Goal: Task Accomplishment & Management: Manage account settings

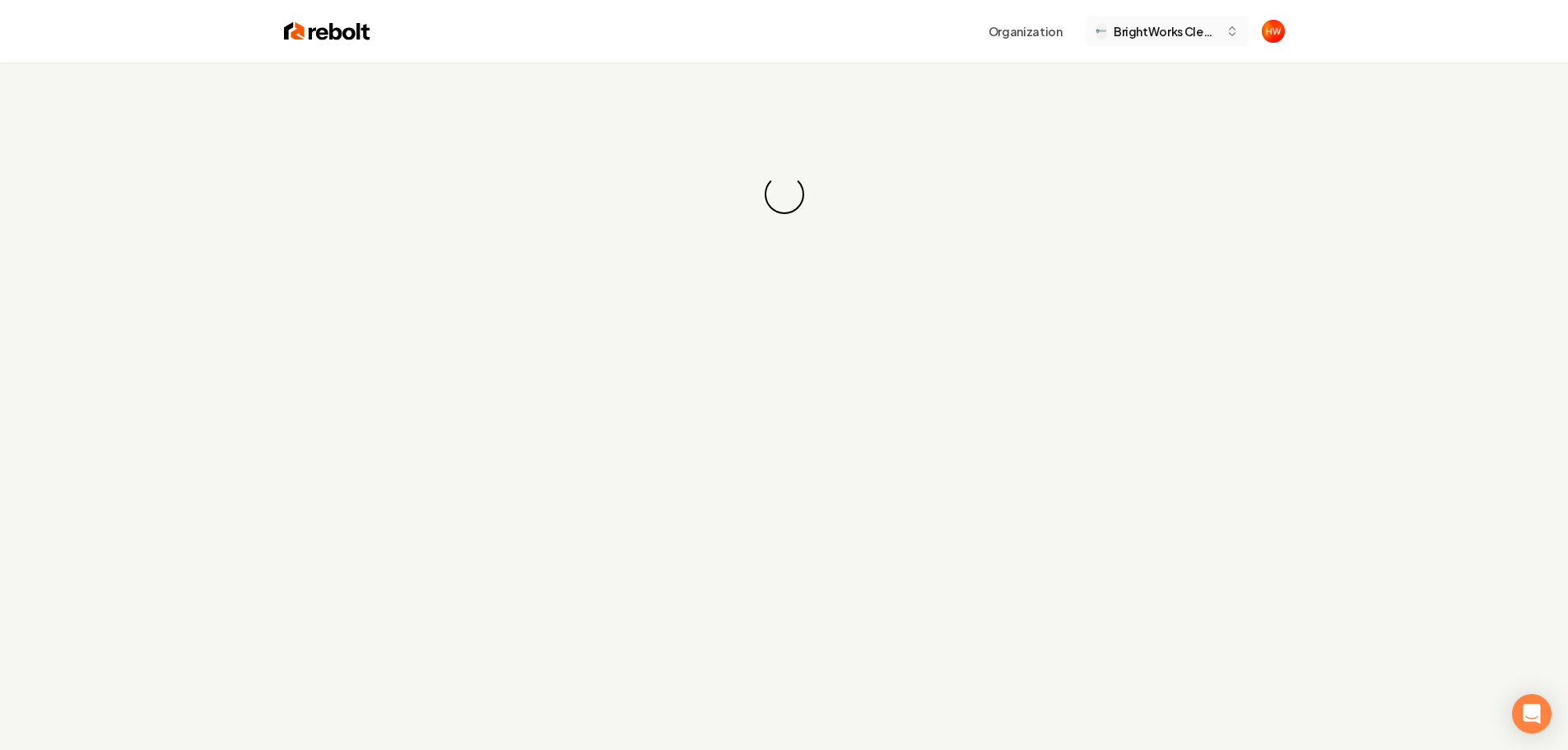
click at [1156, 40] on button "BrightWorks Cleaning Pros" at bounding box center [1167, 32] width 163 height 30
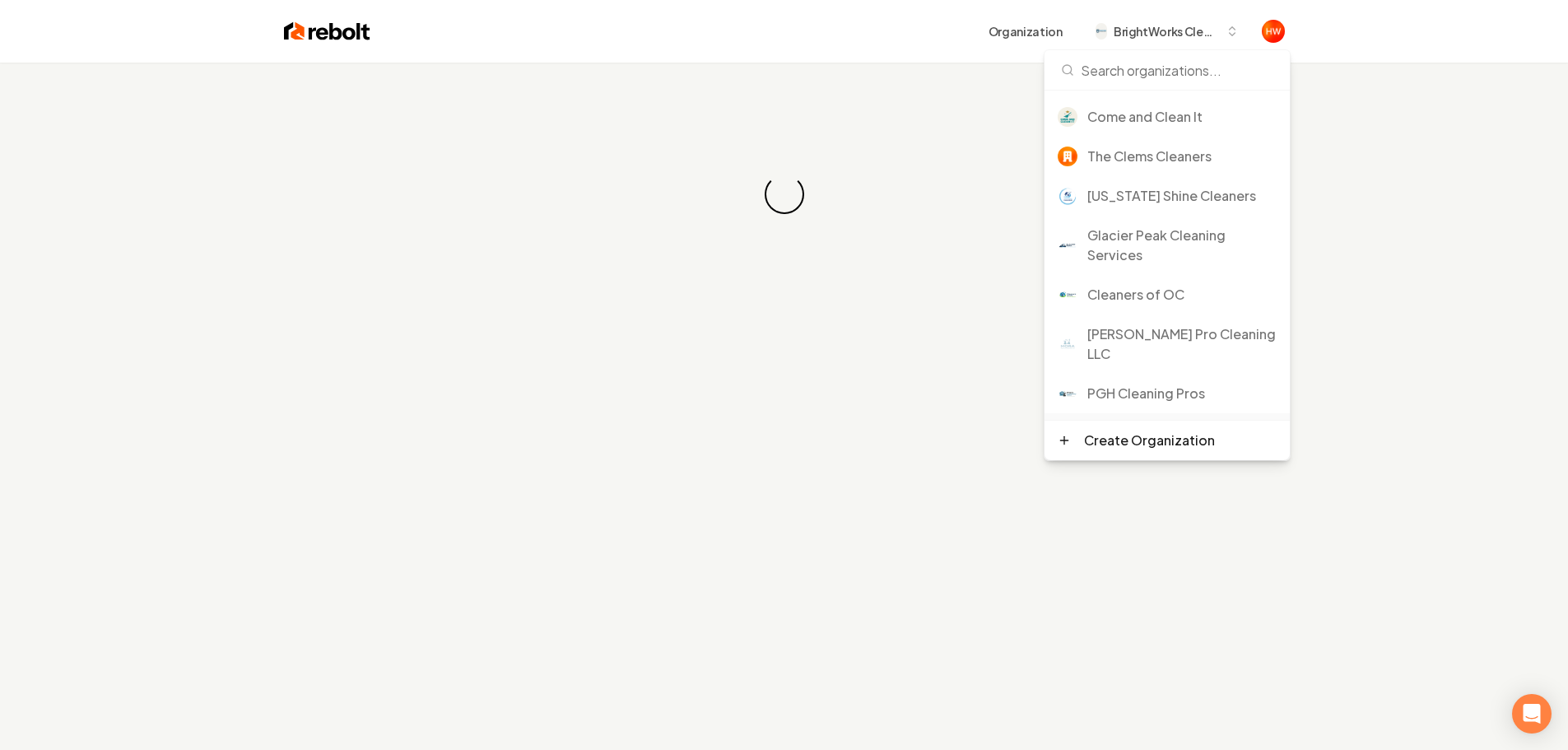
click at [1137, 423] on div "VENDE Cleaning Services" at bounding box center [1182, 433] width 189 height 19
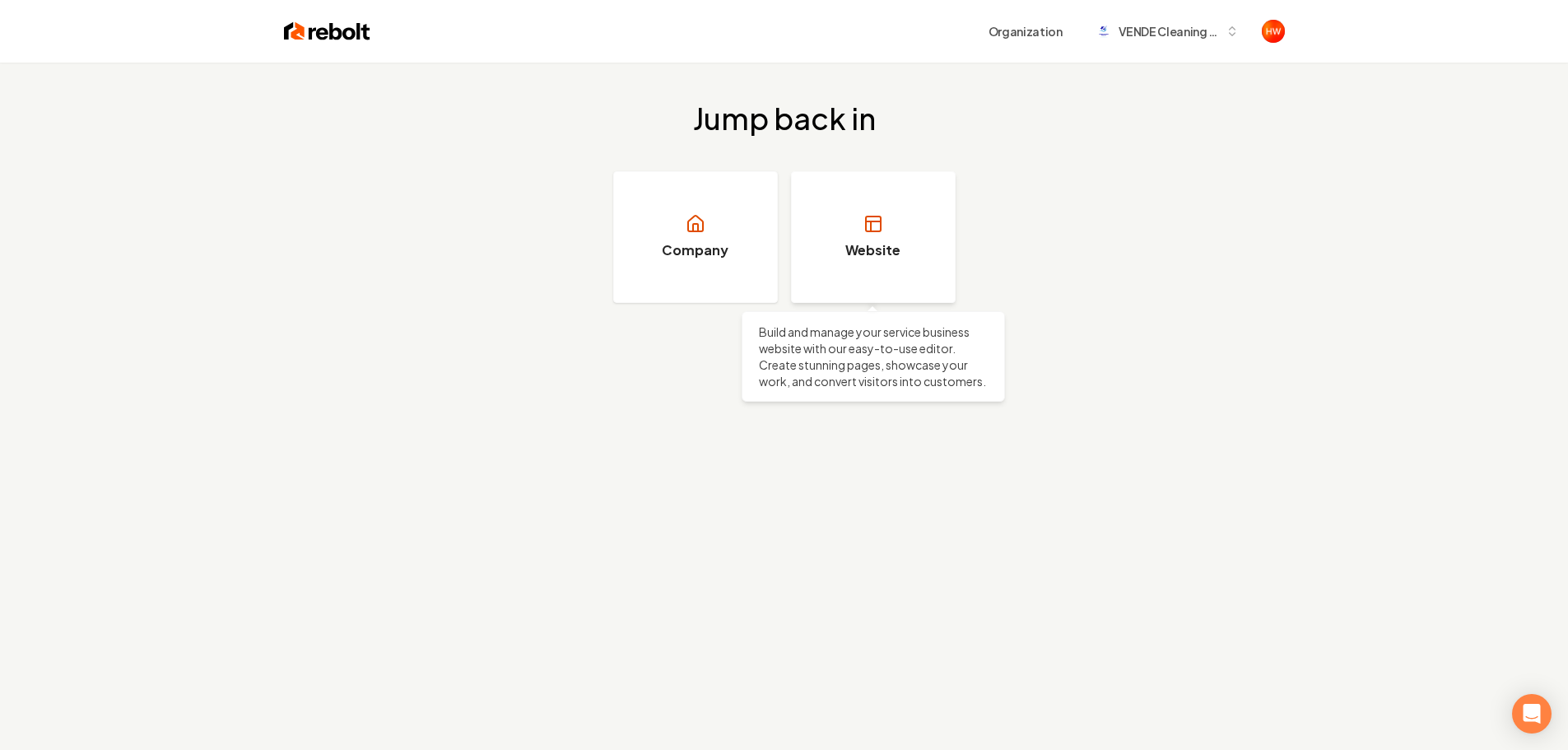
click at [865, 234] on link "Website" at bounding box center [873, 237] width 165 height 132
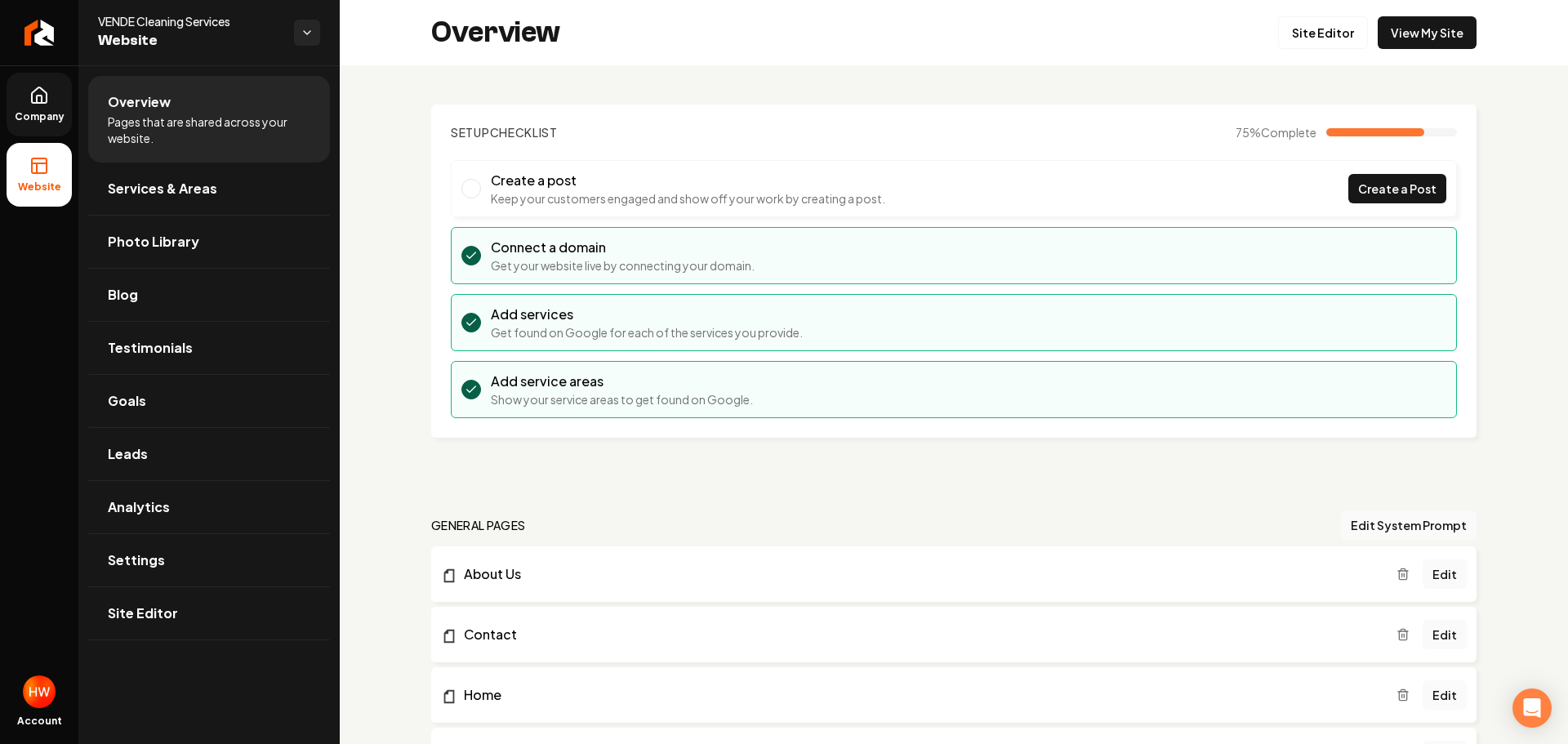
click at [43, 115] on span "Company" at bounding box center [39, 116] width 63 height 13
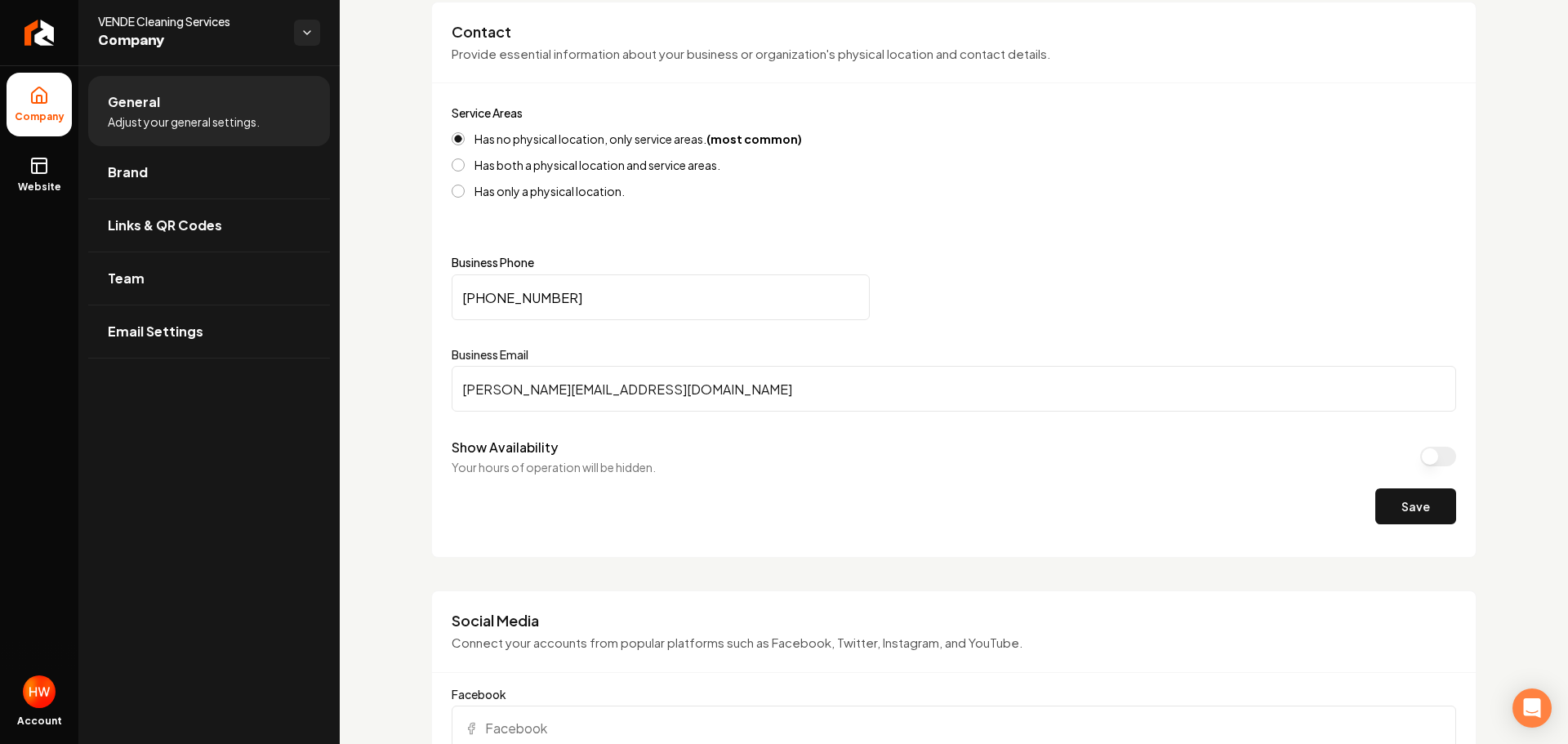
scroll to position [735, 0]
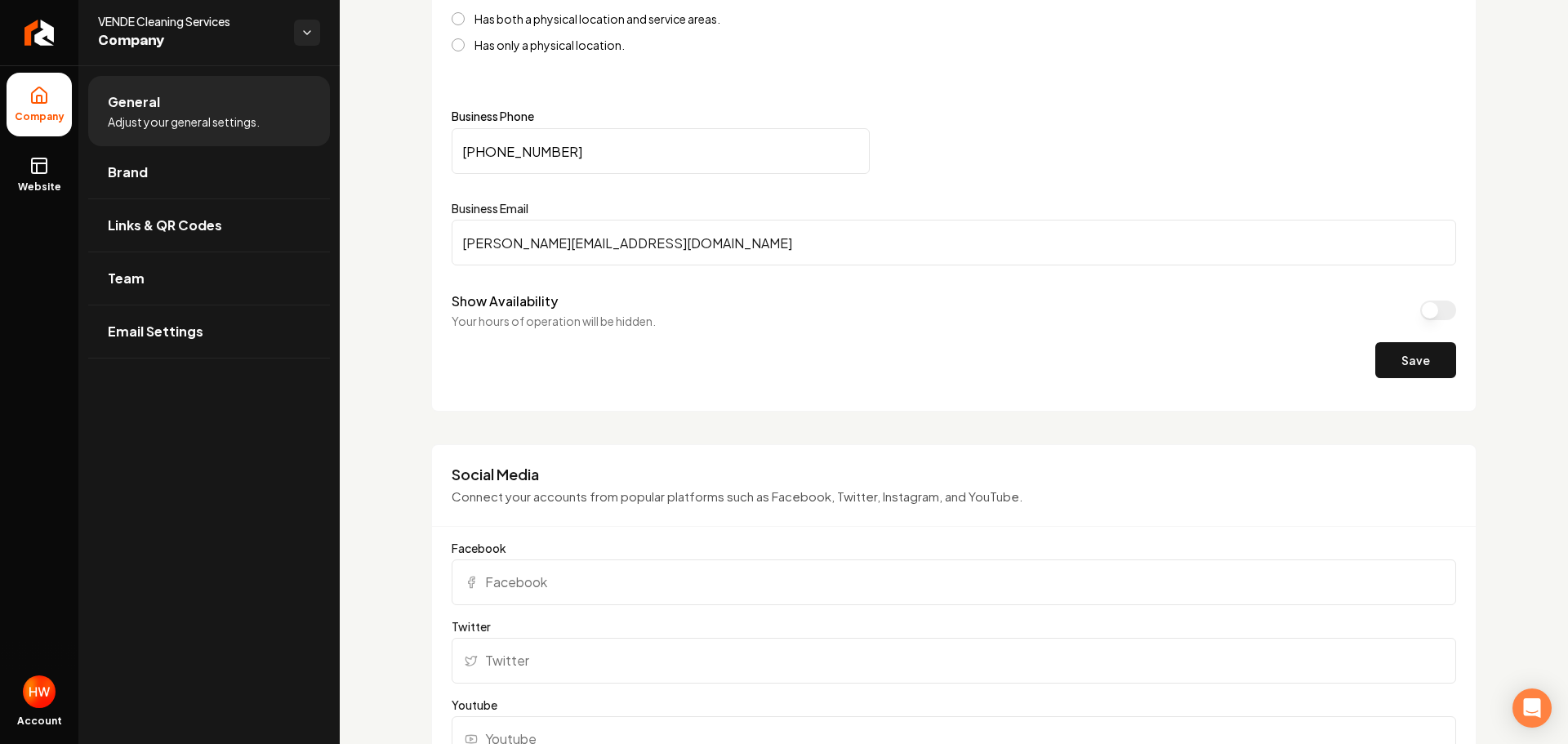
click at [663, 236] on input "melissa@venderealestate.com" at bounding box center [954, 242] width 1004 height 45
click at [664, 236] on input "melissa@venderealestate.com" at bounding box center [954, 242] width 1004 height 45
paste input "info@vendecleaningservices"
type input "info@vendecleaningservices.com"
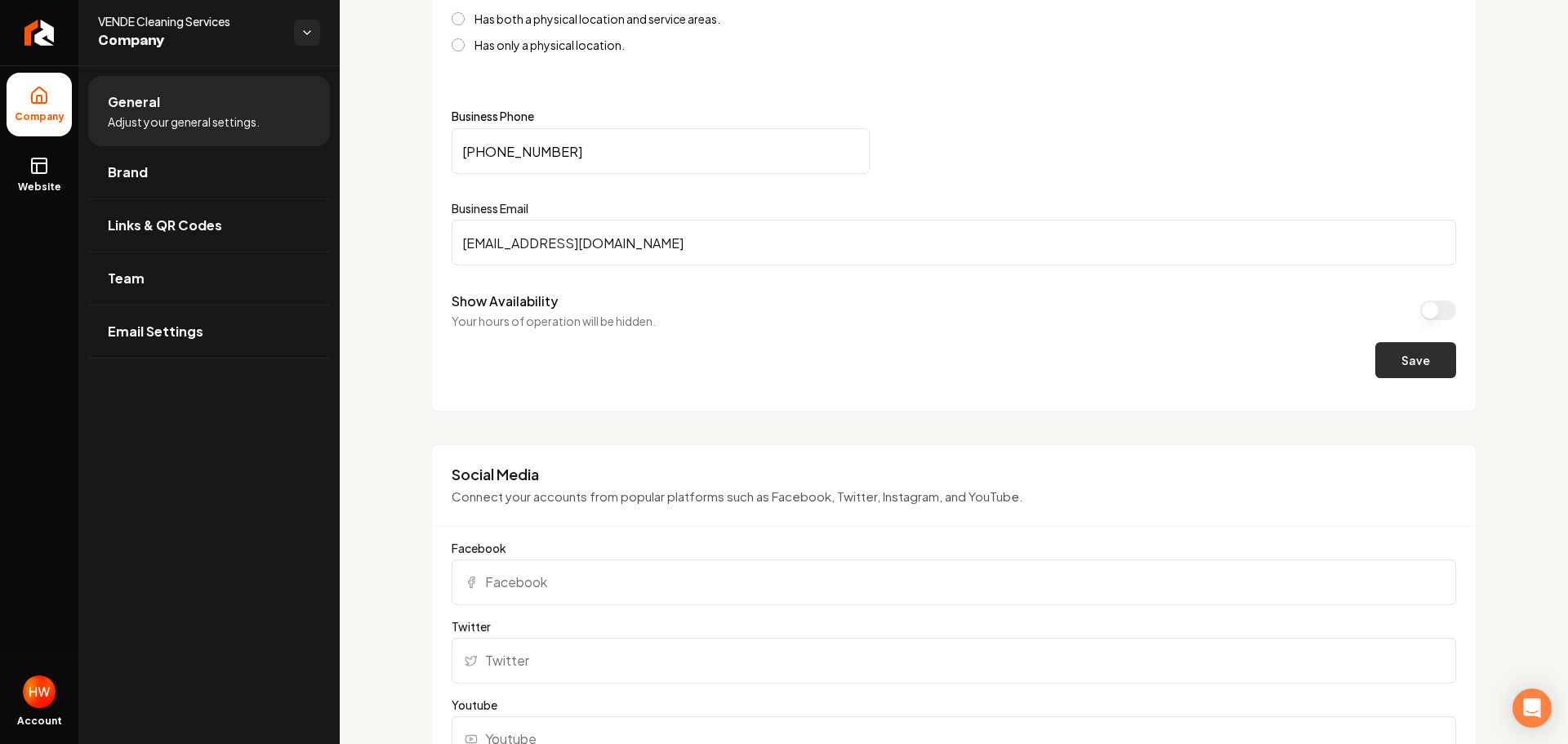
click at [1384, 363] on button "Save" at bounding box center [1416, 360] width 81 height 36
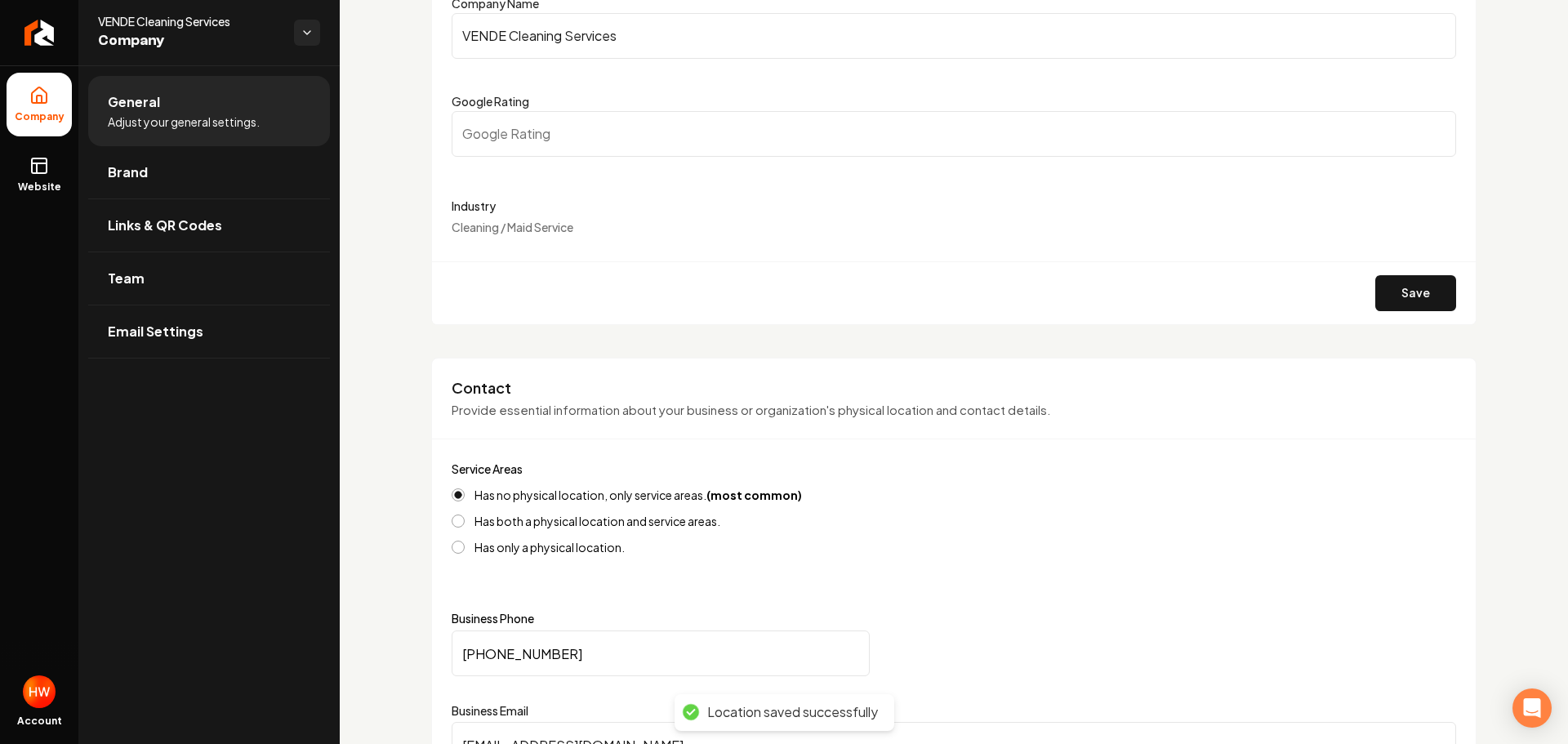
scroll to position [0, 0]
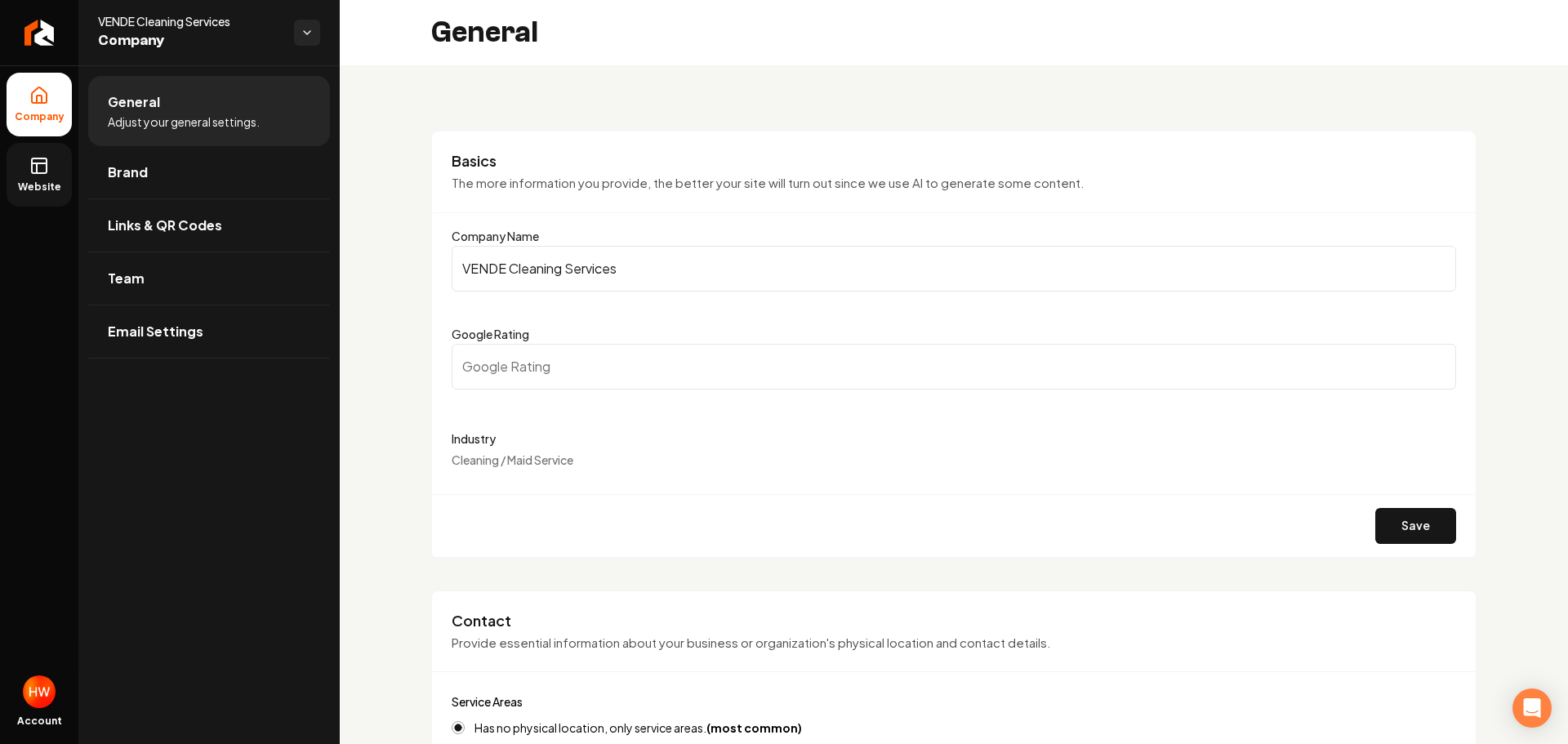
click at [45, 173] on rect at bounding box center [38, 165] width 15 height 15
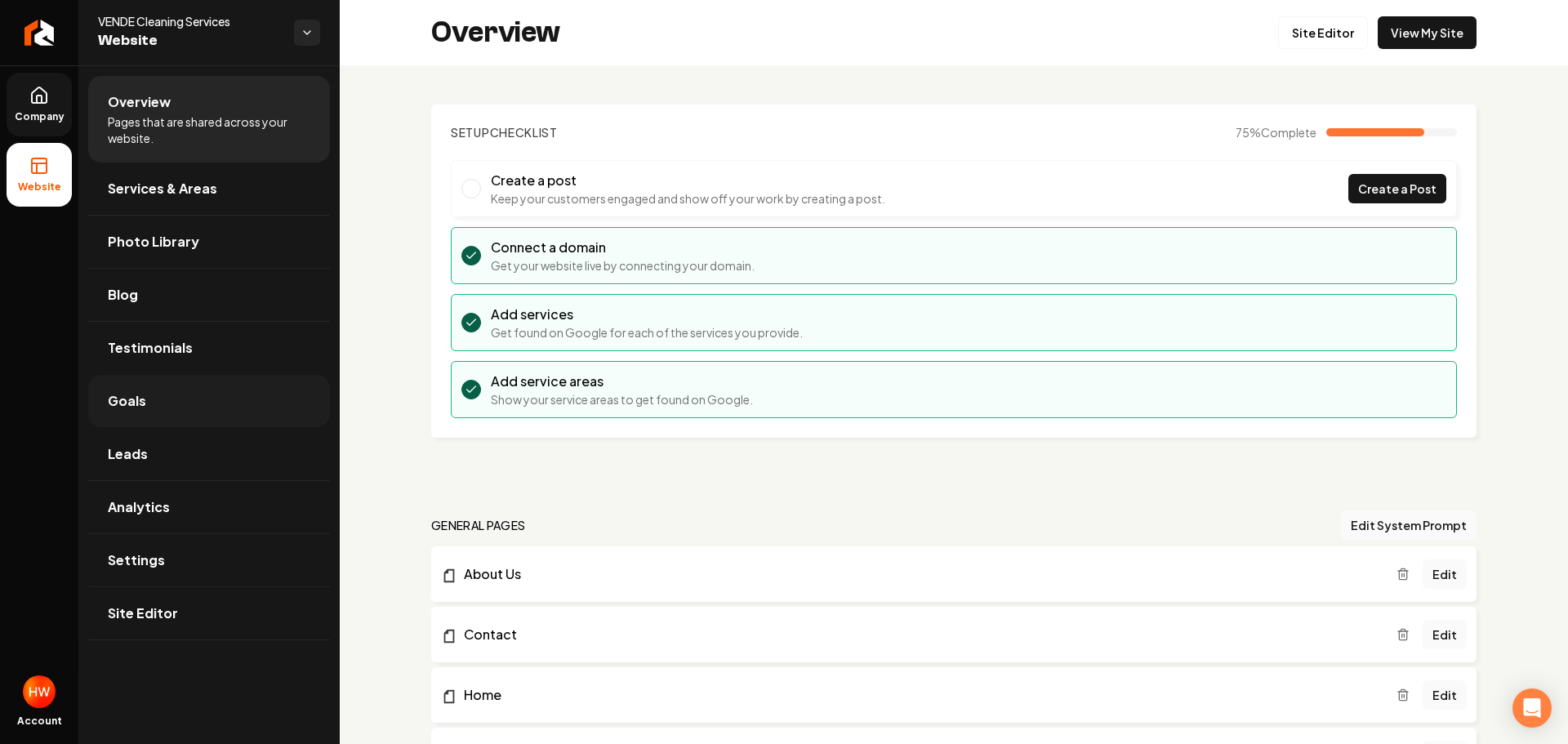
click at [149, 411] on link "Goals" at bounding box center [209, 401] width 242 height 52
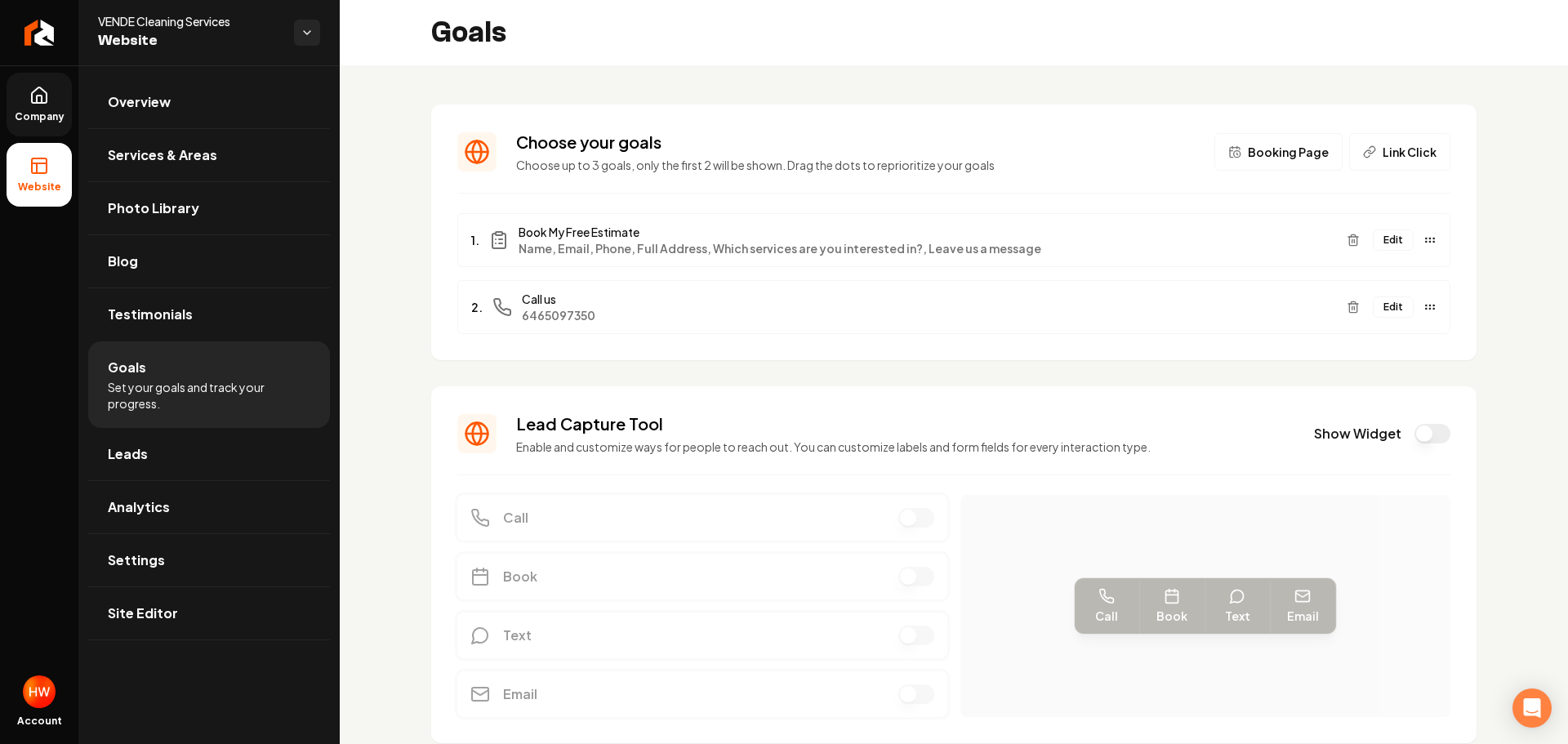
click at [52, 108] on link "Company" at bounding box center [38, 104] width 66 height 64
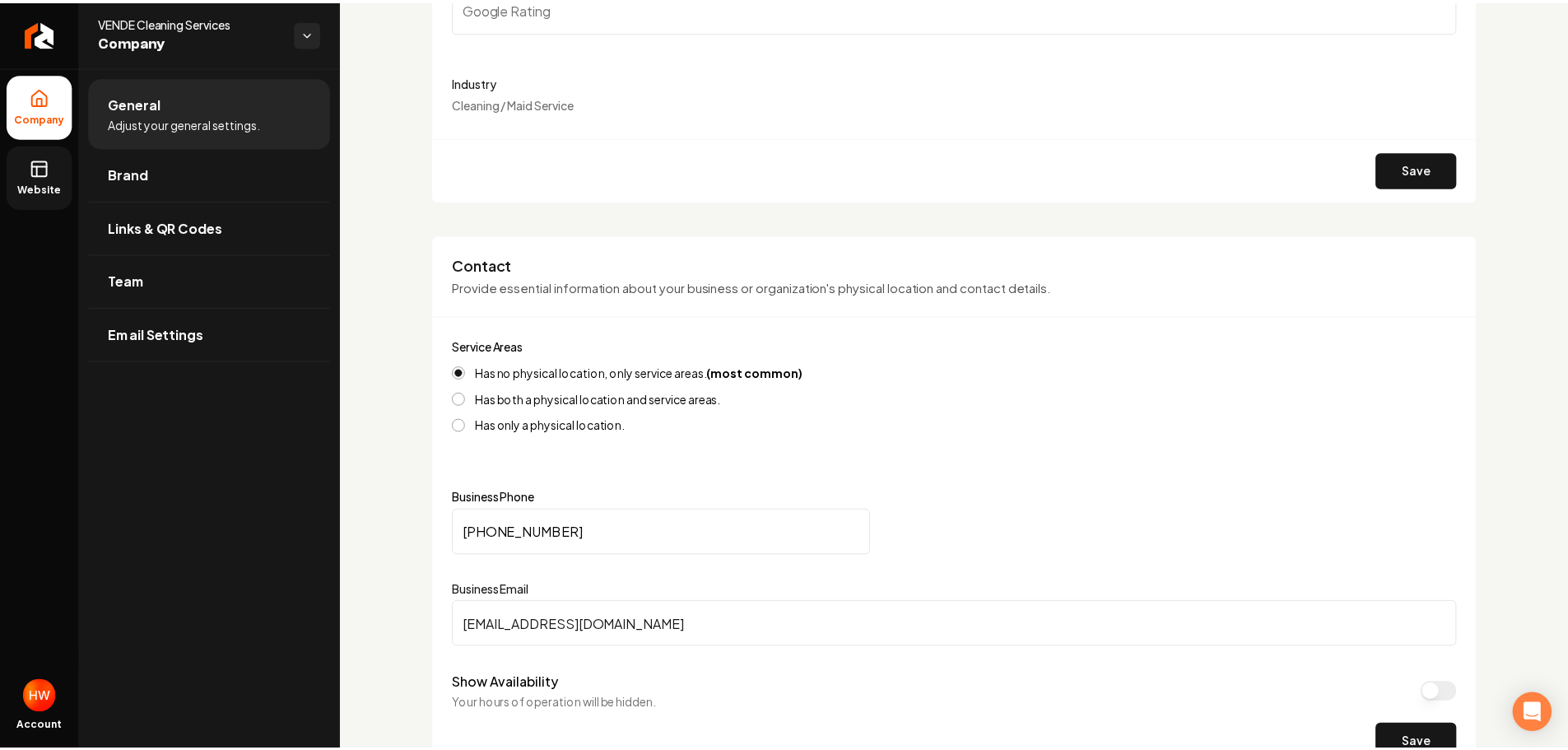
scroll to position [165, 0]
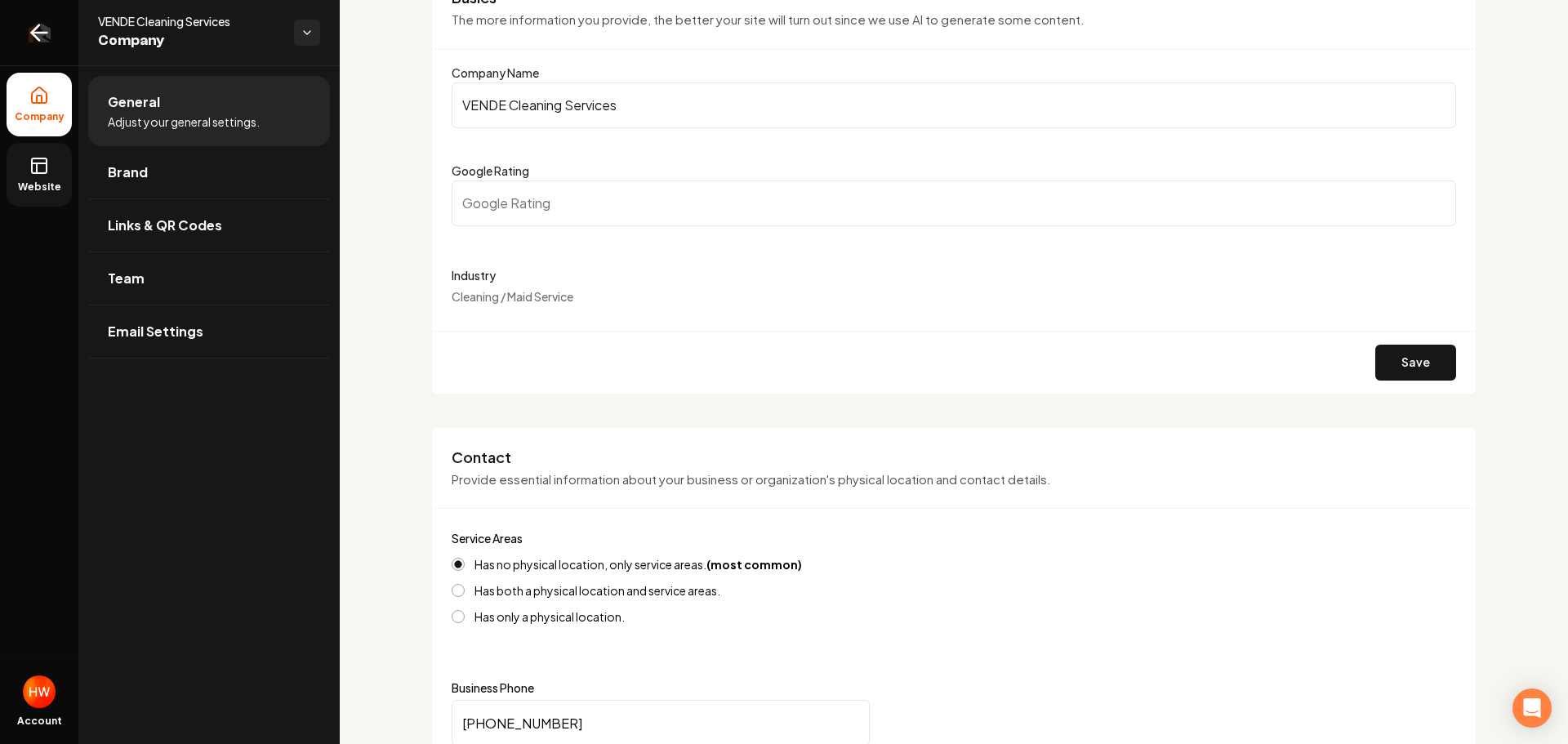
click at [23, 35] on link "Return to dashboard" at bounding box center [39, 32] width 79 height 66
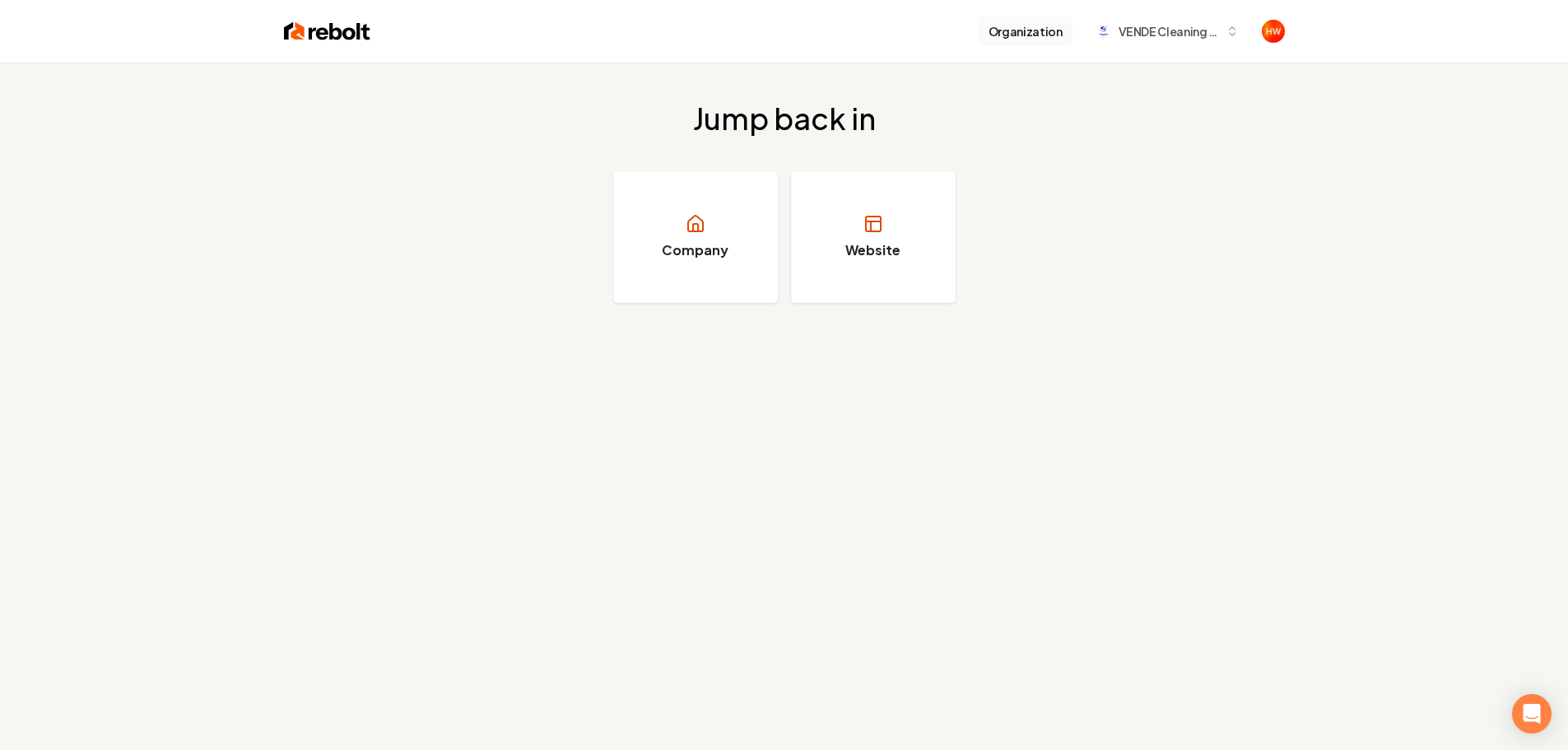
click at [1011, 43] on button "Organization" at bounding box center [1025, 32] width 94 height 30
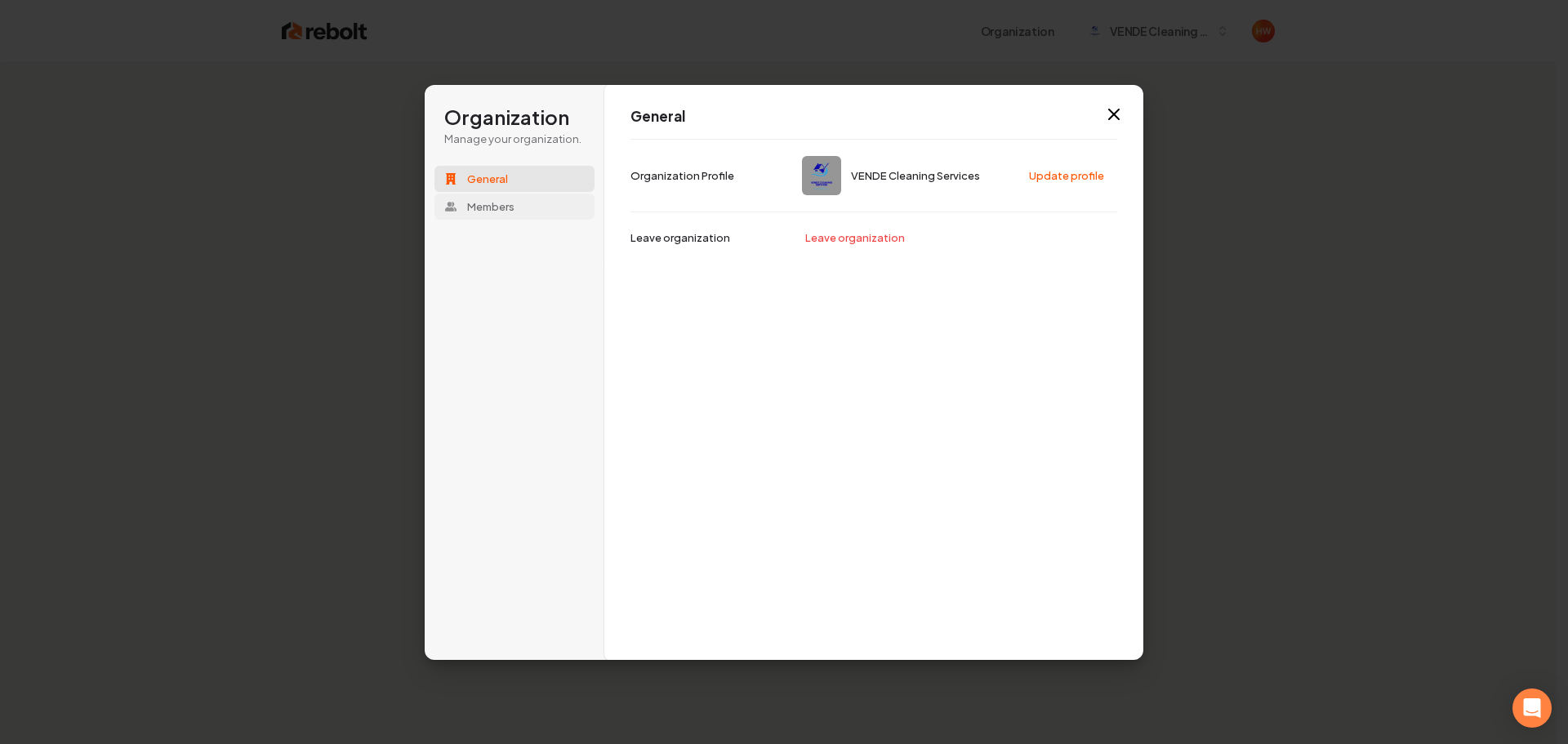
click at [517, 217] on button "Members" at bounding box center [514, 206] width 160 height 26
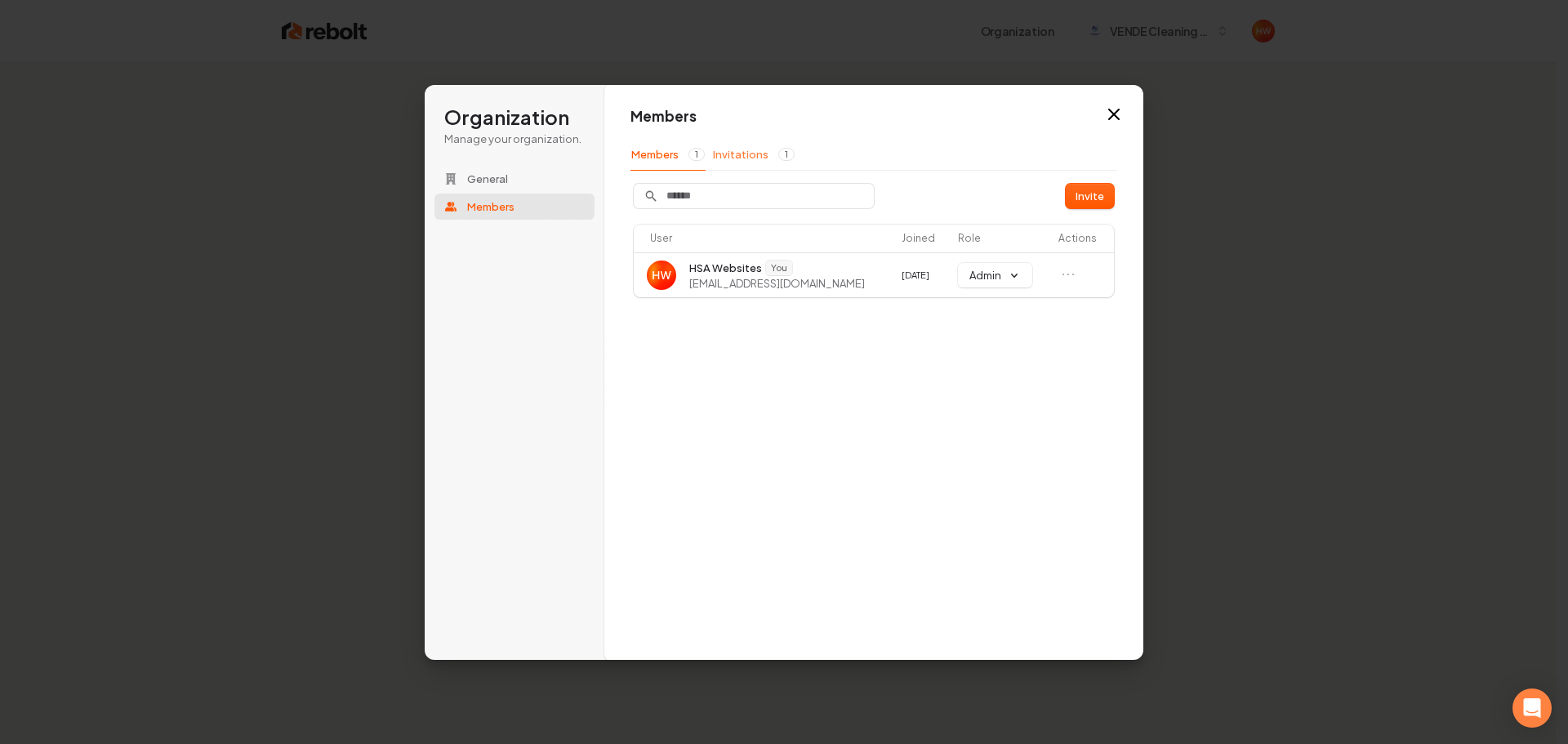
click at [759, 162] on button "Invitations 1" at bounding box center [753, 155] width 83 height 31
click at [1058, 273] on icon "Open menu" at bounding box center [1064, 269] width 17 height 17
click at [1018, 301] on div "Members Members 1 Invitations 1 Invite User Invited Role Actions melissa@vender…" at bounding box center [874, 372] width 539 height 577
click at [1061, 270] on icon "Open menu" at bounding box center [1064, 269] width 17 height 17
click at [913, 375] on div "Members Members 1 Invitations 1 Invite User Invited Role Actions melissa@vender…" at bounding box center [874, 372] width 539 height 577
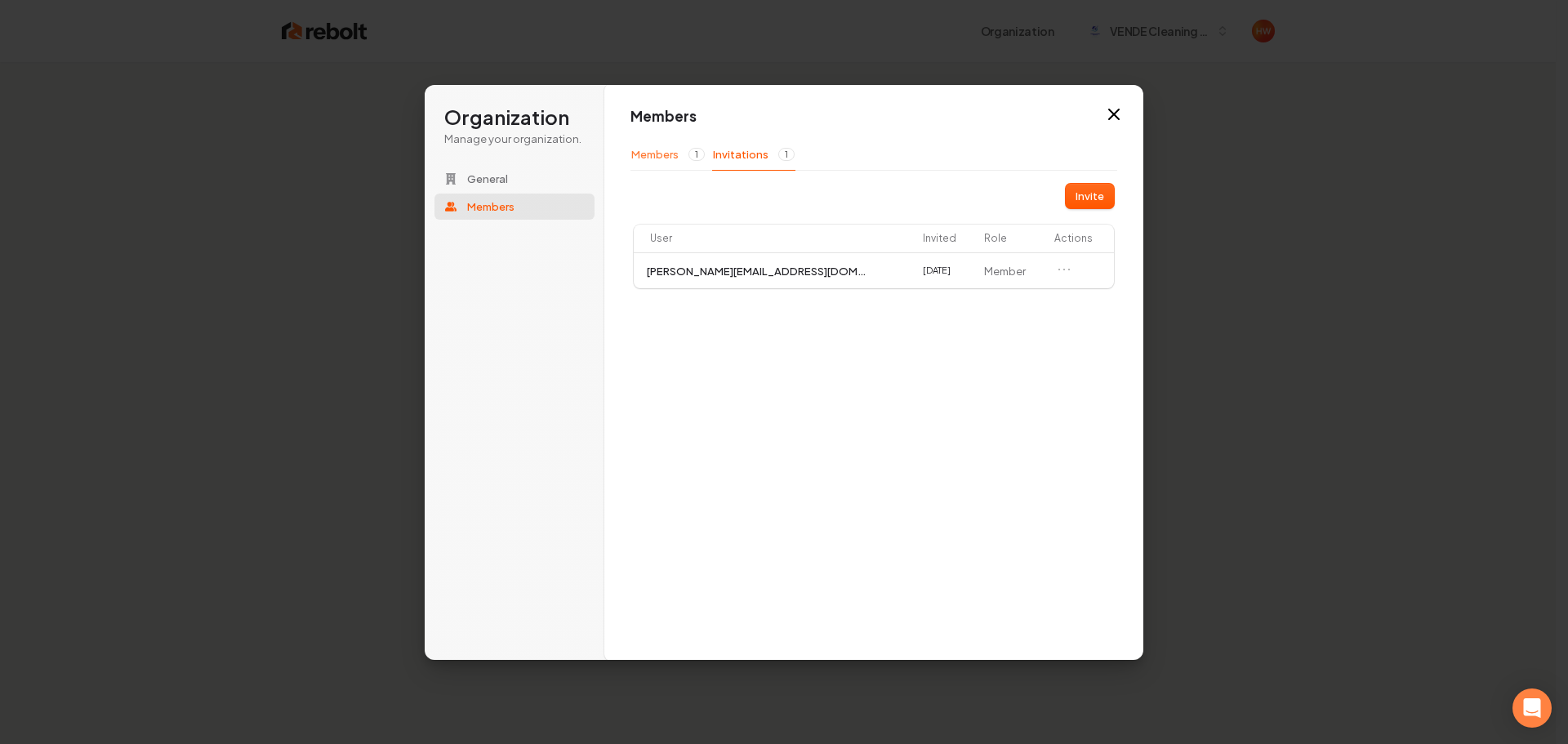
click at [656, 161] on button "Members 1" at bounding box center [668, 155] width 75 height 31
click at [730, 162] on button "Invitations 1" at bounding box center [753, 155] width 83 height 31
click at [1059, 273] on icon "Open menu" at bounding box center [1064, 269] width 17 height 17
click at [1013, 296] on div "Members Members 1 Invitations 1 Invite User Invited Role Actions melissa@vender…" at bounding box center [874, 372] width 539 height 577
drag, startPoint x: 975, startPoint y: 351, endPoint x: 999, endPoint y: 344, distance: 25.0
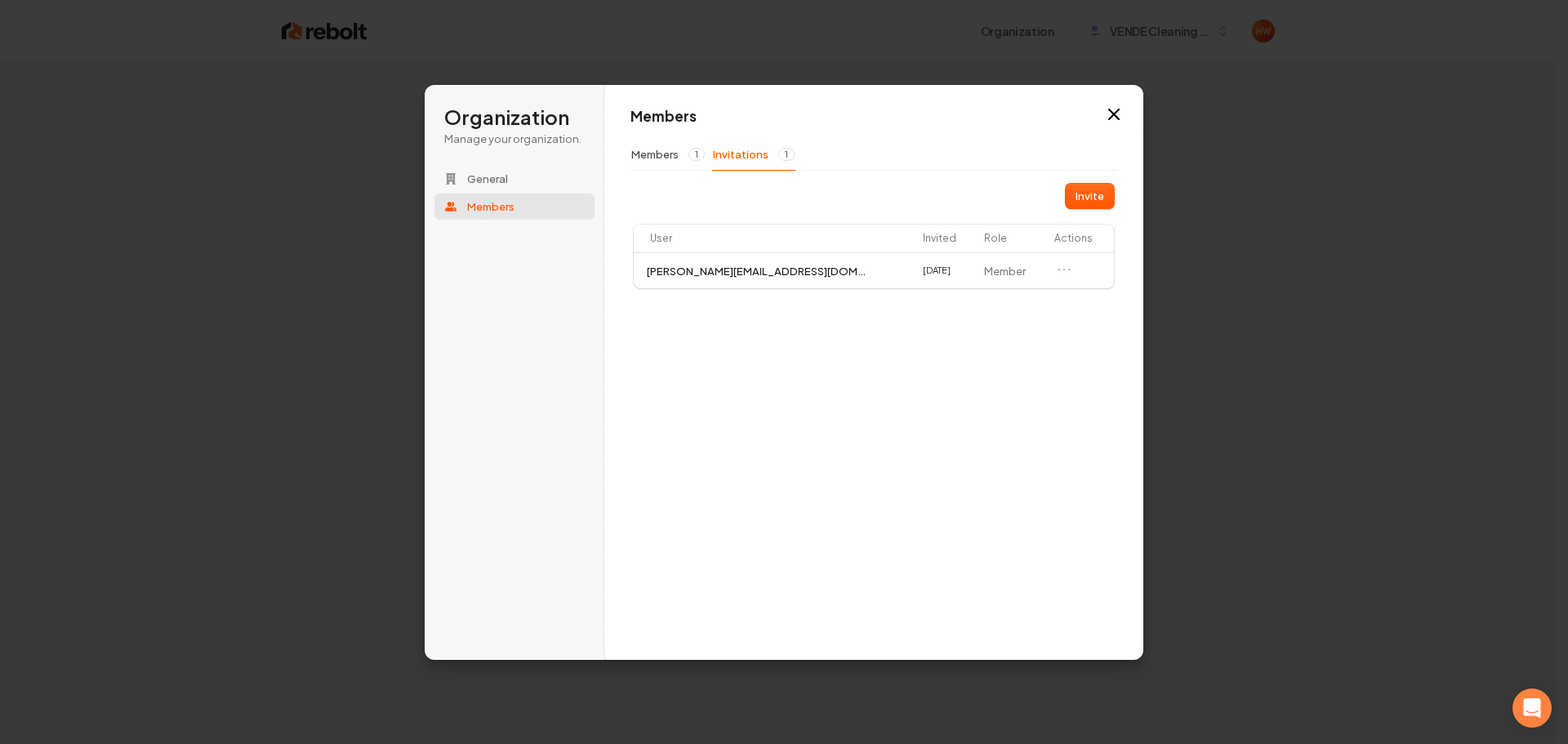
click at [978, 351] on div "Members Members 1 Invitations 1 Invite User Invited Role Actions melissa@vender…" at bounding box center [874, 372] width 539 height 577
click at [643, 158] on button "Members 1" at bounding box center [668, 155] width 75 height 31
click at [753, 156] on button "Invitations 1" at bounding box center [753, 155] width 83 height 31
click at [1121, 115] on icon "button" at bounding box center [1114, 115] width 19 height 19
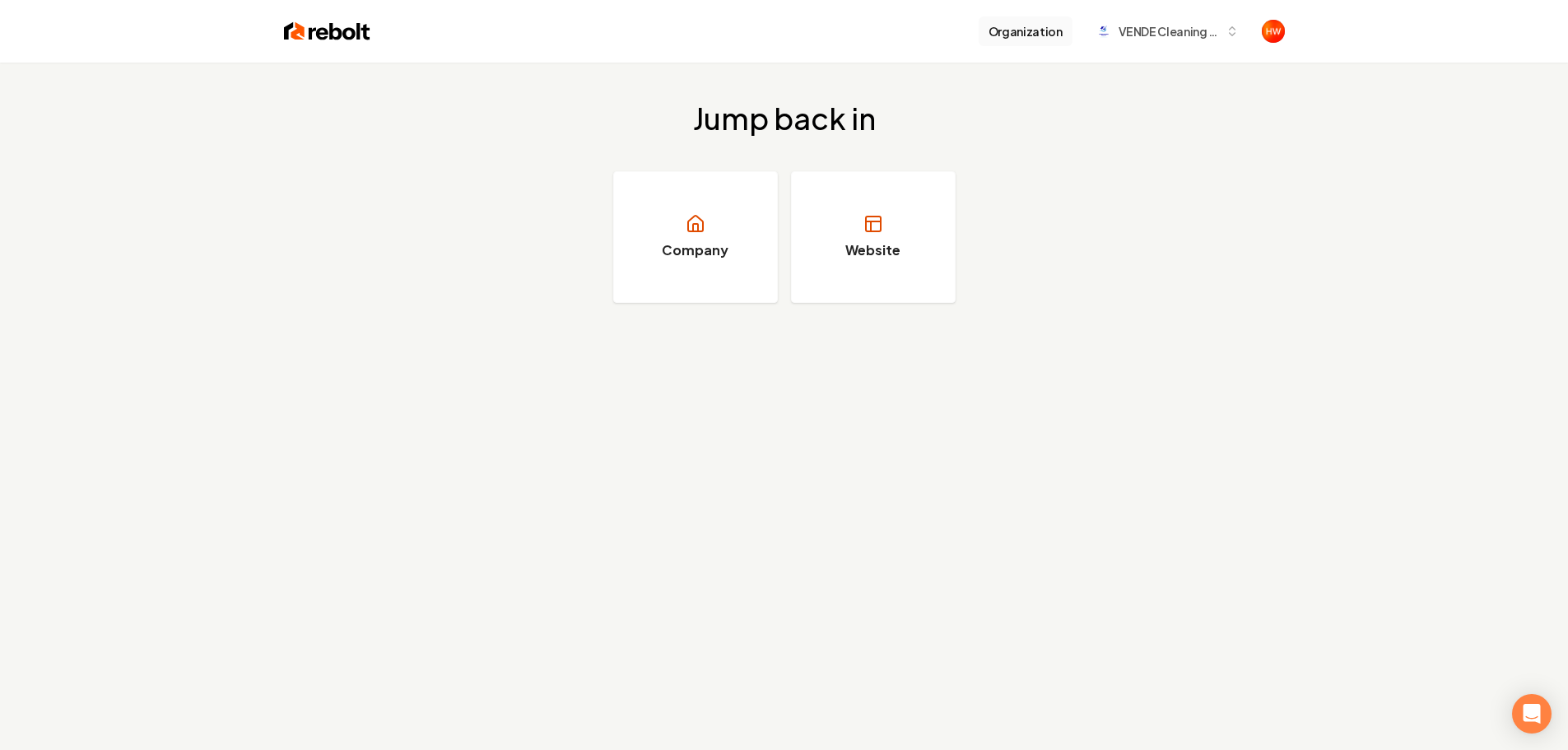
click at [1032, 37] on button "Organization" at bounding box center [1025, 32] width 94 height 30
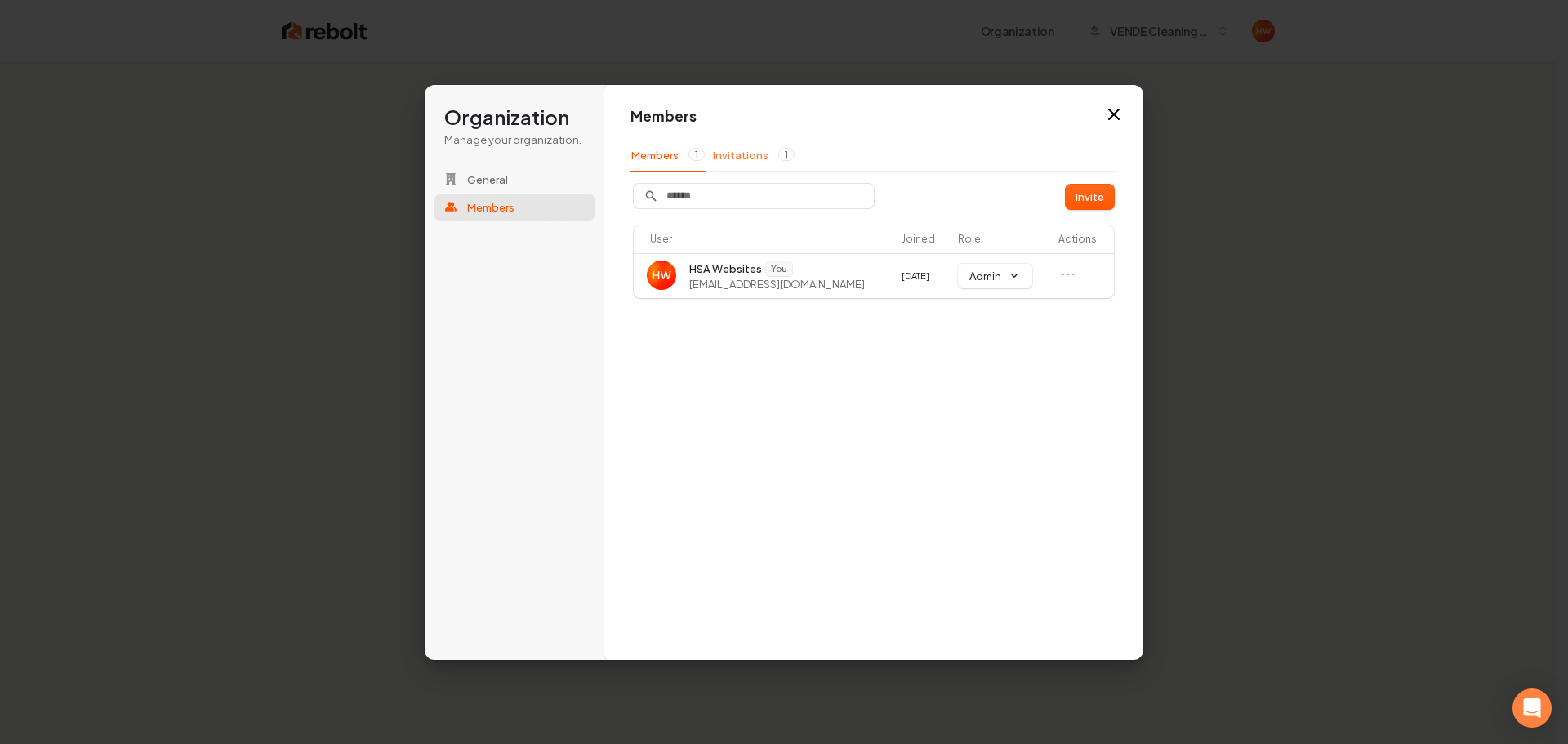
click at [746, 158] on button "Invitations 1" at bounding box center [753, 155] width 83 height 31
click at [1059, 269] on icon "Open menu" at bounding box center [1064, 269] width 17 height 17
click at [1011, 299] on div "Members Members 1 Invitations 1 Invite User Invited Role Actions melissa@vender…" at bounding box center [874, 372] width 539 height 577
click at [1010, 299] on div "Members Members 1 Invitations 1 Invite User Invited Role Actions melissa@vender…" at bounding box center [874, 372] width 539 height 577
click at [1086, 197] on button "Invite" at bounding box center [1090, 196] width 48 height 24
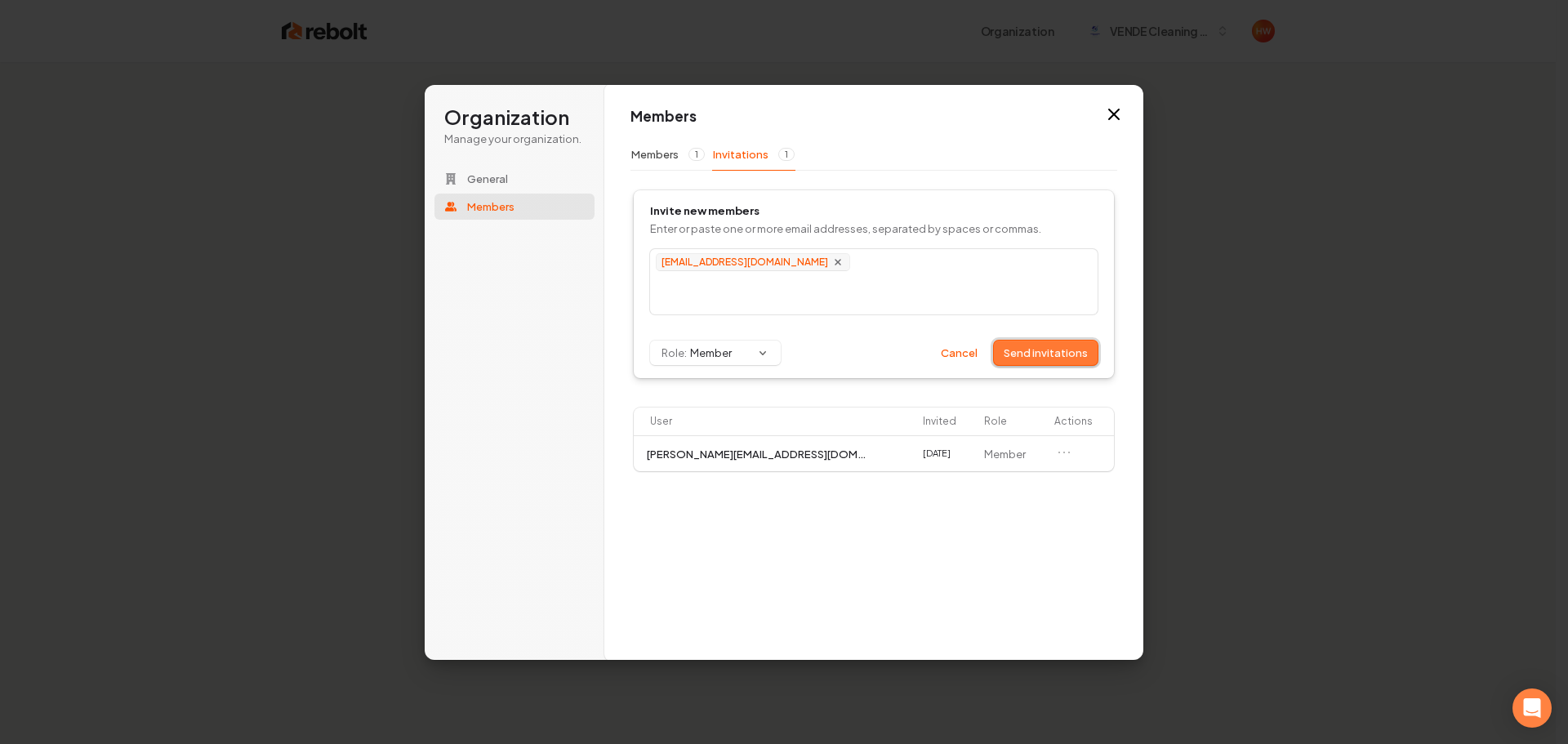
click at [1029, 353] on button "Send invitations" at bounding box center [1045, 353] width 104 height 24
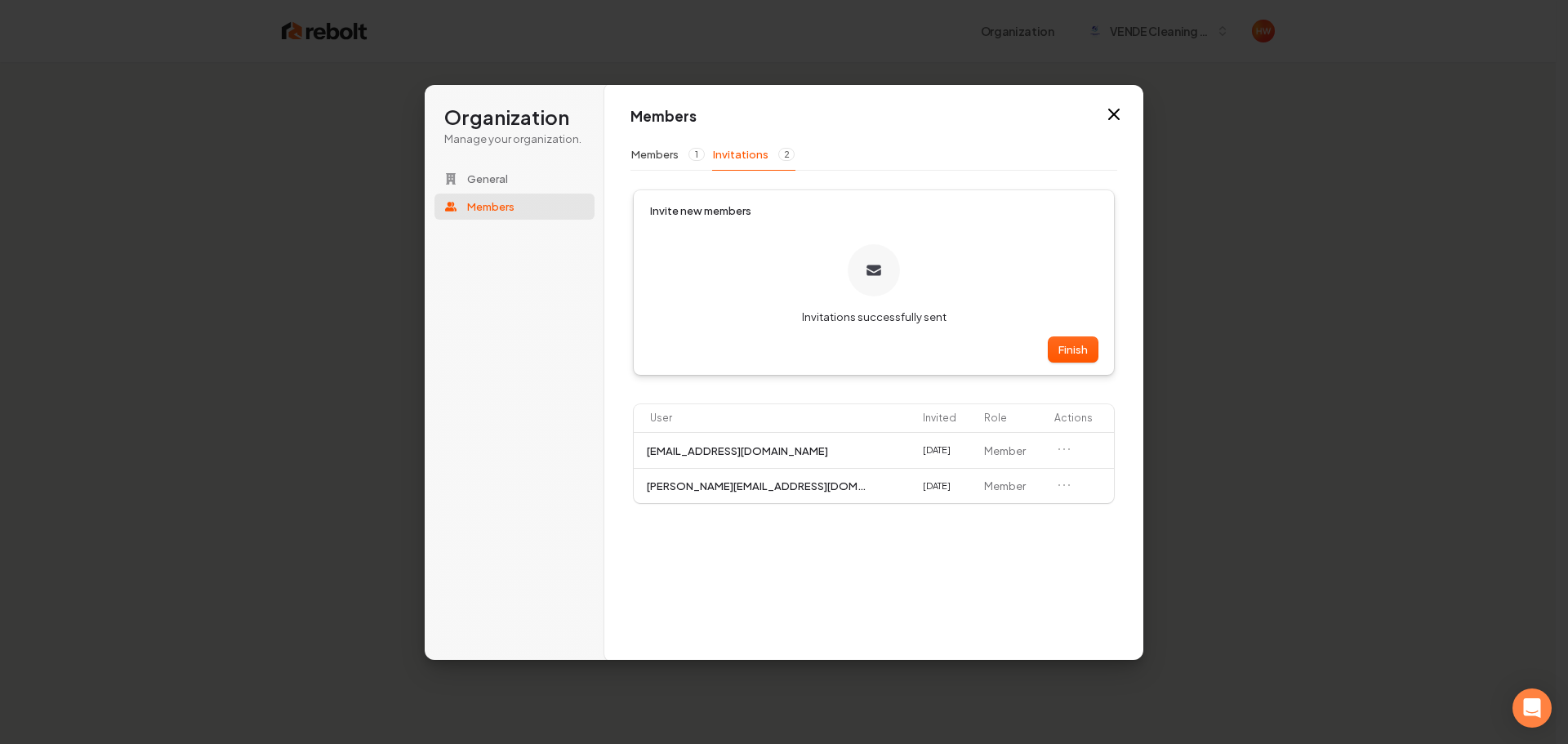
click at [787, 568] on div "Members Members 1 Invitations 2 Invite new members Invitations successfully sen…" at bounding box center [874, 372] width 539 height 577
click at [789, 567] on div "Members Members 1 Invitations 2 Invite new members Invitations successfully sen…" at bounding box center [874, 372] width 539 height 577
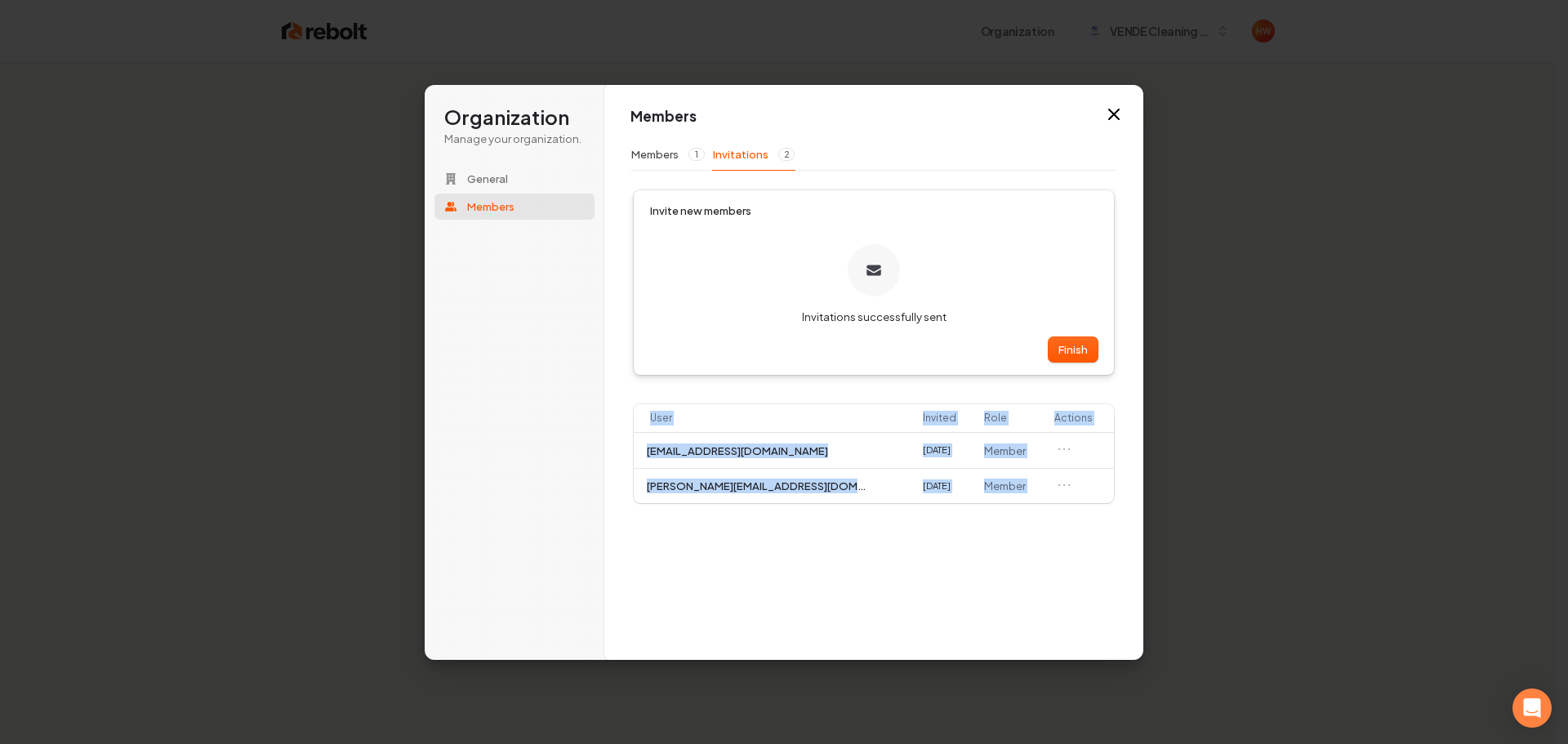
click at [787, 567] on div "Members Members 1 Invitations 2 Invite new members Invitations successfully sen…" at bounding box center [874, 372] width 539 height 577
click at [787, 567] on div "Members Members 1 Invitations 2 Invite new members Invitations successfully sen…" at bounding box center [874, 372] width 539 height 577
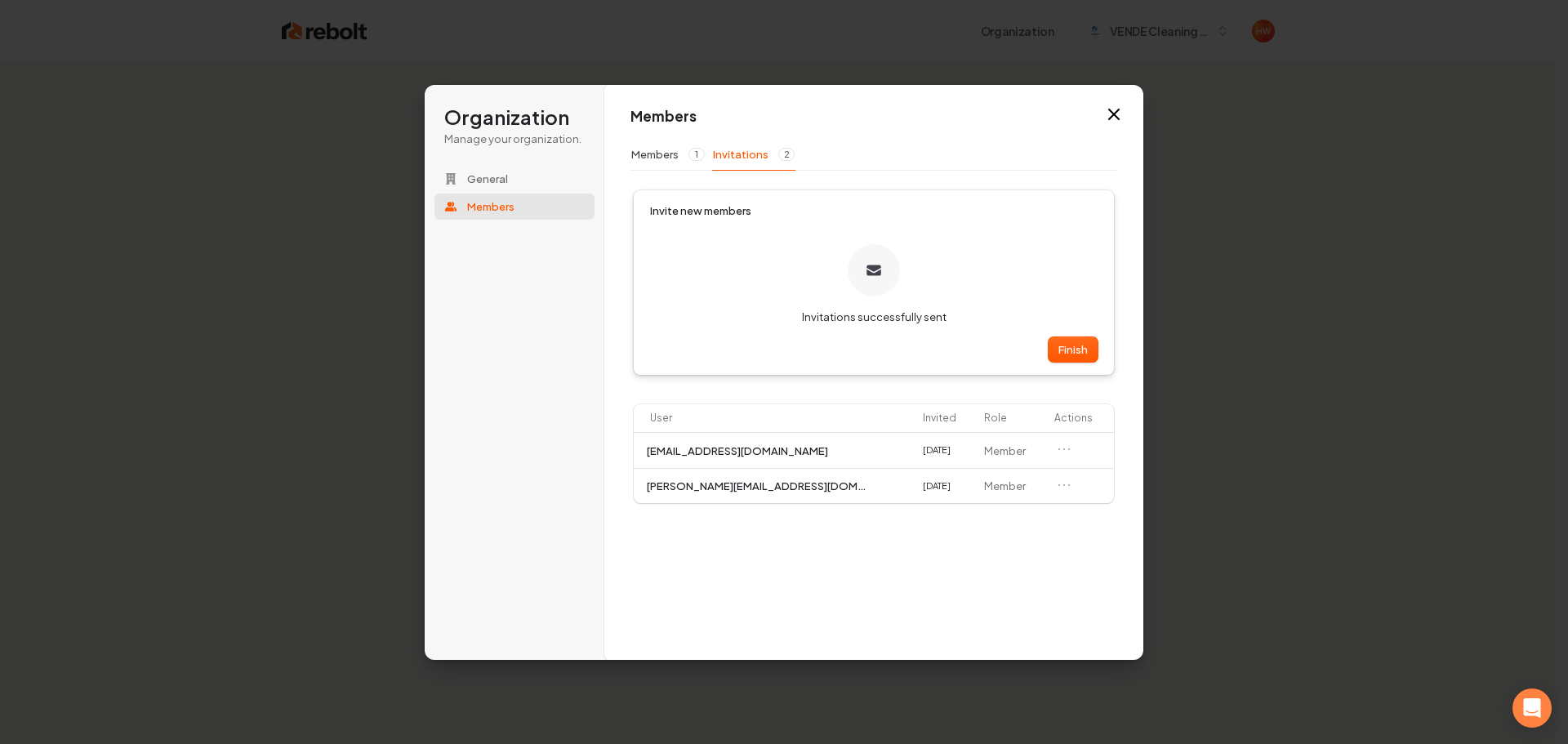
click at [791, 570] on div "Members Members 1 Invitations 2 Invite new members Invitations successfully sen…" at bounding box center [874, 372] width 539 height 577
click at [1065, 488] on icon "Open menu" at bounding box center [1064, 485] width 17 height 17
click at [1022, 514] on div "Members Members 1 Invitations 2 Invite new members Invitations successfully sen…" at bounding box center [874, 372] width 539 height 577
click at [1066, 489] on icon "Open menu" at bounding box center [1064, 485] width 17 height 17
click at [1059, 449] on icon "Open menu" at bounding box center [1064, 449] width 17 height 17
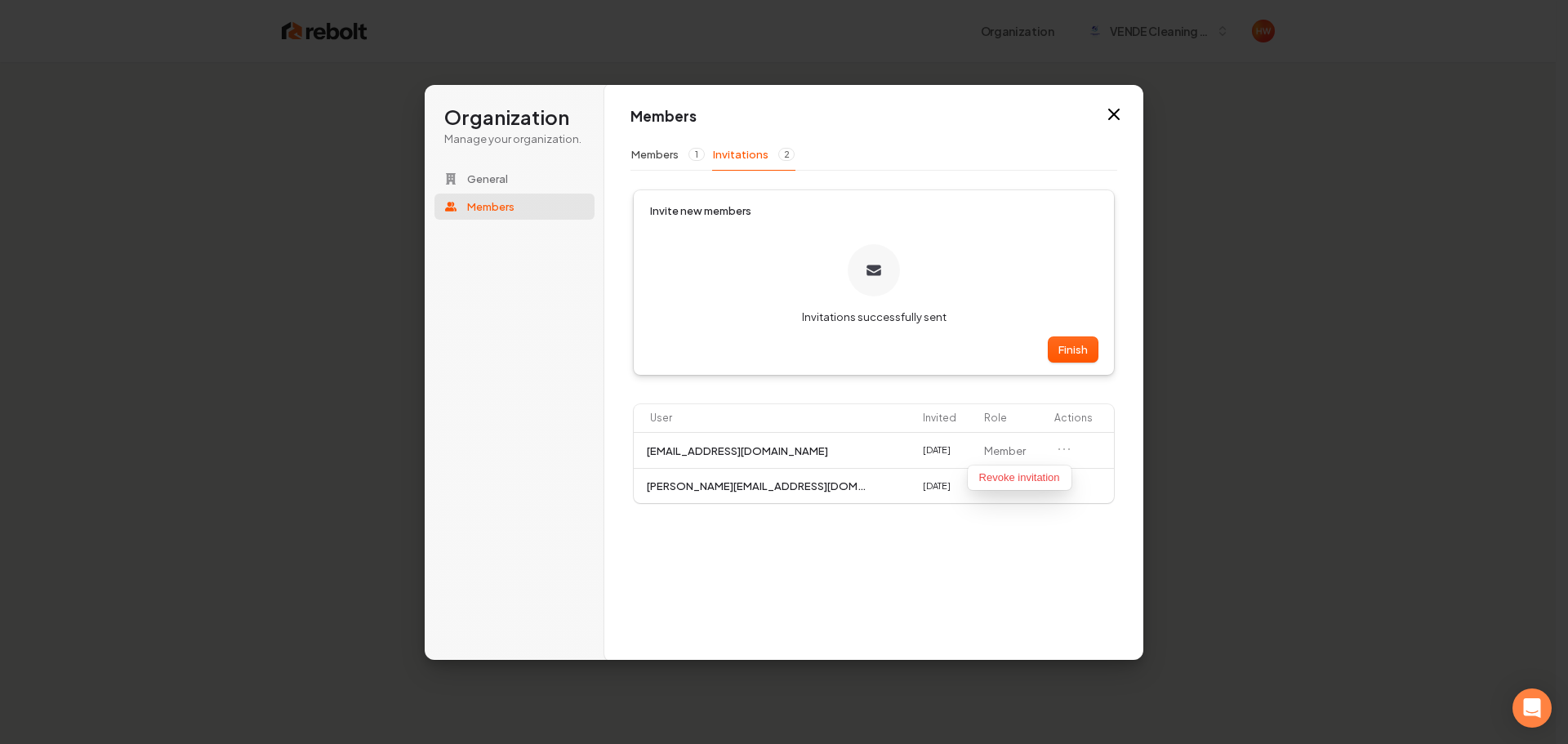
click at [980, 546] on div "Members Members 1 Invitations 2 Invite new members Invitations successfully sen…" at bounding box center [874, 372] width 539 height 577
click at [496, 177] on span "General" at bounding box center [488, 178] width 41 height 15
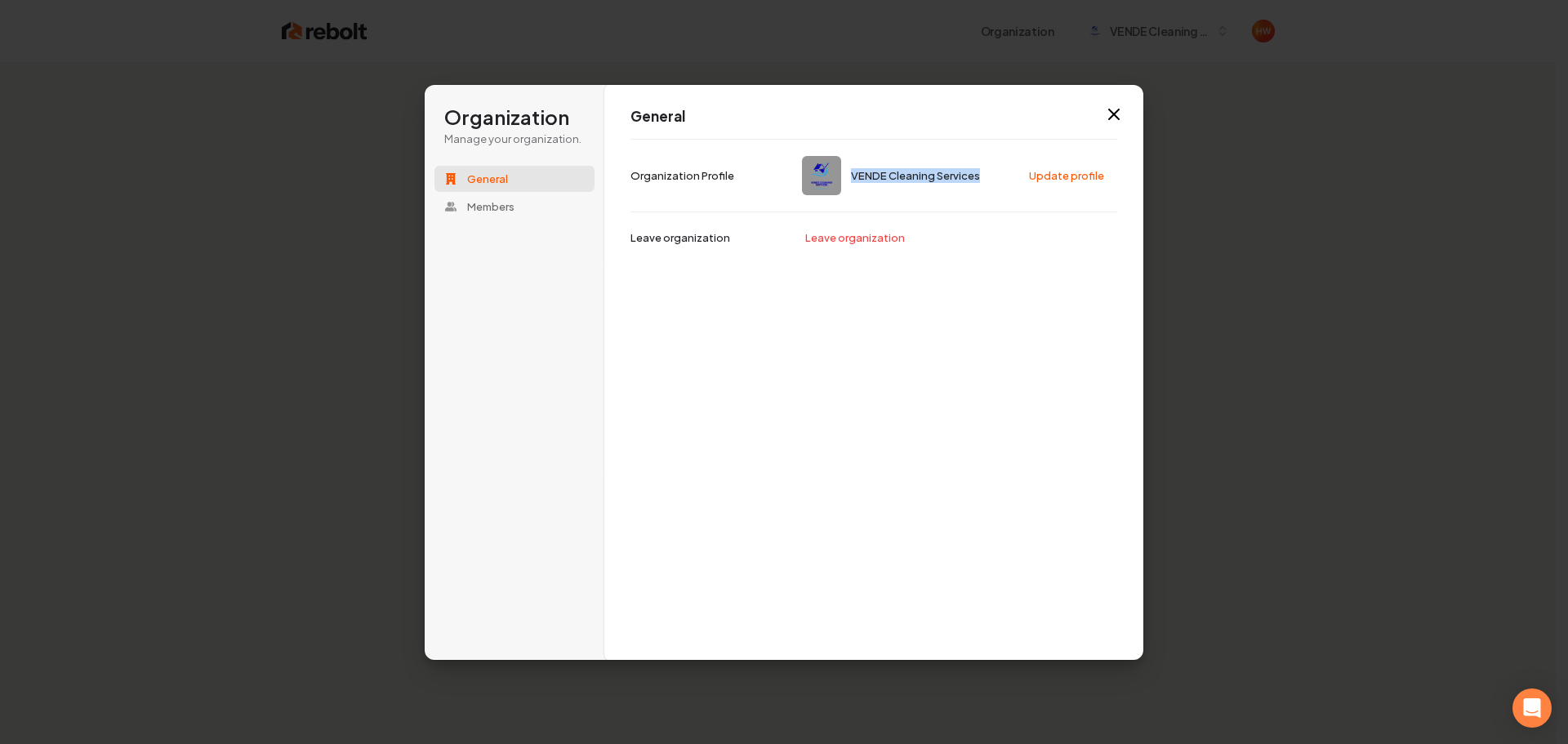
drag, startPoint x: 907, startPoint y: 178, endPoint x: 864, endPoint y: 180, distance: 43.0
click at [854, 177] on span "VENDE Cleaning Services" at bounding box center [916, 176] width 129 height 15
copy span "VENDE Cleaning Services"
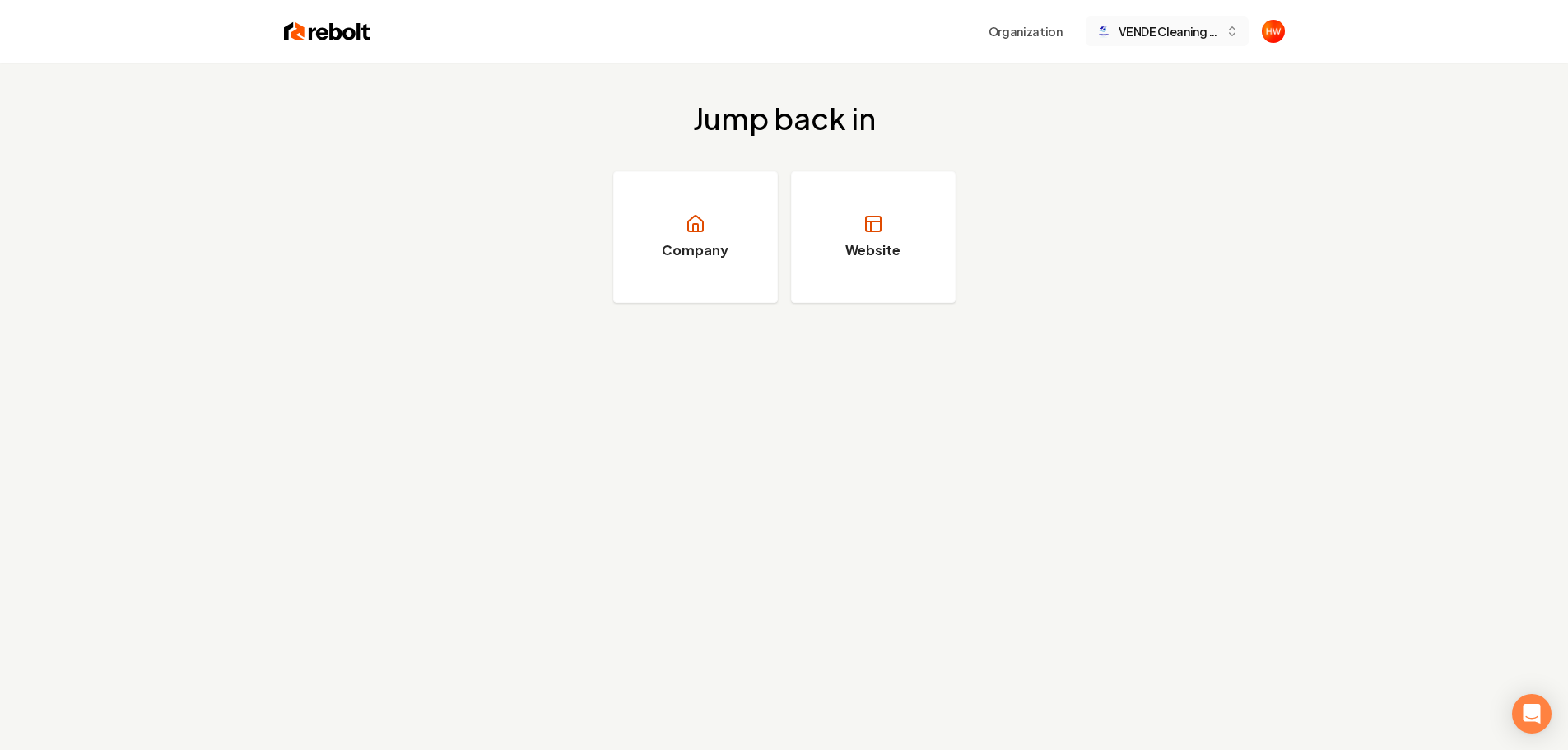
click at [1130, 35] on span "VENDE Cleaning Services" at bounding box center [1169, 32] width 100 height 18
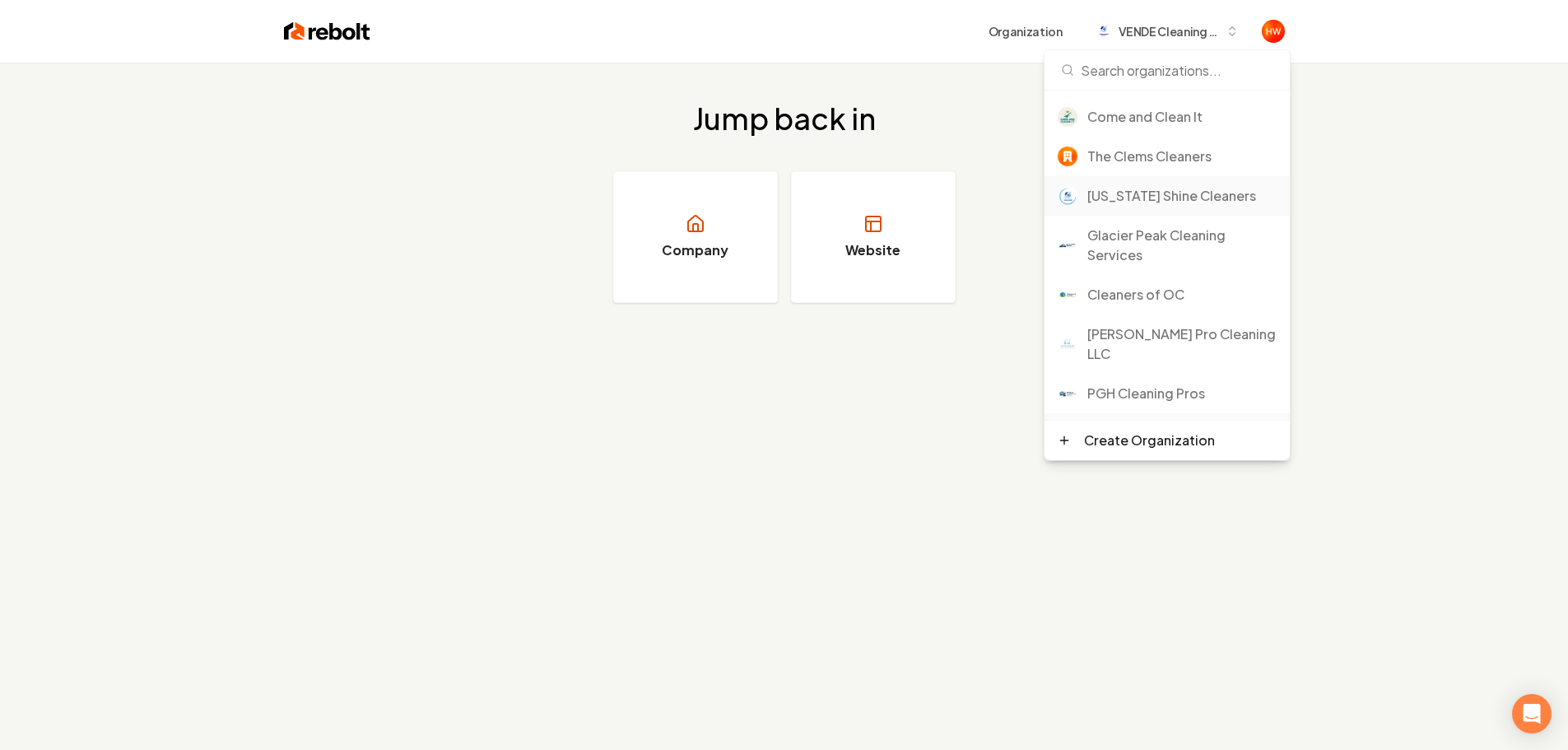
click at [1146, 201] on div "[US_STATE] Shine Cleaners" at bounding box center [1182, 196] width 189 height 19
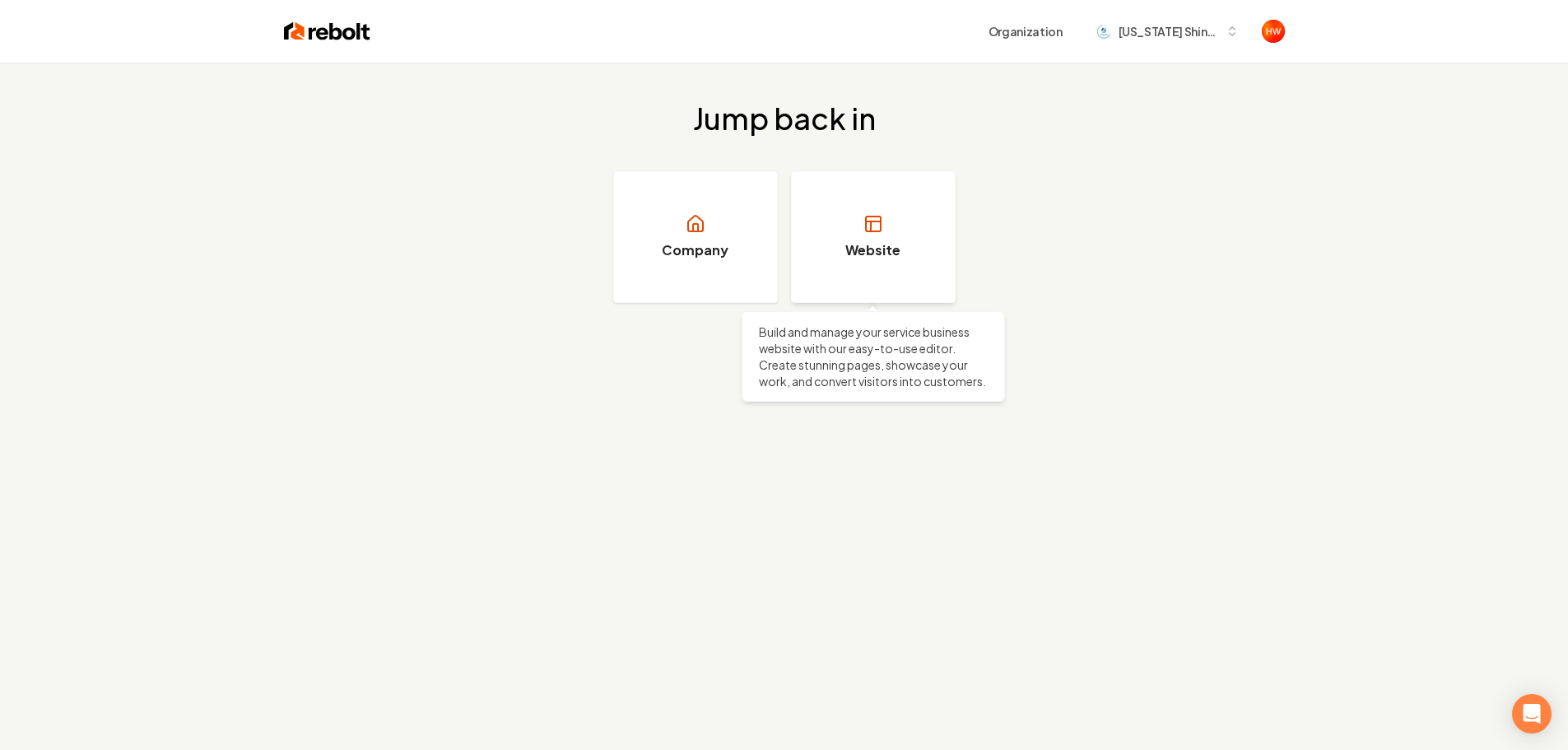
click at [842, 220] on link "Website" at bounding box center [873, 237] width 165 height 132
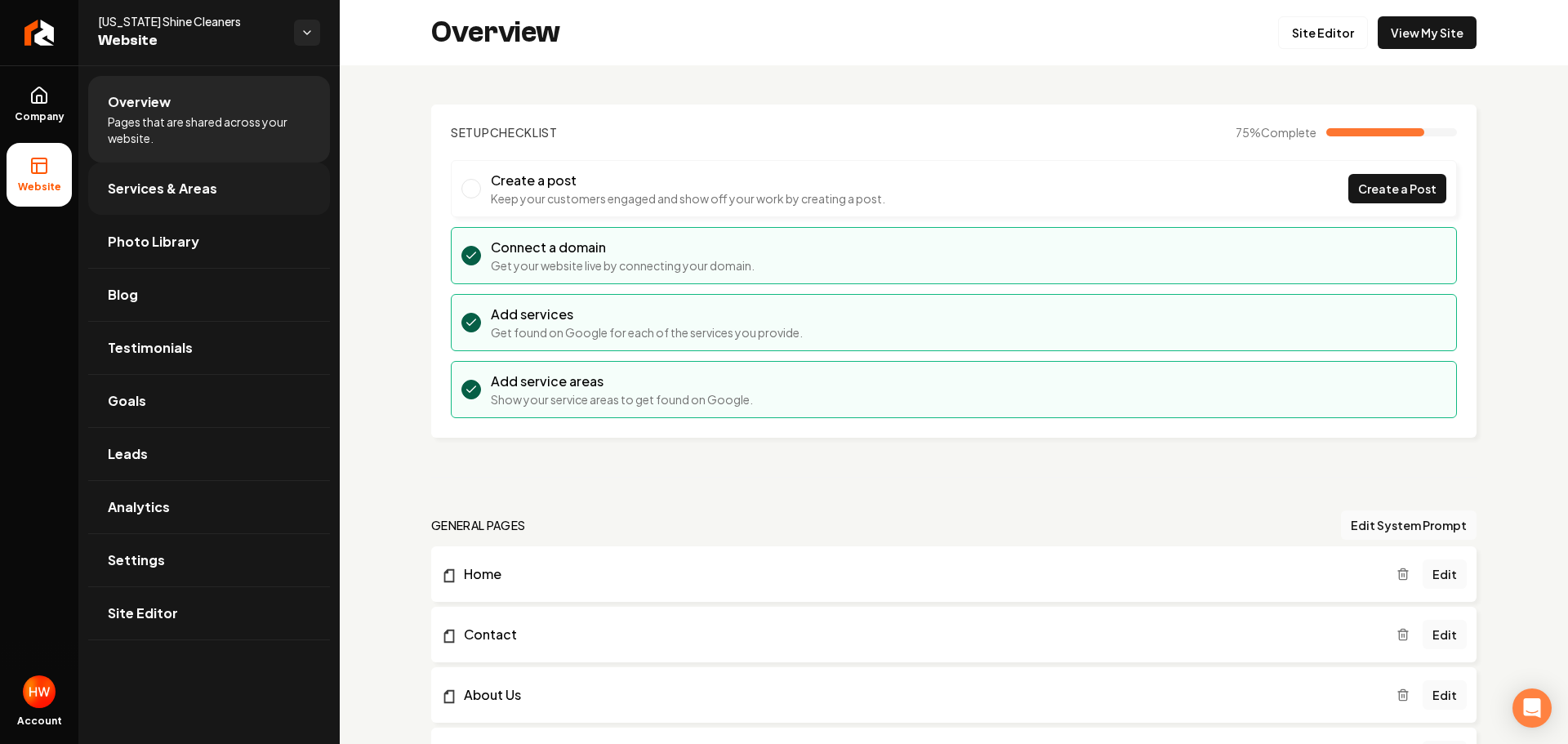
click at [192, 202] on link "Services & Areas" at bounding box center [209, 189] width 242 height 52
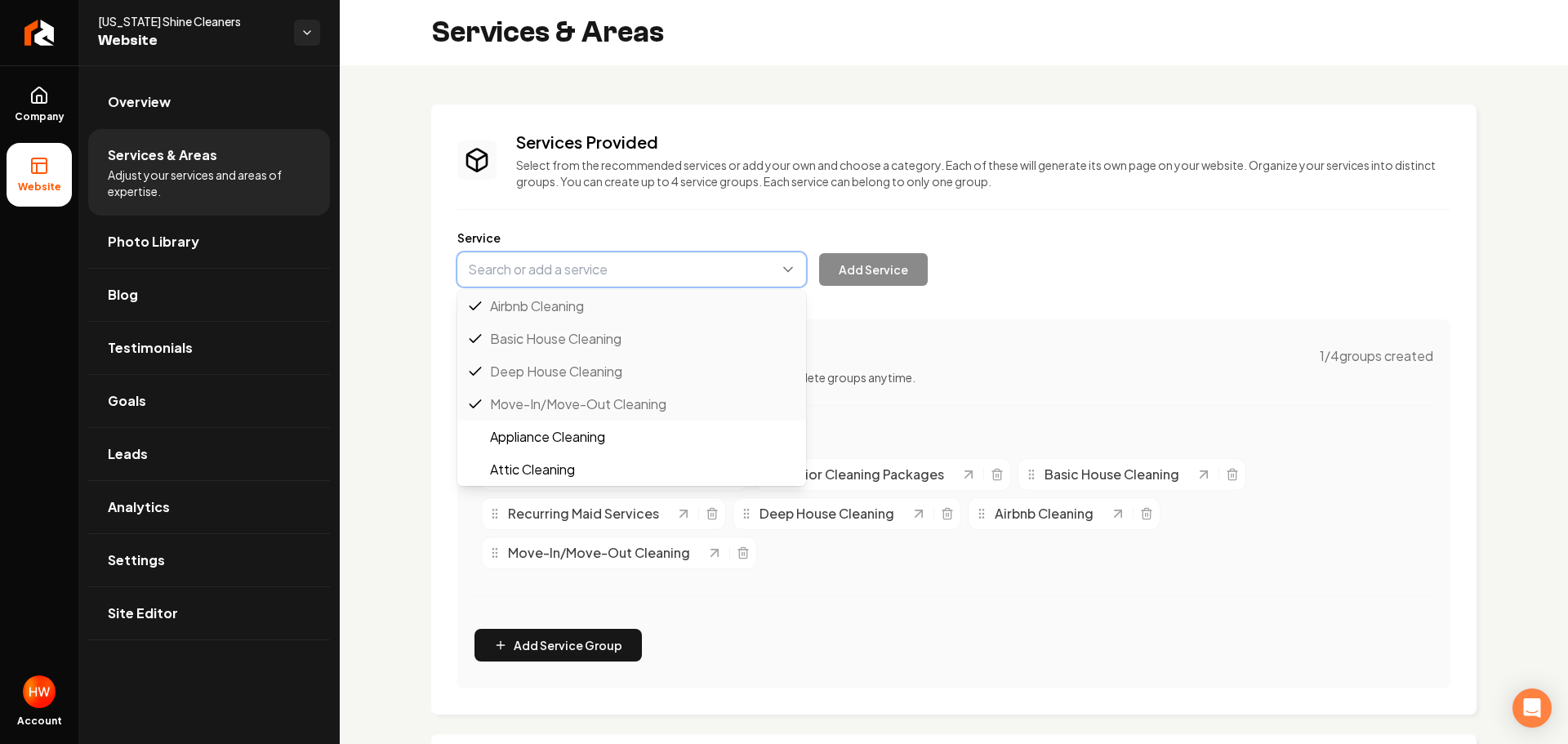
click at [565, 268] on button "Main content area" at bounding box center [631, 269] width 349 height 34
paste input "after-construction cleaning"
type input "after-construction cleaning"
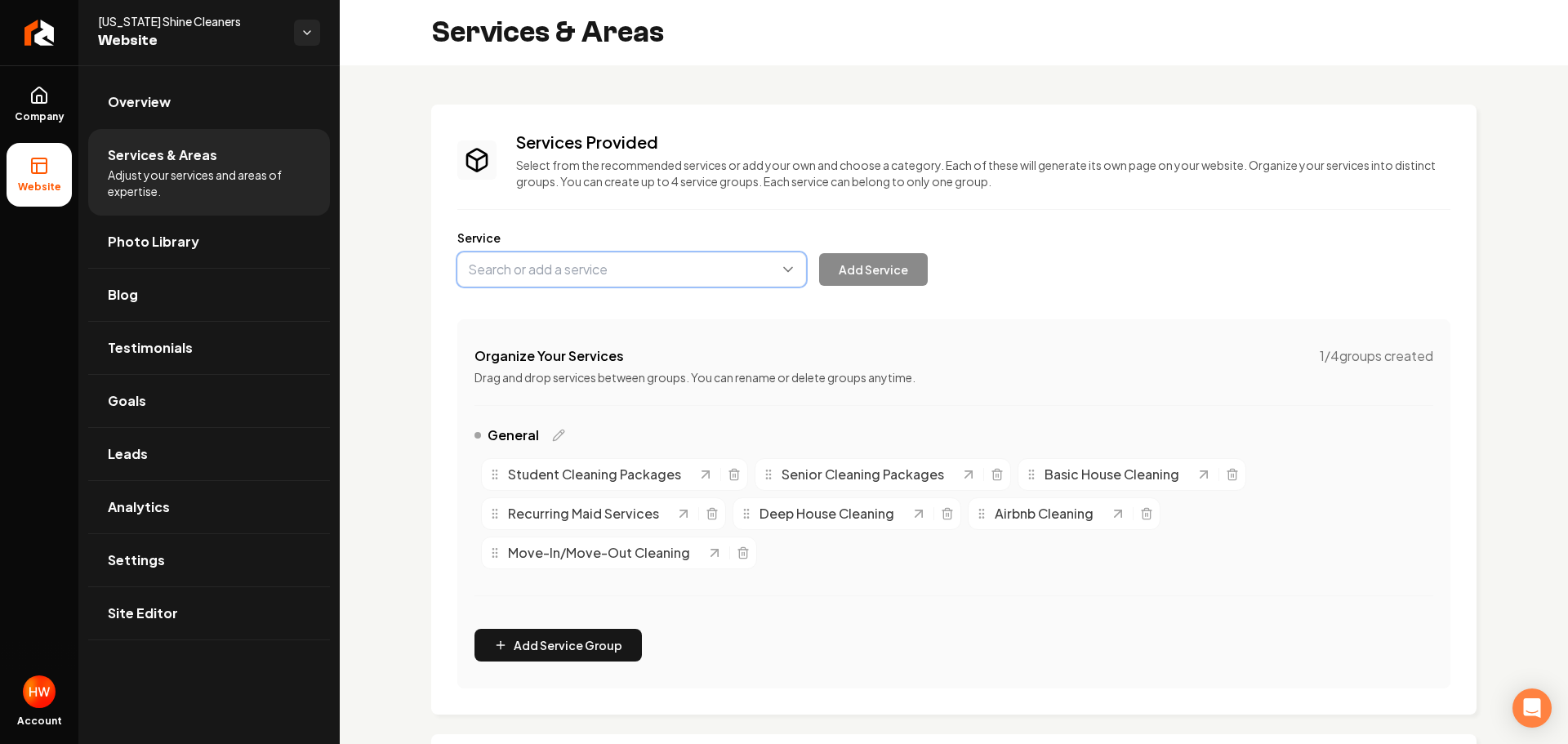
click at [427, 269] on div "Services Provided Select from the recommended services or add your own and choo…" at bounding box center [954, 594] width 1229 height 1057
type input "Post-Construction Cleaning"
click at [845, 264] on button "Add Service" at bounding box center [873, 269] width 108 height 32
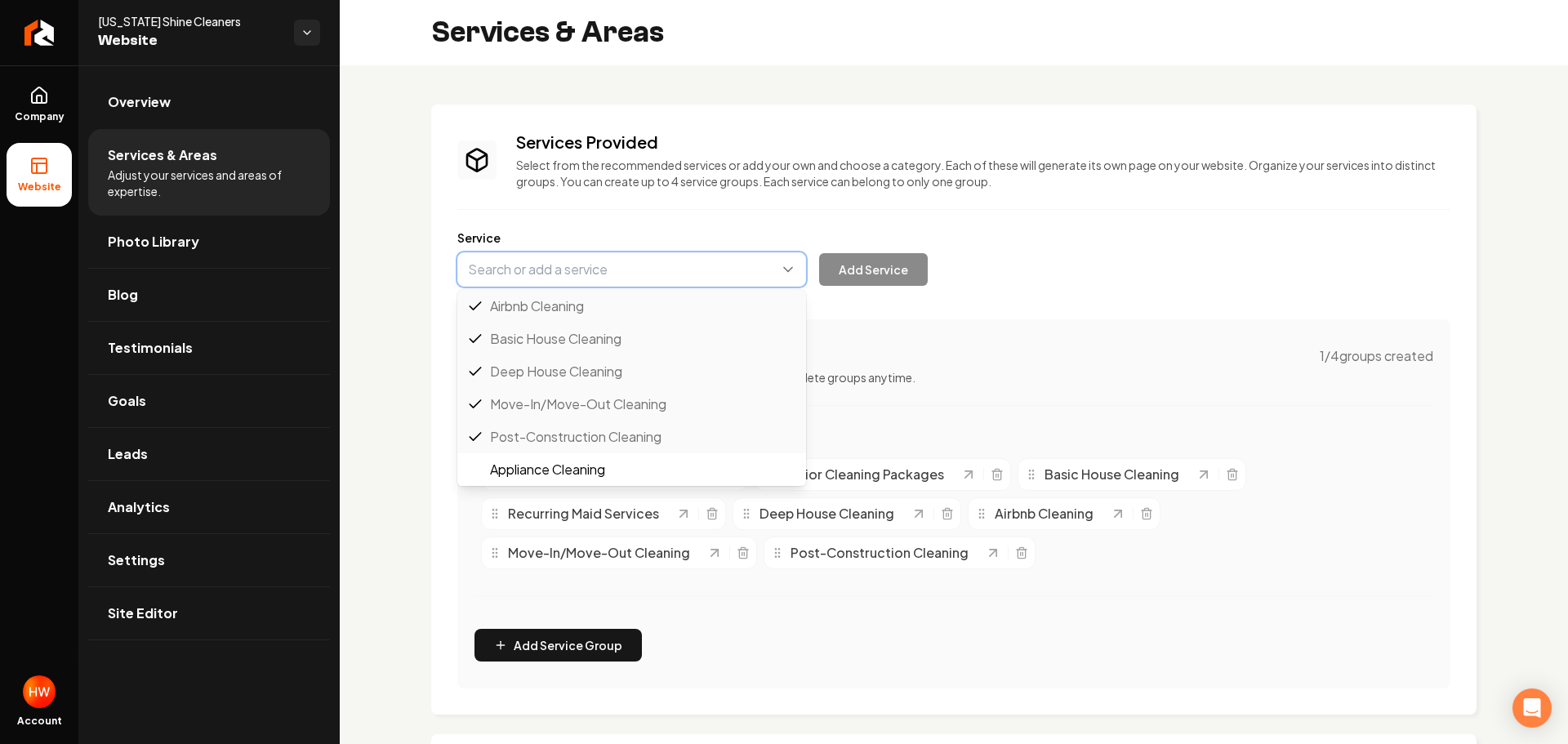
click at [552, 277] on button "Main content area" at bounding box center [631, 269] width 349 height 34
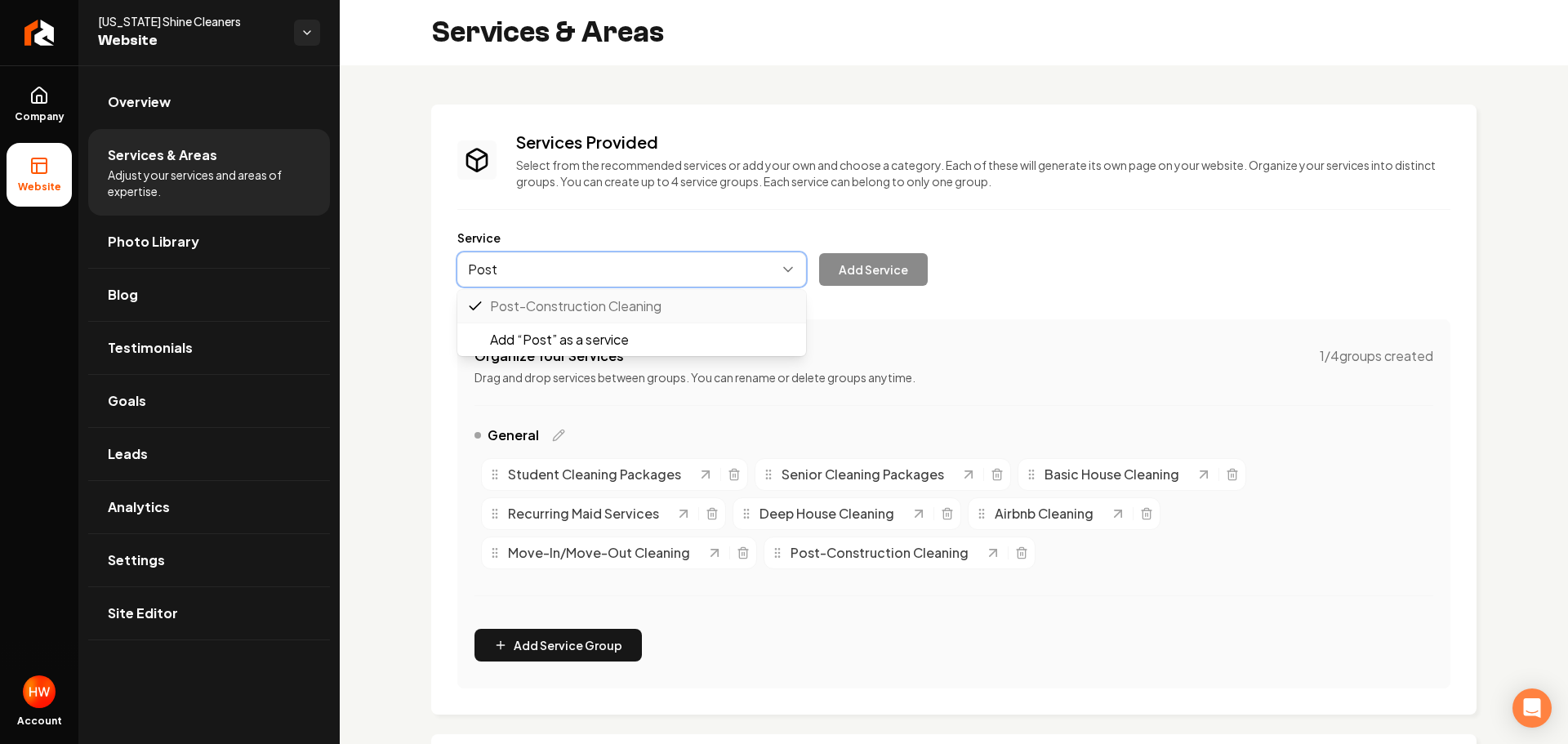
type input "Post"
click at [575, 268] on button "Main content area" at bounding box center [631, 269] width 349 height 34
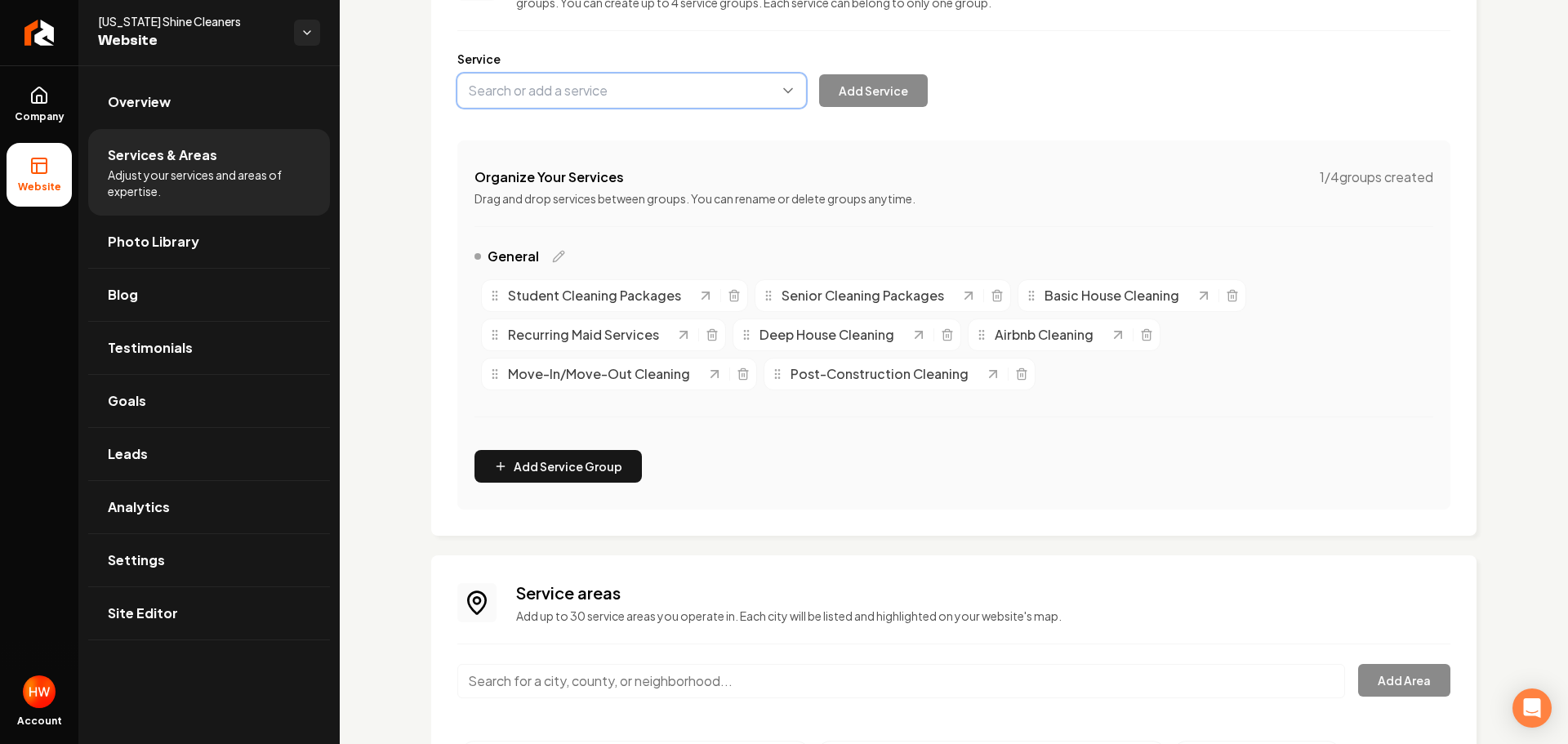
scroll to position [309, 0]
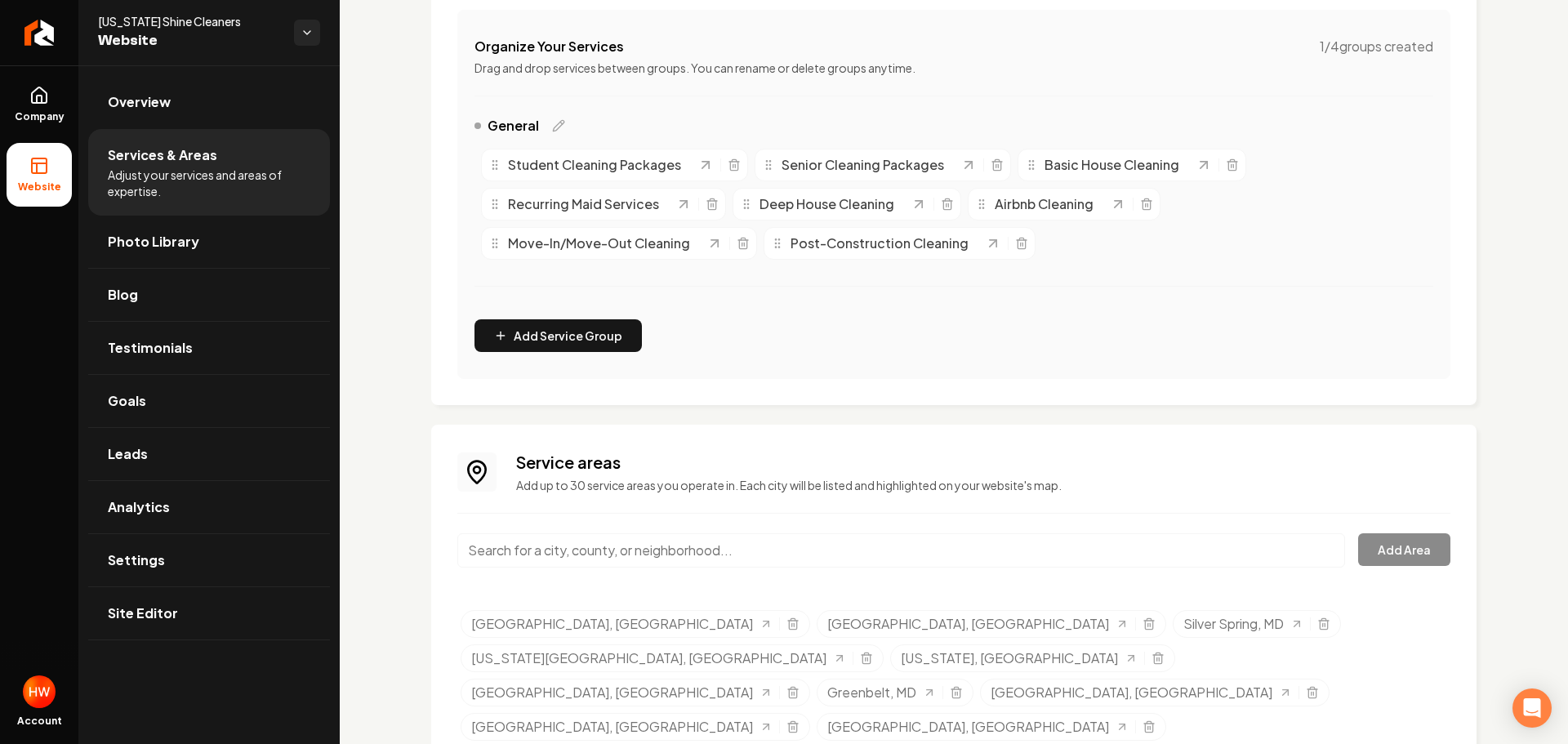
click at [625, 557] on input "Main content area" at bounding box center [901, 550] width 888 height 34
paste input "Garemen Town"
click at [1381, 561] on button "Add Area" at bounding box center [1405, 549] width 93 height 32
click at [682, 551] on input "Germantown, MD" at bounding box center [901, 550] width 888 height 34
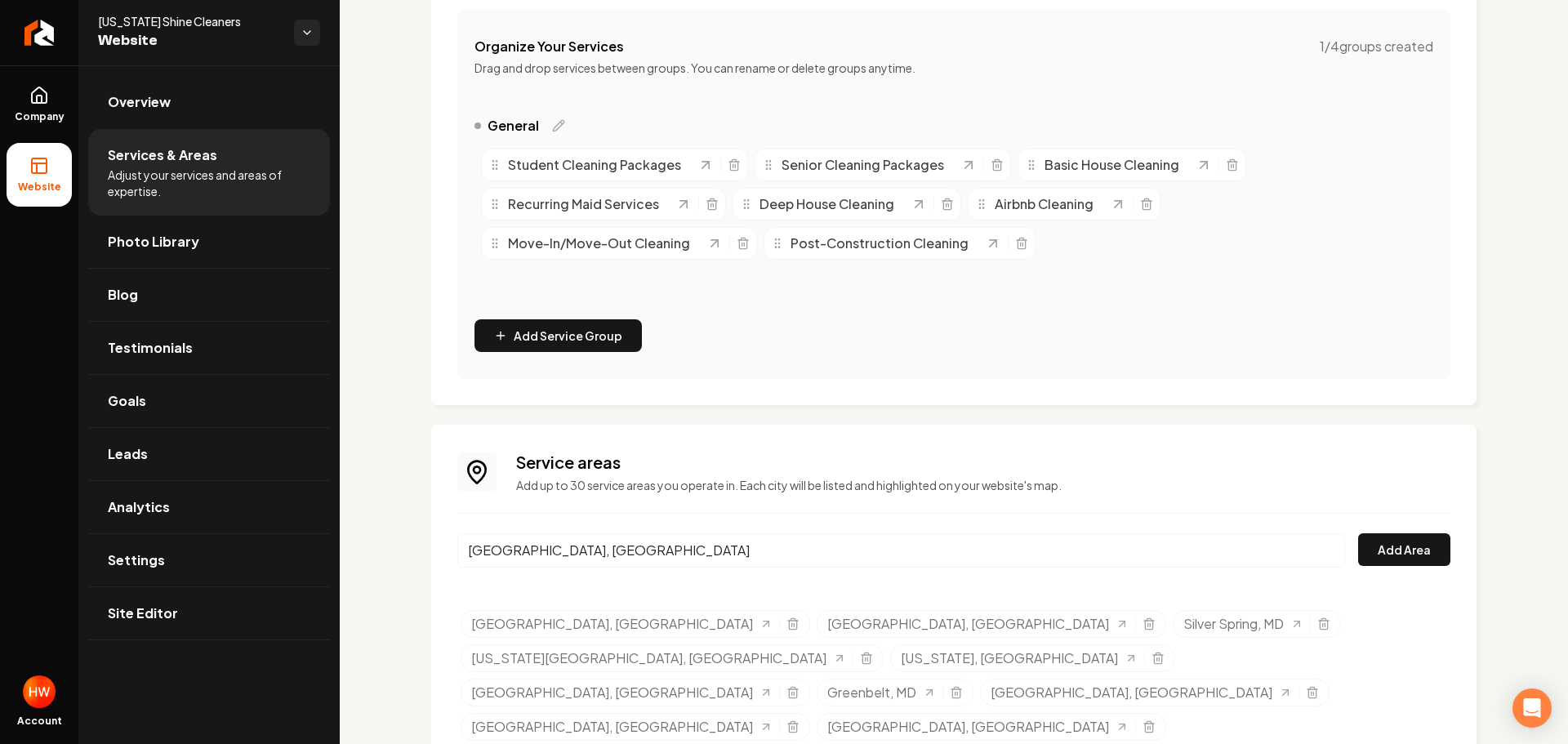
click at [682, 551] on input "Germantown, MD" at bounding box center [901, 550] width 888 height 34
paste input "Rockville"
click at [1381, 552] on button "Add Area" at bounding box center [1405, 549] width 93 height 32
click at [730, 549] on input "Rockville, MD" at bounding box center [901, 550] width 888 height 34
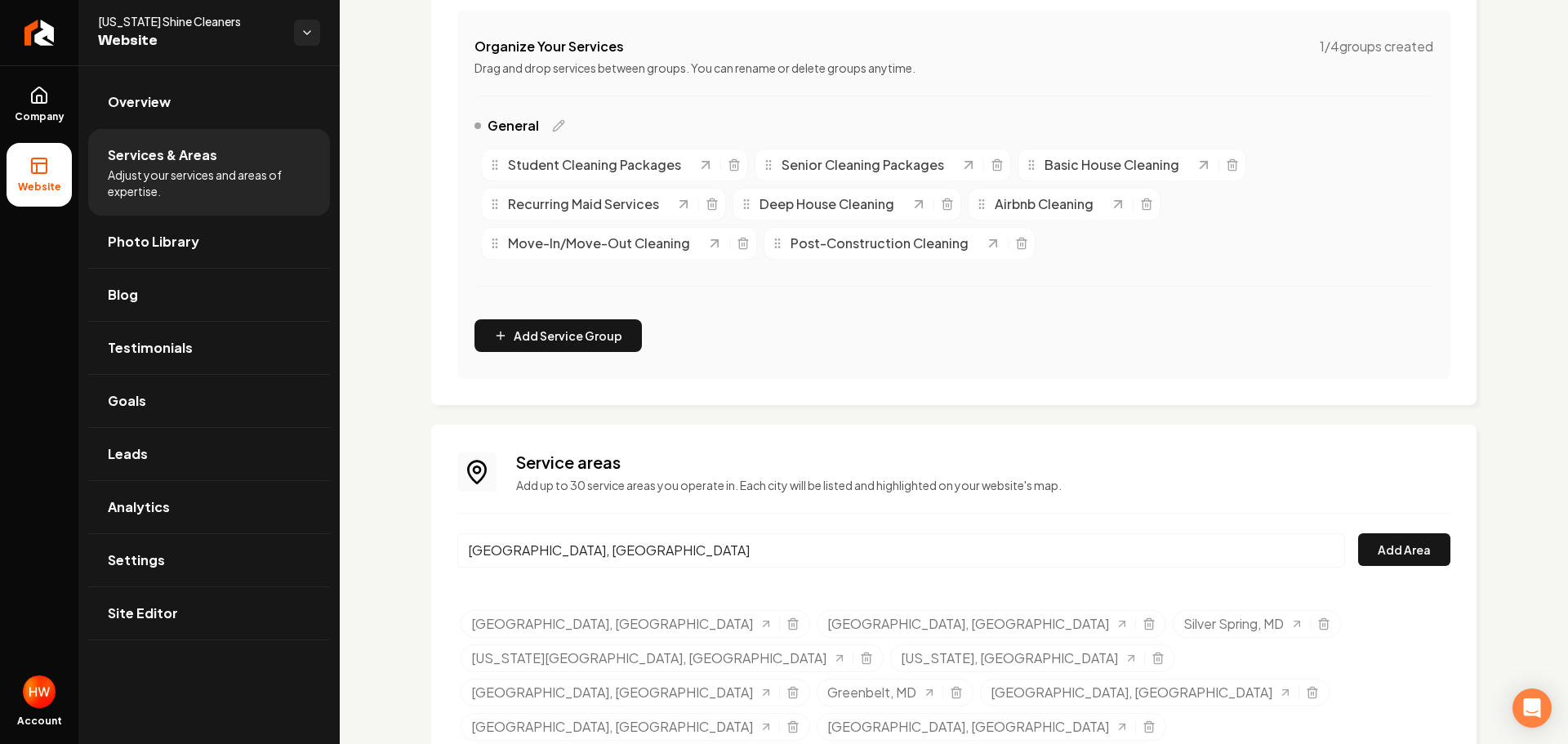
click at [730, 549] on input "Rockville, MD" at bounding box center [901, 550] width 888 height 34
paste input "Arlington"
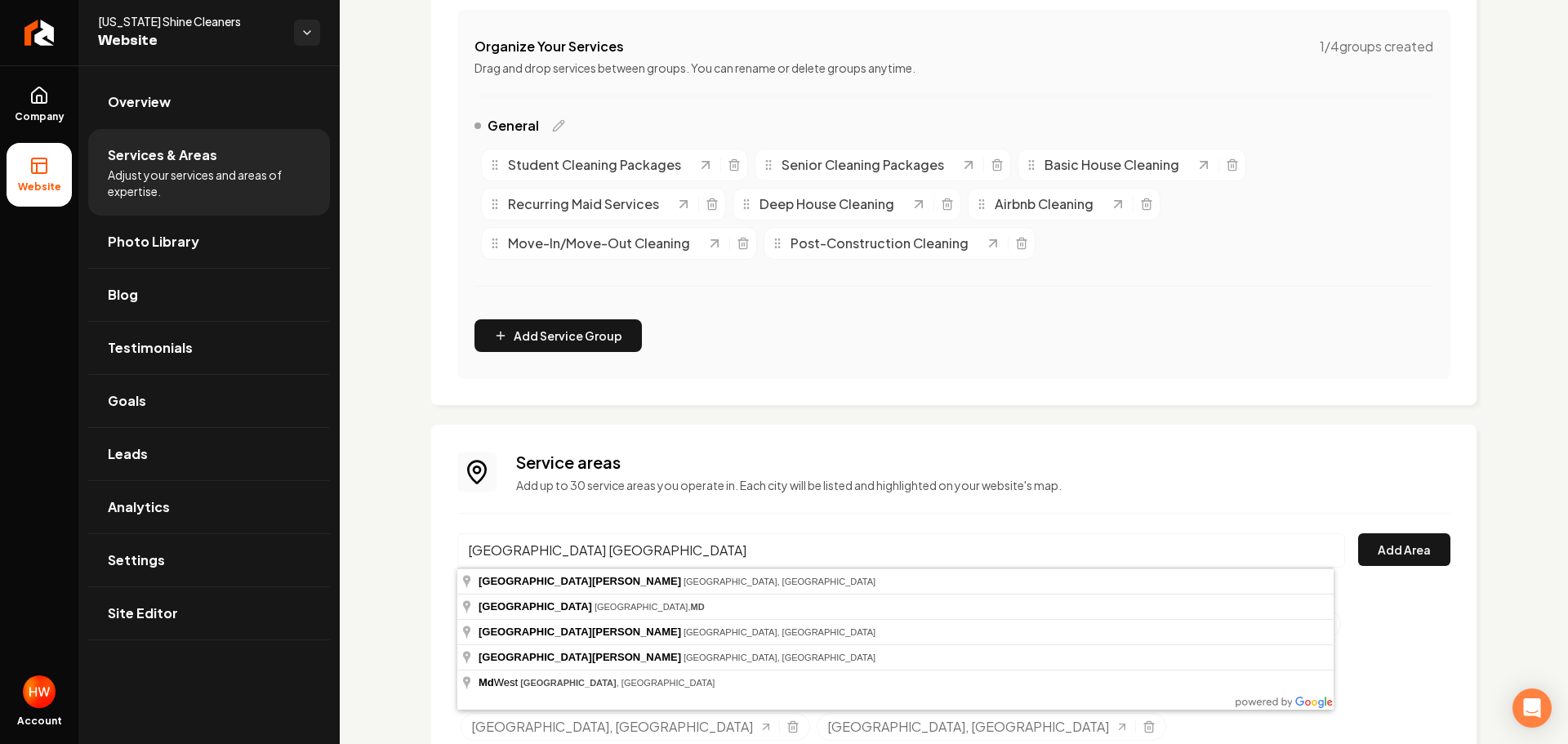
click at [644, 548] on input "Arlington md" at bounding box center [901, 550] width 888 height 34
paste input "lexandria"
click at [711, 546] on input "Alexandria md" at bounding box center [901, 550] width 888 height 34
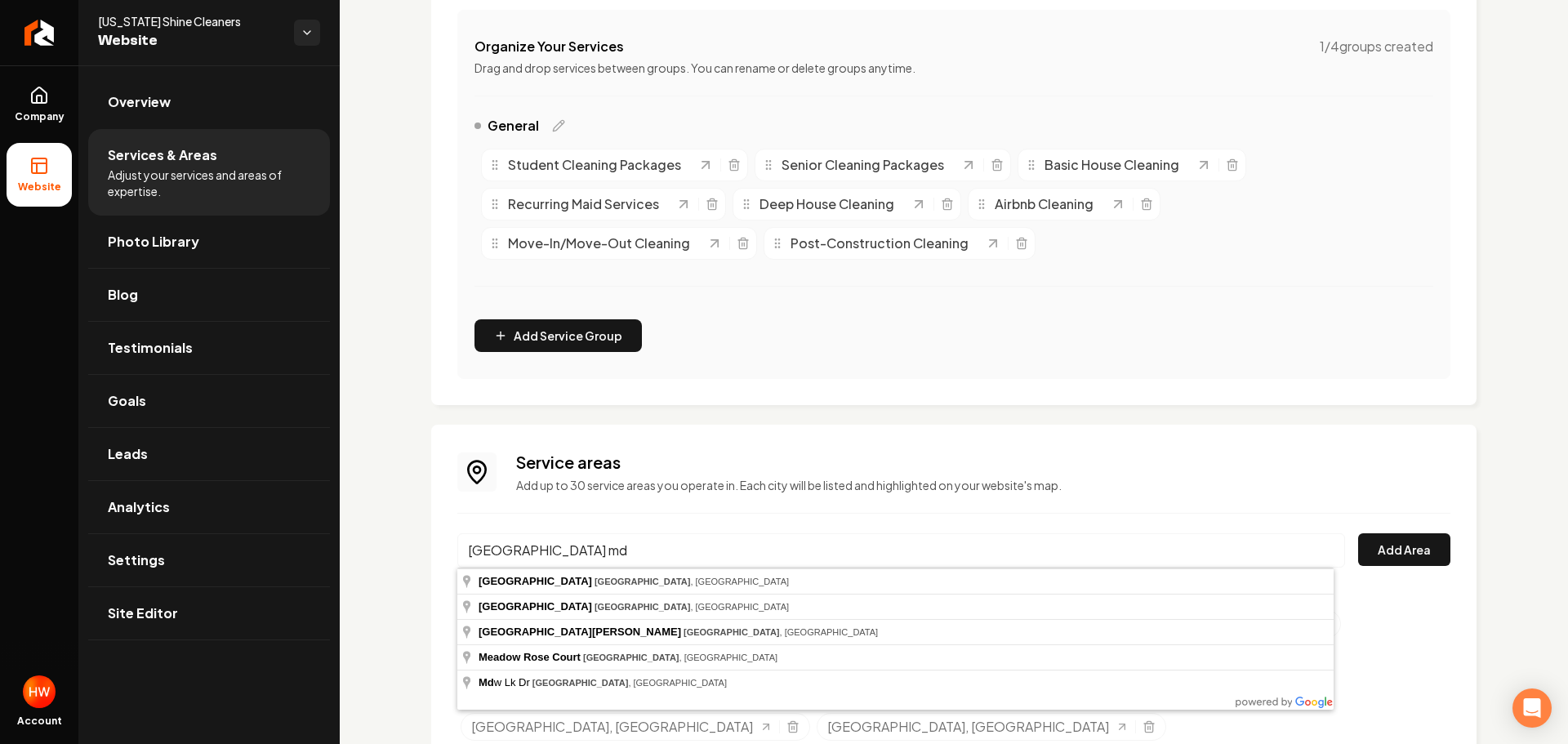
click at [711, 546] on input "Alexandria md" at bounding box center [901, 550] width 888 height 34
paste input "Fairfax"
click at [800, 507] on div "Service areas Add up to 30 service areas you operate in. Each city will be list…" at bounding box center [954, 599] width 993 height 296
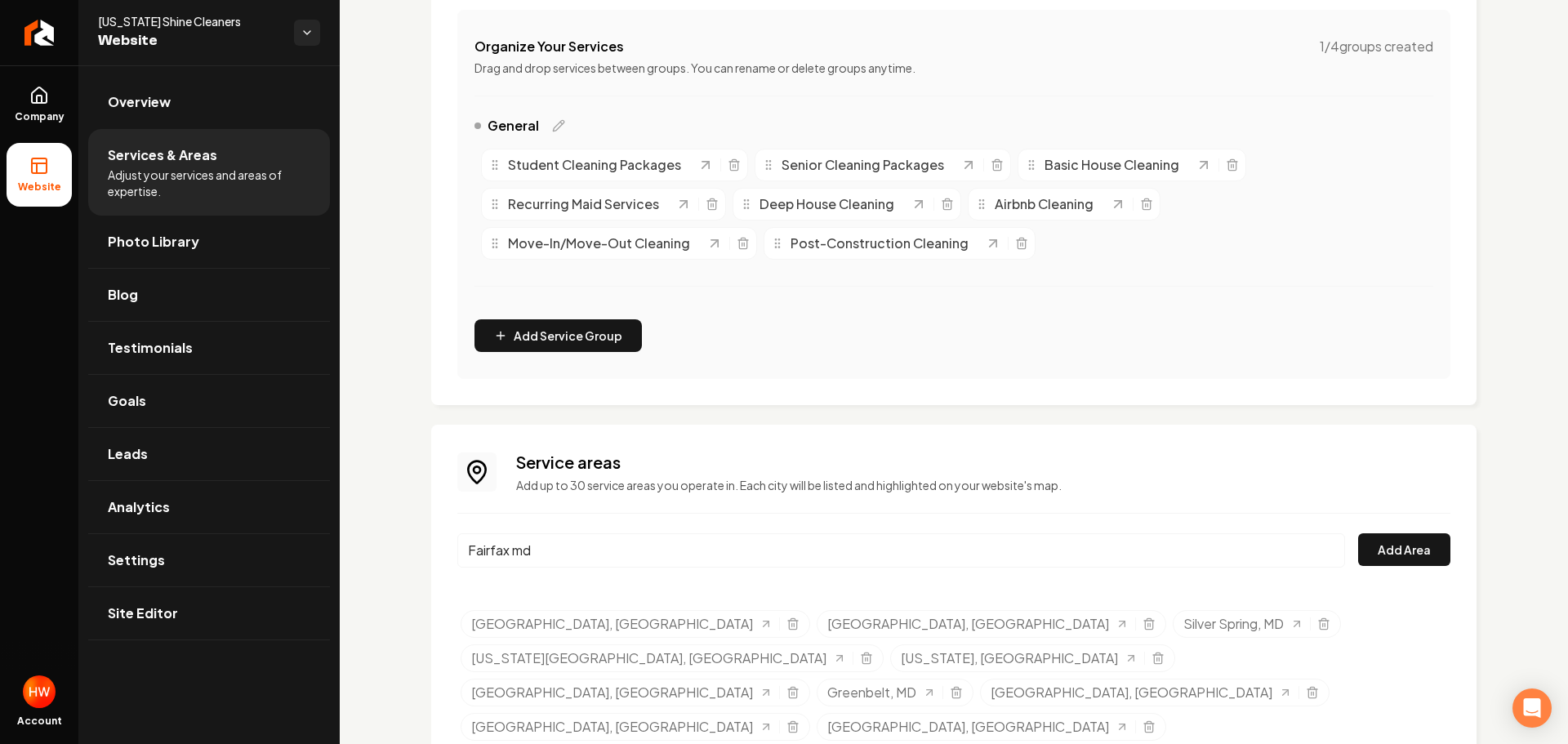
click at [642, 553] on input "Fairfax md" at bounding box center [901, 550] width 888 height 34
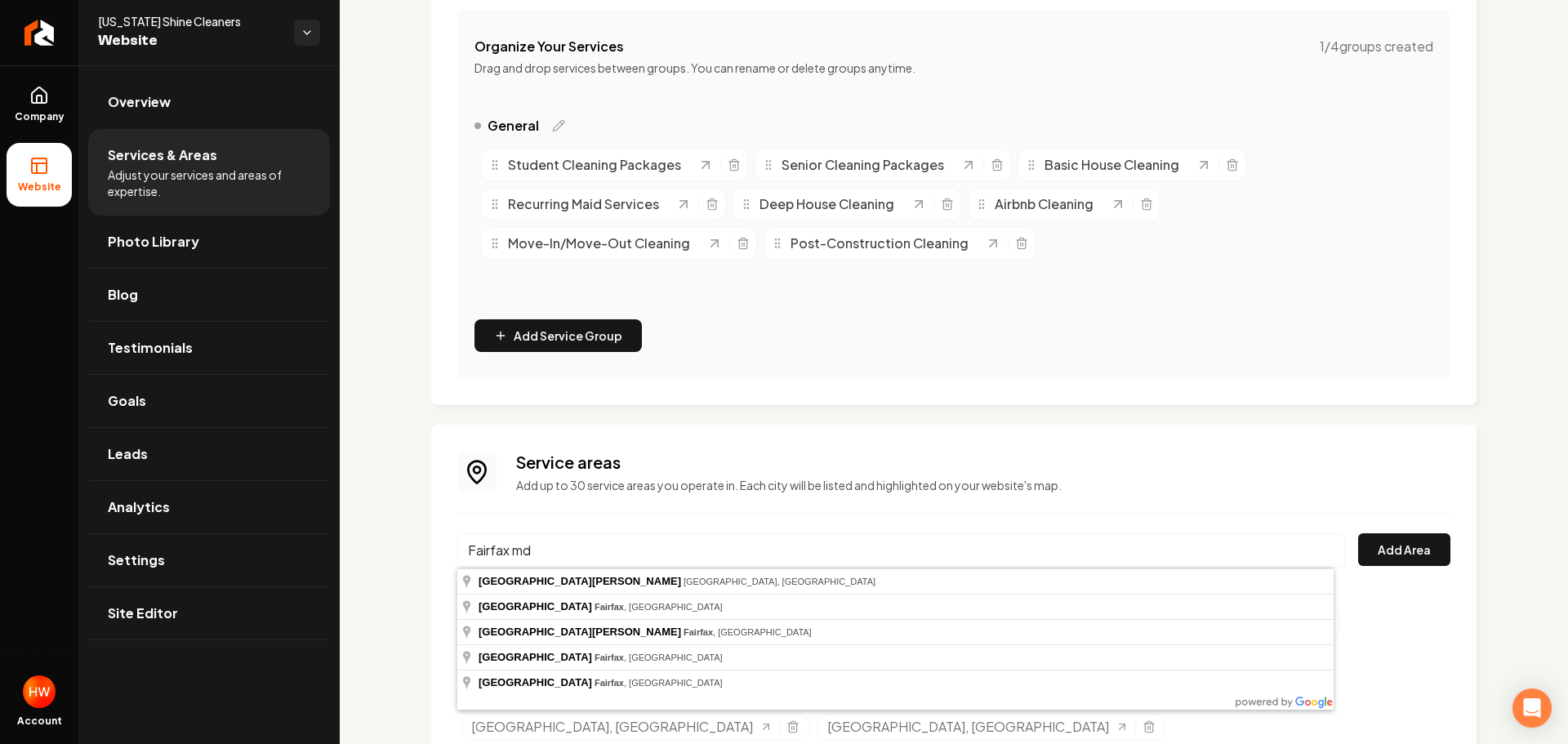
click at [645, 553] on input "Fairfax md" at bounding box center [901, 550] width 888 height 34
click at [645, 553] on input "Fairfax md" at bounding box center [901, 550] width 888 height 34
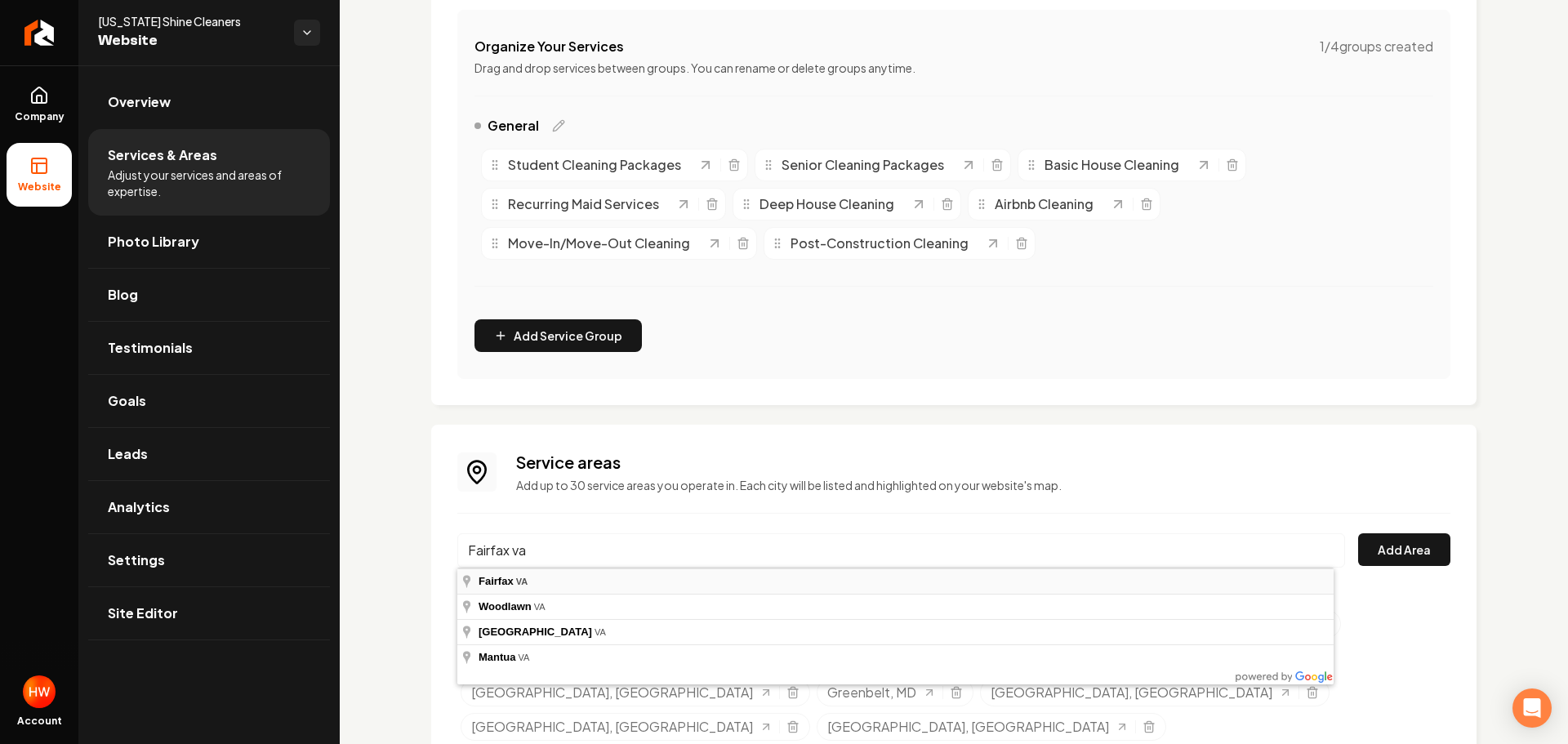
type input "Fairfax, VA"
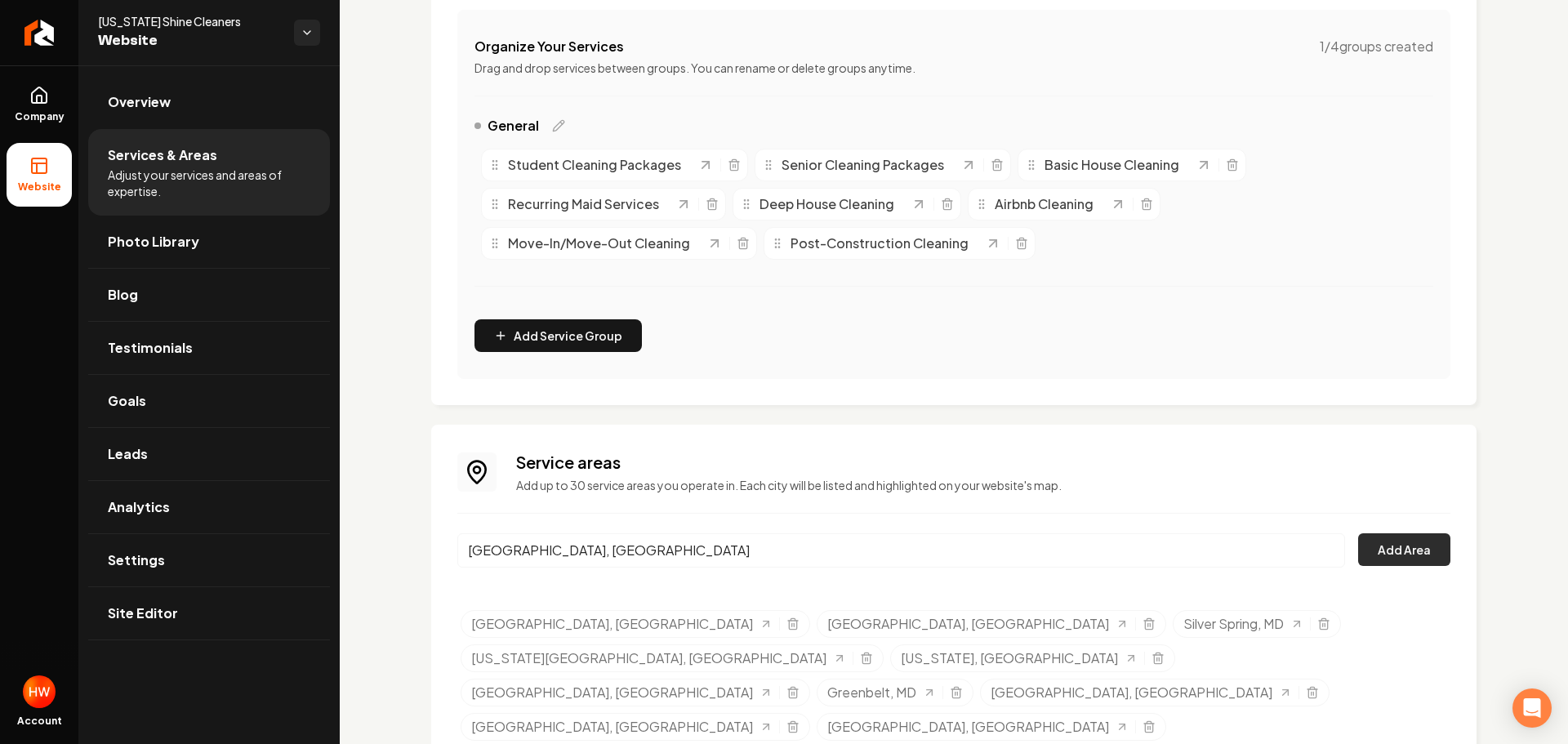
click at [1389, 548] on button "Add Area" at bounding box center [1405, 549] width 93 height 32
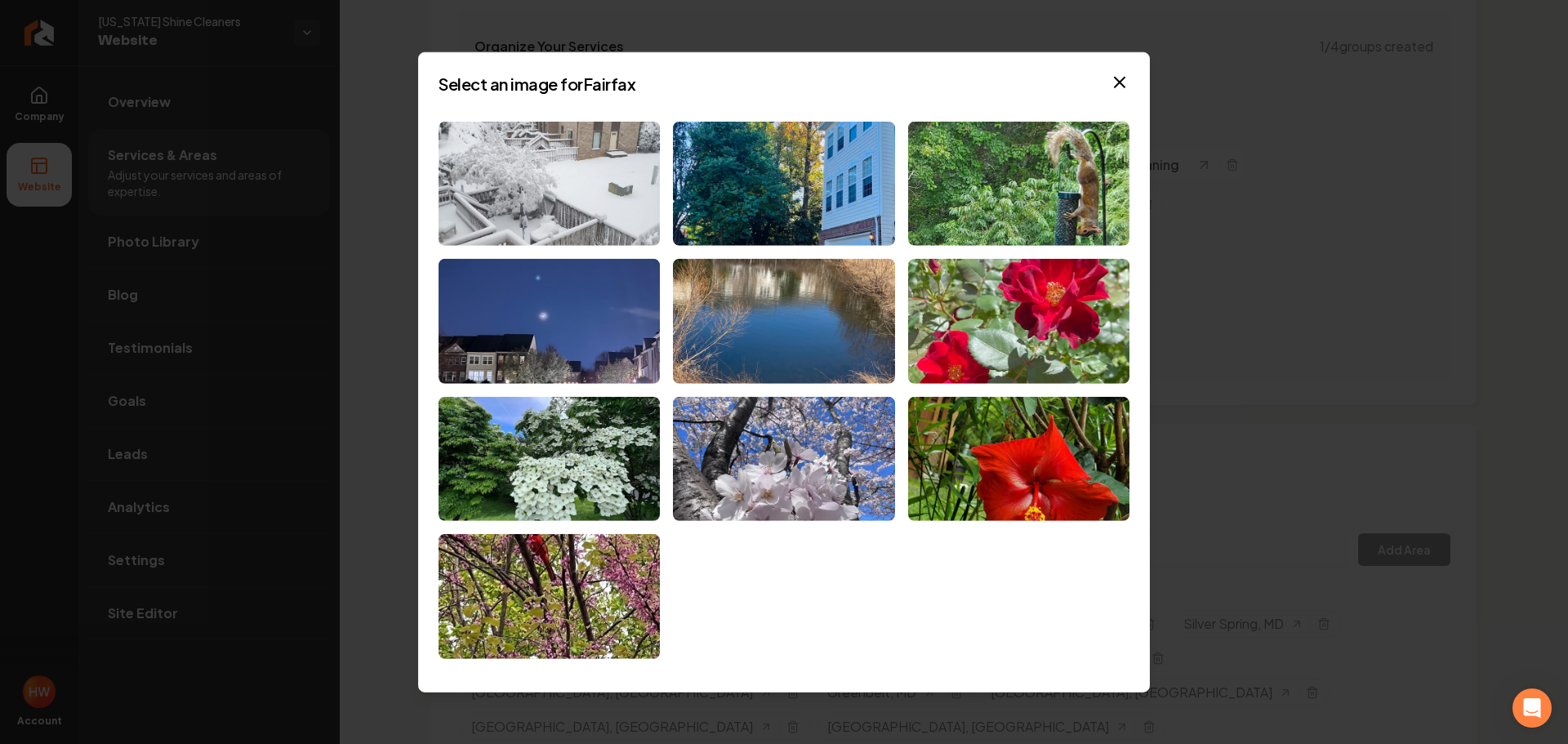
click at [569, 158] on img at bounding box center [549, 183] width 221 height 125
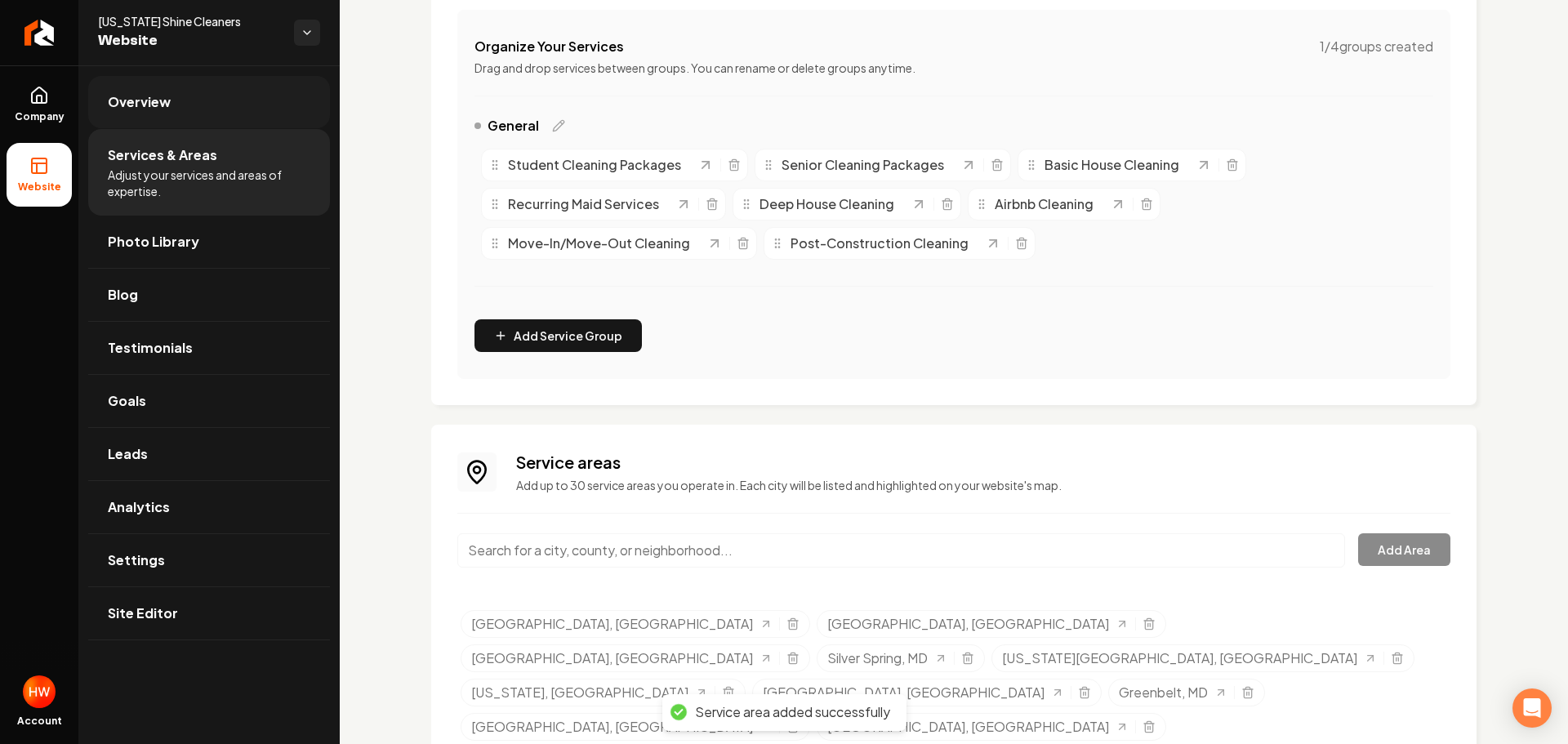
click at [156, 111] on span "Overview" at bounding box center [139, 102] width 63 height 19
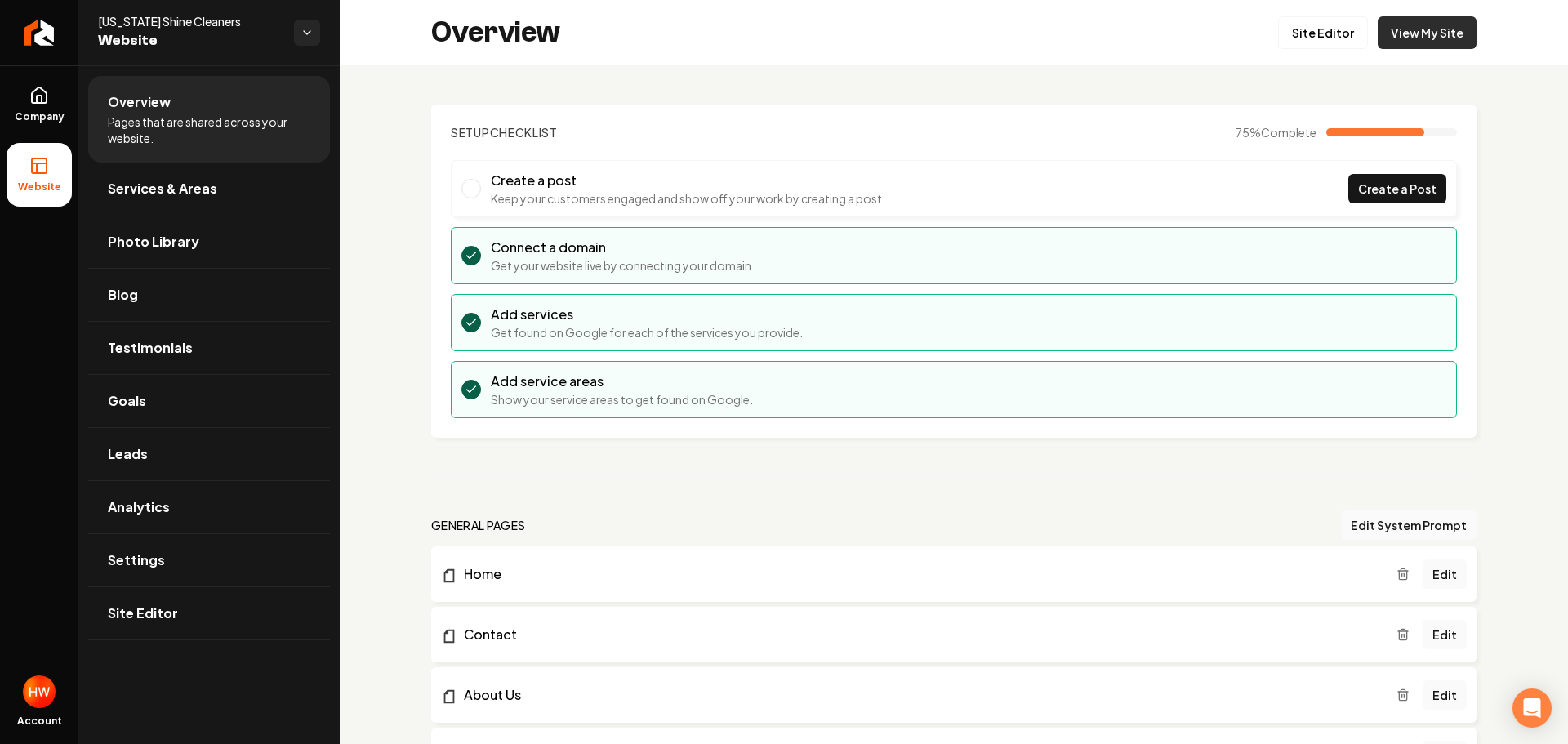
click at [1425, 40] on link "View My Site" at bounding box center [1427, 32] width 99 height 32
click at [218, 196] on link "Services & Areas" at bounding box center [209, 189] width 242 height 52
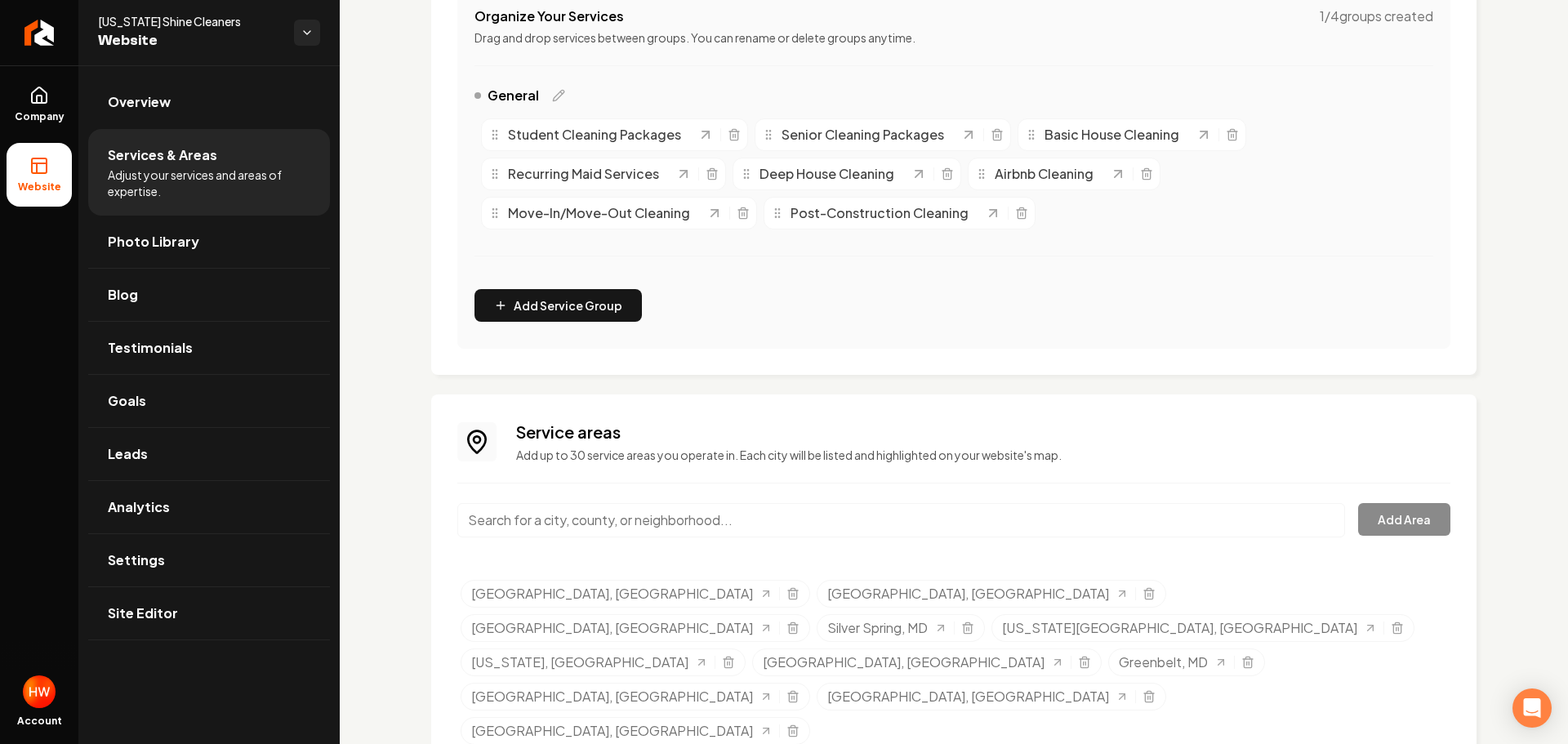
scroll to position [344, 0]
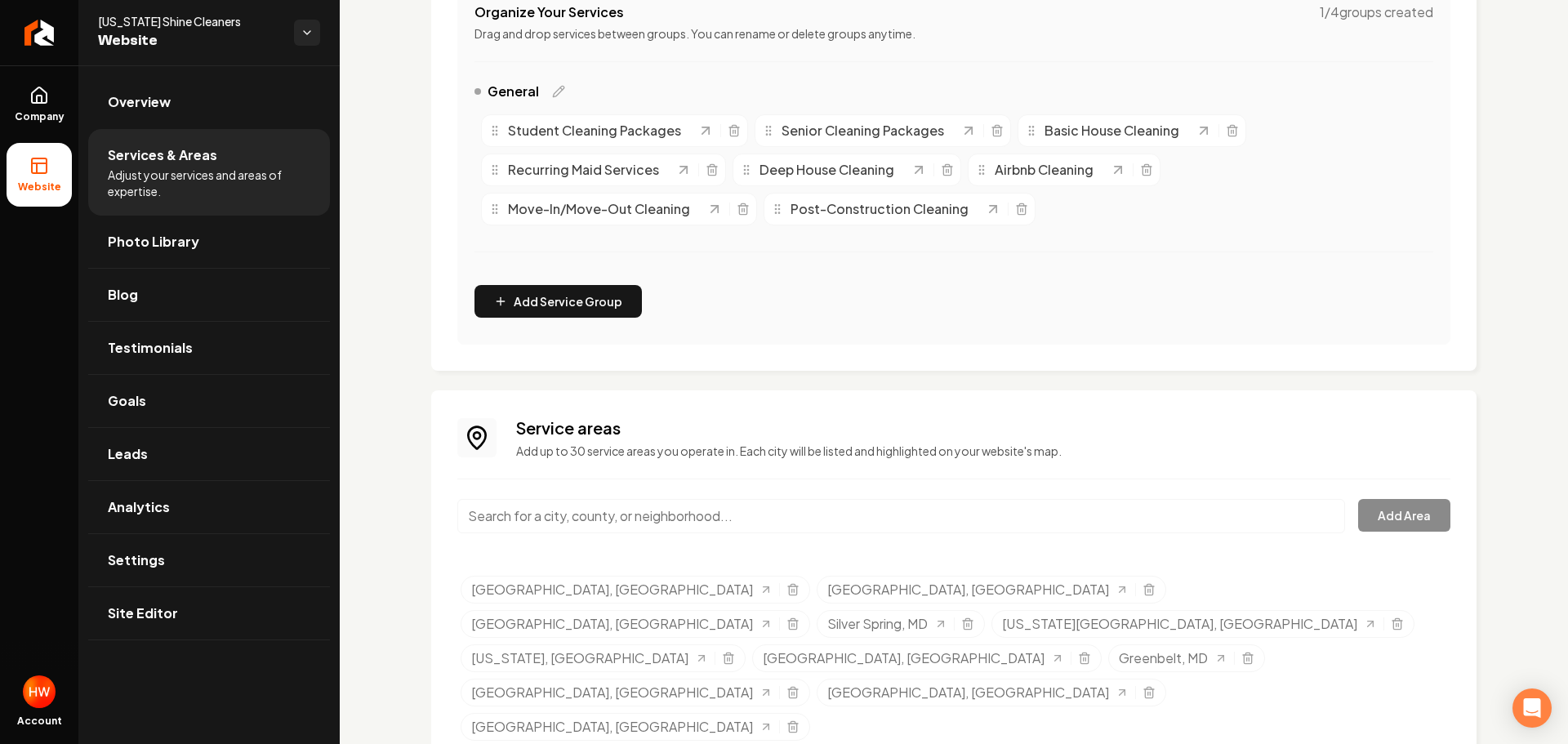
click at [726, 518] on input "Main content area" at bounding box center [901, 516] width 888 height 34
paste input "Alexandria"
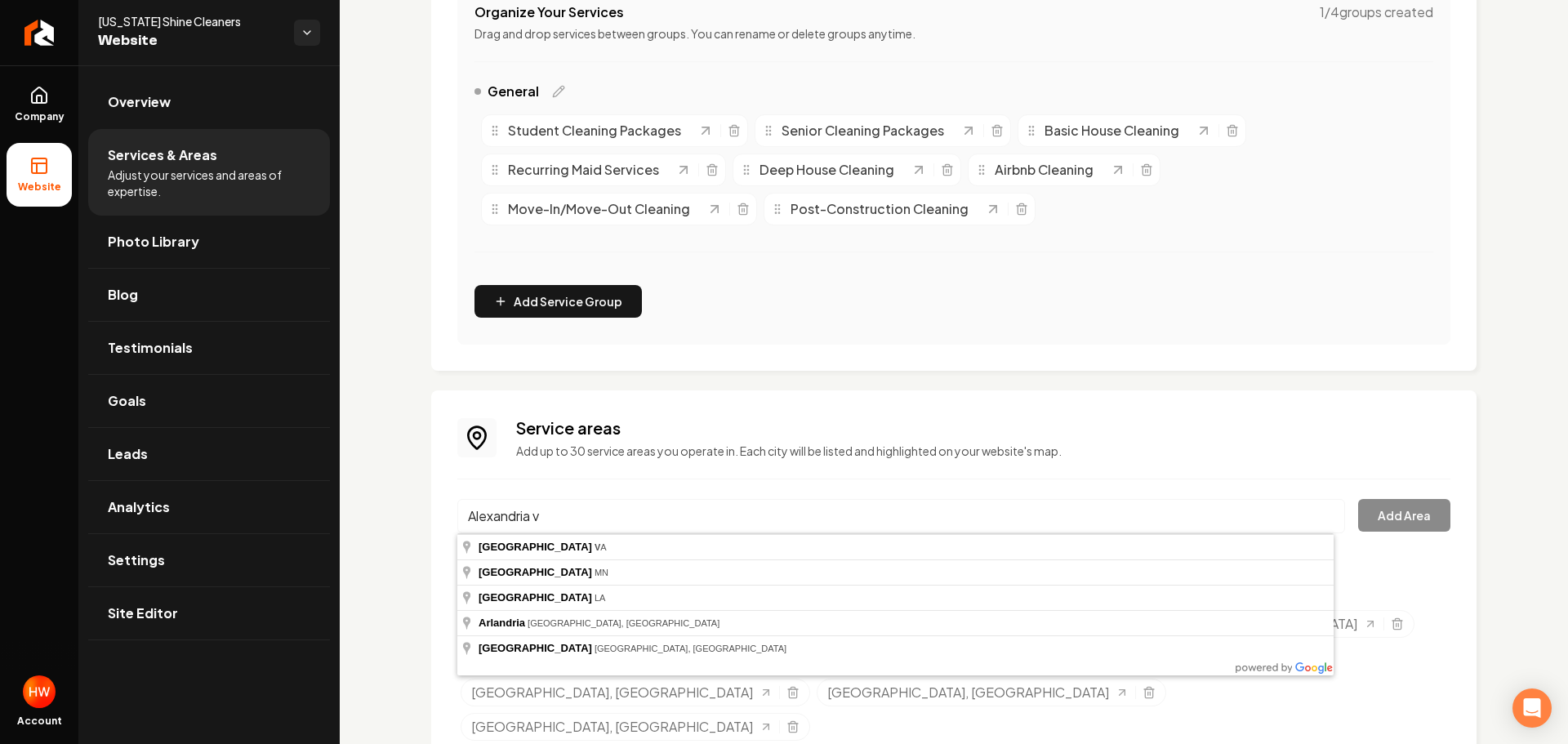
type input "Alexandria, VA"
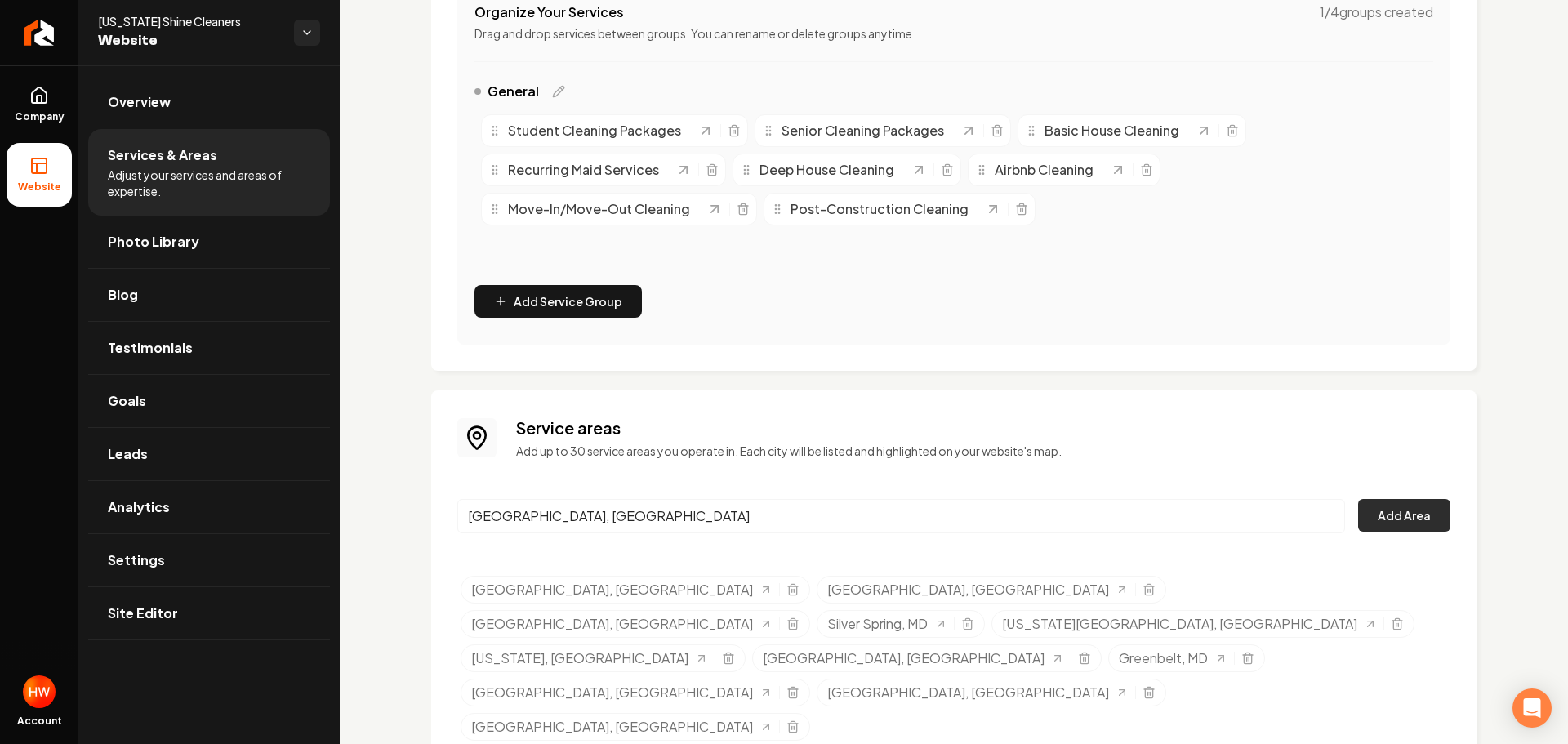
click at [1369, 505] on button "Add Area" at bounding box center [1405, 515] width 93 height 32
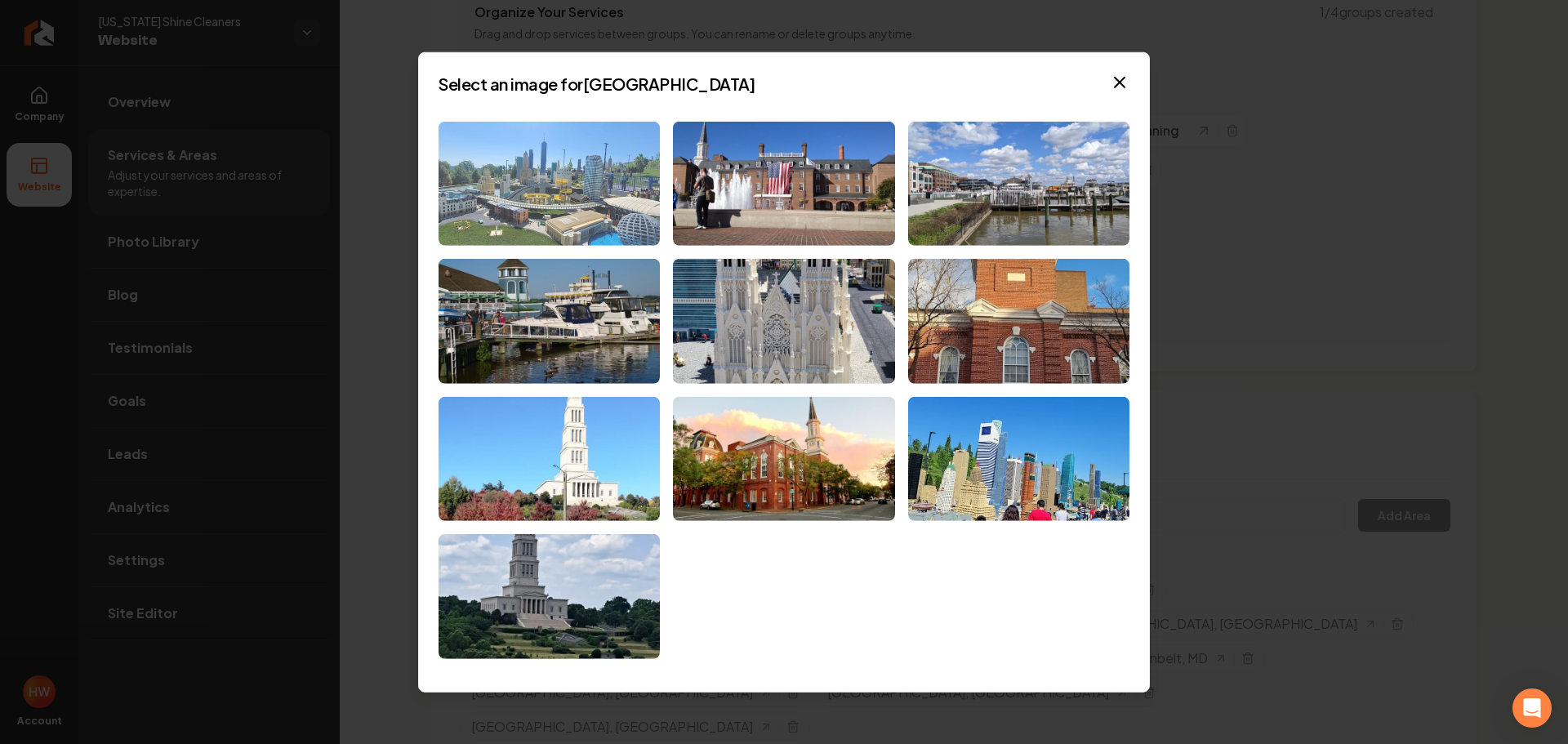
click at [579, 208] on img at bounding box center [549, 183] width 221 height 125
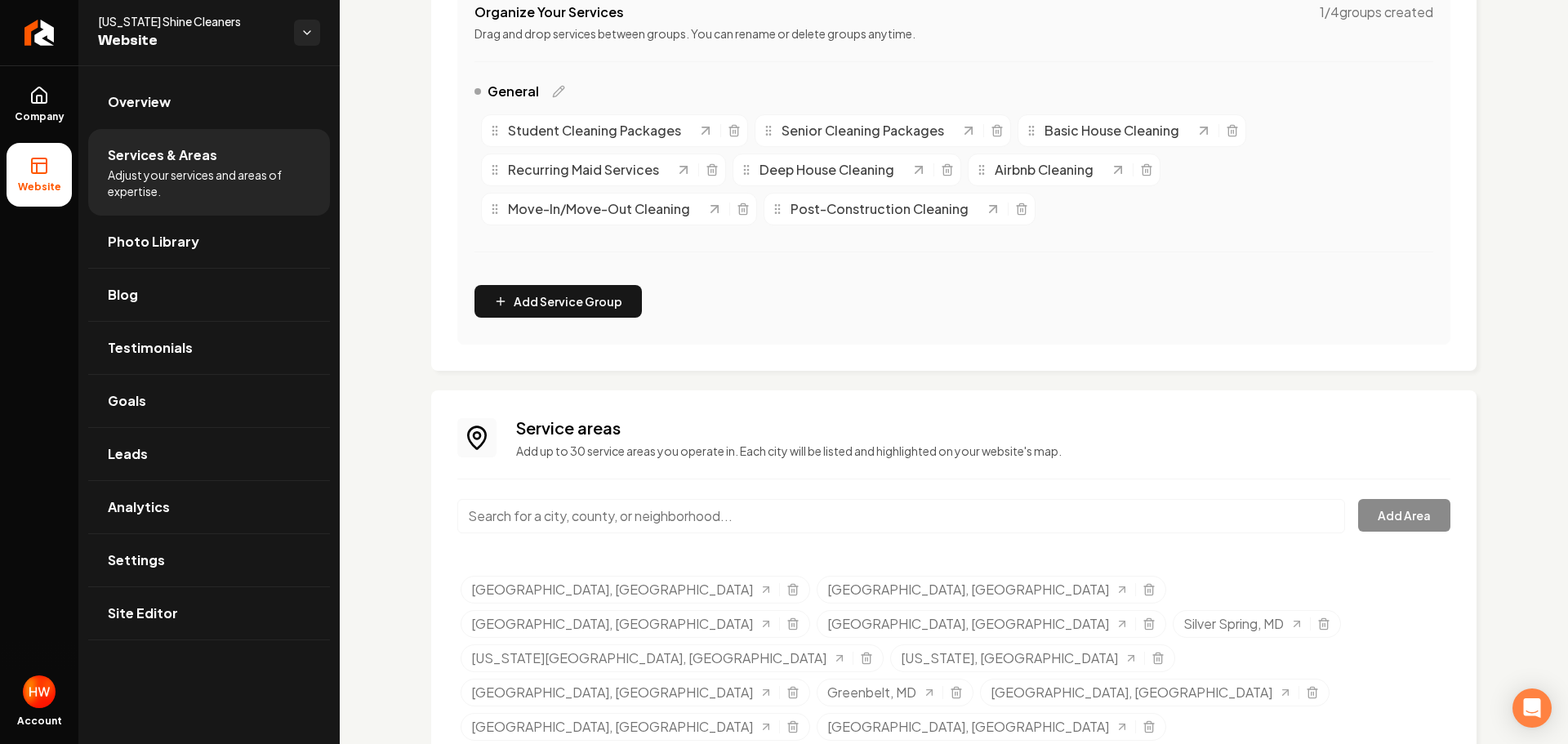
click at [670, 509] on input "Main content area" at bounding box center [901, 516] width 888 height 34
paste input "Arlington"
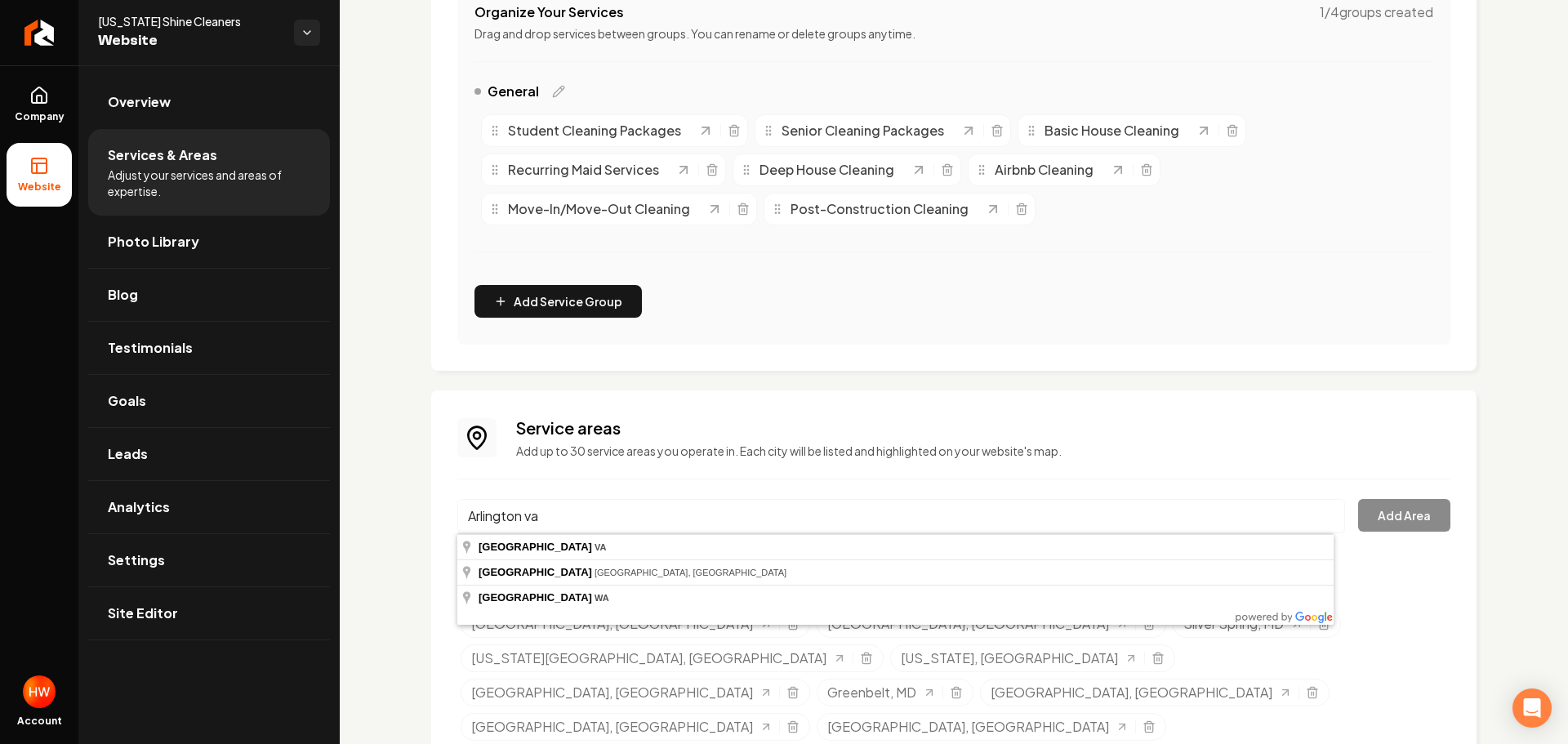
type input "Arlington, VA"
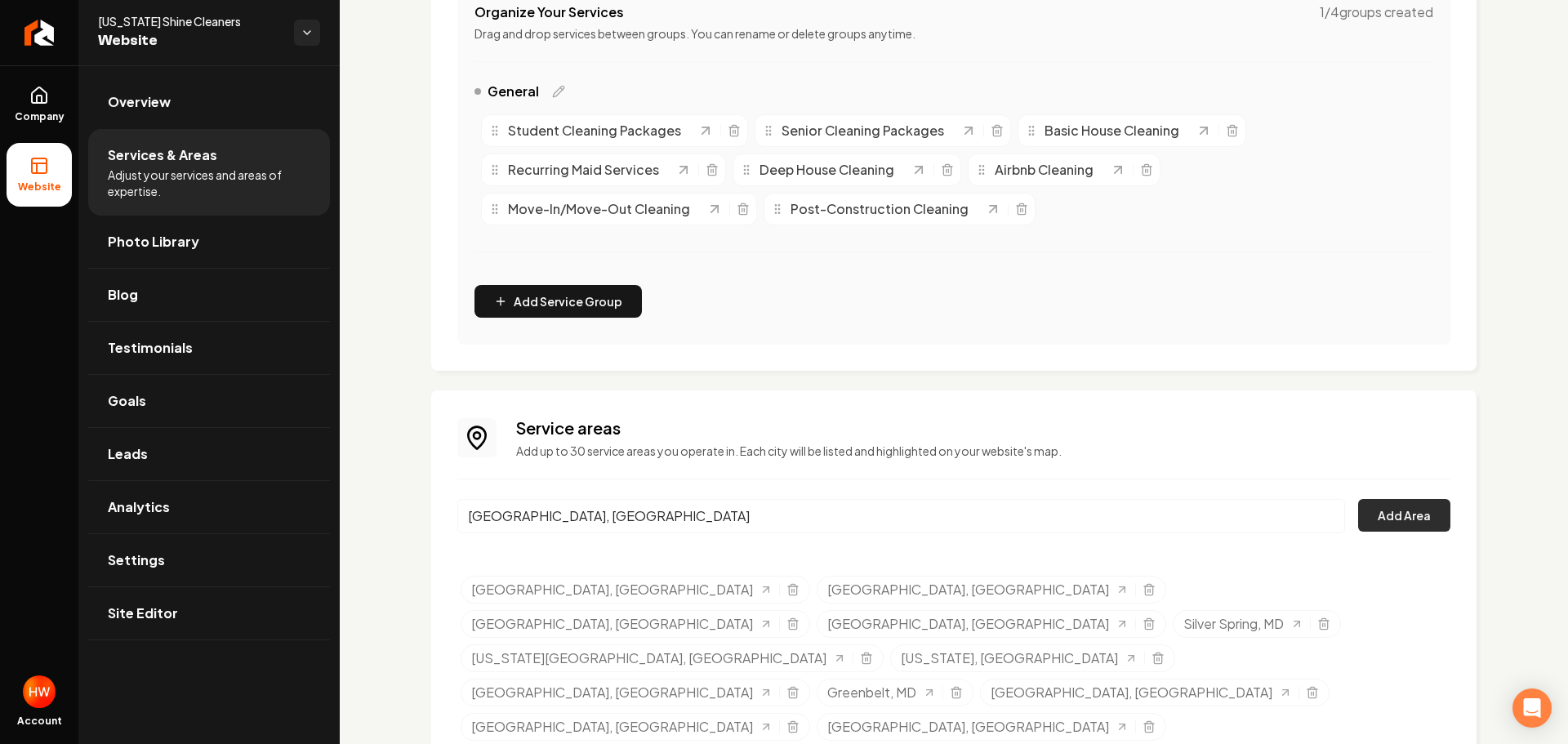
click at [1384, 509] on button "Add Area" at bounding box center [1405, 515] width 93 height 32
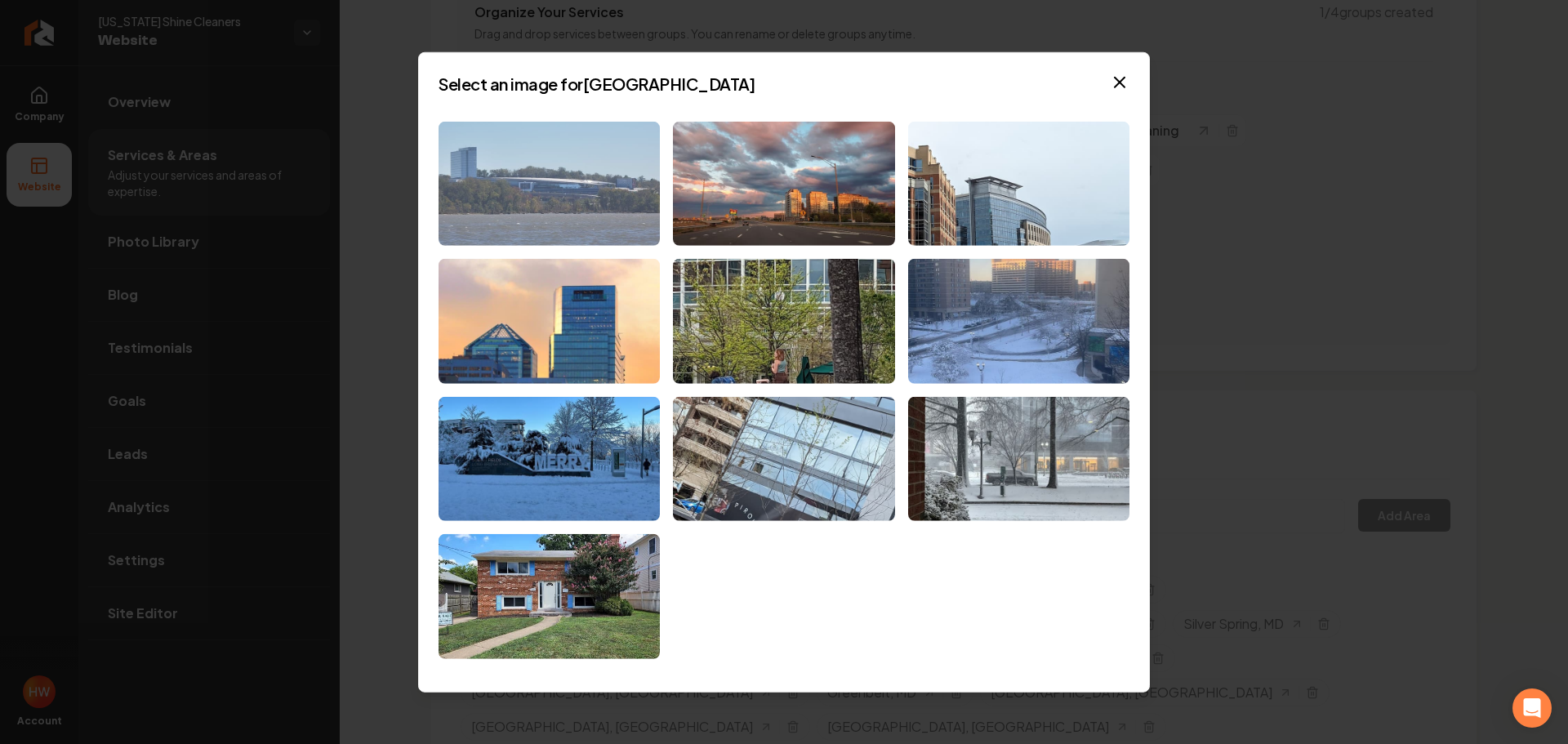
click at [566, 202] on img at bounding box center [549, 183] width 221 height 125
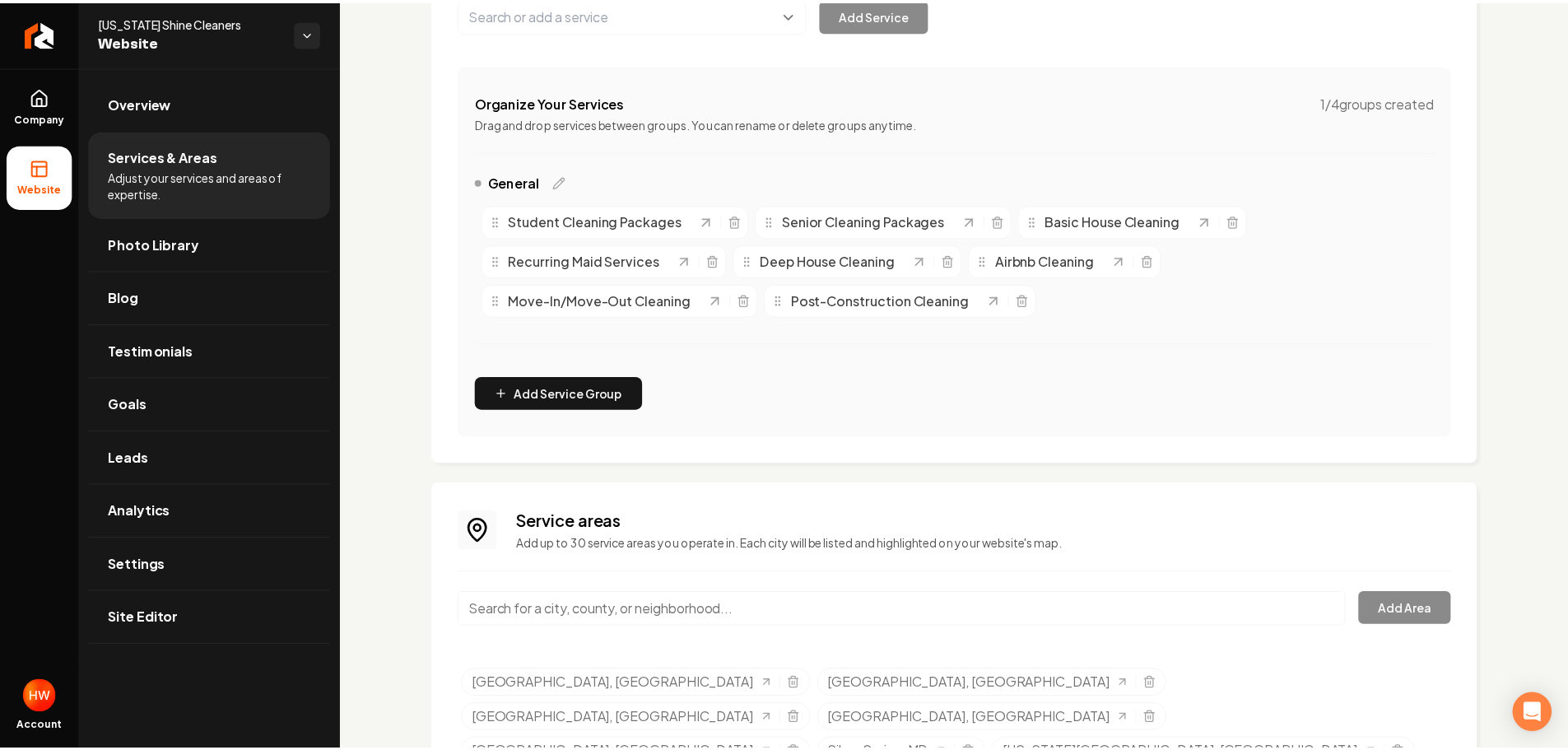
scroll to position [0, 0]
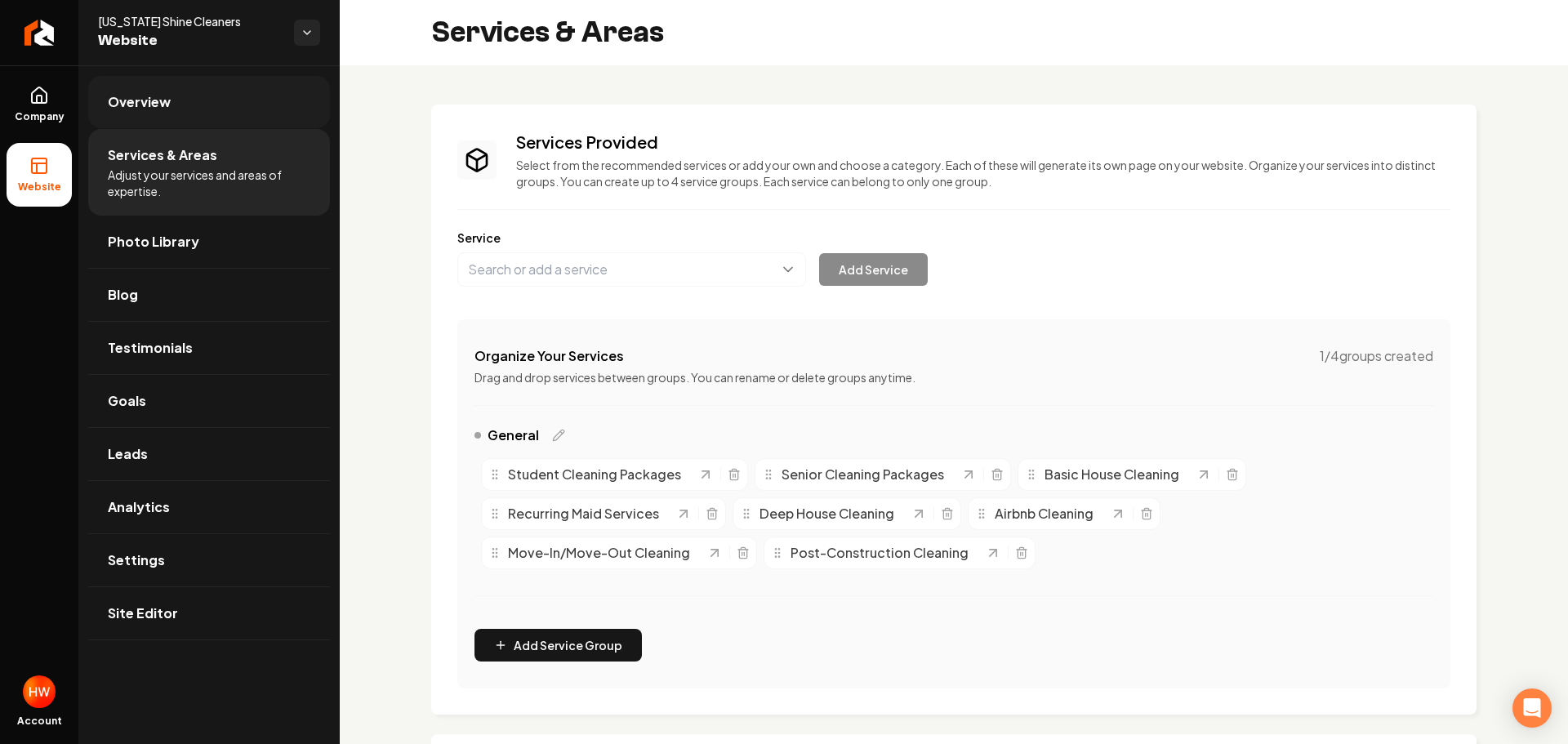
click at [197, 121] on link "Overview" at bounding box center [209, 102] width 242 height 52
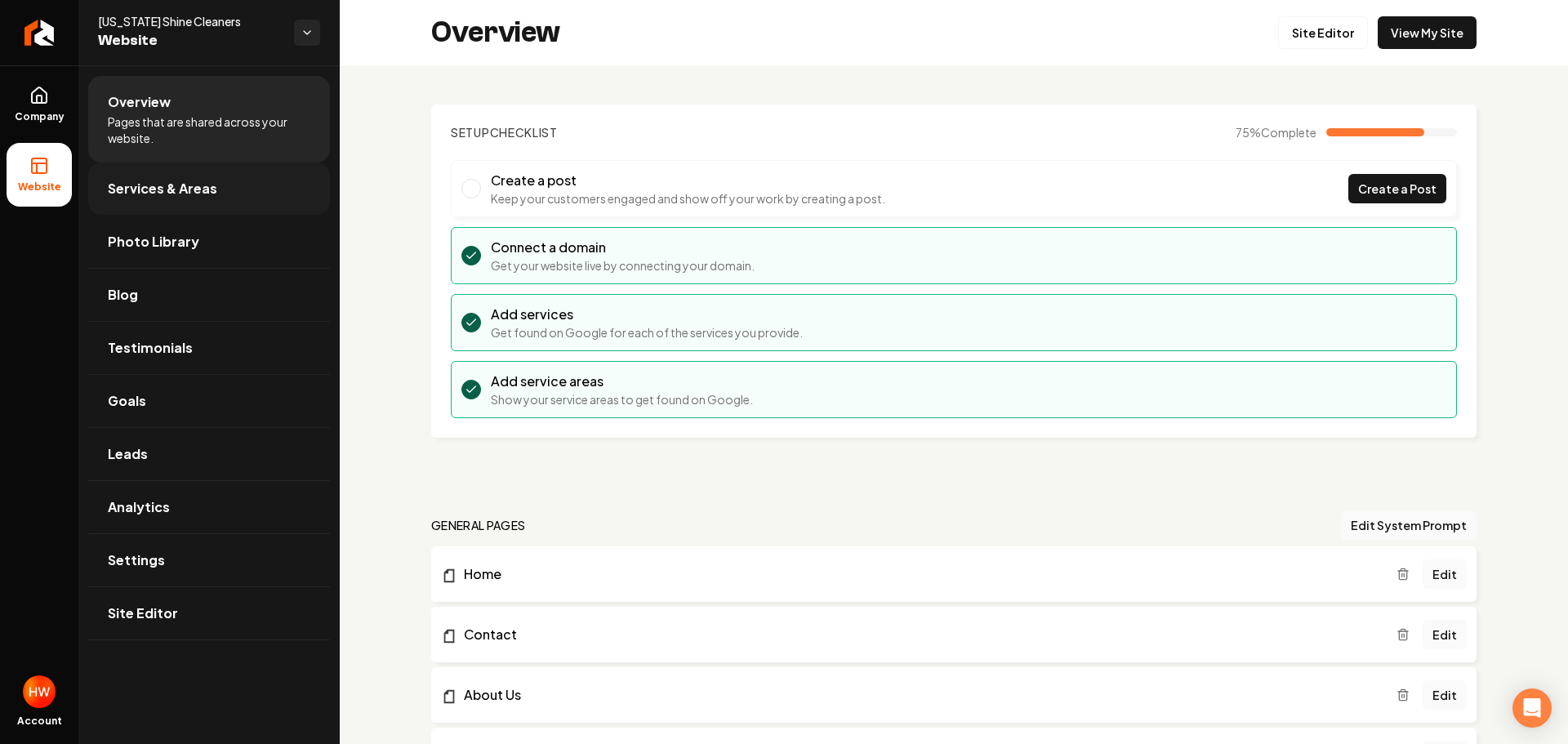
click at [177, 191] on span "Services & Areas" at bounding box center [162, 189] width 109 height 19
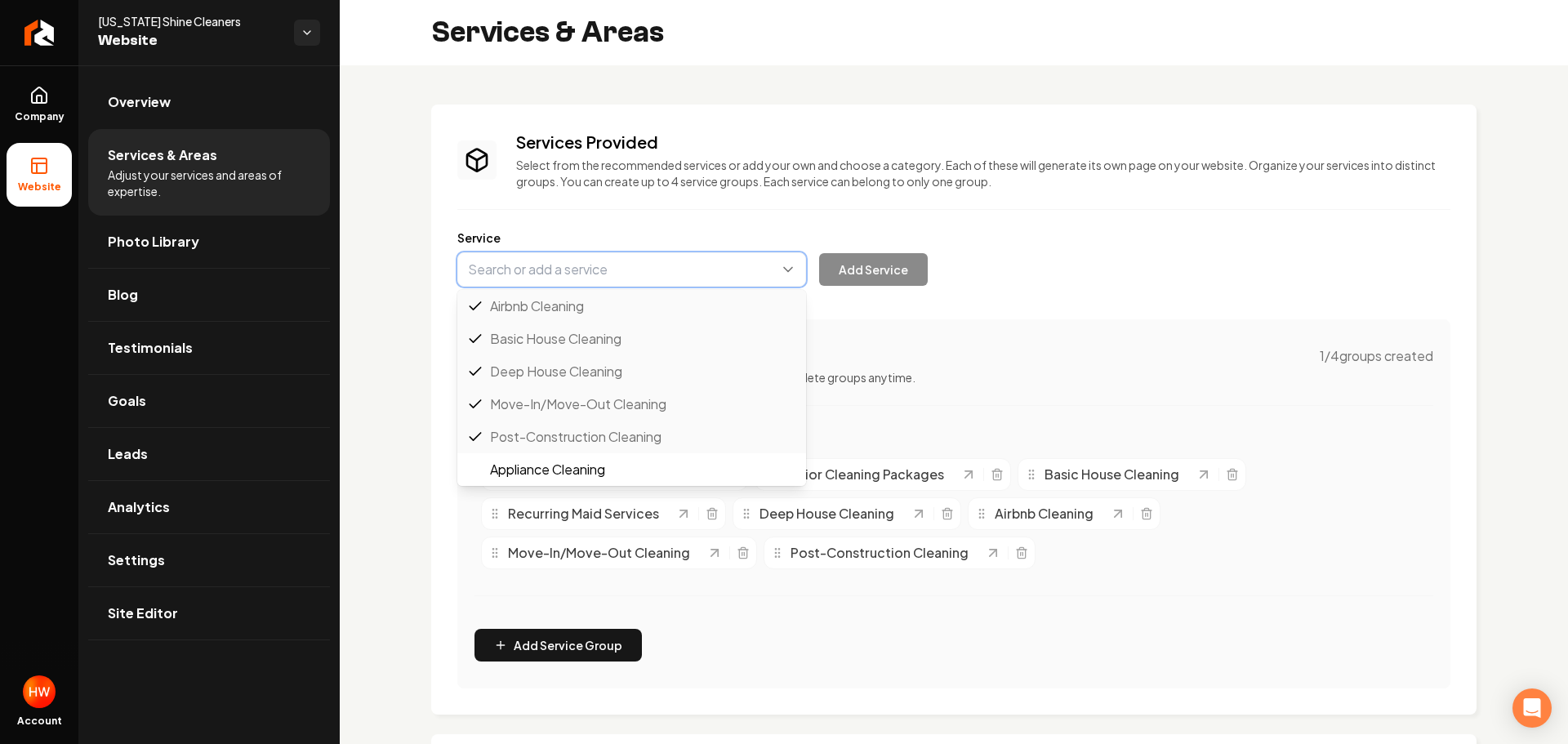
click at [622, 279] on button "Main content area" at bounding box center [631, 269] width 349 height 34
paste input "after-event/party cleaning"
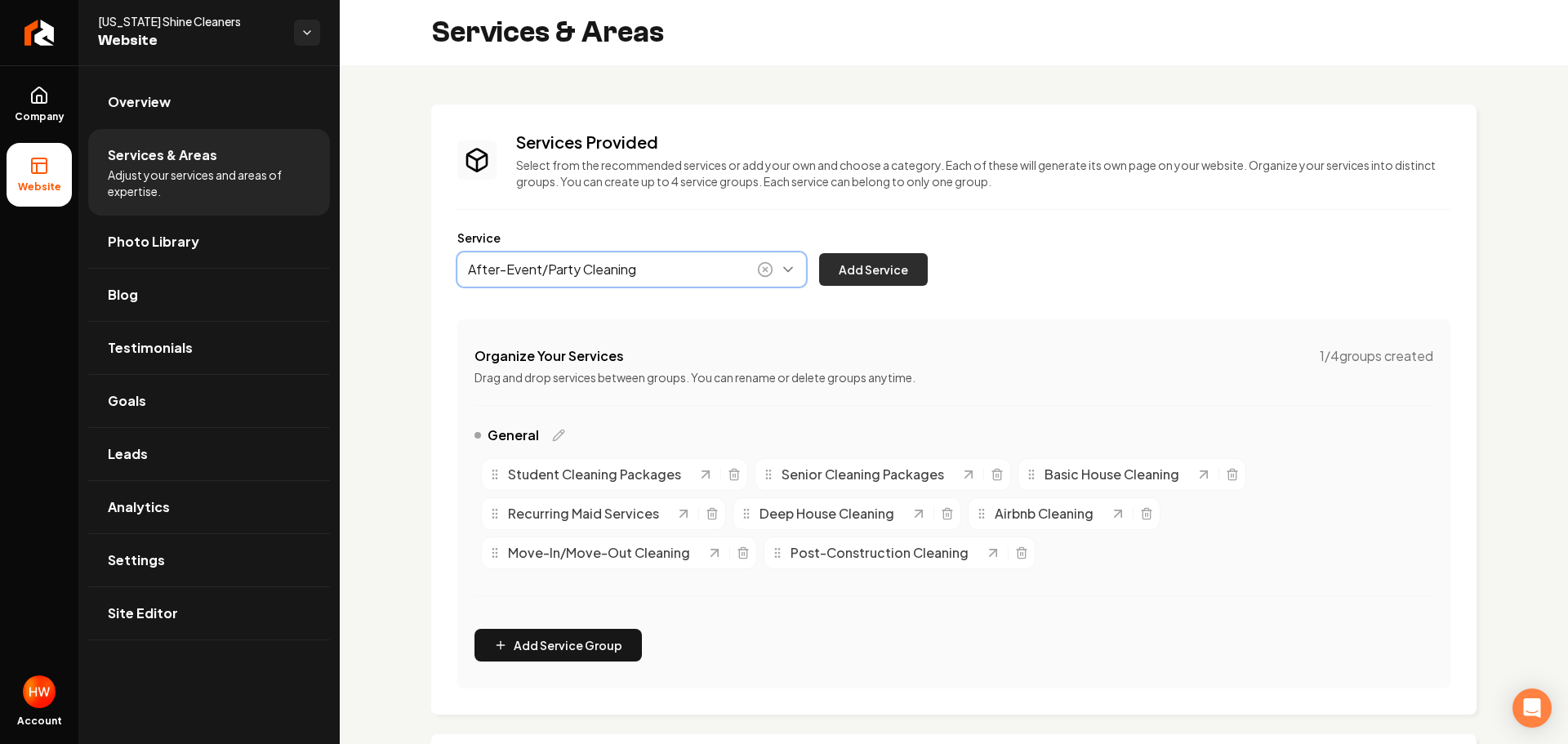
type input "After-Event/Party Cleaning"
click at [881, 269] on button "Add Service" at bounding box center [873, 269] width 108 height 32
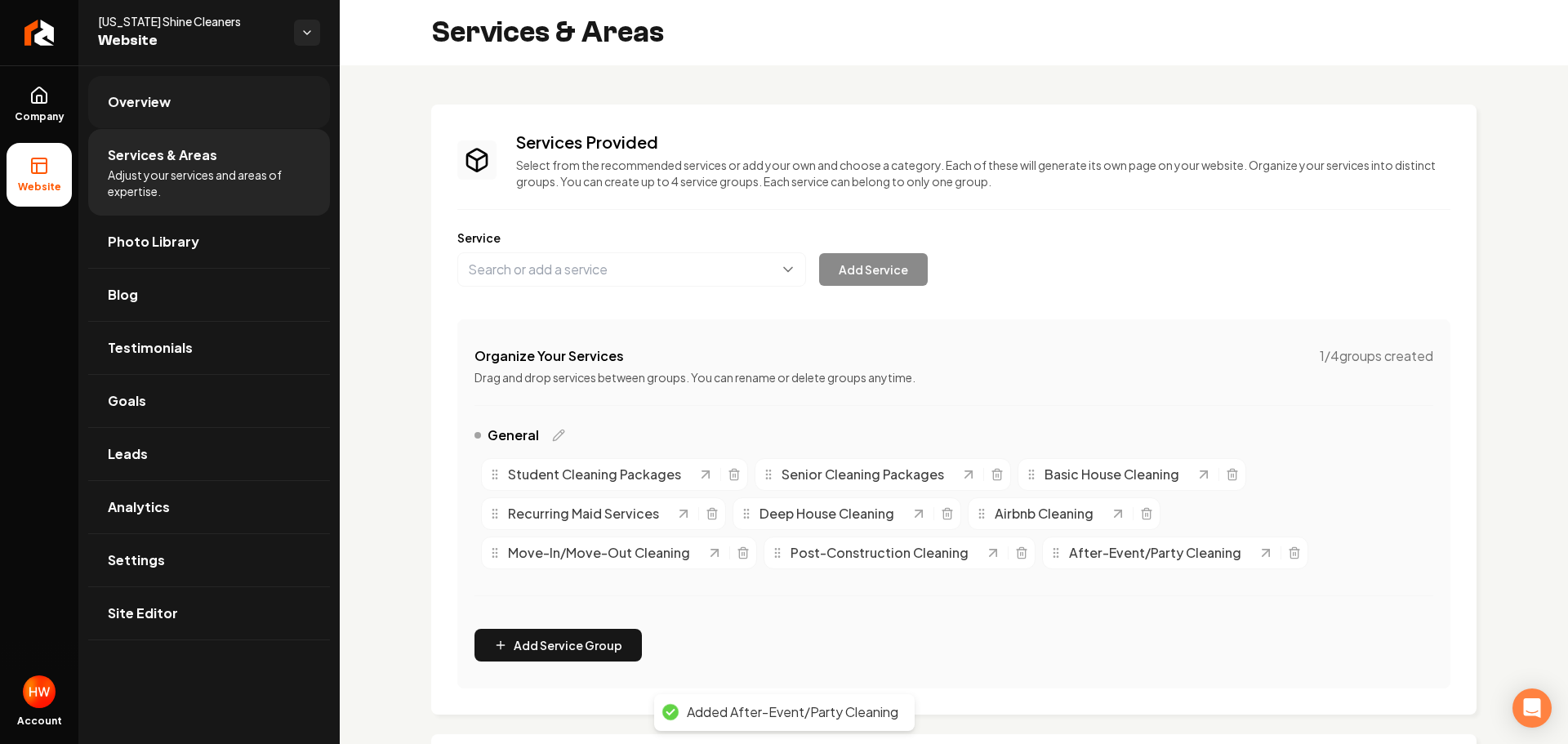
click at [172, 123] on link "Overview" at bounding box center [209, 102] width 242 height 52
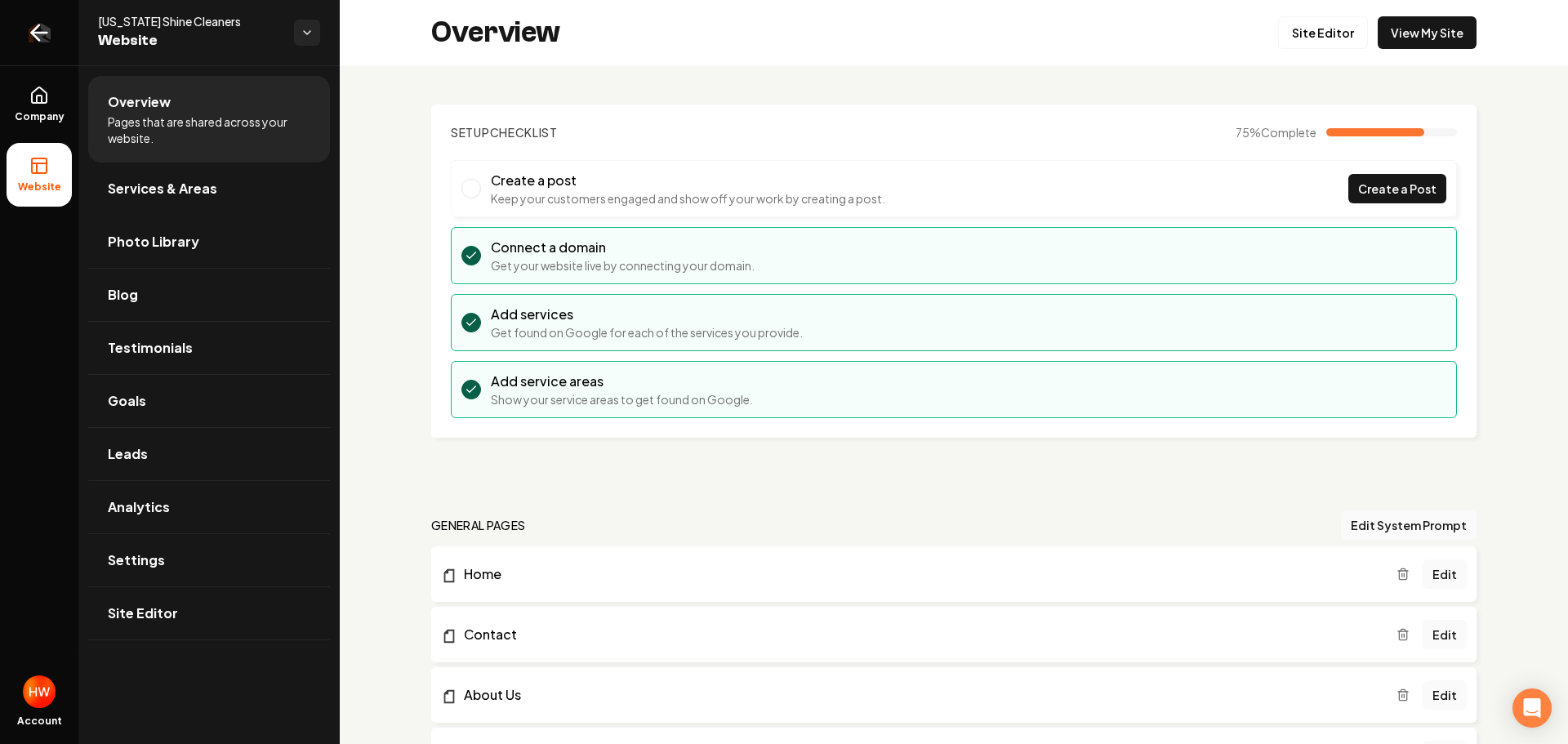
click at [41, 43] on icon "Return to dashboard" at bounding box center [39, 32] width 26 height 26
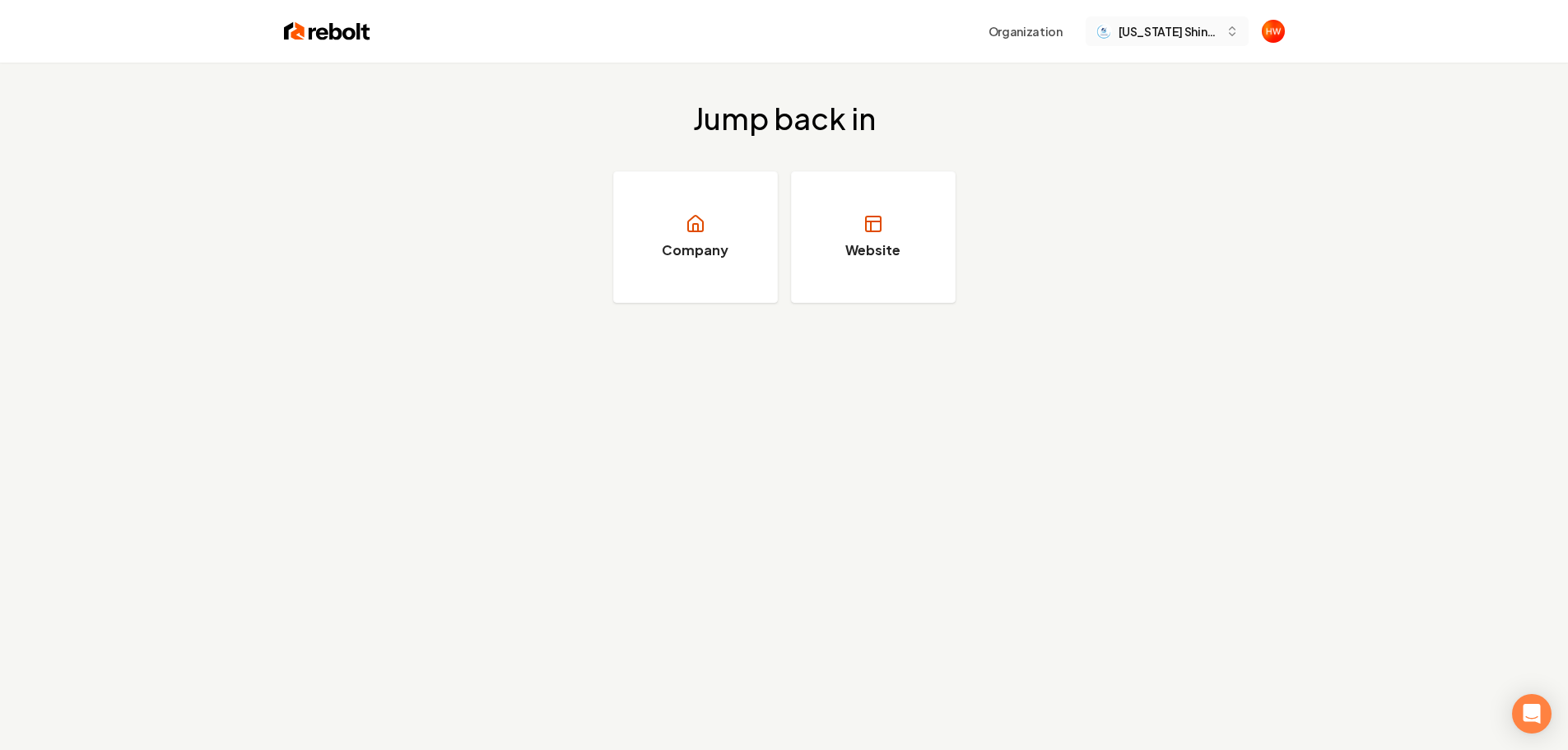
click at [1138, 35] on span "Maryland Shine Cleaners" at bounding box center [1169, 32] width 100 height 18
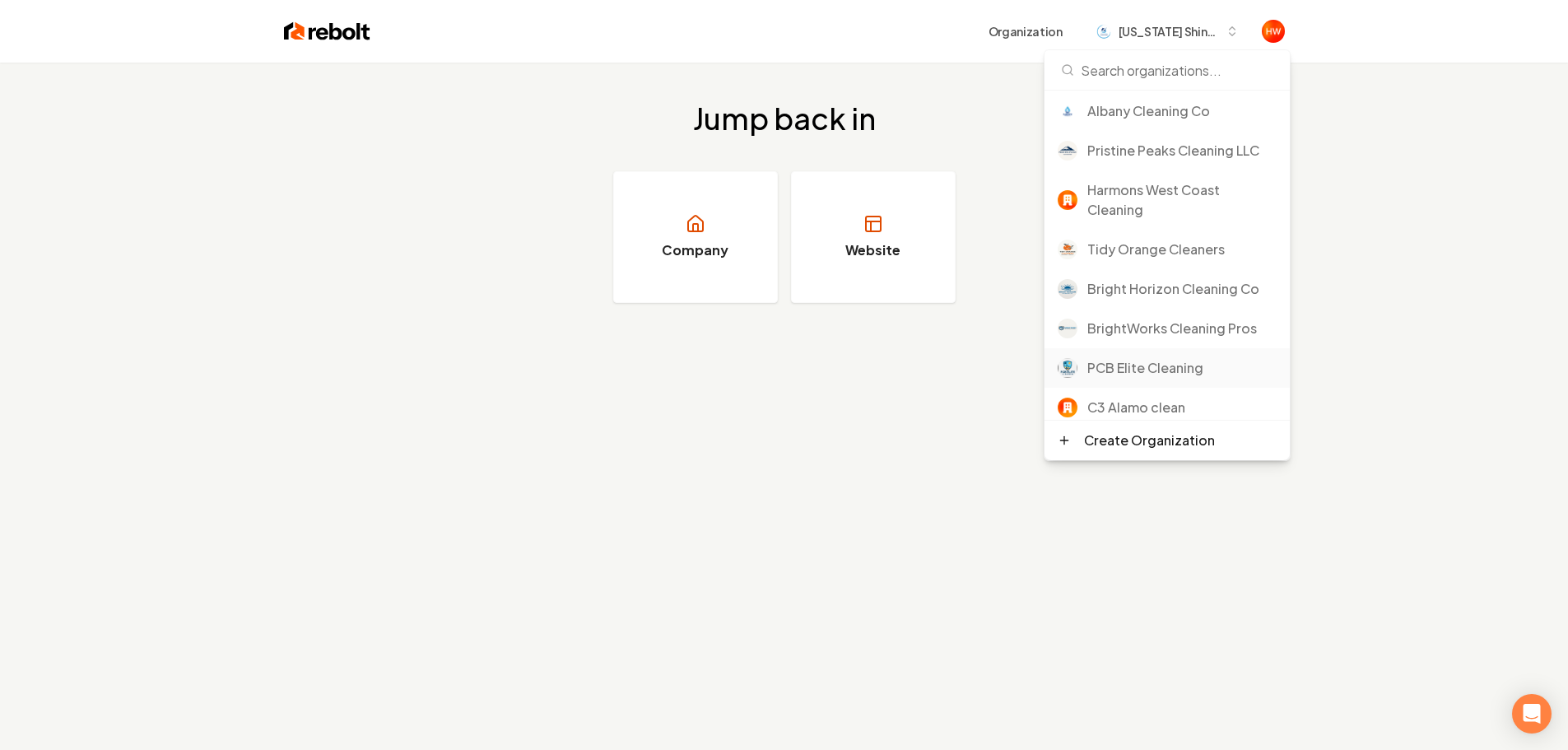
scroll to position [534, 0]
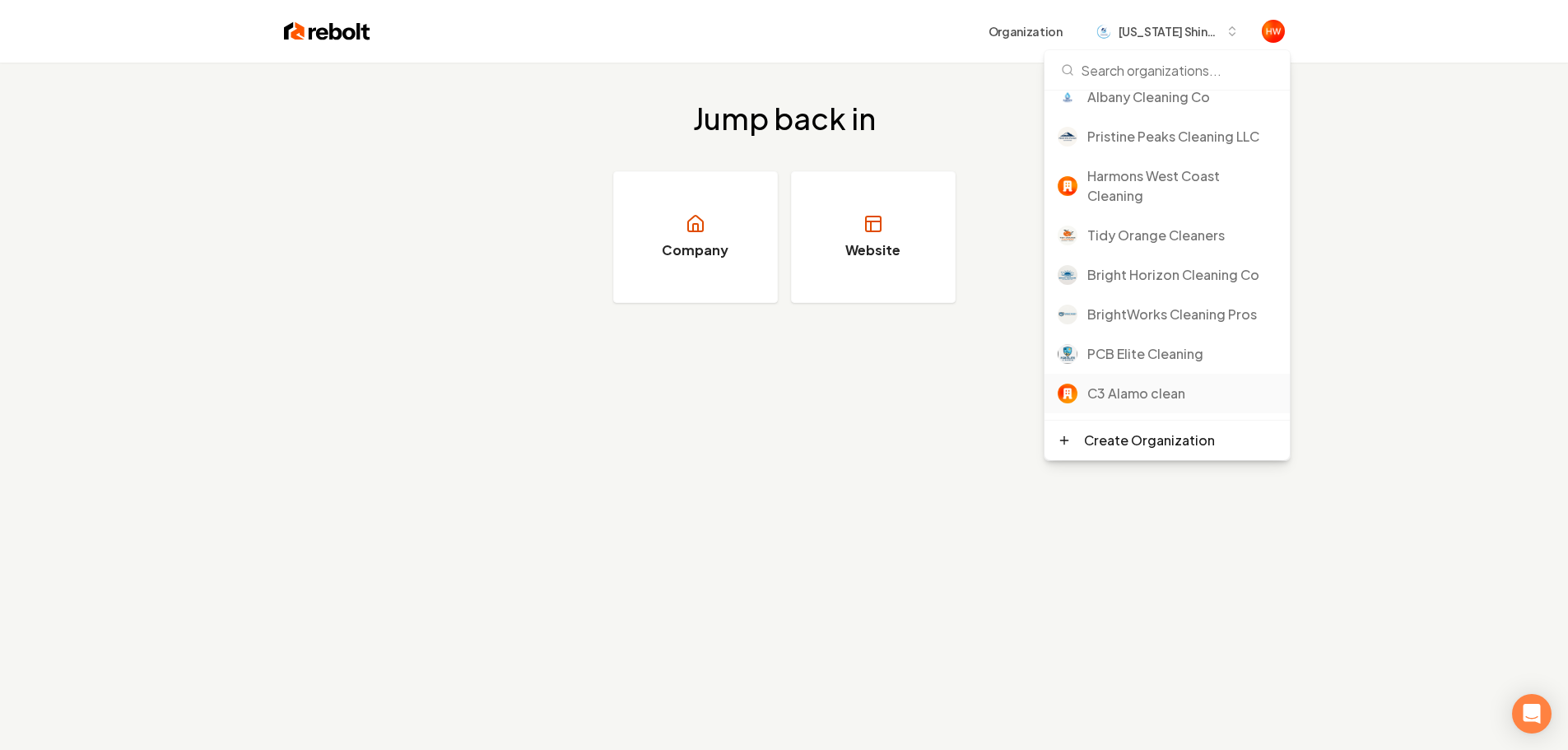
click at [1136, 396] on div "C3 Alamo clean" at bounding box center [1182, 393] width 189 height 19
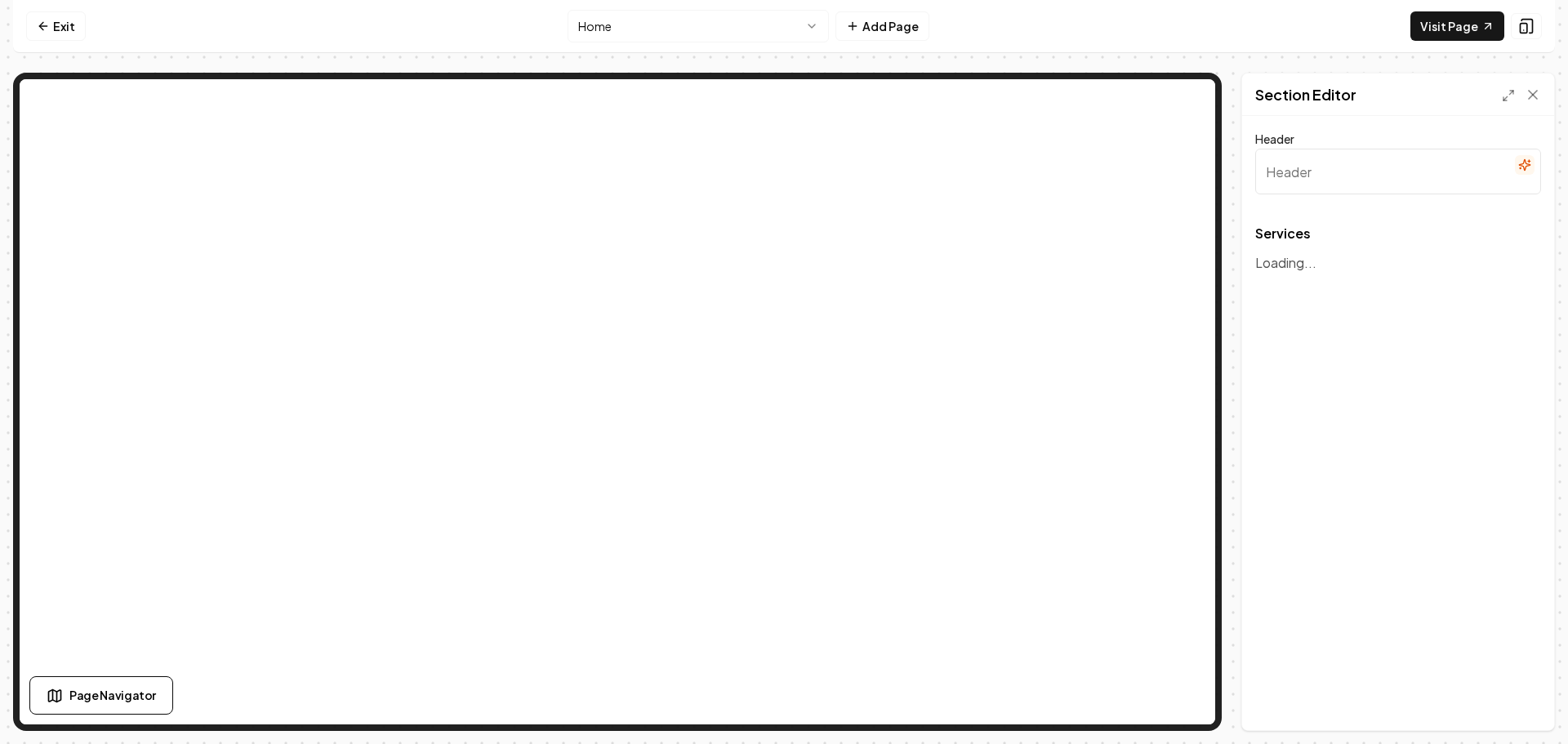
type input "Our Eco-Friendly Cleaning Services"
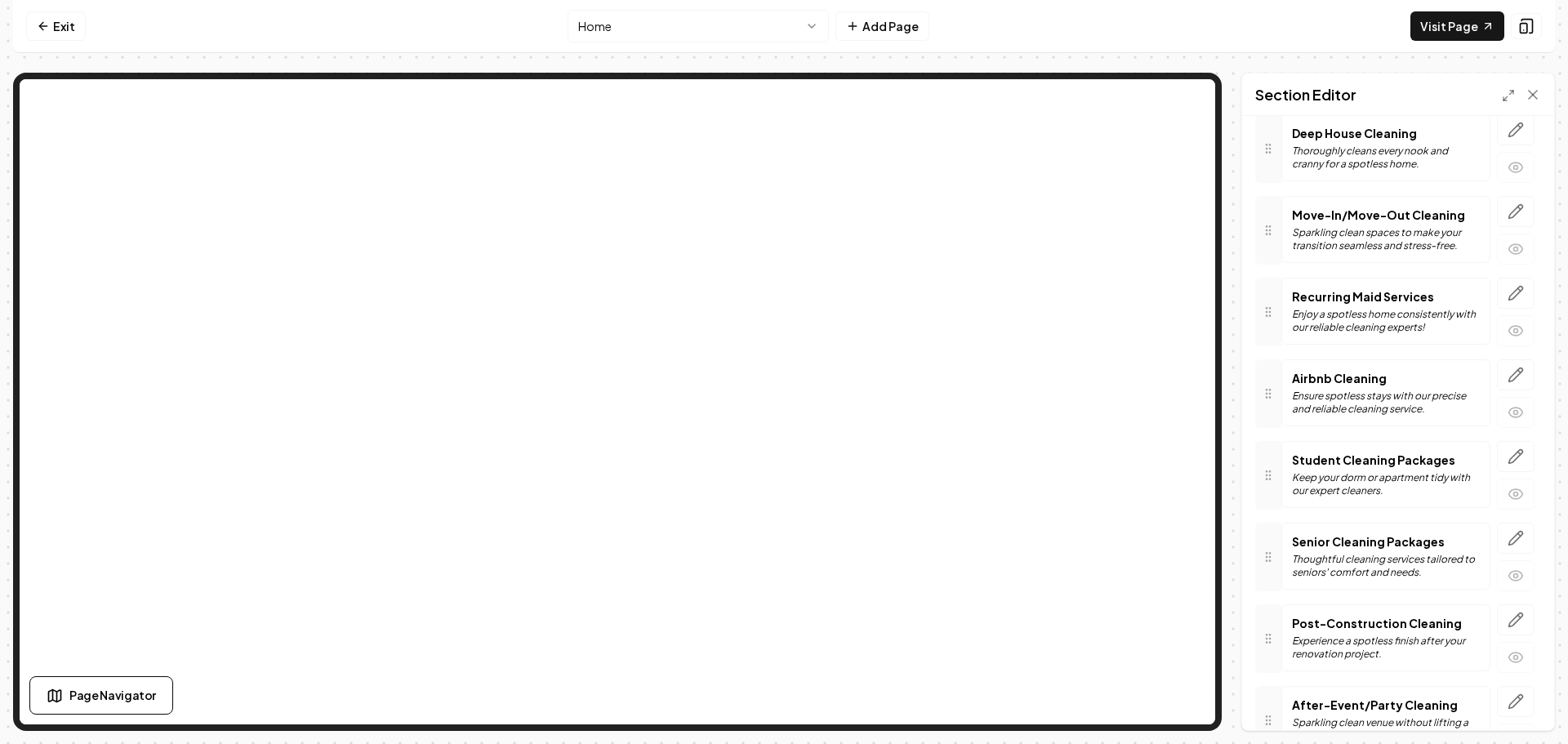
scroll to position [320, 0]
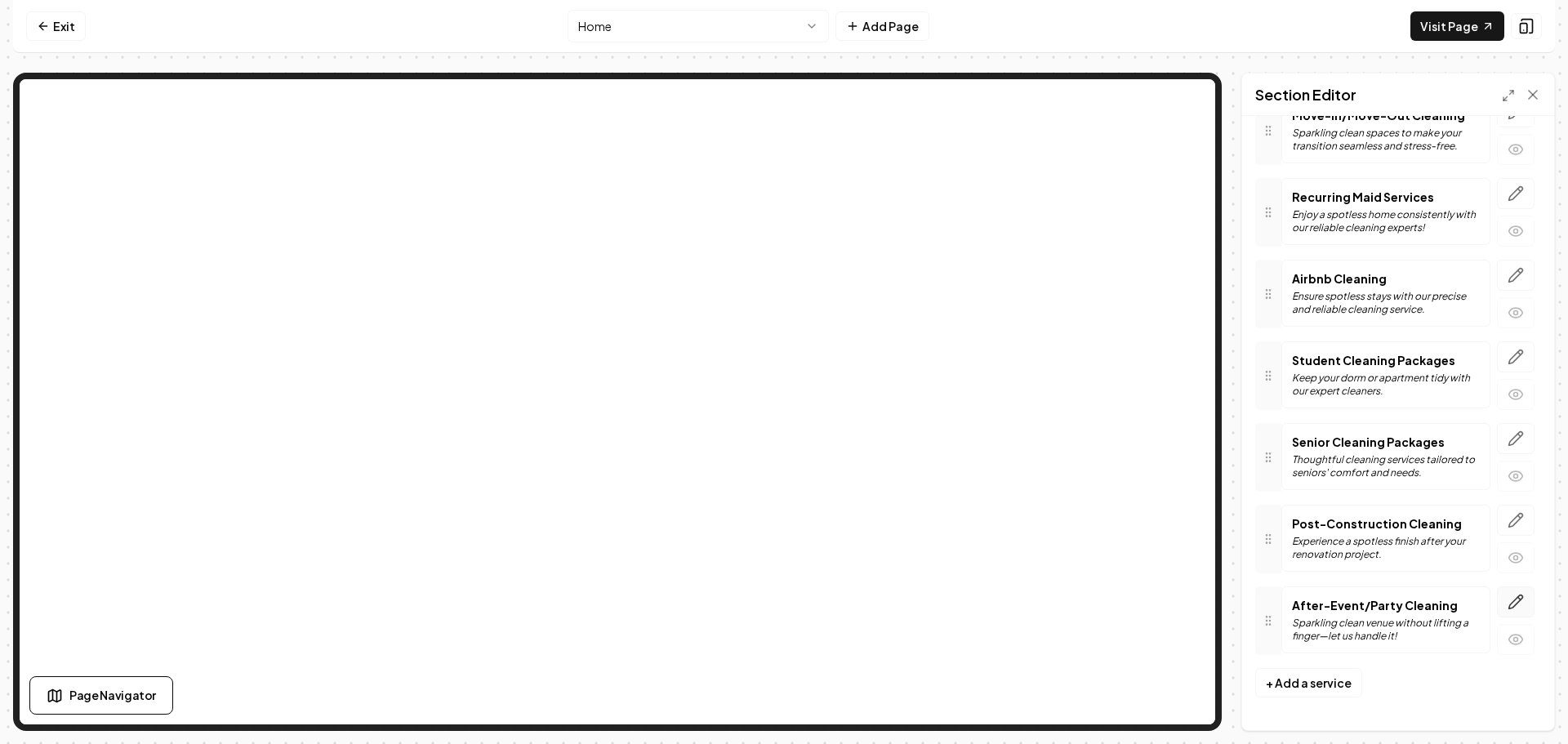
click at [1508, 604] on icon "button" at bounding box center [1516, 601] width 17 height 17
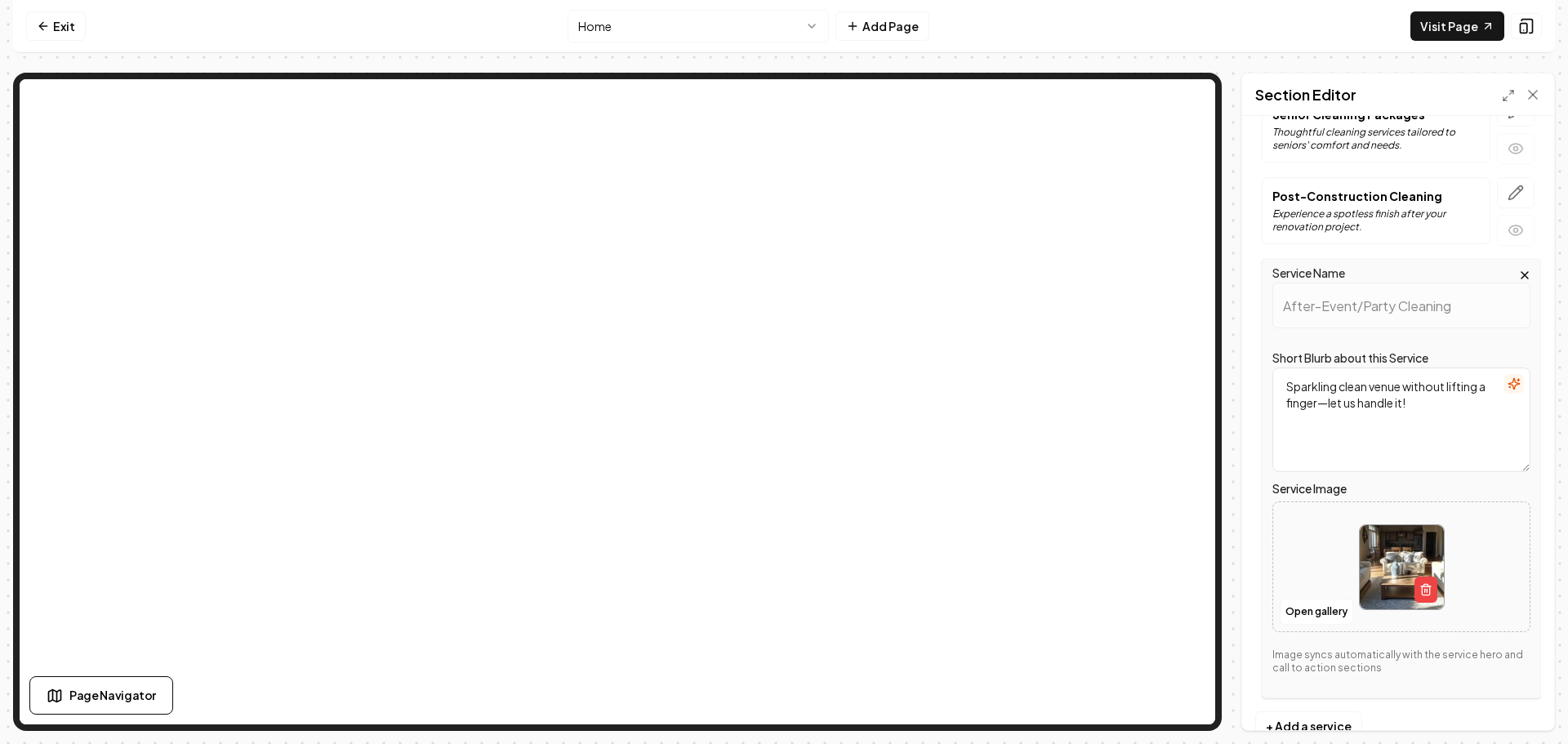
scroll to position [609, 0]
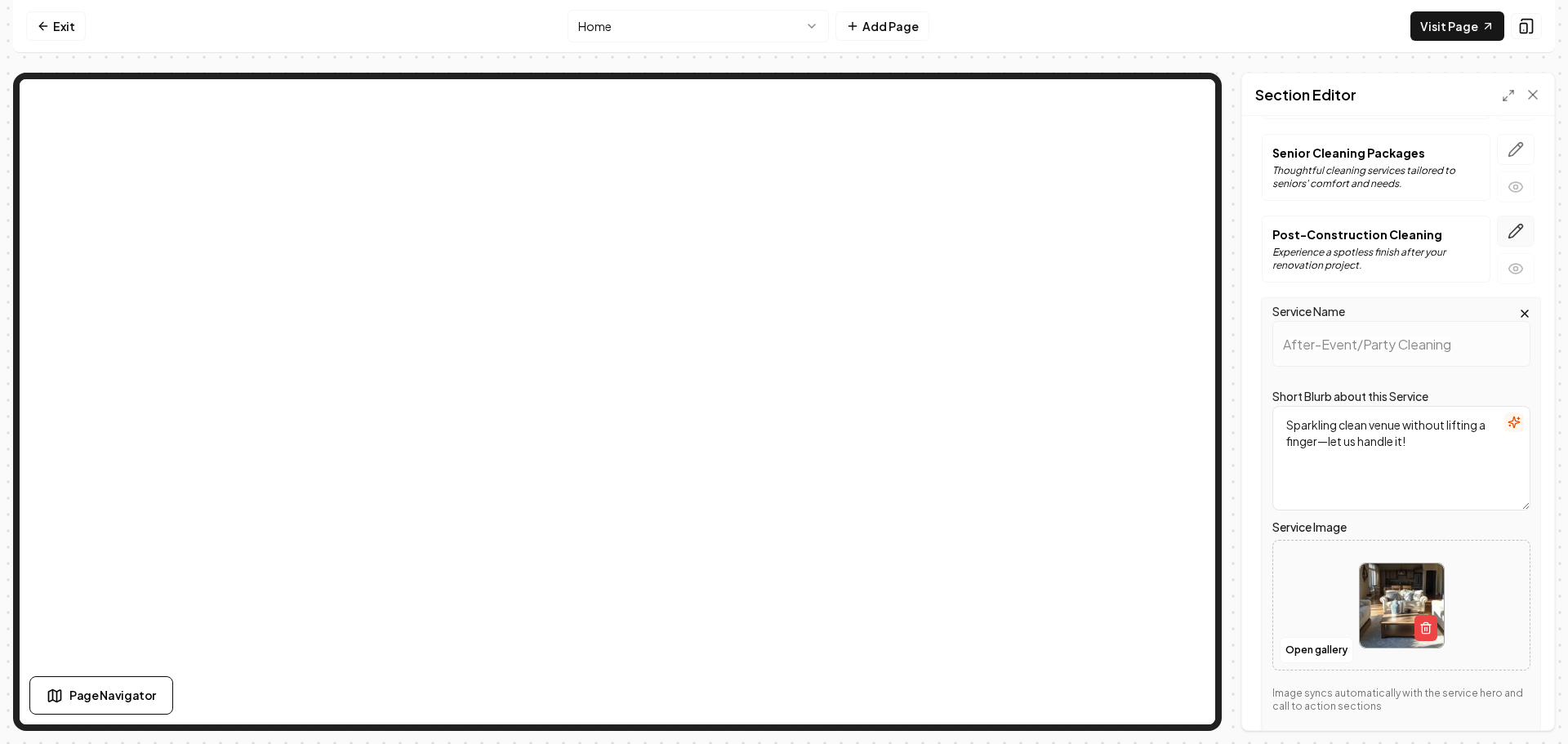
click at [1508, 231] on icon "button" at bounding box center [1516, 231] width 17 height 17
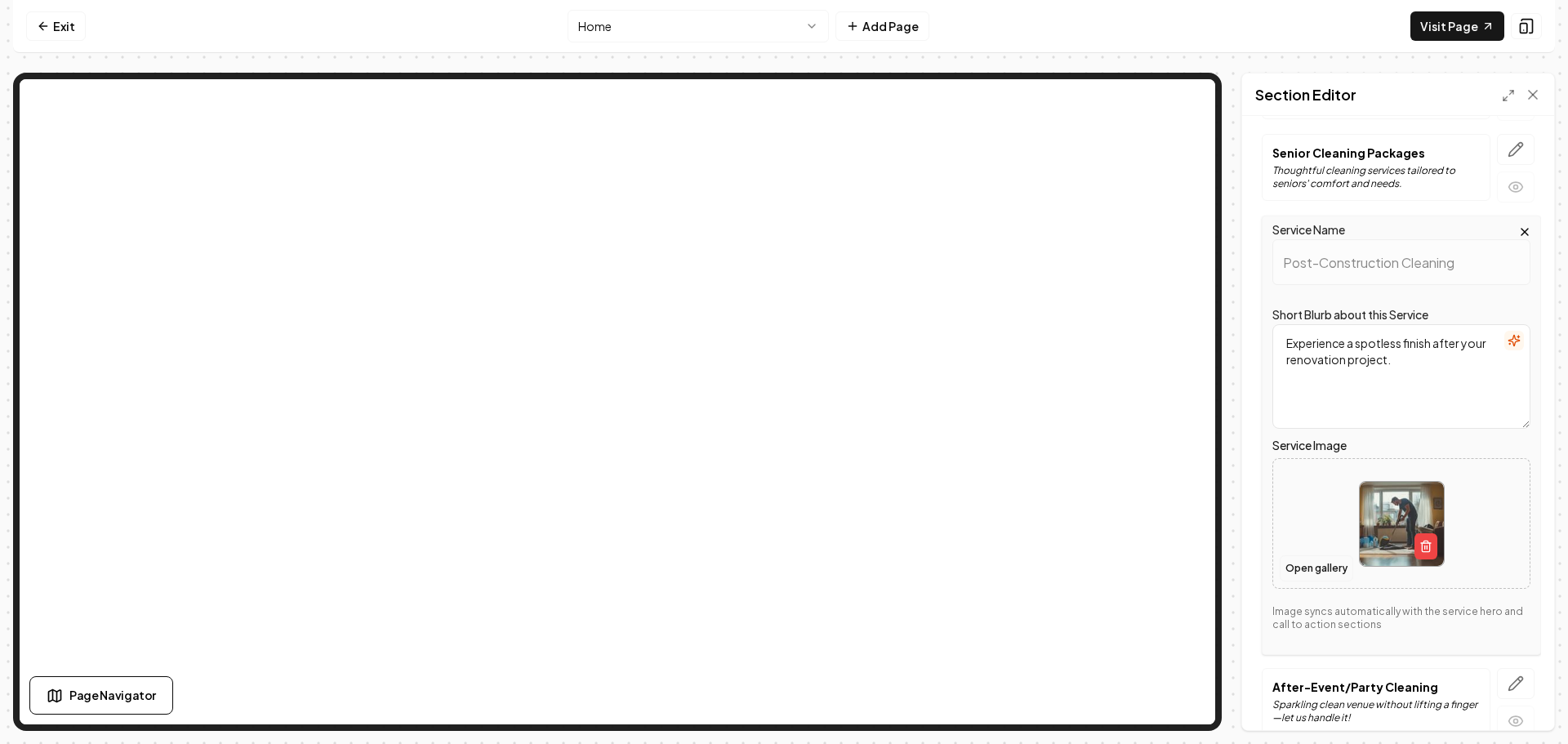
click at [1316, 572] on button "Open gallery" at bounding box center [1316, 568] width 73 height 26
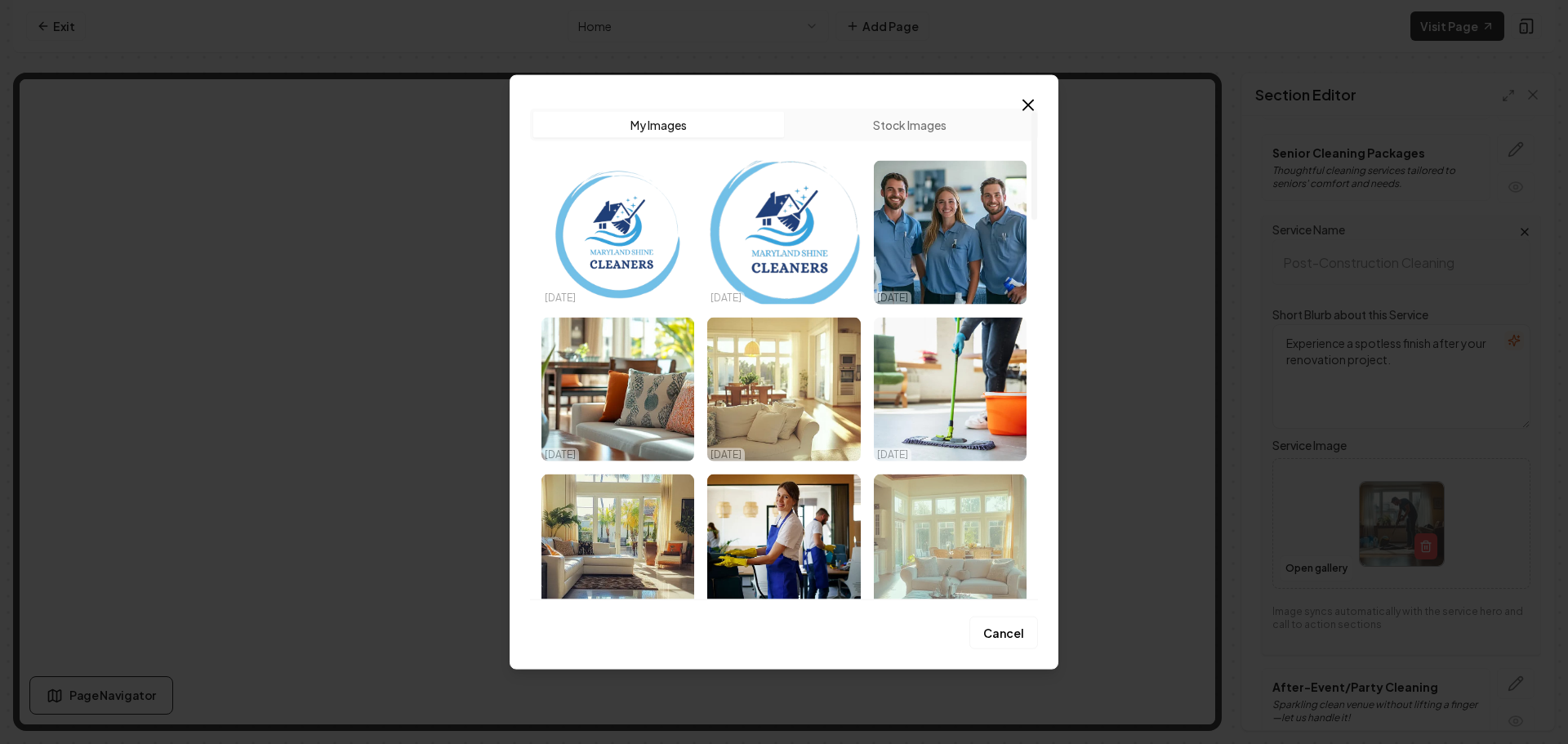
scroll to position [245, 0]
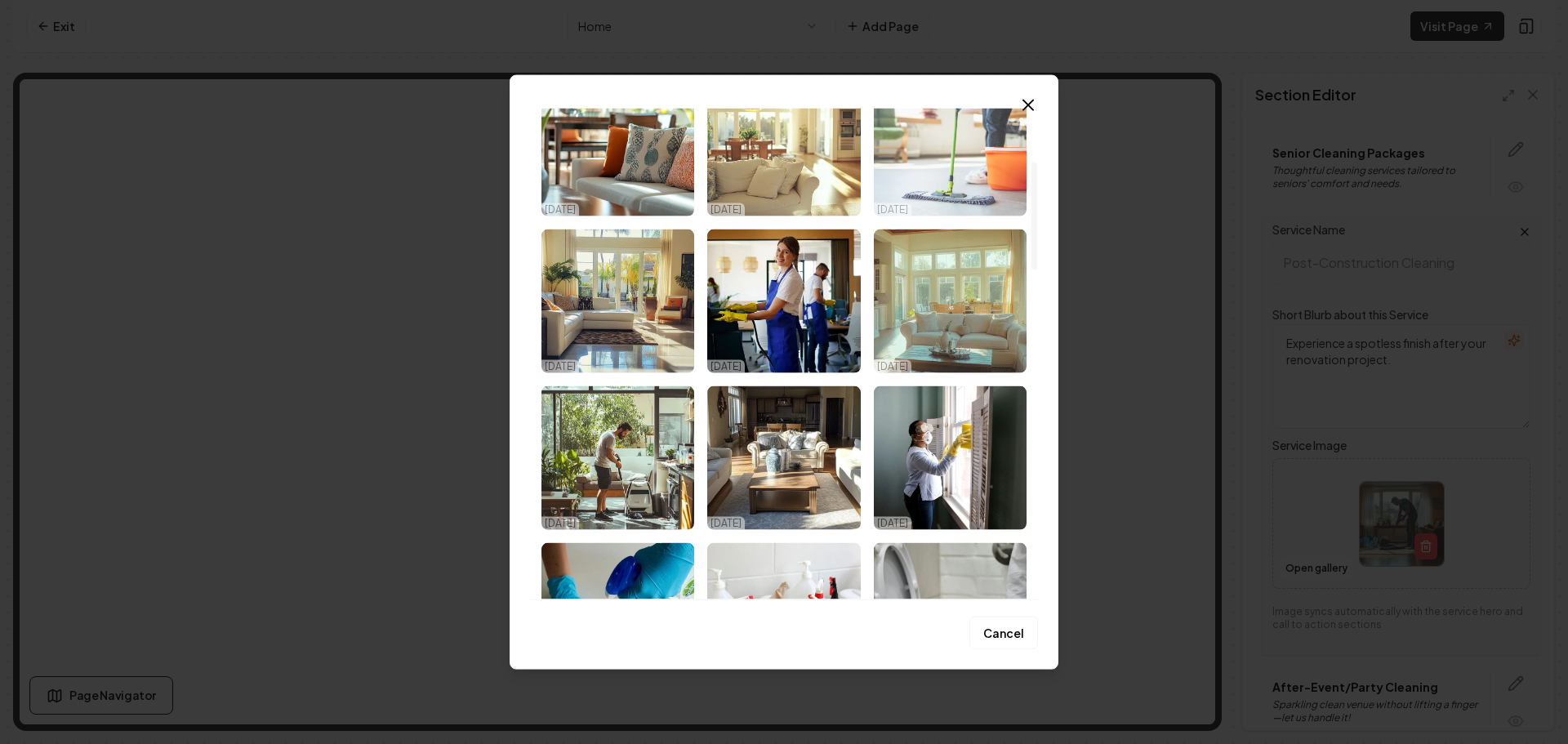
click at [951, 188] on img "Select image image_68dbc7465c7cd75eb8699b75.jpeg" at bounding box center [950, 143] width 153 height 143
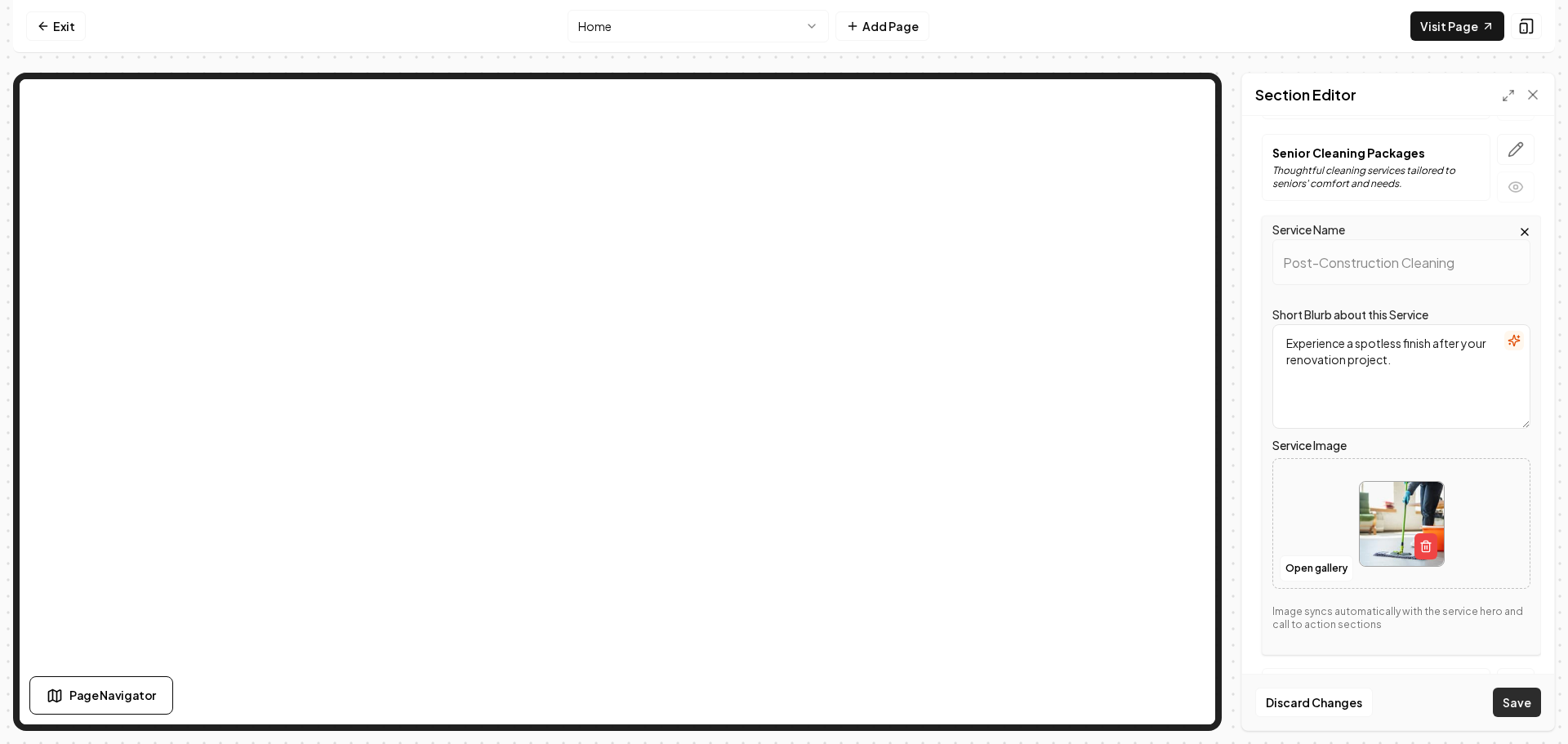
click at [1516, 705] on button "Save" at bounding box center [1516, 703] width 48 height 30
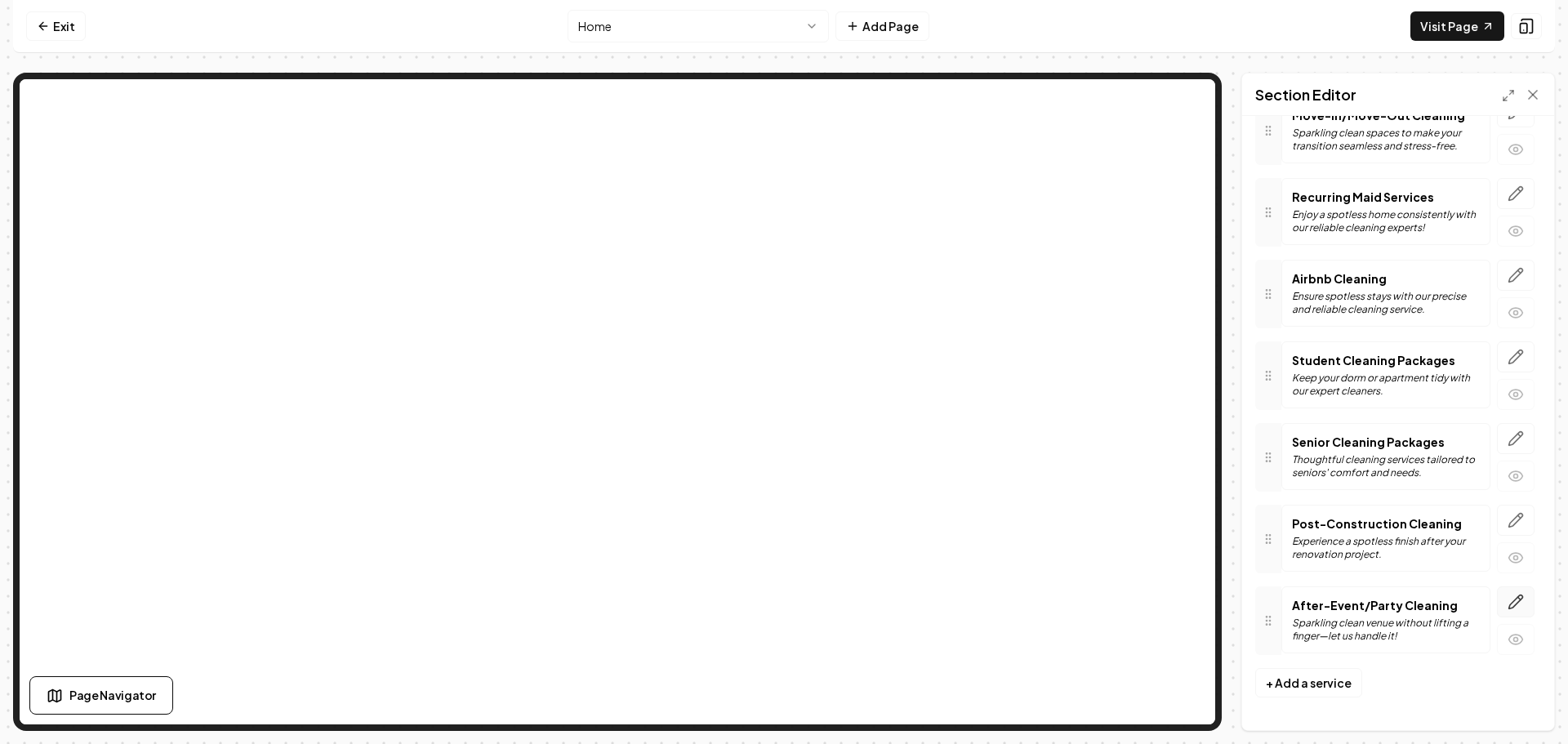
click at [1508, 598] on icon "button" at bounding box center [1516, 601] width 17 height 17
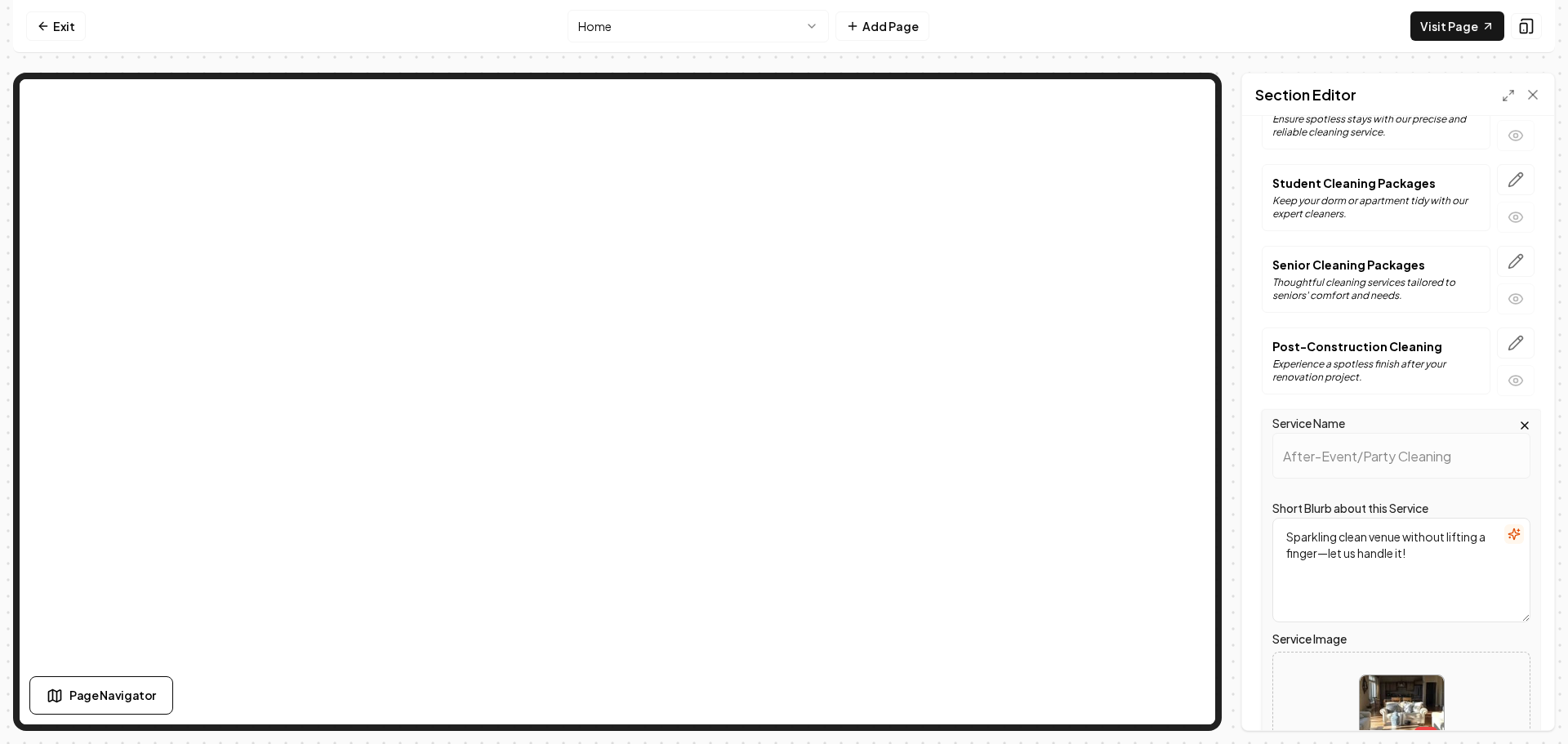
scroll to position [692, 0]
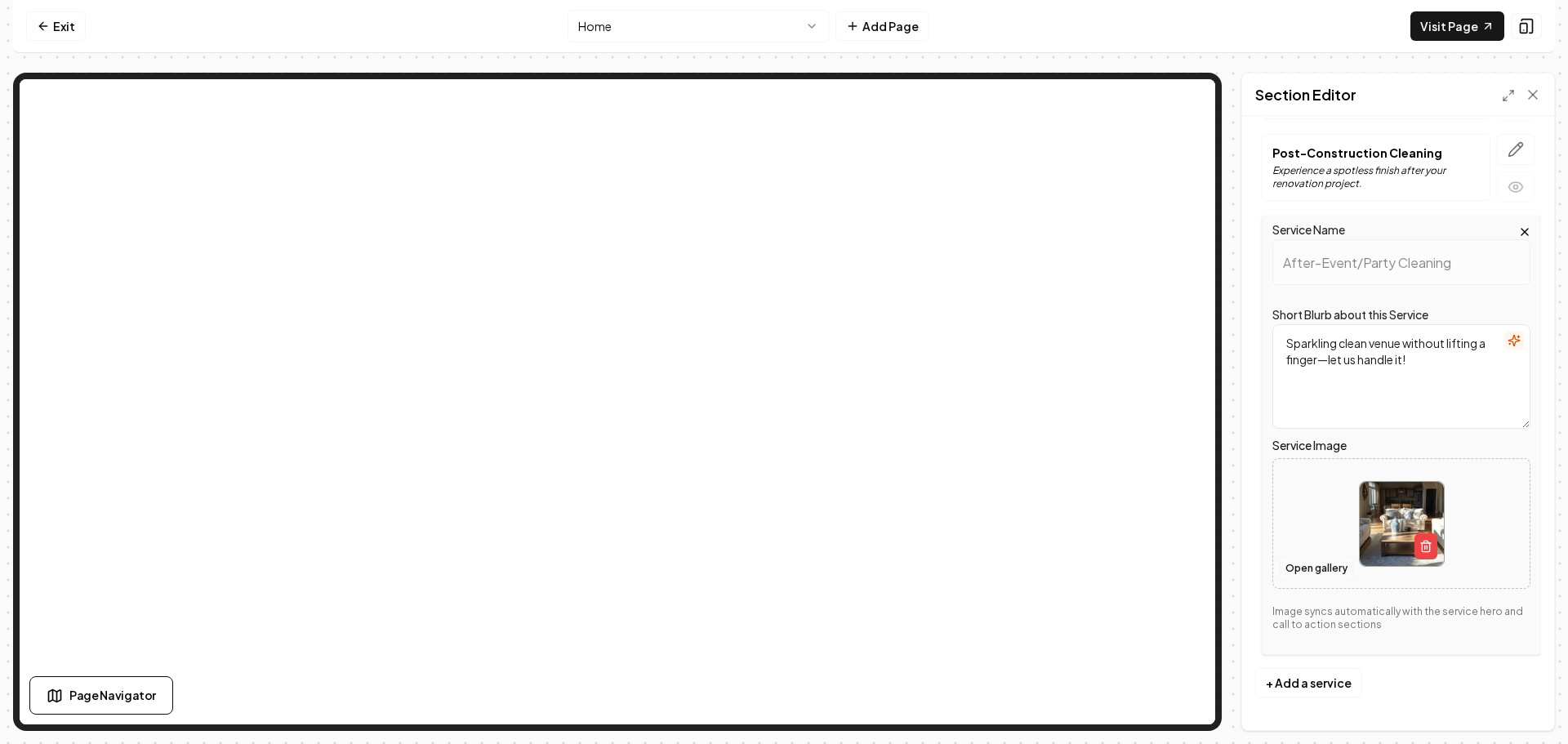
click at [1325, 563] on button "Open gallery" at bounding box center [1316, 568] width 73 height 26
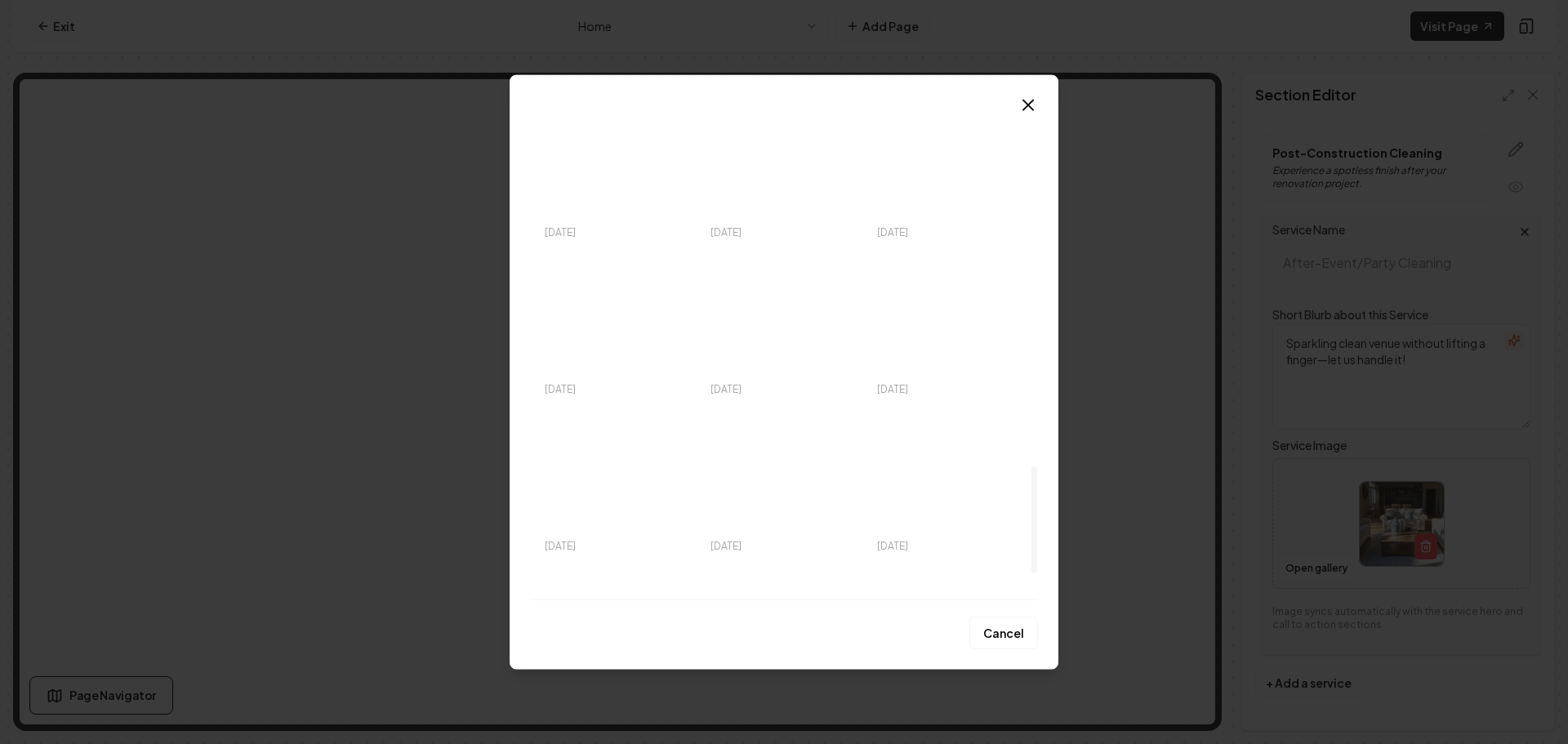
scroll to position [1750, 0]
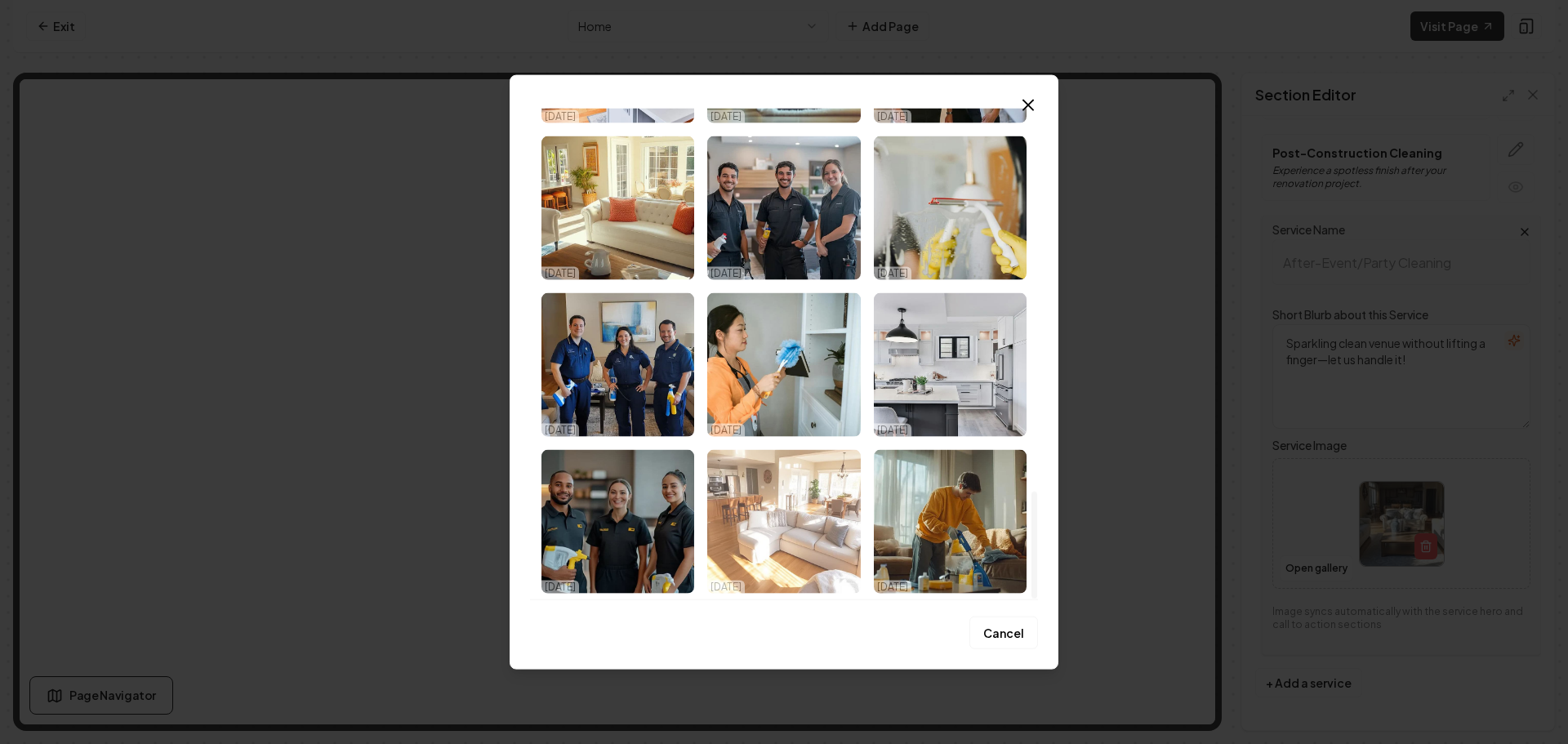
click at [800, 557] on img "Select image image_68dbc7465c7cd75eb8699b79.png" at bounding box center [783, 521] width 153 height 143
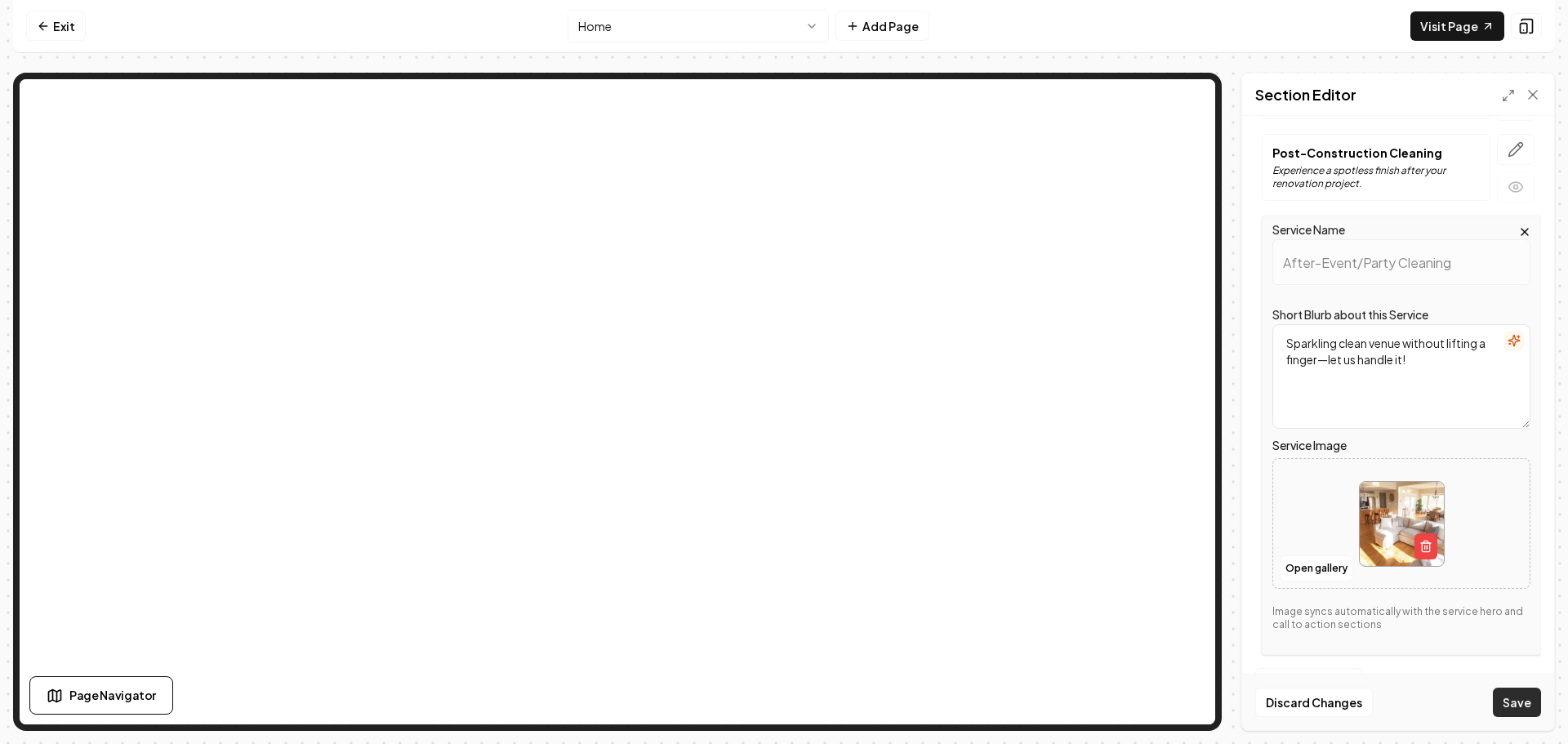
click at [1511, 702] on button "Save" at bounding box center [1516, 703] width 48 height 30
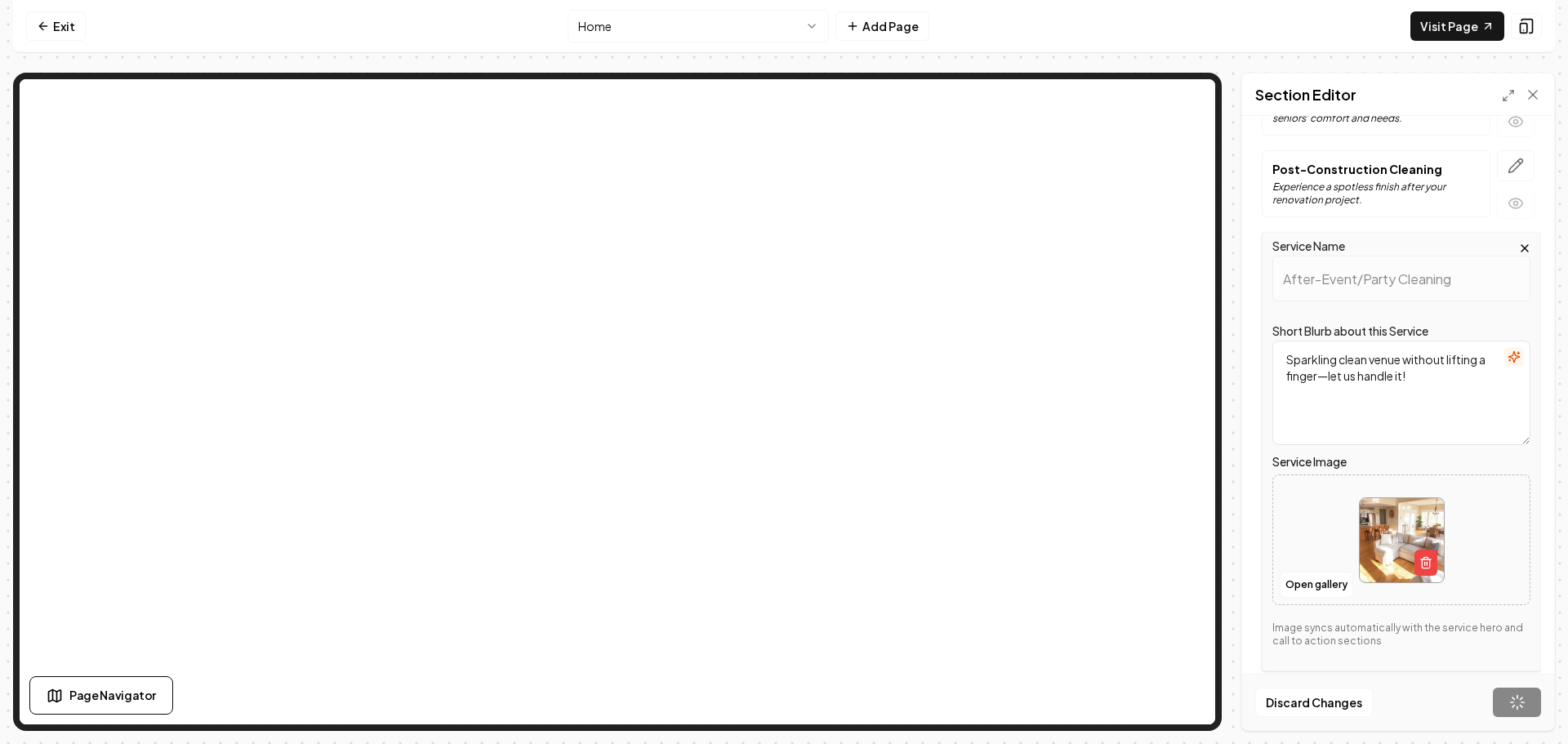
scroll to position [320, 0]
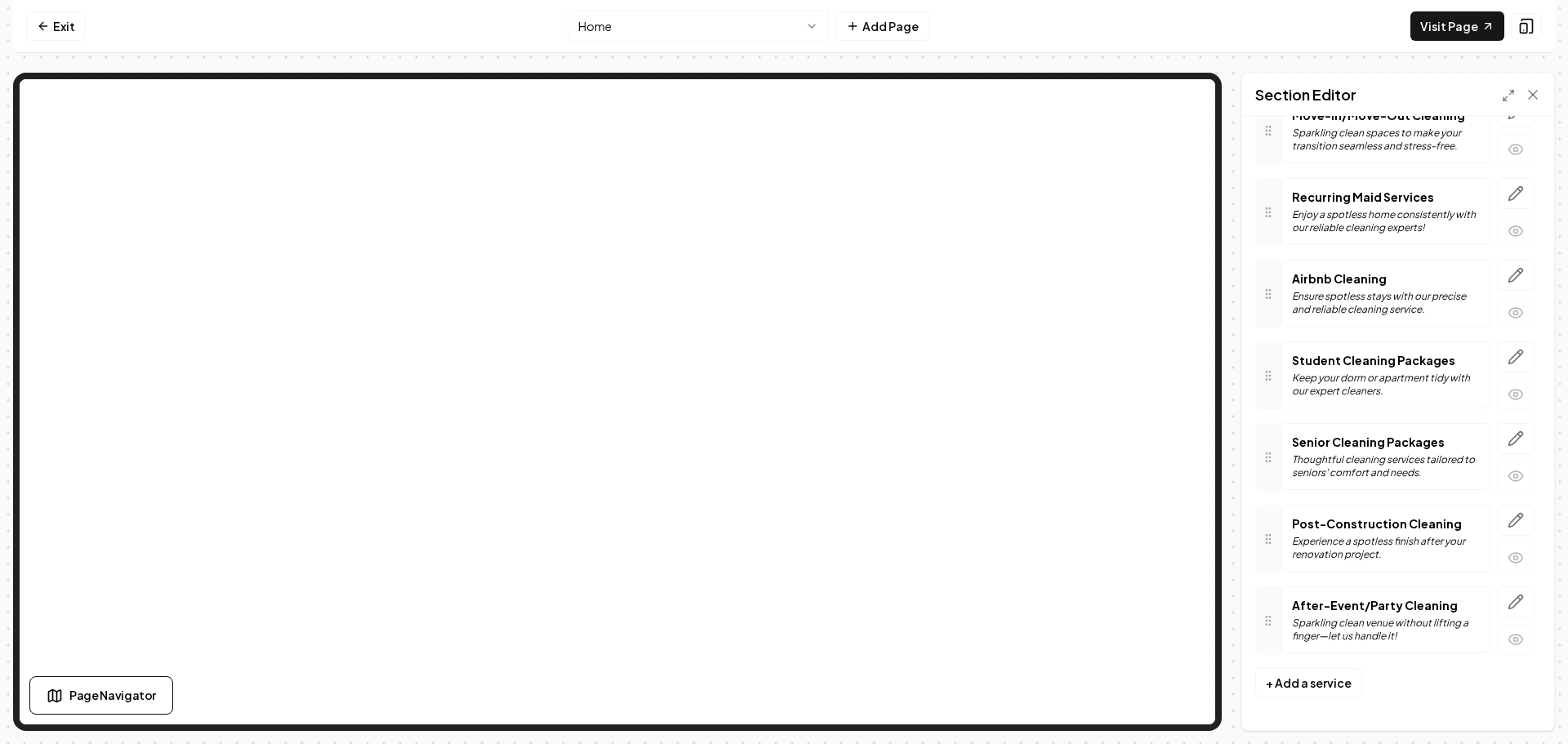
click at [718, 24] on html "Computer Required This feature is only available on a computer. Please switch t…" at bounding box center [784, 372] width 1568 height 744
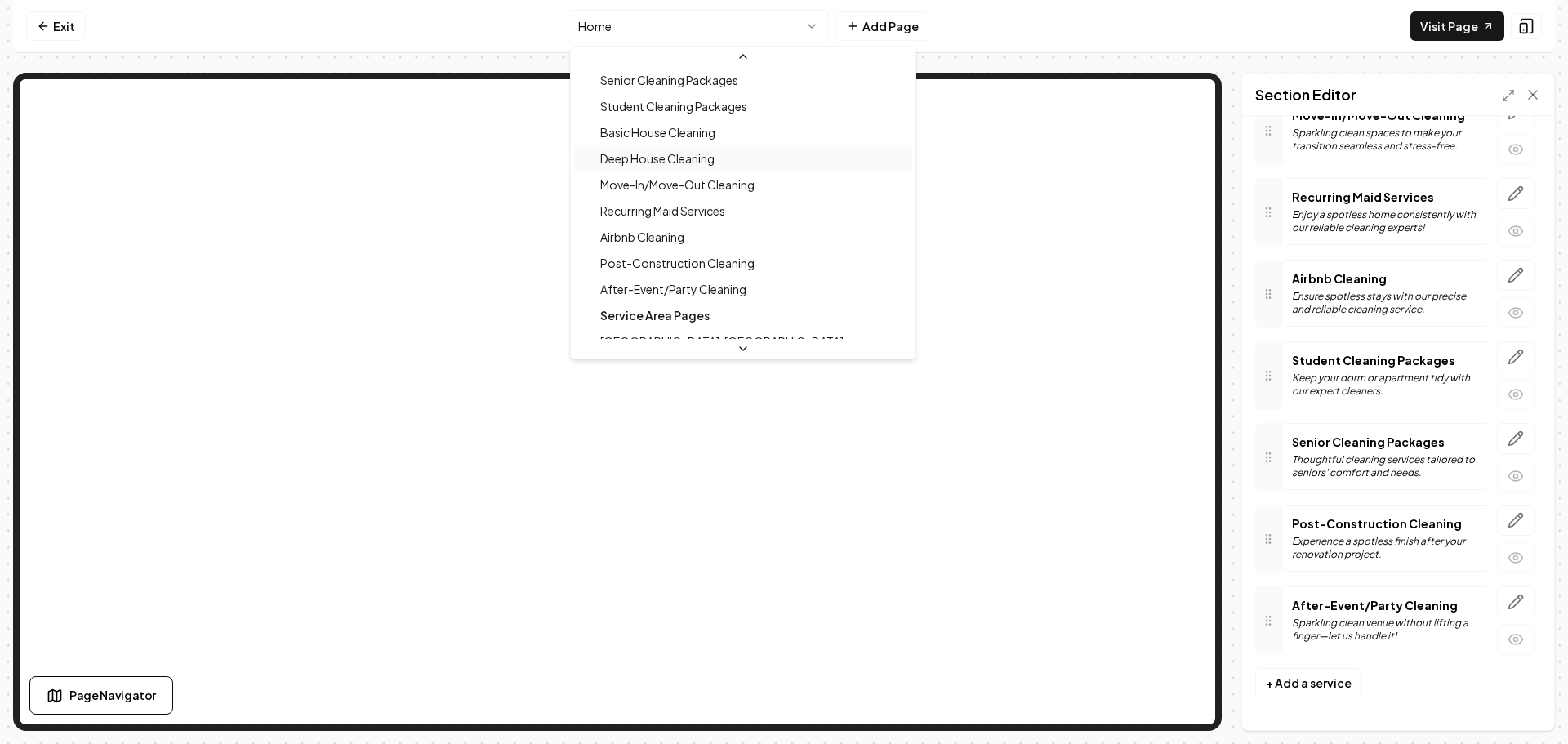
scroll to position [163, 0]
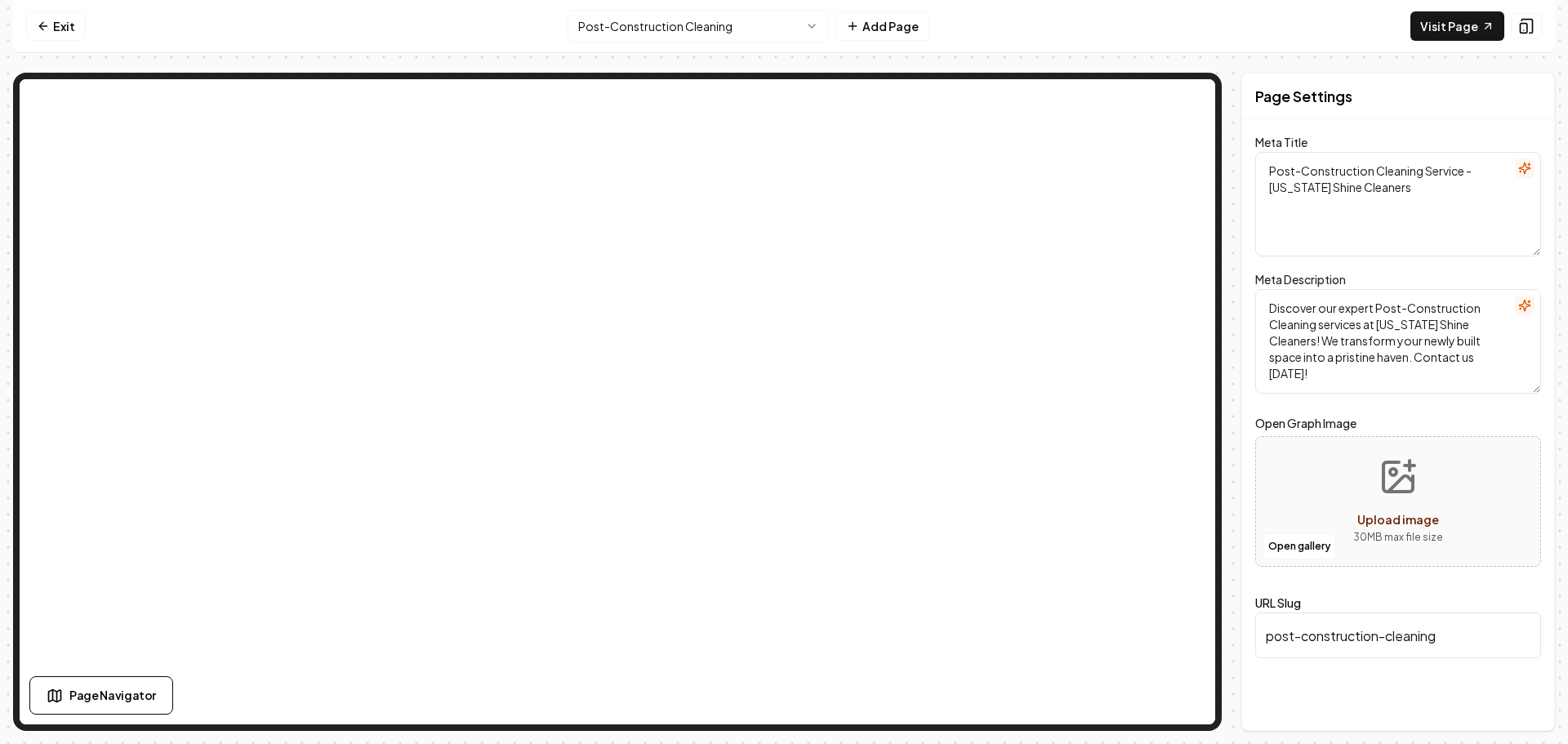
click at [689, 37] on html "Computer Required This feature is only available on a computer. Please switch t…" at bounding box center [784, 372] width 1568 height 744
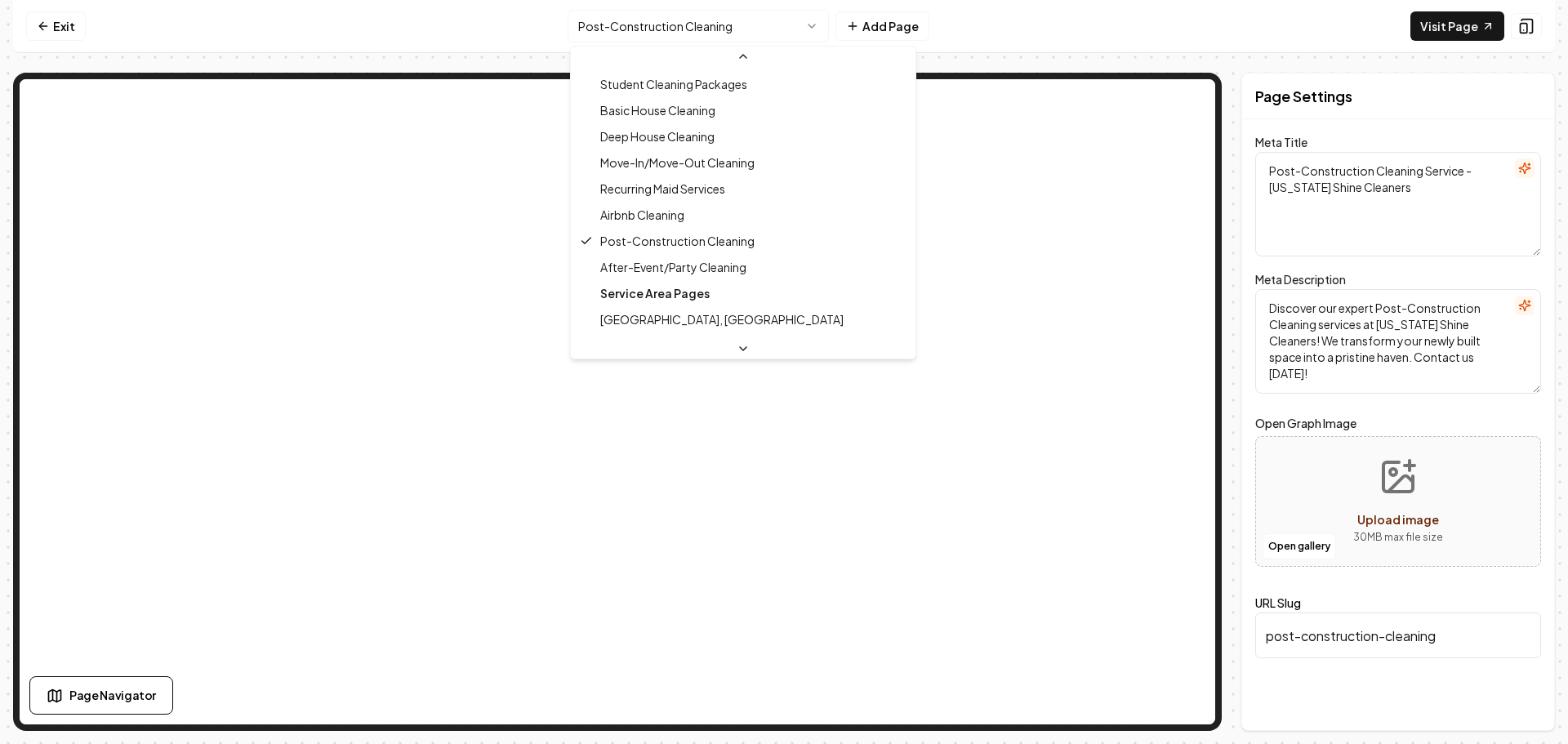
scroll to position [260, 0]
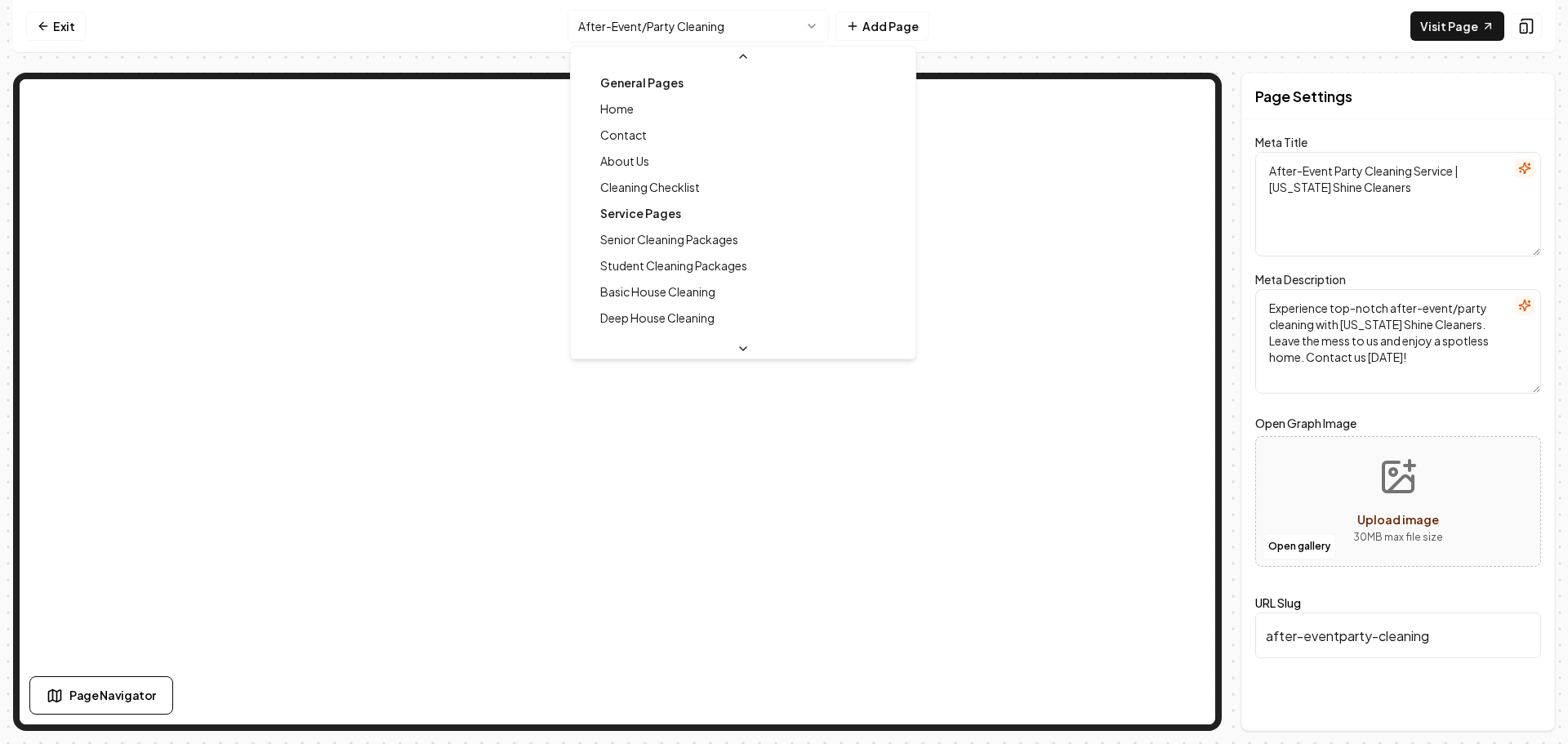
click at [653, 32] on html "Computer Required This feature is only available on a computer. Please switch t…" at bounding box center [784, 372] width 1568 height 744
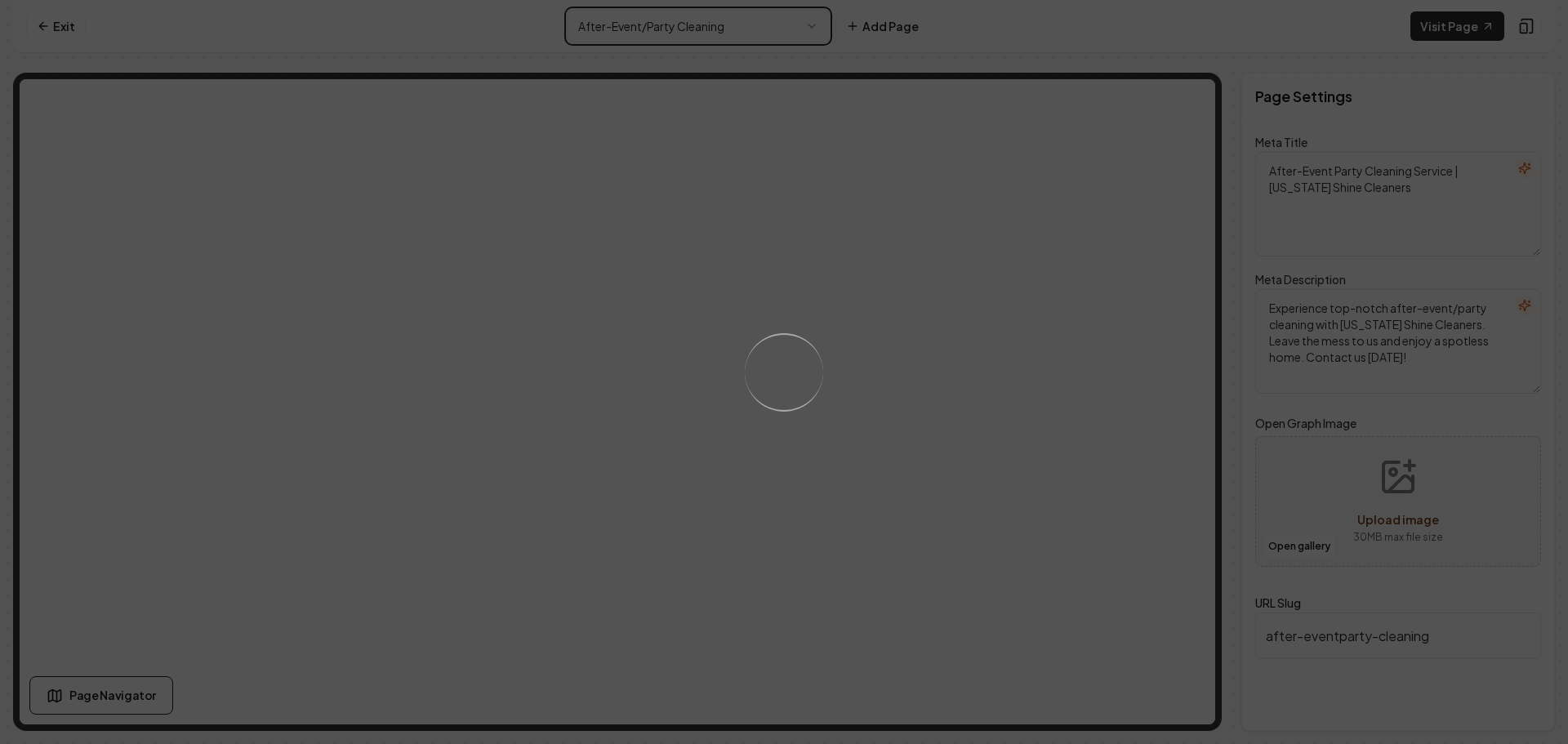
type textarea "Top Cleaning Services in Your Area | Maryland Shine Cleaners"
type textarea "Discover the professional and trusted cleaning services at Maryland Shine Clean…"
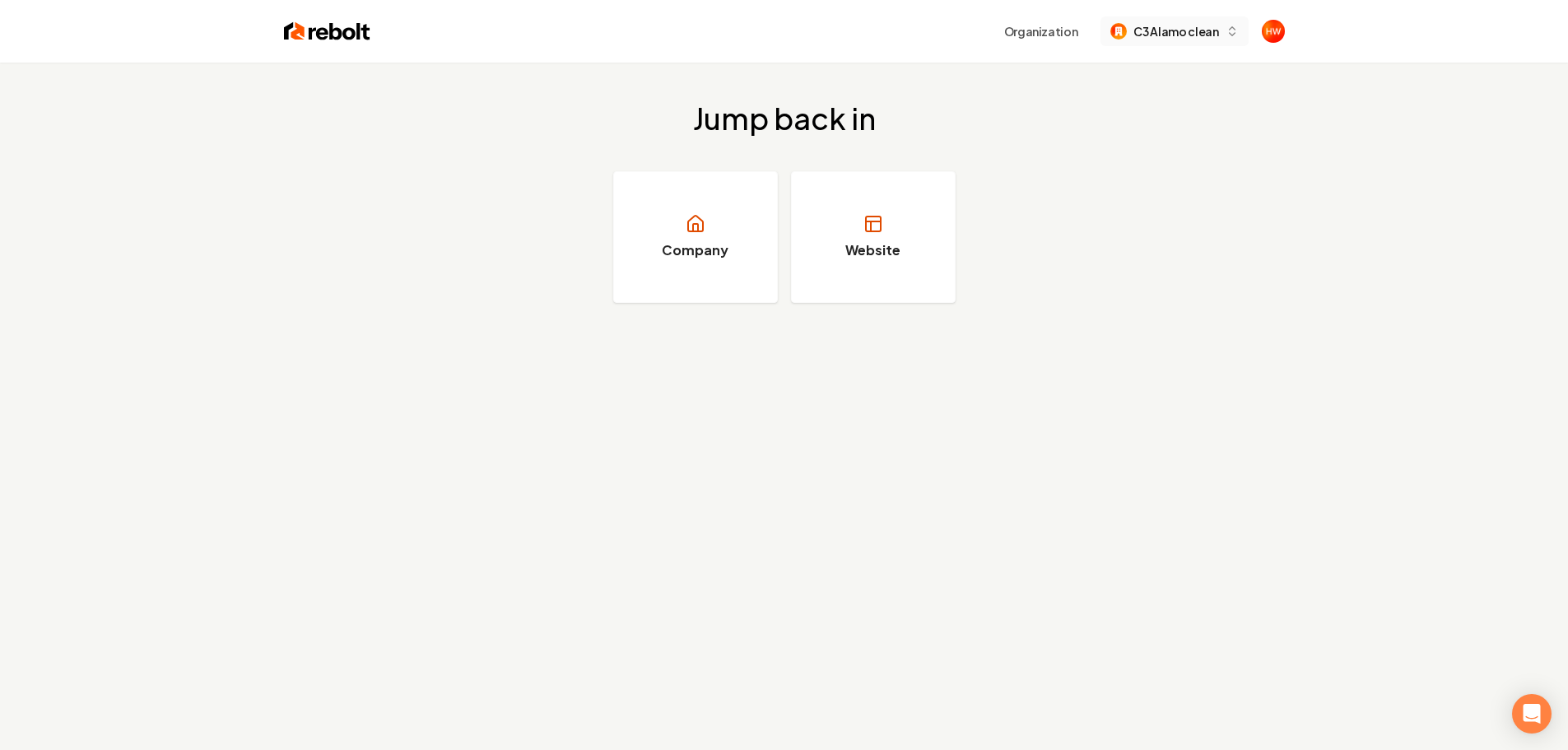
click at [1143, 33] on span "C3 Alamo clean" at bounding box center [1176, 32] width 85 height 18
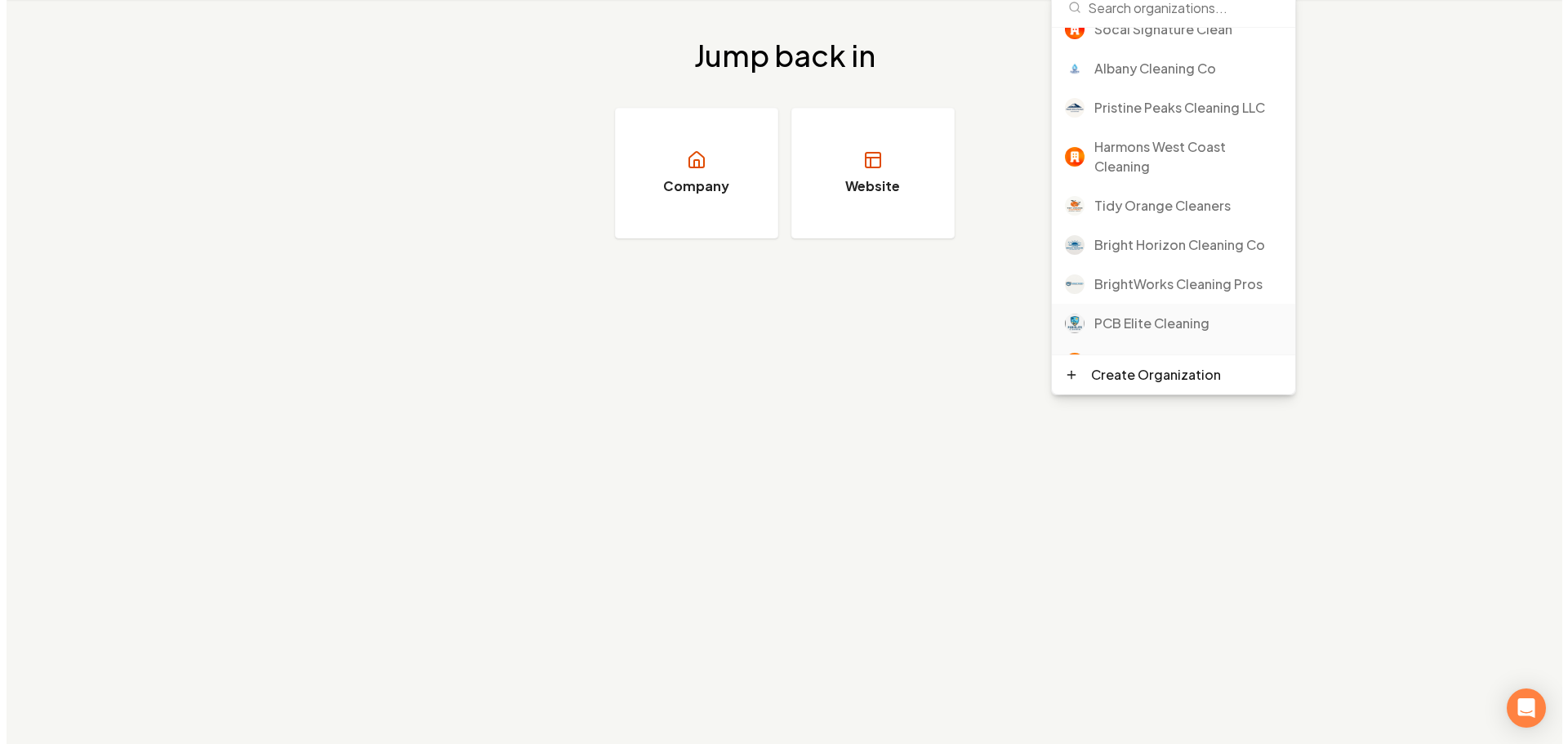
scroll to position [530, 0]
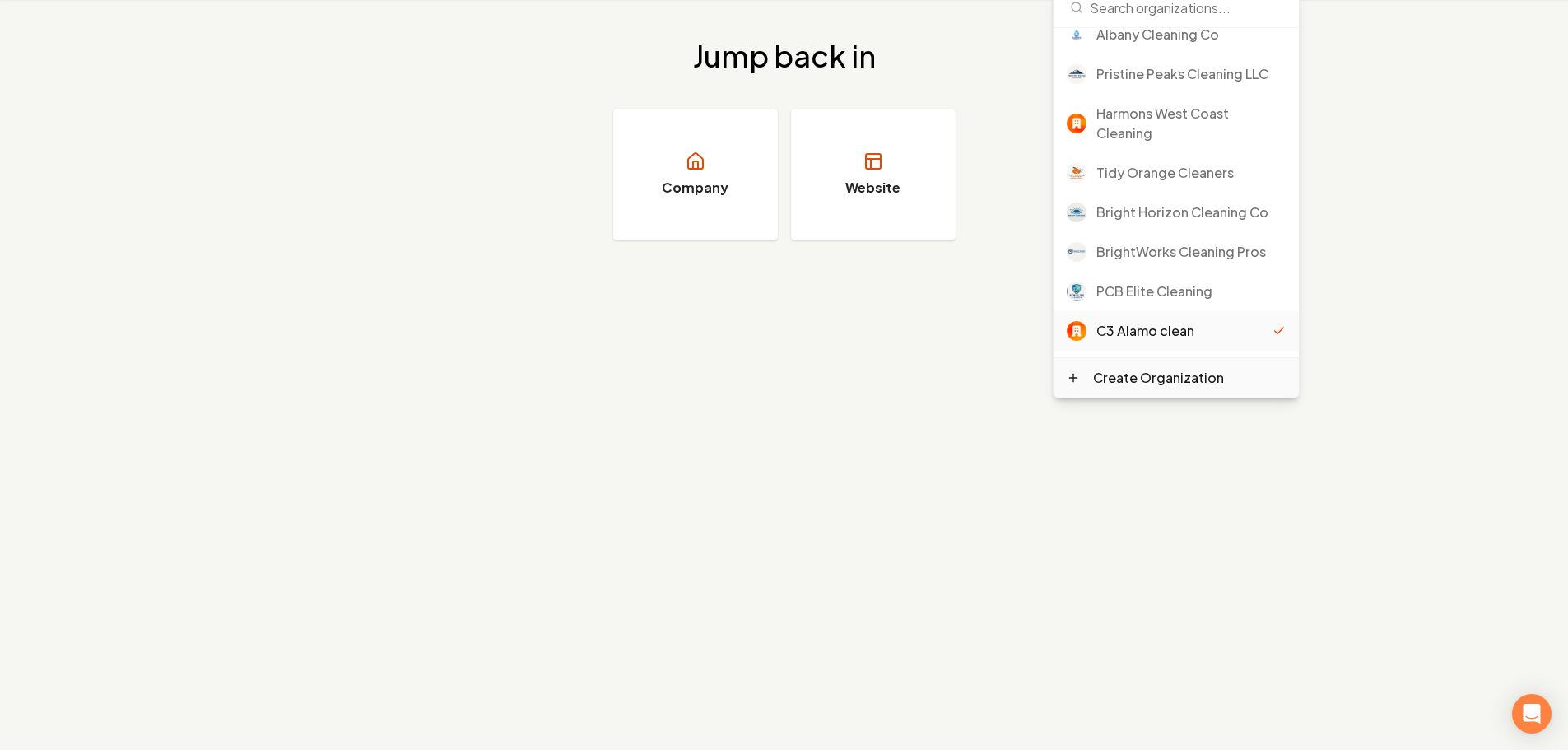
click at [1159, 382] on div "Create Organization" at bounding box center [1158, 378] width 131 height 19
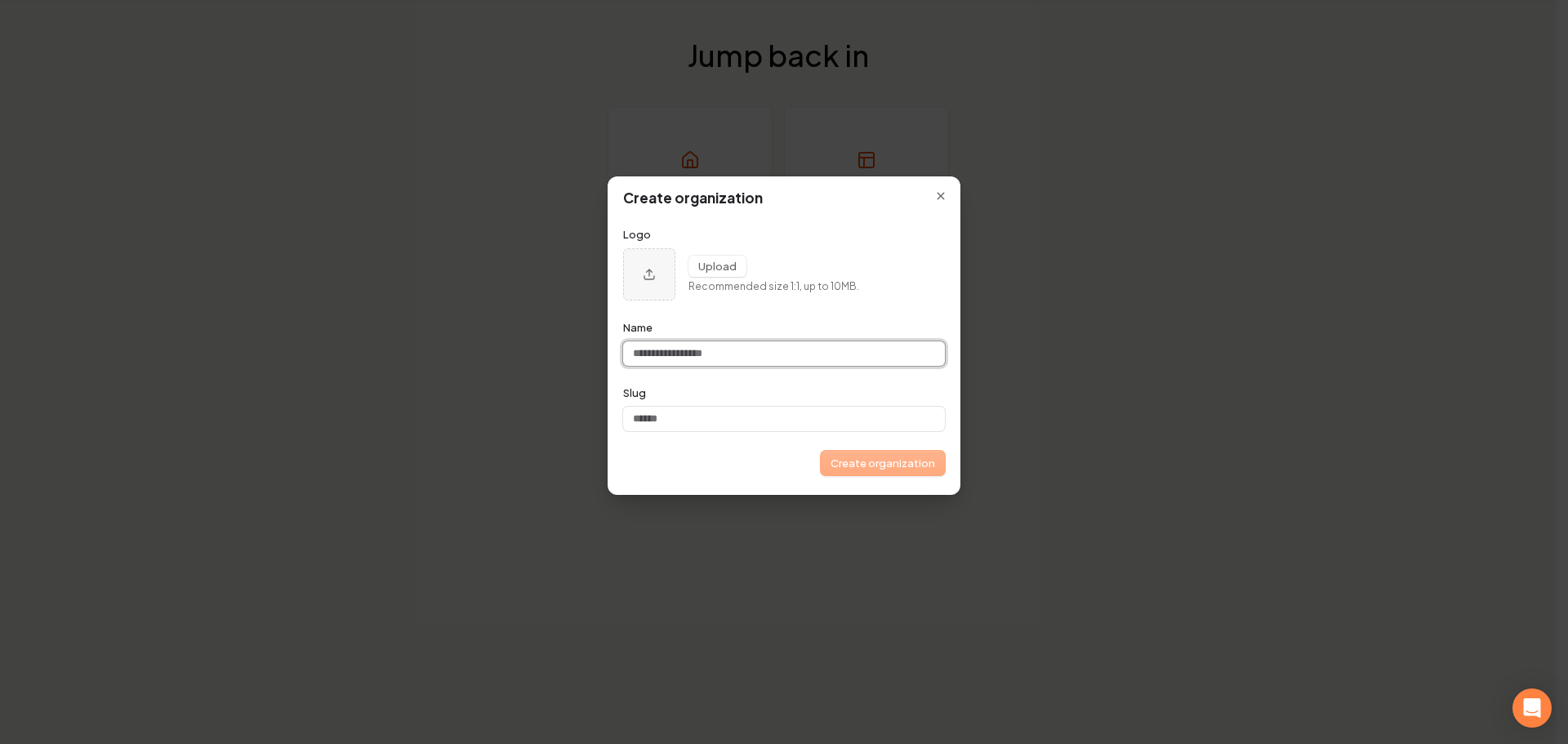
click at [692, 344] on input "Name" at bounding box center [784, 354] width 322 height 24
paste input "**********"
type input "**********"
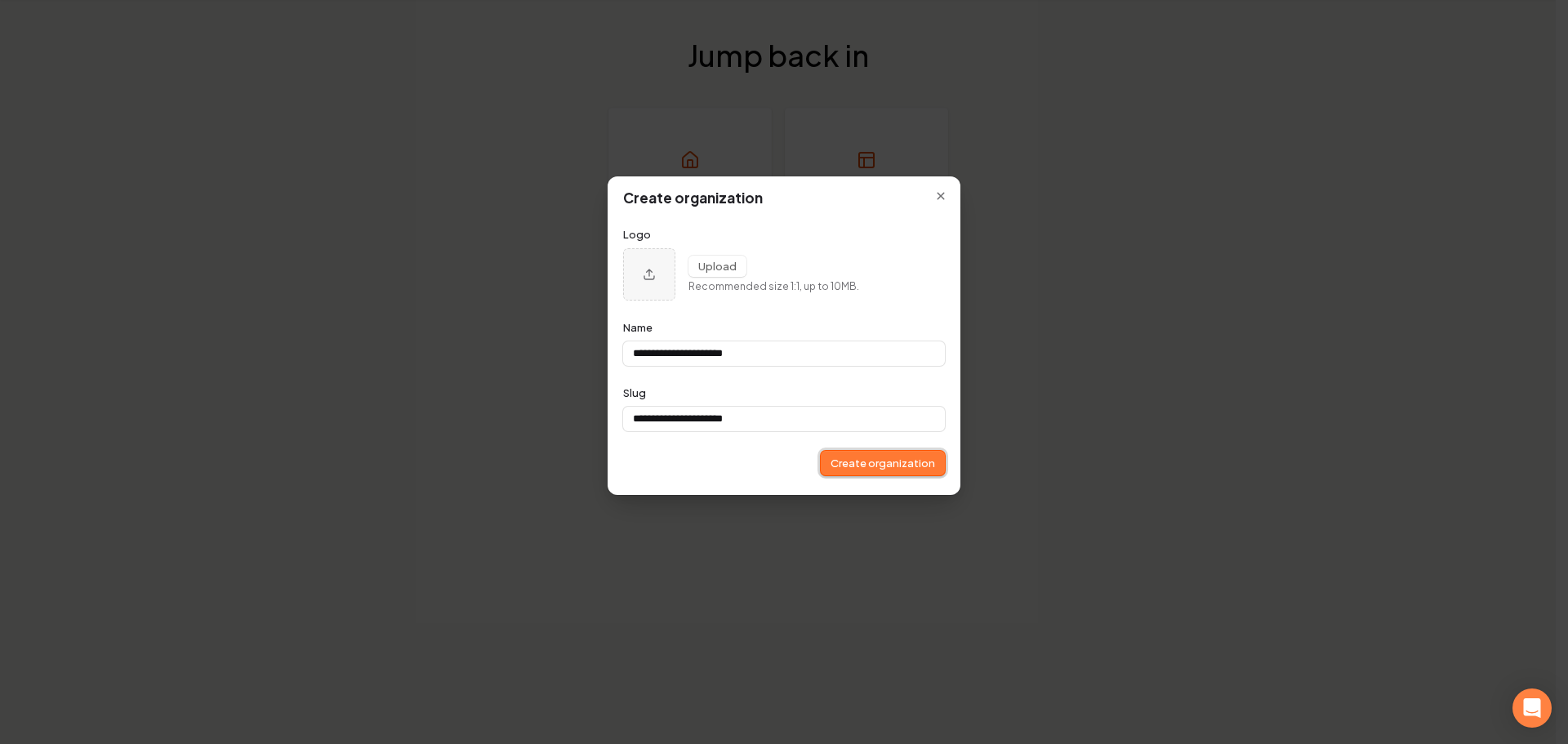
type input "**********"
click at [857, 459] on button "Create organization" at bounding box center [883, 463] width 124 height 24
type input "**********"
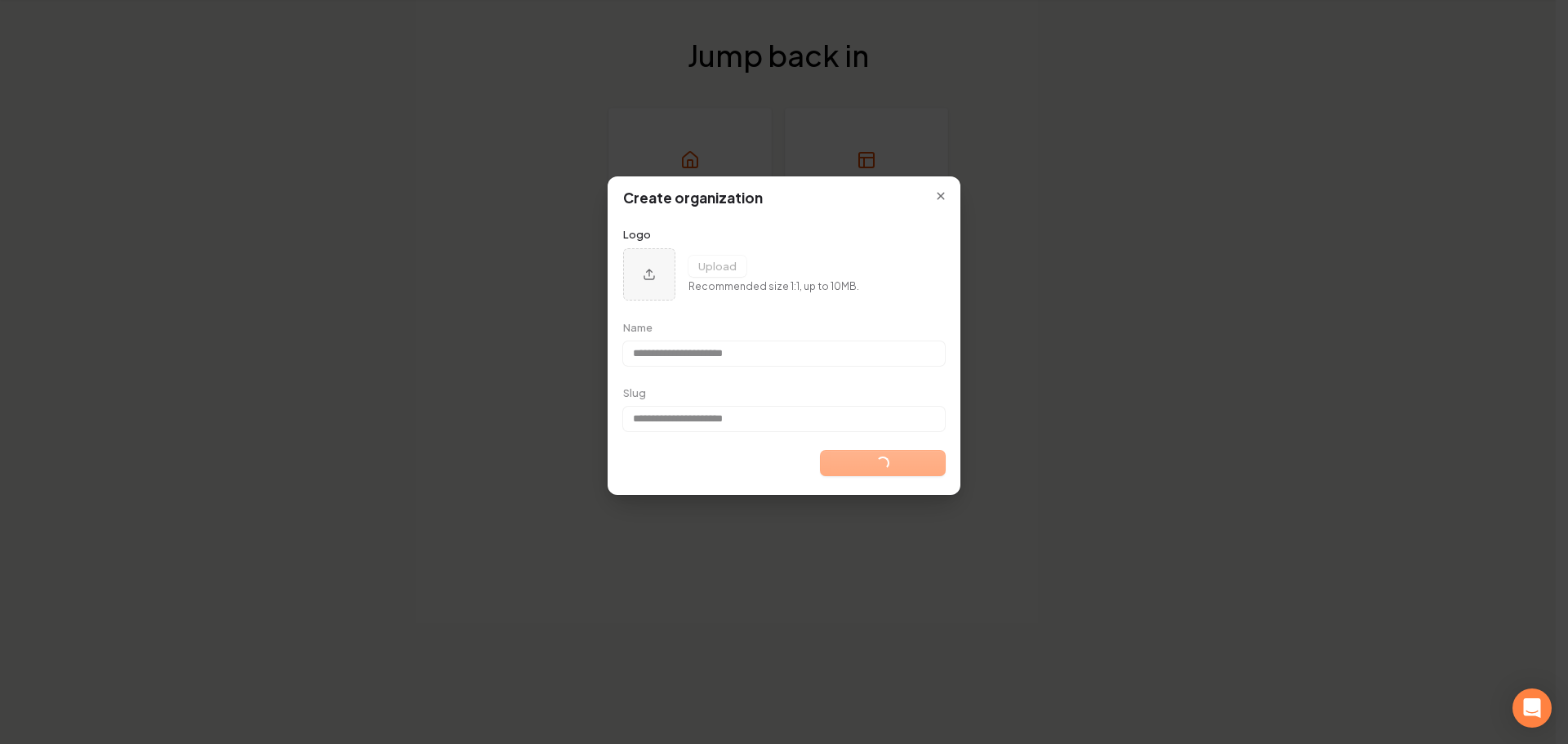
type input "**********"
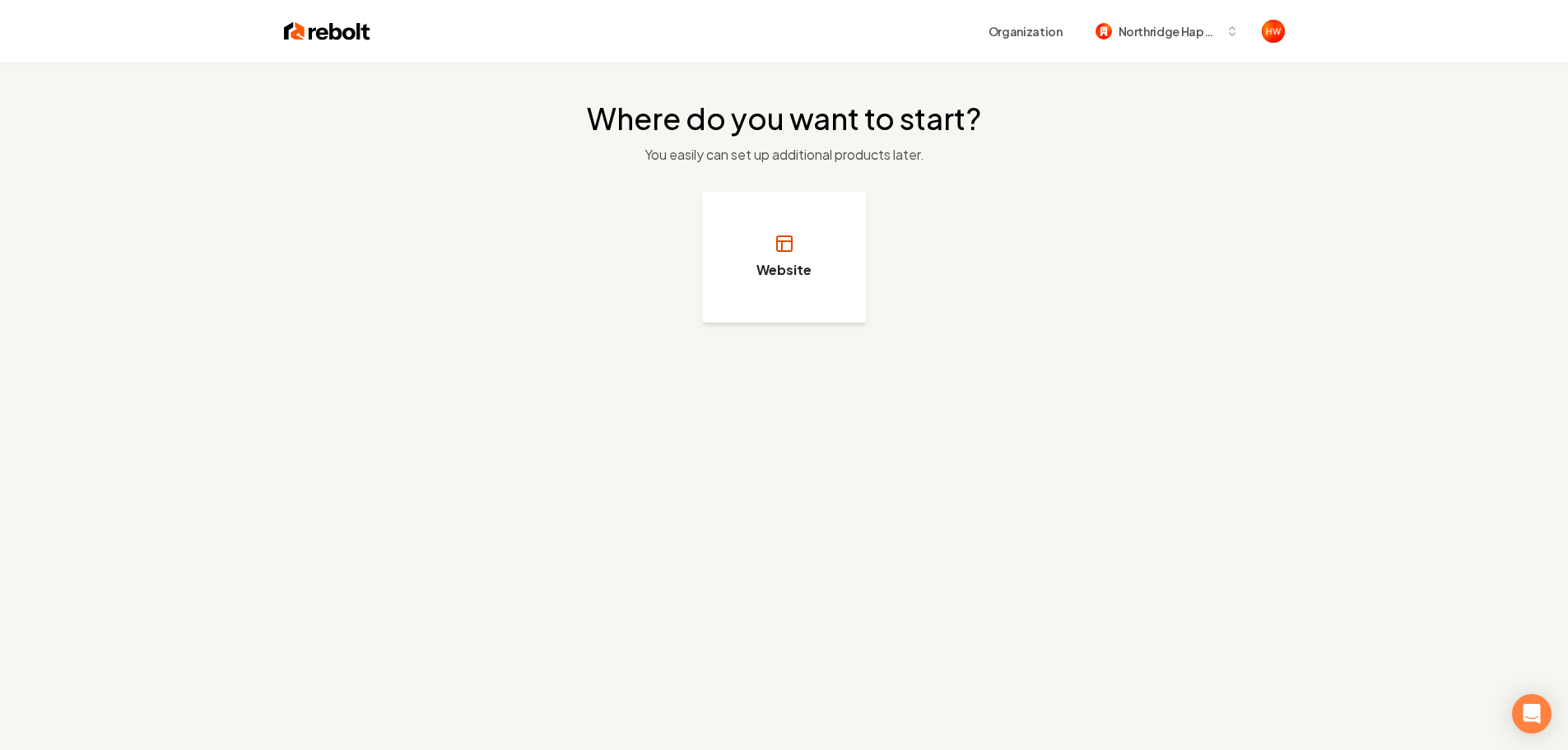
click at [795, 286] on button "Website" at bounding box center [784, 257] width 165 height 132
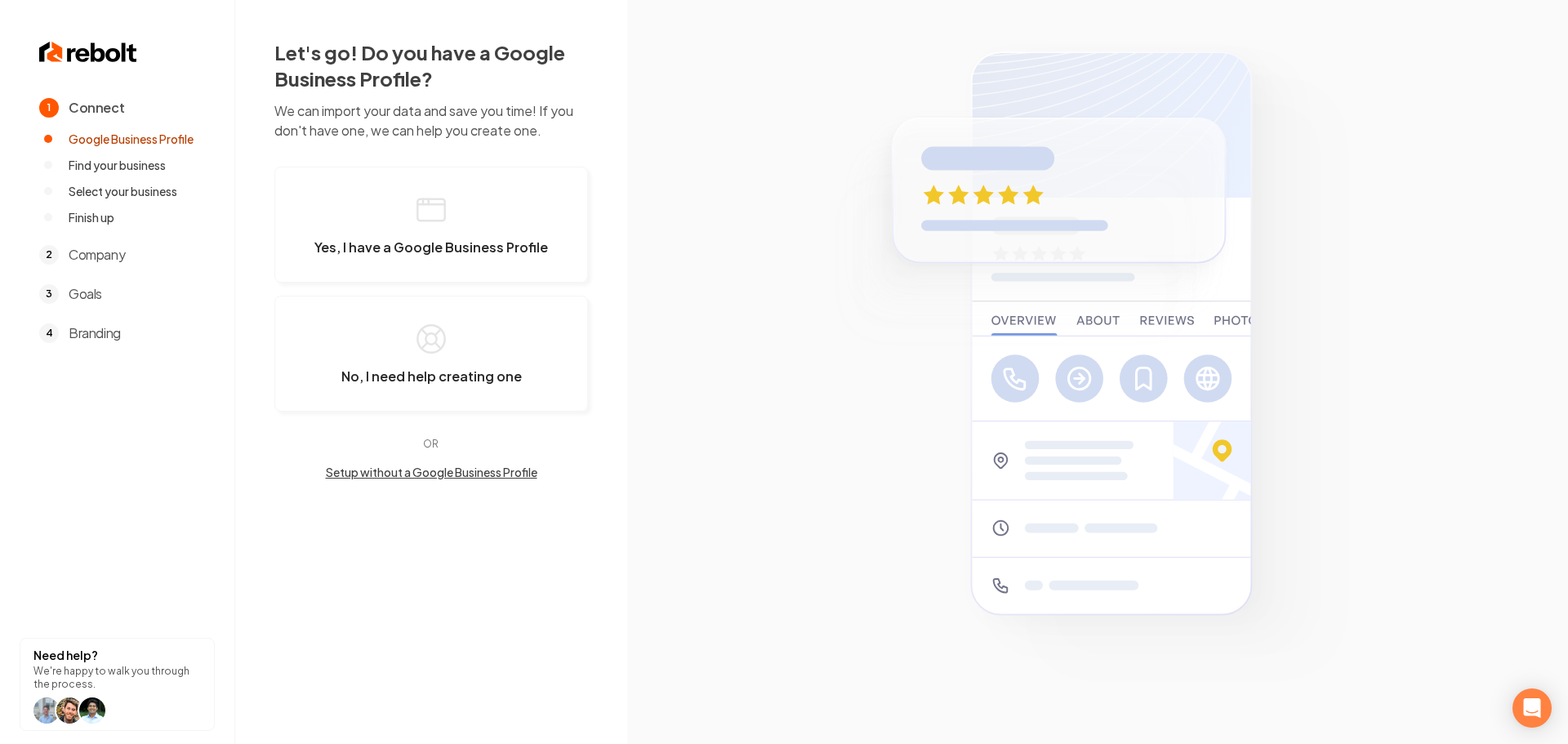
click at [454, 471] on button "Setup without a Google Business Profile" at bounding box center [431, 472] width 314 height 17
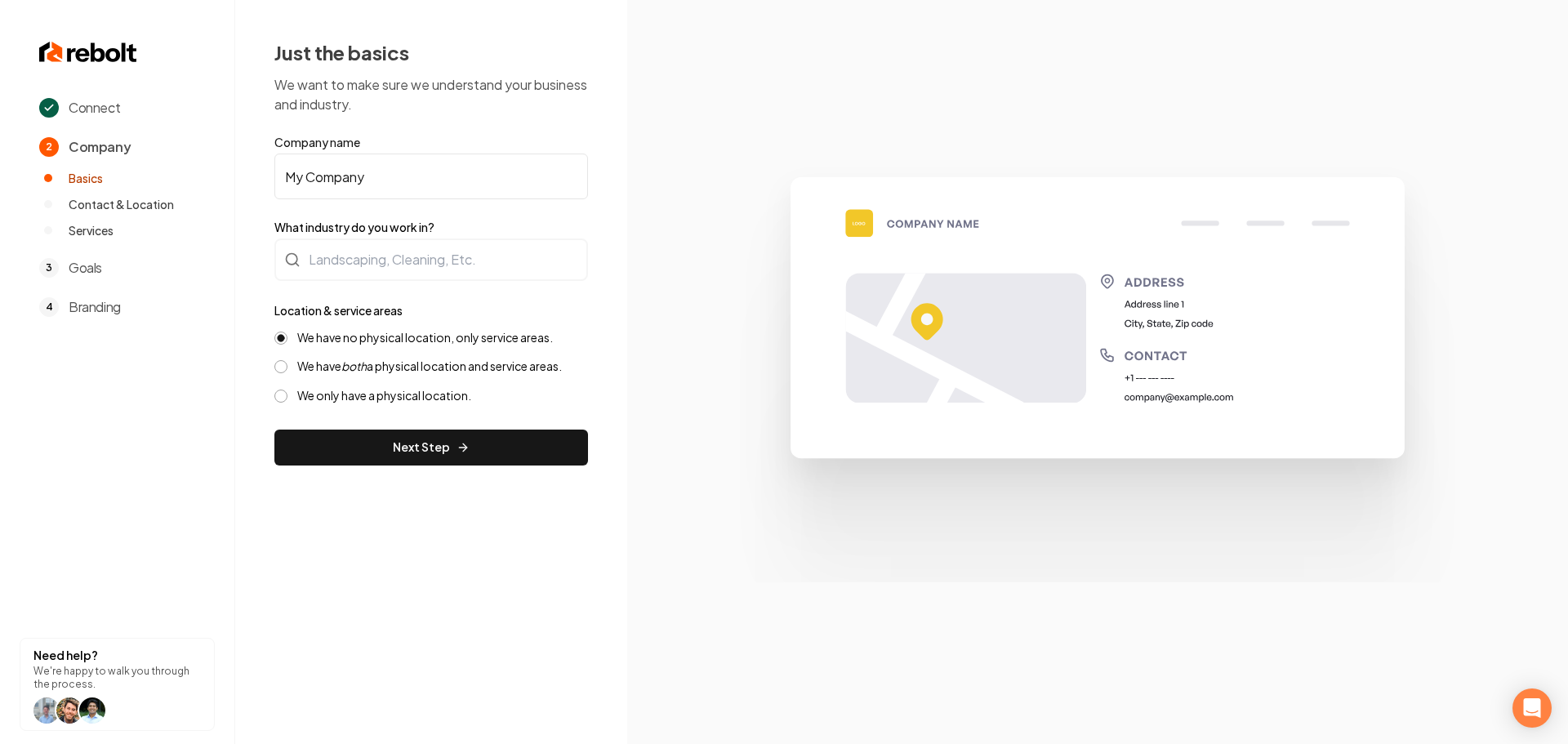
click at [375, 180] on input "My Company" at bounding box center [431, 177] width 314 height 45
click at [371, 180] on input "My Company" at bounding box center [431, 177] width 314 height 45
click at [371, 178] on input "My Company" at bounding box center [431, 177] width 314 height 45
paste input "Northridge Happy Homes"
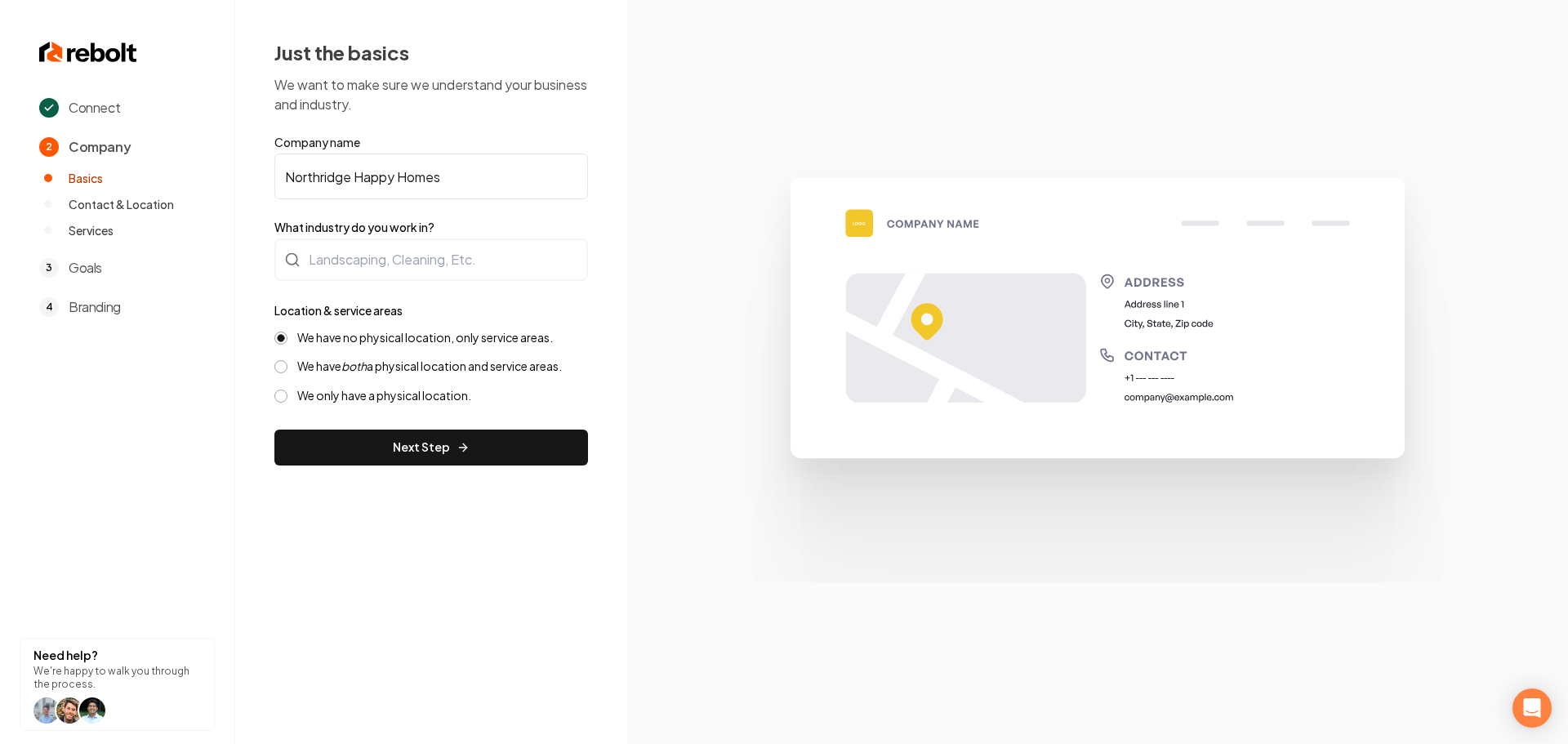
type input "Northridge Happy Homes"
click at [404, 248] on div at bounding box center [431, 260] width 314 height 43
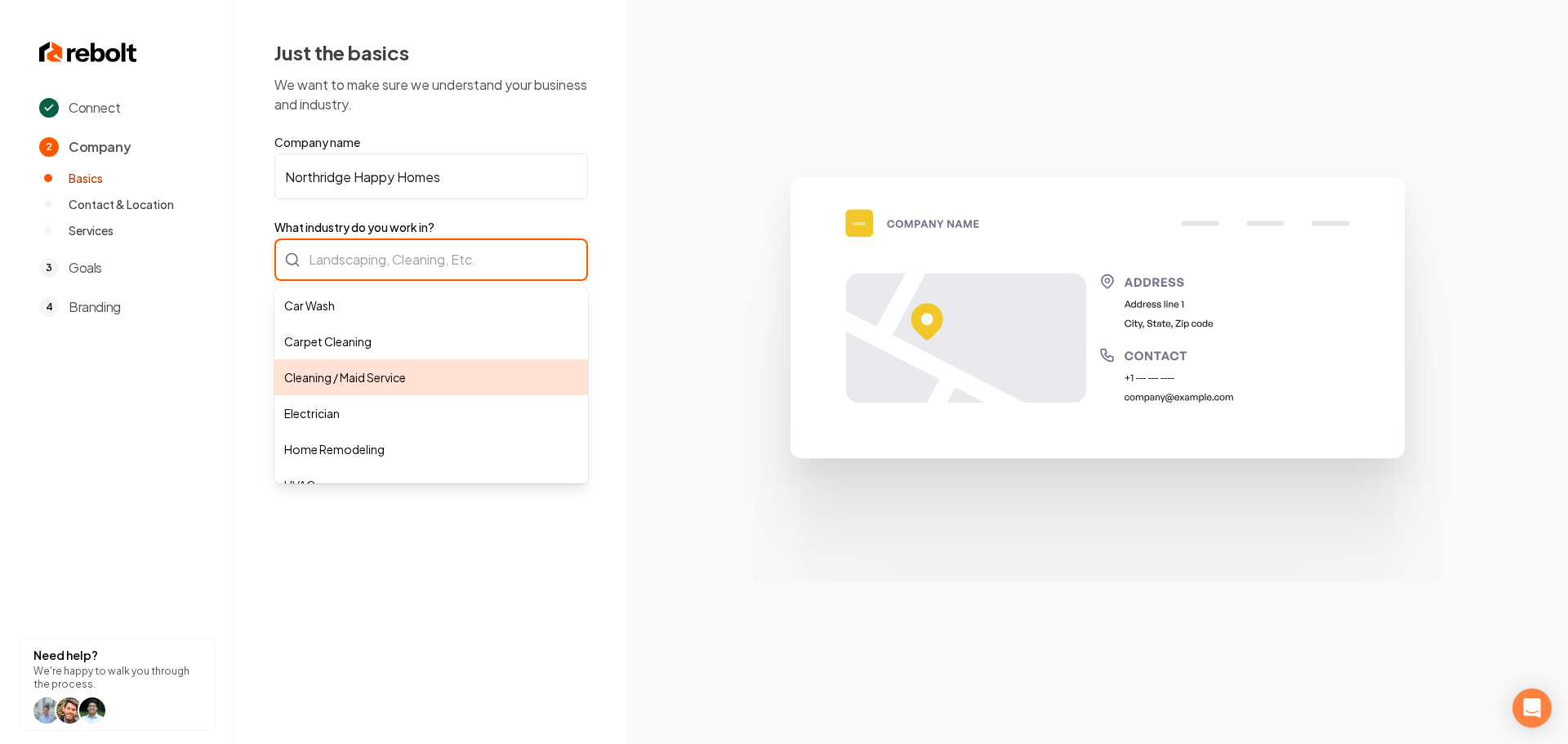
type input "Cleaning / Maid Service"
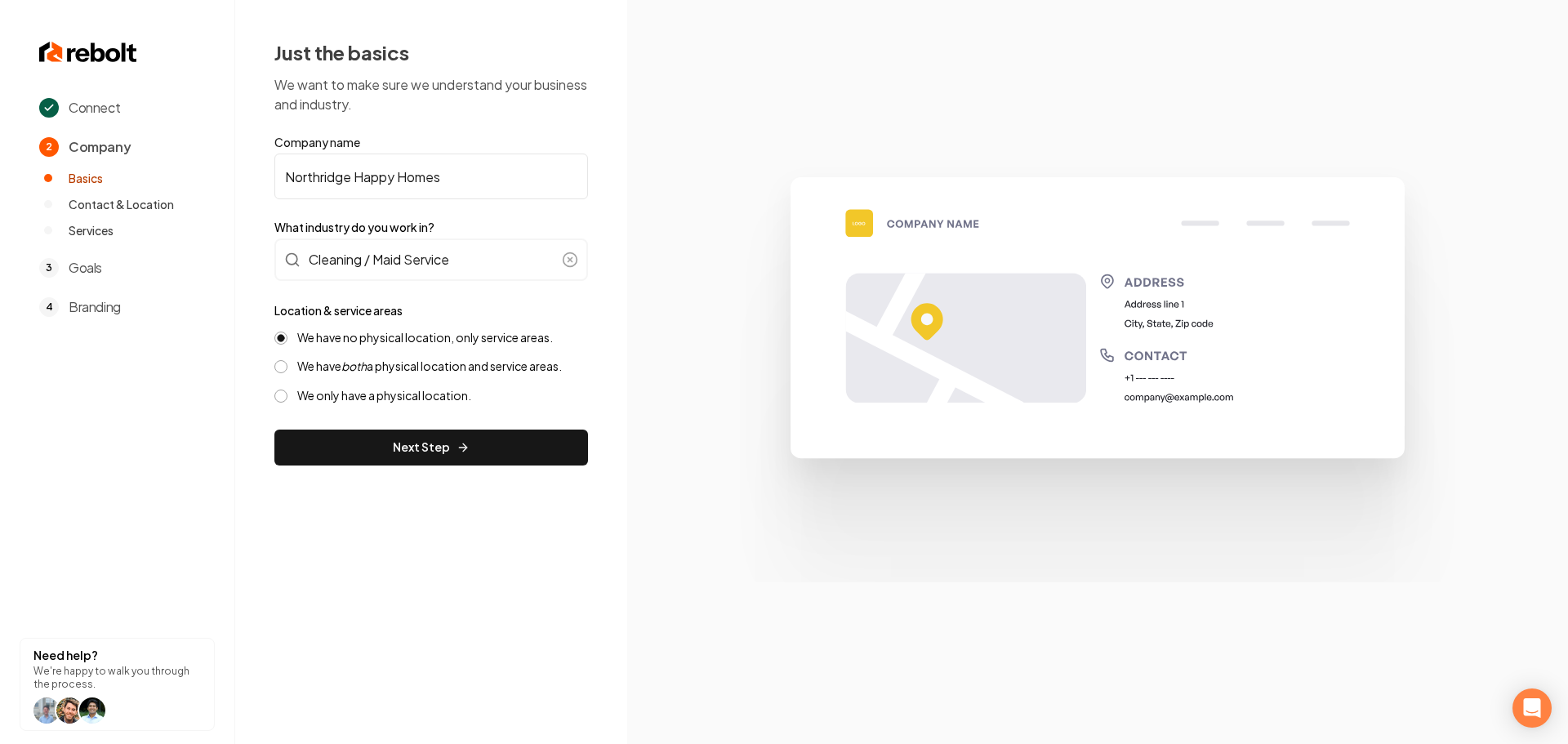
click at [391, 435] on button "Next Step" at bounding box center [431, 448] width 314 height 36
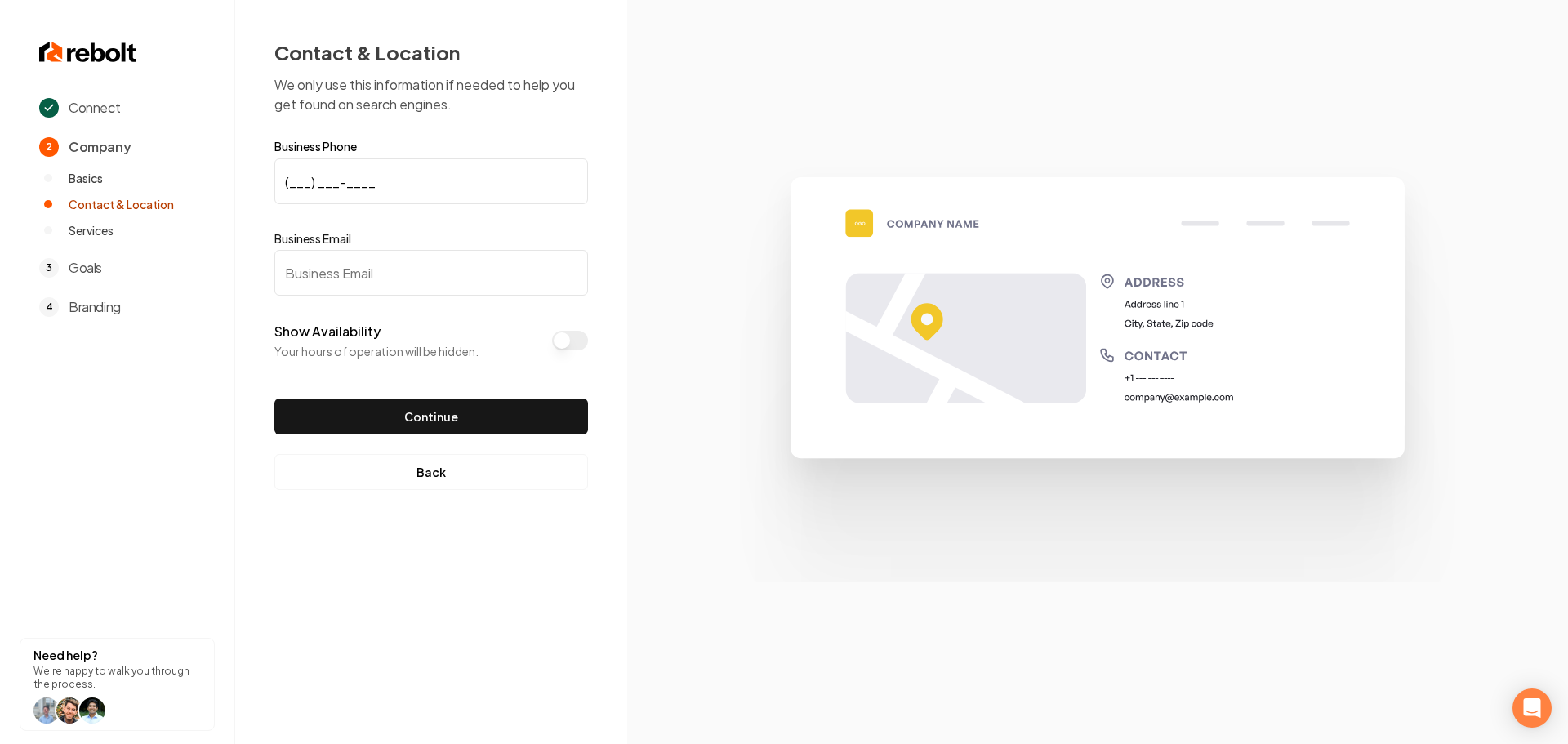
click at [290, 181] on input "(___) ___-____" at bounding box center [431, 181] width 314 height 45
paste input "323) 532-6343"
type input "(323) 532-6343"
drag, startPoint x: 343, startPoint y: 273, endPoint x: 416, endPoint y: 281, distance: 73.4
click at [343, 274] on input "Business Email" at bounding box center [431, 273] width 314 height 45
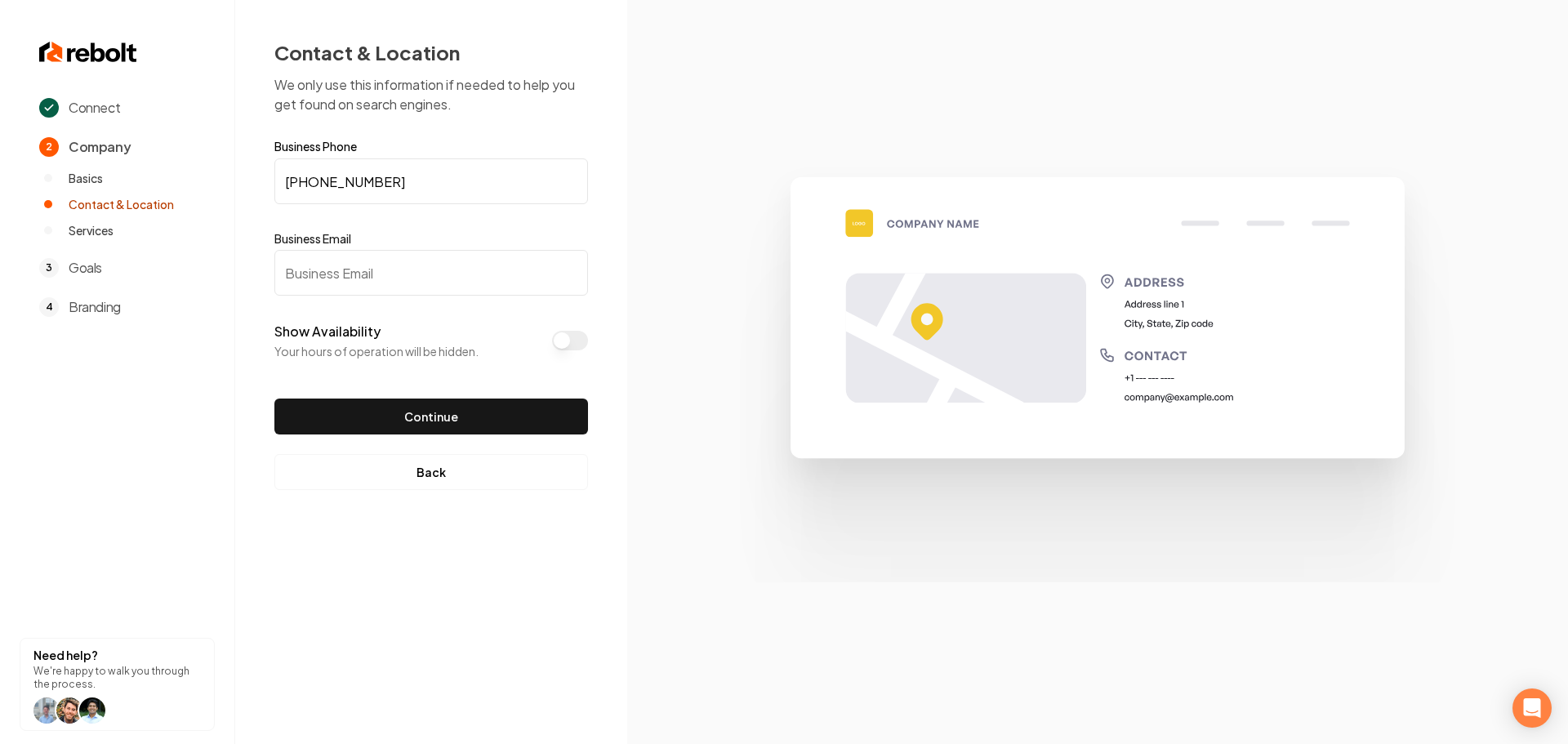
click at [319, 274] on input "Business Email" at bounding box center [431, 273] width 314 height 45
paste input "sylviacoronel@yahoo.com"
type input "sylviacoronel@yahoo.com"
click at [334, 433] on button "Continue" at bounding box center [431, 416] width 314 height 36
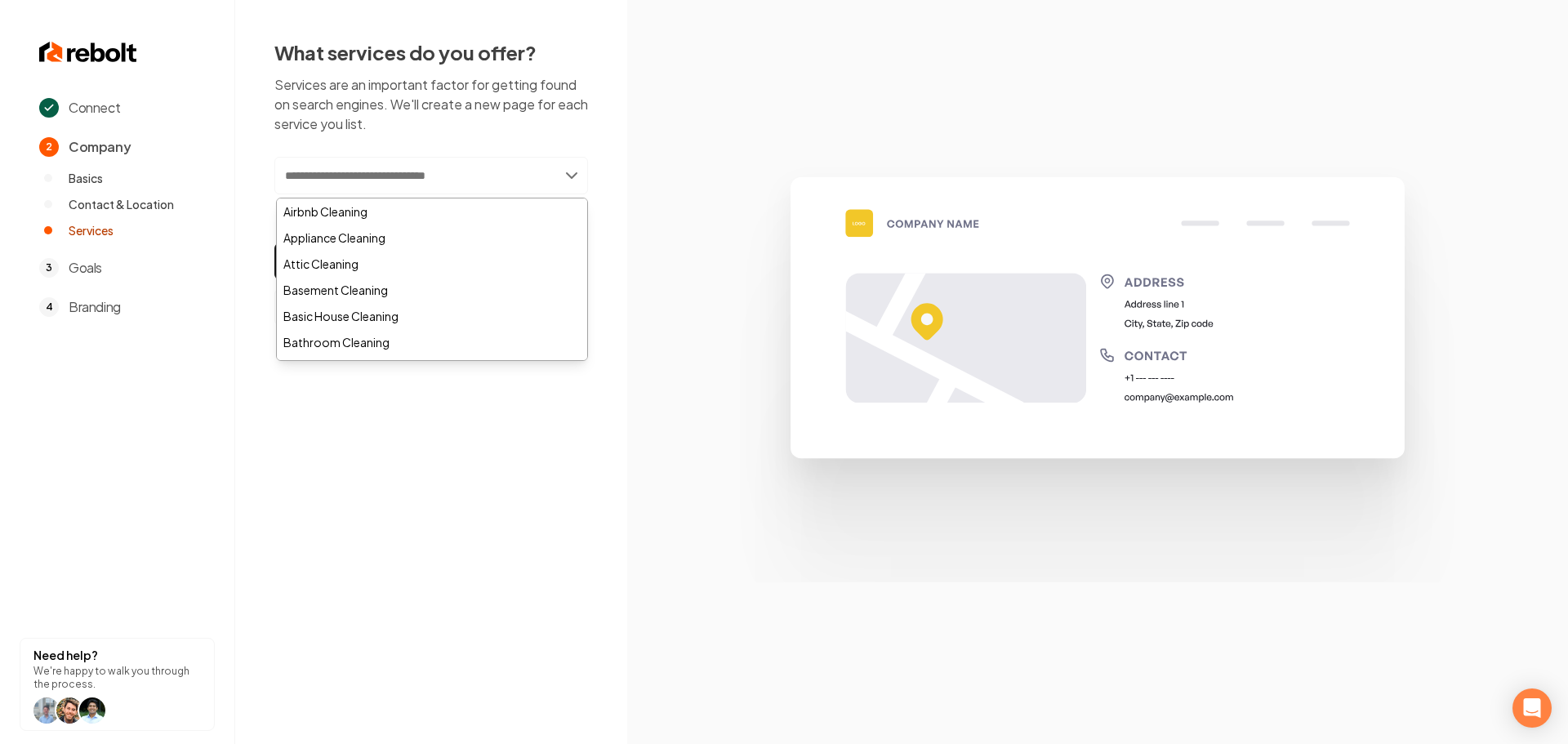
click at [475, 183] on input "text" at bounding box center [431, 175] width 314 height 38
click at [380, 214] on div "Airbnb Cleaning" at bounding box center [432, 212] width 310 height 26
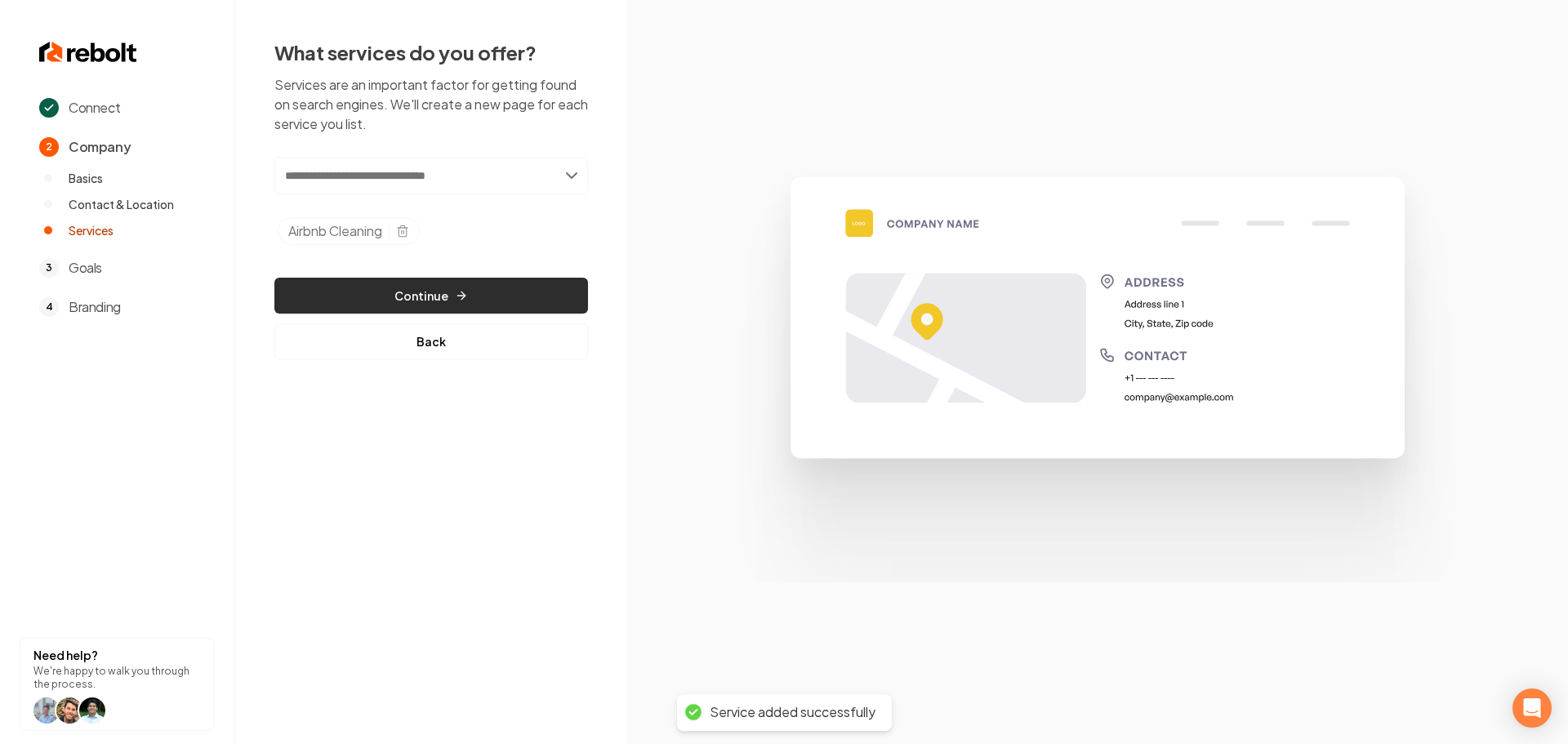
click at [492, 283] on button "Continue" at bounding box center [431, 296] width 314 height 36
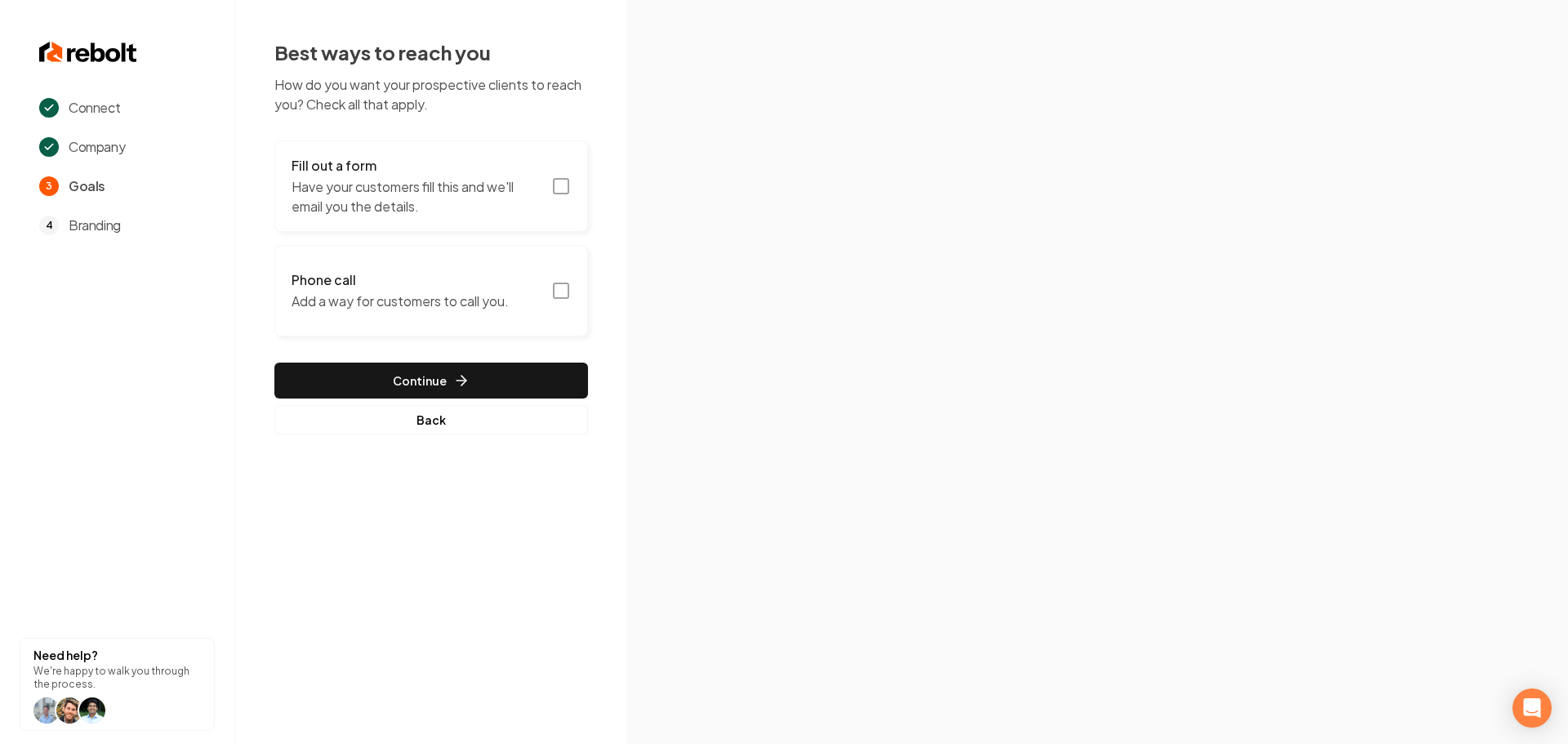
click at [556, 190] on icon "button" at bounding box center [561, 186] width 19 height 19
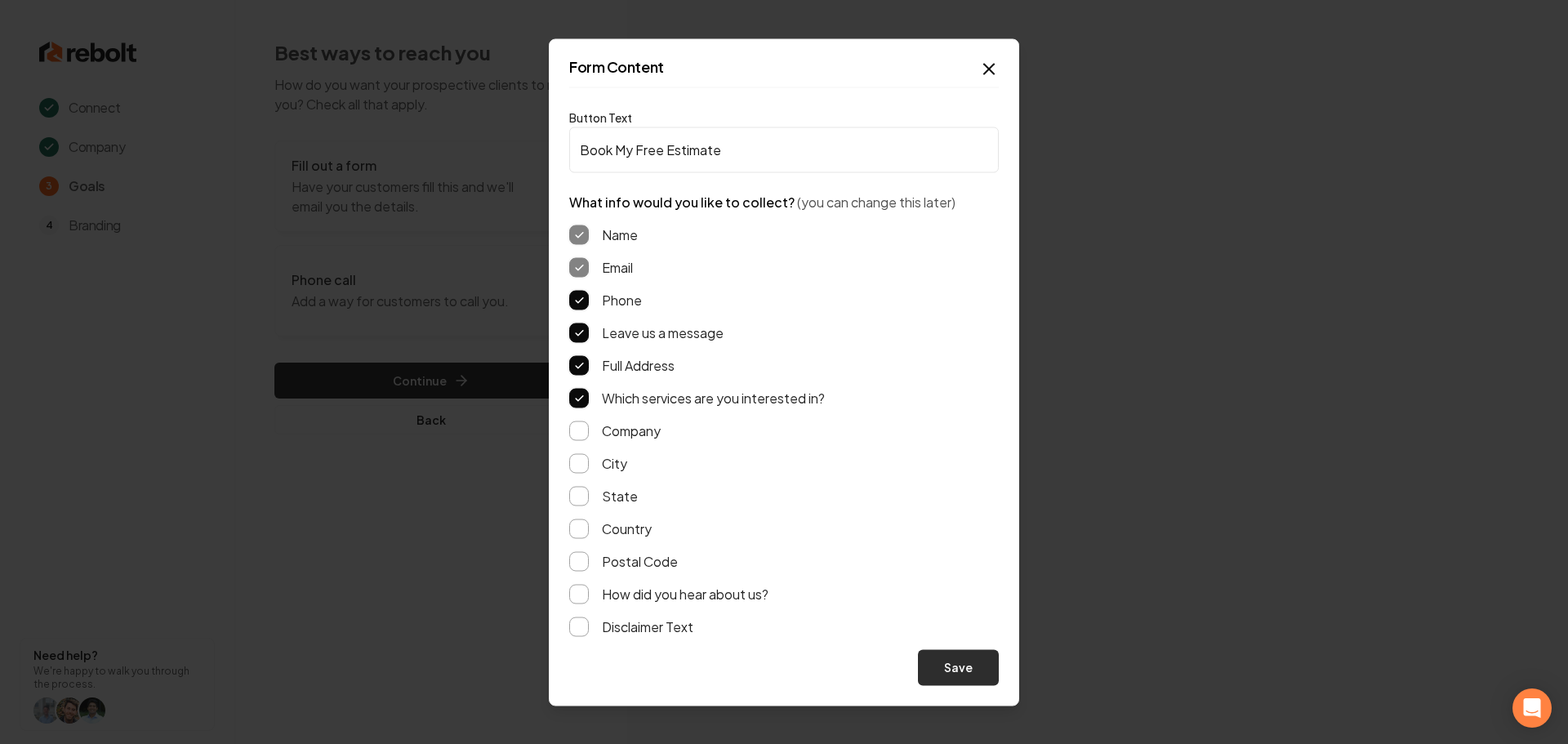
click at [947, 655] on button "Save" at bounding box center [958, 667] width 81 height 36
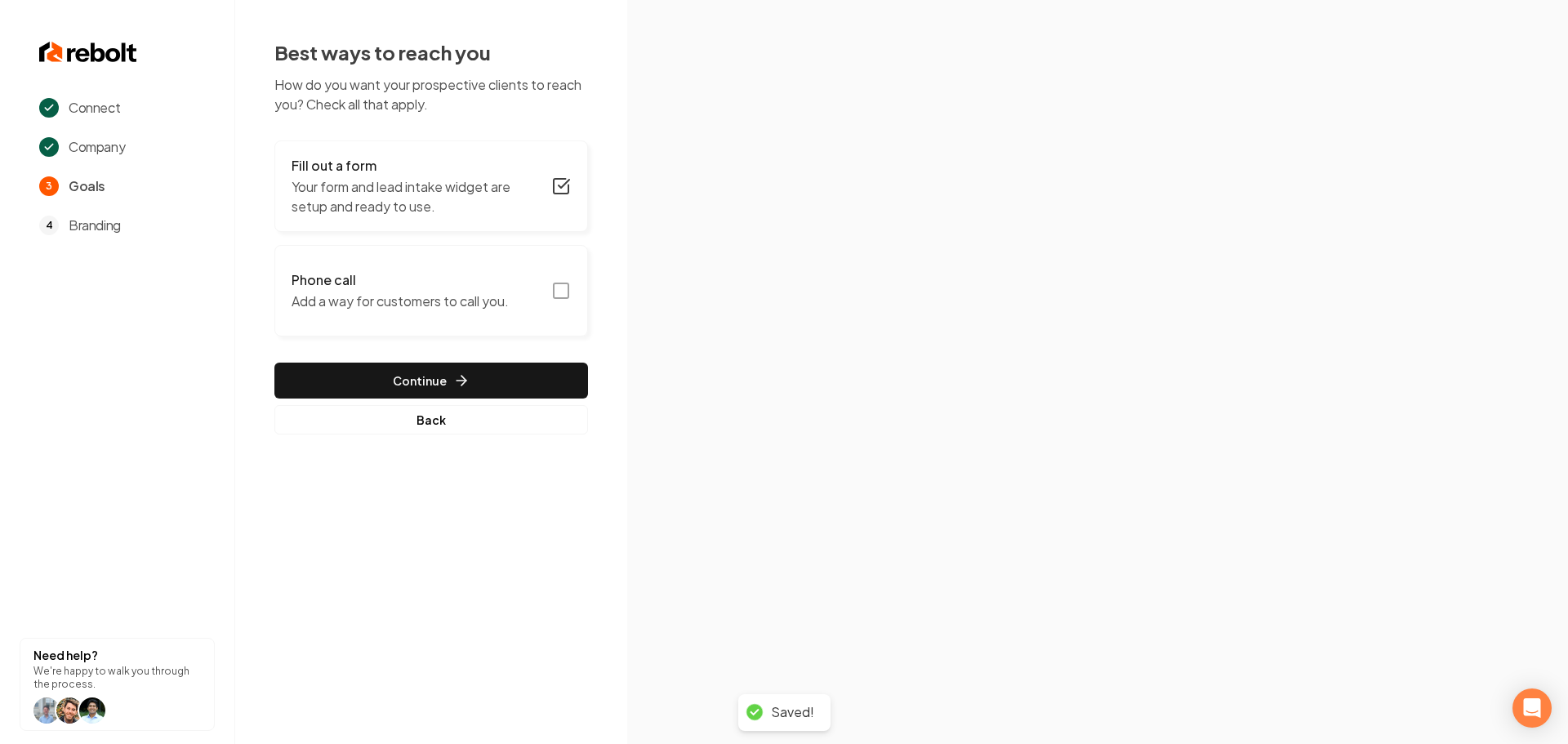
click at [565, 297] on rect "button" at bounding box center [561, 290] width 15 height 15
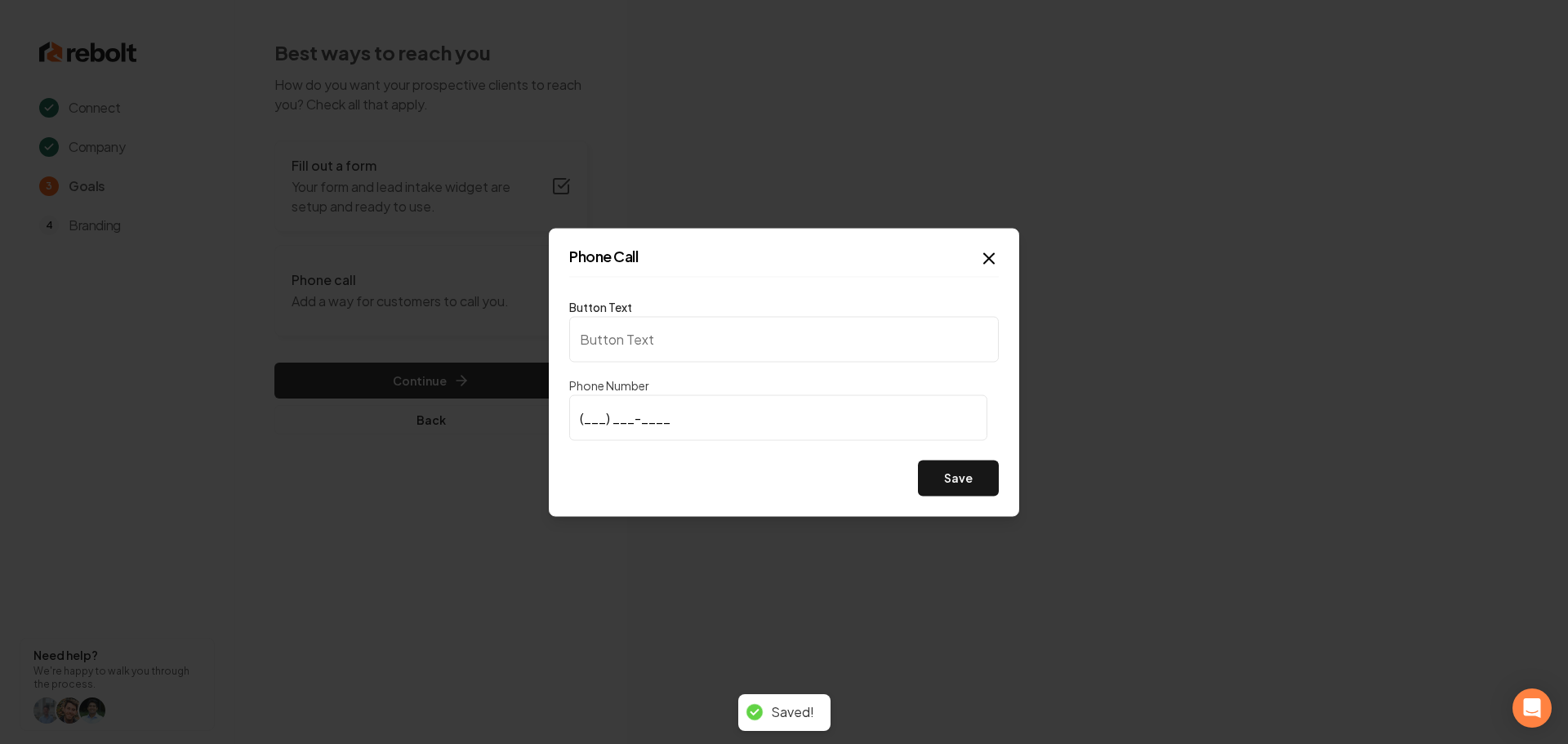
type input "Call us"
type input "(323) 532-6343"
drag, startPoint x: 659, startPoint y: 459, endPoint x: 674, endPoint y: 467, distance: 17.0
click at [659, 460] on div "Button Text Call us Phone Number (323) 532-6343 Save" at bounding box center [784, 396] width 430 height 199
click at [964, 472] on button "Save" at bounding box center [958, 477] width 81 height 36
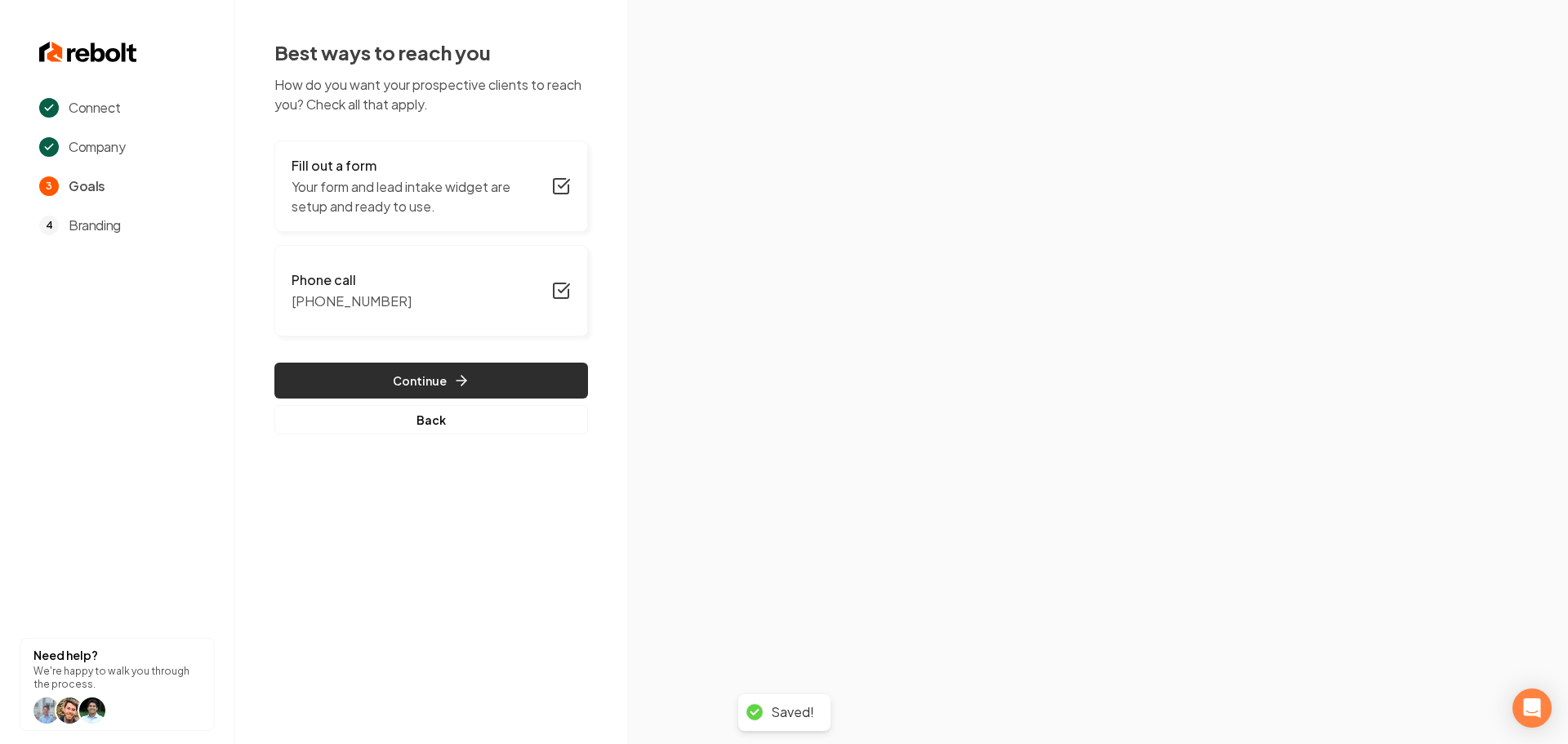
click at [467, 384] on icon "button" at bounding box center [461, 380] width 17 height 17
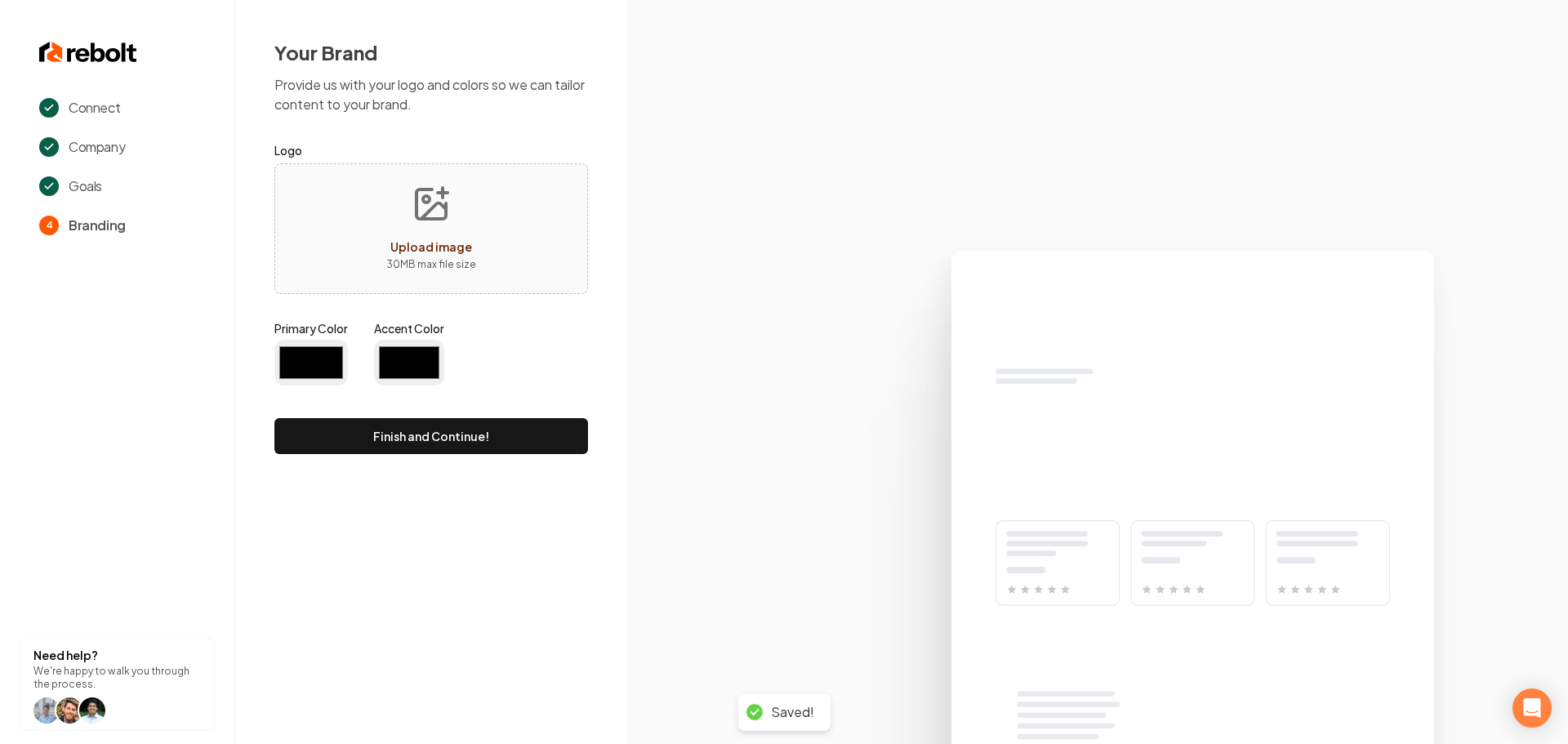
type input "#194d33"
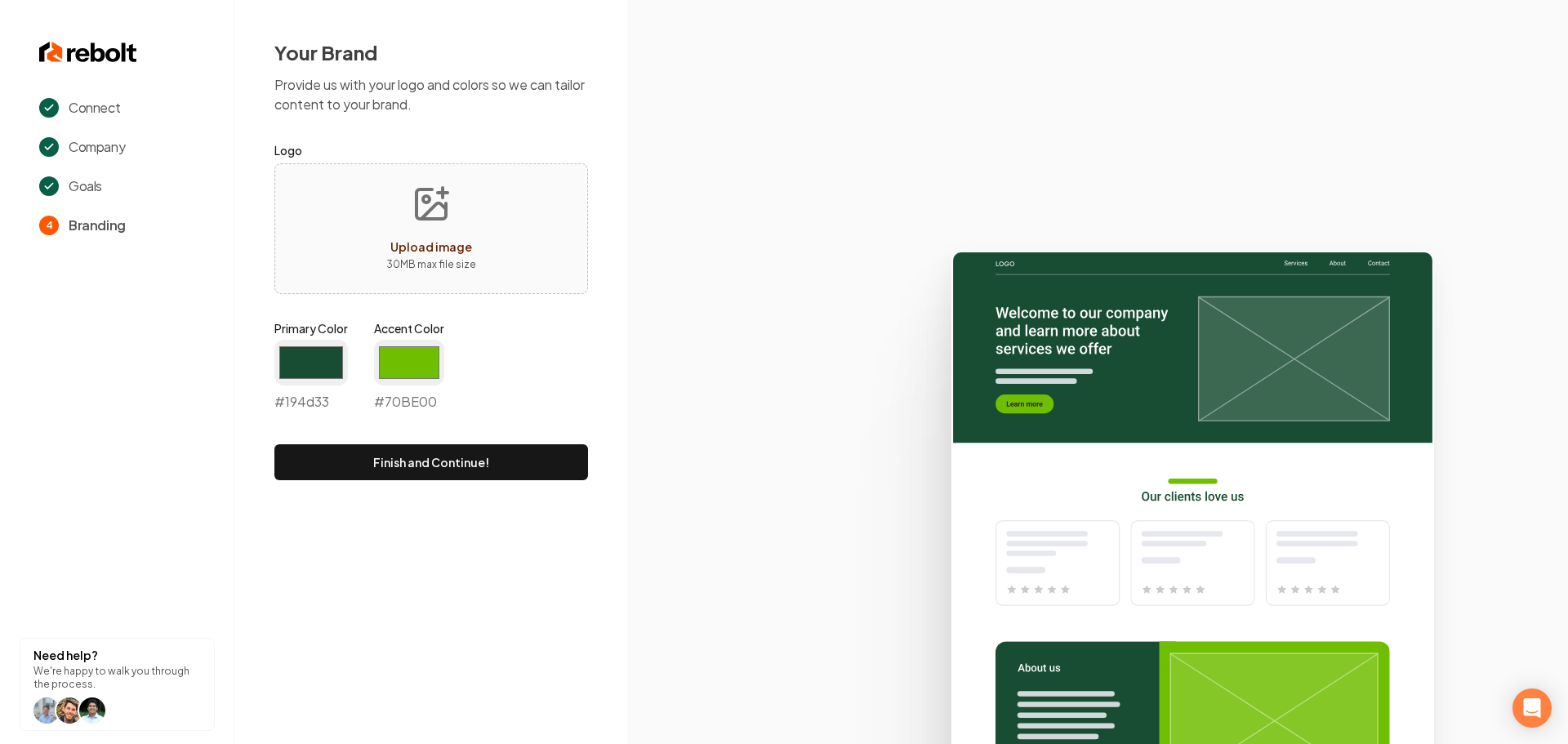
click at [476, 463] on button "Finish and Continue!" at bounding box center [431, 462] width 314 height 36
type input "#70be00"
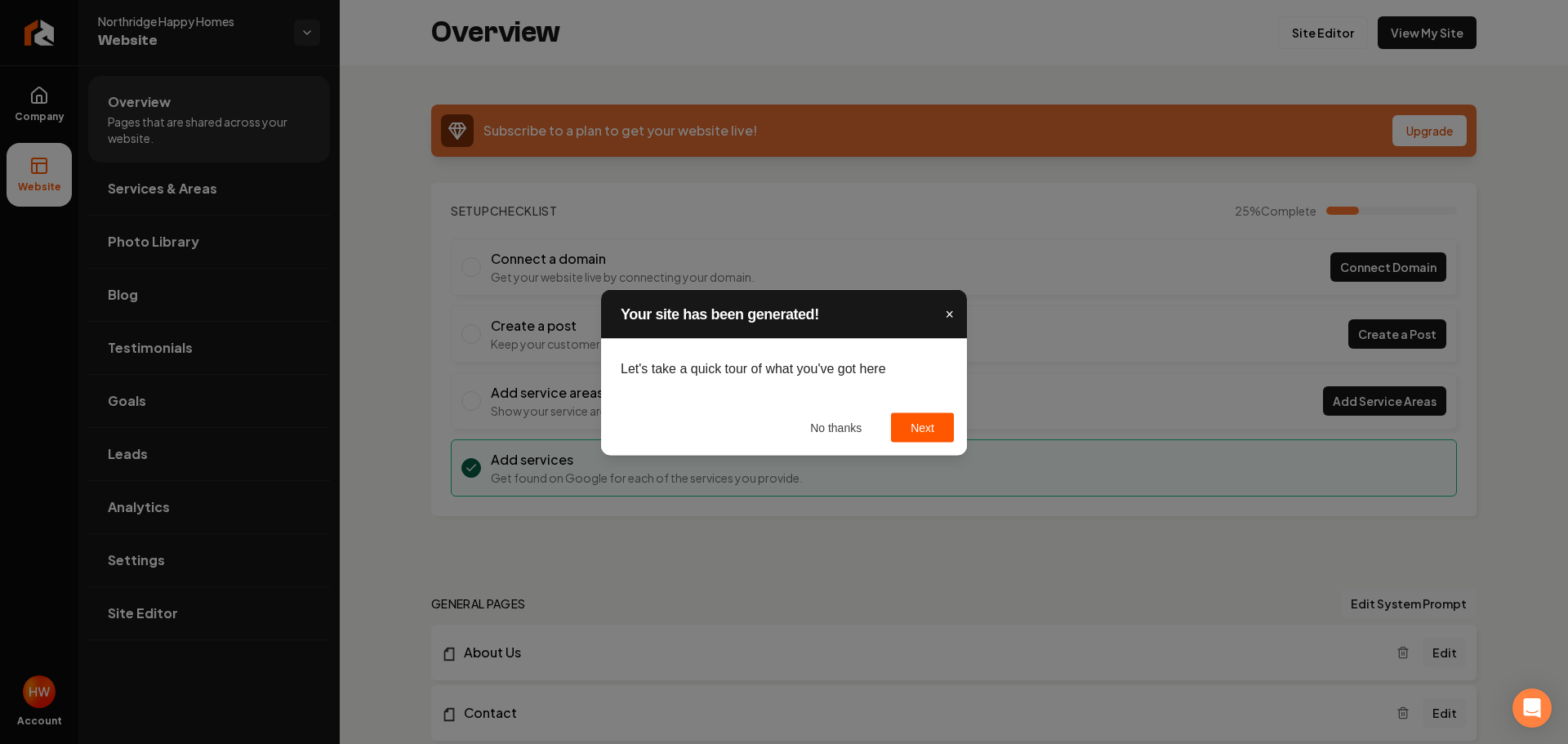
click at [948, 316] on span "×" at bounding box center [949, 314] width 9 height 17
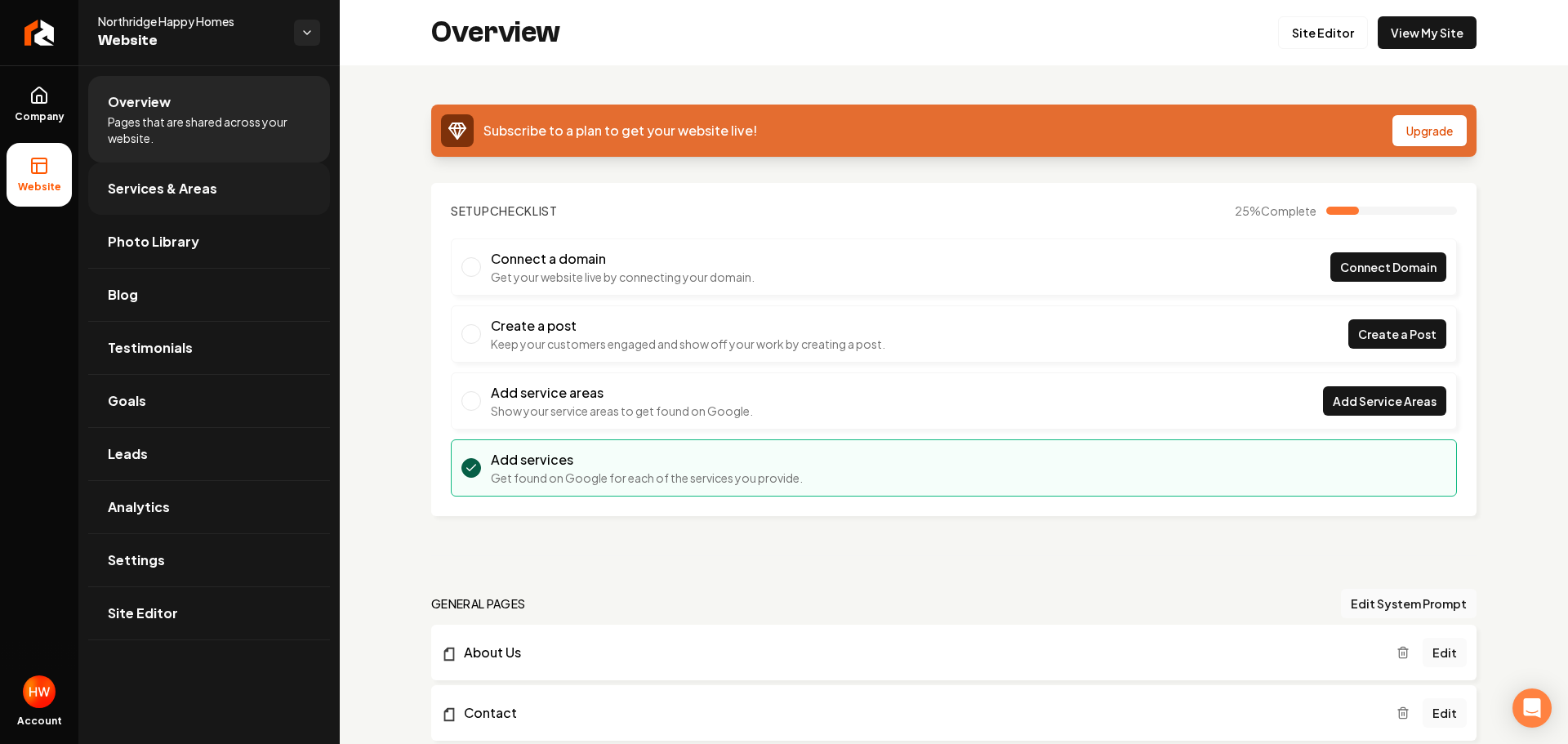
click at [206, 191] on span "Services & Areas" at bounding box center [162, 189] width 109 height 19
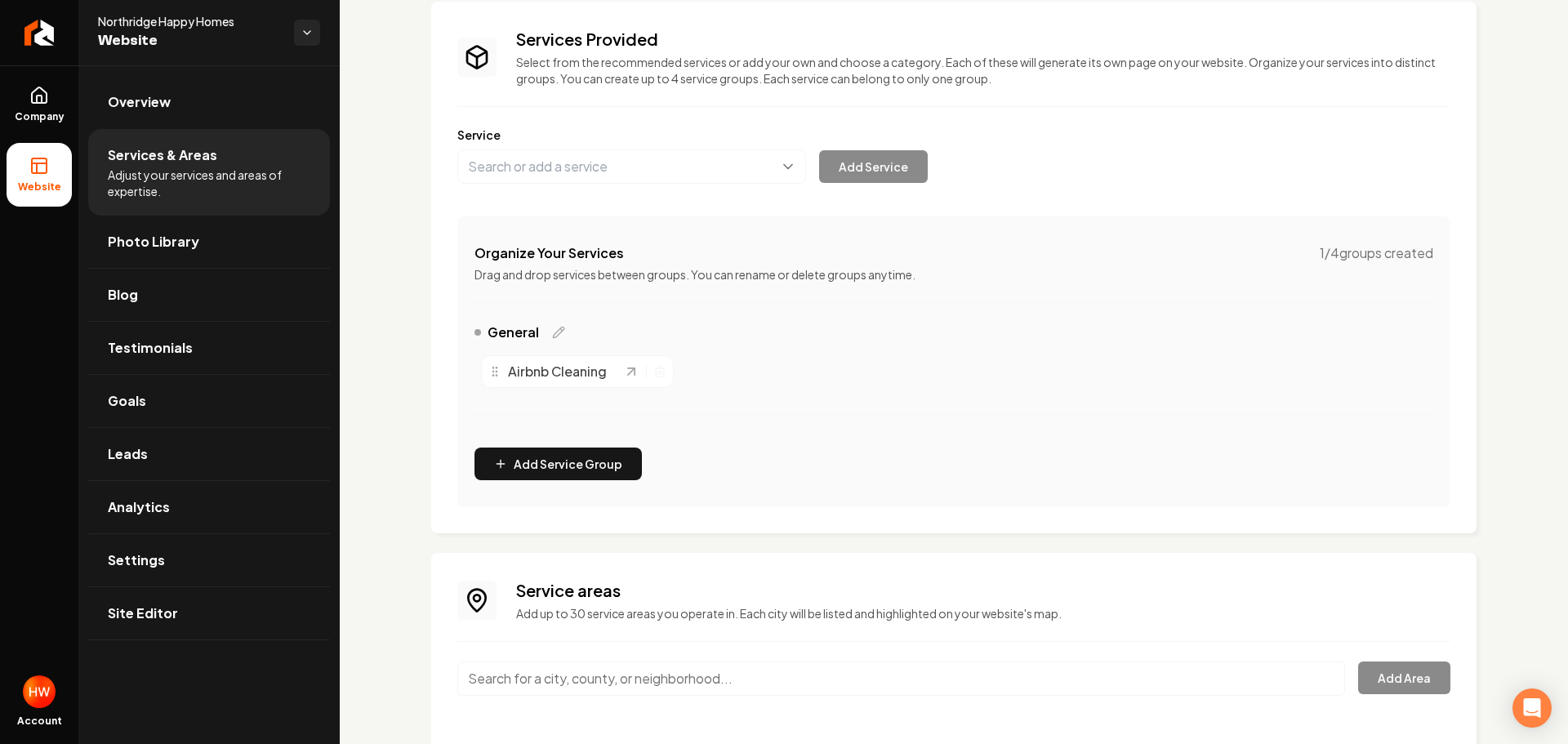
scroll to position [163, 0]
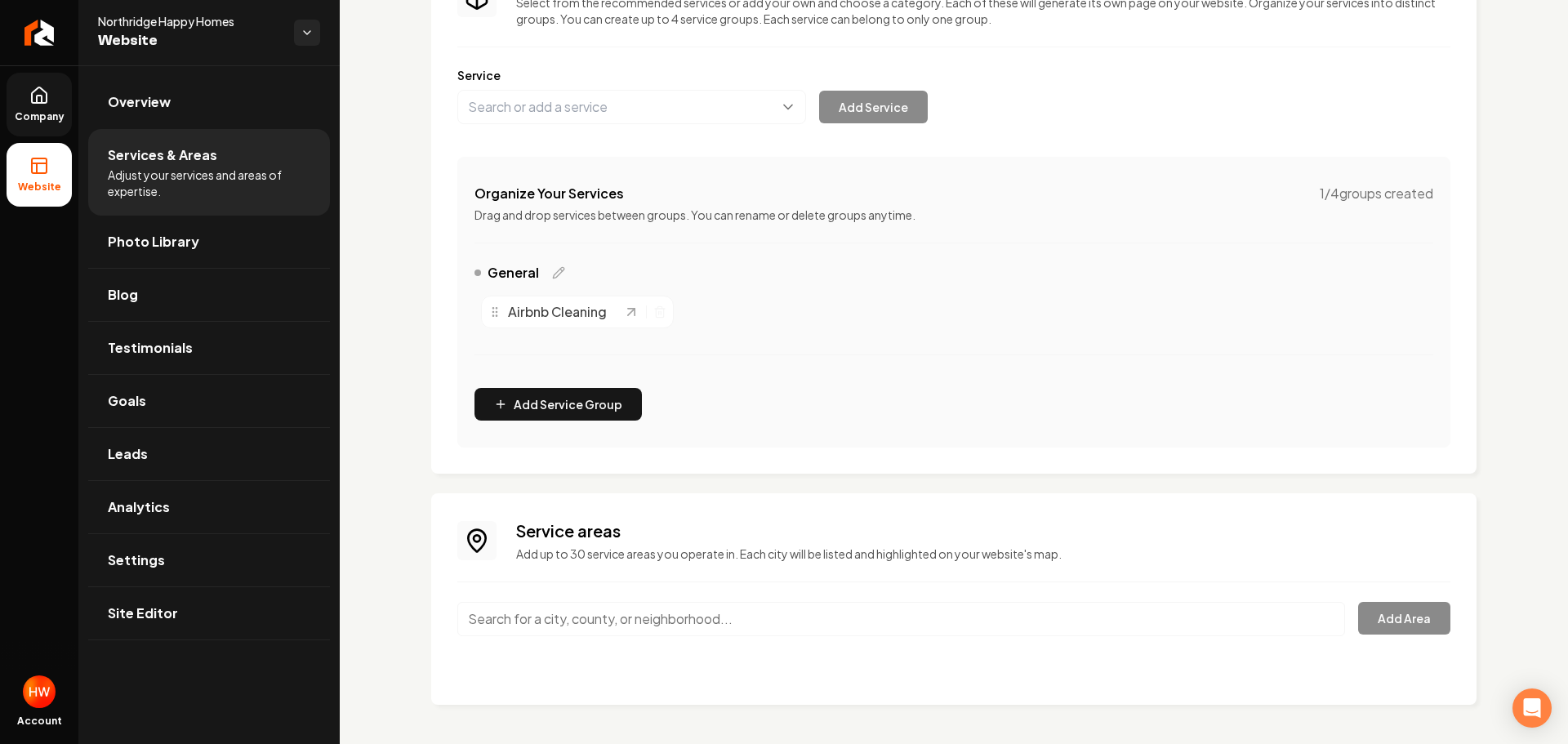
click at [34, 111] on span "Company" at bounding box center [39, 116] width 63 height 13
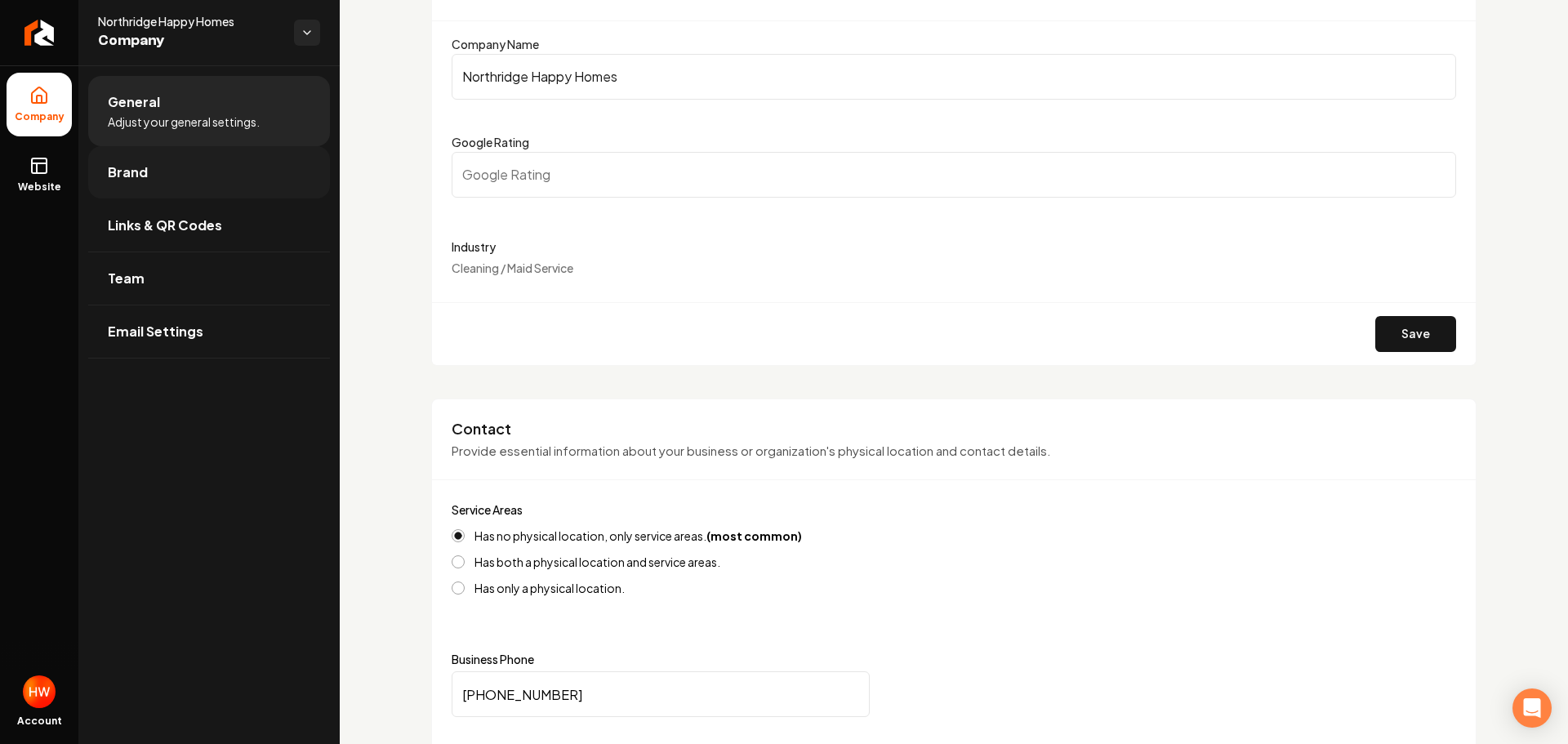
scroll to position [163, 0]
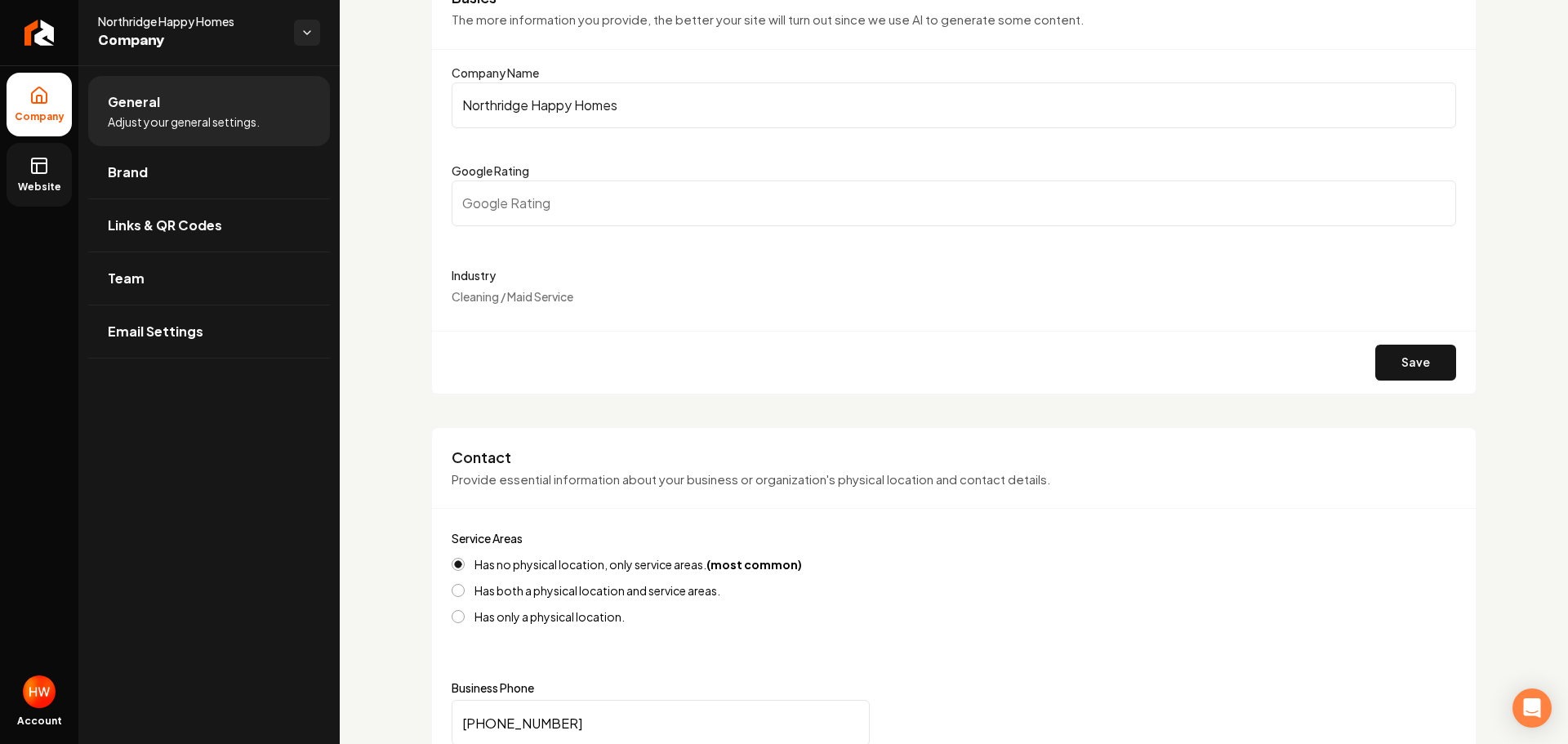
click at [29, 174] on link "Website" at bounding box center [38, 175] width 66 height 64
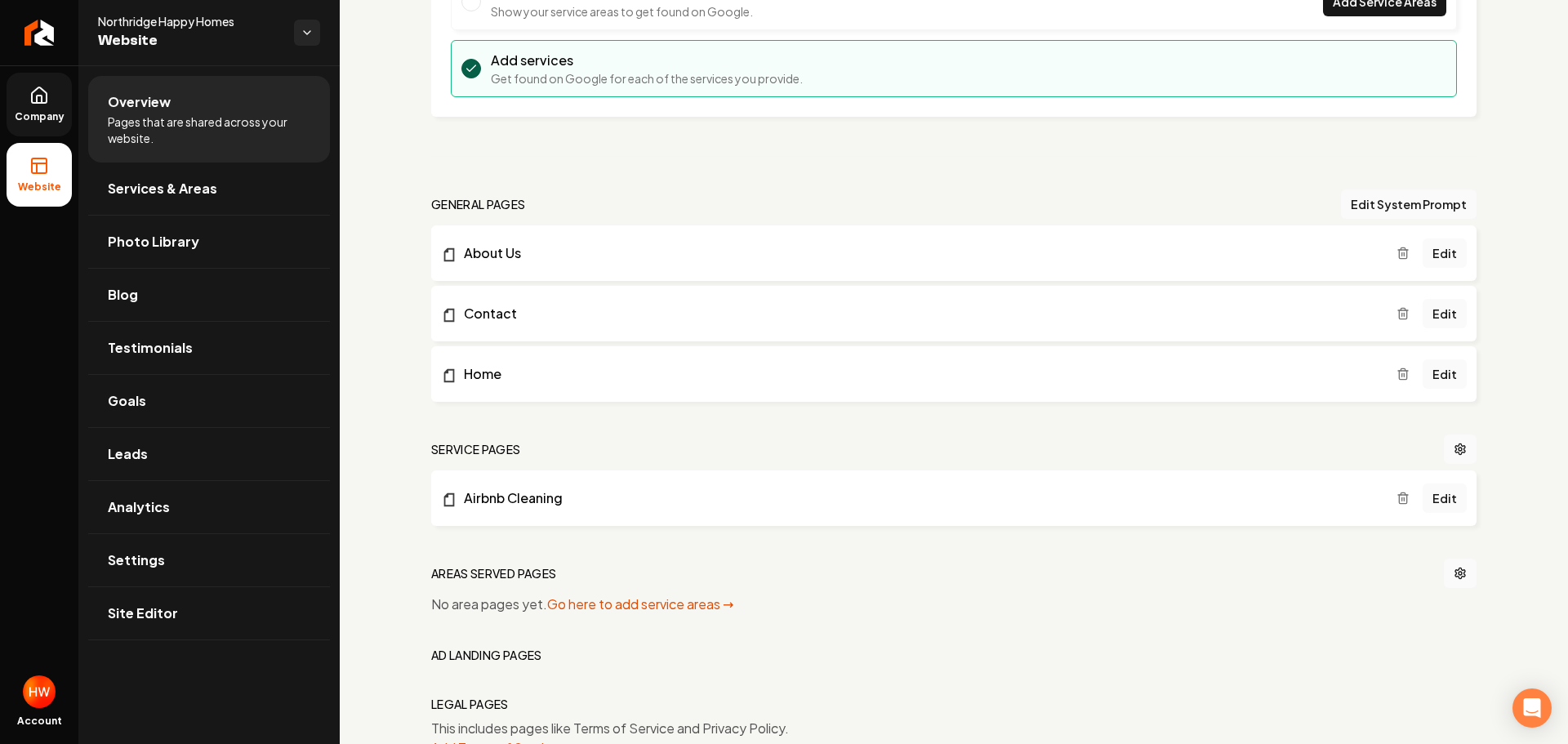
scroll to position [408, 0]
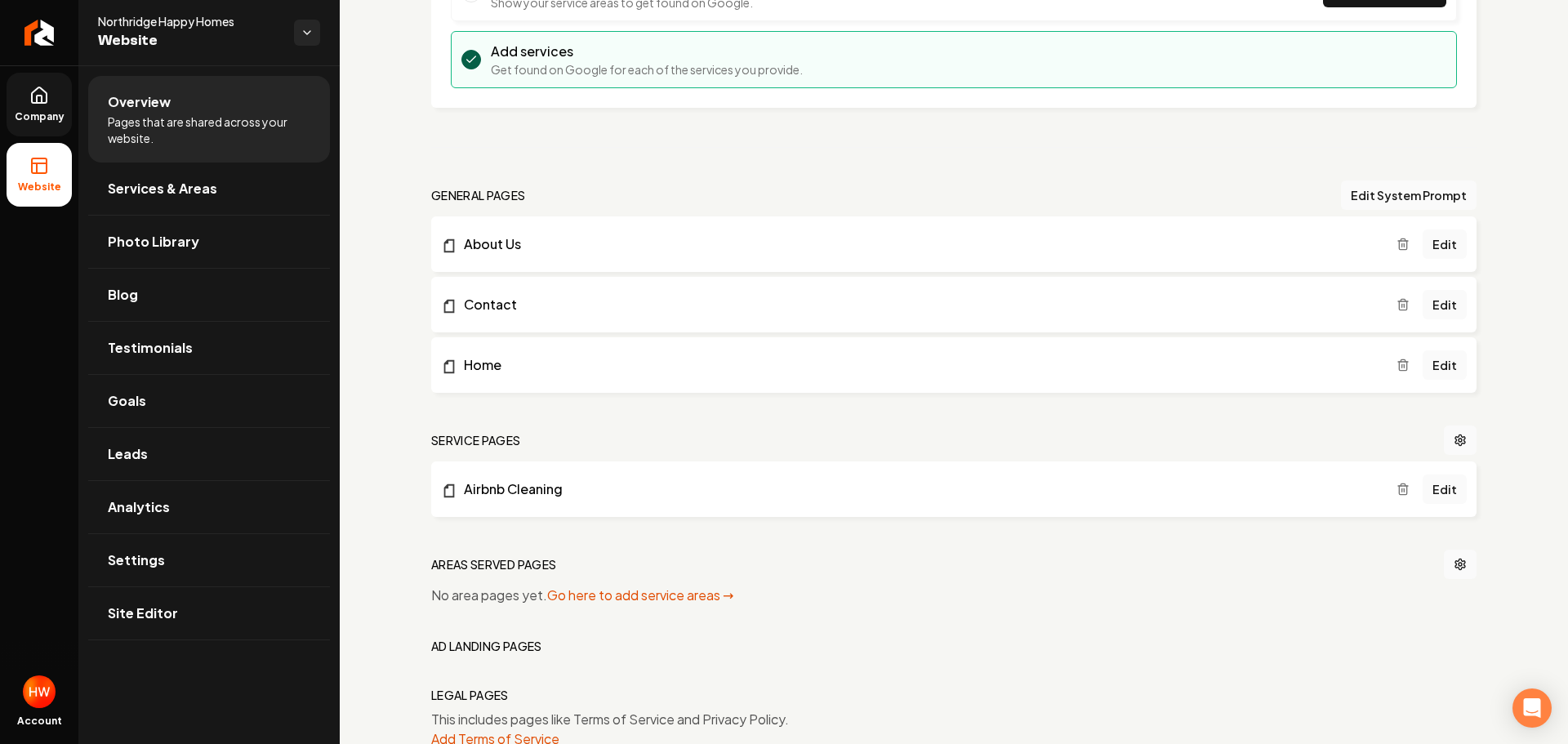
click at [1399, 494] on icon "Main content area" at bounding box center [1403, 490] width 7 height 9
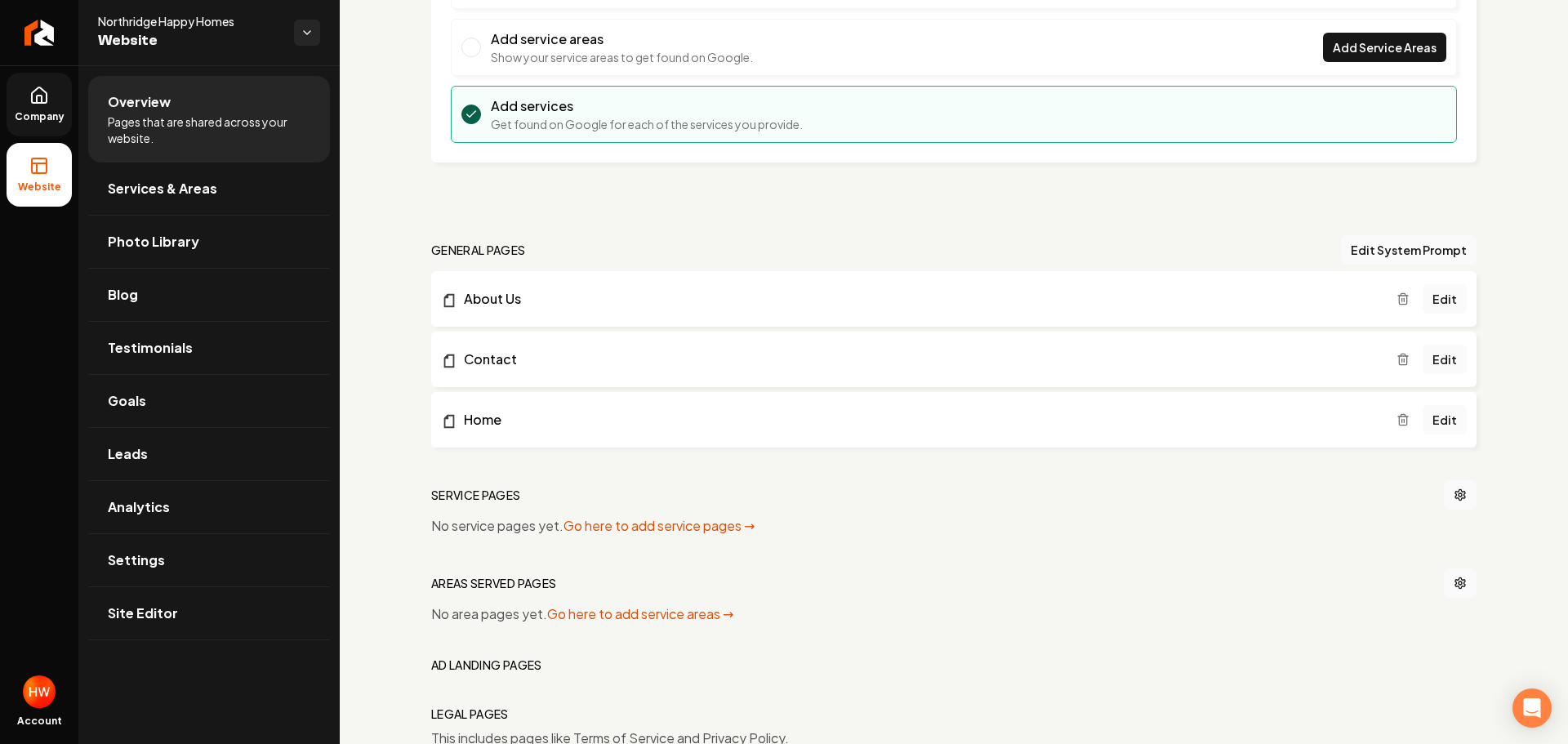
scroll to position [327, 0]
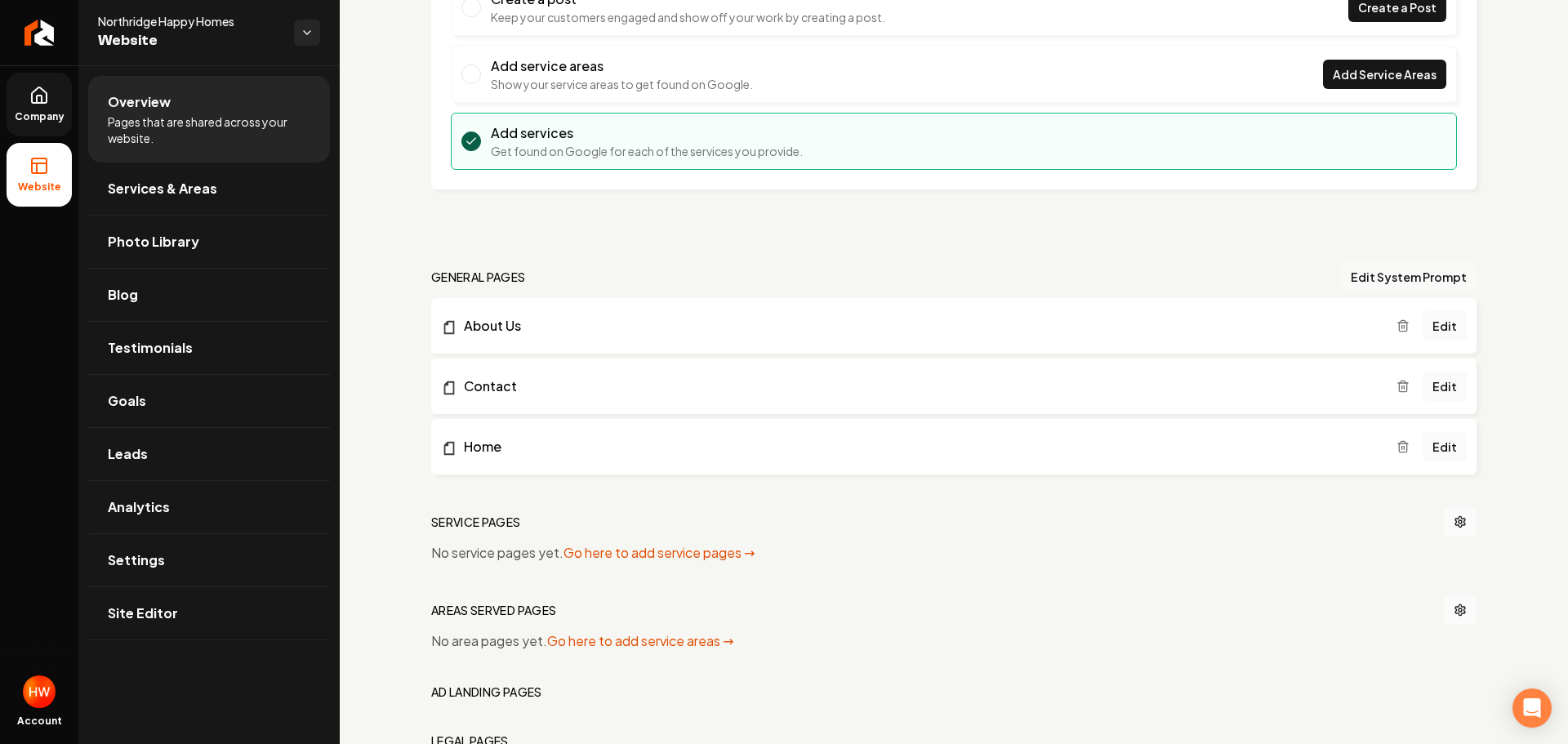
click at [1349, 277] on button "Edit System Prompt" at bounding box center [1408, 277] width 135 height 30
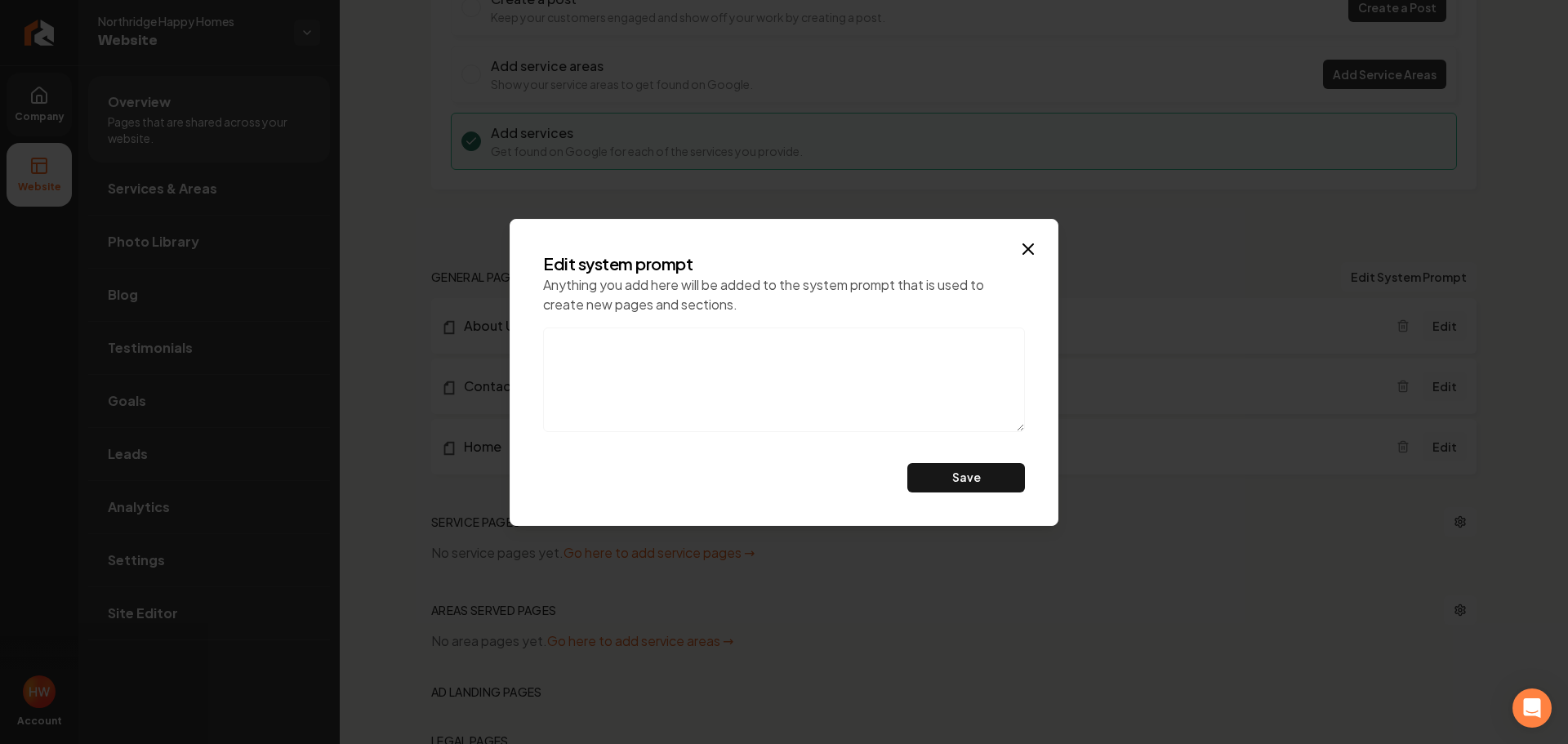
click at [786, 339] on textarea at bounding box center [783, 380] width 482 height 105
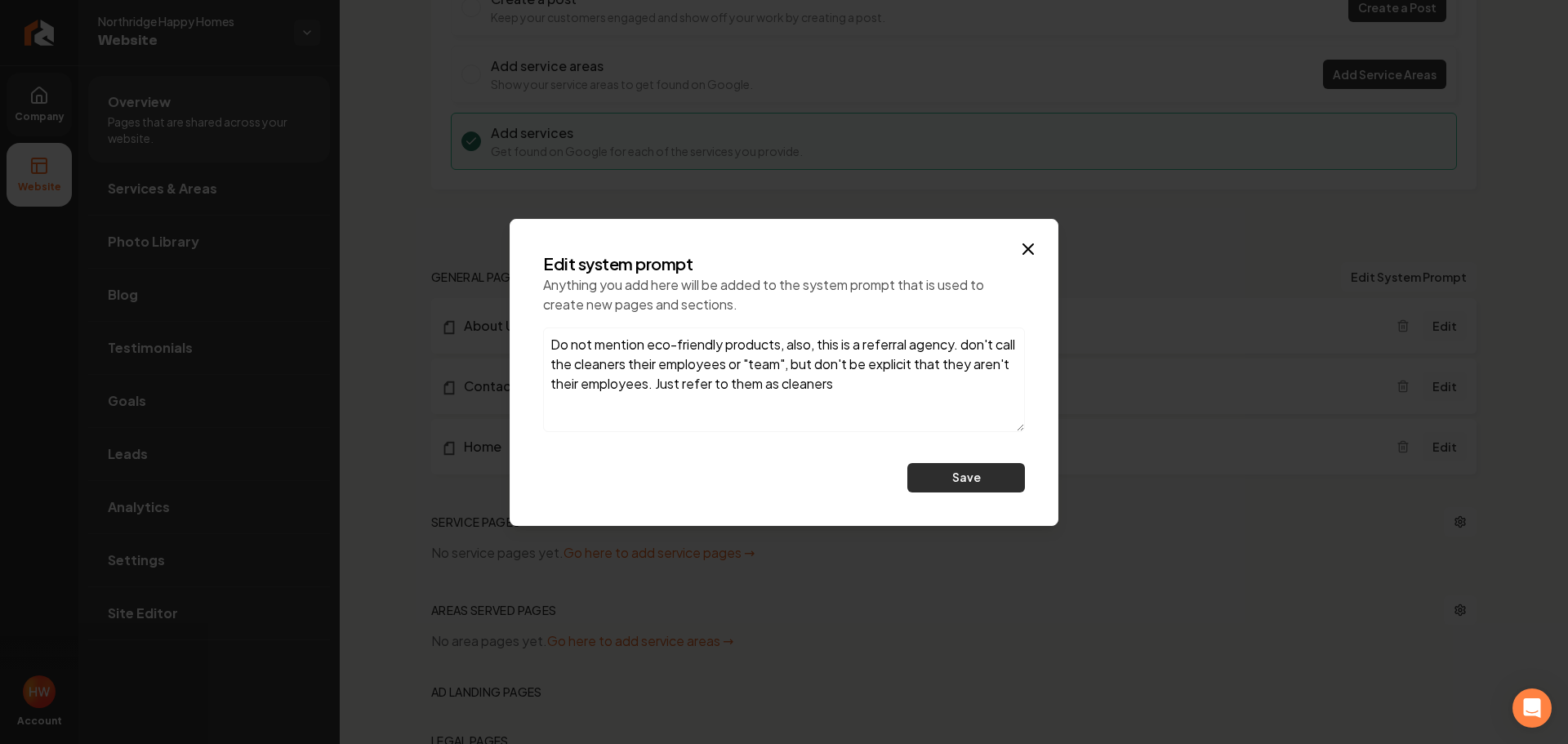
type textarea "Do not mention eco-friendly products, also, this is a referral agency. don't ca…"
click at [954, 483] on button "Save" at bounding box center [966, 478] width 118 height 30
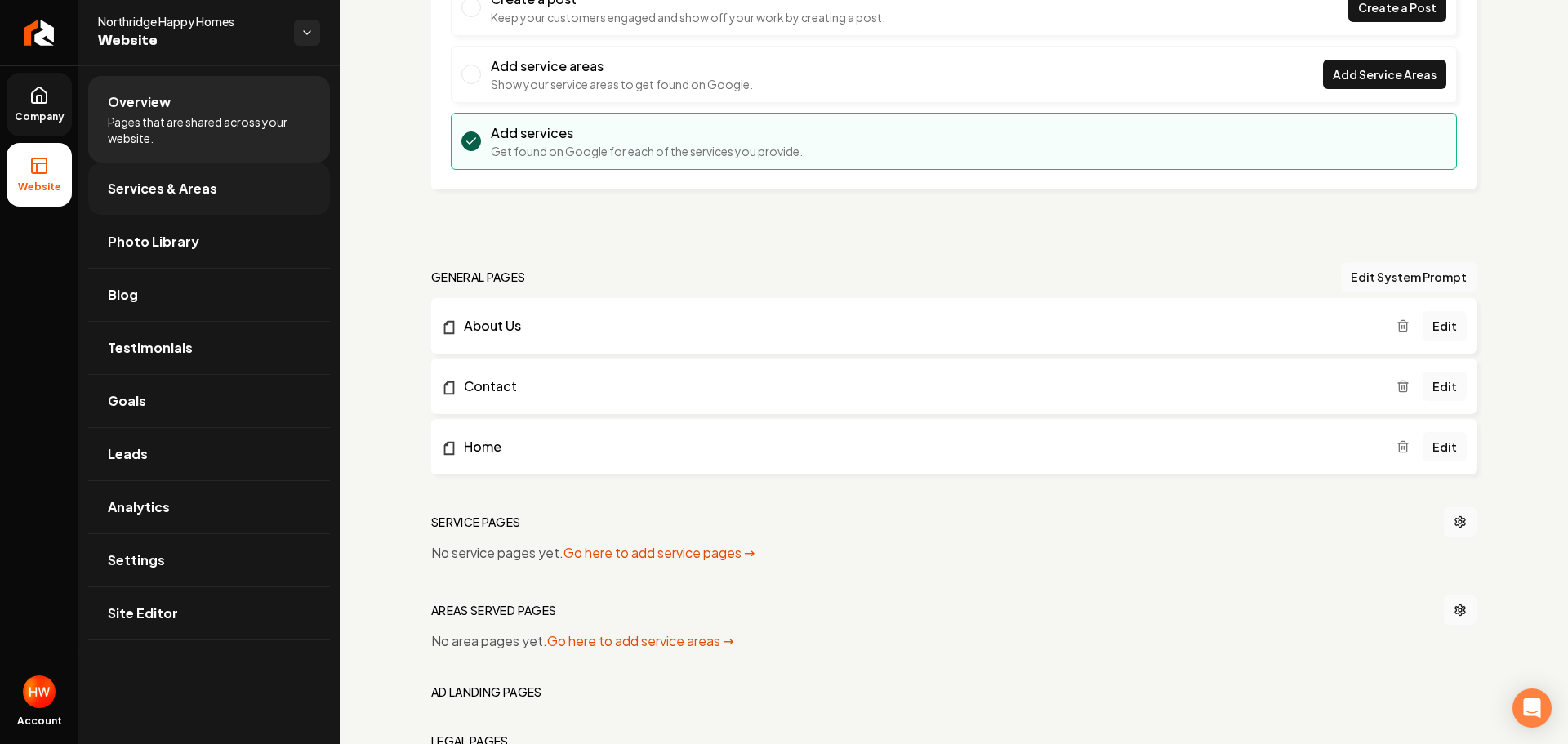
click at [191, 196] on span "Services & Areas" at bounding box center [162, 189] width 109 height 19
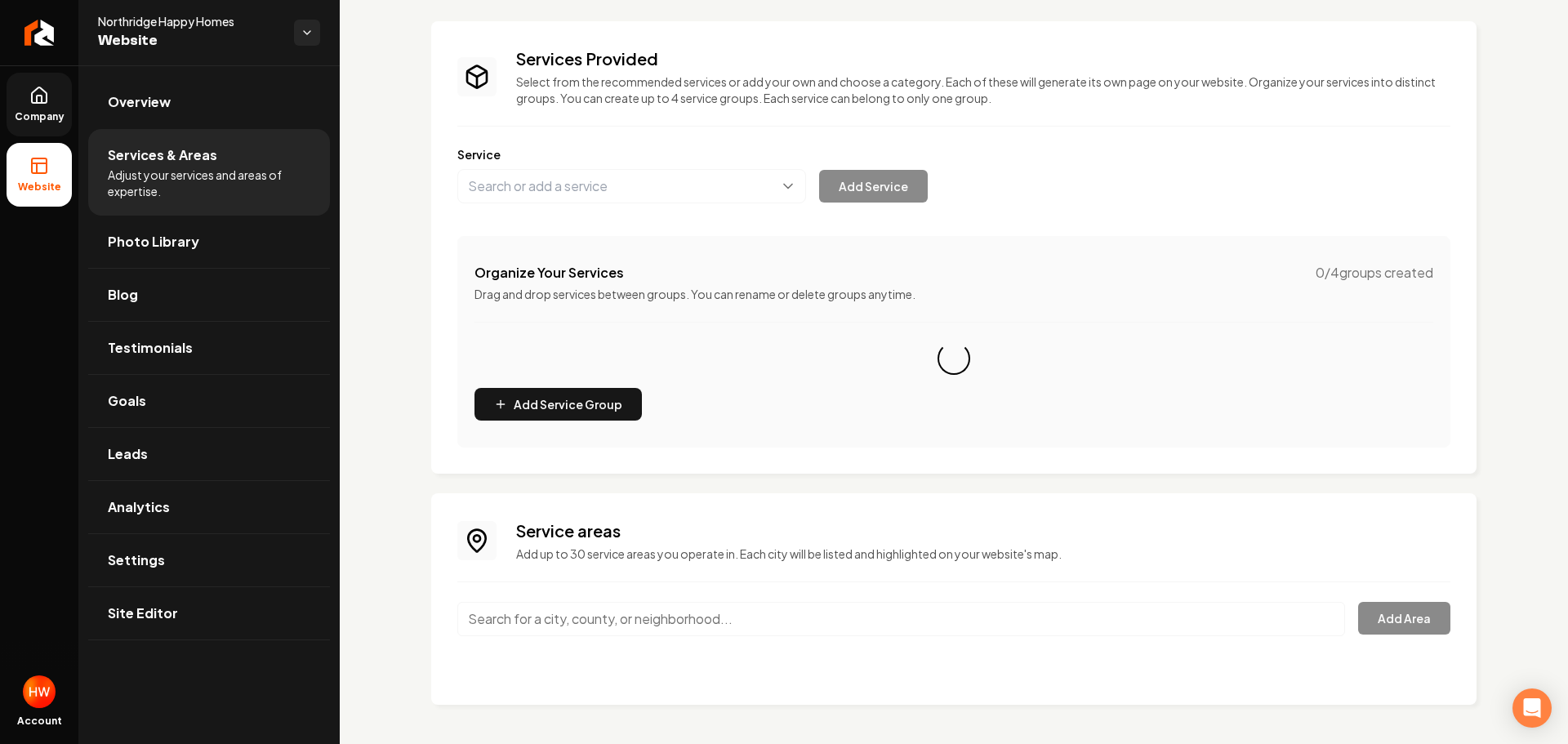
scroll to position [83, 0]
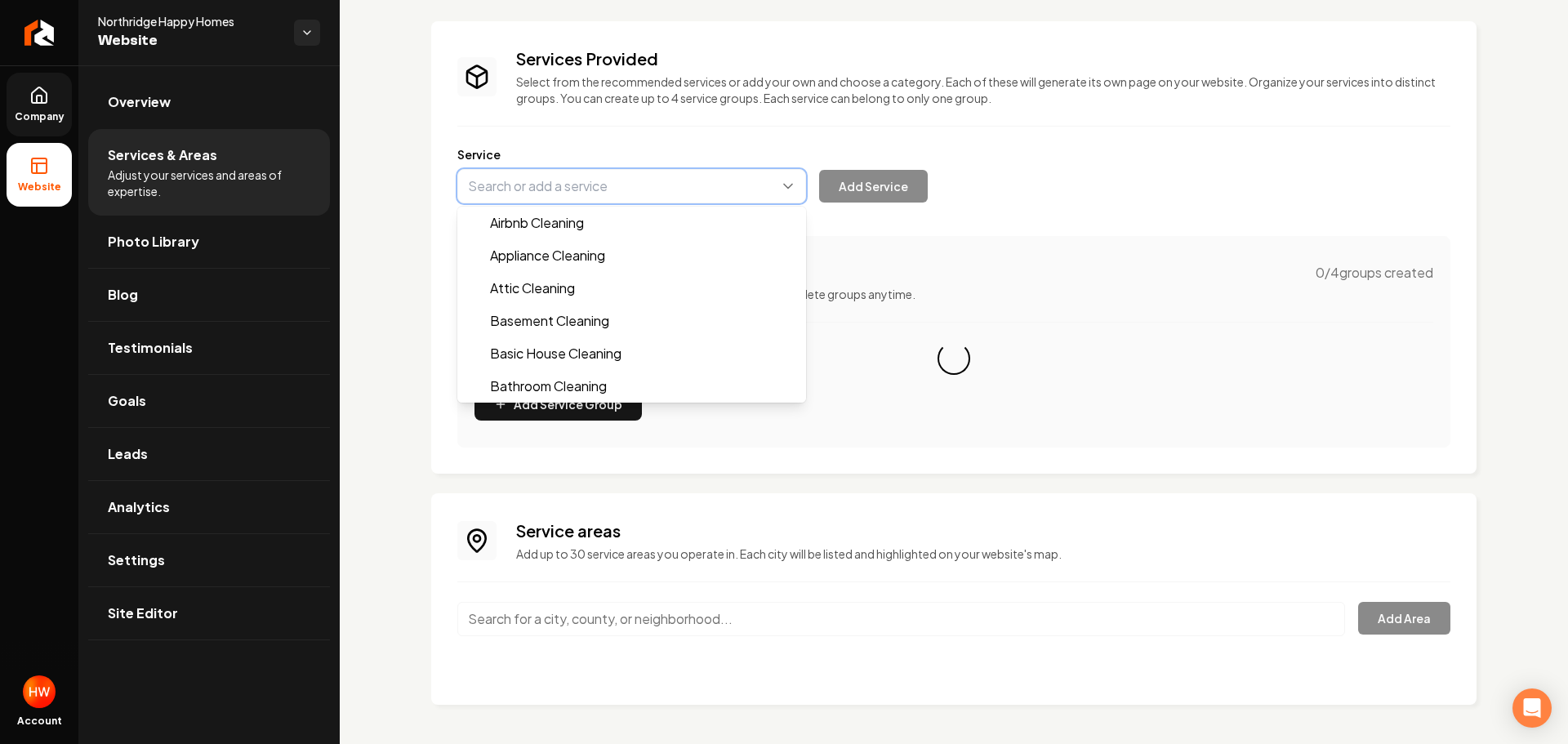
click at [593, 195] on button "Main content area" at bounding box center [631, 185] width 349 height 34
paste input "Basic House Cleaning"
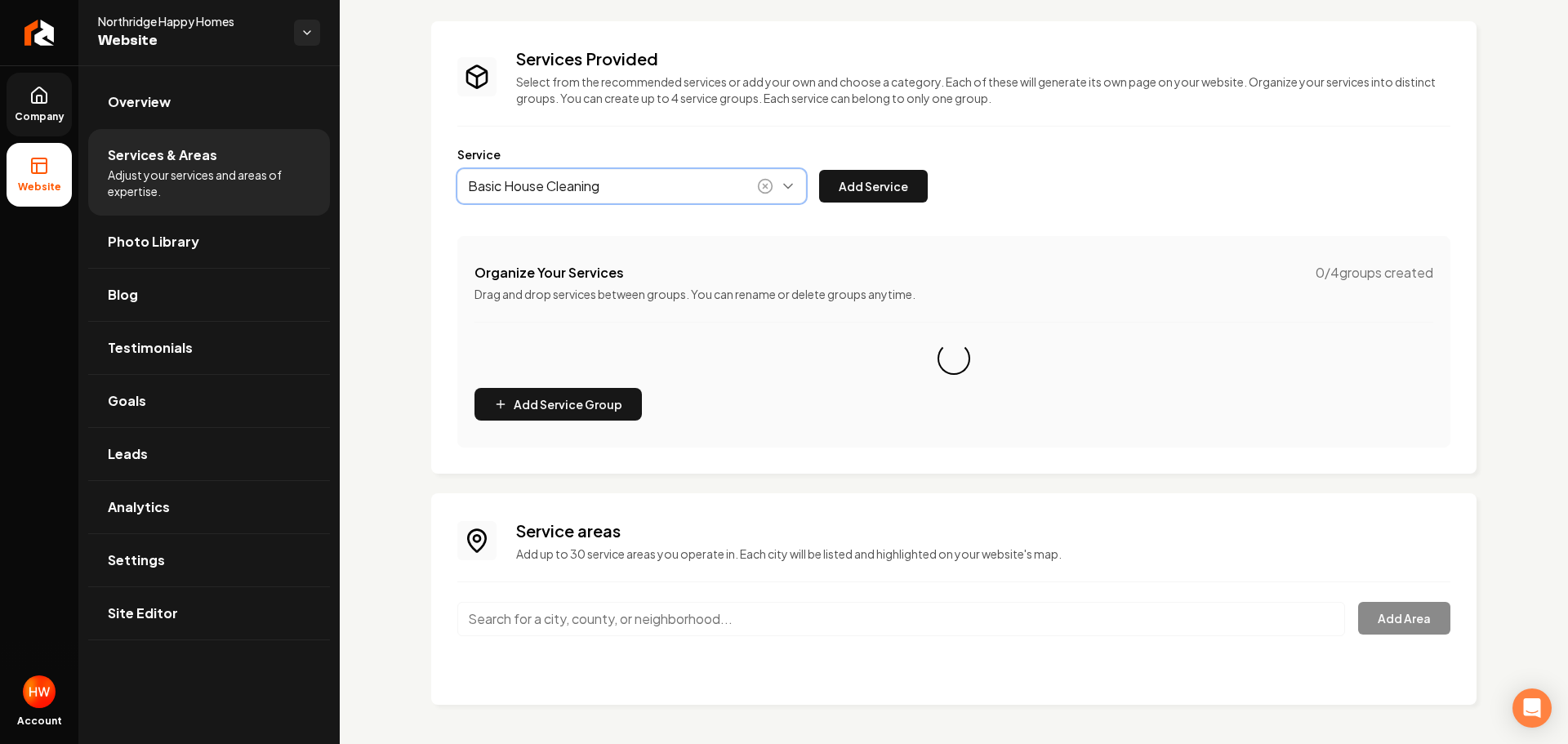
drag, startPoint x: 588, startPoint y: 222, endPoint x: 621, endPoint y: 227, distance: 33.4
type input "Basic House Cleaning"
click at [874, 183] on button "Add Service" at bounding box center [873, 185] width 108 height 32
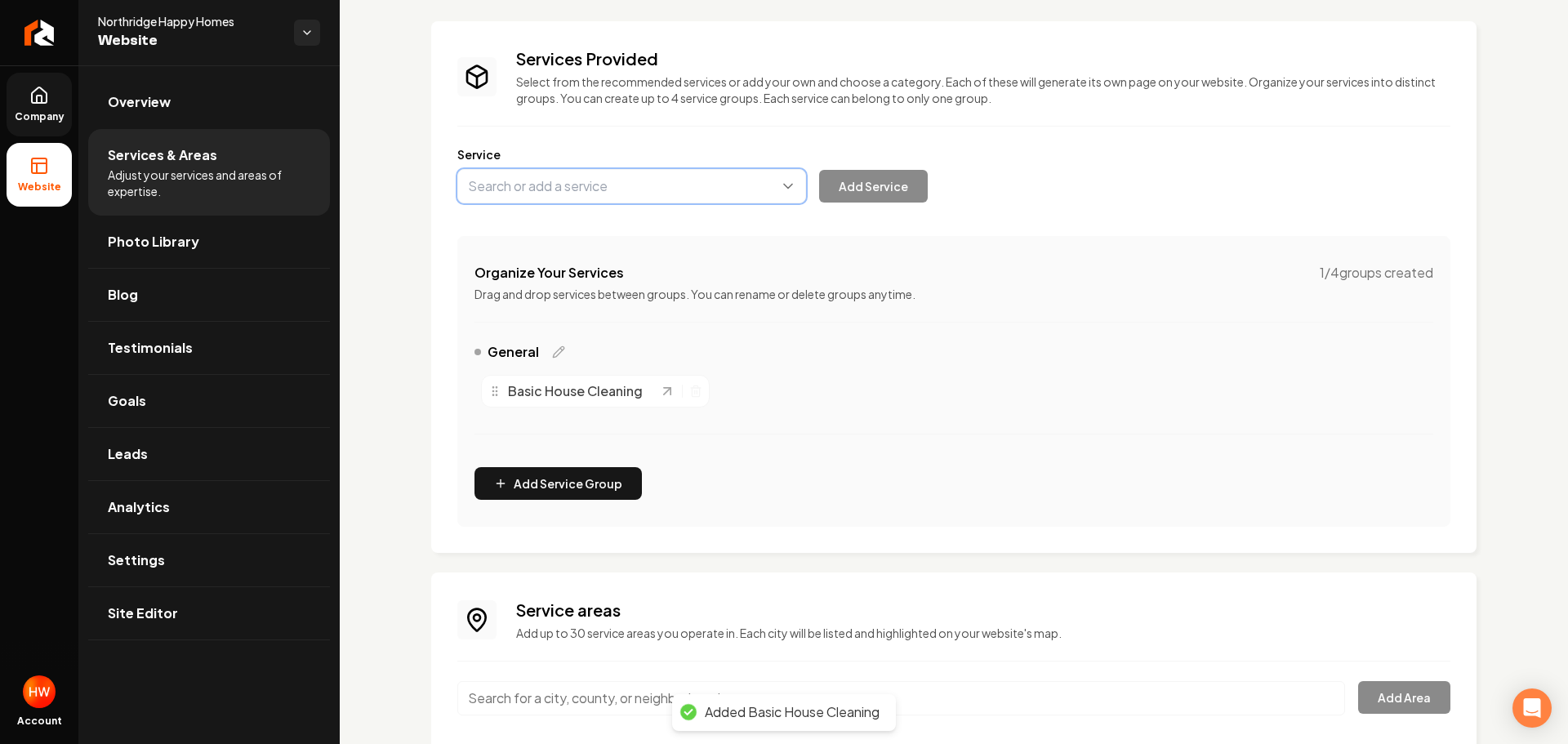
click at [633, 186] on button "Main content area" at bounding box center [631, 185] width 349 height 34
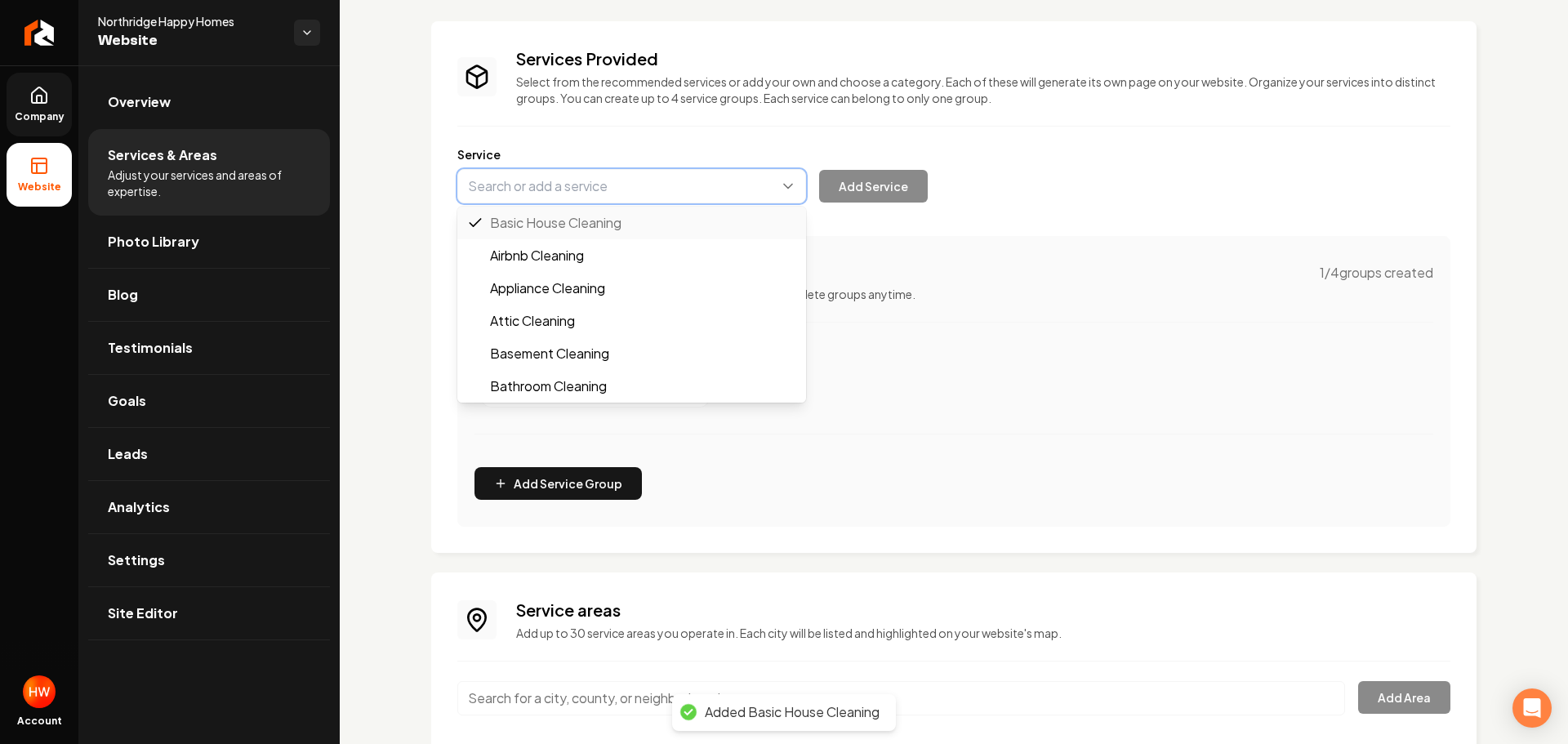
paste input "Deep House Cleaning"
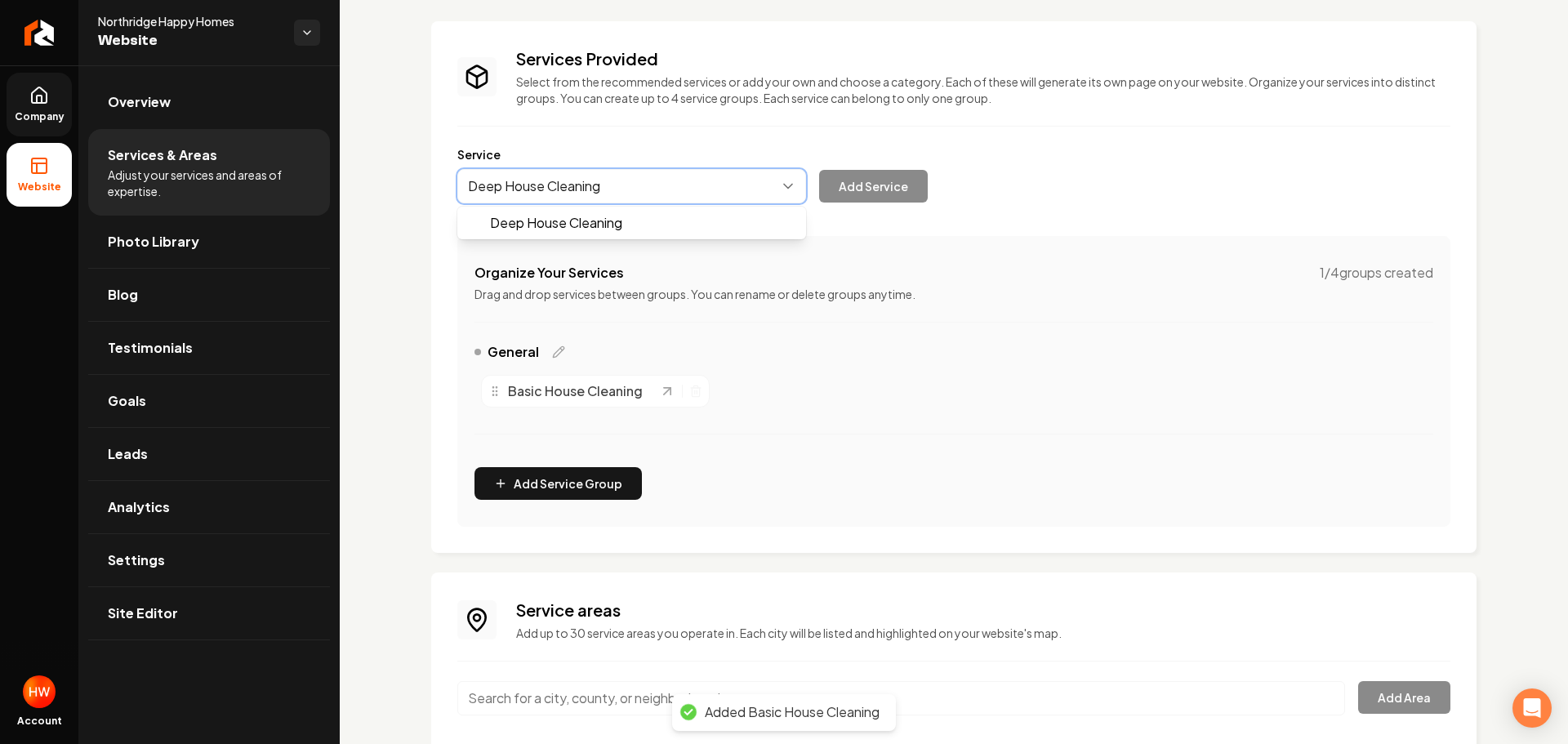
drag, startPoint x: 597, startPoint y: 219, endPoint x: 748, endPoint y: 218, distance: 151.0
type input "Deep House Cleaning"
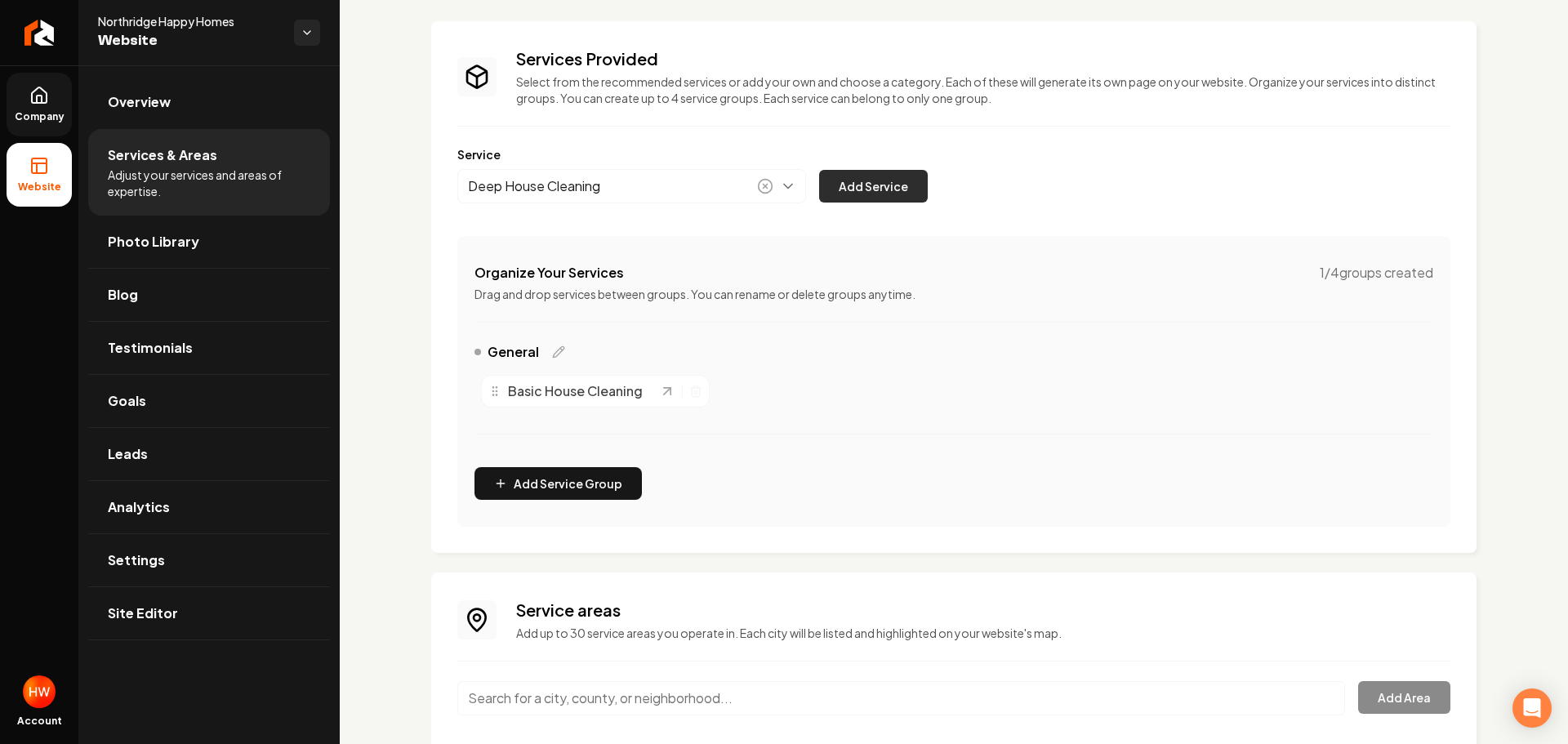
drag, startPoint x: 875, startPoint y: 182, endPoint x: 985, endPoint y: 211, distance: 113.8
click at [875, 183] on button "Add Service" at bounding box center [873, 185] width 108 height 32
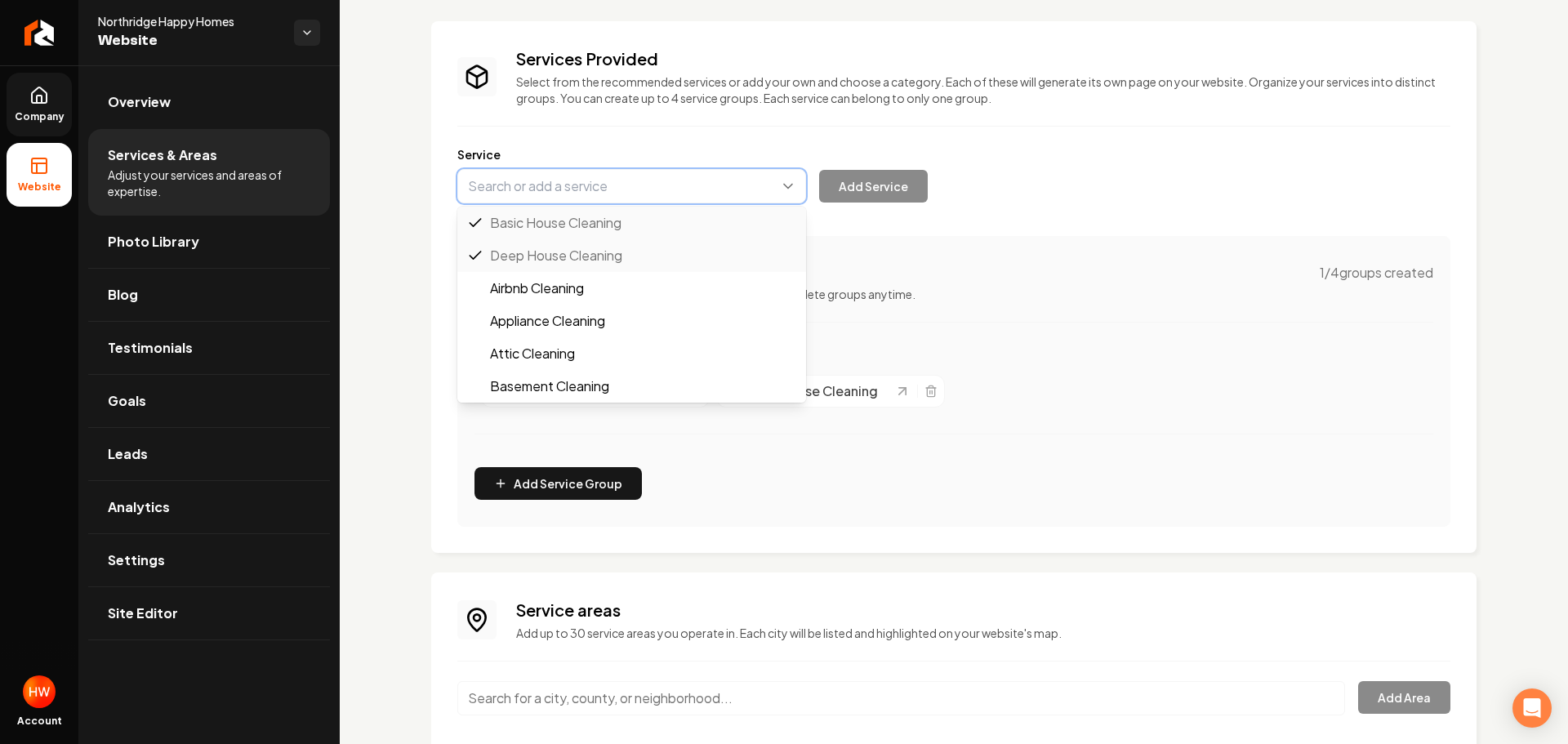
click at [642, 193] on button "Main content area" at bounding box center [631, 185] width 349 height 34
paste input "Move-In/Move-Out Cleaning"
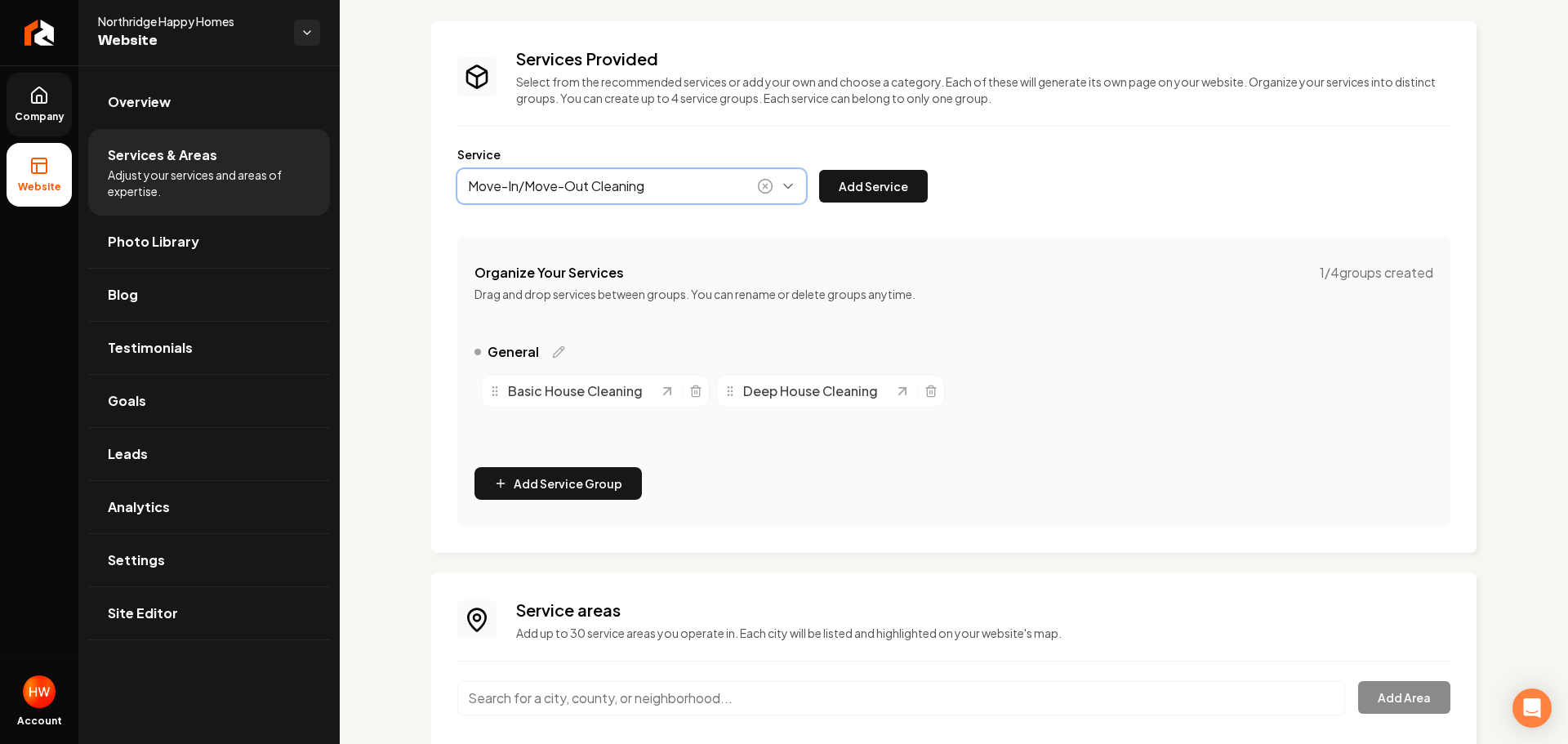
drag, startPoint x: 631, startPoint y: 224, endPoint x: 824, endPoint y: 220, distance: 193.0
type input "Move-In/Move-Out Cleaning"
click at [879, 187] on button "Add Service" at bounding box center [873, 185] width 108 height 32
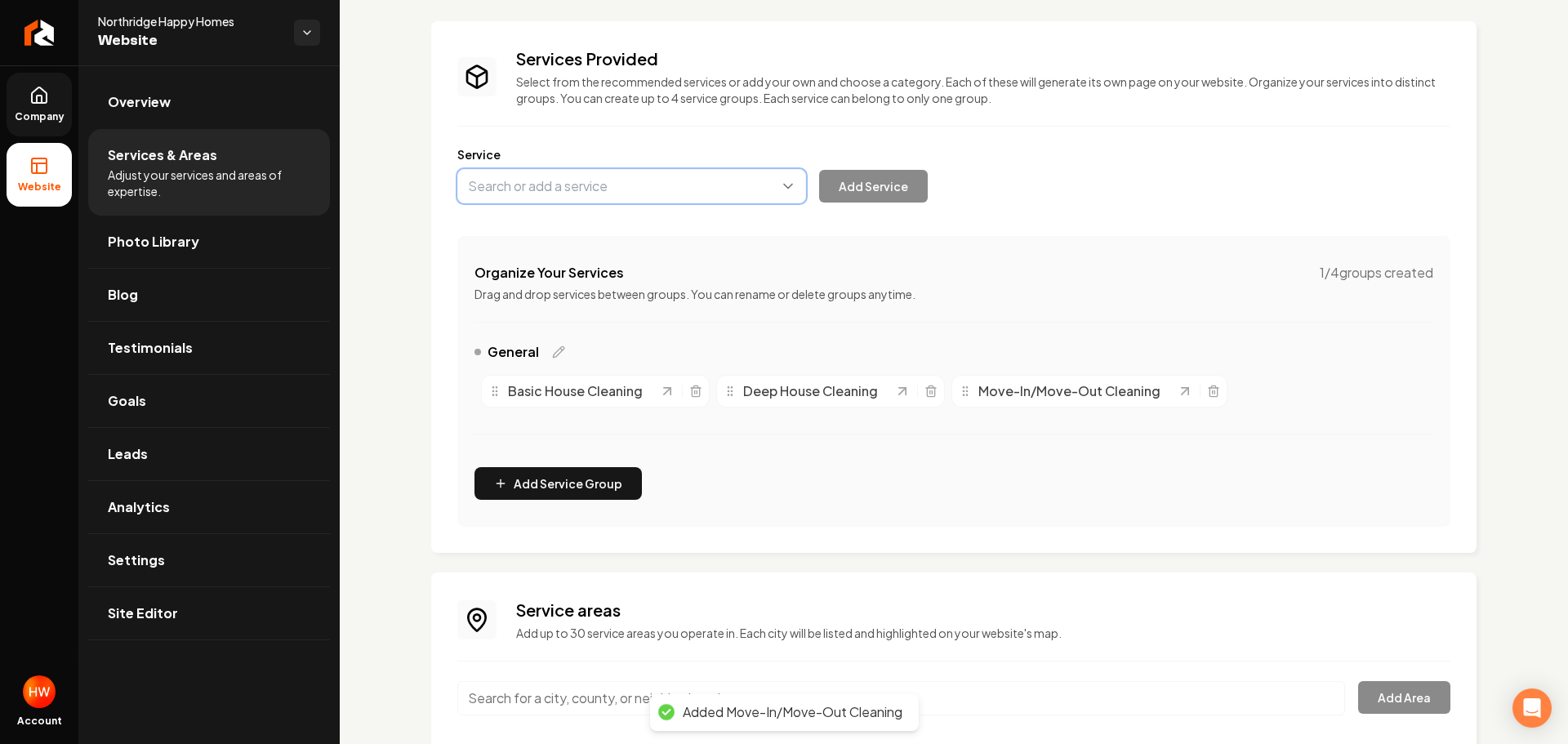
click at [690, 198] on button "Main content area" at bounding box center [631, 185] width 349 height 34
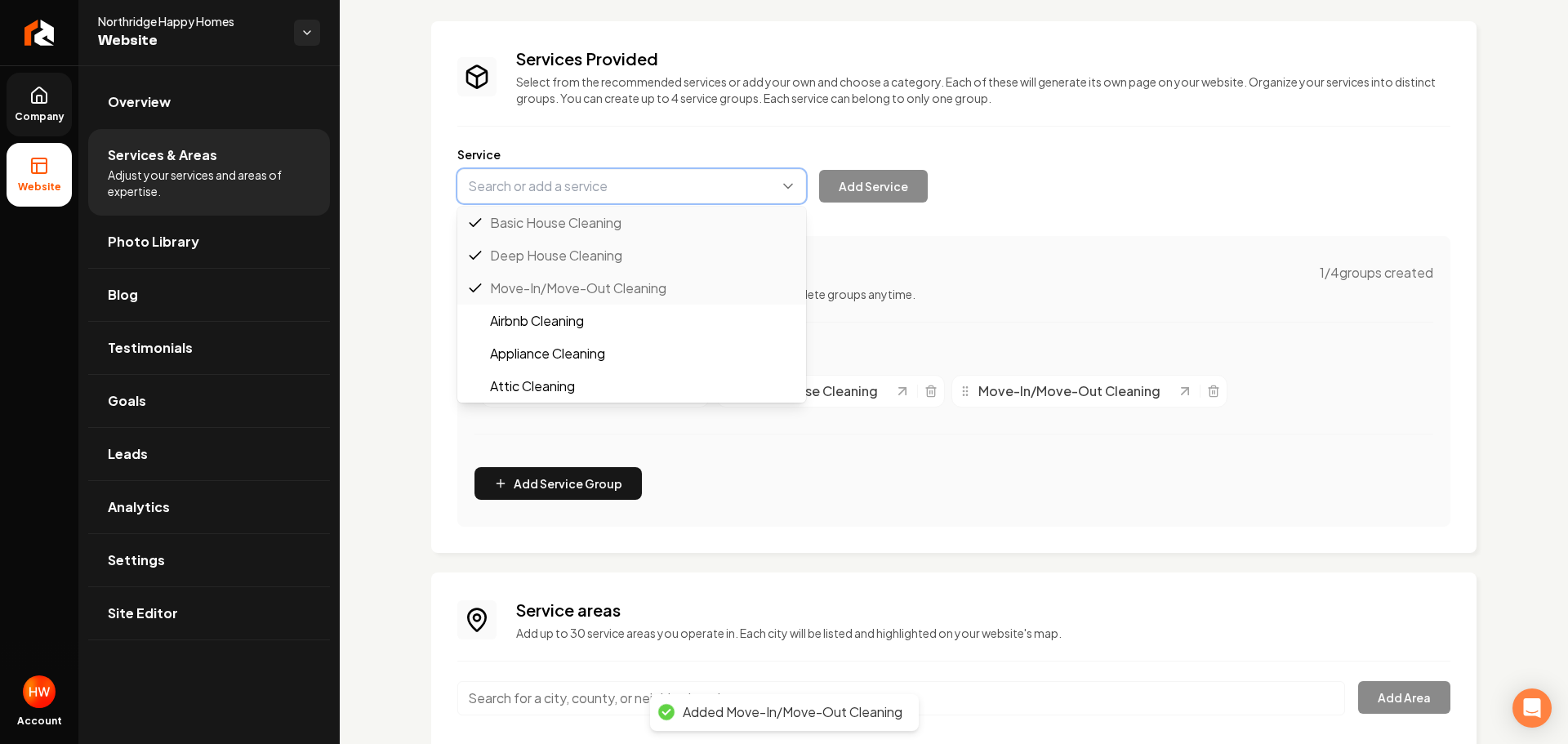
paste input "Recurring Maid Services"
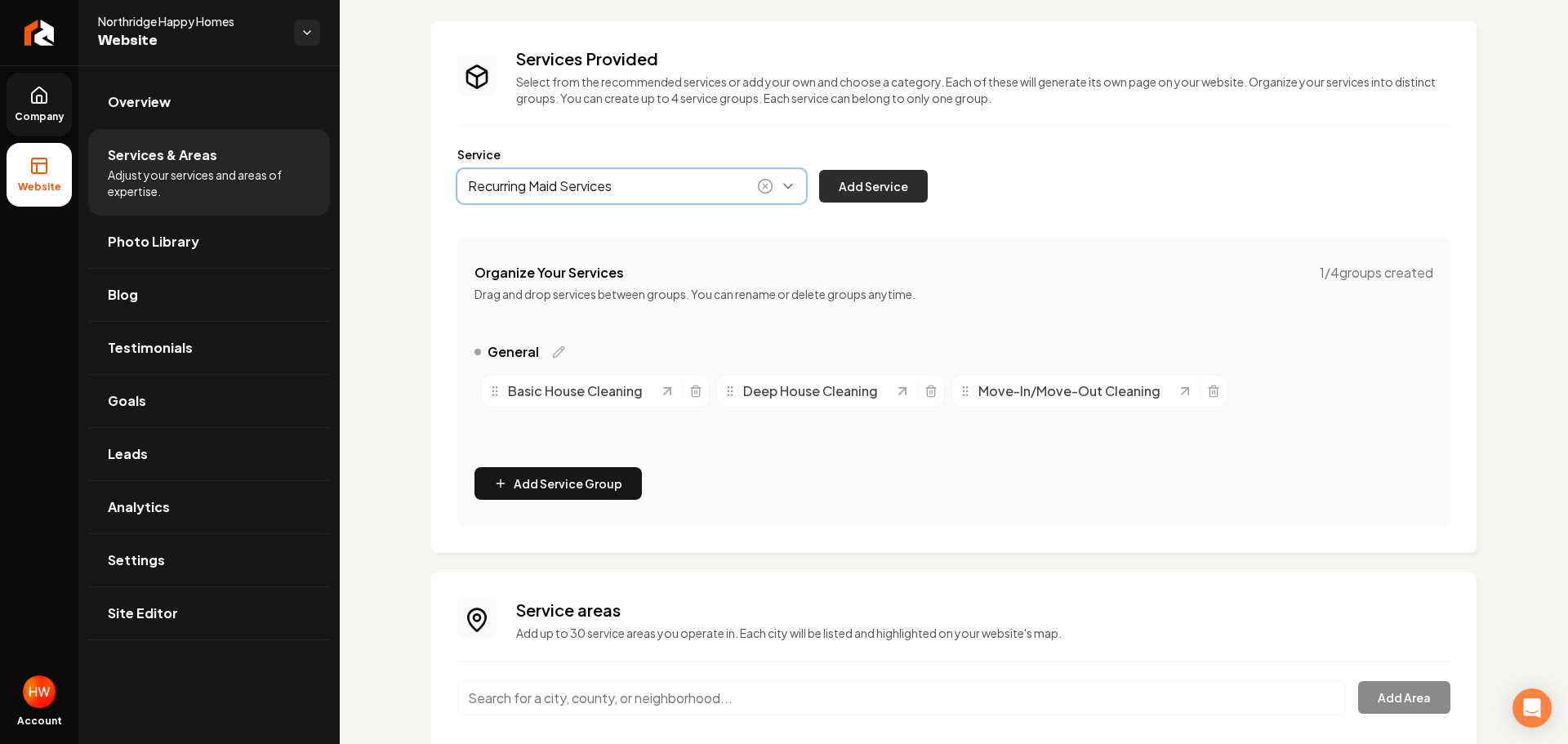
type input "Recurring Maid Services"
click at [879, 191] on button "Add Service" at bounding box center [873, 185] width 108 height 32
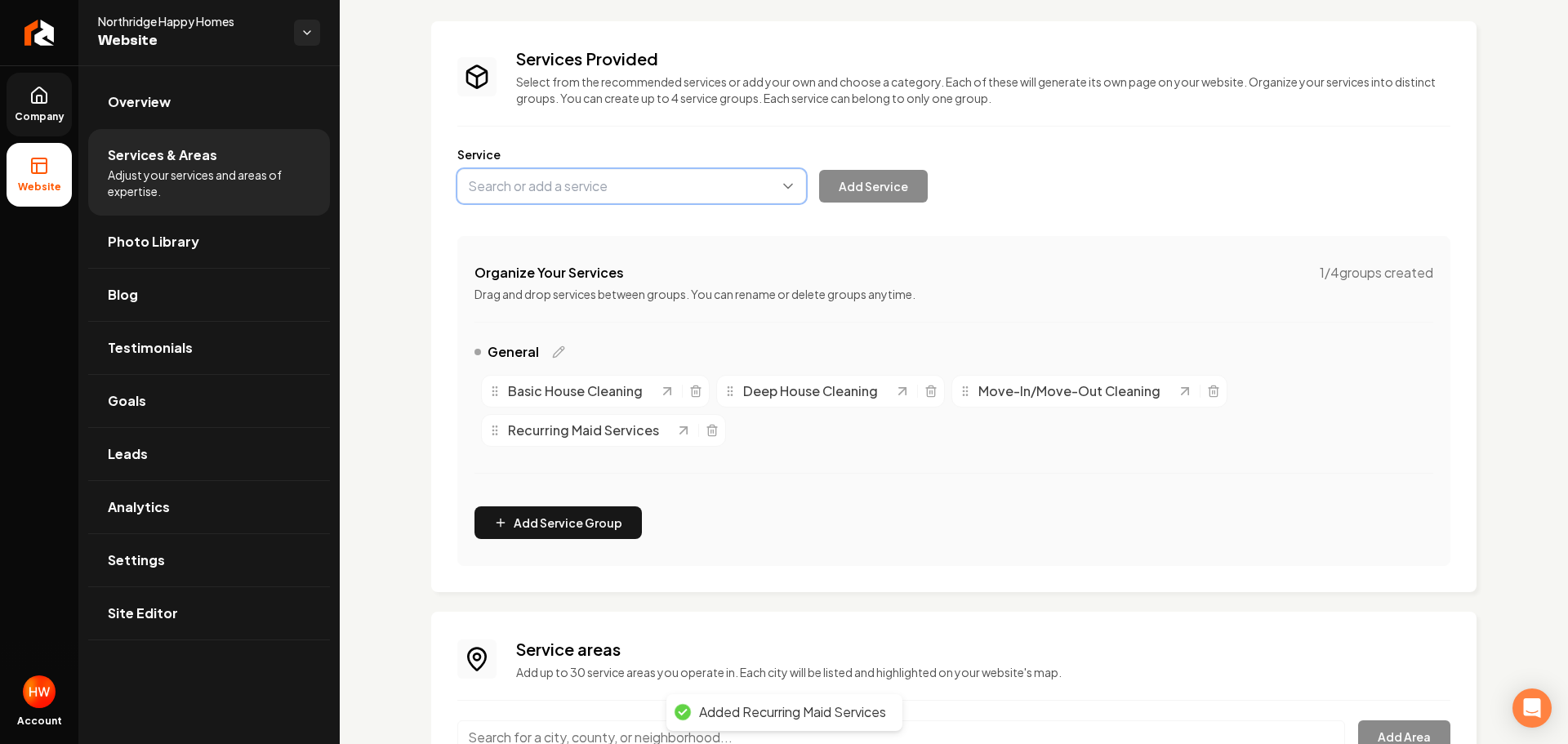
click at [627, 191] on button "Main content area" at bounding box center [631, 185] width 349 height 34
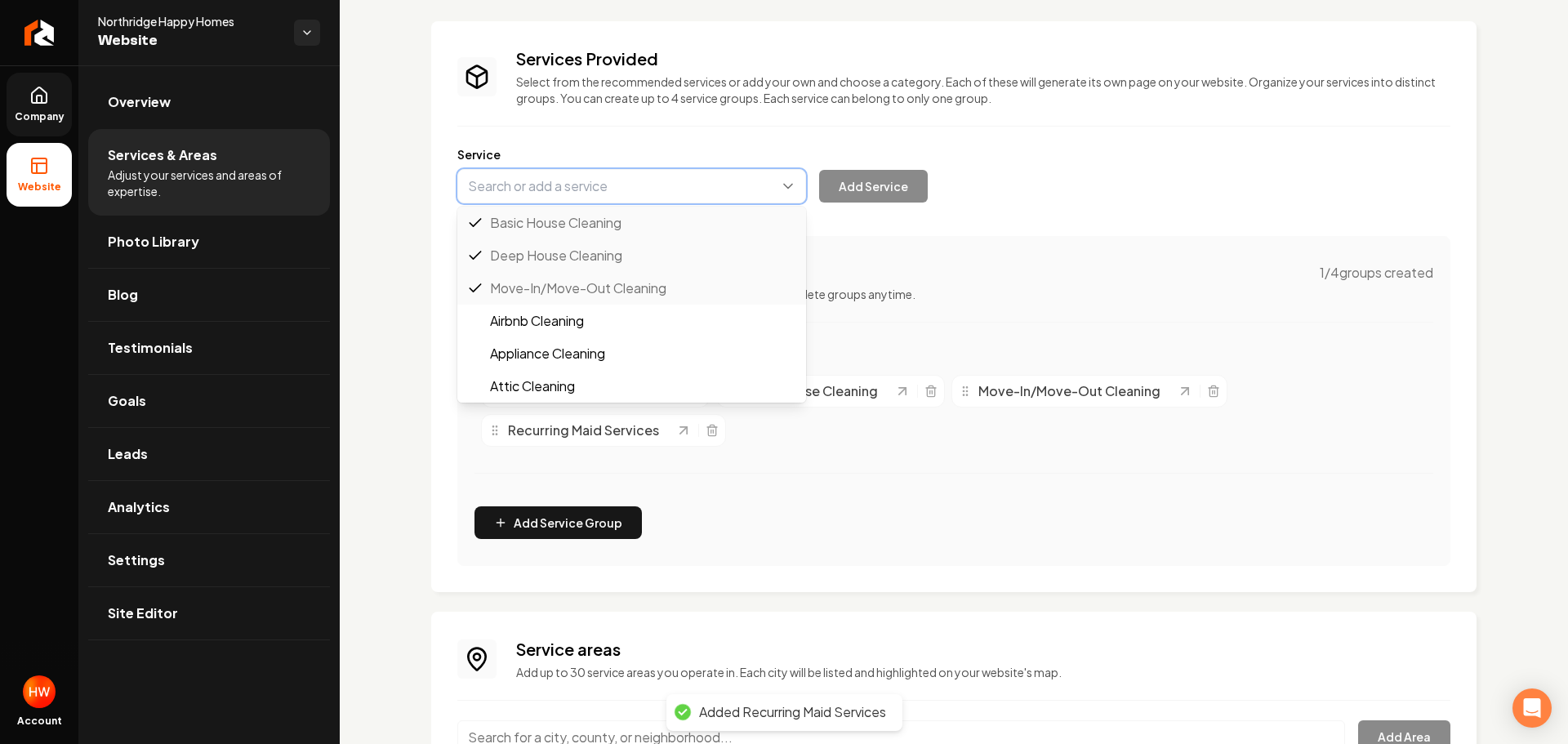
paste input "Airbnb Cleaning"
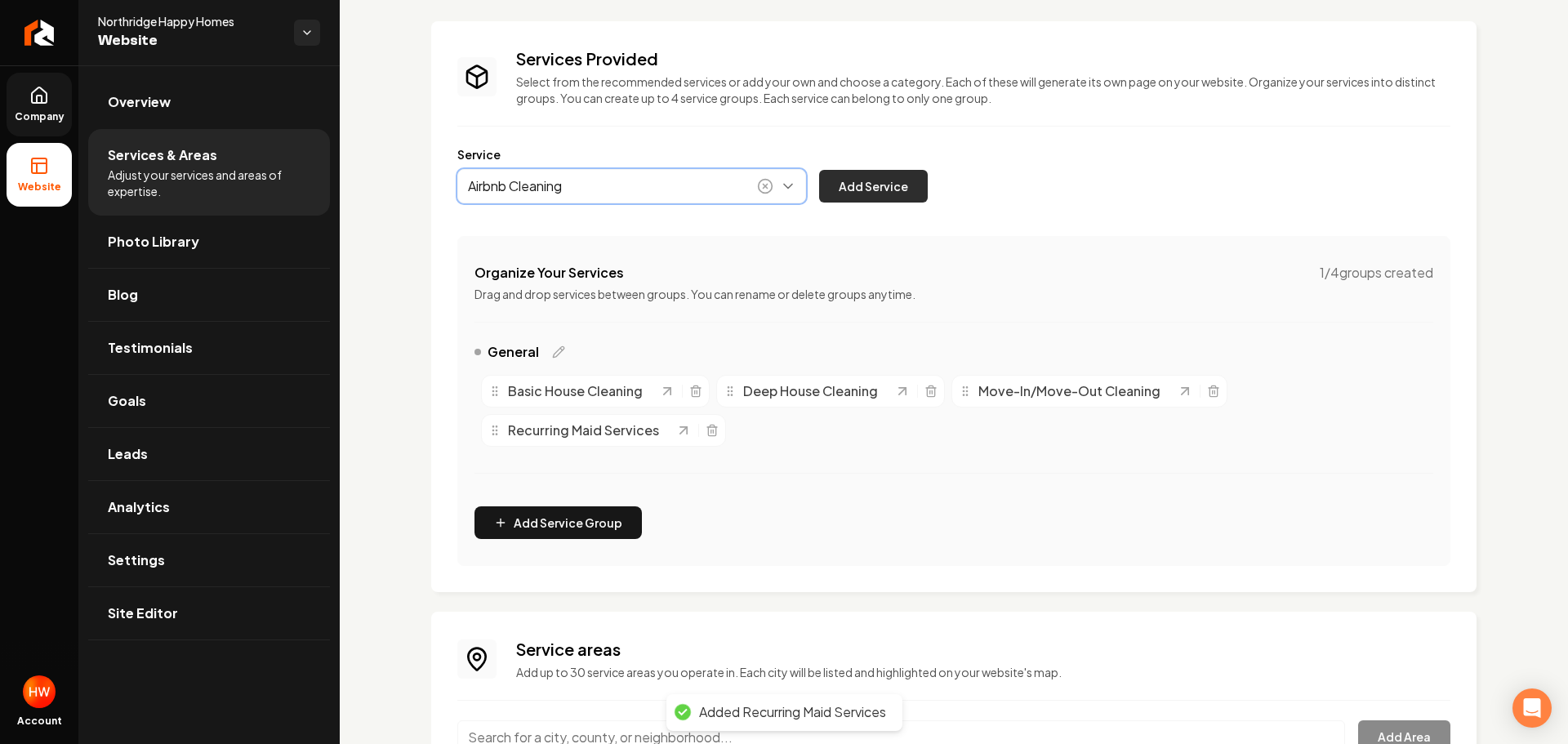
type input "Airbnb Cleaning"
click at [892, 189] on button "Add Service" at bounding box center [873, 185] width 108 height 32
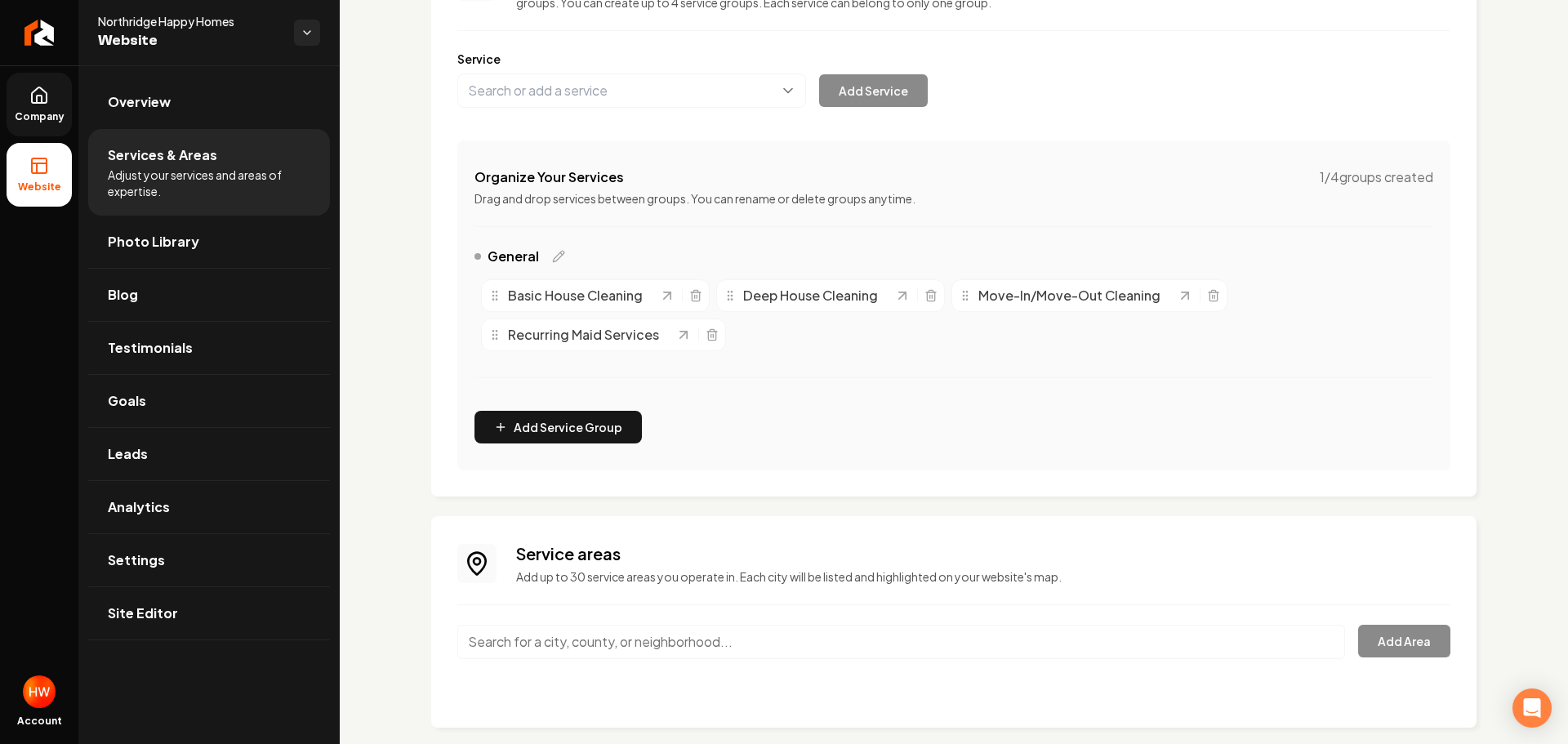
scroll to position [202, 0]
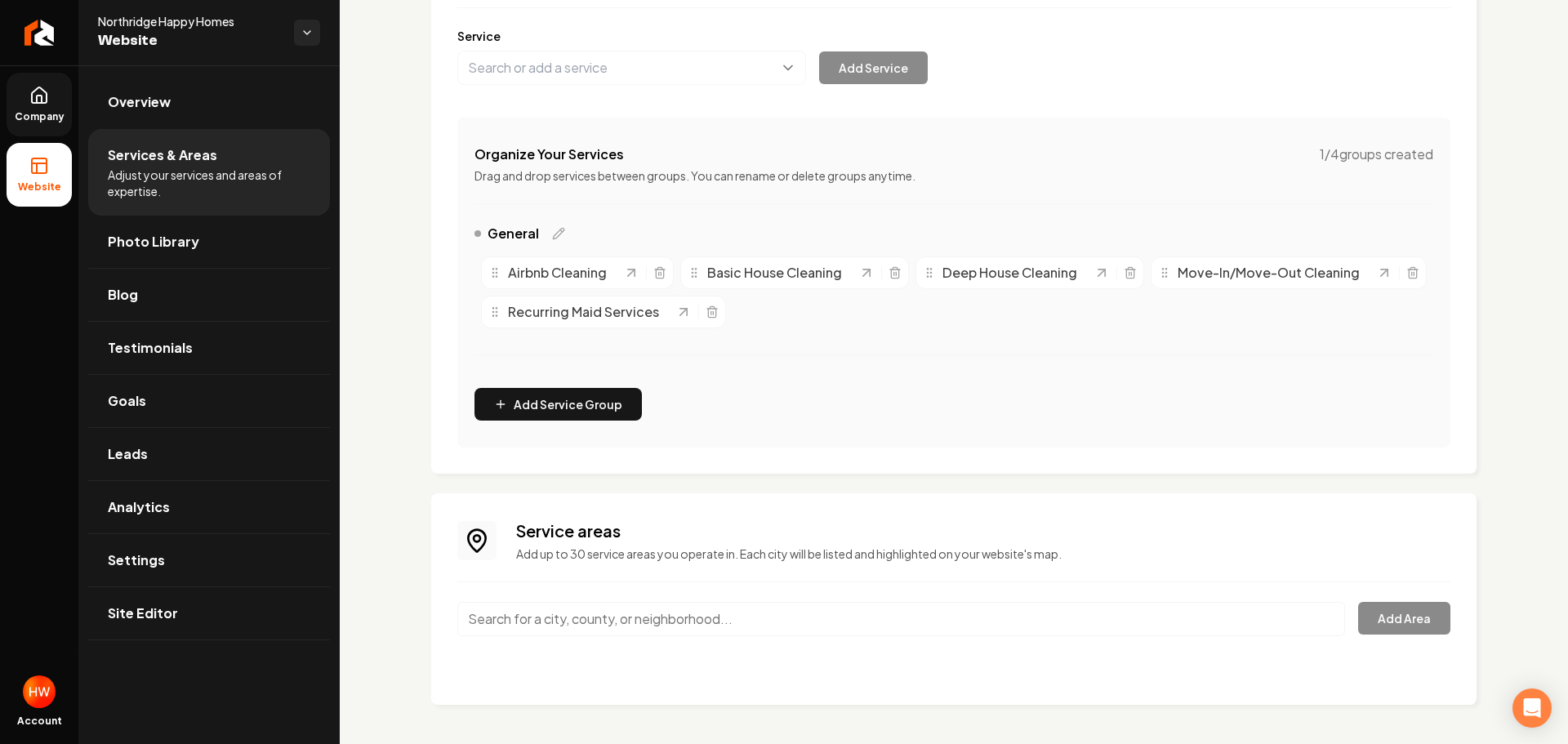
click at [636, 615] on input "Main content area" at bounding box center [901, 619] width 888 height 34
paste input "Northridge"
drag, startPoint x: 590, startPoint y: 617, endPoint x: 540, endPoint y: 613, distance: 50.2
click at [540, 613] on input "Northridge, Los Angeles, CA" at bounding box center [901, 619] width 888 height 34
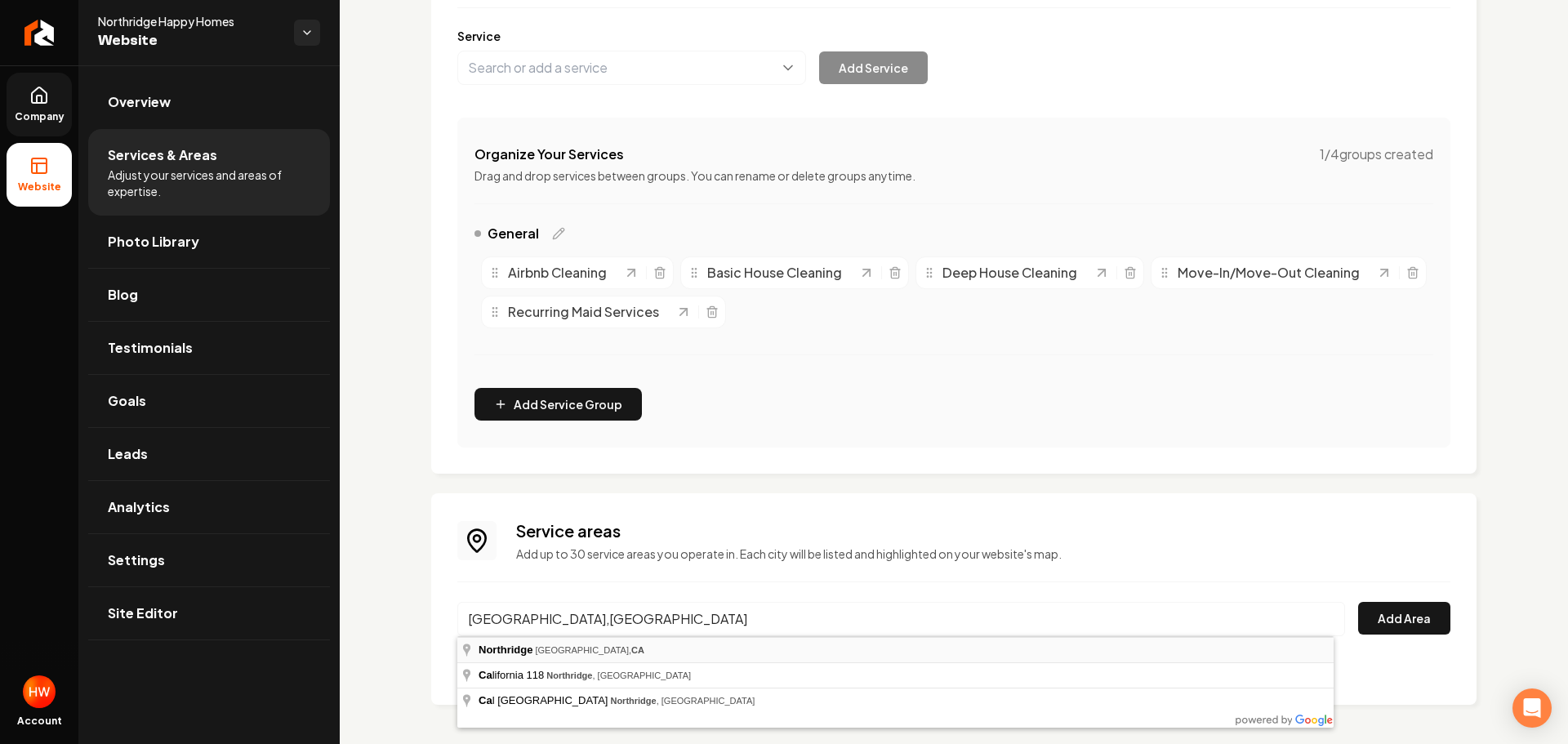
type input "Northridge, Los Angeles, CA"
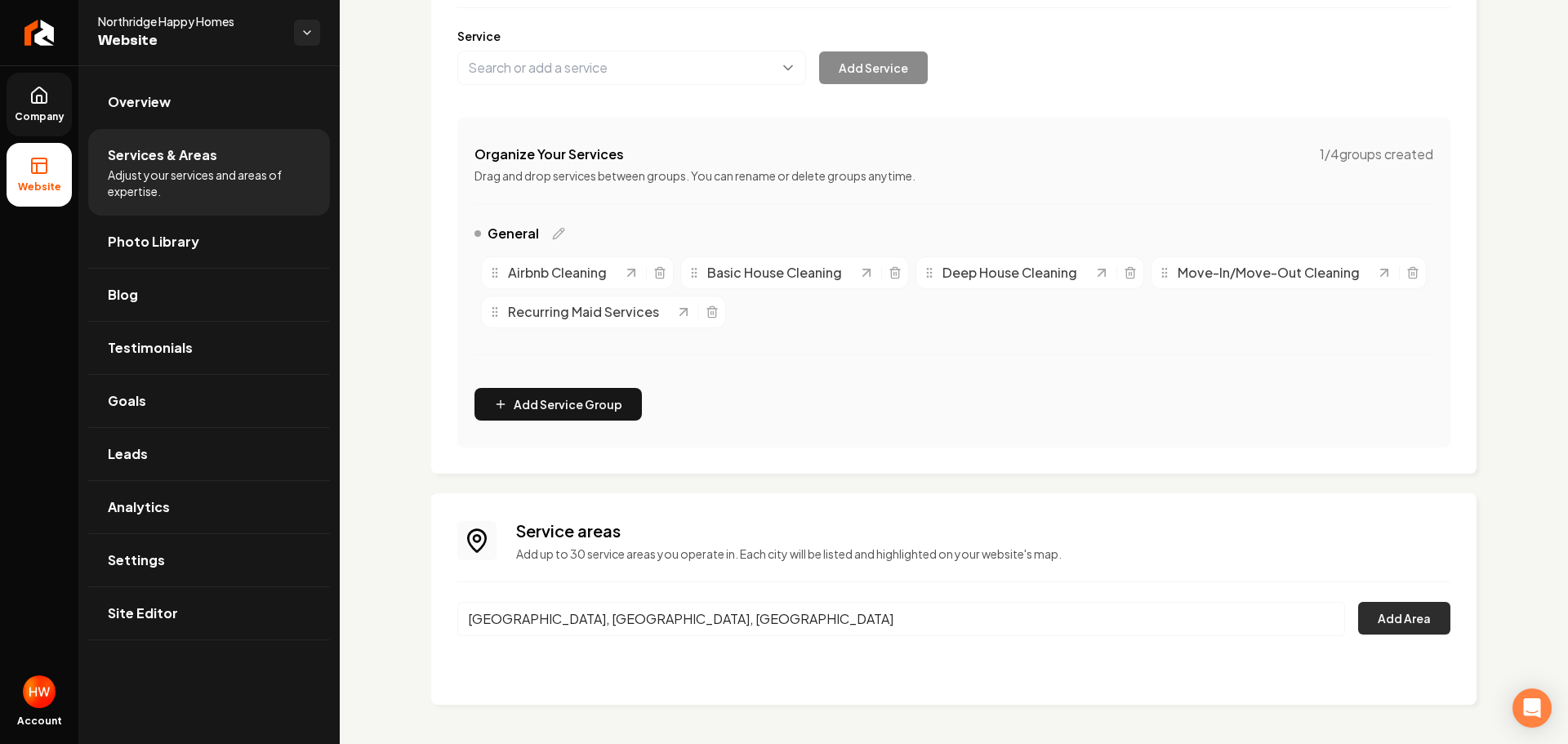
click at [1385, 609] on button "Add Area" at bounding box center [1405, 618] width 93 height 32
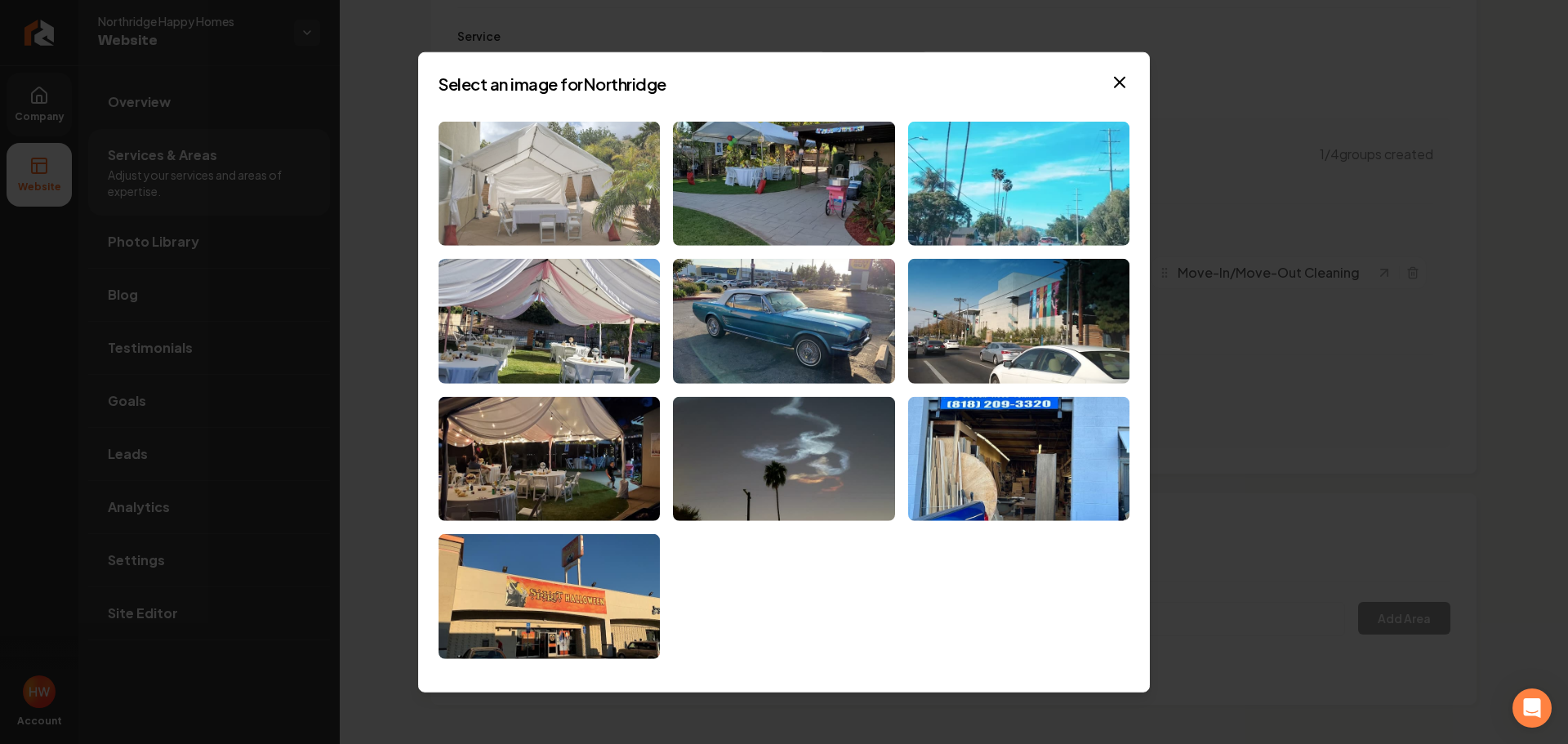
click at [559, 200] on img at bounding box center [549, 183] width 221 height 125
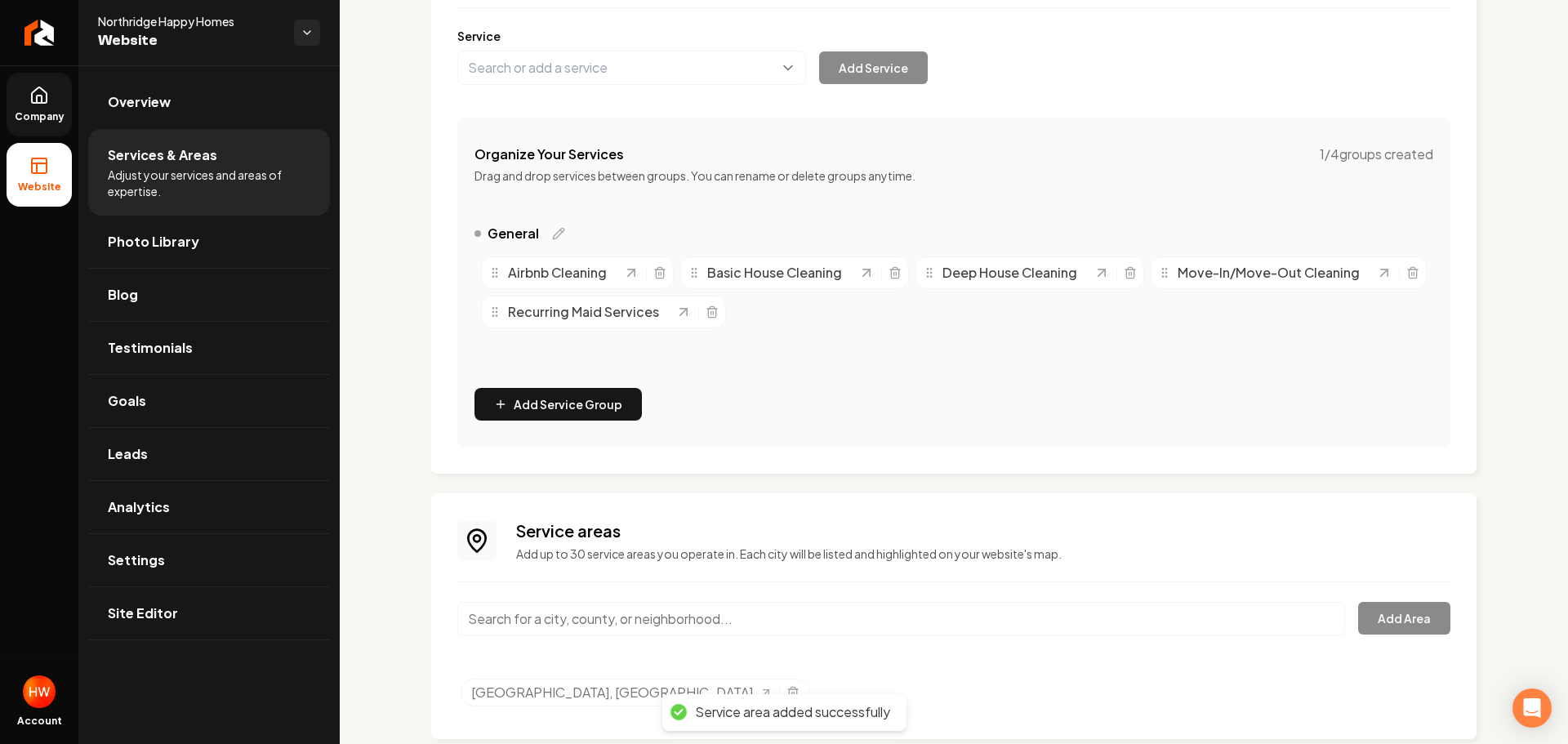
click at [692, 614] on input "Main content area" at bounding box center [901, 619] width 888 height 34
paste input "Granada Hills"
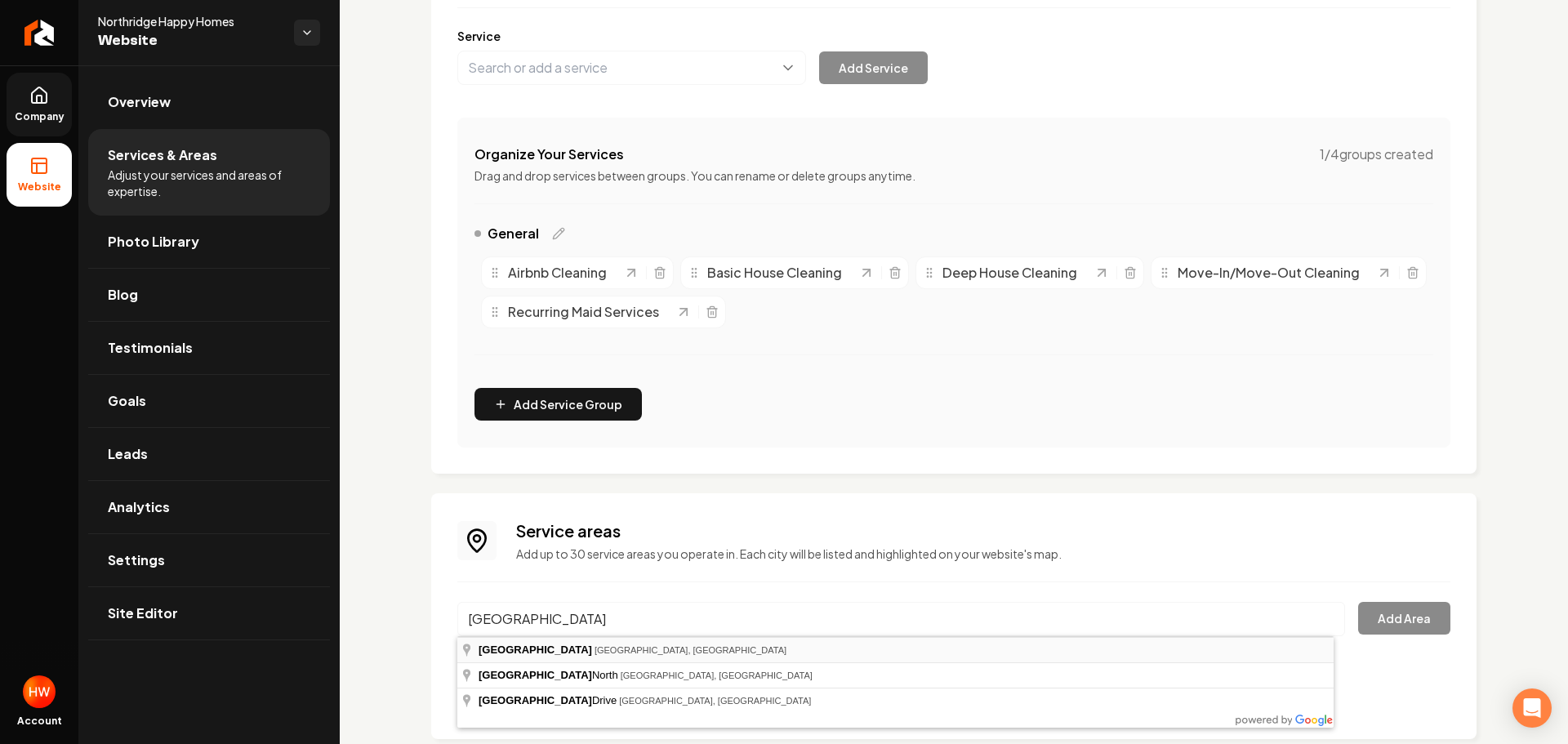
type input "Granada Hills, Los Angeles, CA"
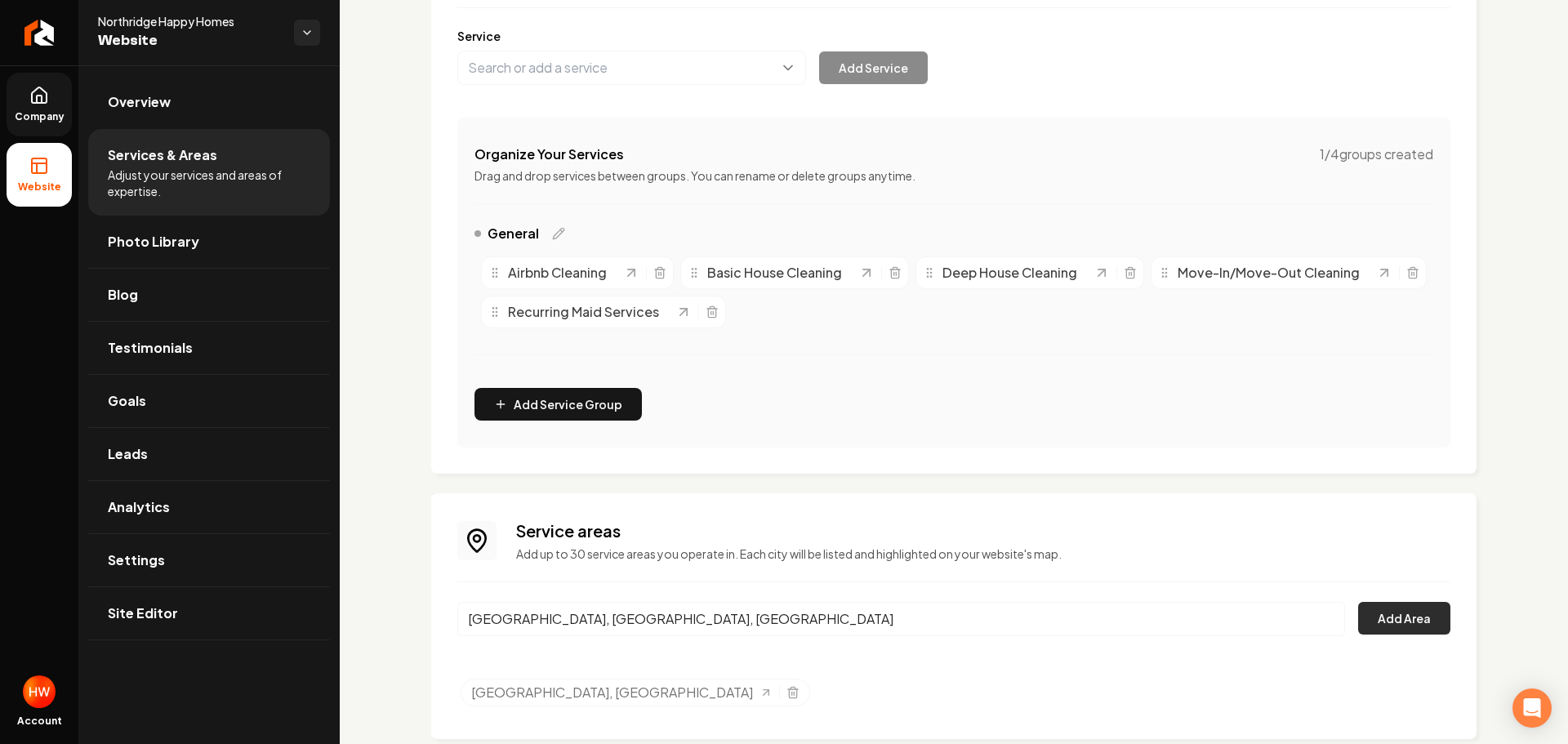
click at [1371, 605] on button "Add Area" at bounding box center [1405, 618] width 93 height 32
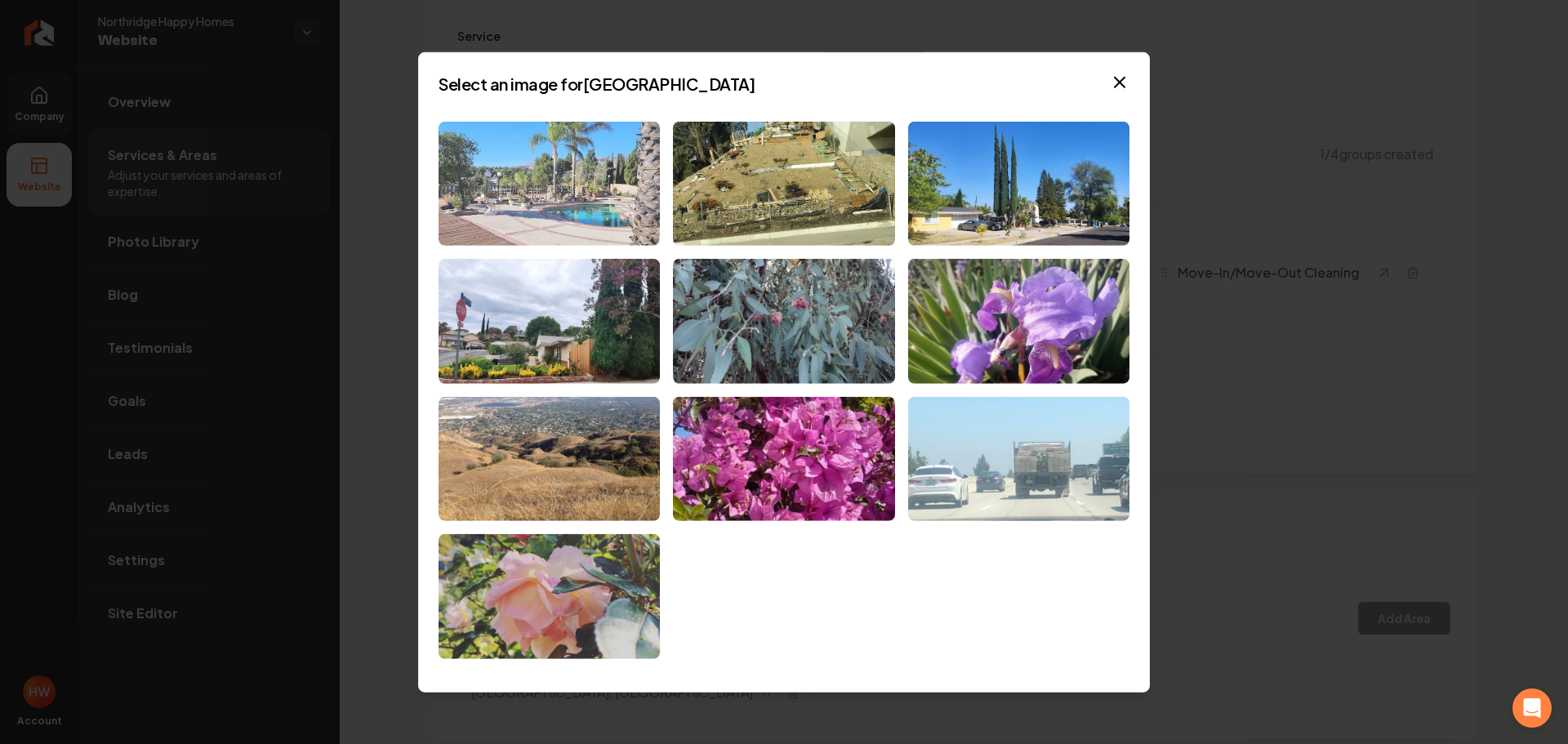
click at [629, 202] on img at bounding box center [549, 183] width 221 height 125
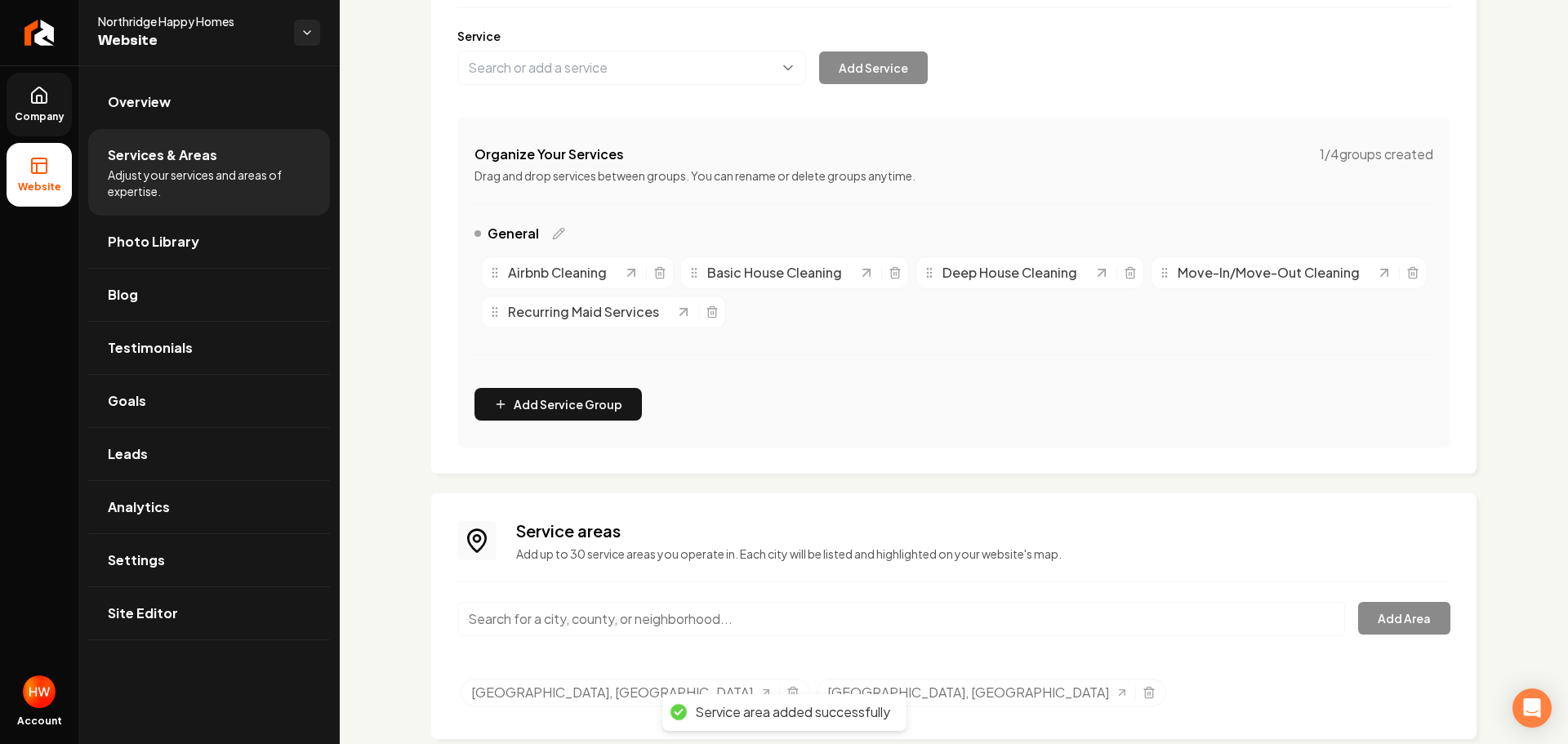
click at [777, 622] on input "Main content area" at bounding box center [901, 619] width 888 height 34
paste input "Van Nuys"
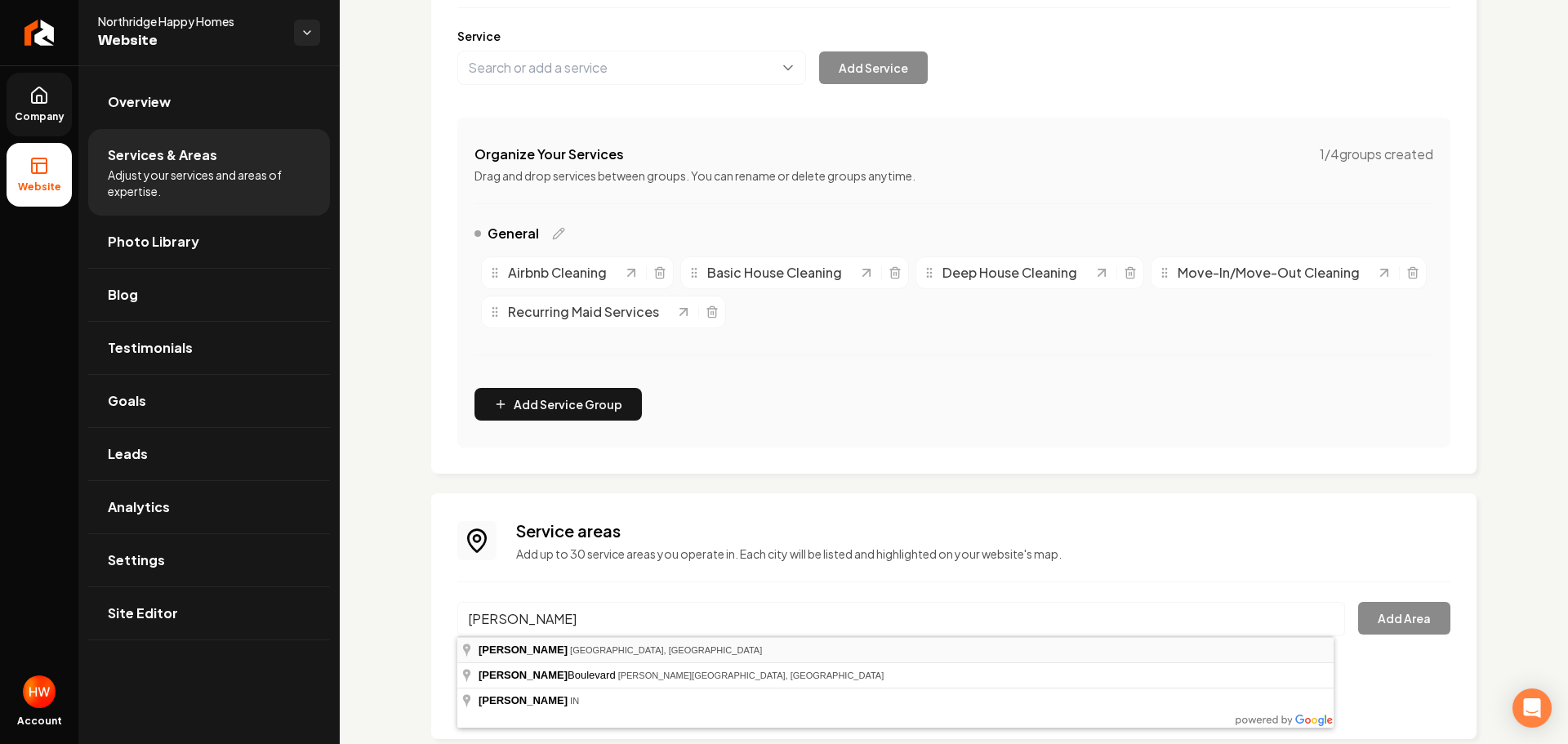
type input "Van Nuys, Los Angeles, CA"
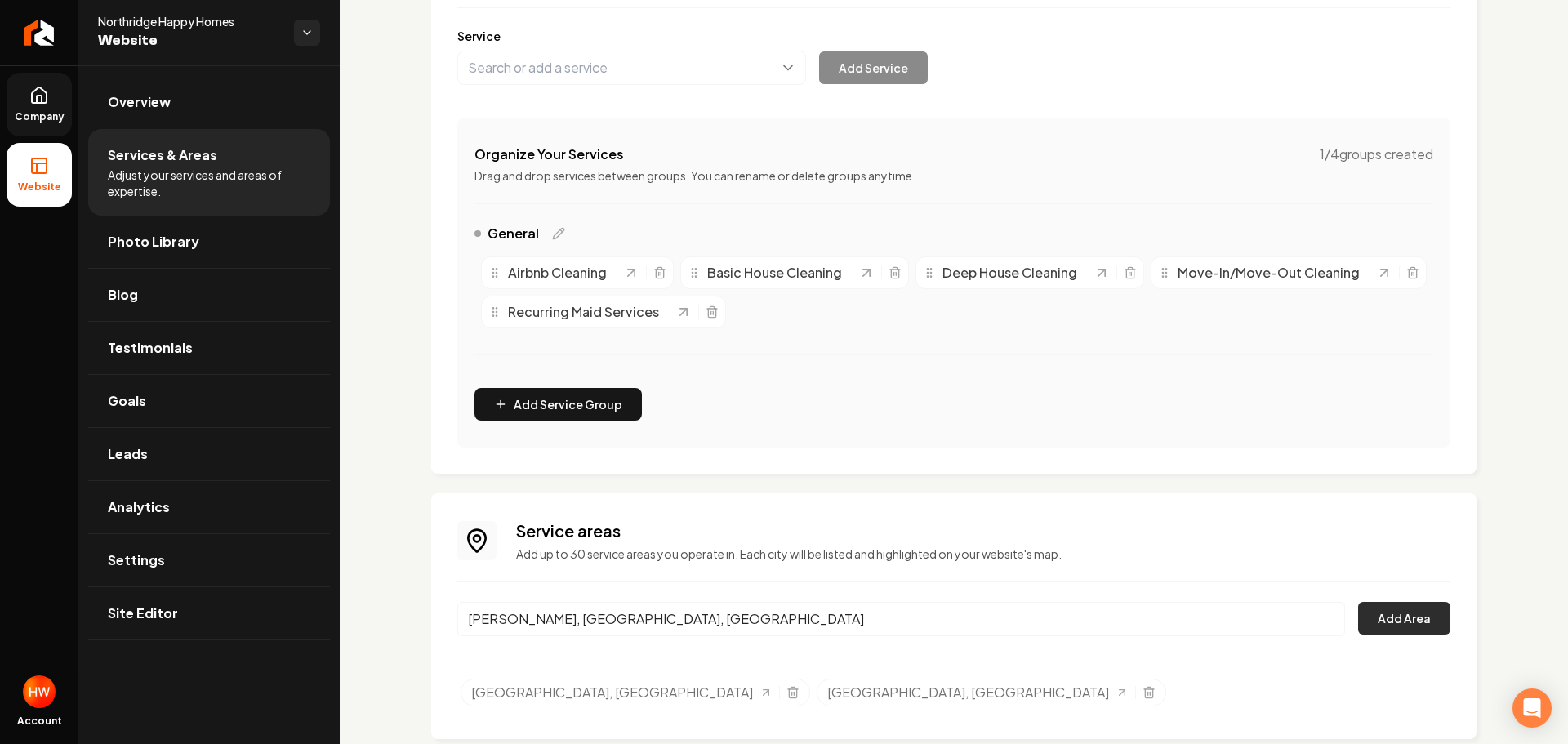
click at [1371, 618] on button "Add Area" at bounding box center [1405, 618] width 93 height 32
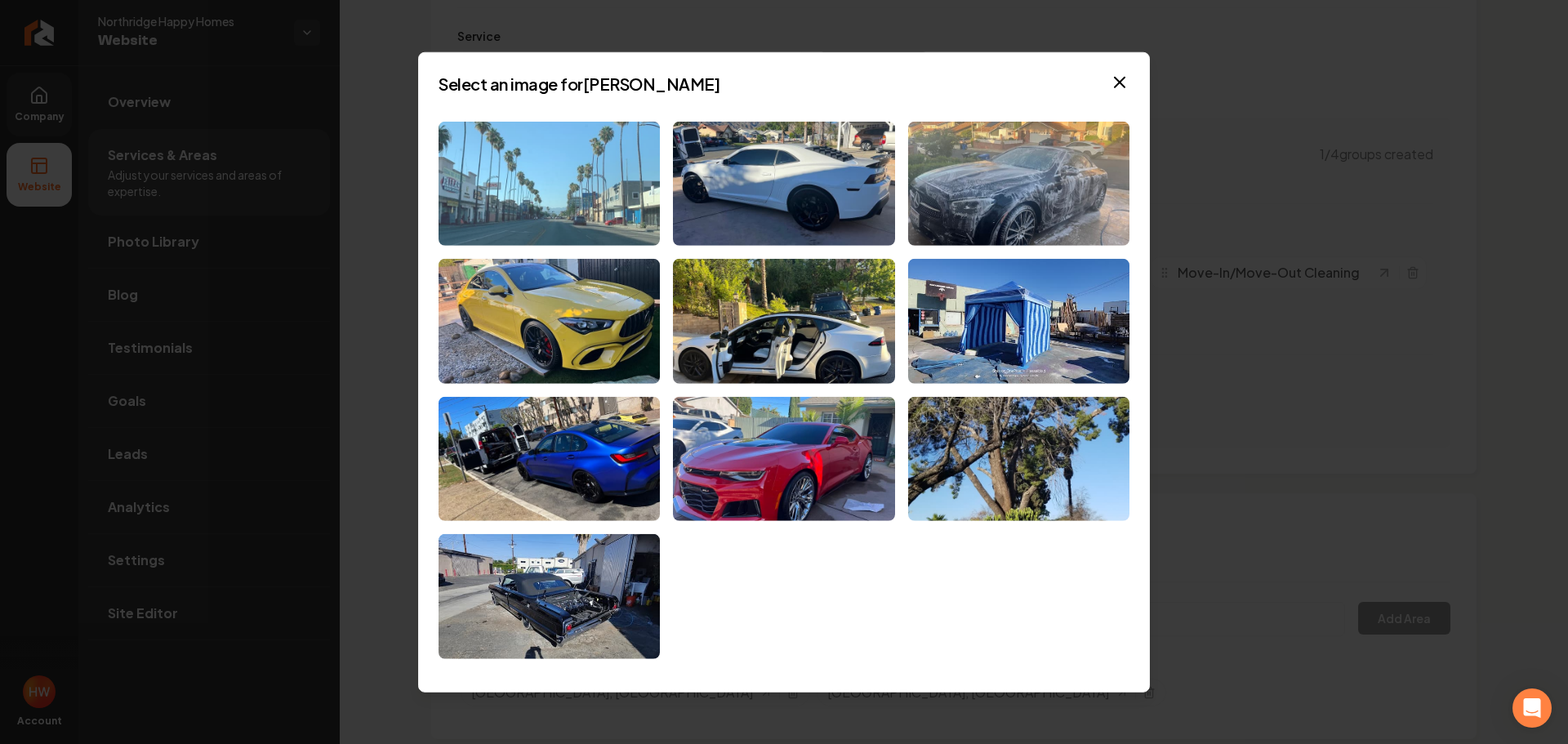
click at [617, 223] on img at bounding box center [549, 183] width 221 height 125
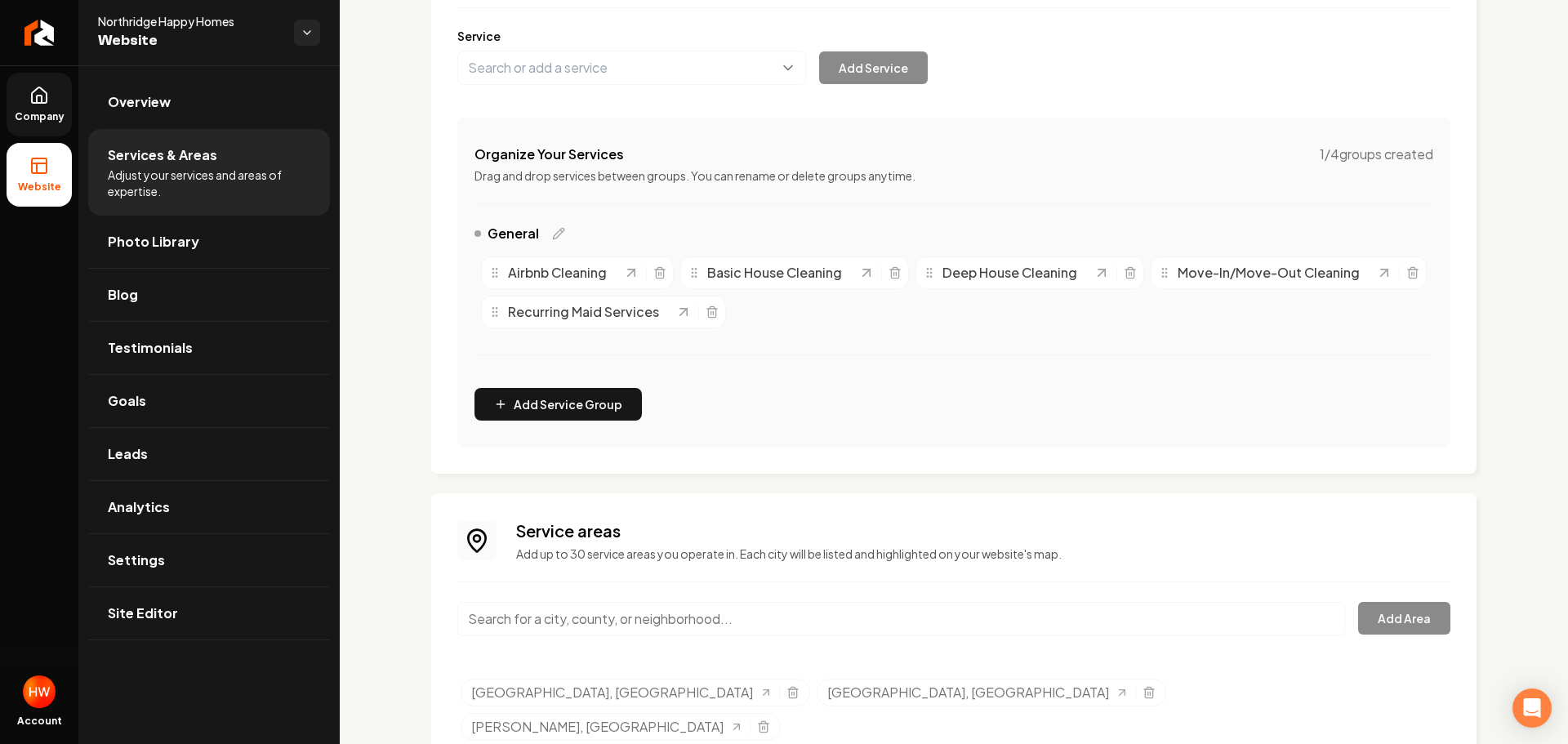
click at [768, 614] on input "Main content area" at bounding box center [901, 619] width 888 height 34
paste input "Reseda"
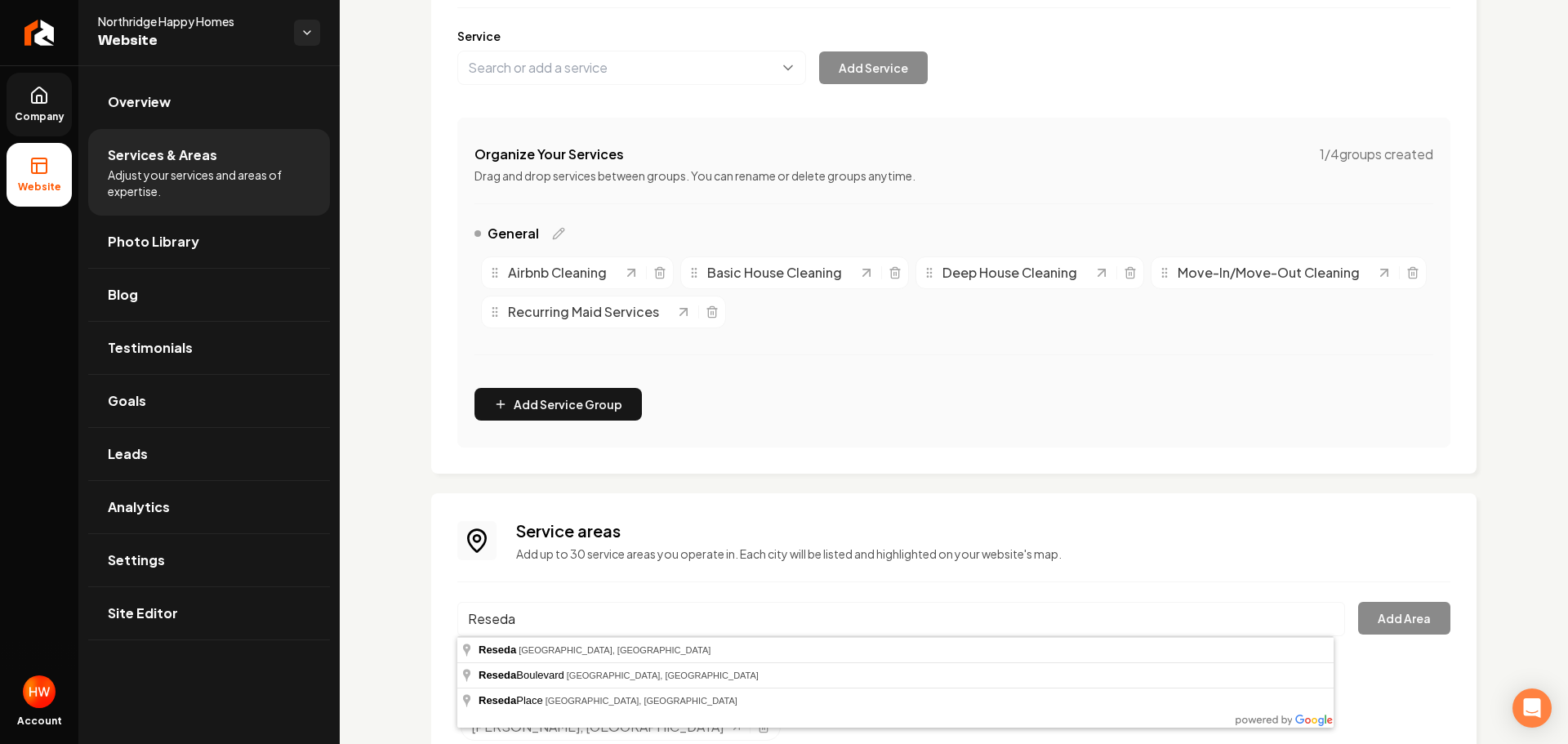
type input "Reseda, Los Angeles, CA"
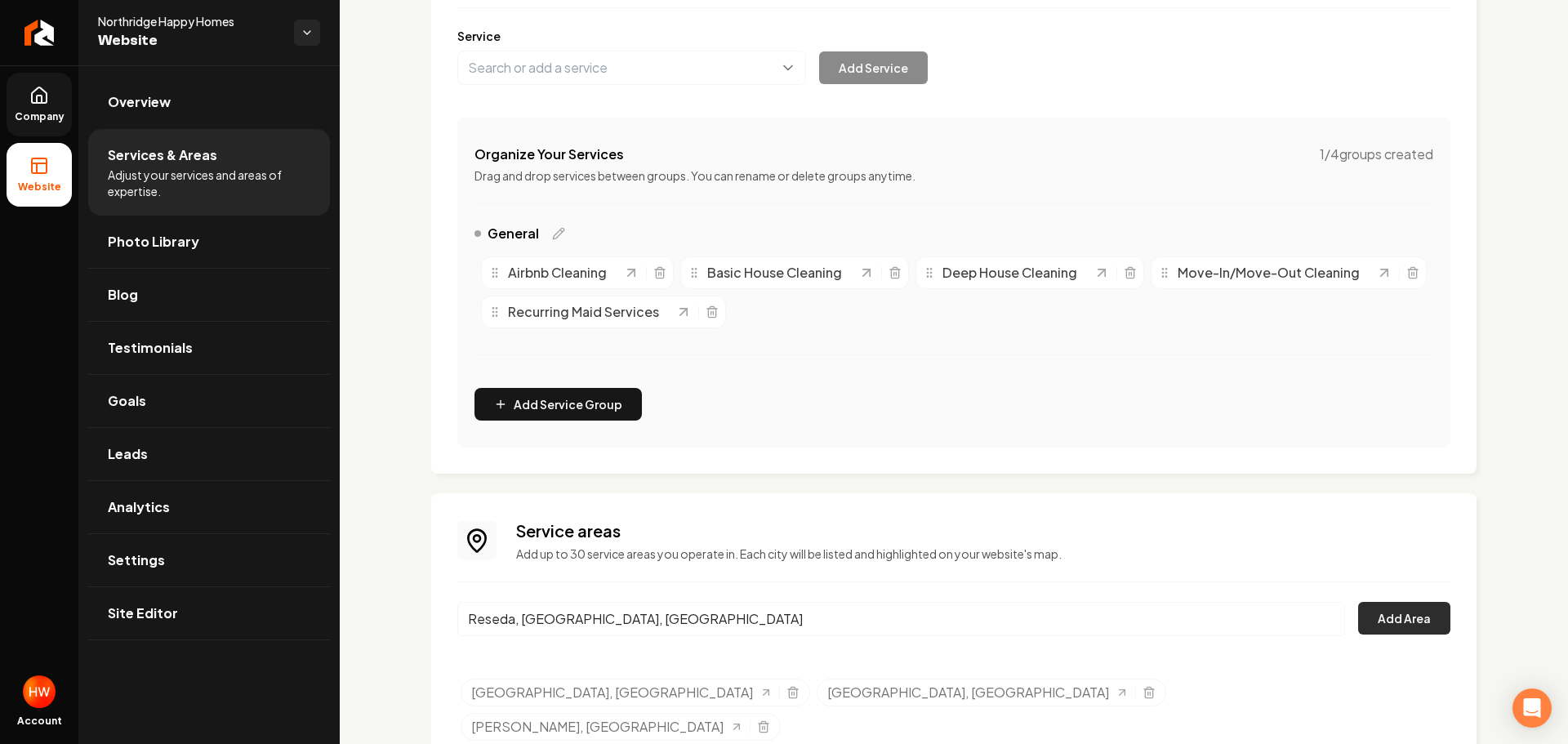
click at [1410, 624] on button "Add Area" at bounding box center [1405, 618] width 93 height 32
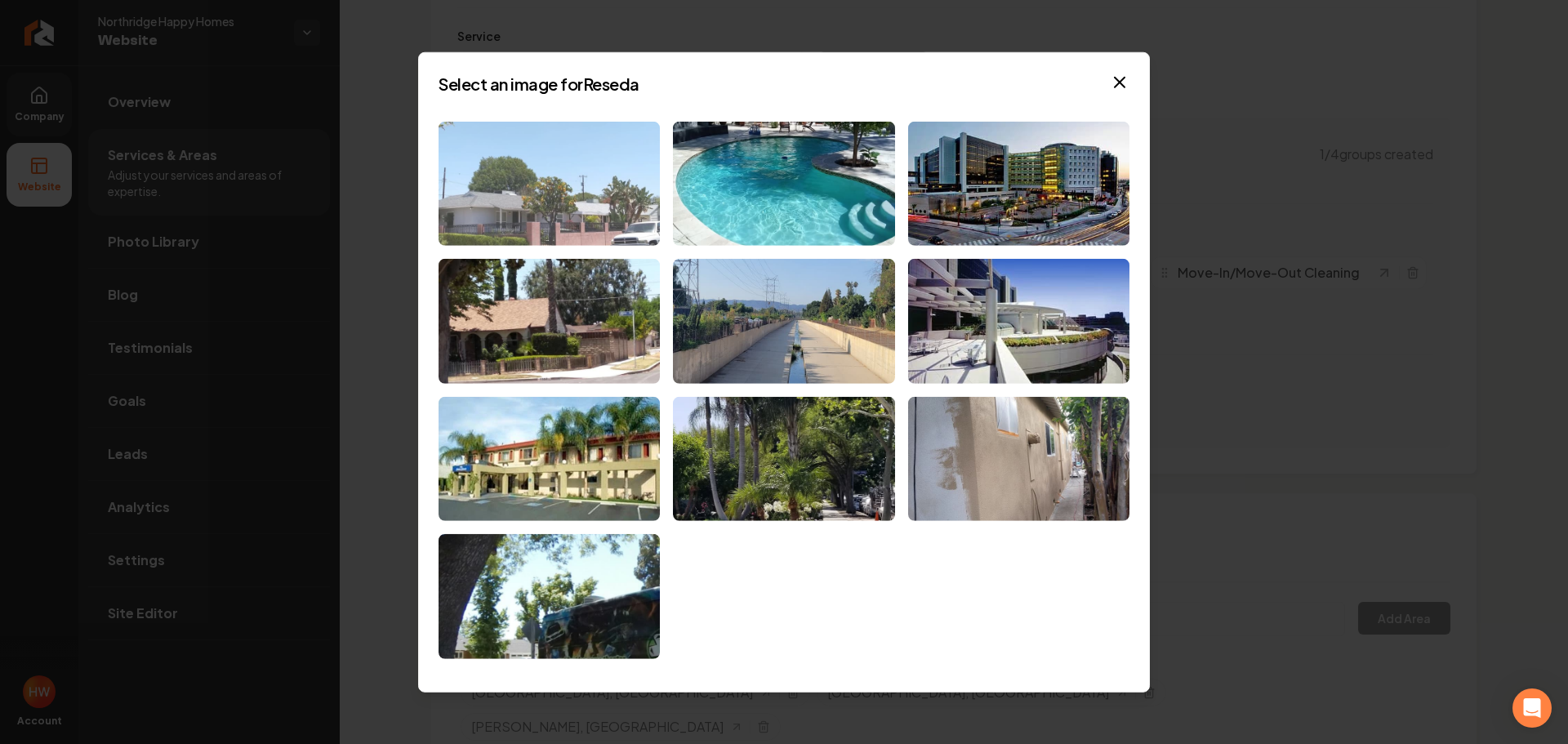
click at [589, 181] on img at bounding box center [549, 183] width 221 height 125
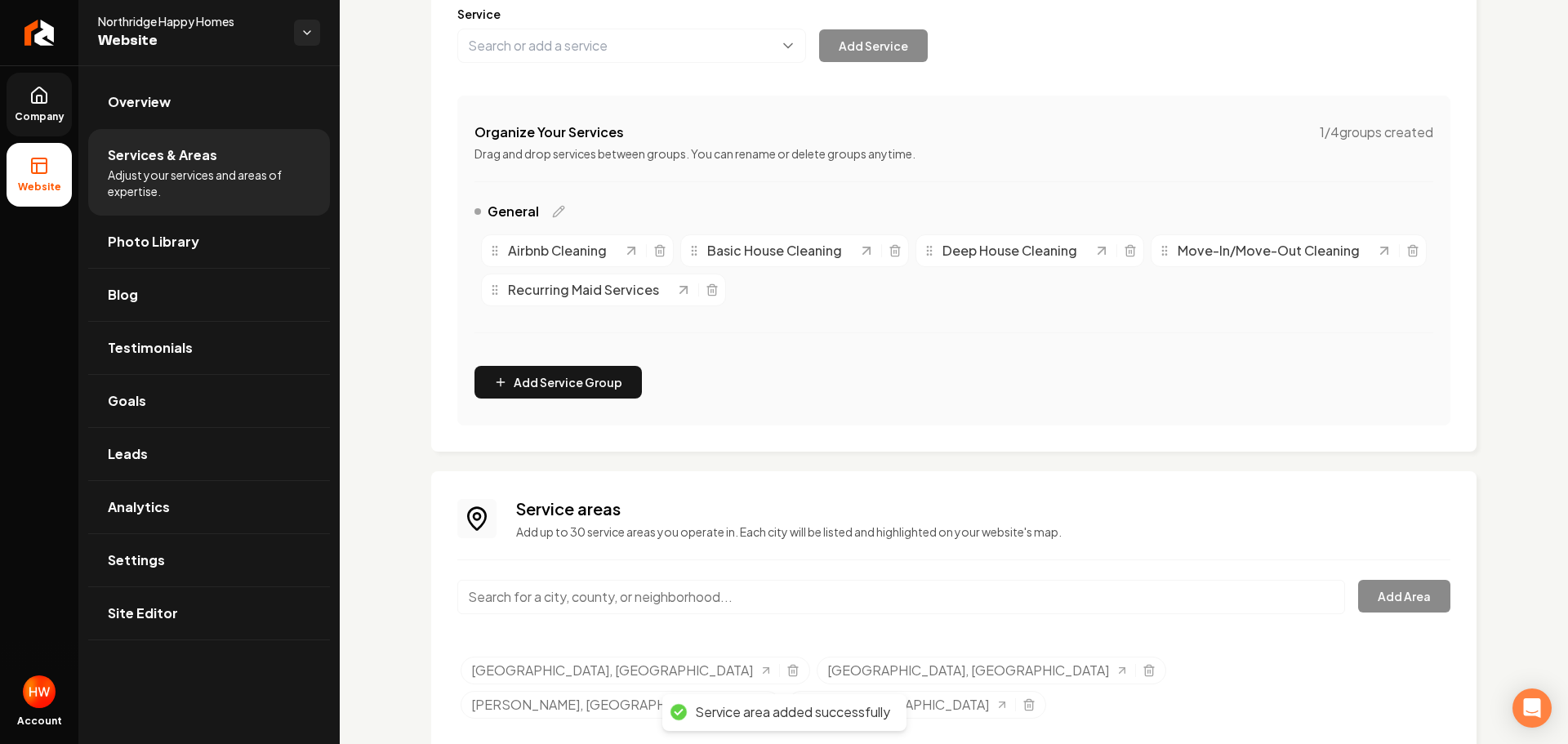
scroll to position [236, 0]
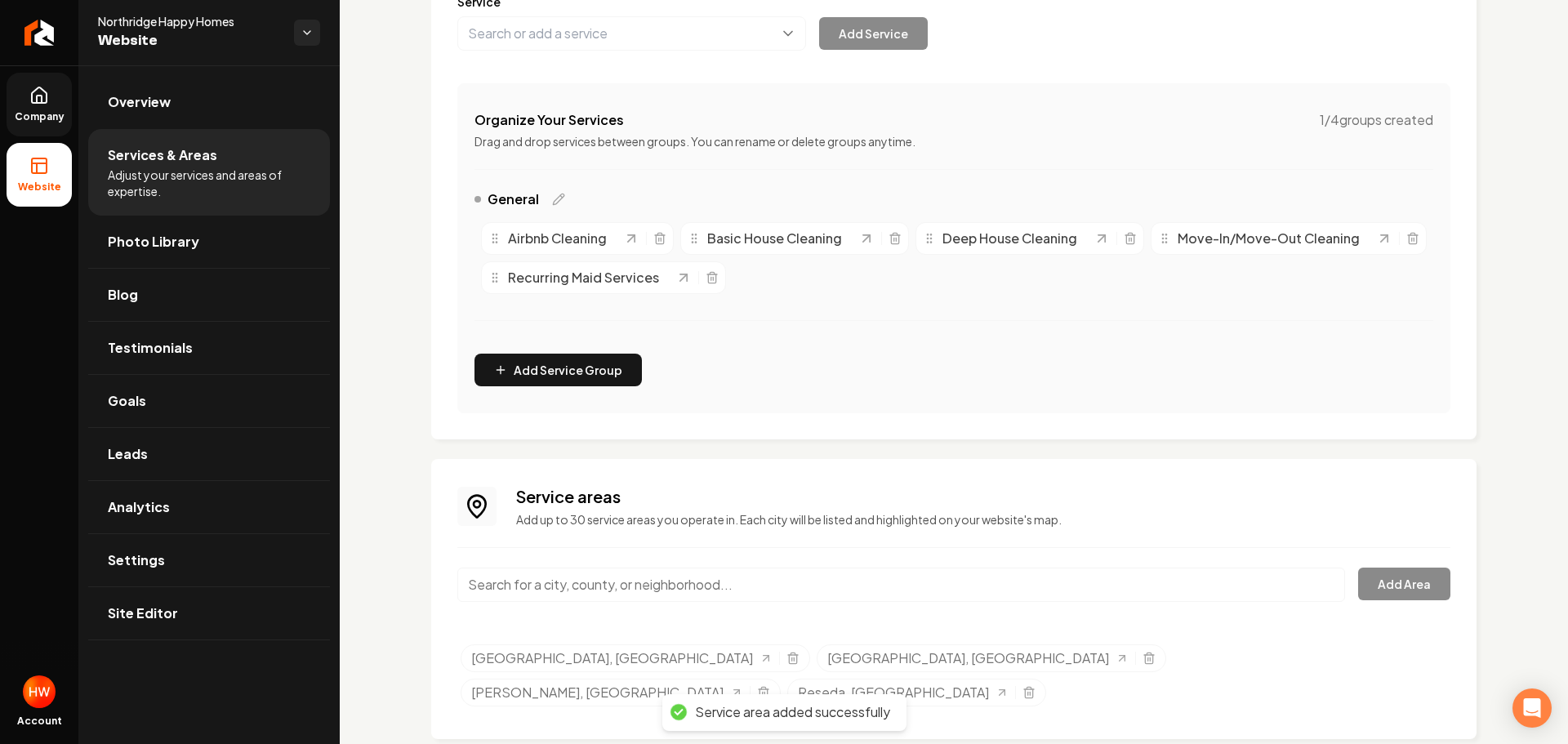
click at [841, 574] on input "Main content area" at bounding box center [901, 584] width 888 height 34
paste input "Encino"
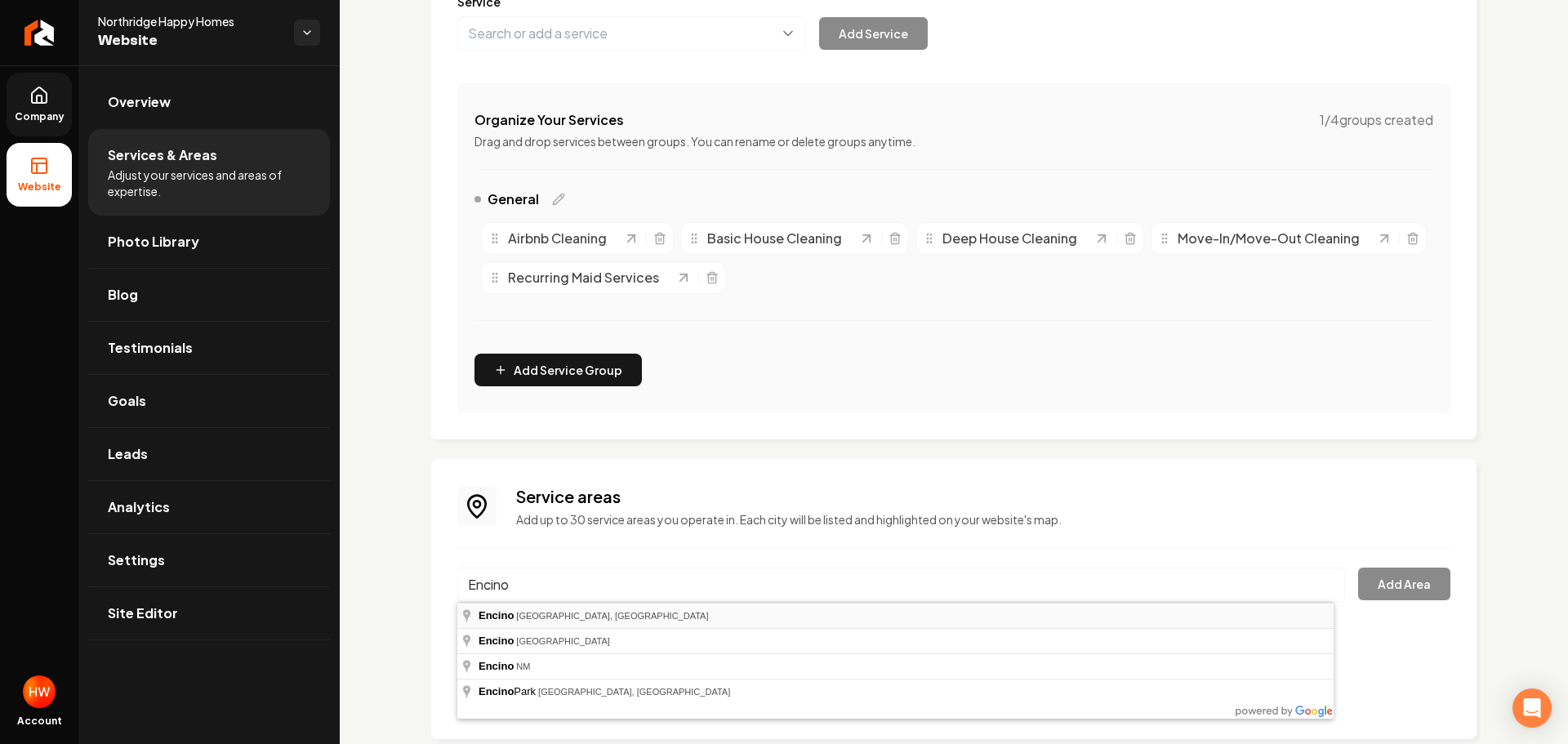
type input "Encino, Los Angeles, CA"
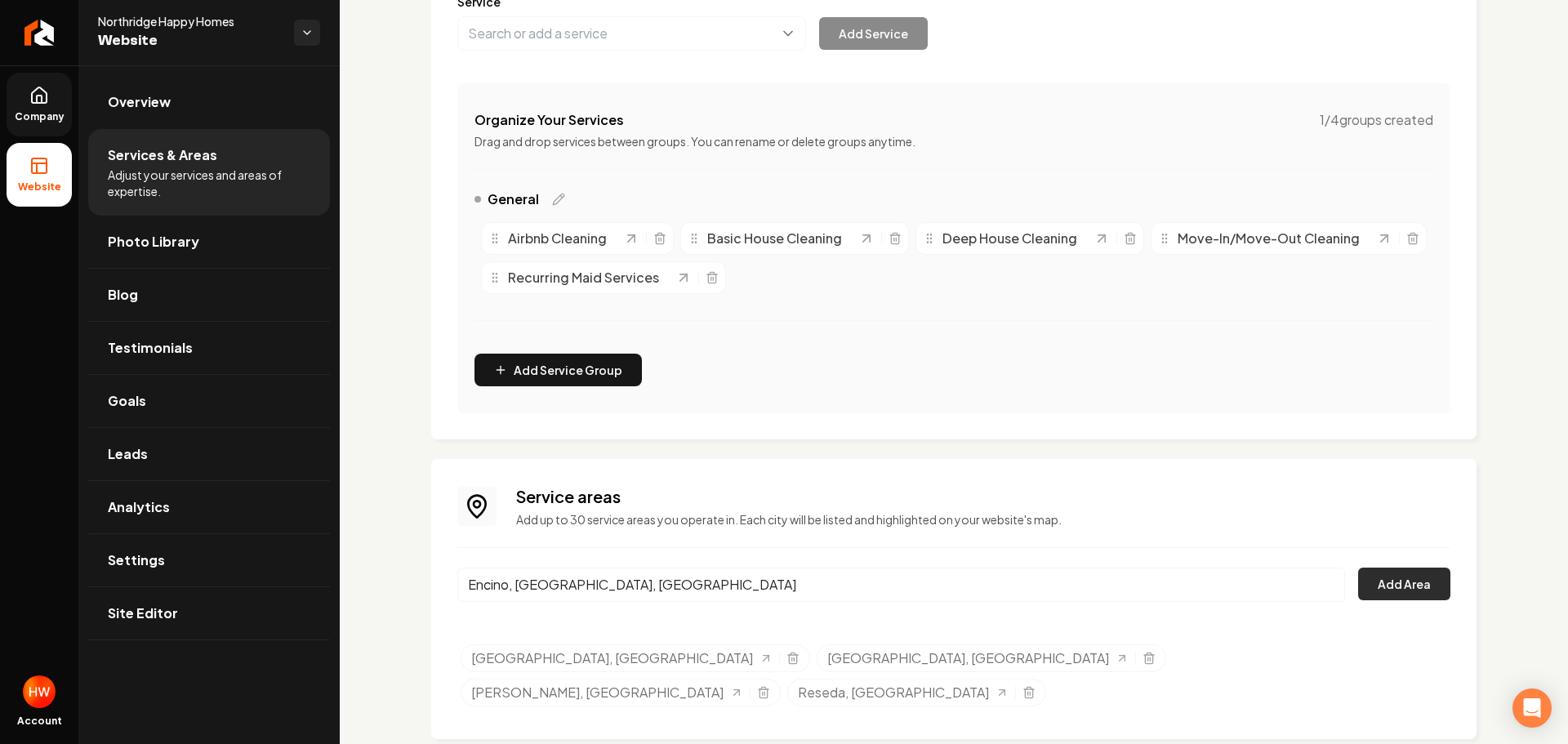
click at [1370, 574] on button "Add Area" at bounding box center [1405, 583] width 93 height 32
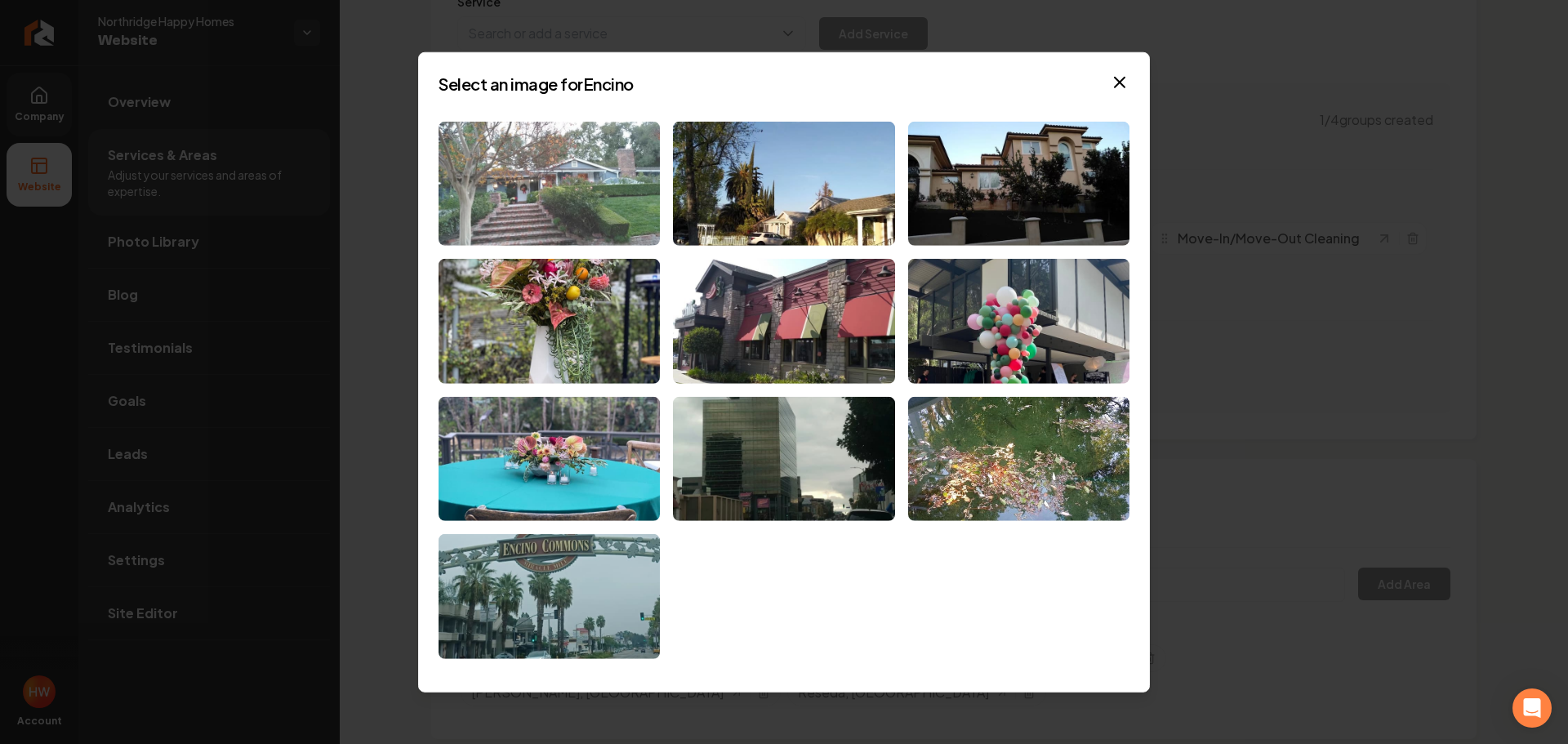
click at [542, 193] on img at bounding box center [549, 183] width 221 height 125
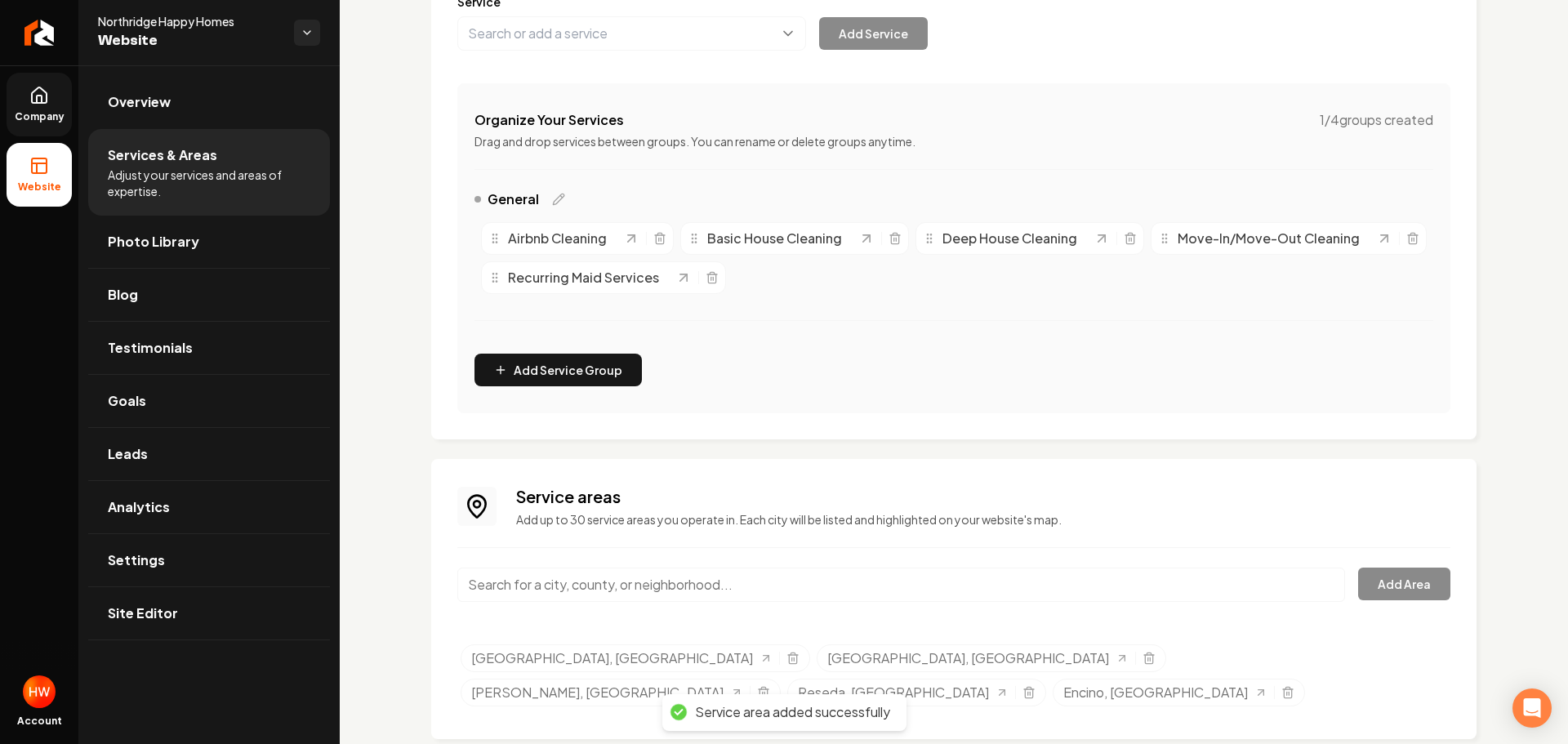
click at [787, 581] on input "Main content area" at bounding box center [901, 584] width 888 height 34
paste input "Canoga Park"
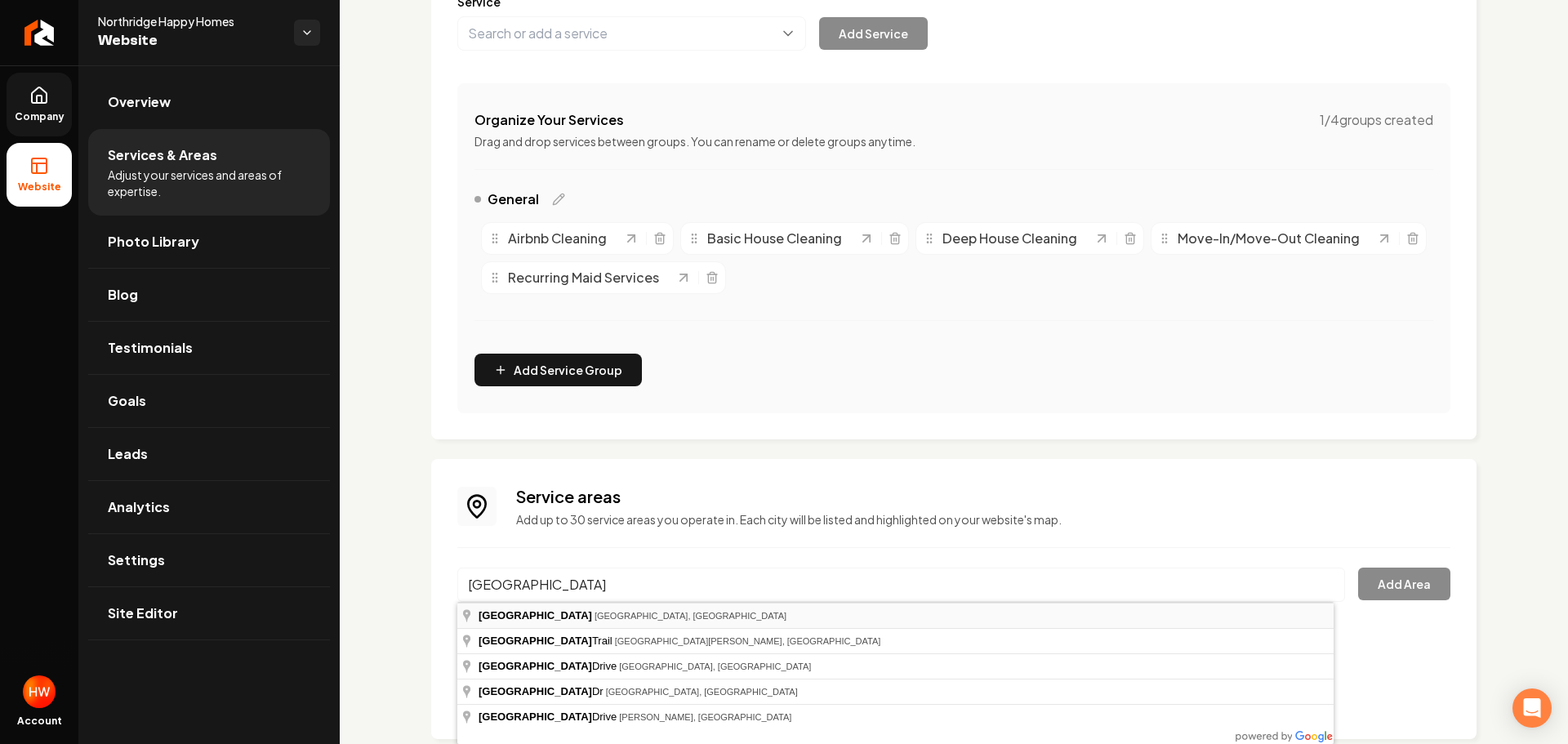
type input "Canoga Park, Los Angeles, CA"
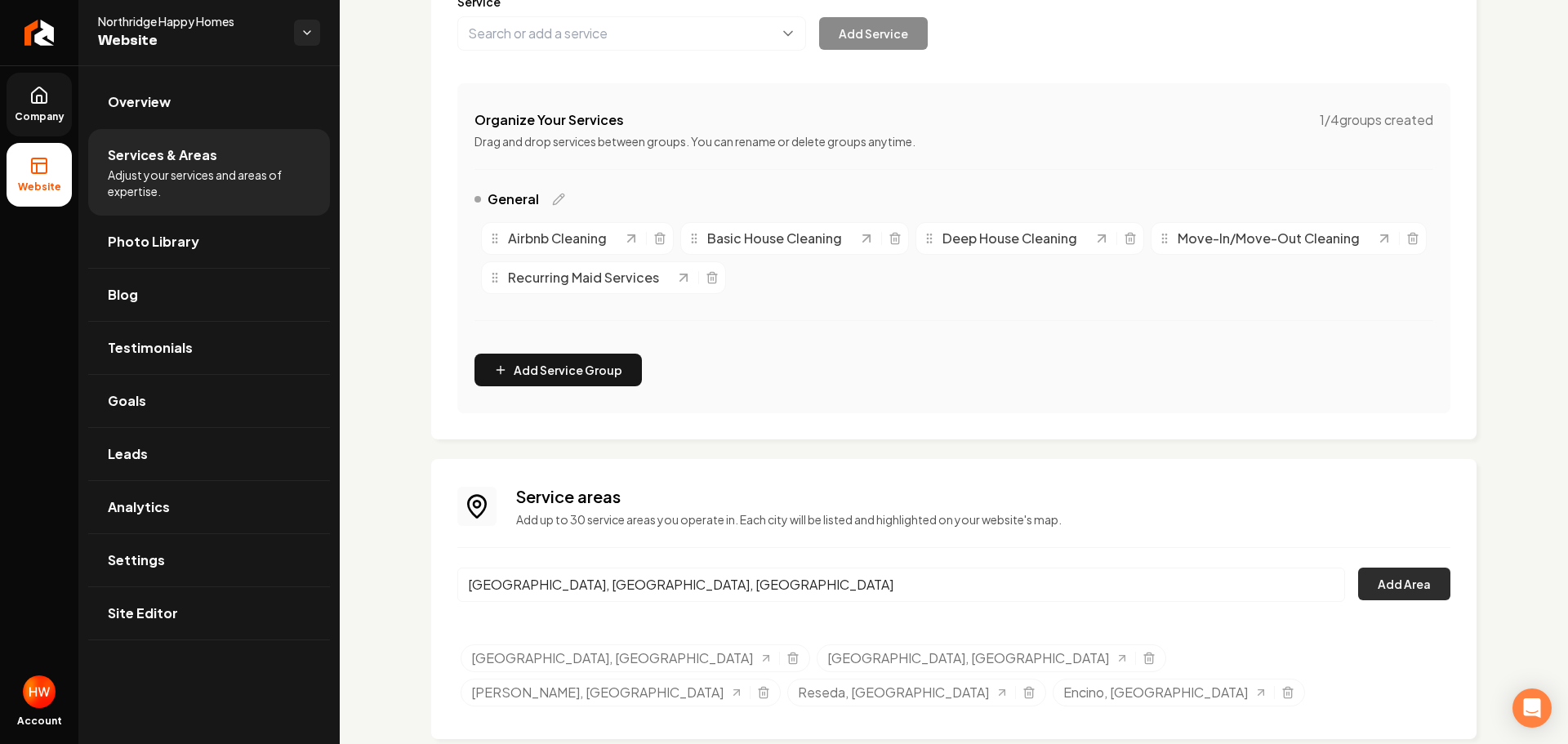
click at [1407, 586] on button "Add Area" at bounding box center [1405, 583] width 93 height 32
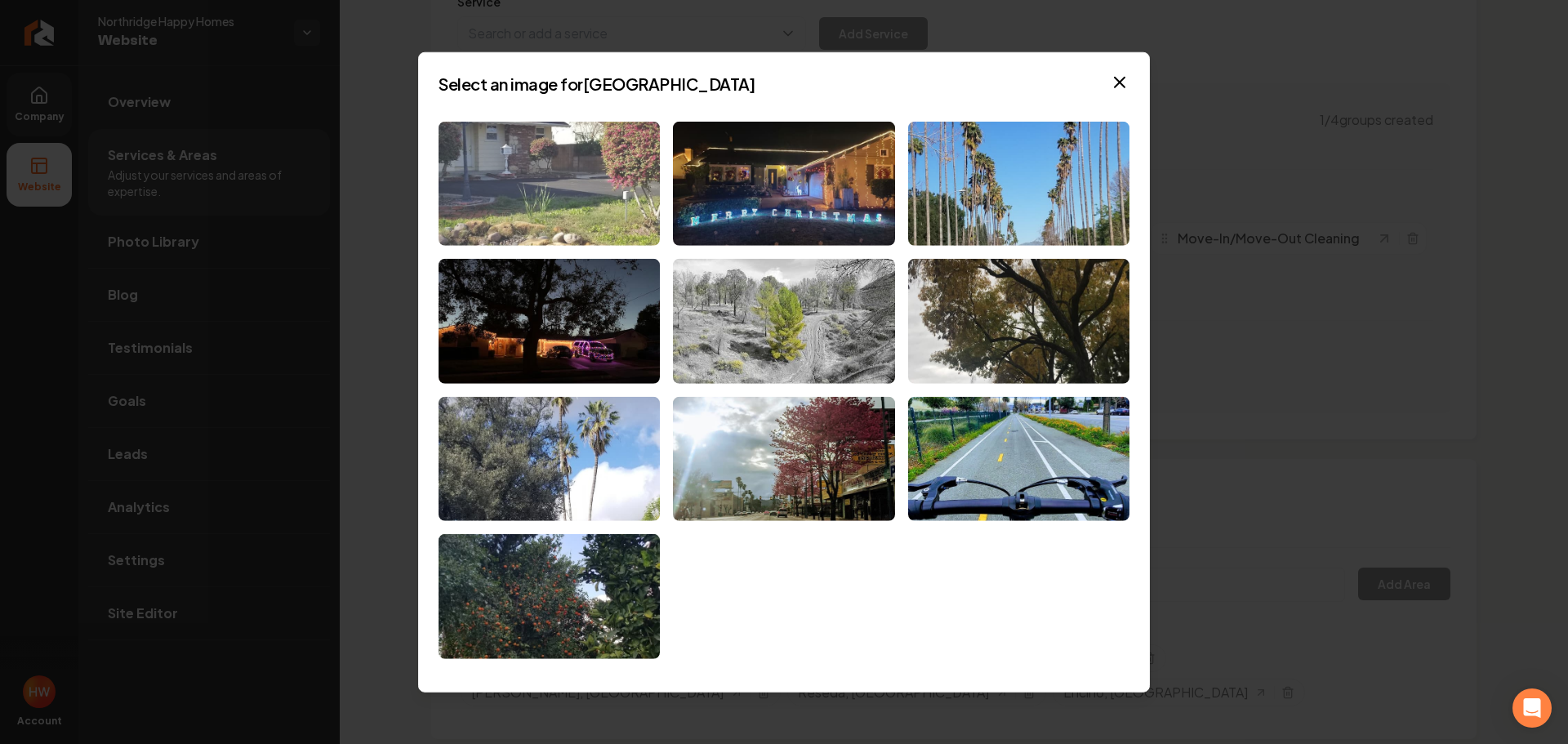
click at [541, 180] on img at bounding box center [549, 183] width 221 height 125
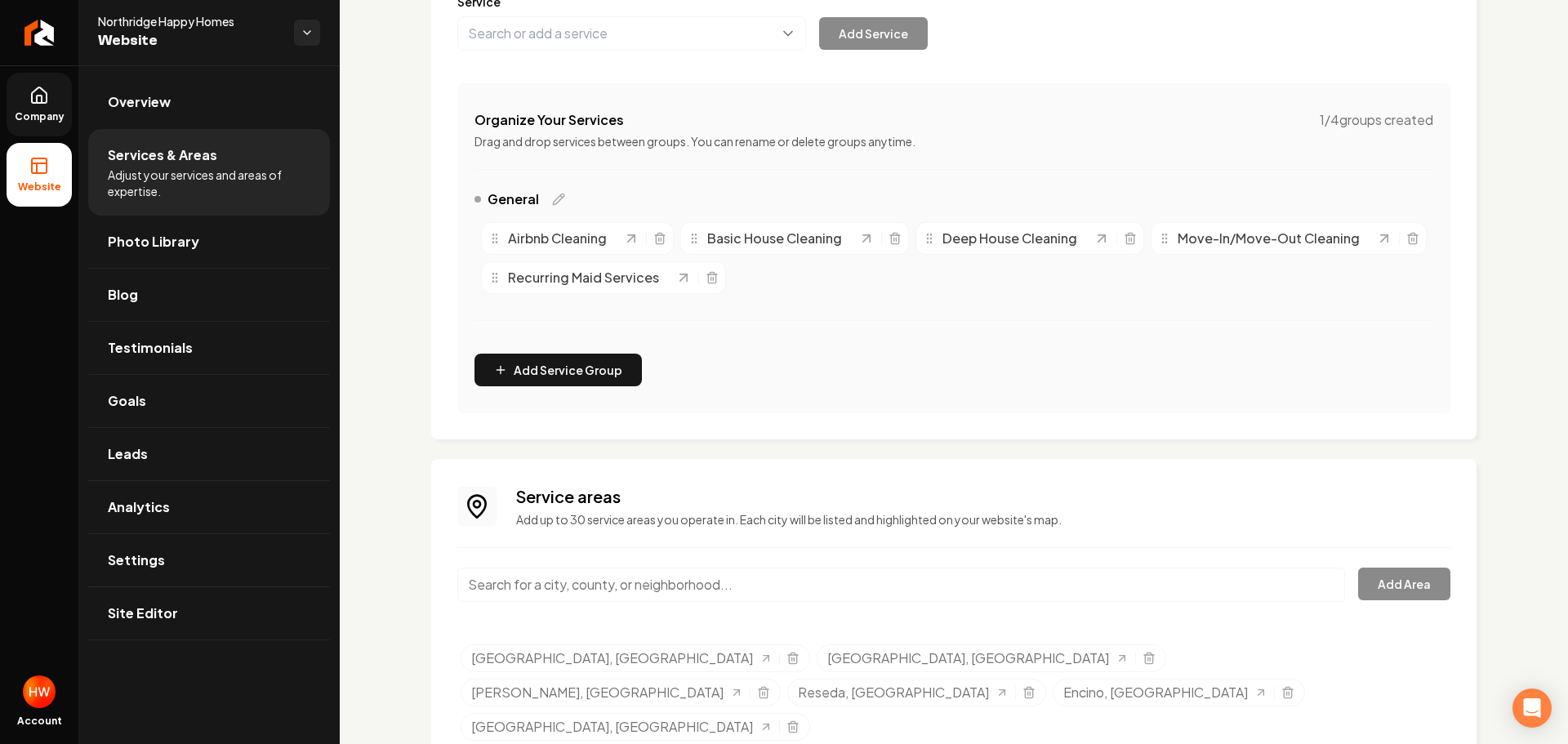
click at [51, 116] on span "Company" at bounding box center [39, 116] width 63 height 13
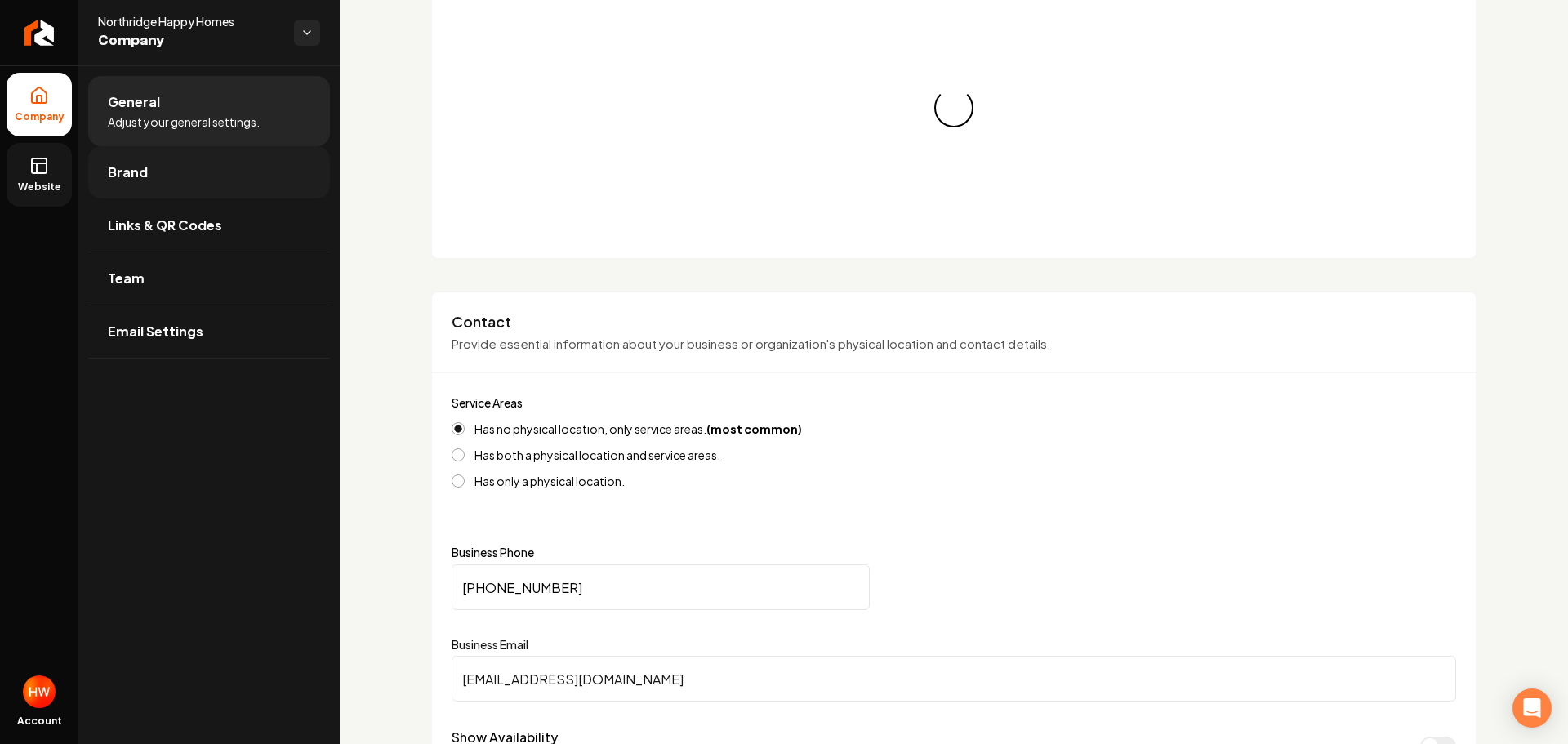
click at [160, 170] on link "Brand" at bounding box center [209, 172] width 242 height 52
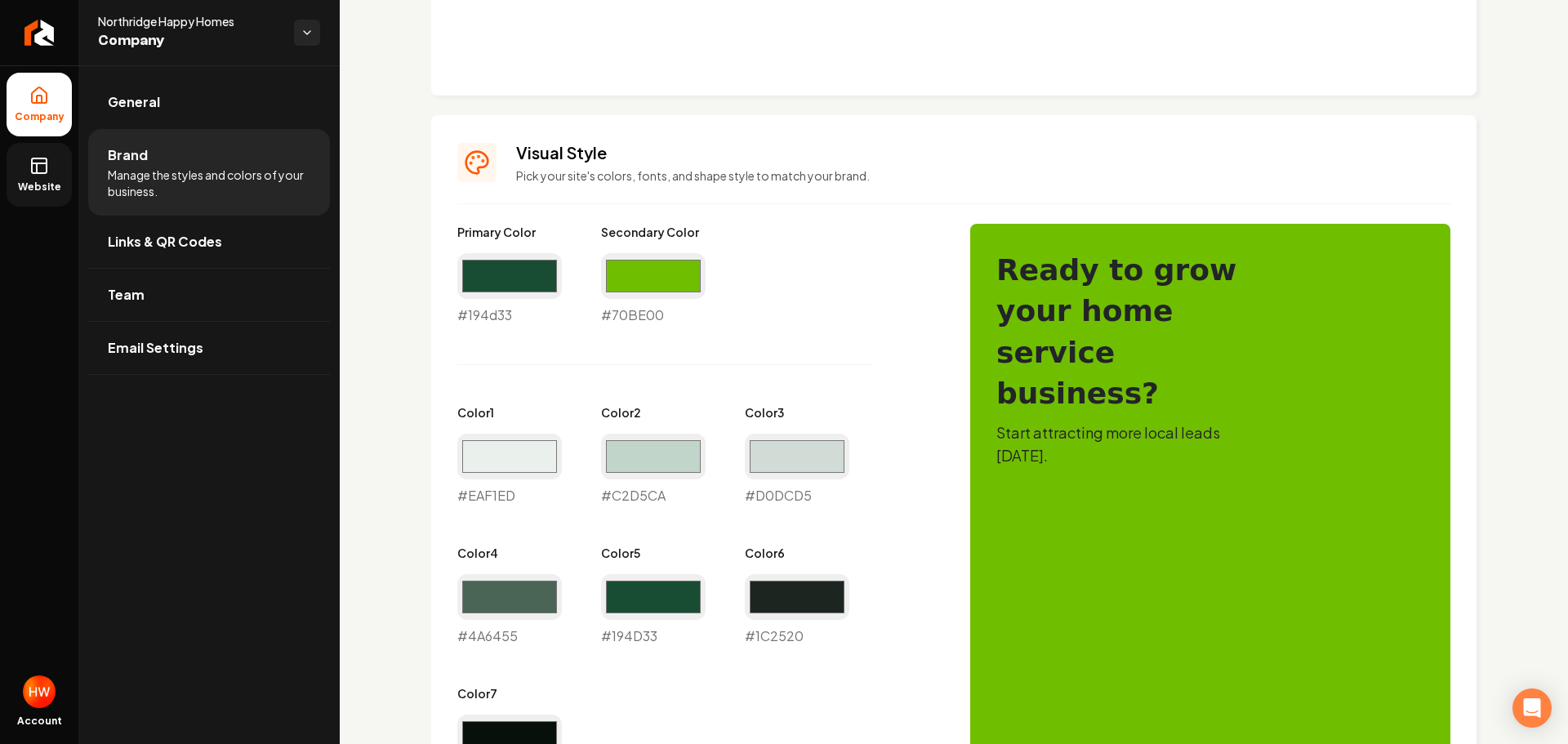
scroll to position [318, 0]
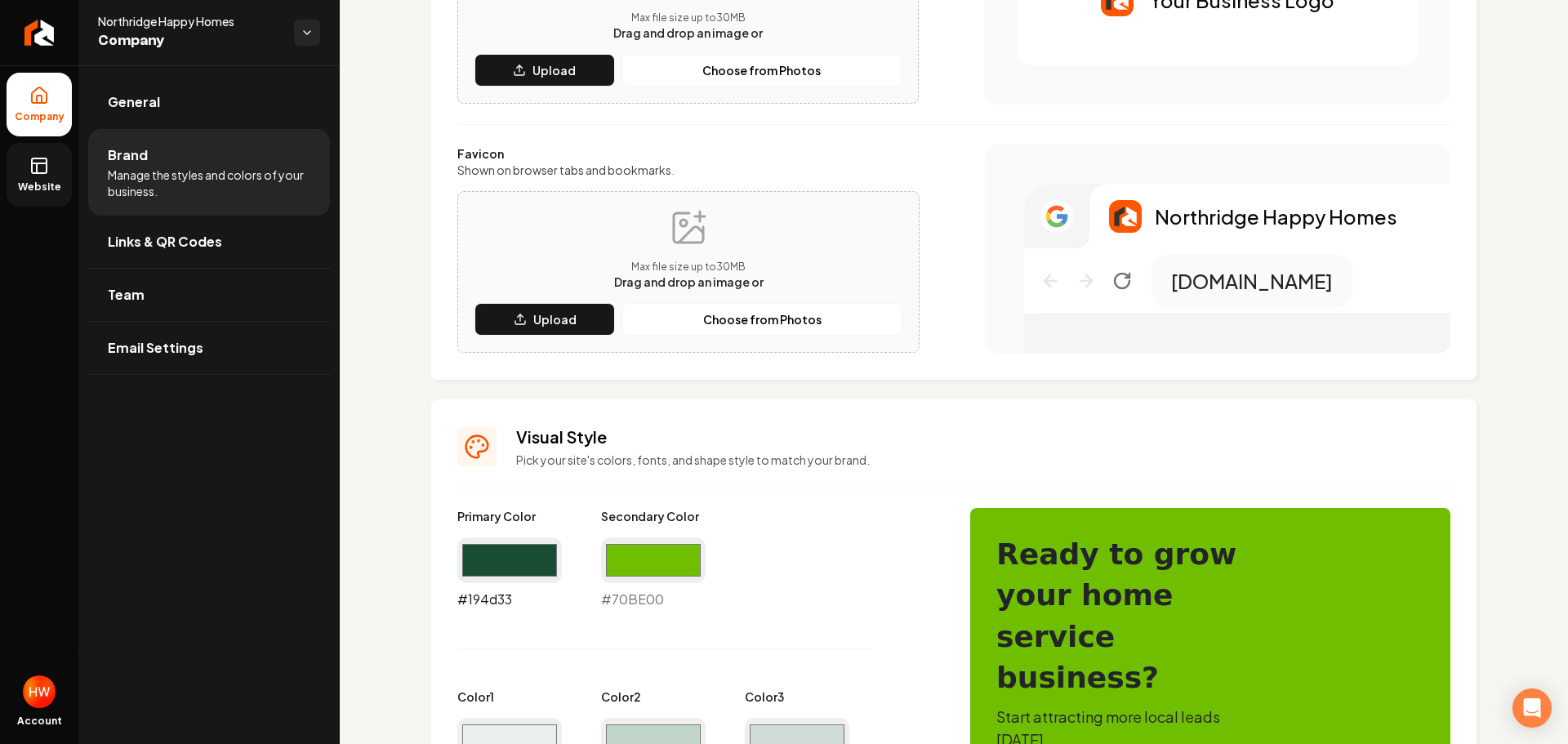
click at [515, 558] on input "#194d33" at bounding box center [510, 560] width 105 height 45
click at [491, 554] on input "#194d33" at bounding box center [510, 560] width 105 height 45
type input "#10b981"
click at [641, 555] on input "#70be00" at bounding box center [654, 560] width 105 height 45
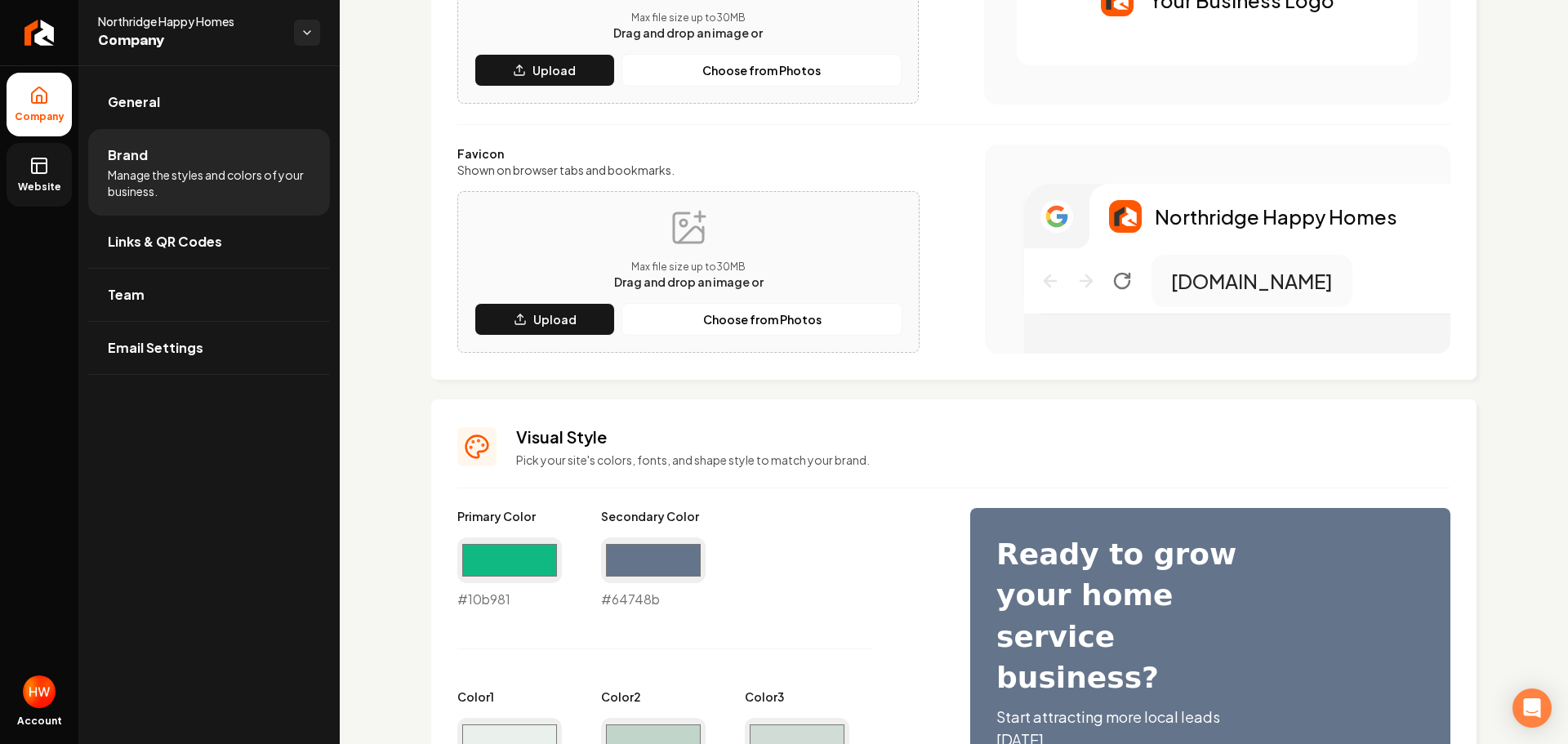
type input "#64748b"
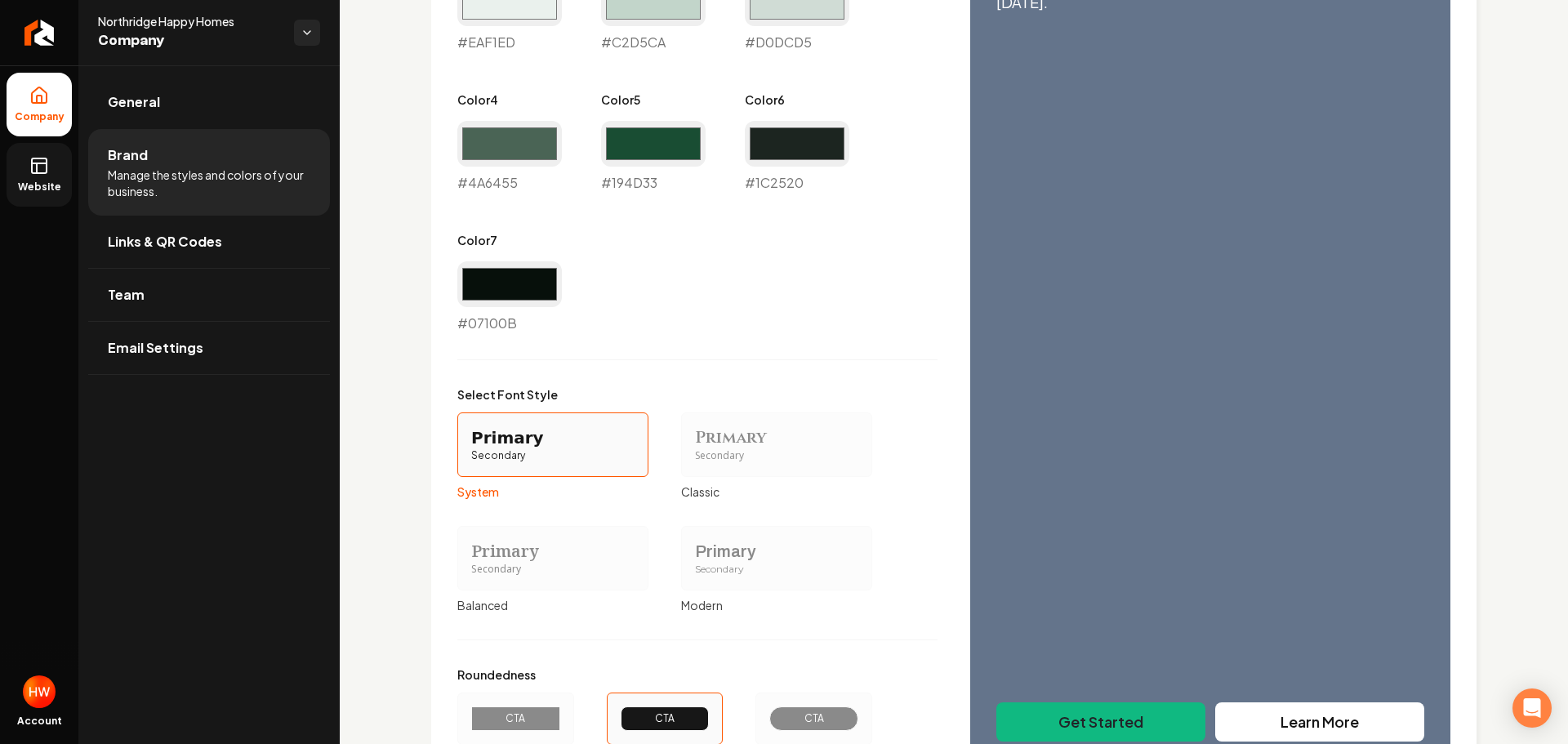
scroll to position [1207, 0]
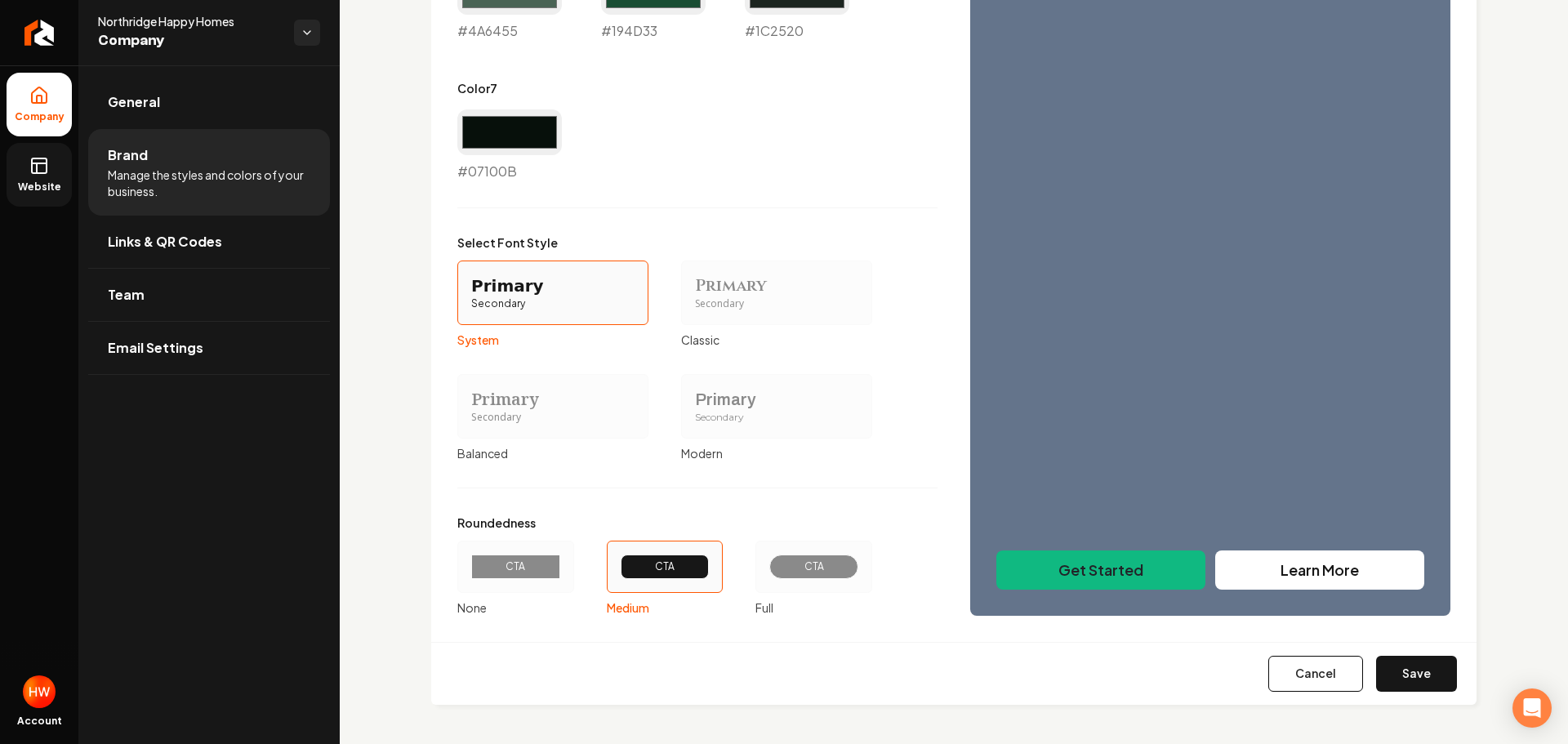
click at [809, 581] on div "CTA" at bounding box center [814, 567] width 117 height 52
click at [767, 574] on button "CTA Full" at bounding box center [761, 567] width 13 height 13
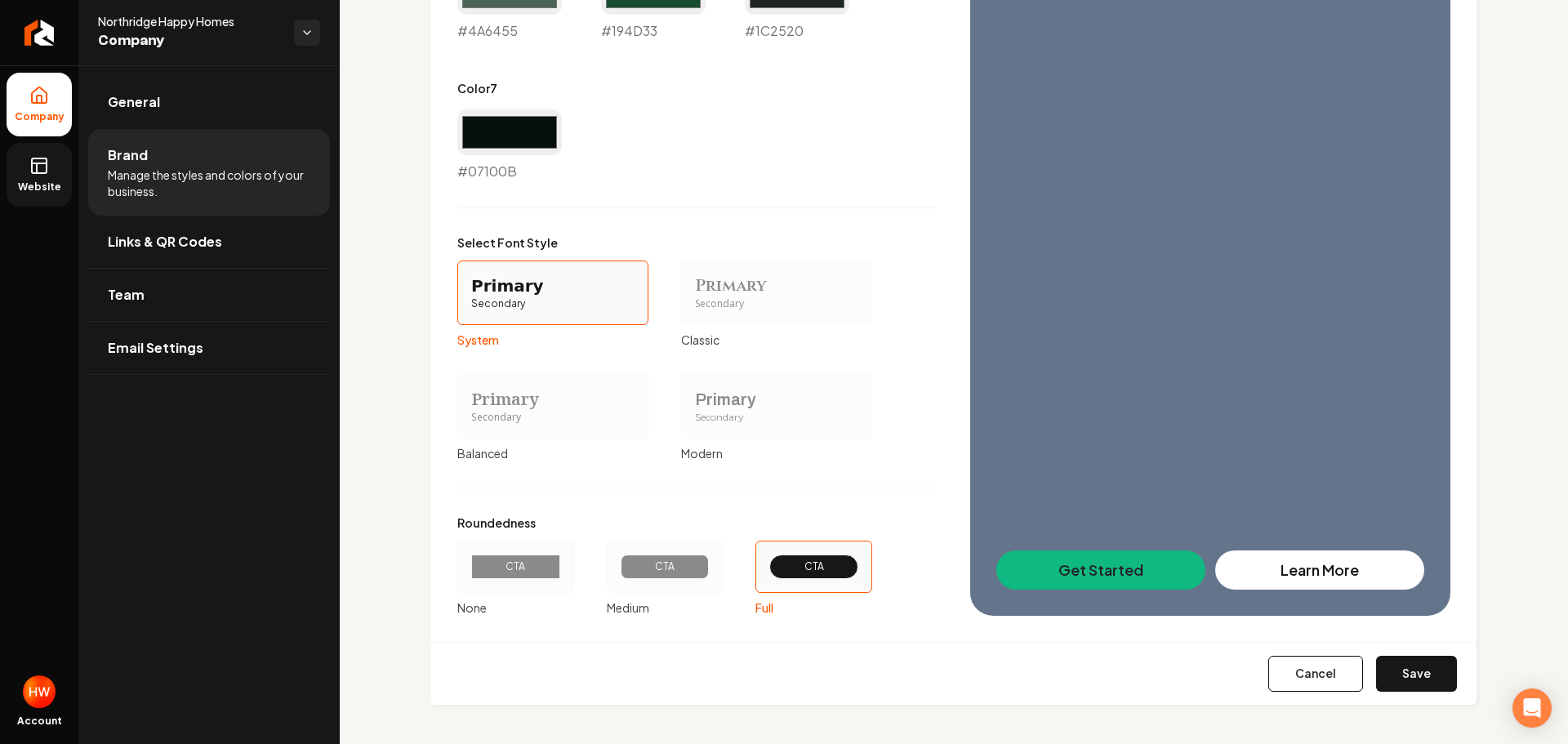
click at [1404, 676] on button "Save" at bounding box center [1417, 673] width 81 height 36
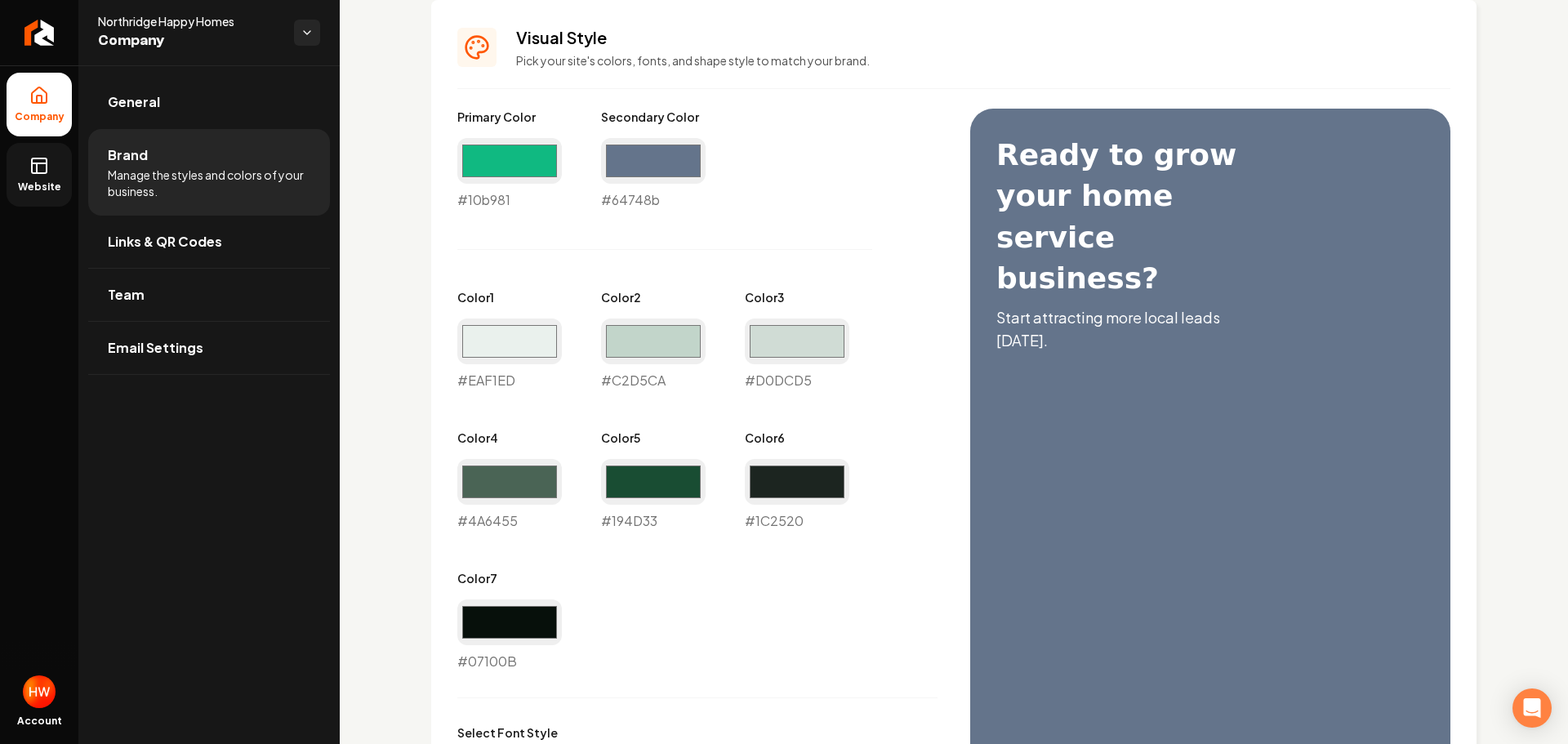
scroll to position [472, 0]
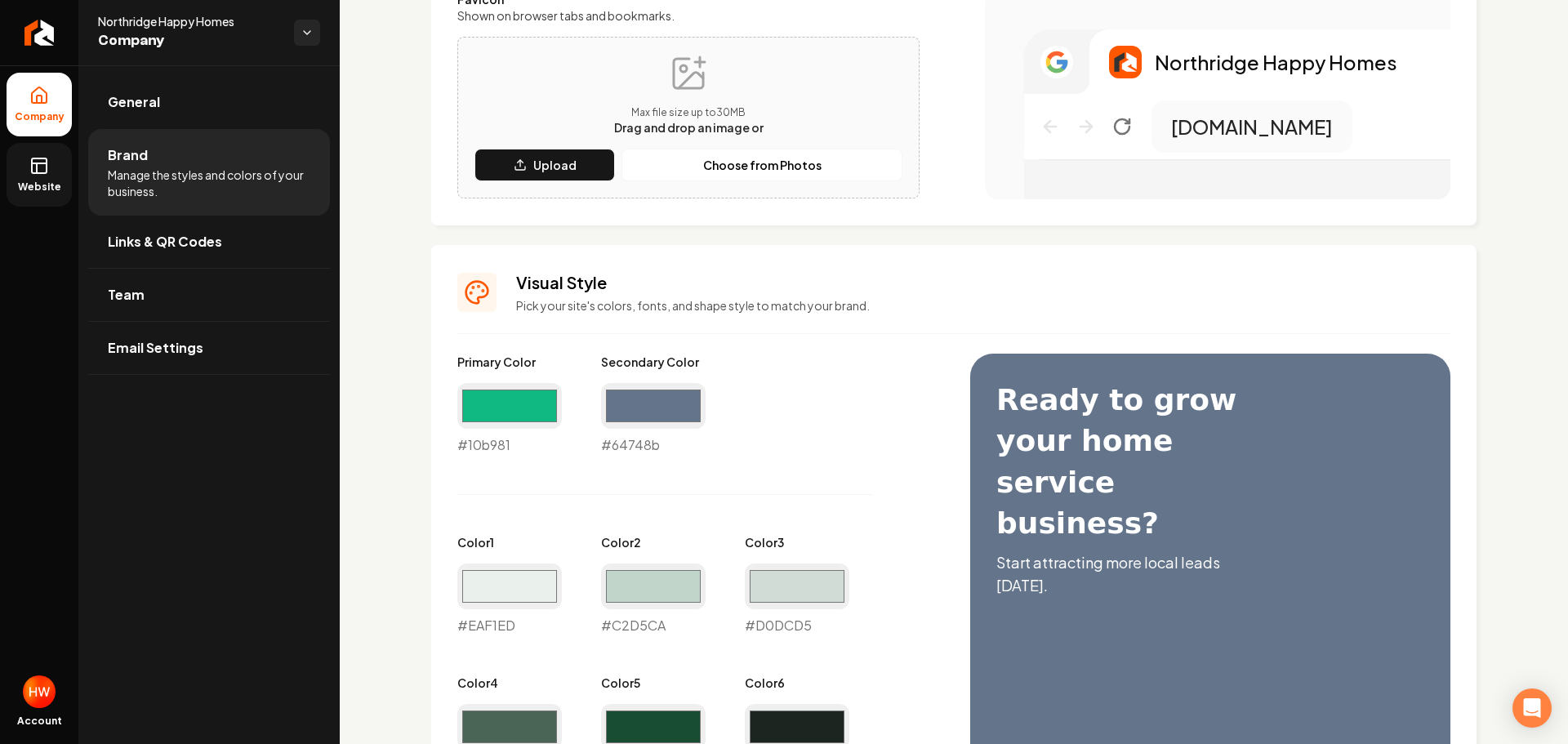
type input "#eaf1ed"
type input "#c2d5ca"
type input "#d0dcd5"
type input "#4a6455"
type input "#194d33"
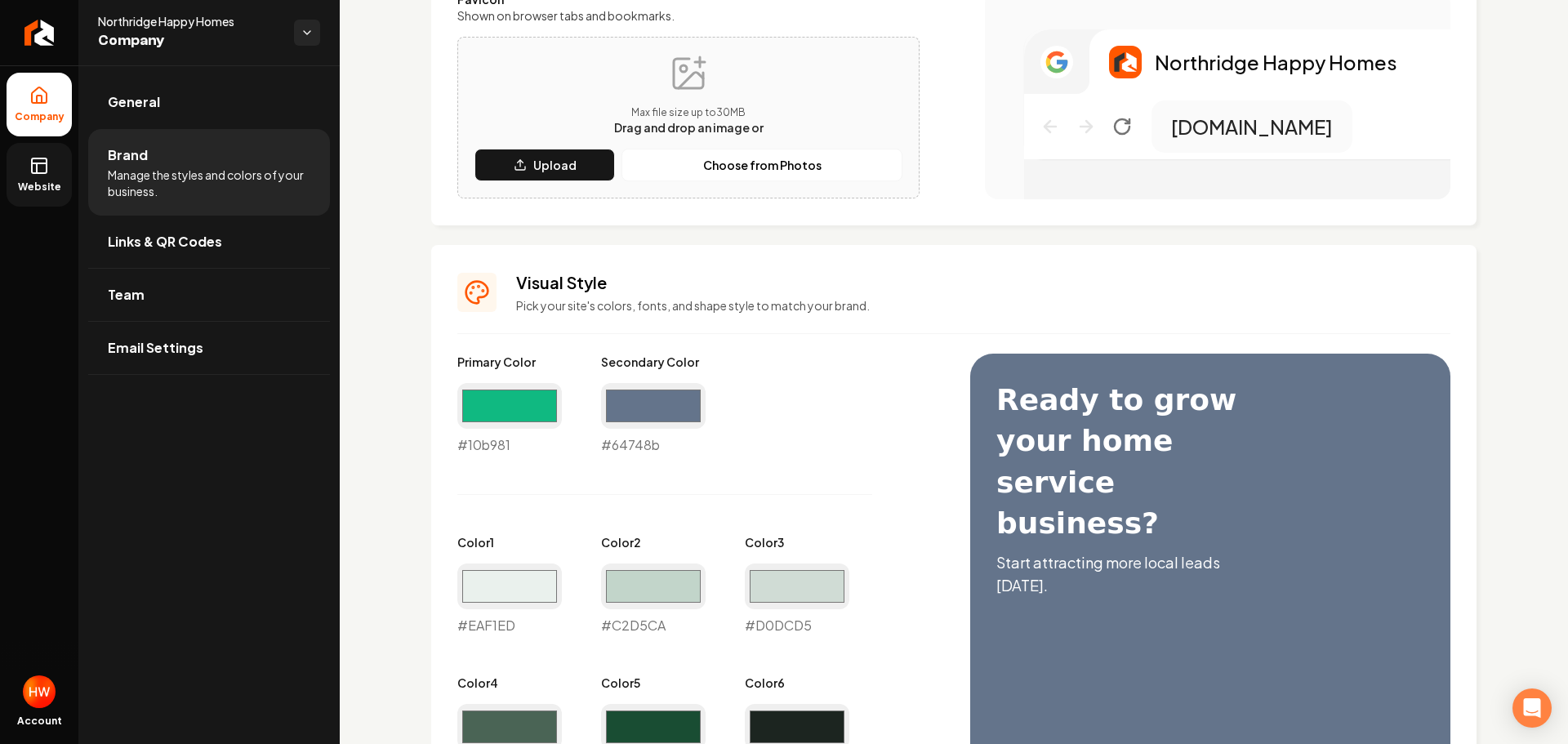
type input "#1c2520"
type input "#07100b"
click at [44, 178] on link "Website" at bounding box center [38, 175] width 66 height 64
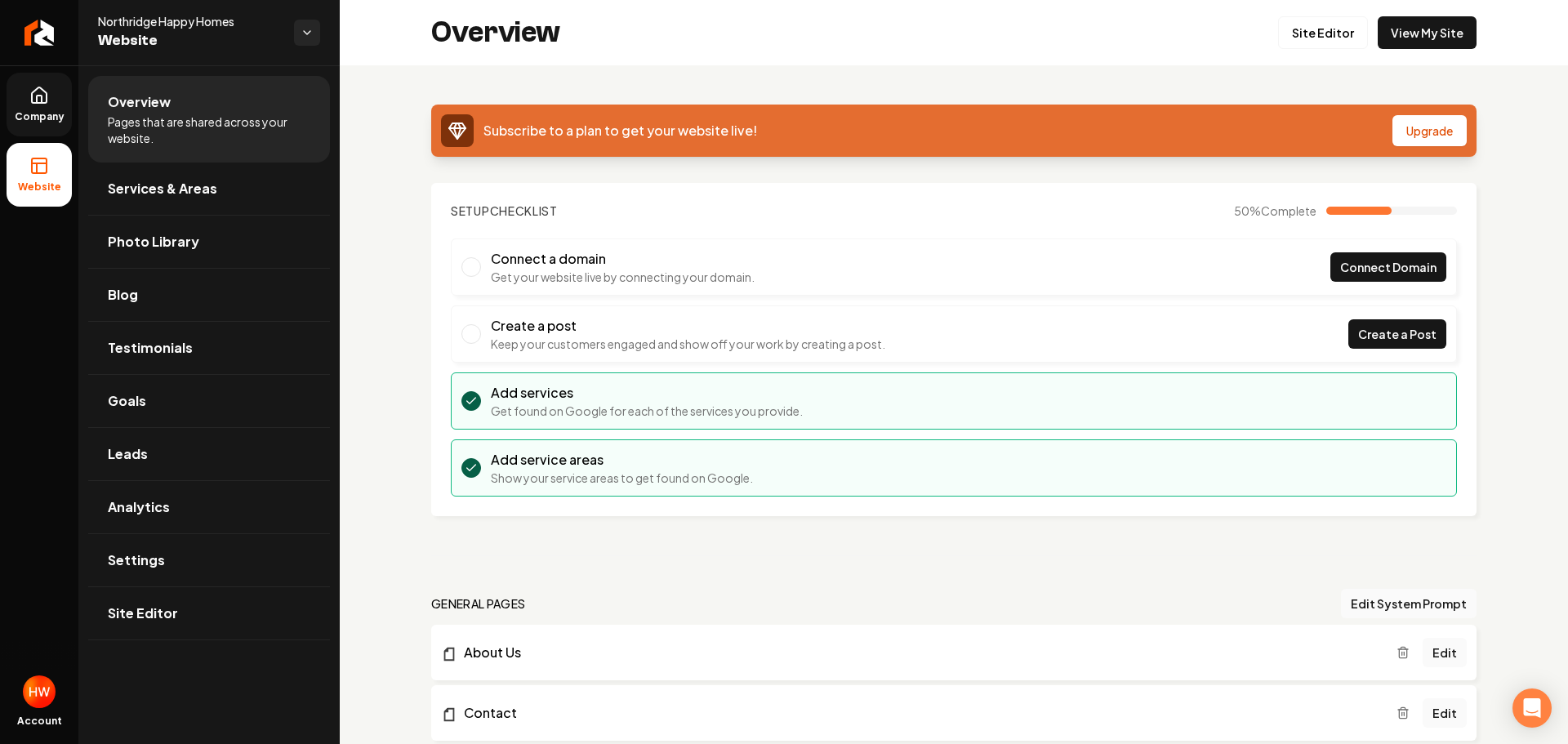
click at [38, 108] on link "Company" at bounding box center [38, 104] width 66 height 64
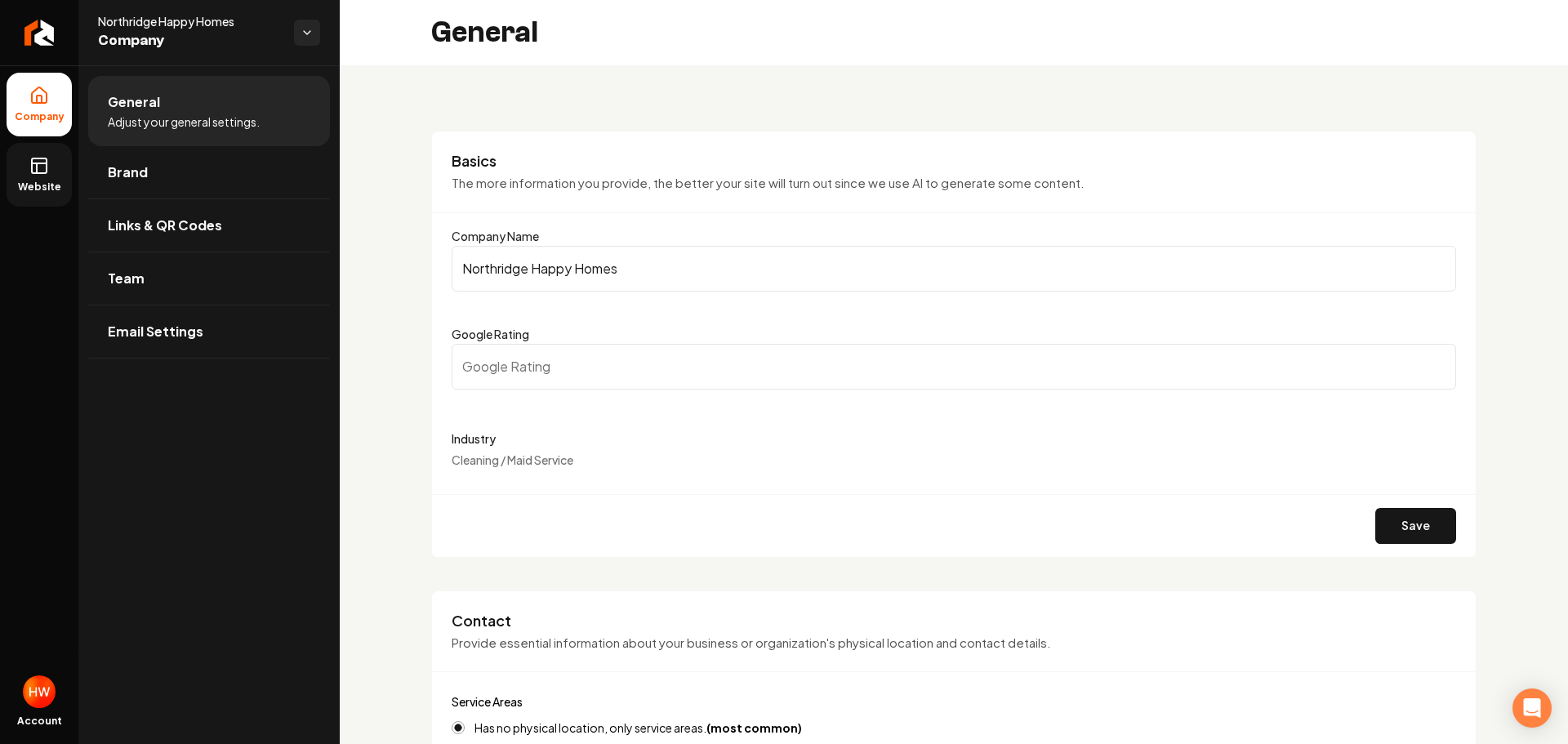
click at [588, 268] on input "Northridge Happy Homes" at bounding box center [954, 268] width 1004 height 45
click at [45, 171] on rect at bounding box center [38, 165] width 15 height 15
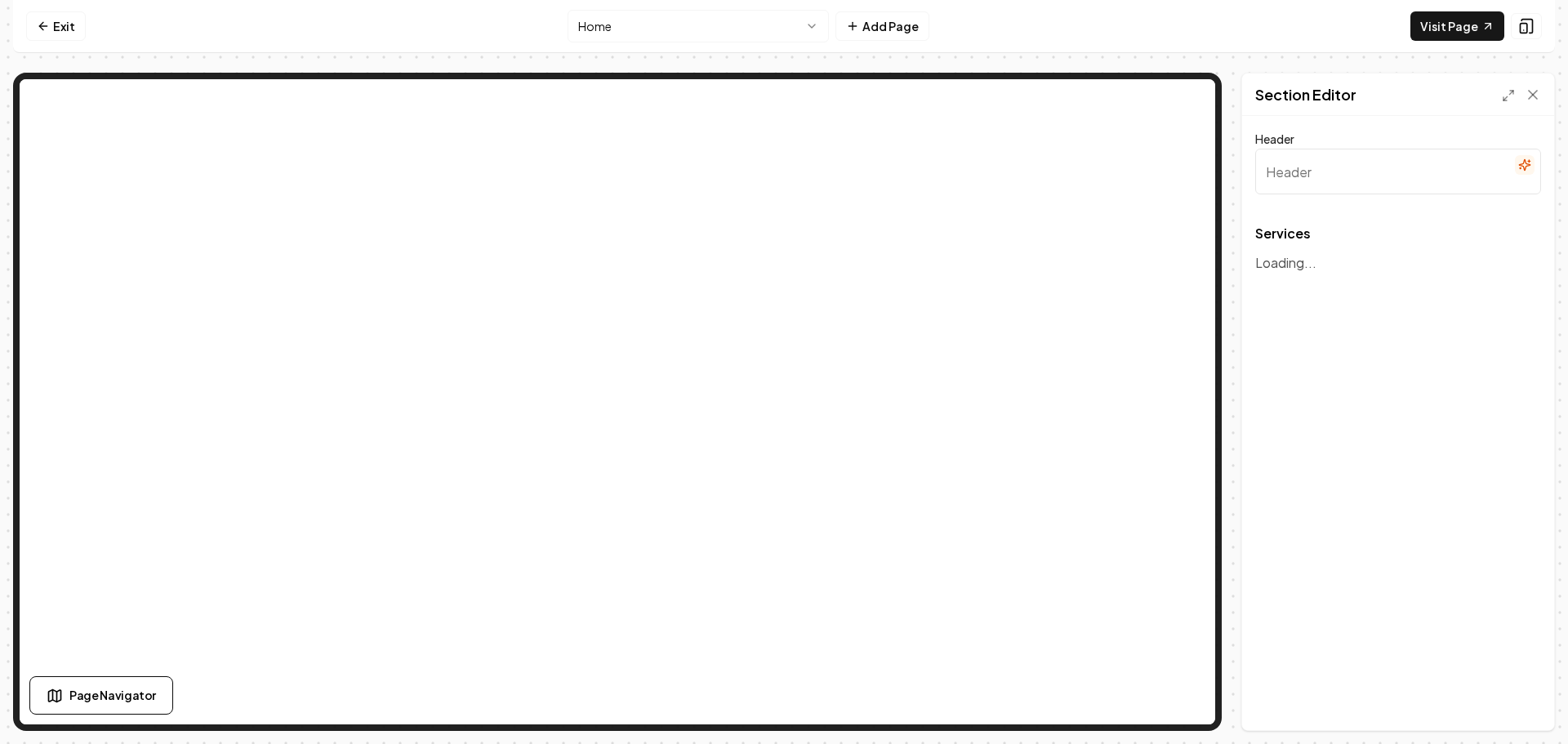
type input "Our Expert Cleaning Services"
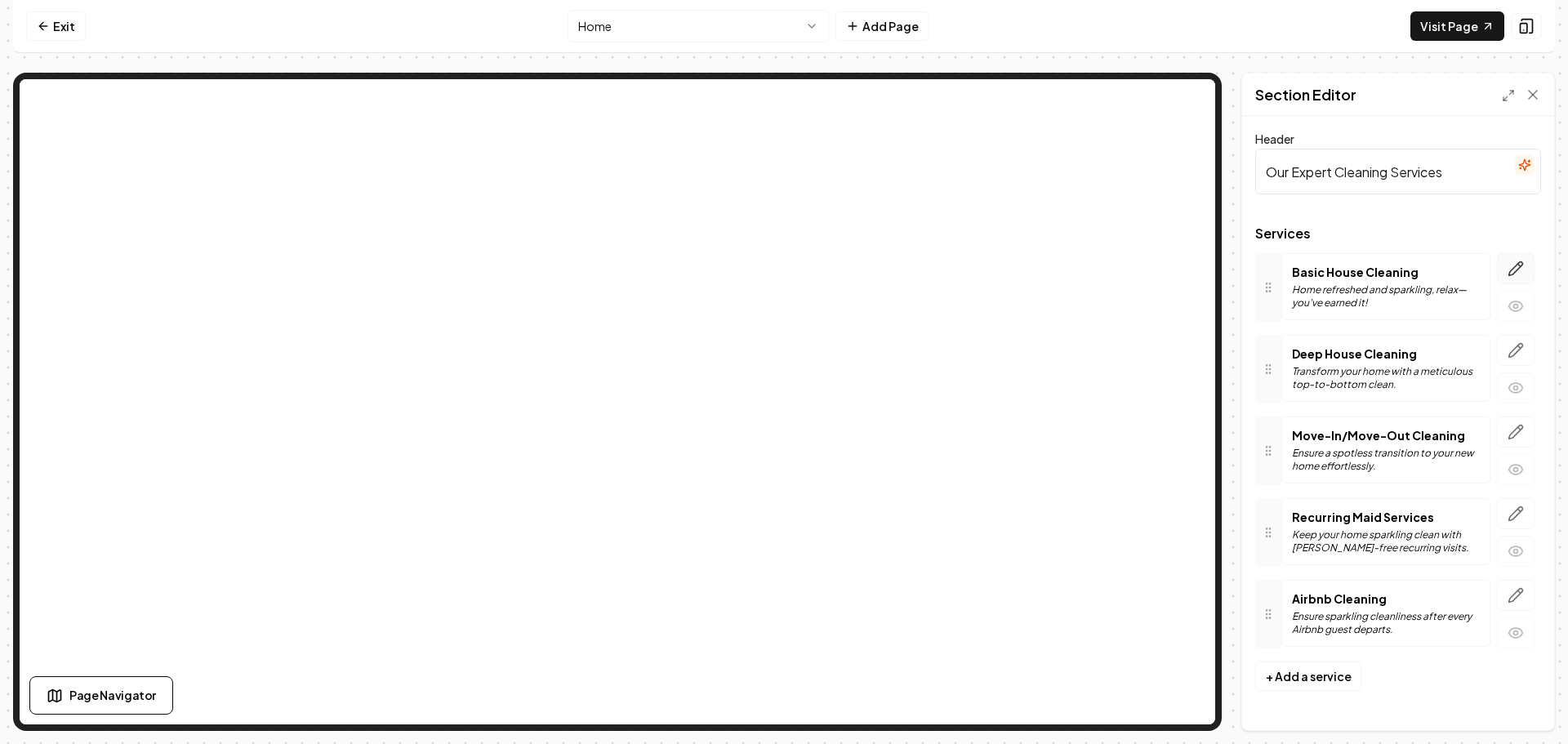
click at [1522, 266] on icon "button" at bounding box center [1516, 269] width 14 height 14
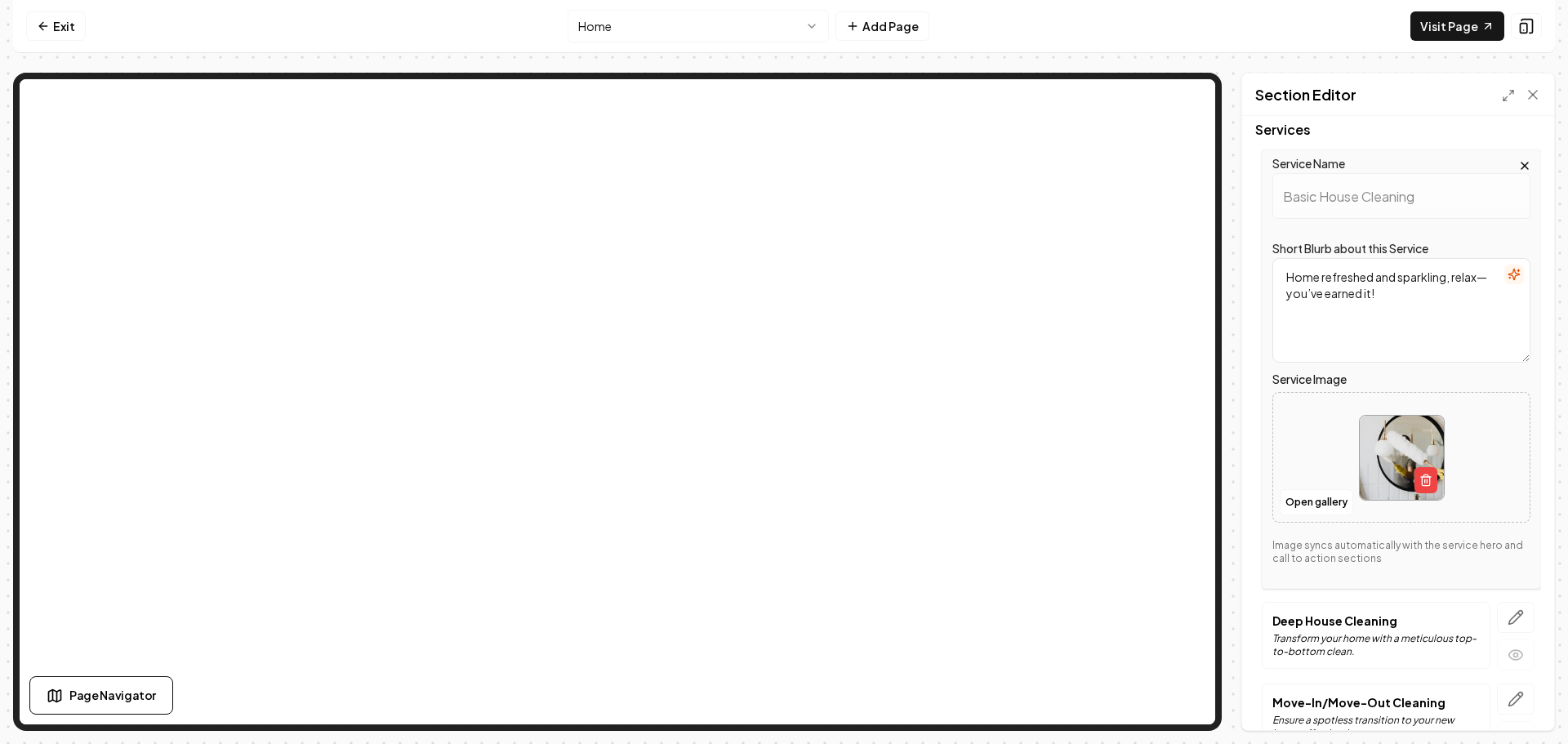
scroll to position [245, 0]
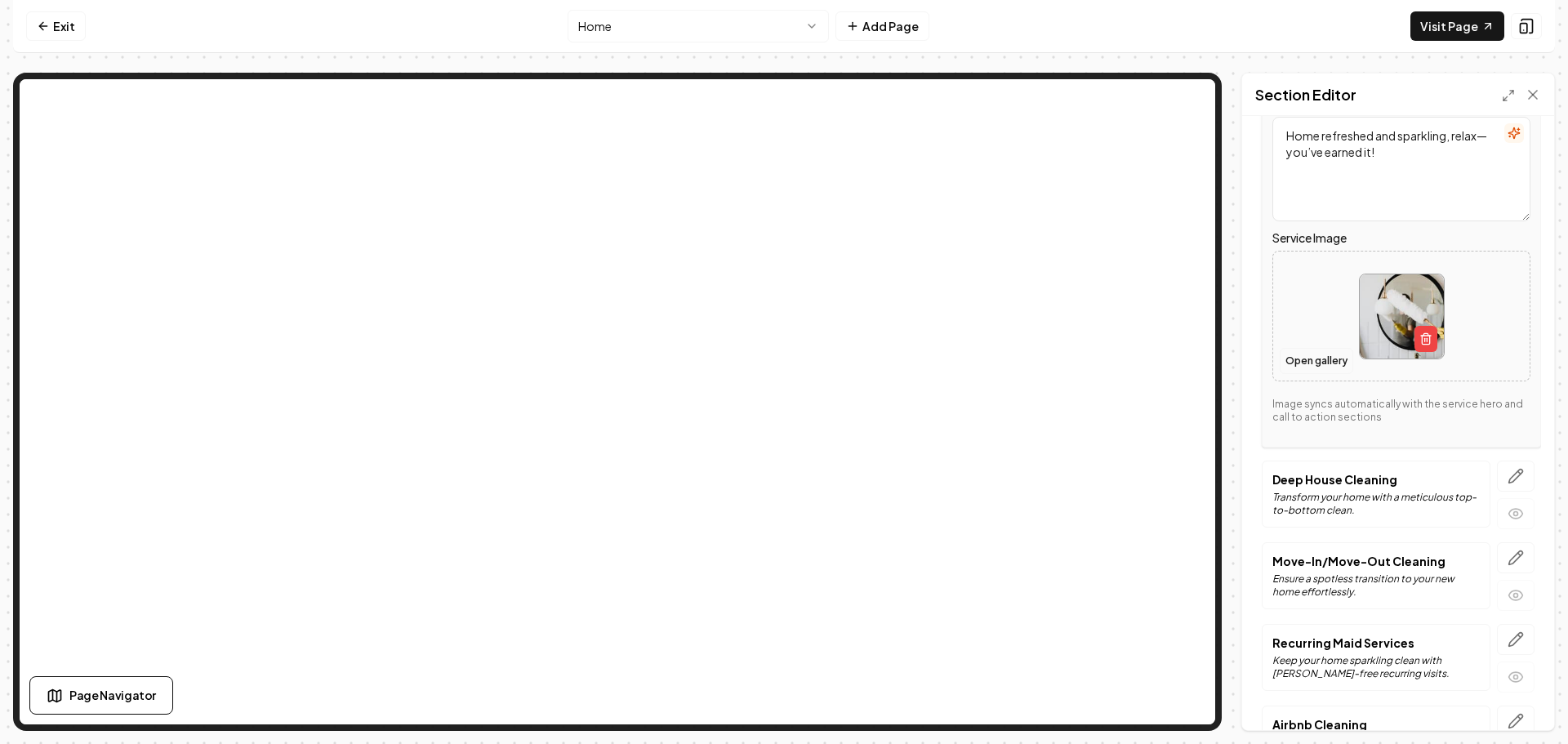
click at [1296, 358] on button "Open gallery" at bounding box center [1316, 361] width 73 height 26
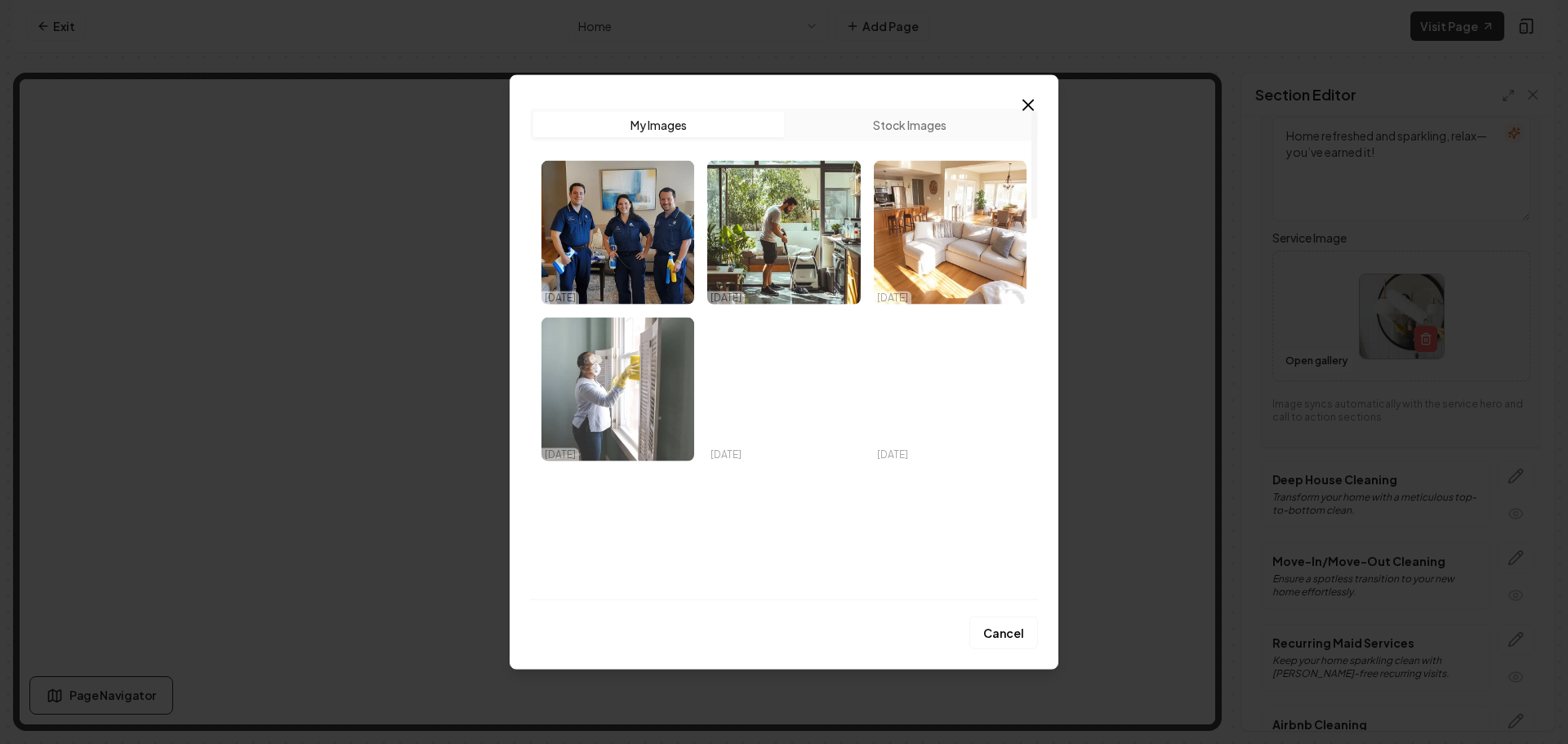
scroll to position [81, 0]
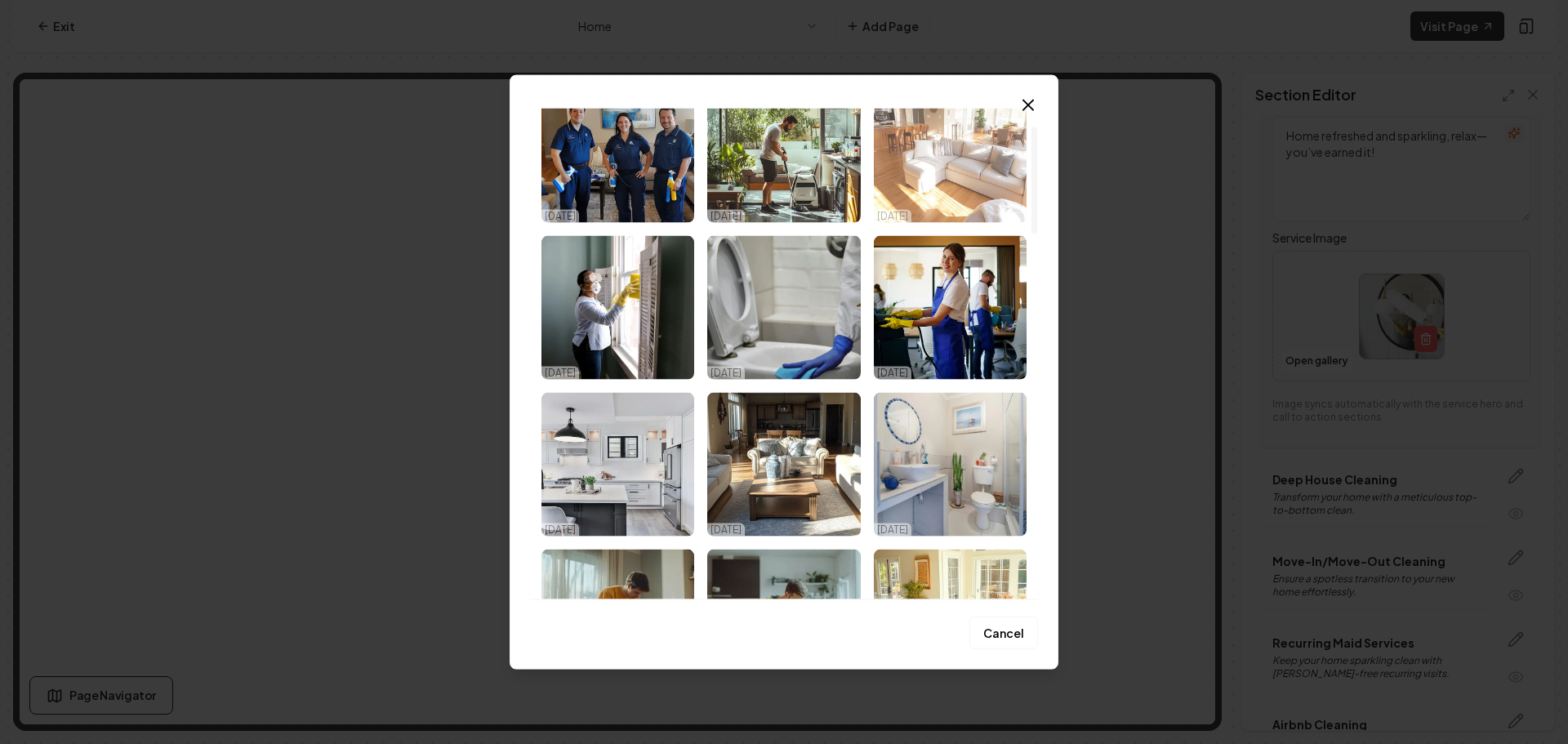
click at [959, 181] on img "Select image image_68dfc0c05c7cd75eb850ffa8.png" at bounding box center [950, 150] width 153 height 143
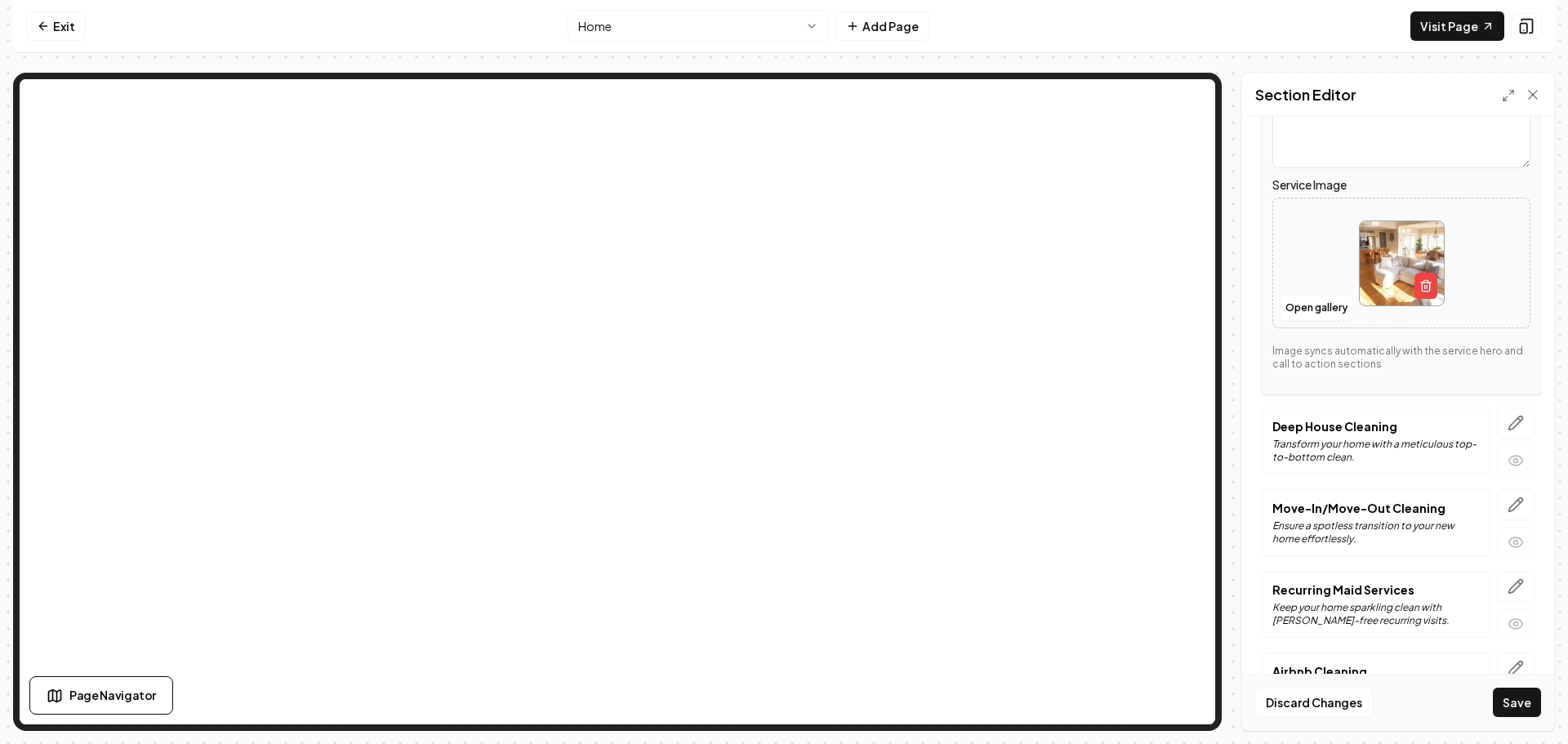
scroll to position [327, 0]
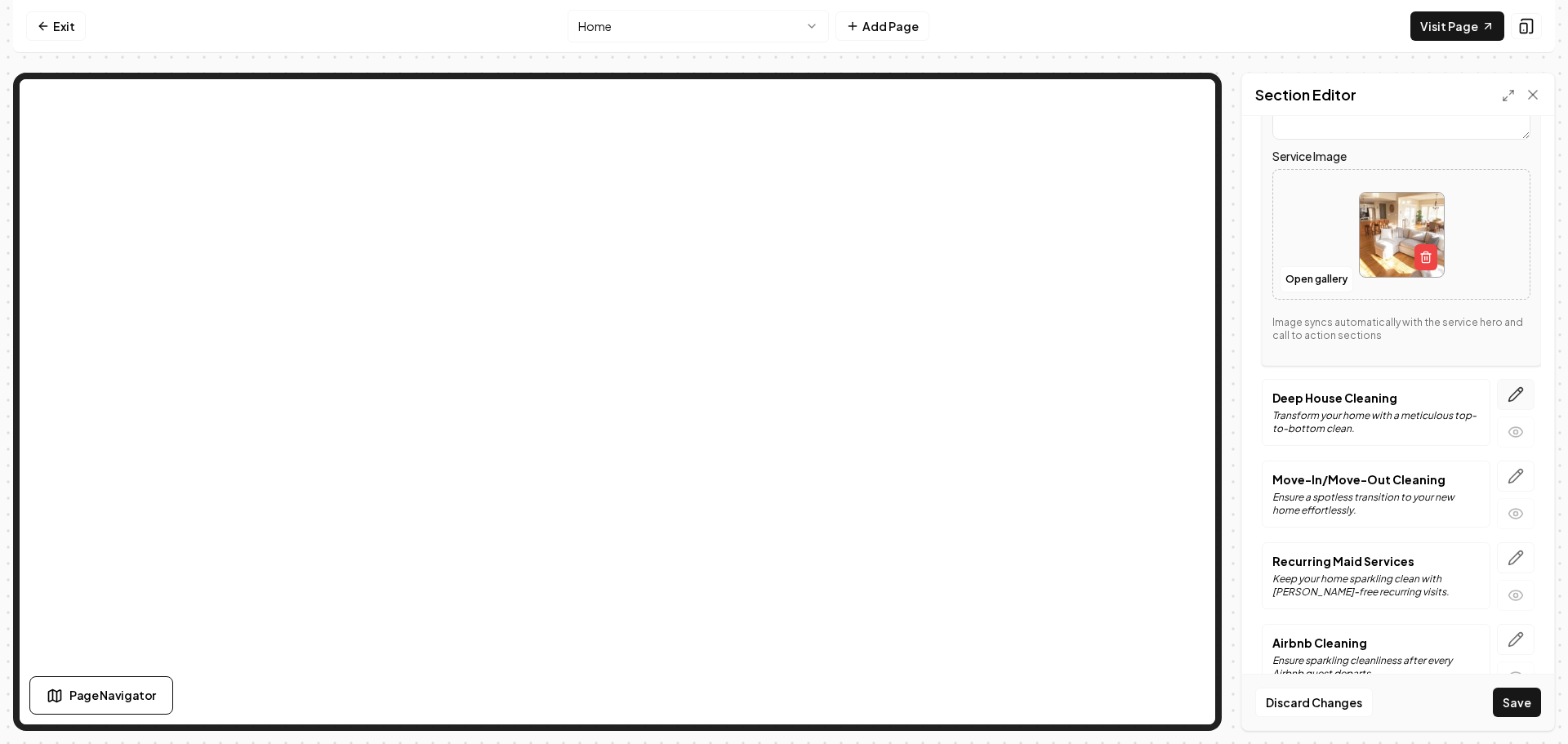
click at [1508, 393] on icon "button" at bounding box center [1516, 394] width 17 height 17
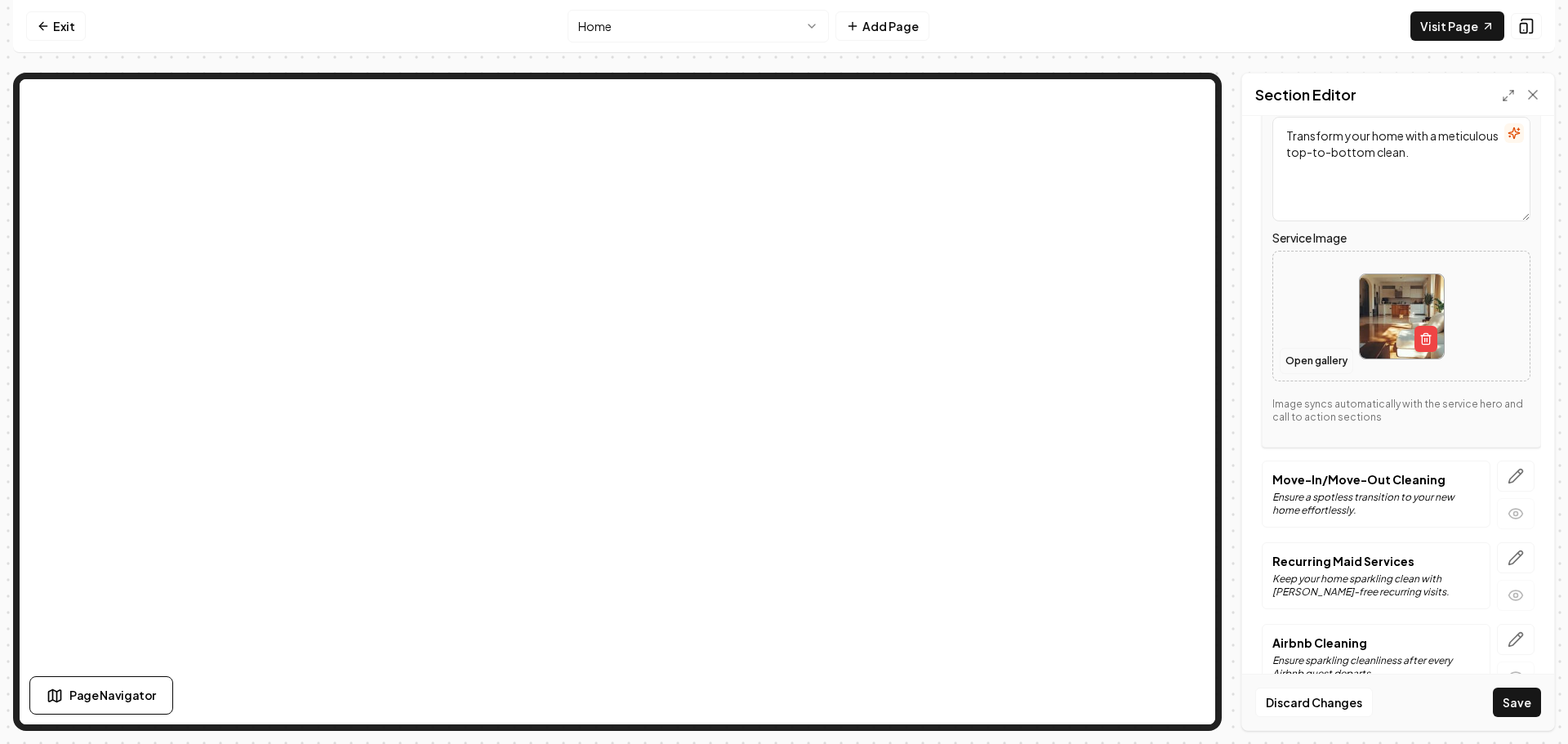
click at [1308, 357] on button "Open gallery" at bounding box center [1316, 361] width 73 height 26
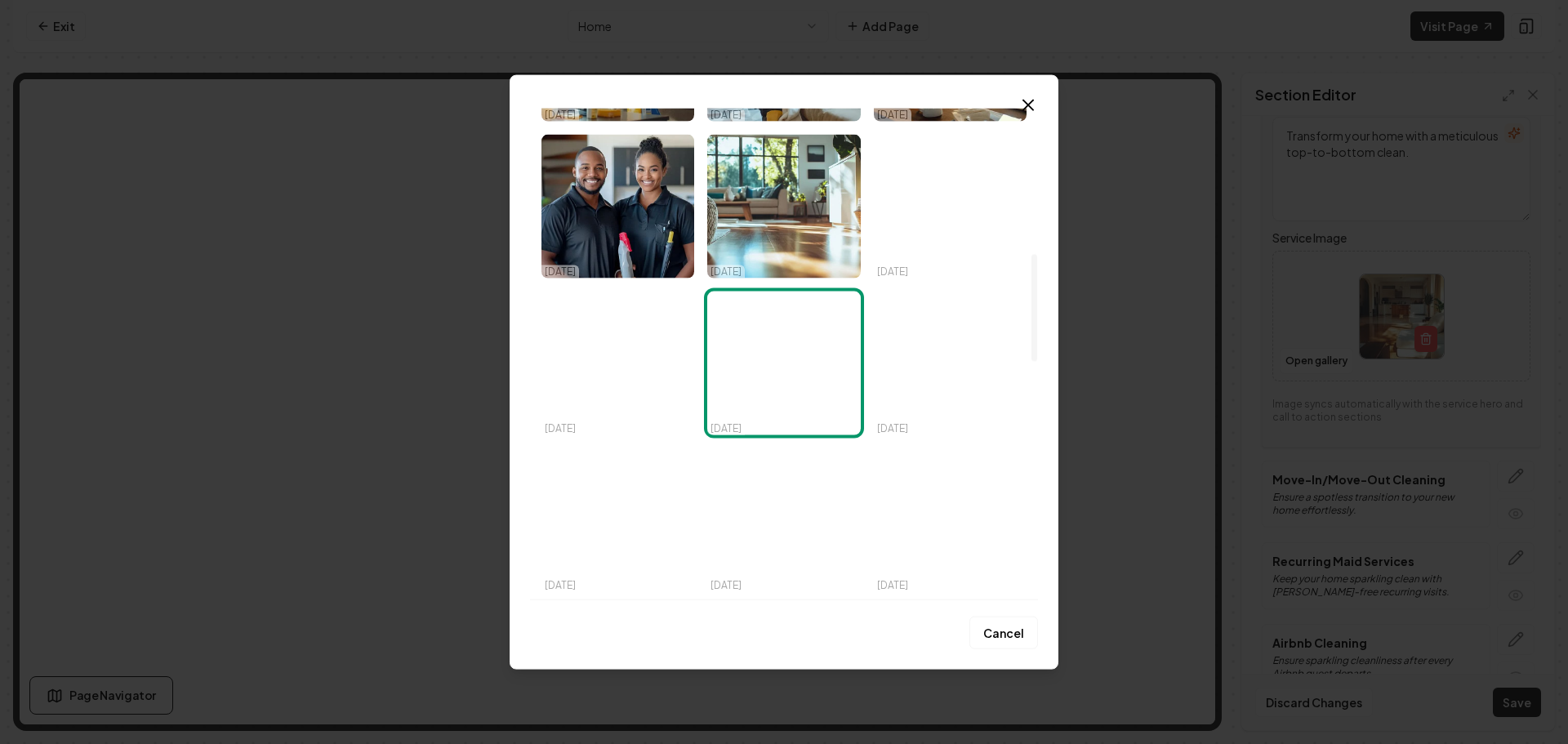
scroll to position [735, 0]
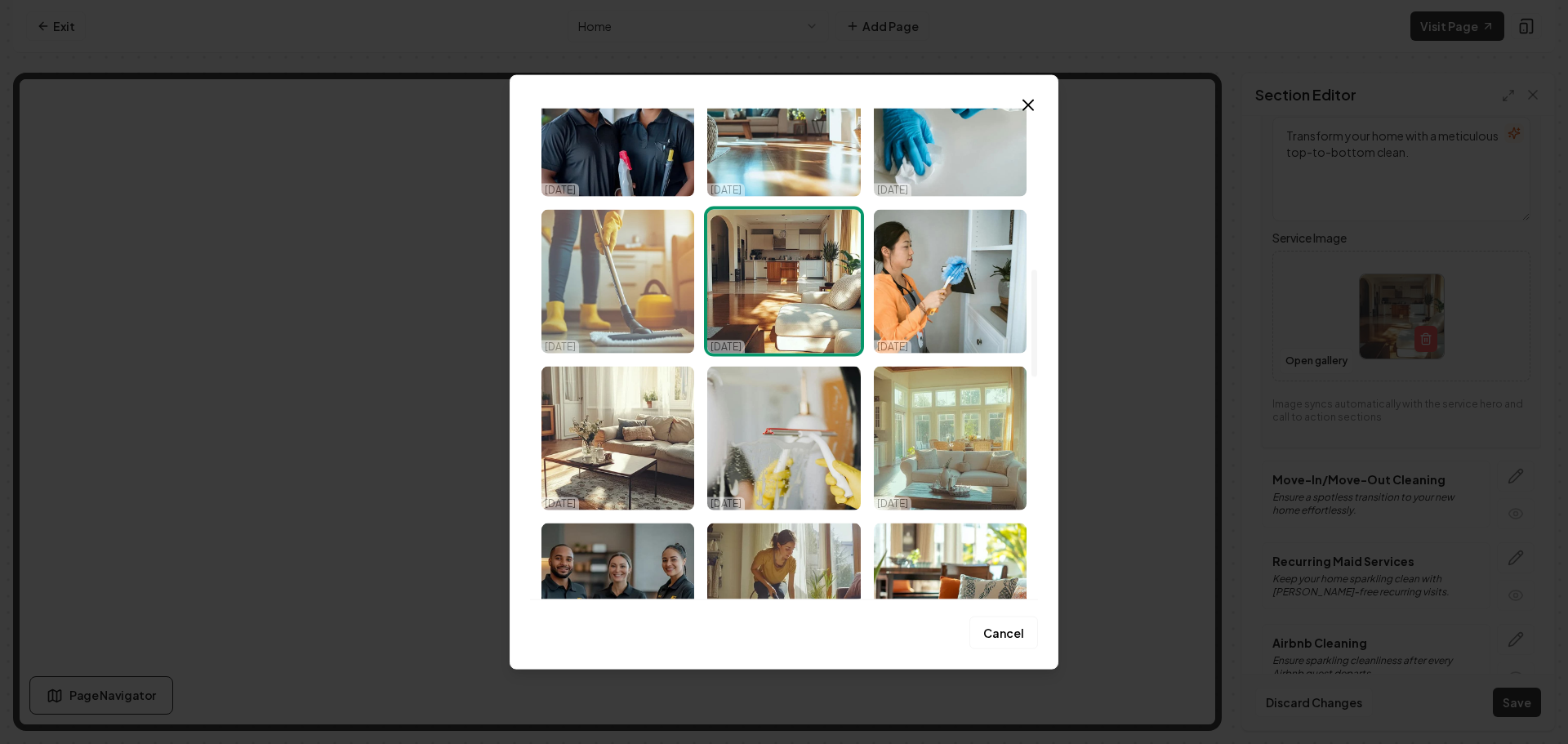
click at [627, 306] on img "Select image image_68dfc0c05c7cd75eb850feff.png" at bounding box center [618, 281] width 153 height 143
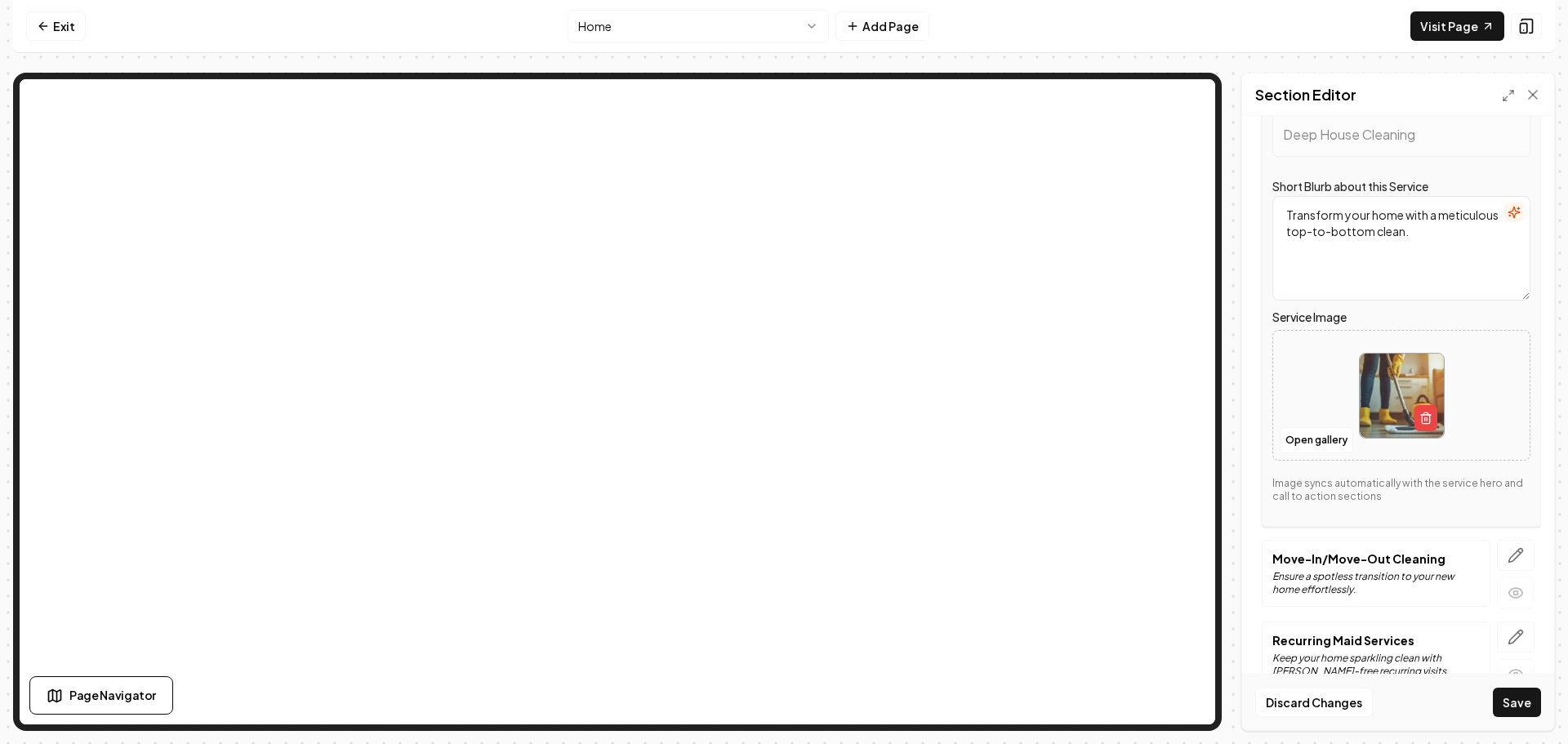
scroll to position [327, 0]
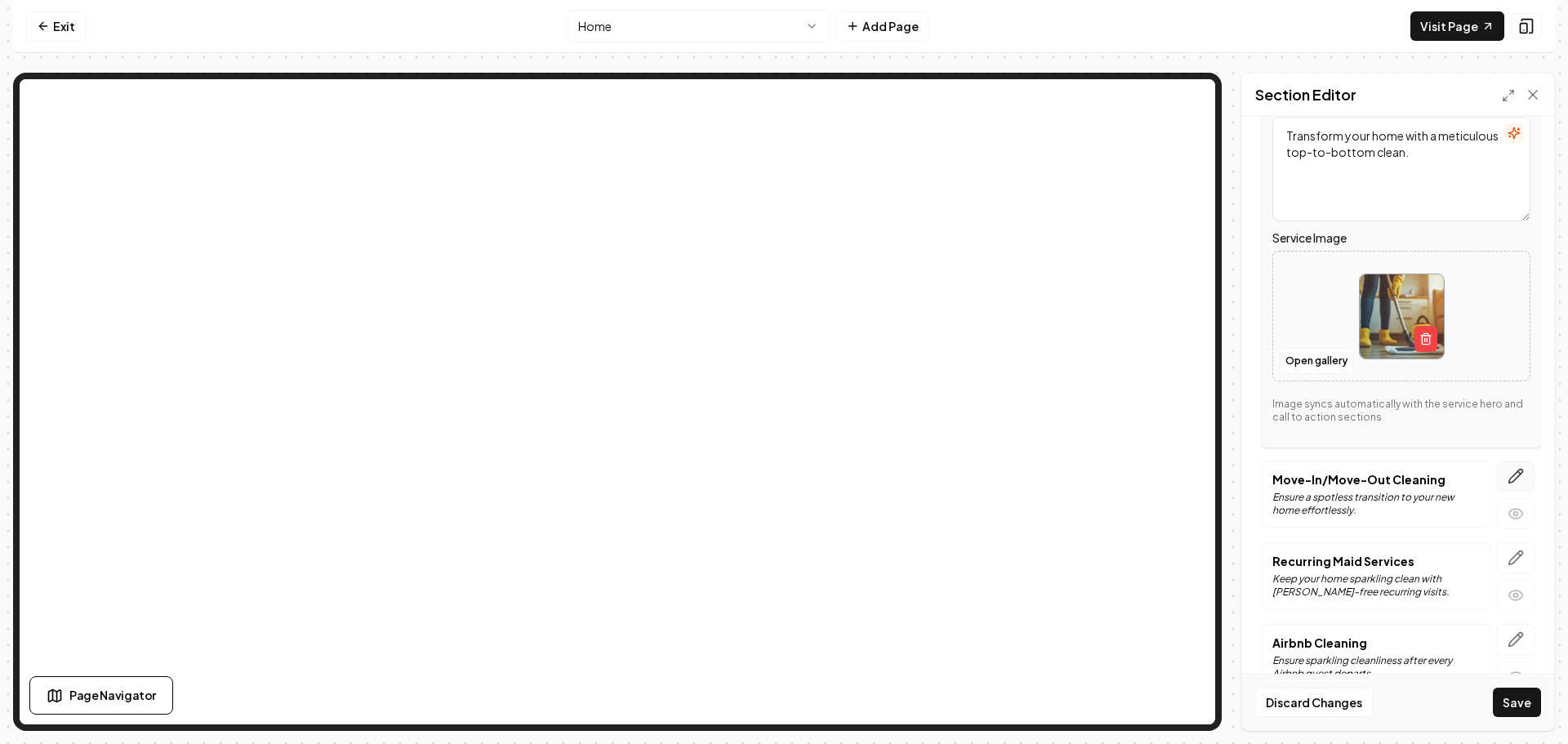
click at [1512, 468] on button "button" at bounding box center [1516, 476] width 38 height 31
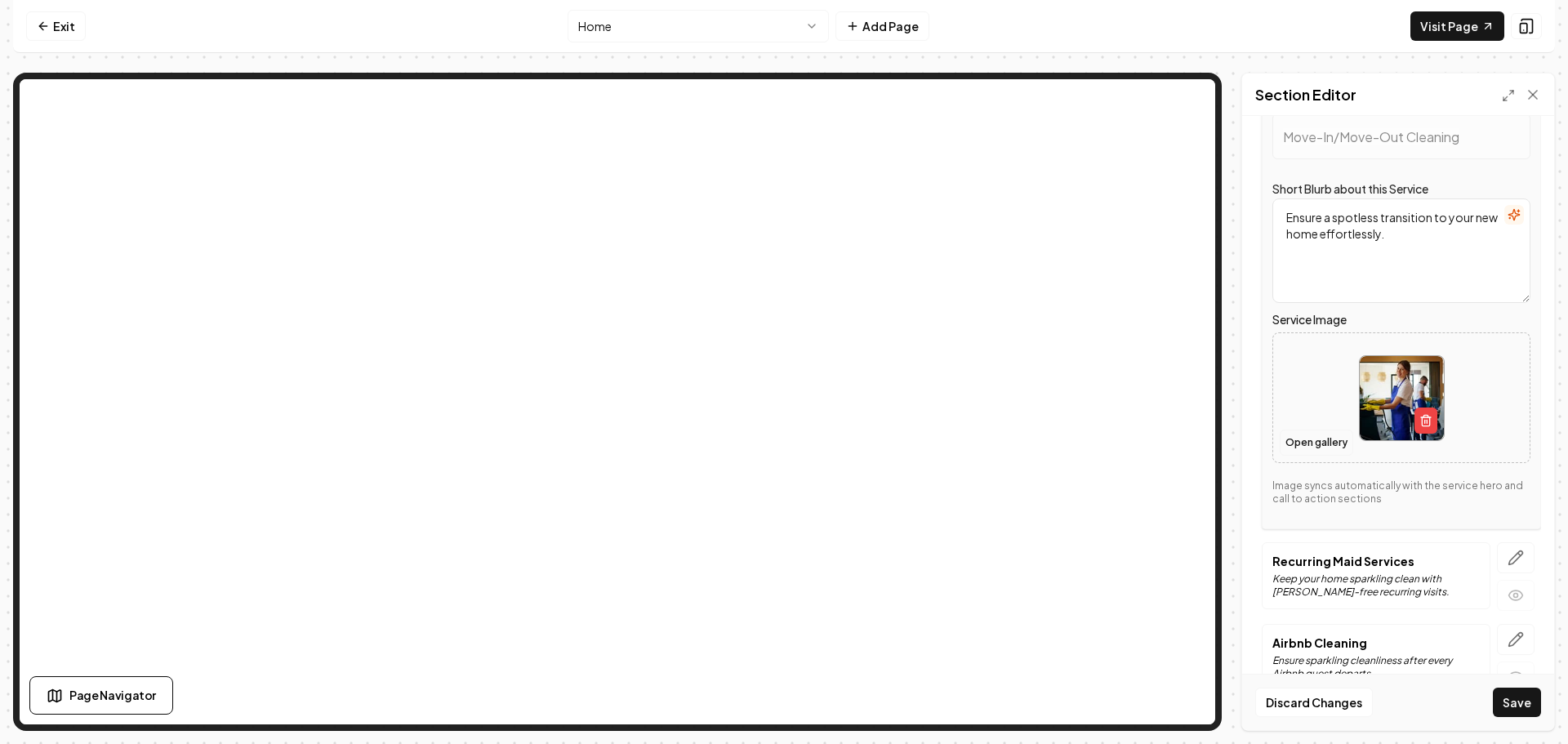
click at [1311, 447] on button "Open gallery" at bounding box center [1316, 443] width 73 height 26
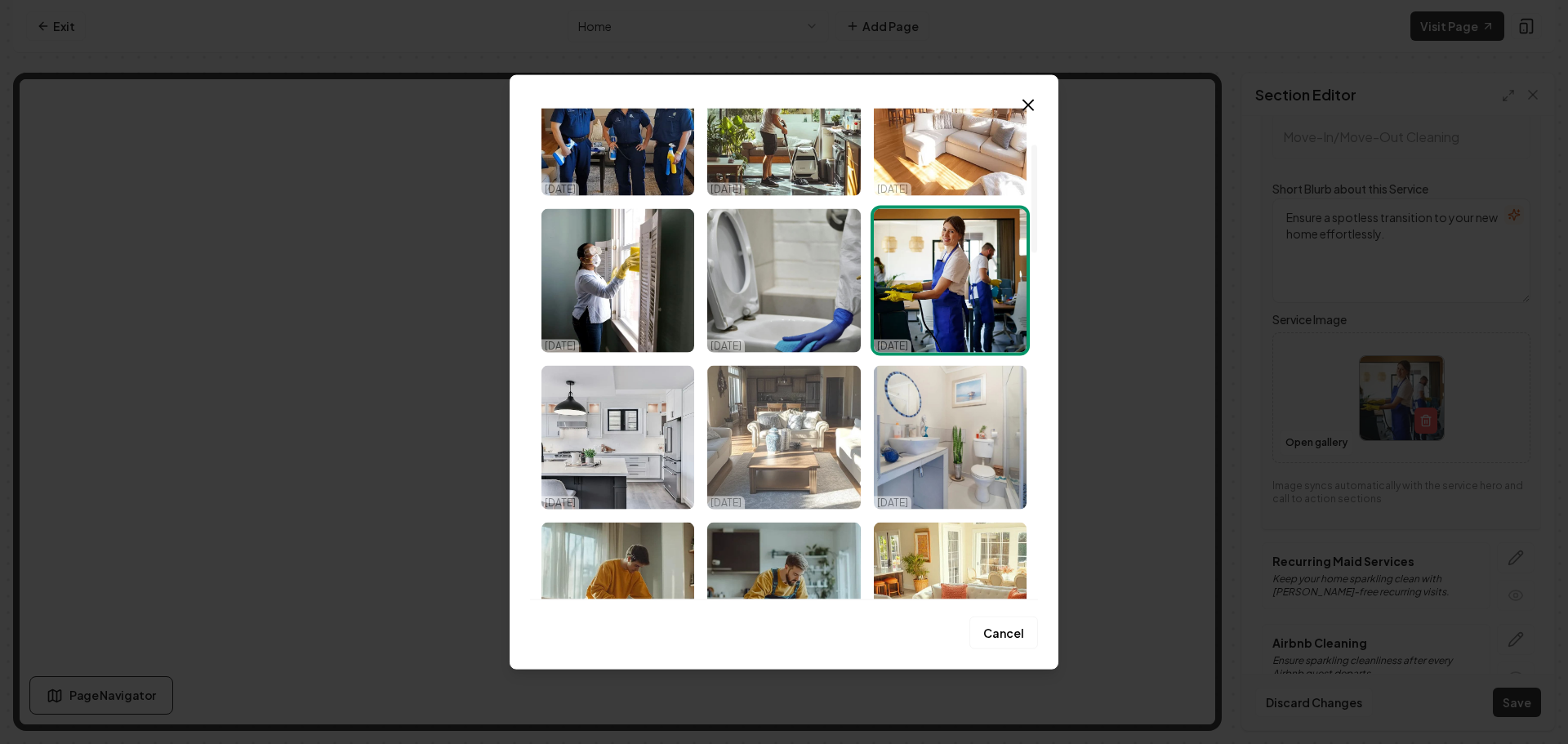
scroll to position [163, 0]
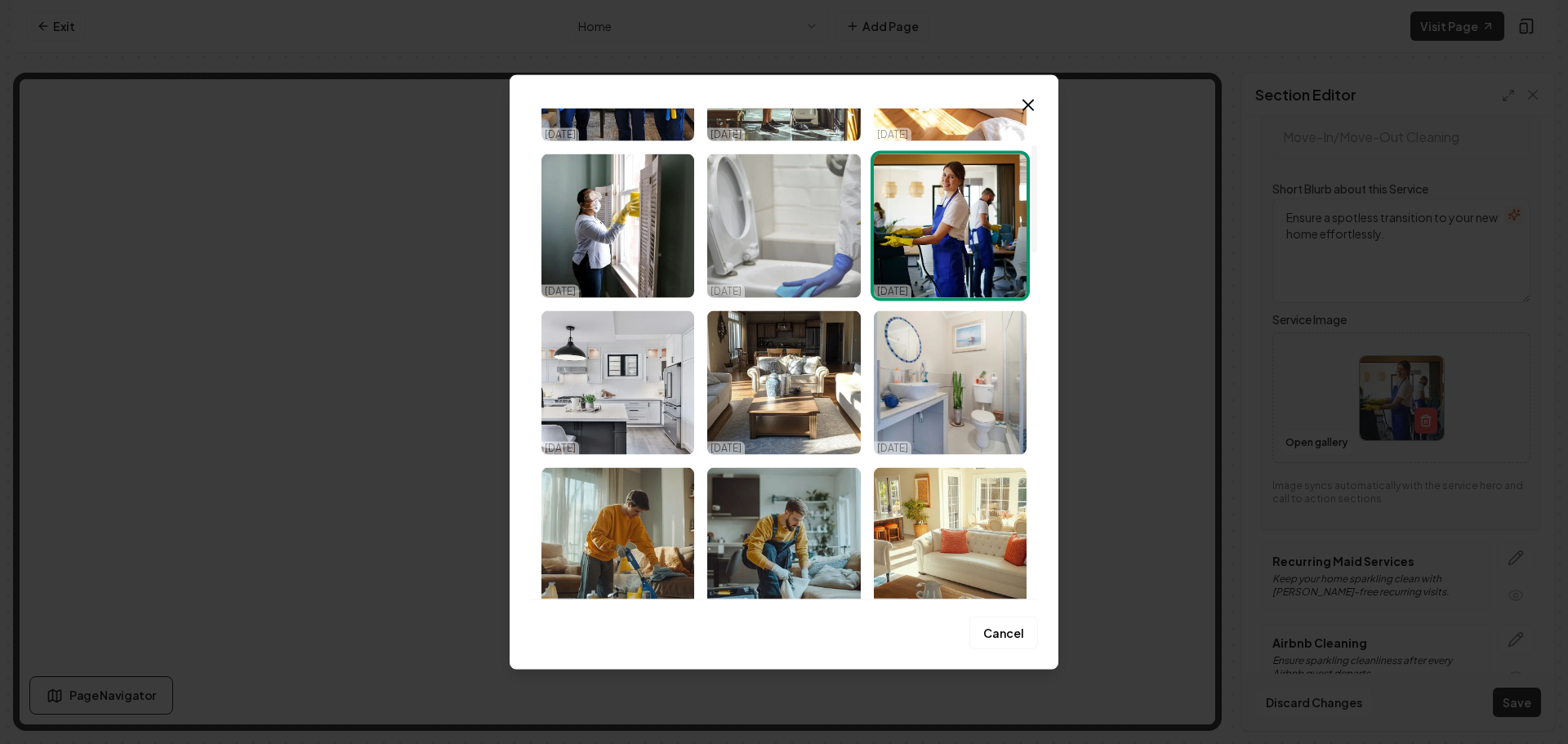
click at [775, 262] on img "Select image image_68dfc0c05c7cd75eb850fc8c.jpeg" at bounding box center [783, 226] width 153 height 143
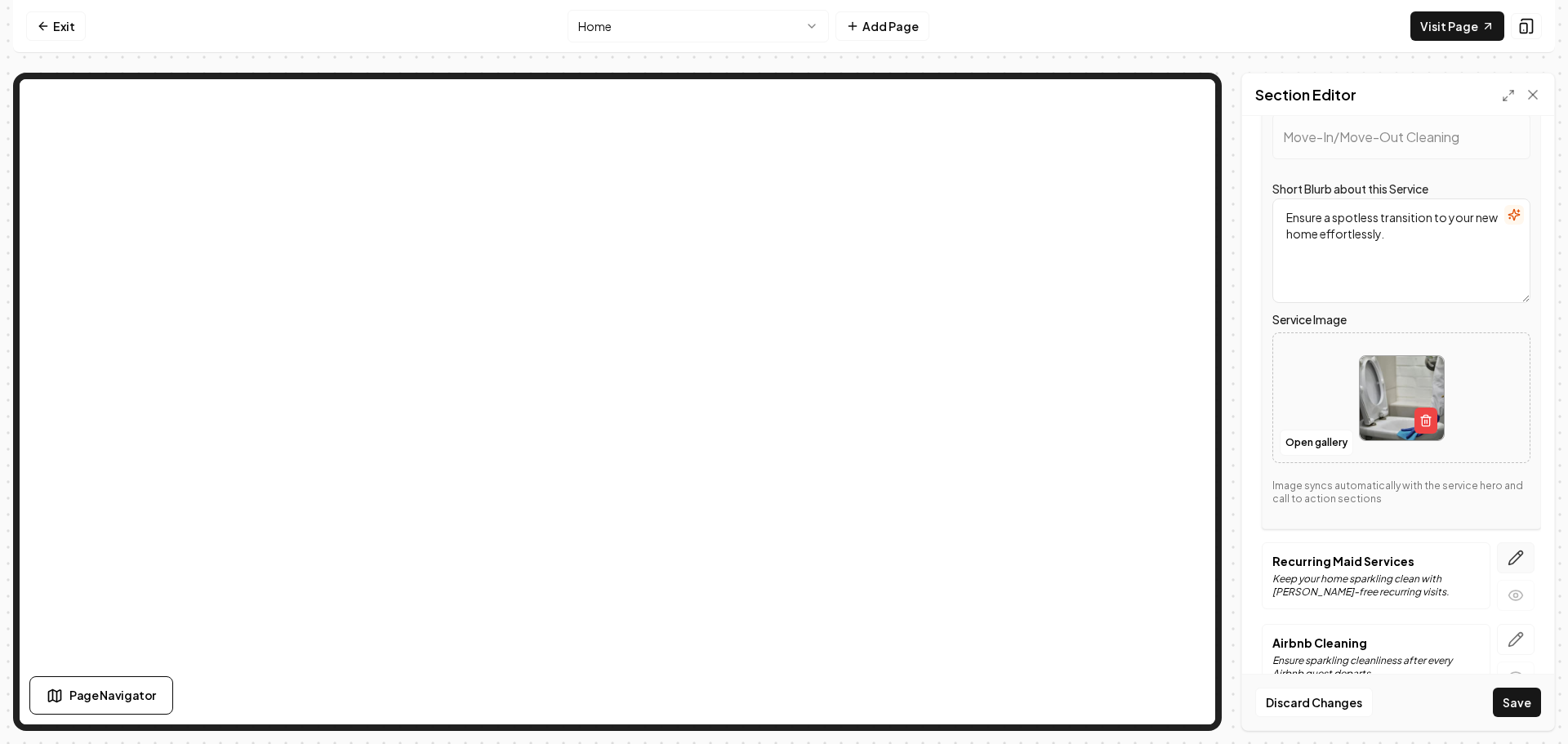
scroll to position [365, 0]
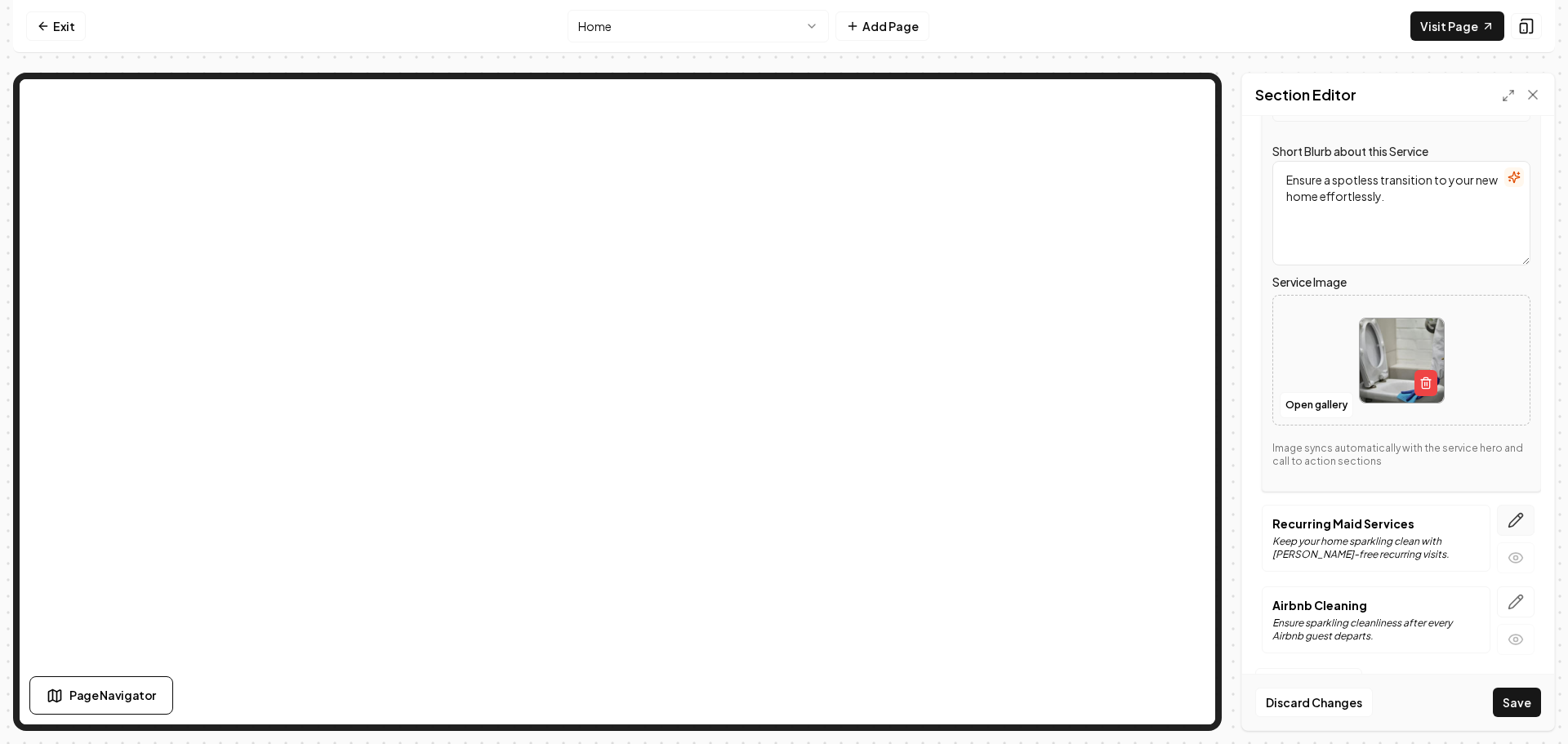
click at [1508, 517] on icon "button" at bounding box center [1516, 520] width 17 height 17
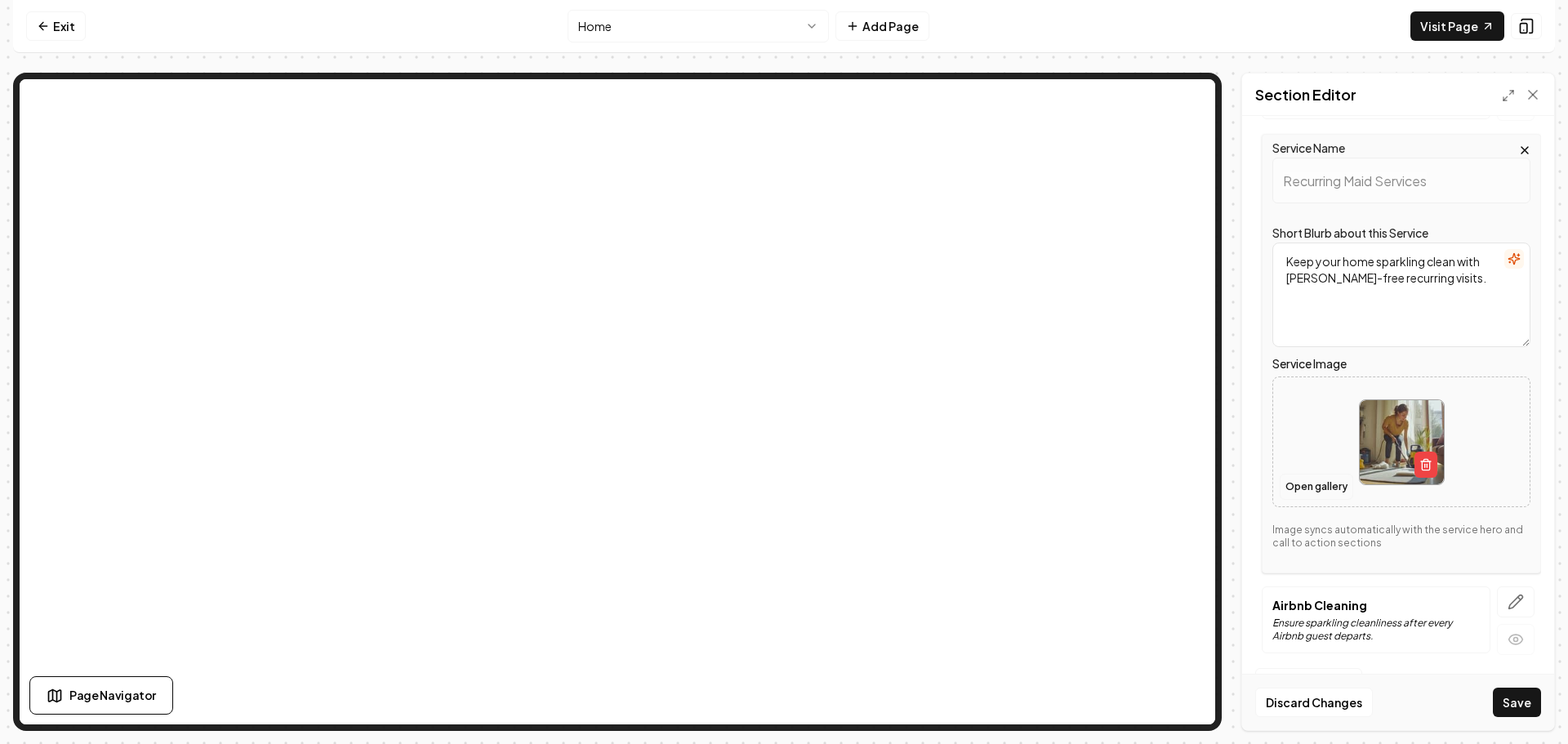
click at [1314, 483] on button "Open gallery" at bounding box center [1316, 487] width 73 height 26
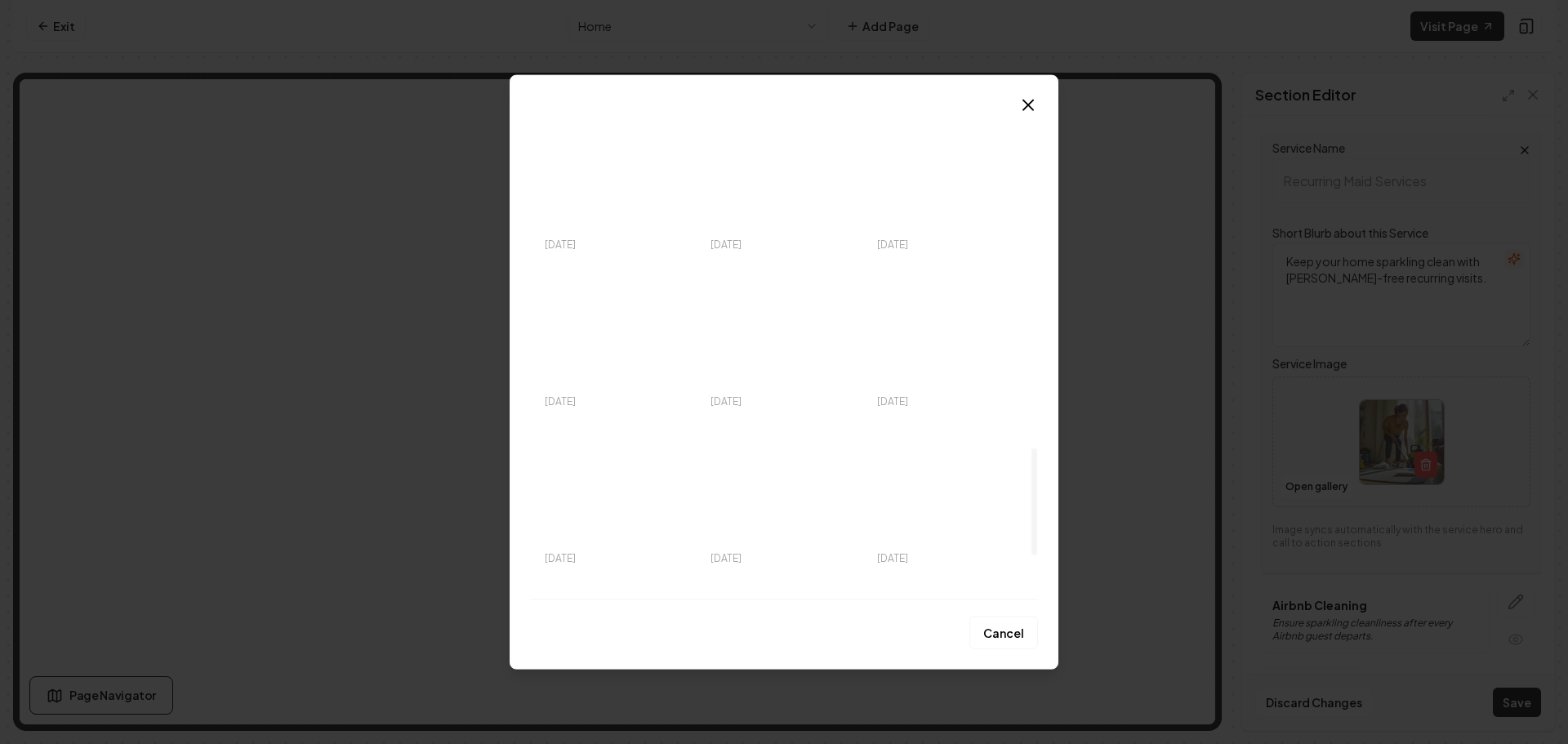
scroll to position [1553, 0]
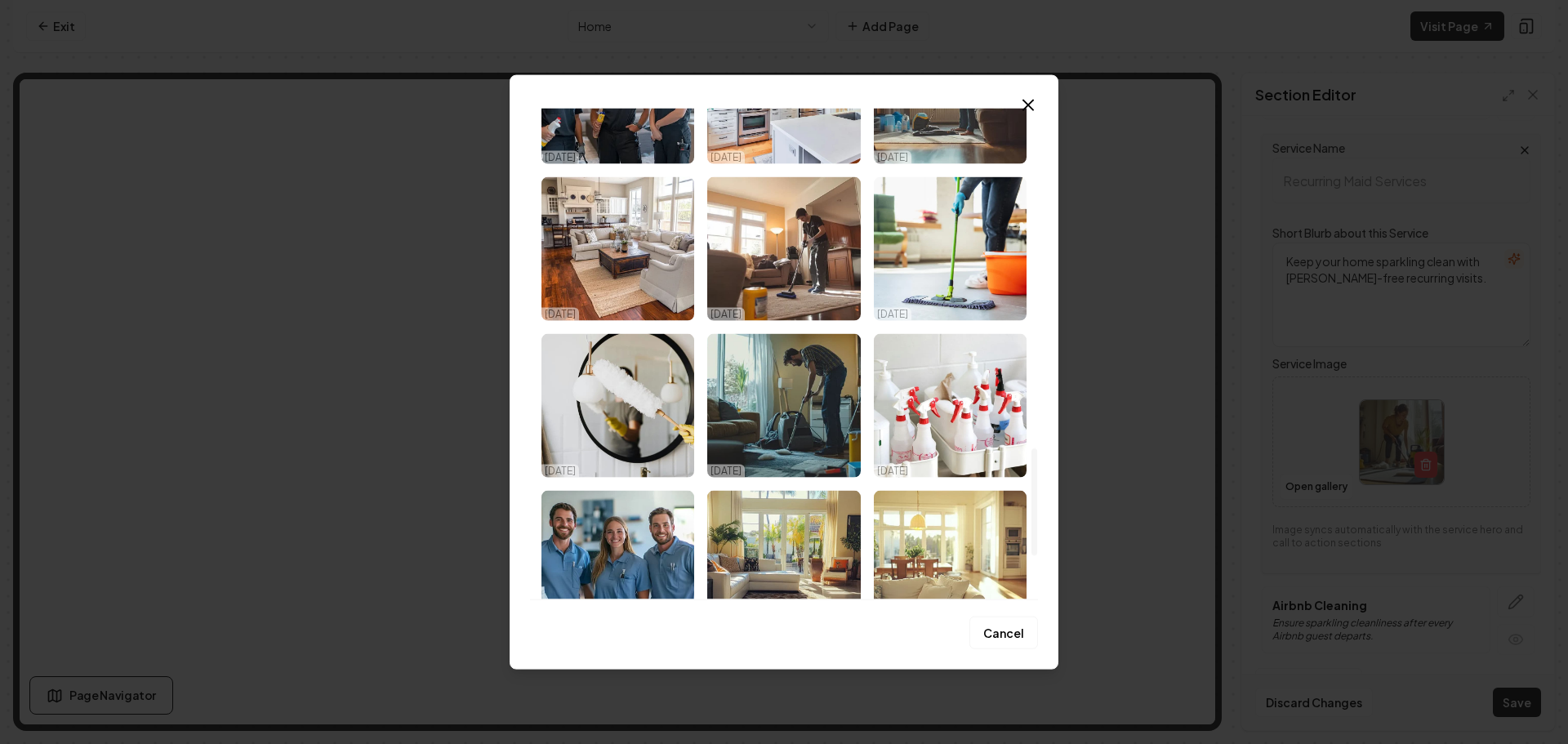
click at [941, 251] on img "Select image image_68dfc0c05c7cd75eb850fe73.jpeg" at bounding box center [950, 248] width 153 height 143
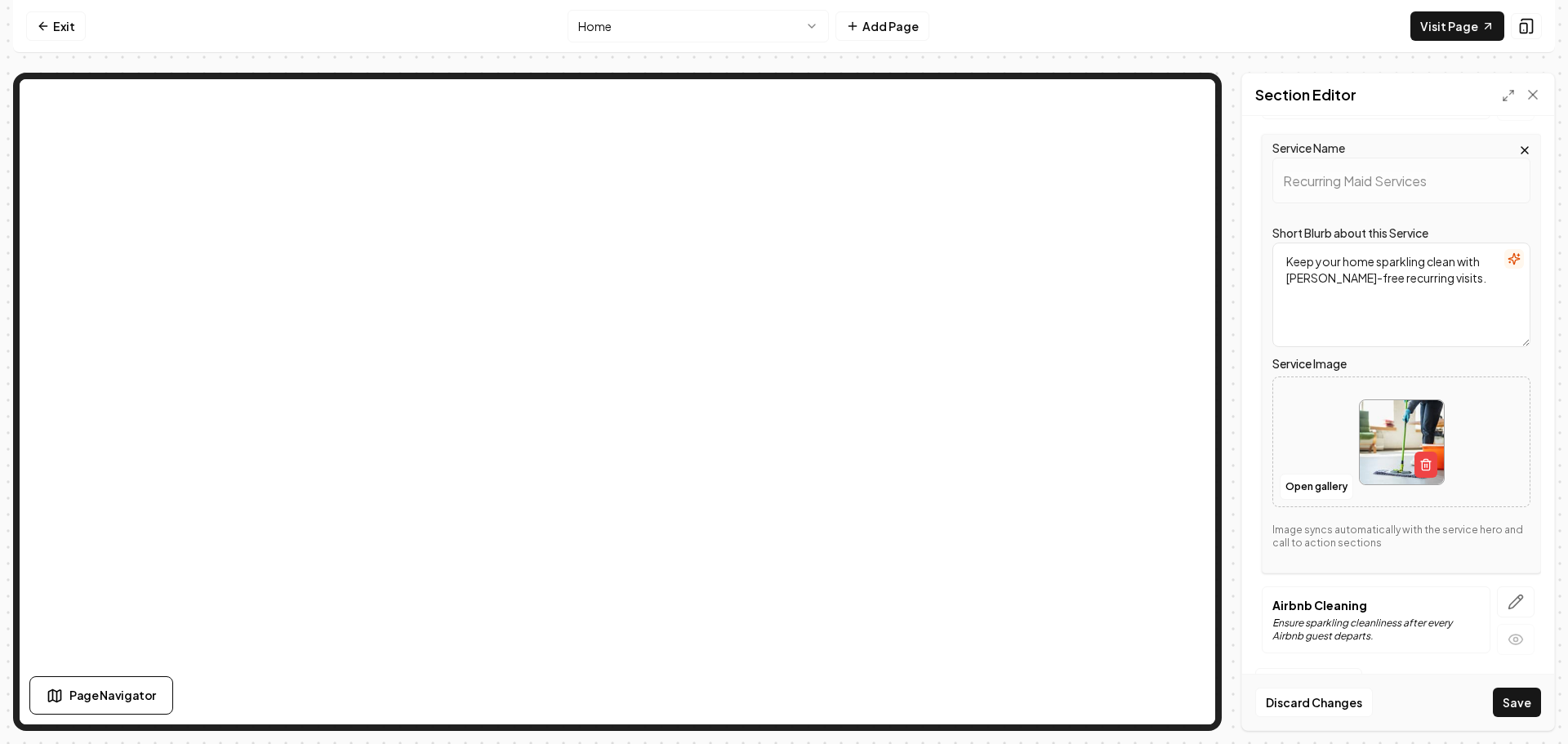
click at [1508, 598] on icon "button" at bounding box center [1516, 601] width 17 height 17
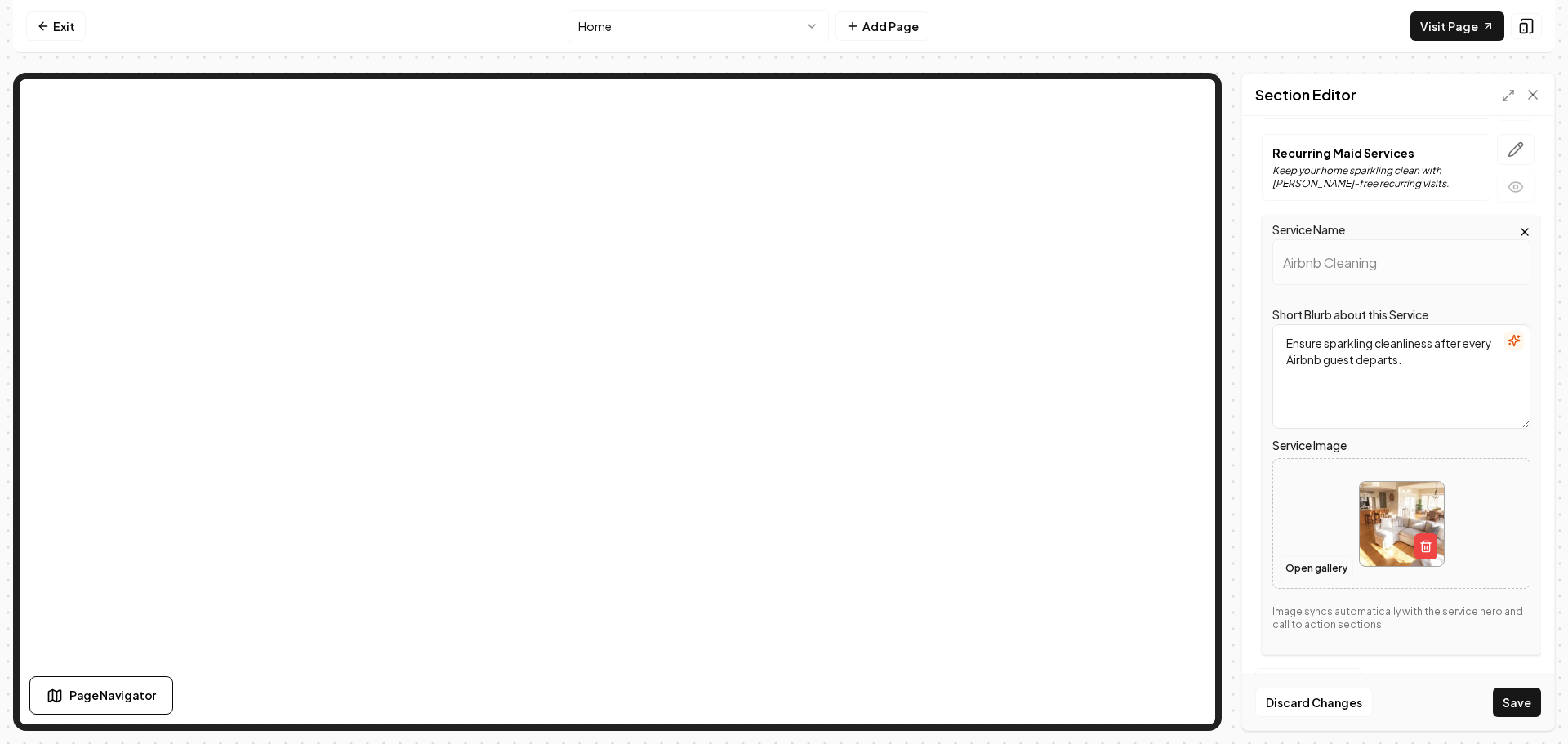
click at [1316, 565] on button "Open gallery" at bounding box center [1316, 568] width 73 height 26
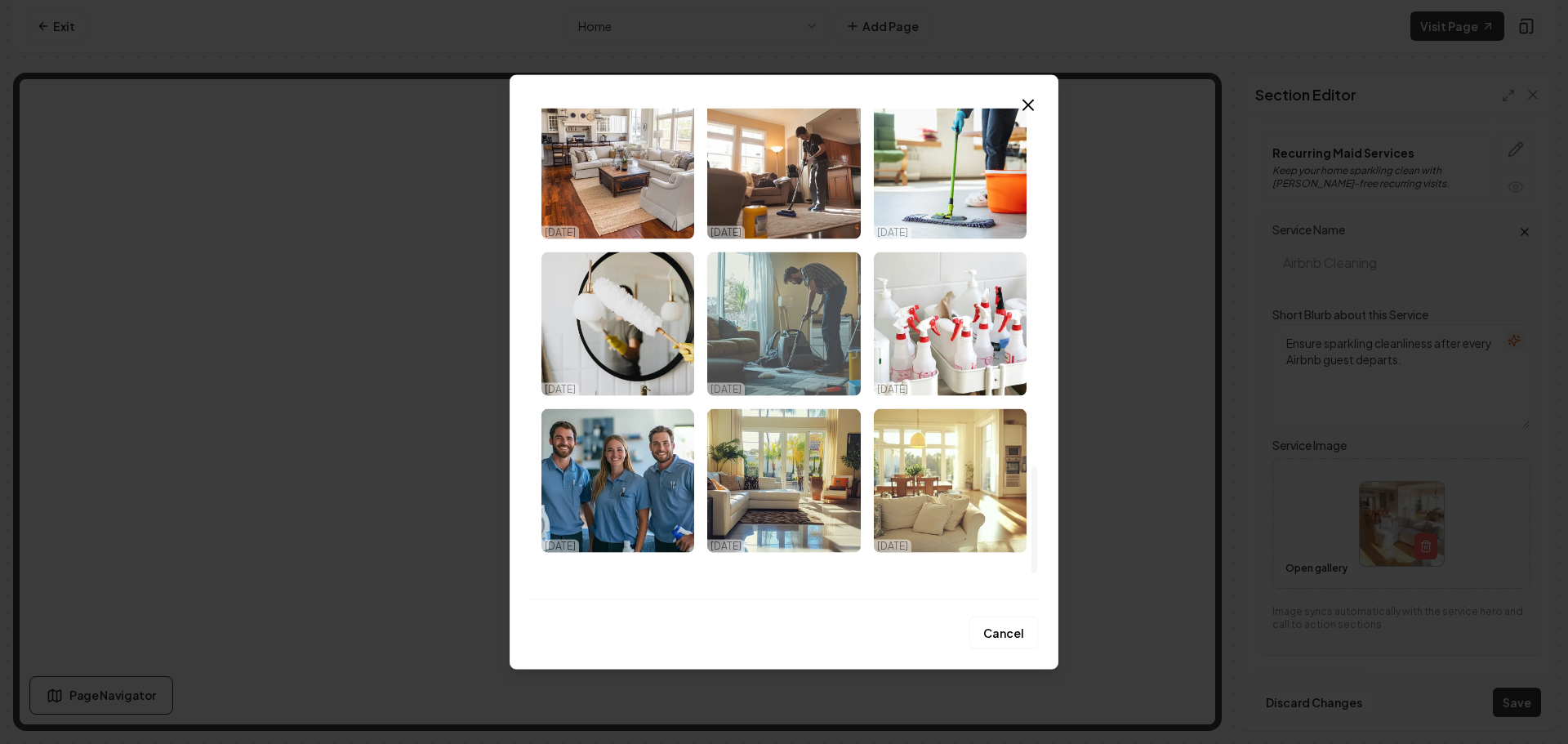
scroll to position [1750, 0]
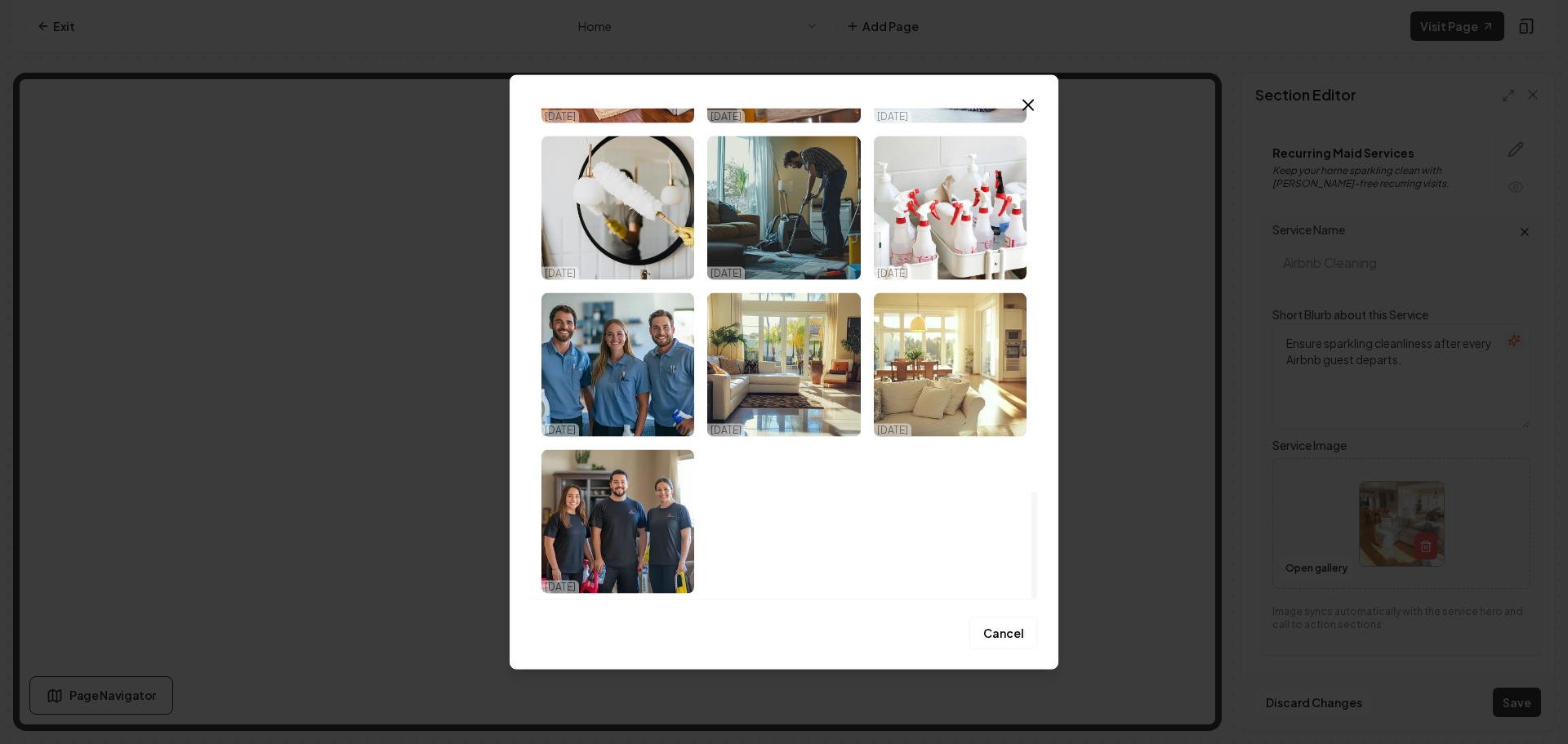
click at [799, 389] on img "Select image image_68dfc0c05c7cd75eb850fdc9.png" at bounding box center [783, 365] width 153 height 143
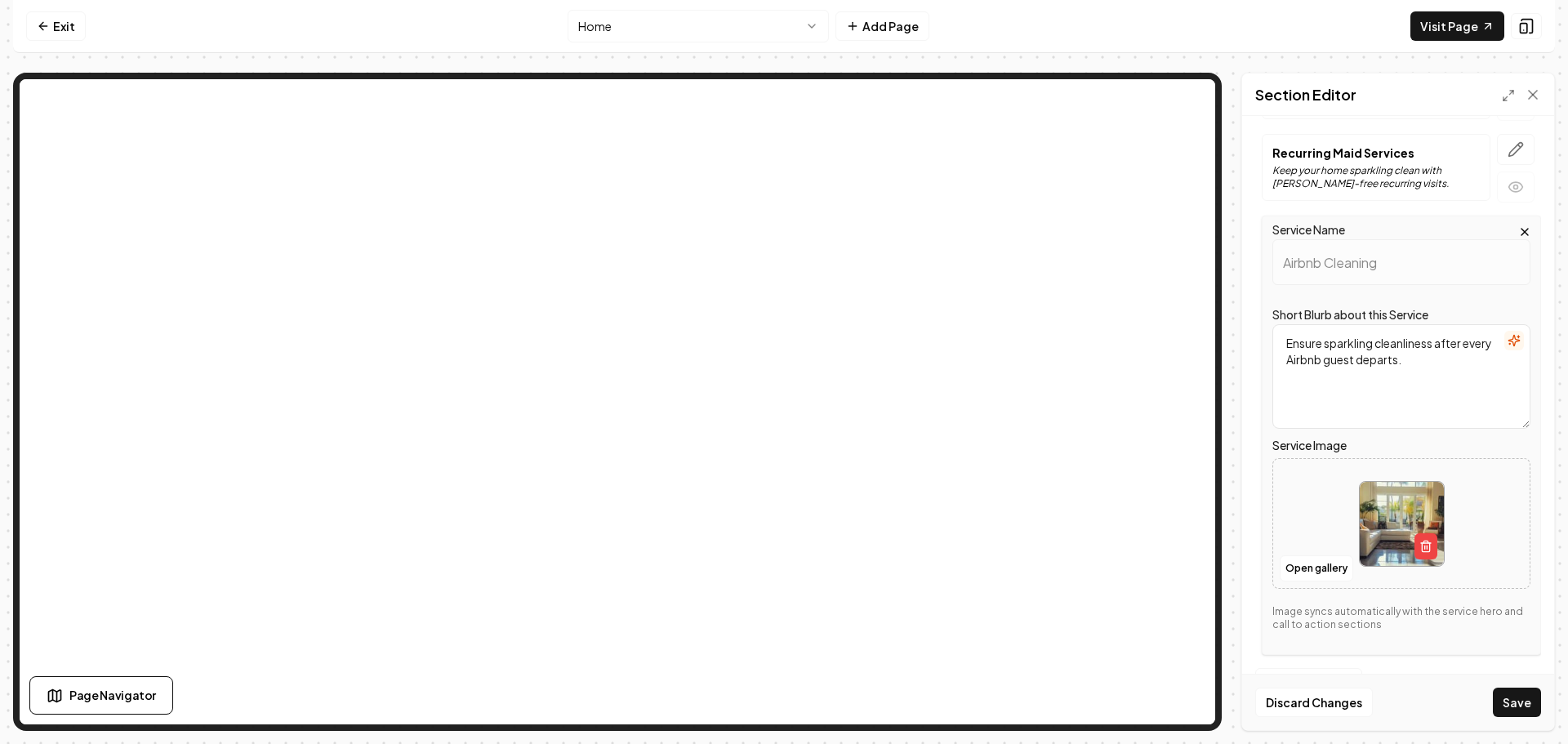
click at [1529, 696] on button "Save" at bounding box center [1516, 703] width 48 height 30
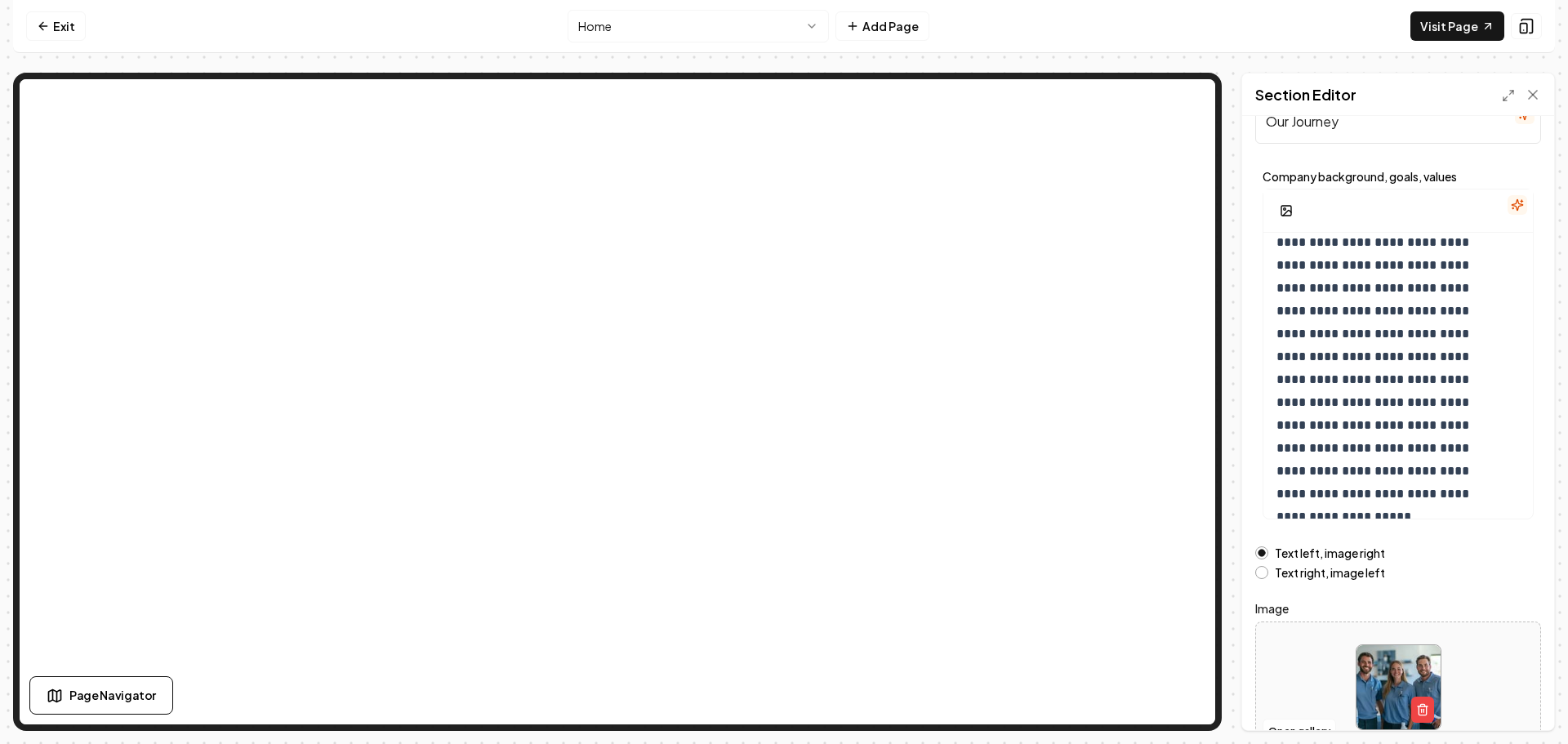
scroll to position [138, 0]
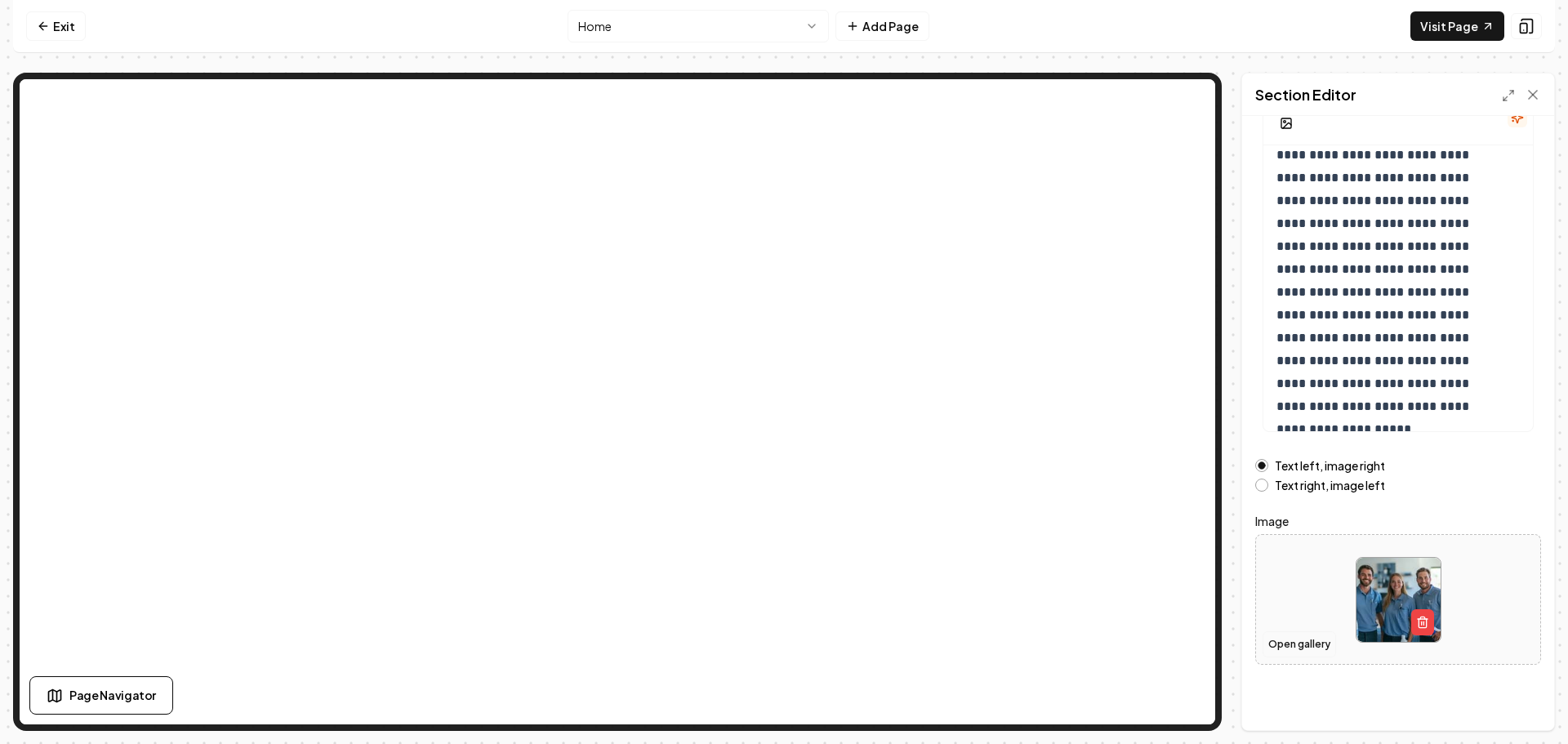
click at [1295, 643] on button "Open gallery" at bounding box center [1300, 644] width 73 height 26
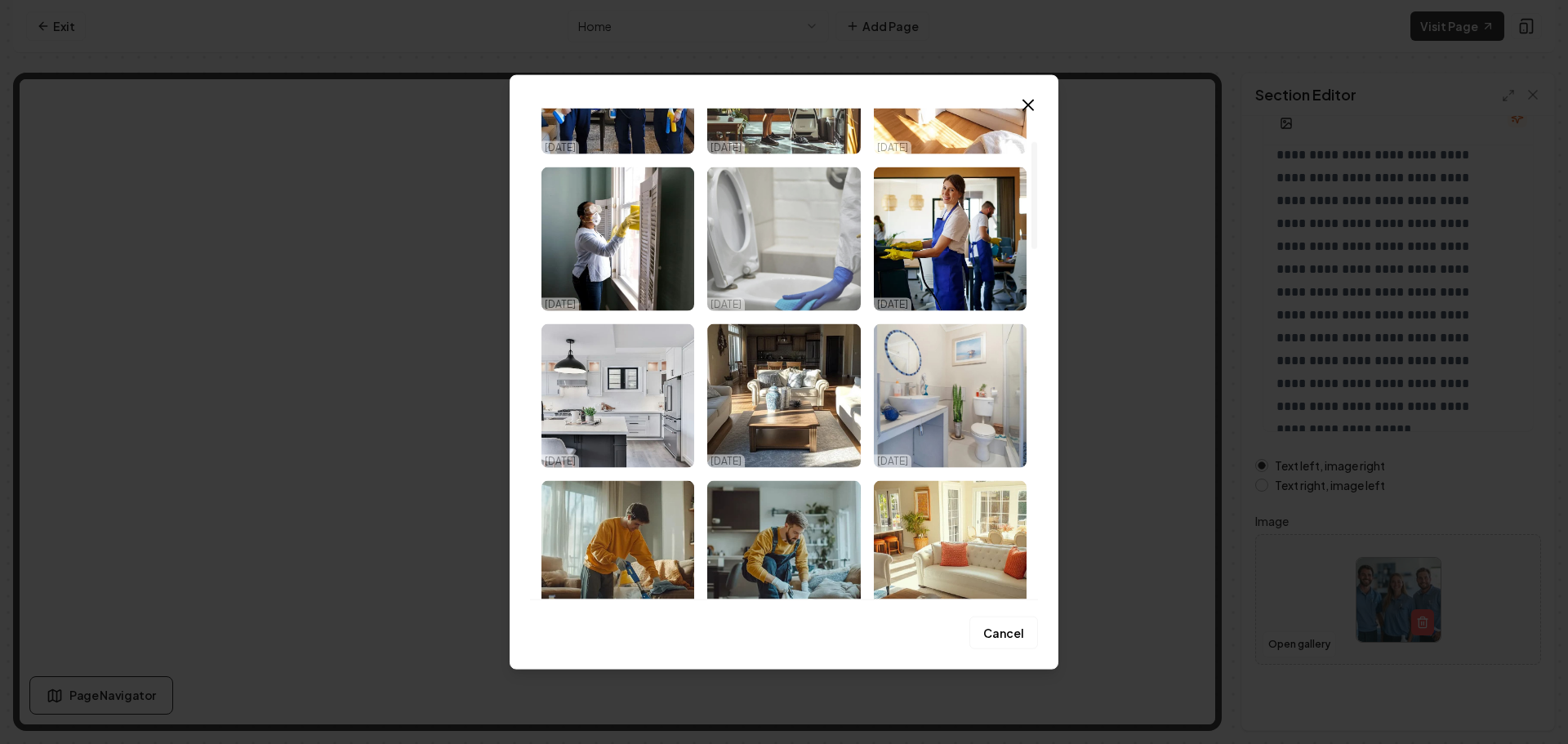
scroll to position [245, 0]
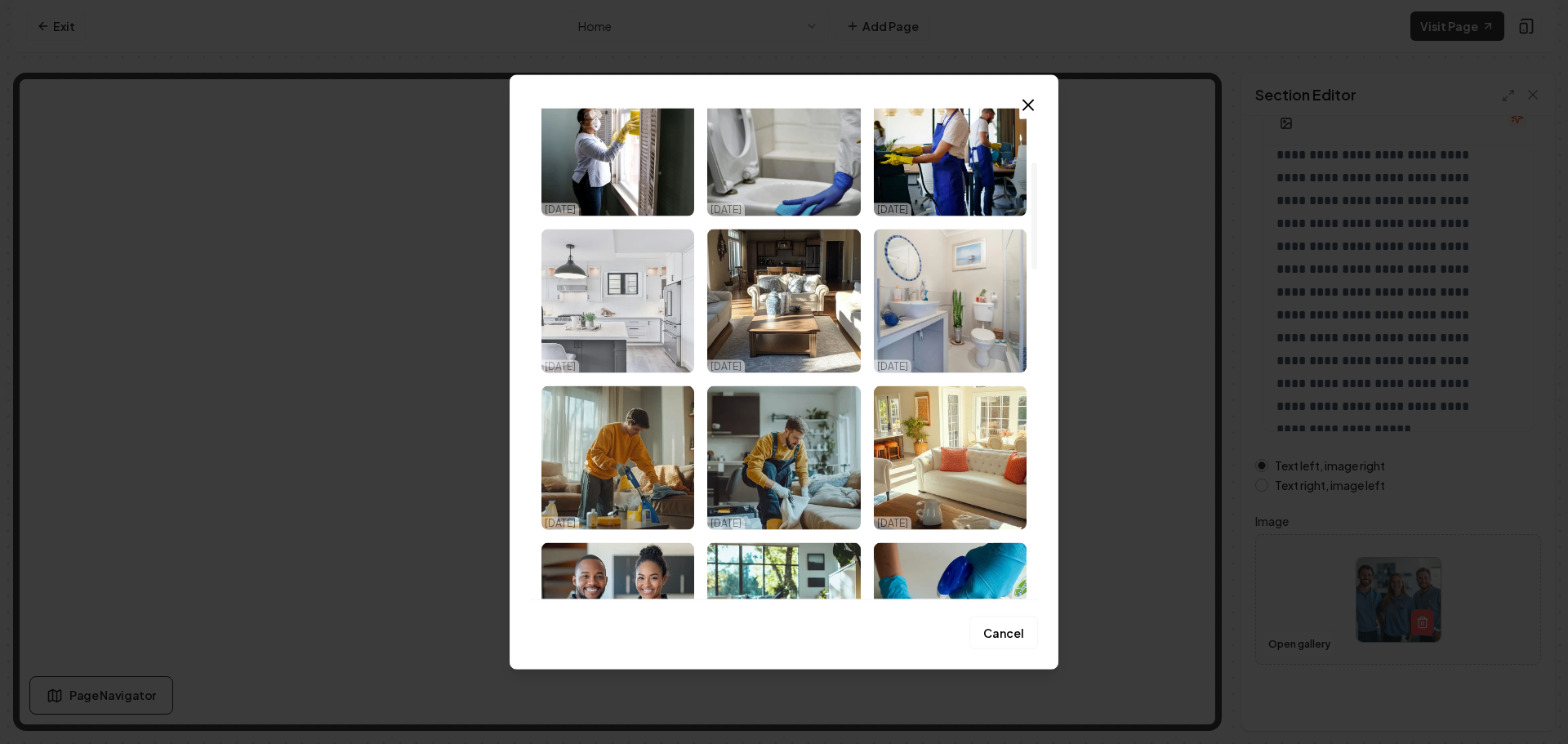
click at [637, 341] on img "Select image image_68dfc0c05c7cd75eb850fee4.jpeg" at bounding box center [618, 301] width 153 height 143
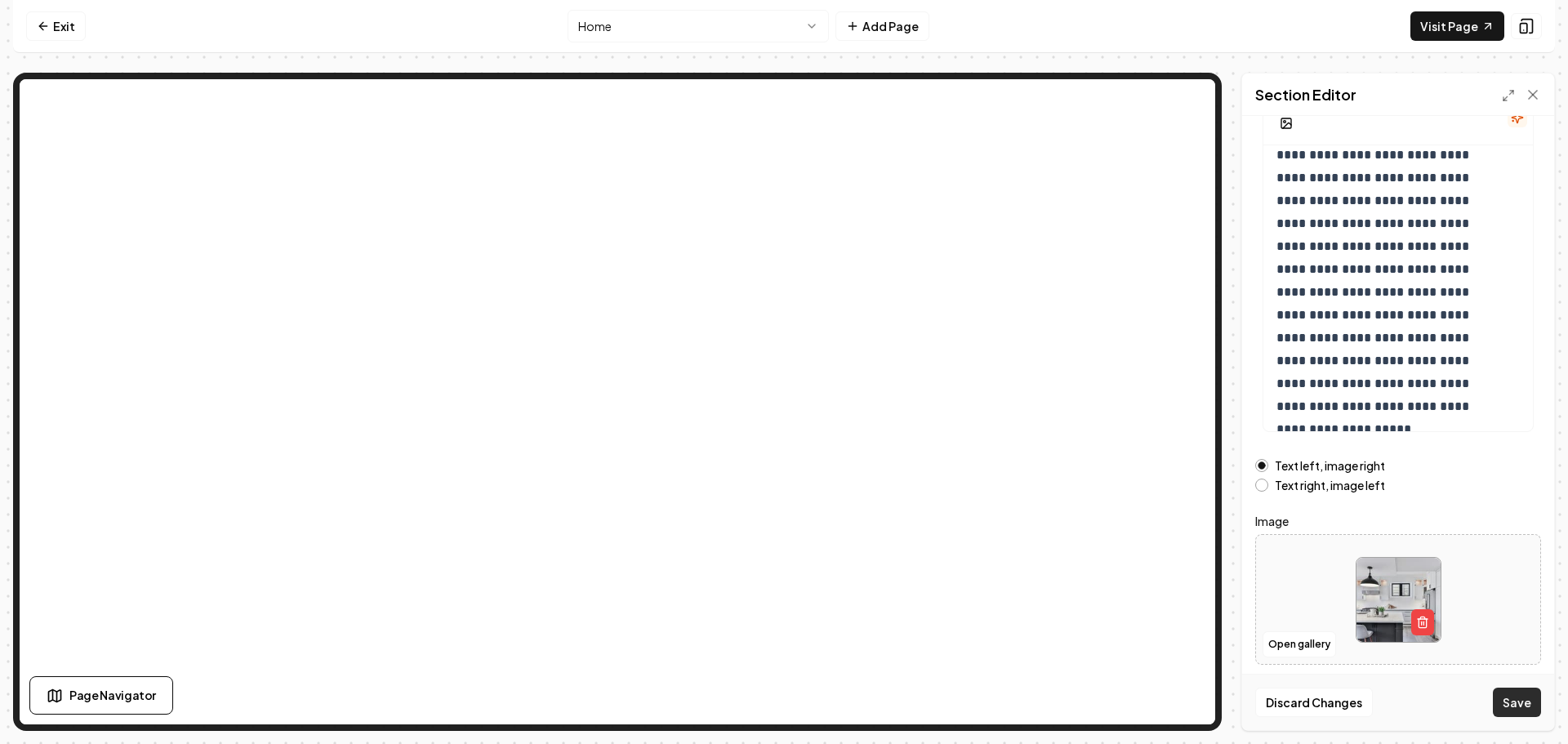
click at [1511, 699] on button "Save" at bounding box center [1516, 703] width 48 height 30
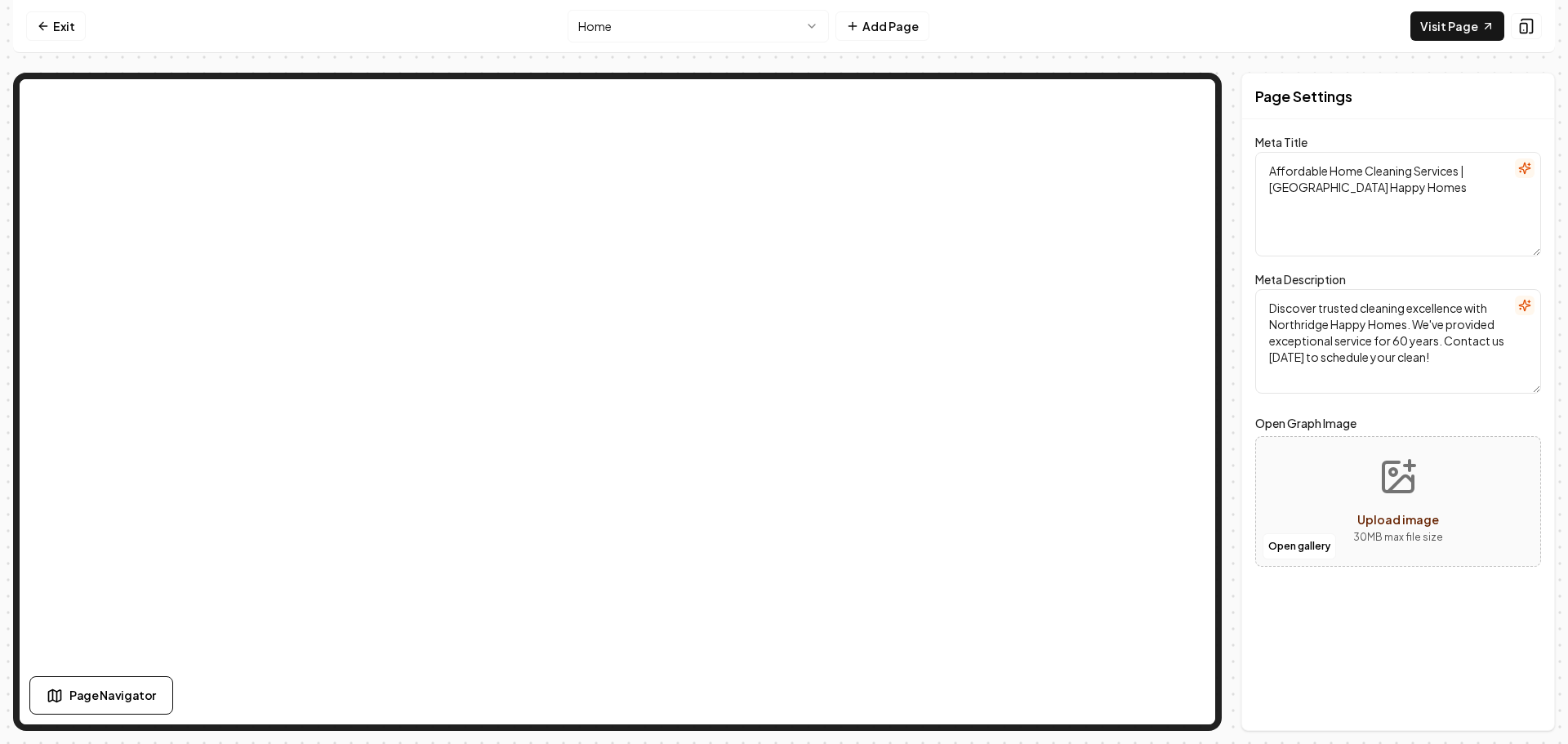
scroll to position [0, 0]
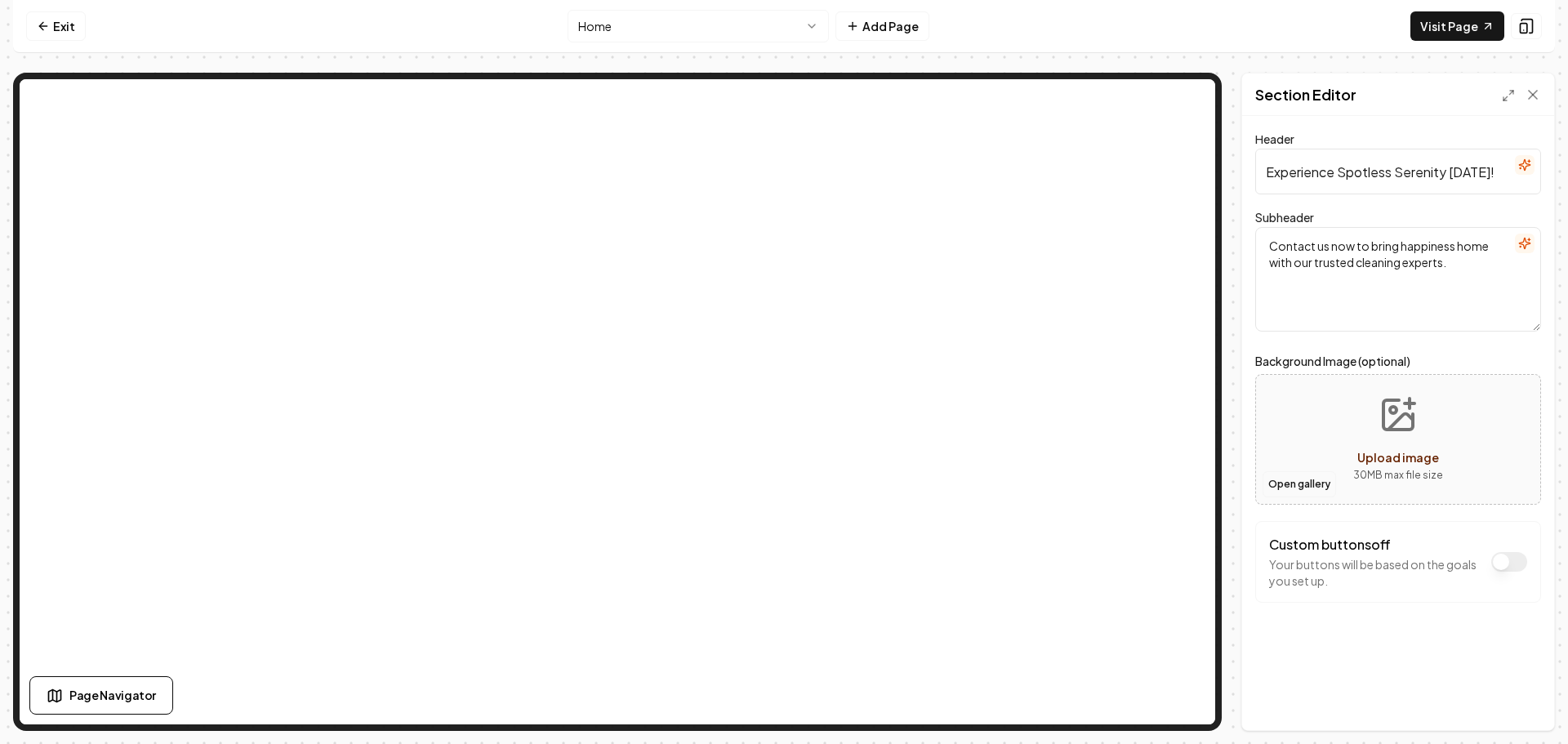
click at [1310, 483] on button "Open gallery" at bounding box center [1300, 484] width 73 height 26
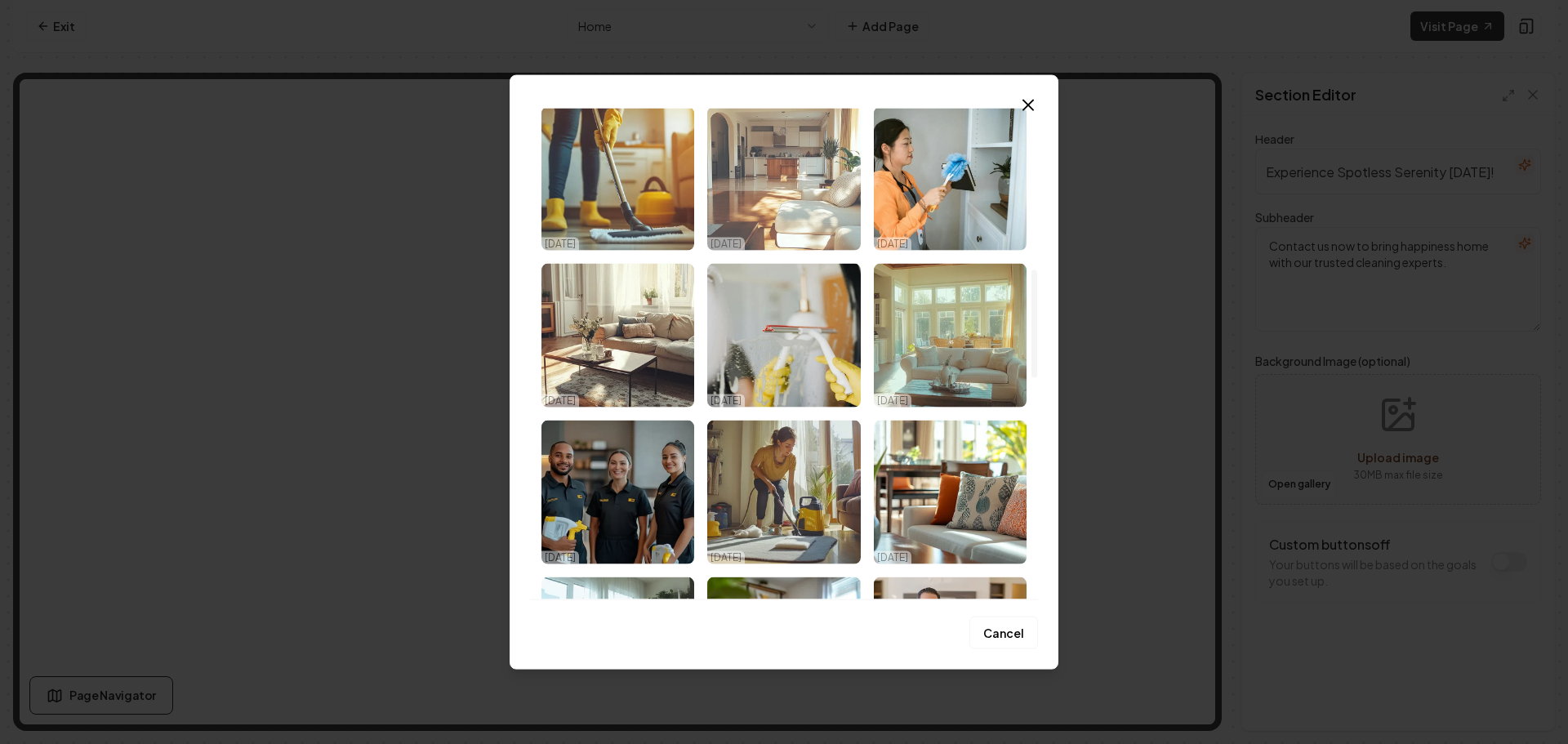
scroll to position [899, 0]
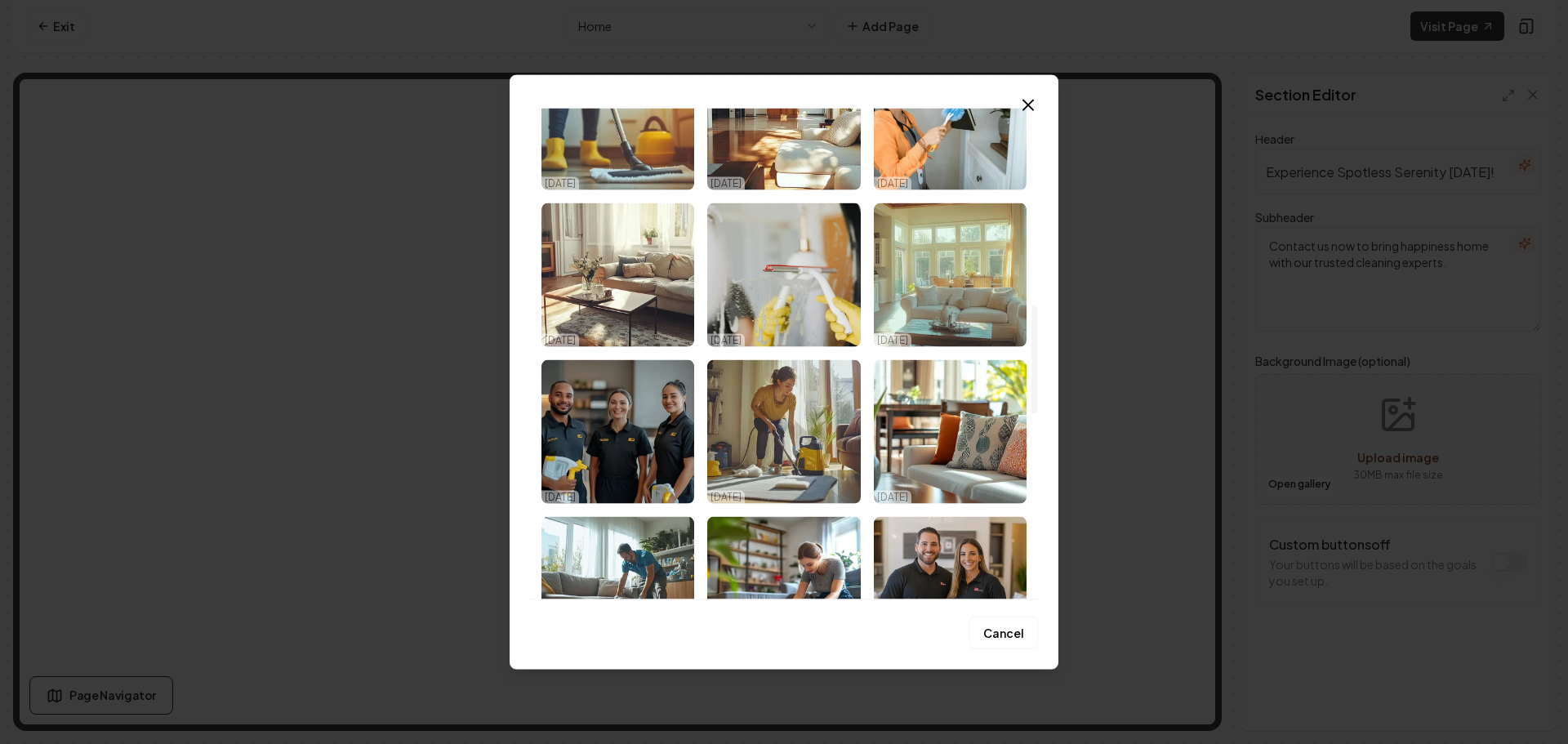
click at [618, 270] on img "Select image image_68dfc0c05c7cd75eb850fcf3.png" at bounding box center [618, 275] width 153 height 143
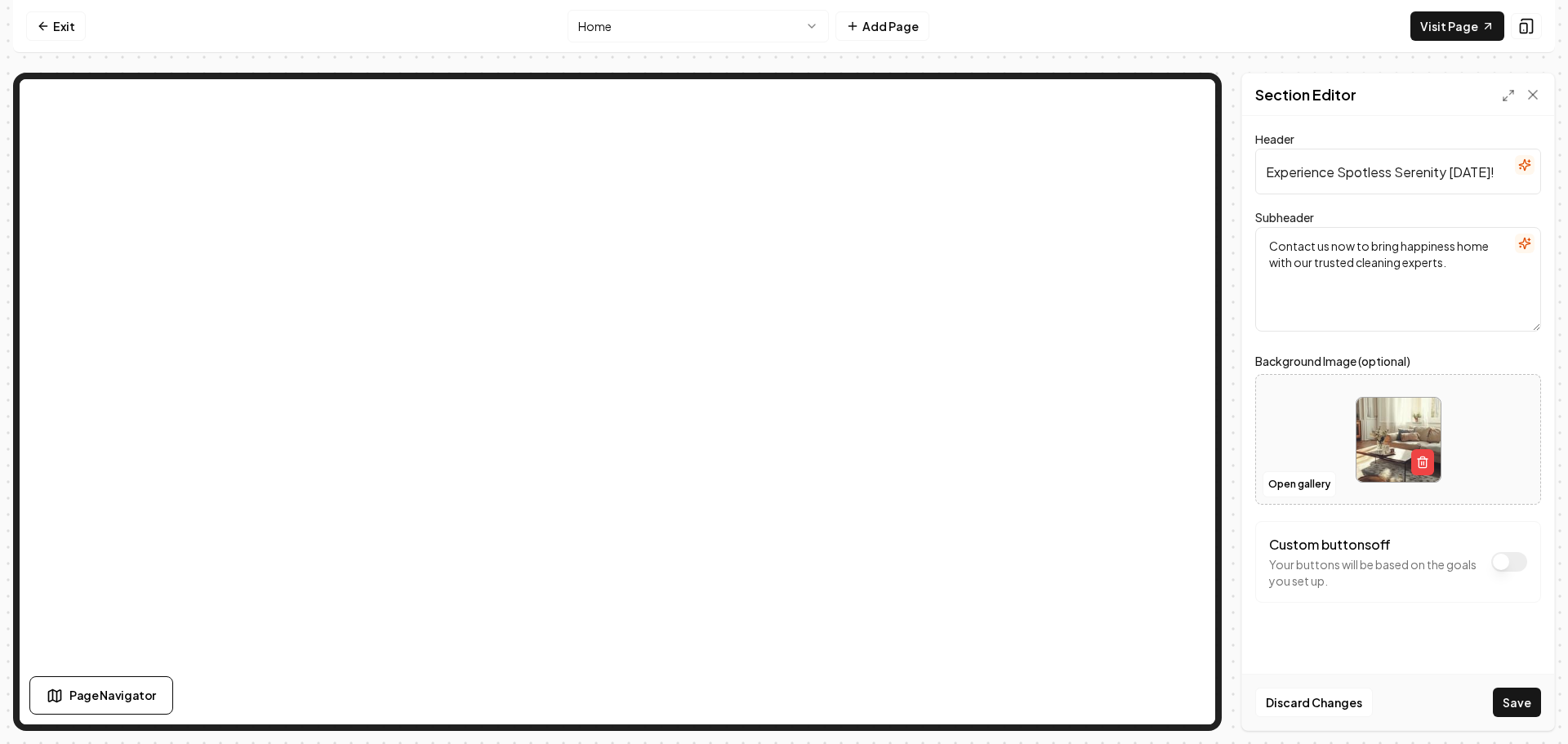
drag, startPoint x: 1525, startPoint y: 701, endPoint x: 1508, endPoint y: 695, distance: 18.0
click at [1525, 702] on button "Save" at bounding box center [1516, 703] width 48 height 30
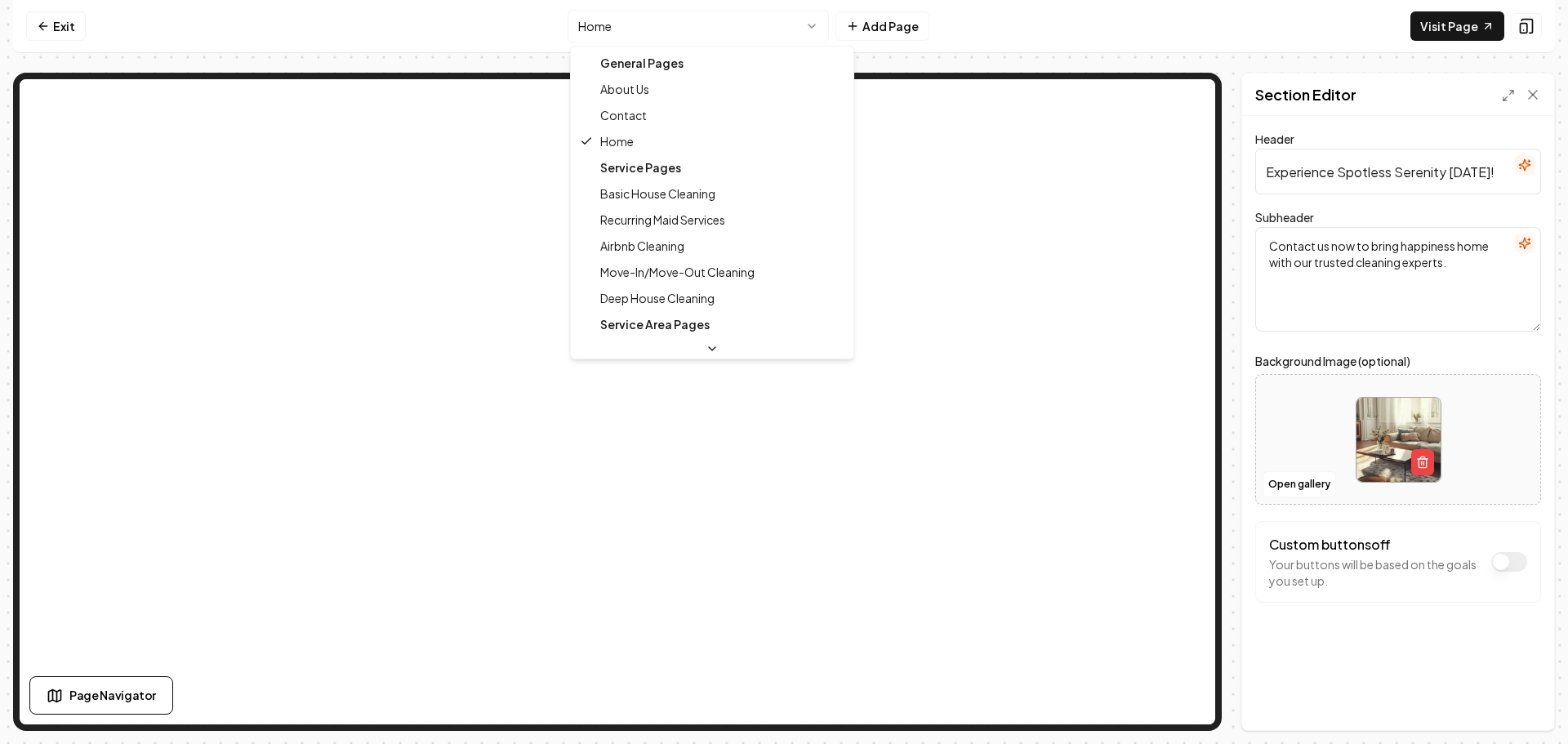
click at [700, 19] on html "Computer Required This feature is only available on a computer. Please switch t…" at bounding box center [784, 372] width 1568 height 744
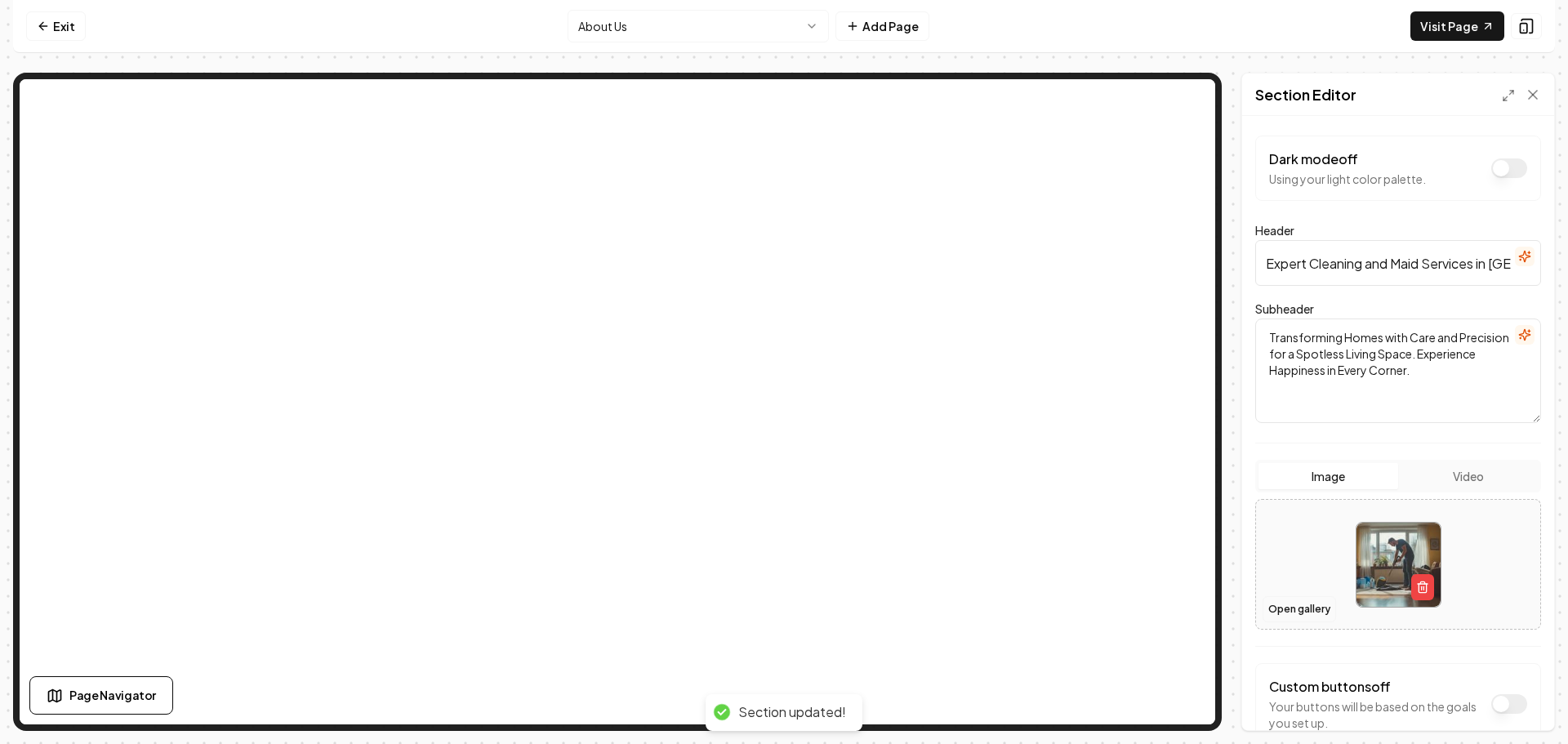
click at [1306, 610] on button "Open gallery" at bounding box center [1300, 609] width 73 height 26
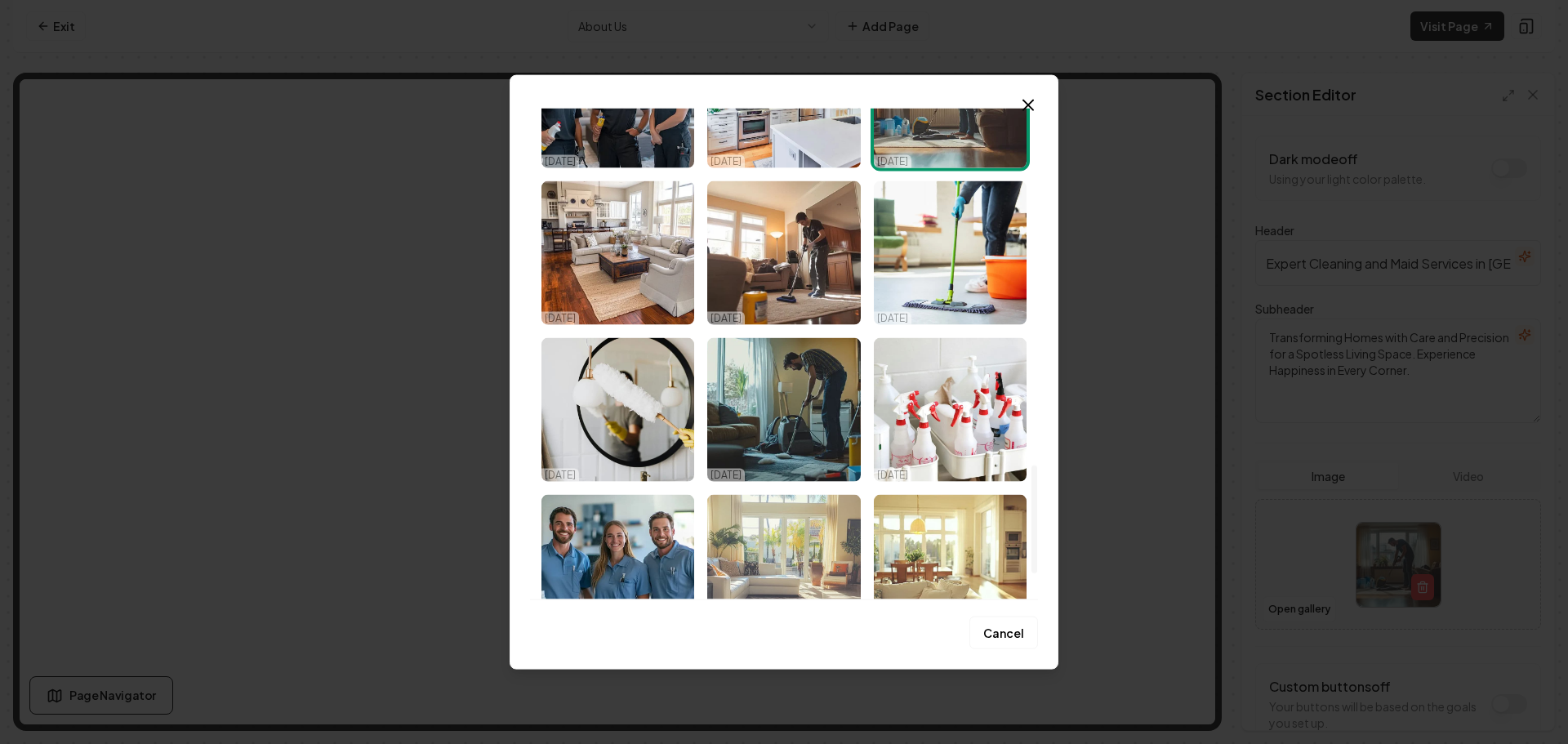
scroll to position [1634, 0]
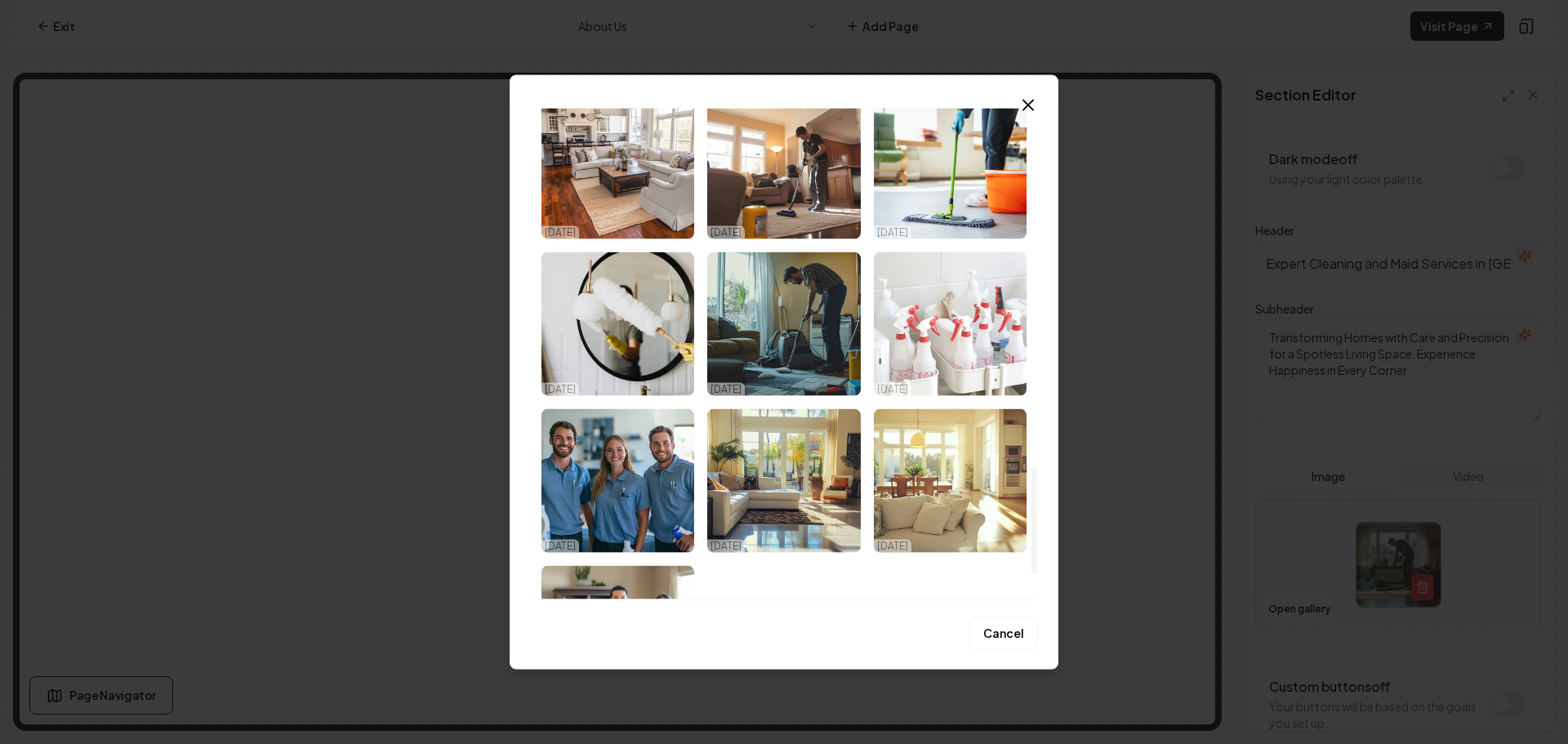
click at [942, 368] on img "Select image image_68dfc0c05c7cd75eb850fe6d.jpeg" at bounding box center [950, 323] width 153 height 143
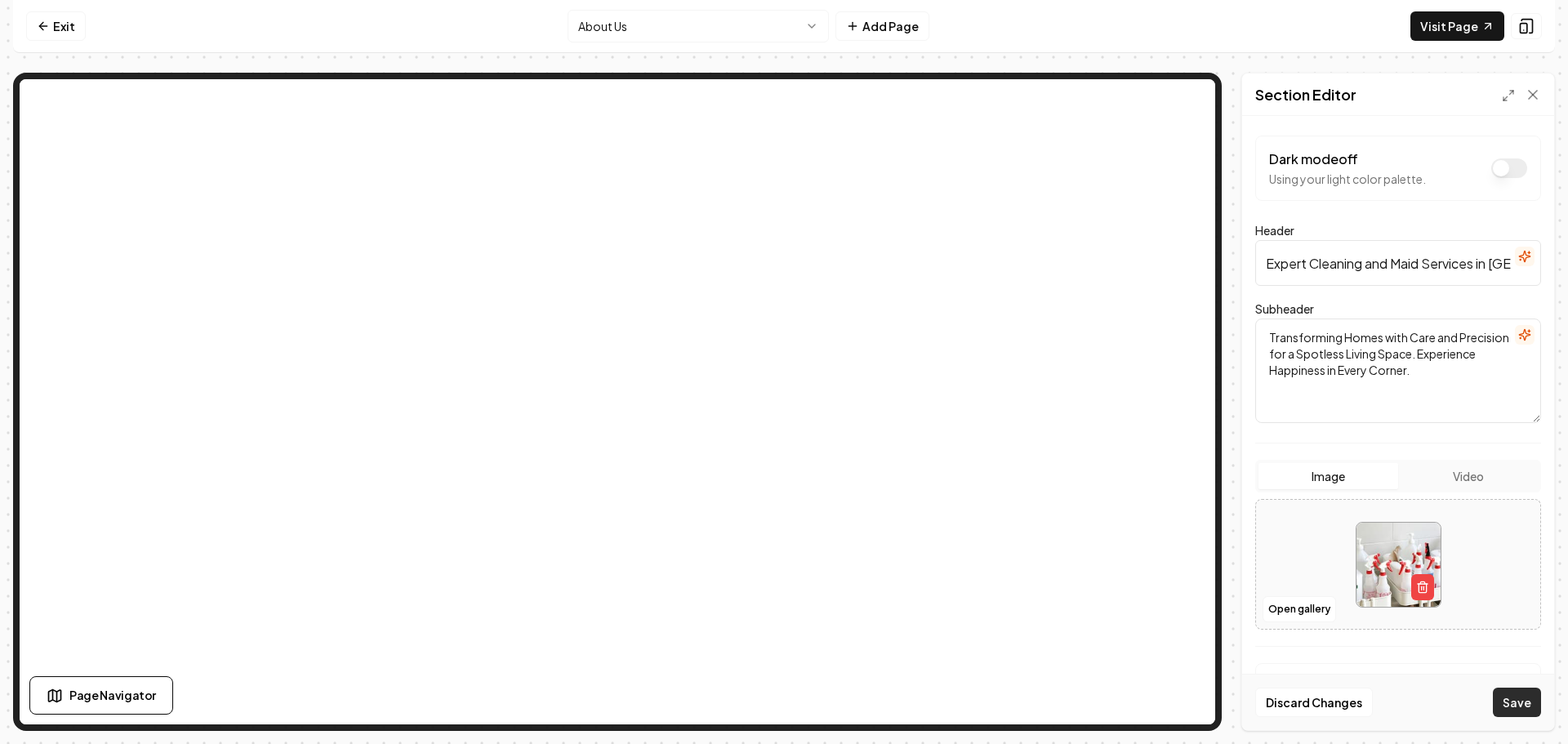
drag, startPoint x: 1511, startPoint y: 692, endPoint x: 1487, endPoint y: 677, distance: 28.3
click at [1511, 692] on button "Save" at bounding box center [1516, 703] width 48 height 30
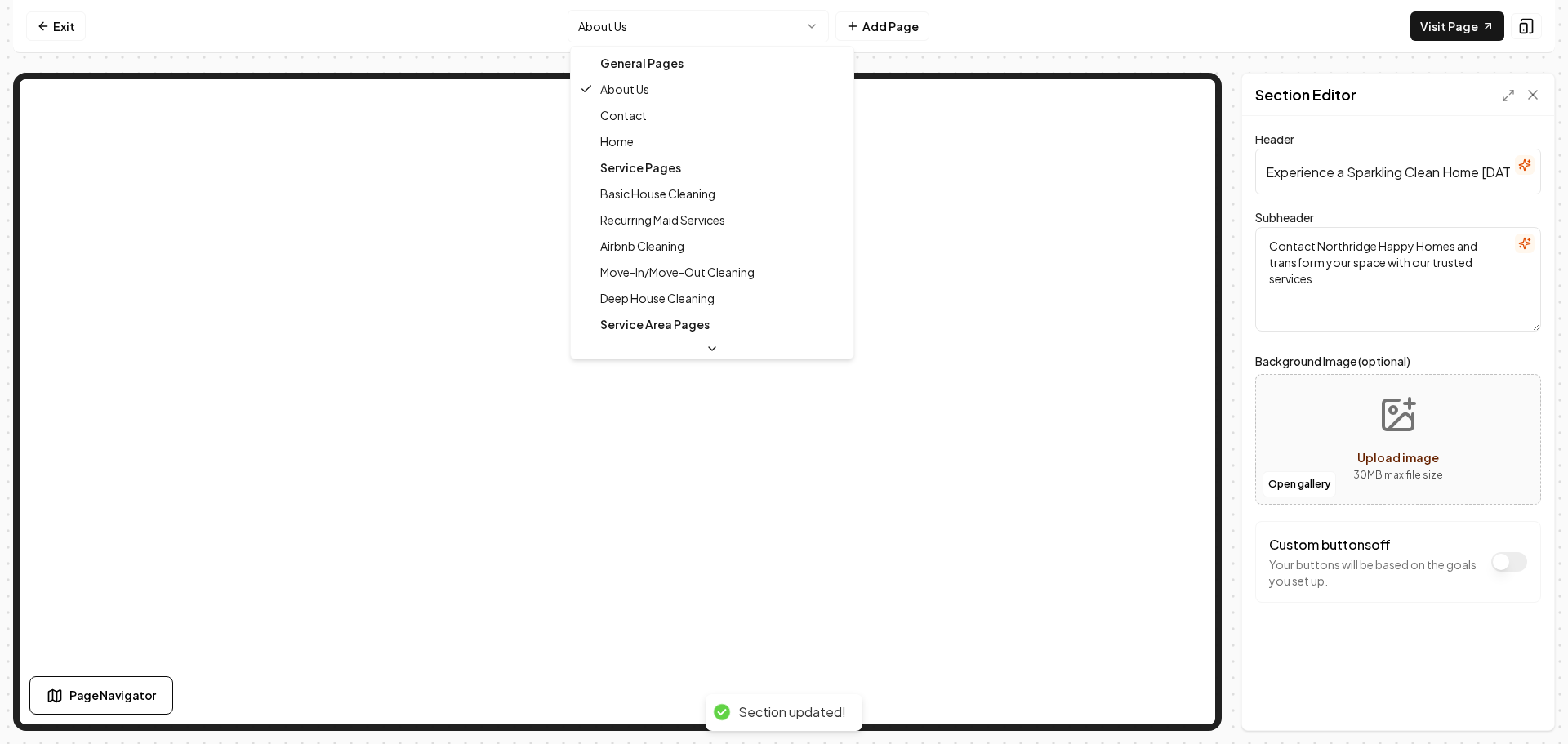
click at [725, 30] on html "Computer Required This feature is only available on a computer. Please switch t…" at bounding box center [784, 372] width 1568 height 744
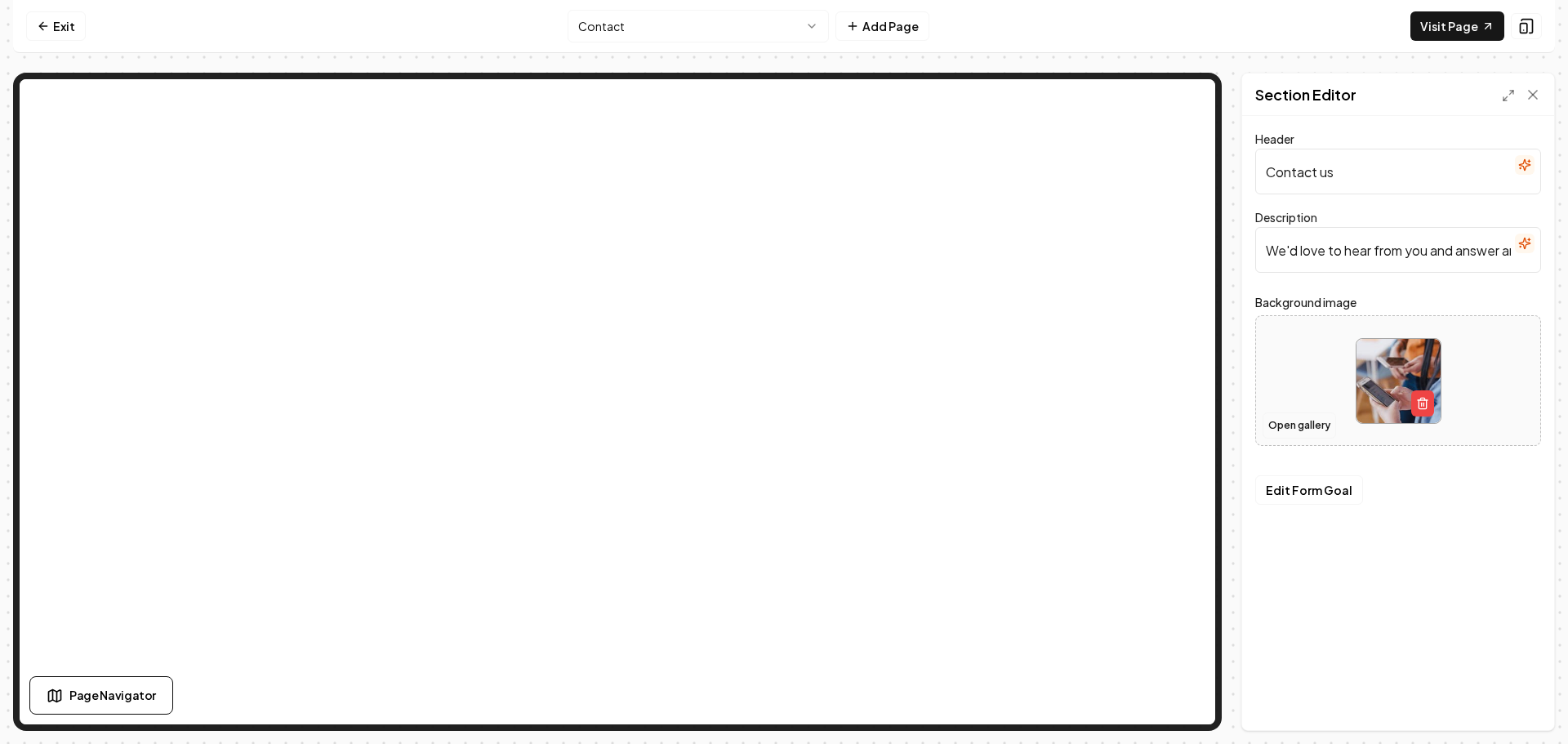
click at [1308, 429] on button "Open gallery" at bounding box center [1300, 426] width 73 height 26
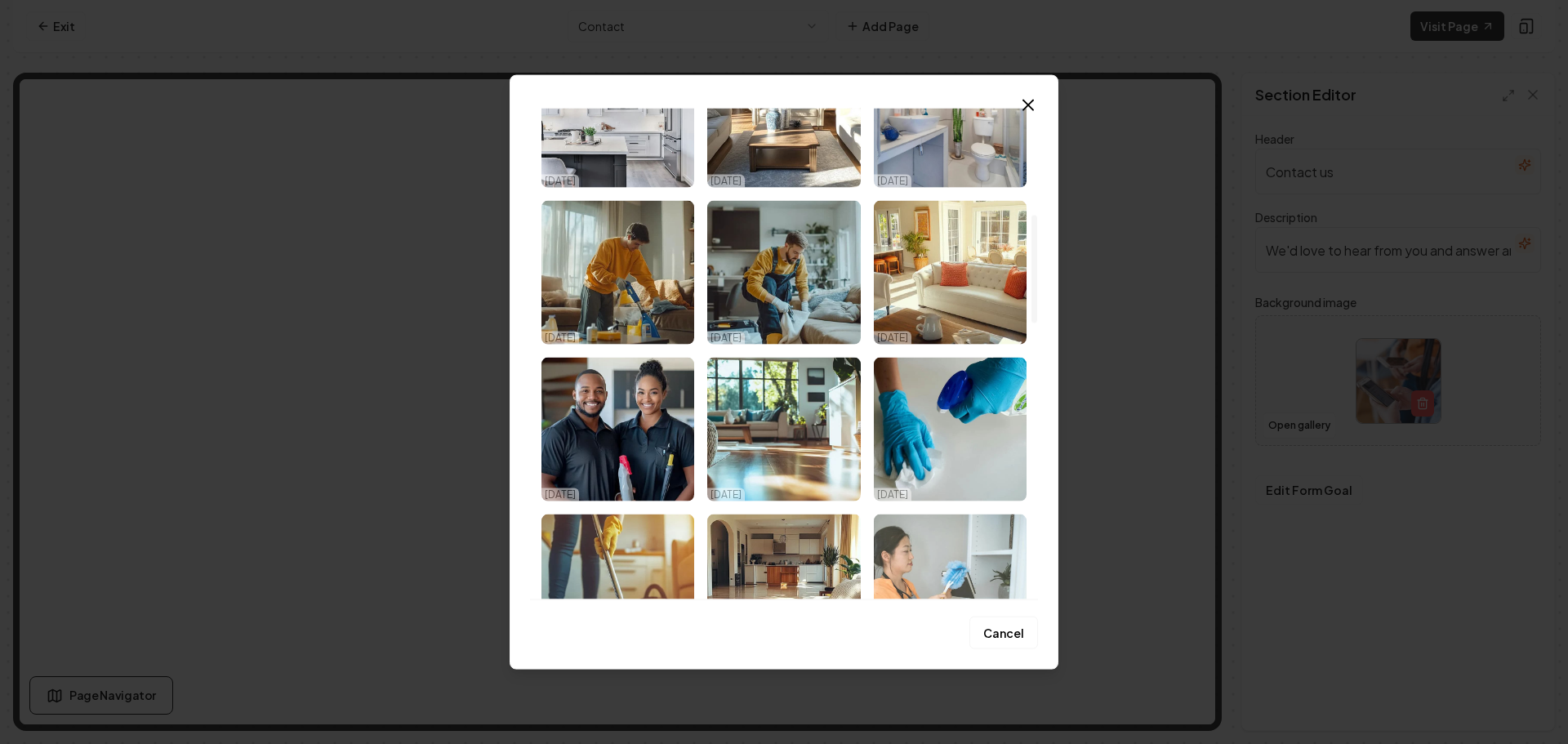
scroll to position [490, 0]
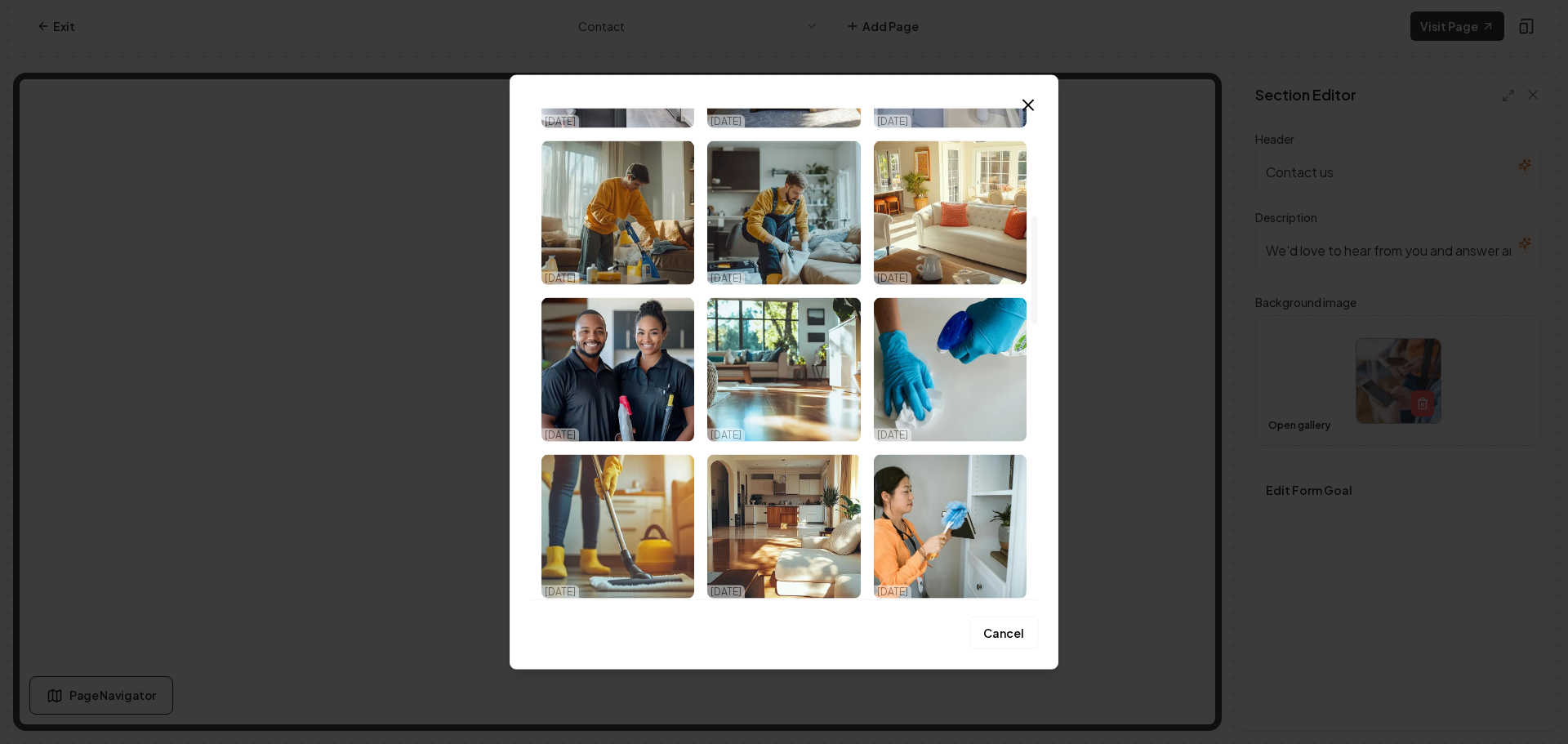
click at [952, 404] on img "Select image image_68dfc0c05c7cd75eb850fc98.jpeg" at bounding box center [950, 369] width 153 height 143
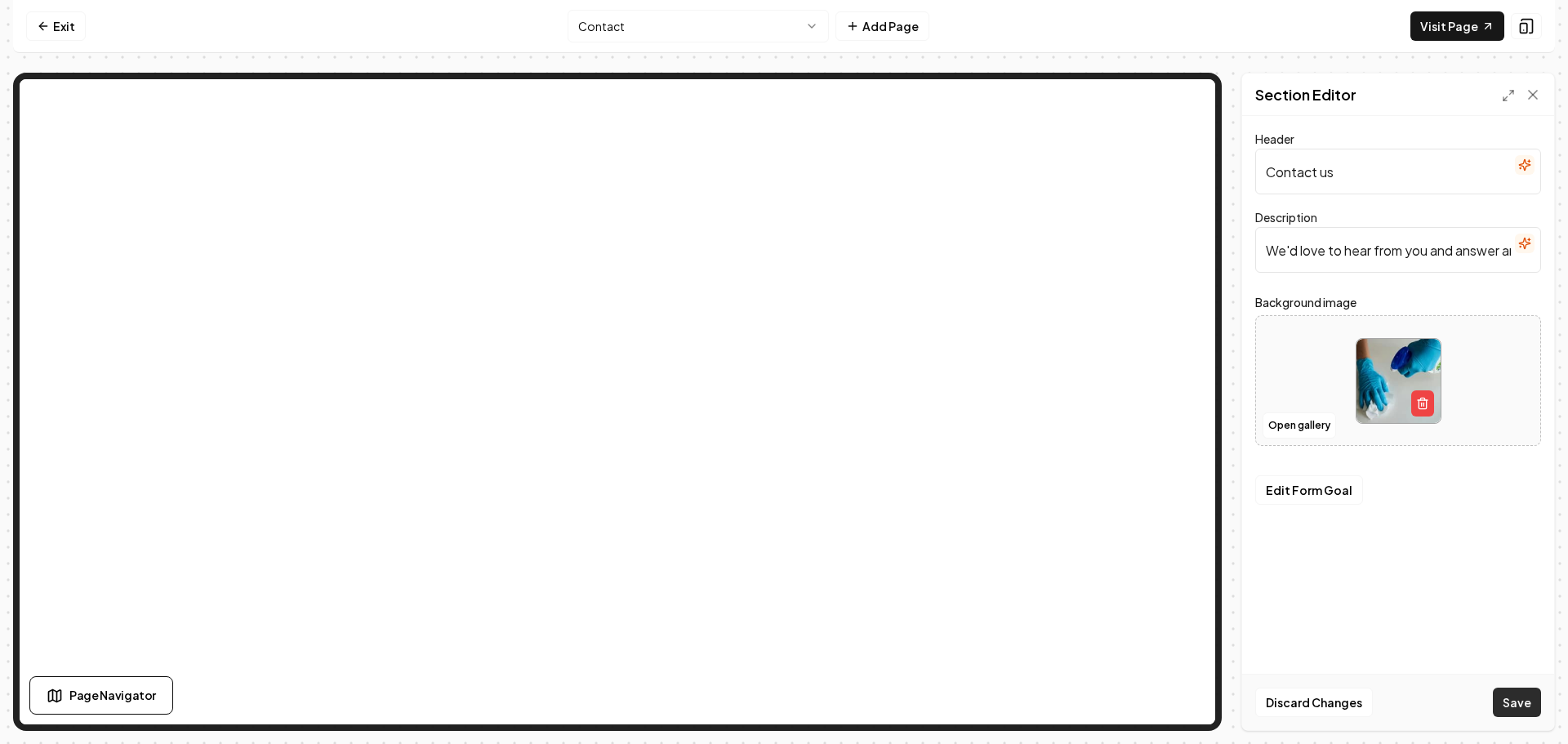
click at [1516, 705] on button "Save" at bounding box center [1516, 703] width 48 height 30
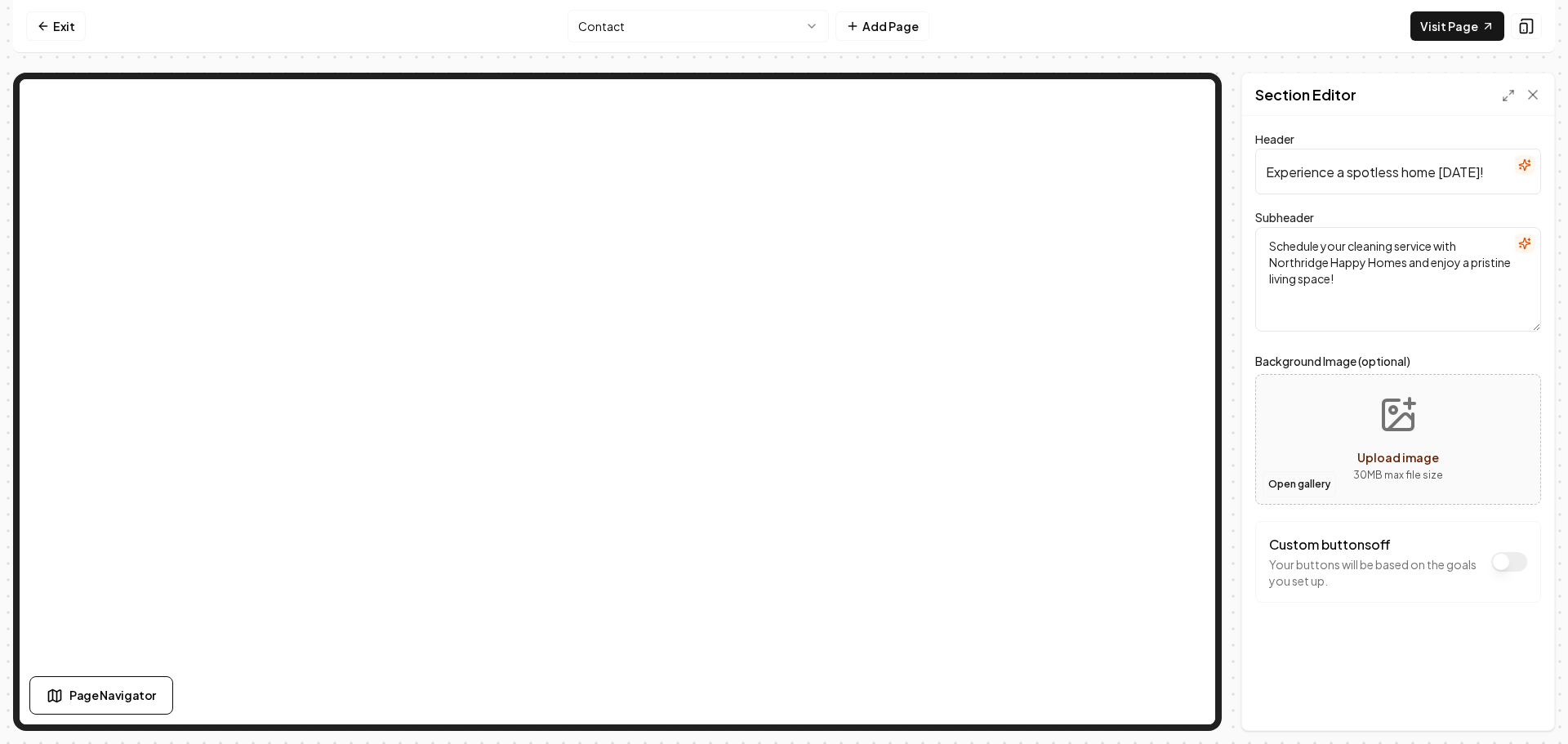
click at [1306, 483] on button "Open gallery" at bounding box center [1300, 484] width 73 height 26
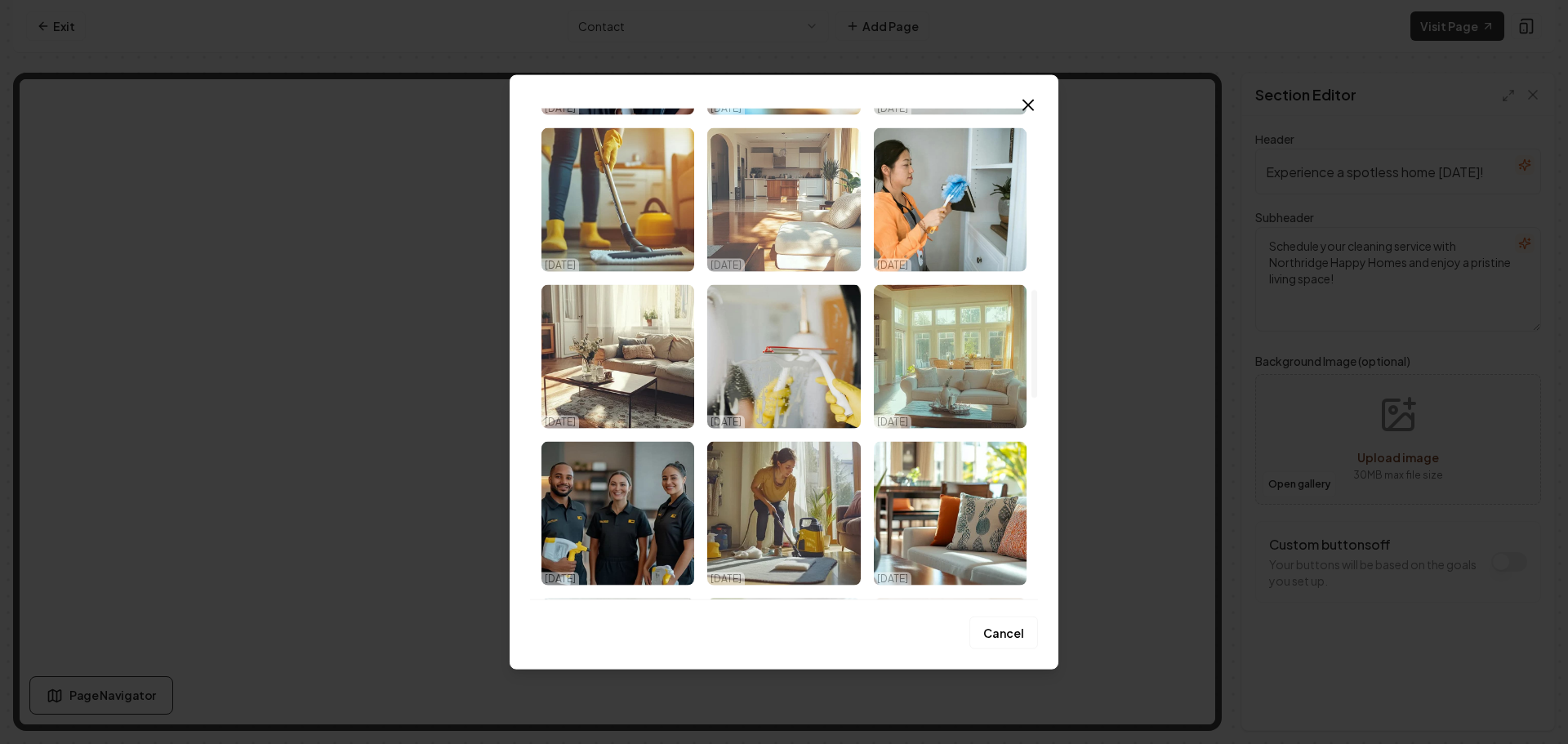
scroll to position [899, 0]
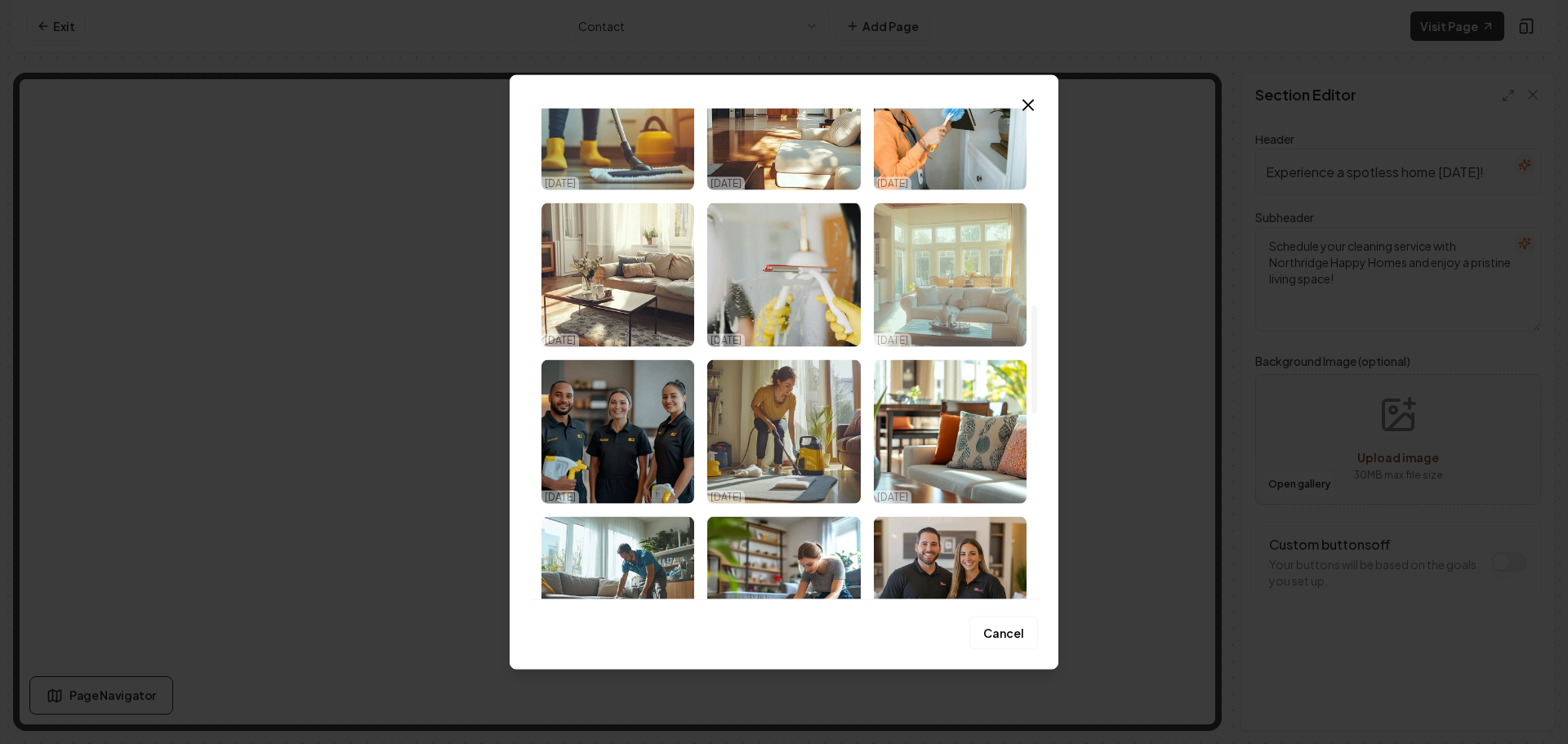
click at [959, 316] on img "Select image image_68dfc0c05c7cd75eb850fc92.png" at bounding box center [950, 275] width 153 height 143
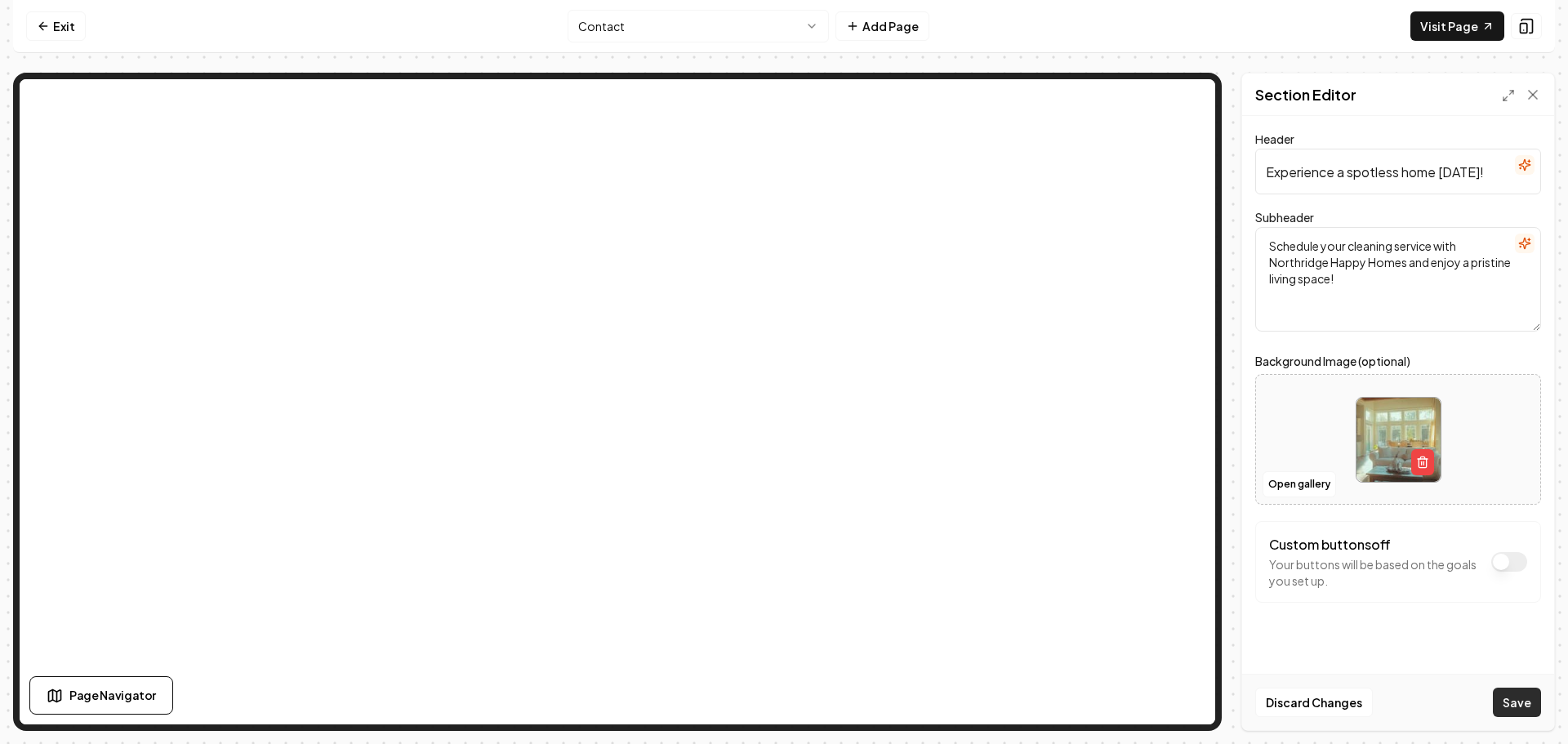
click at [1511, 705] on button "Save" at bounding box center [1516, 703] width 48 height 30
click at [696, 33] on html "Computer Required This feature is only available on a computer. Please switch t…" at bounding box center [784, 372] width 1568 height 744
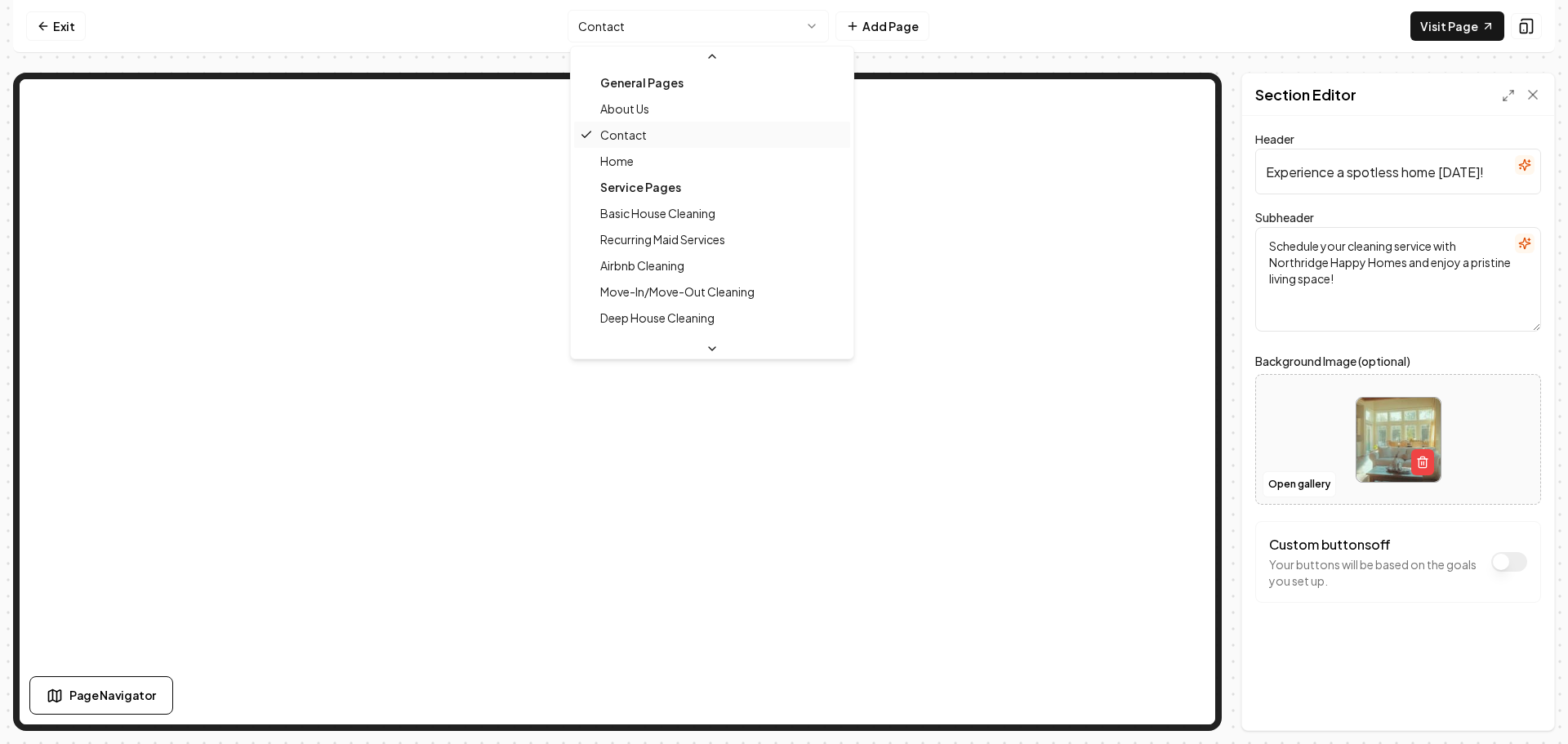
scroll to position [81, 0]
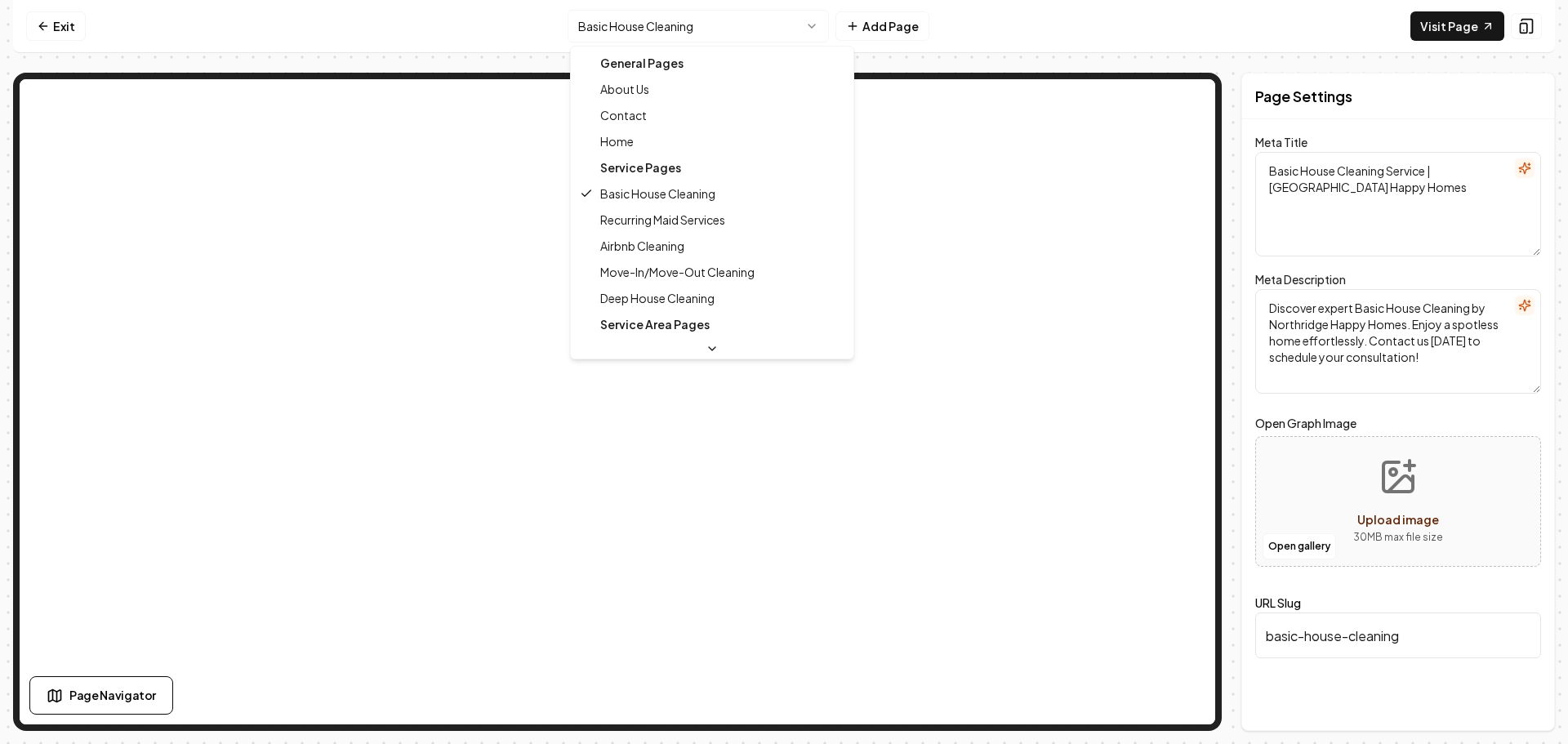
click at [722, 38] on html "Computer Required This feature is only available on a computer. Please switch t…" at bounding box center [784, 372] width 1568 height 744
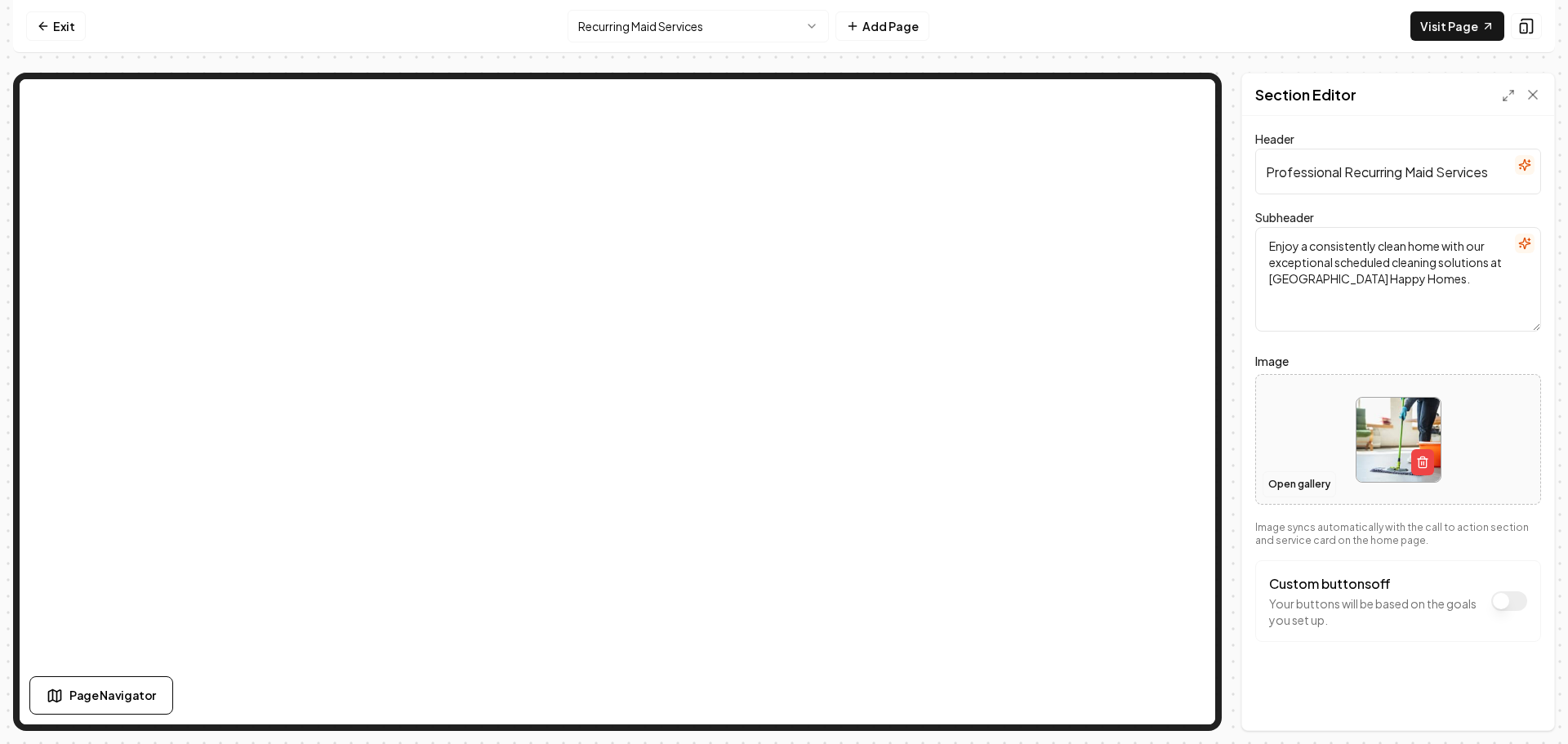
click at [1315, 487] on button "Open gallery" at bounding box center [1300, 484] width 73 height 26
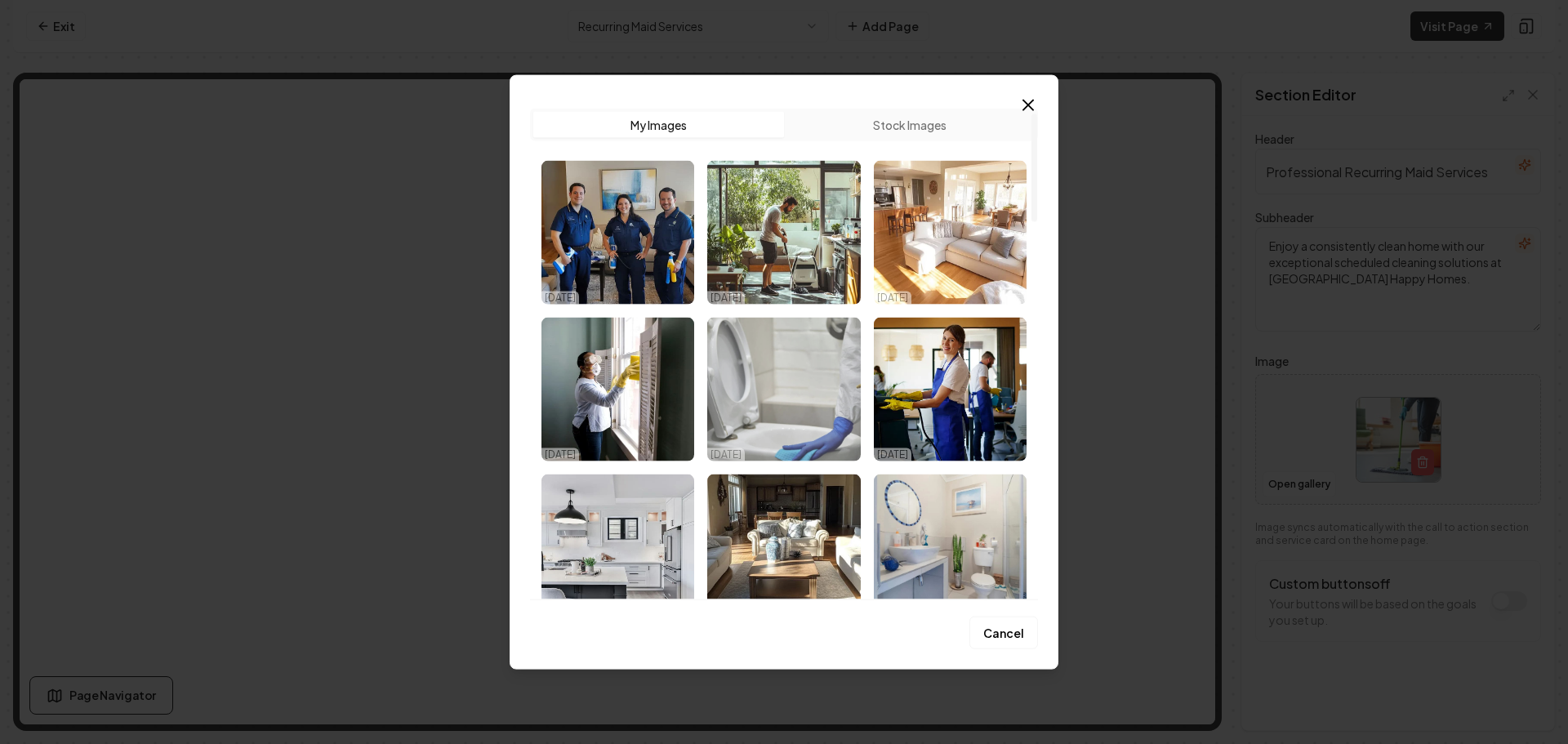
scroll to position [81, 0]
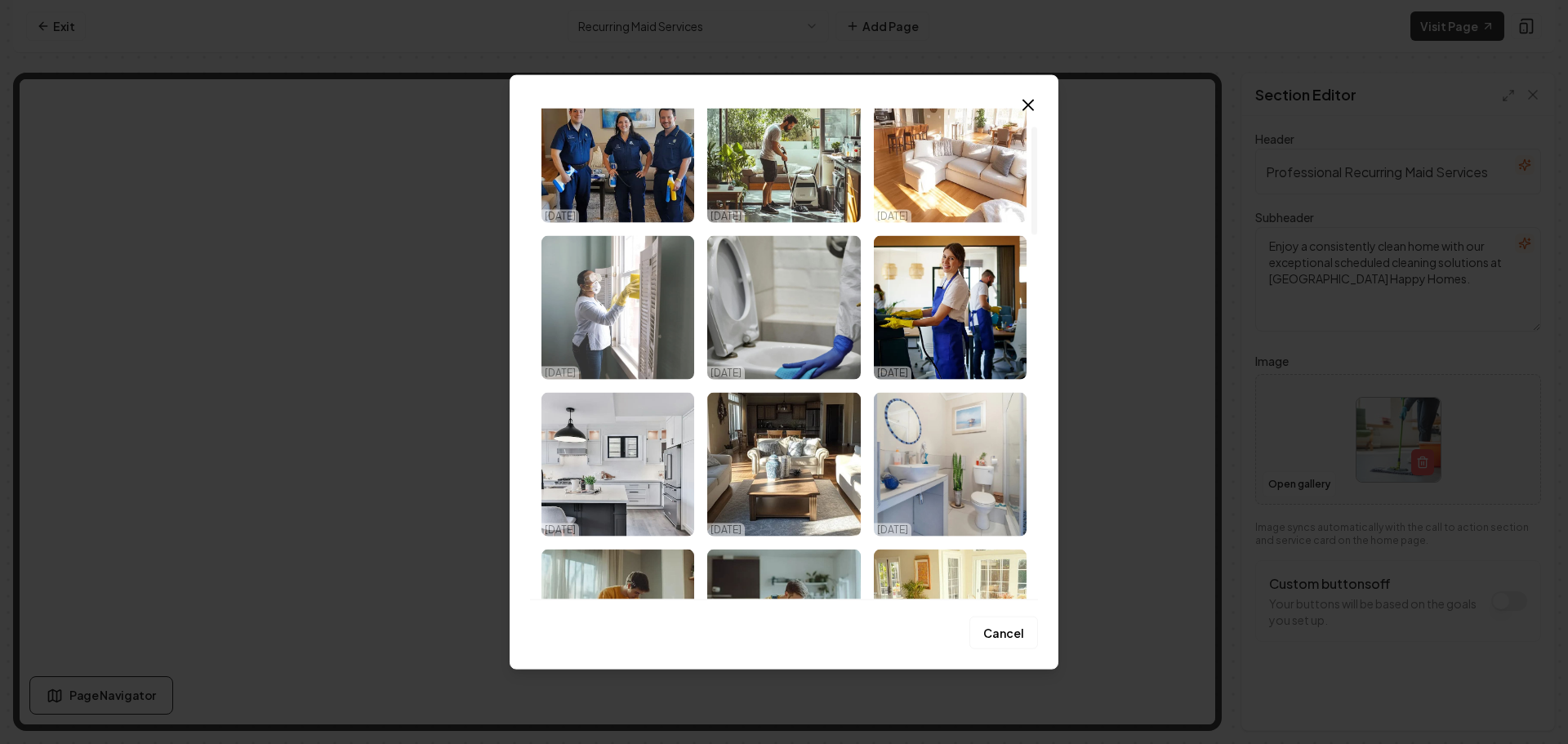
click at [639, 314] on img "Select image image_68dfc0c05c7cd75eb850ff99.jpeg" at bounding box center [618, 307] width 153 height 143
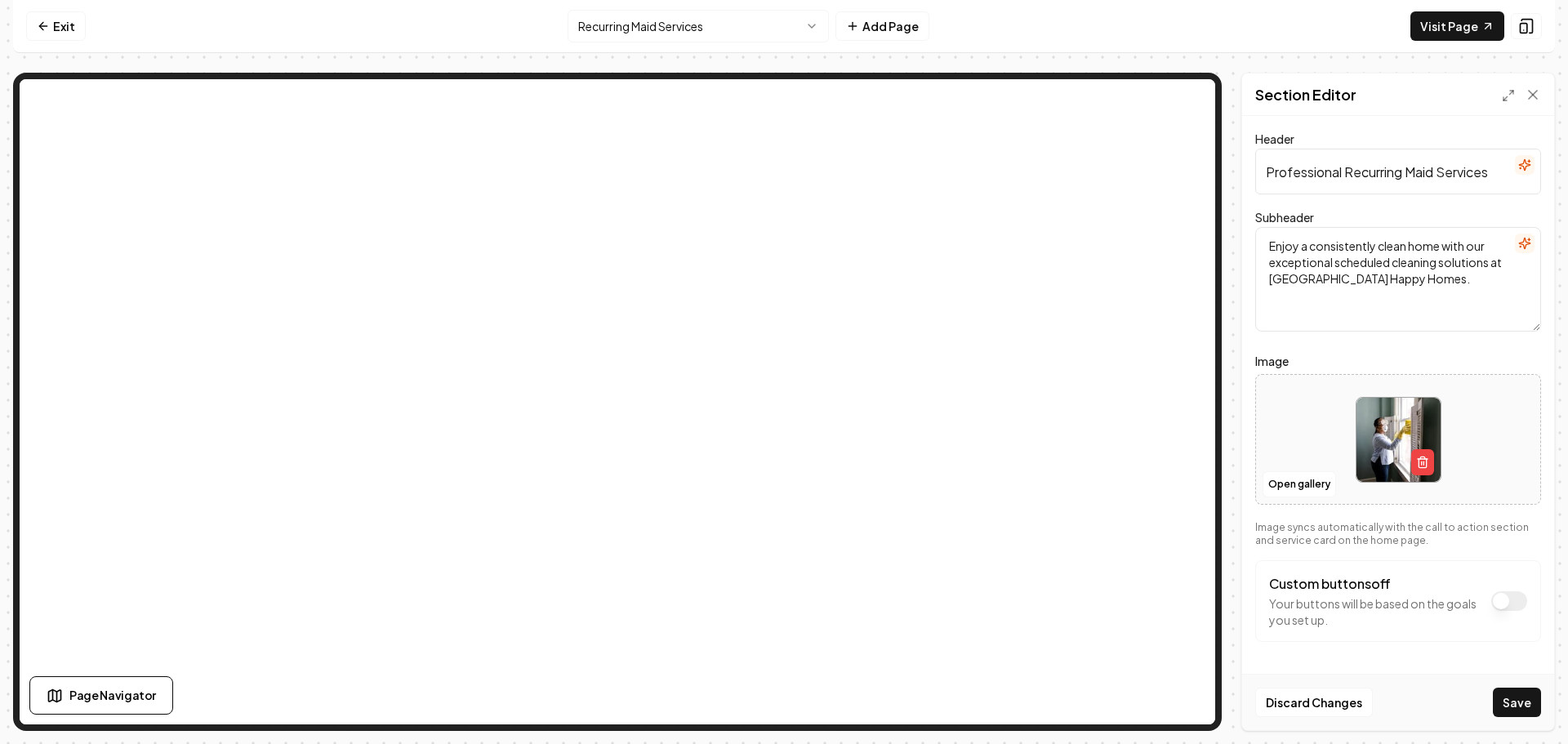
click at [1522, 705] on button "Save" at bounding box center [1516, 703] width 48 height 30
click at [748, 31] on html "Computer Required This feature is only available on a computer. Please switch t…" at bounding box center [784, 372] width 1568 height 744
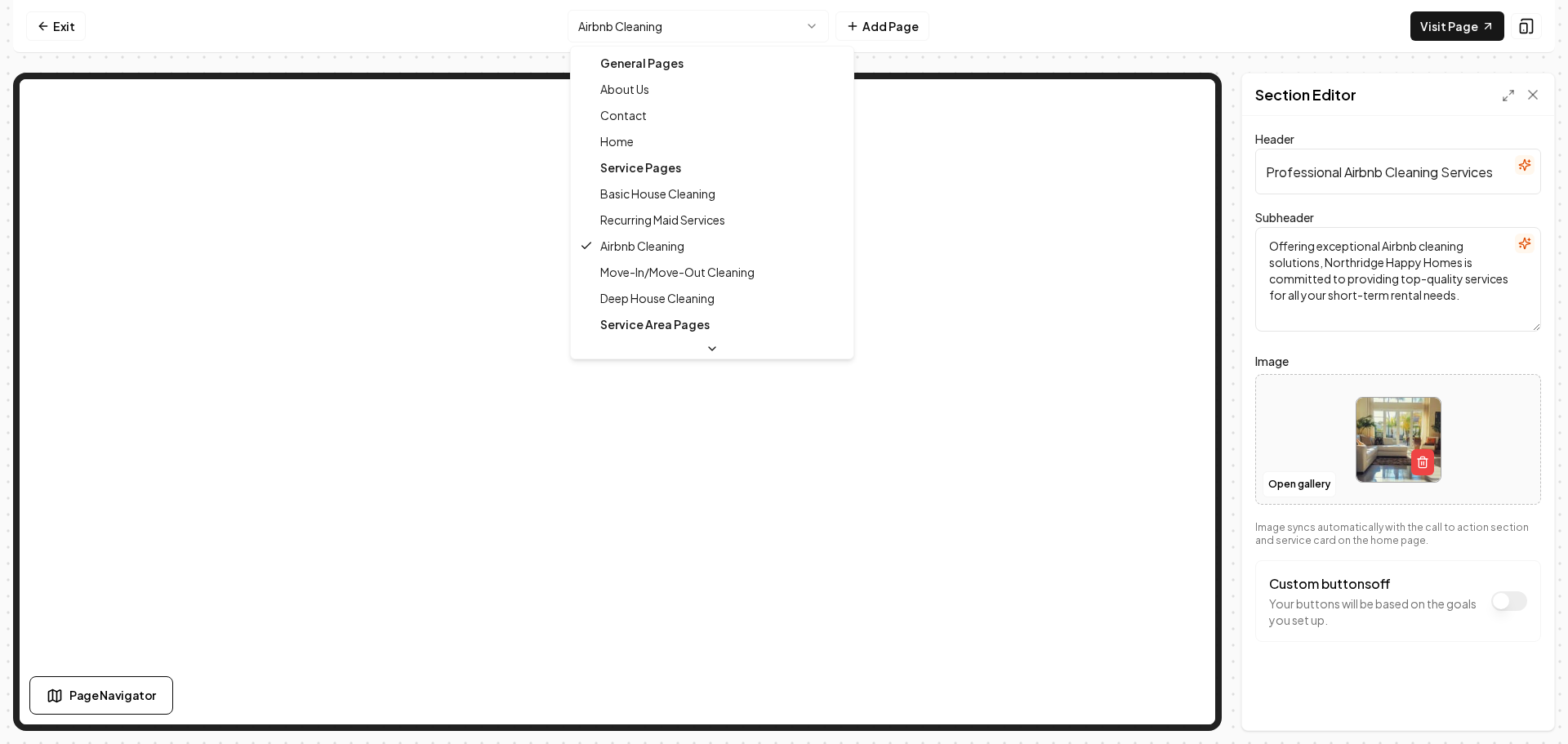
click at [673, 19] on html "Computer Required This feature is only available on a computer. Please switch t…" at bounding box center [784, 372] width 1568 height 744
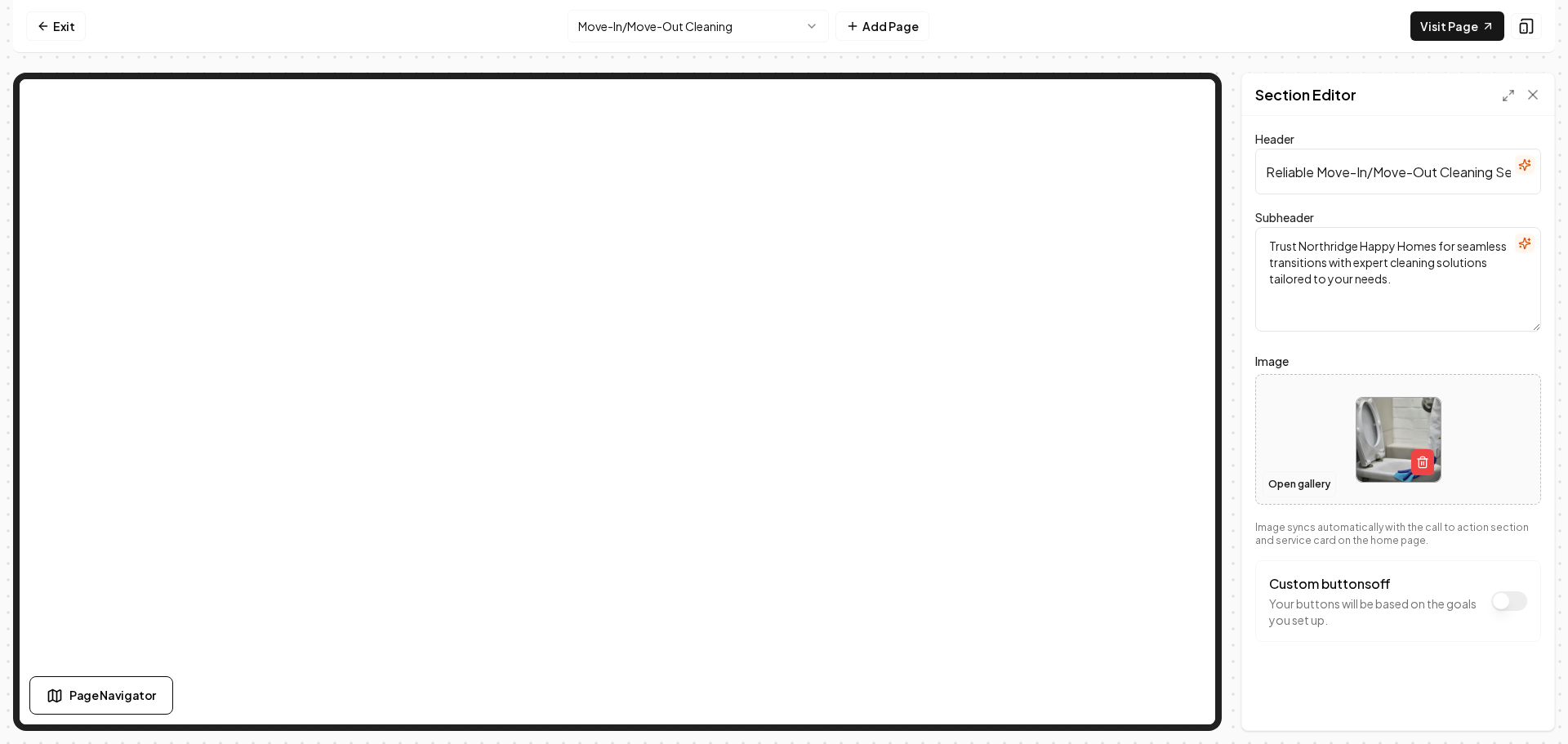
click at [1301, 488] on button "Open gallery" at bounding box center [1300, 484] width 73 height 26
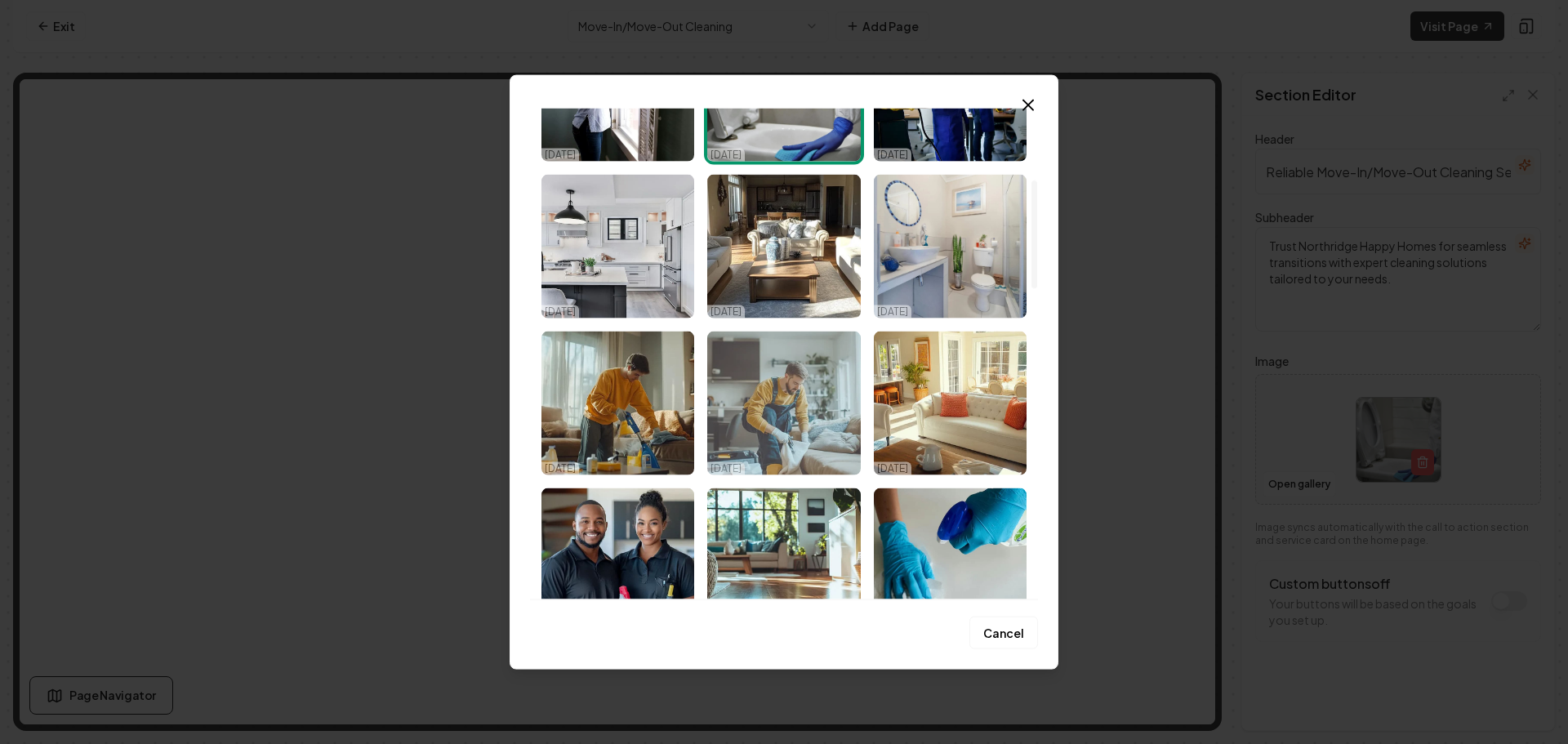
scroll to position [327, 0]
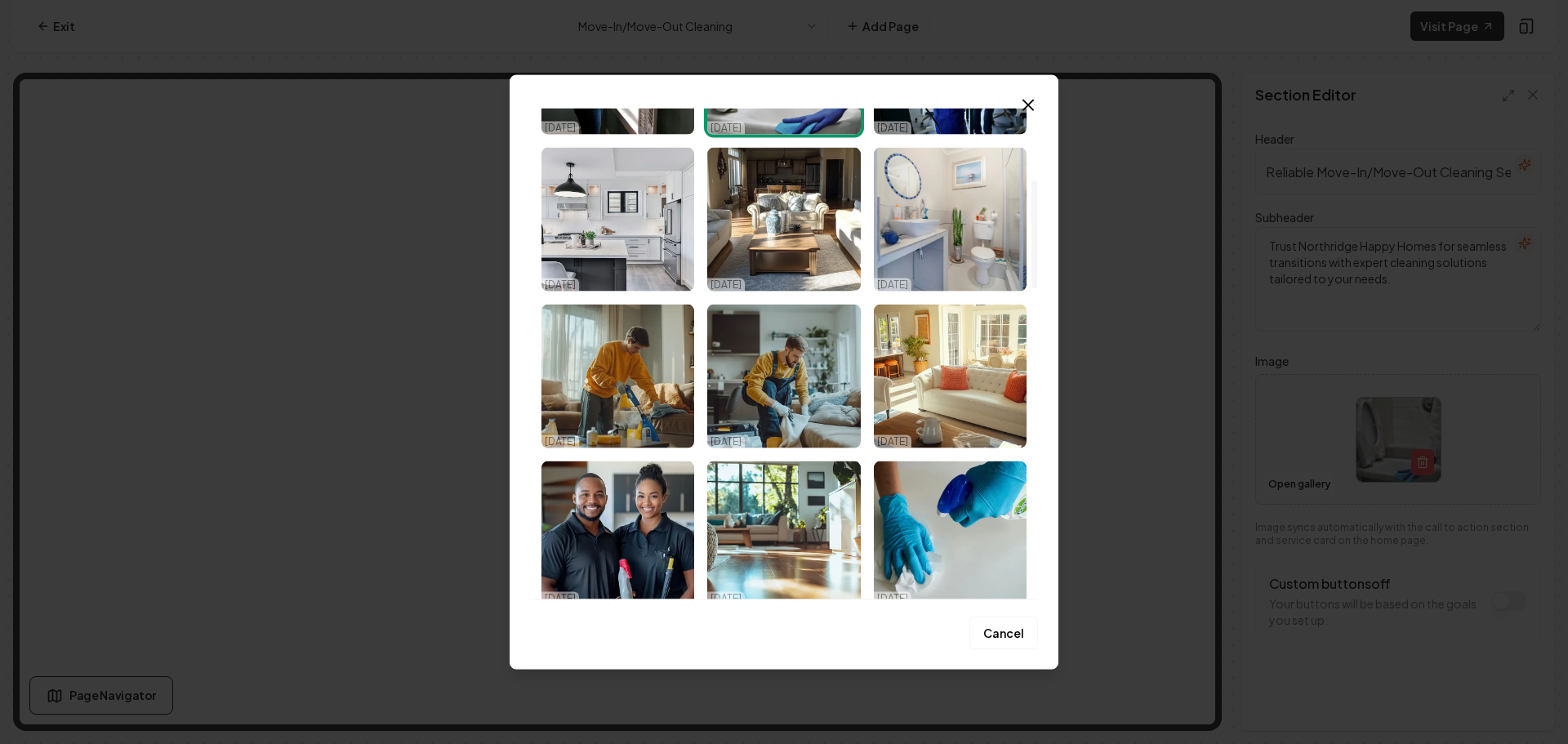
click at [935, 399] on img "Select image image_68dfc0c05c7cd75eb850fcea.png" at bounding box center [950, 376] width 153 height 143
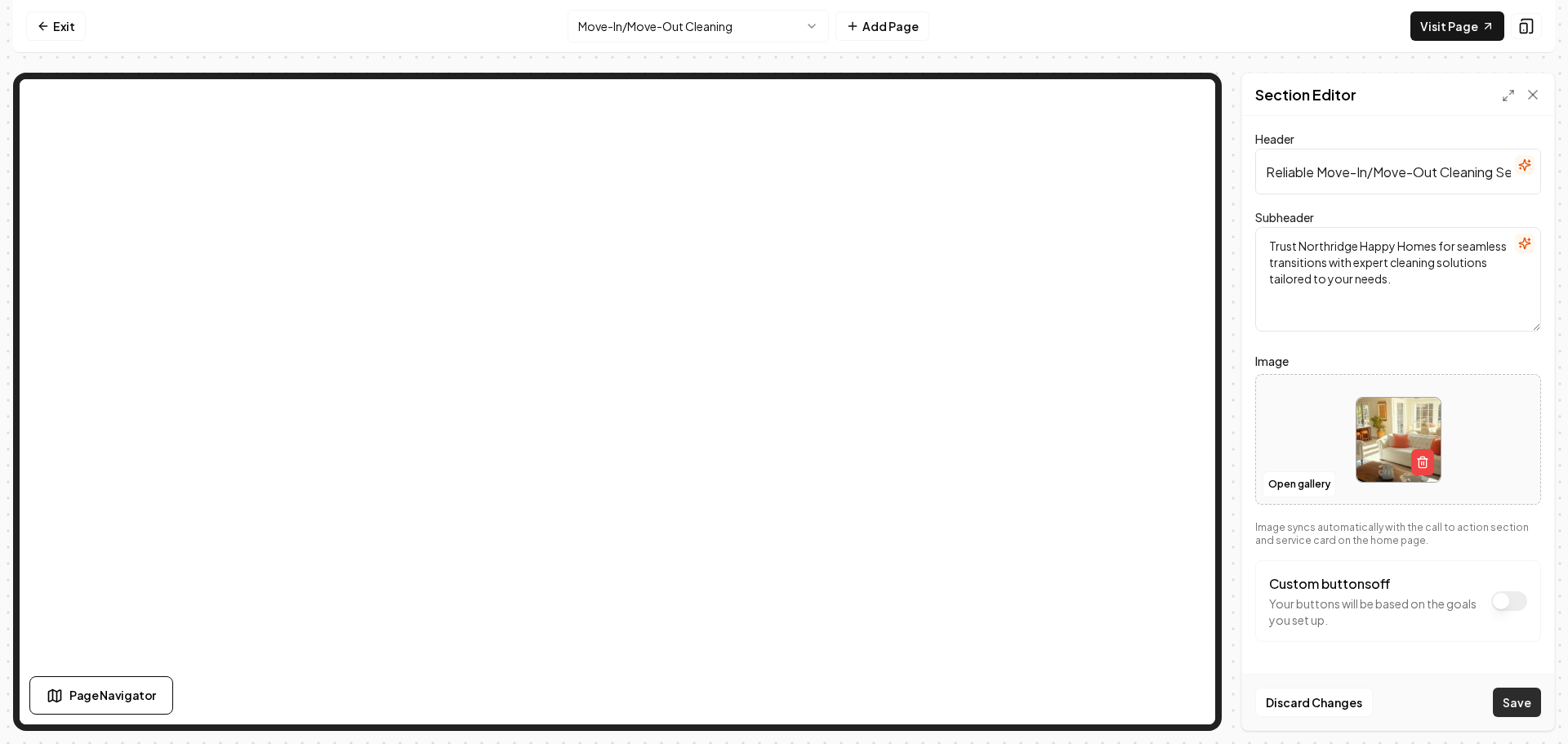
click at [1516, 707] on button "Save" at bounding box center [1516, 703] width 48 height 30
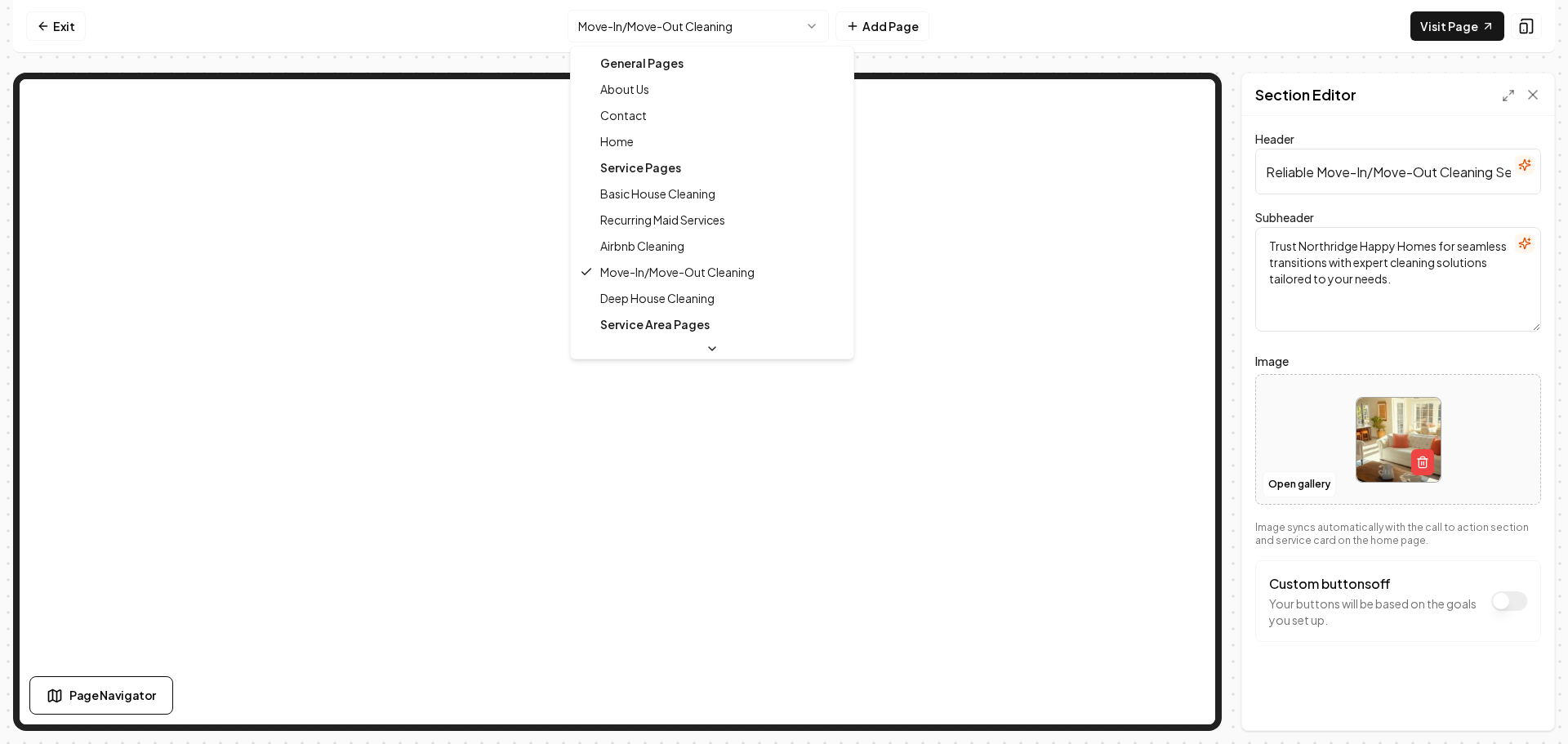
click at [756, 21] on html "Computer Required This feature is only available on a computer. Please switch t…" at bounding box center [784, 372] width 1568 height 744
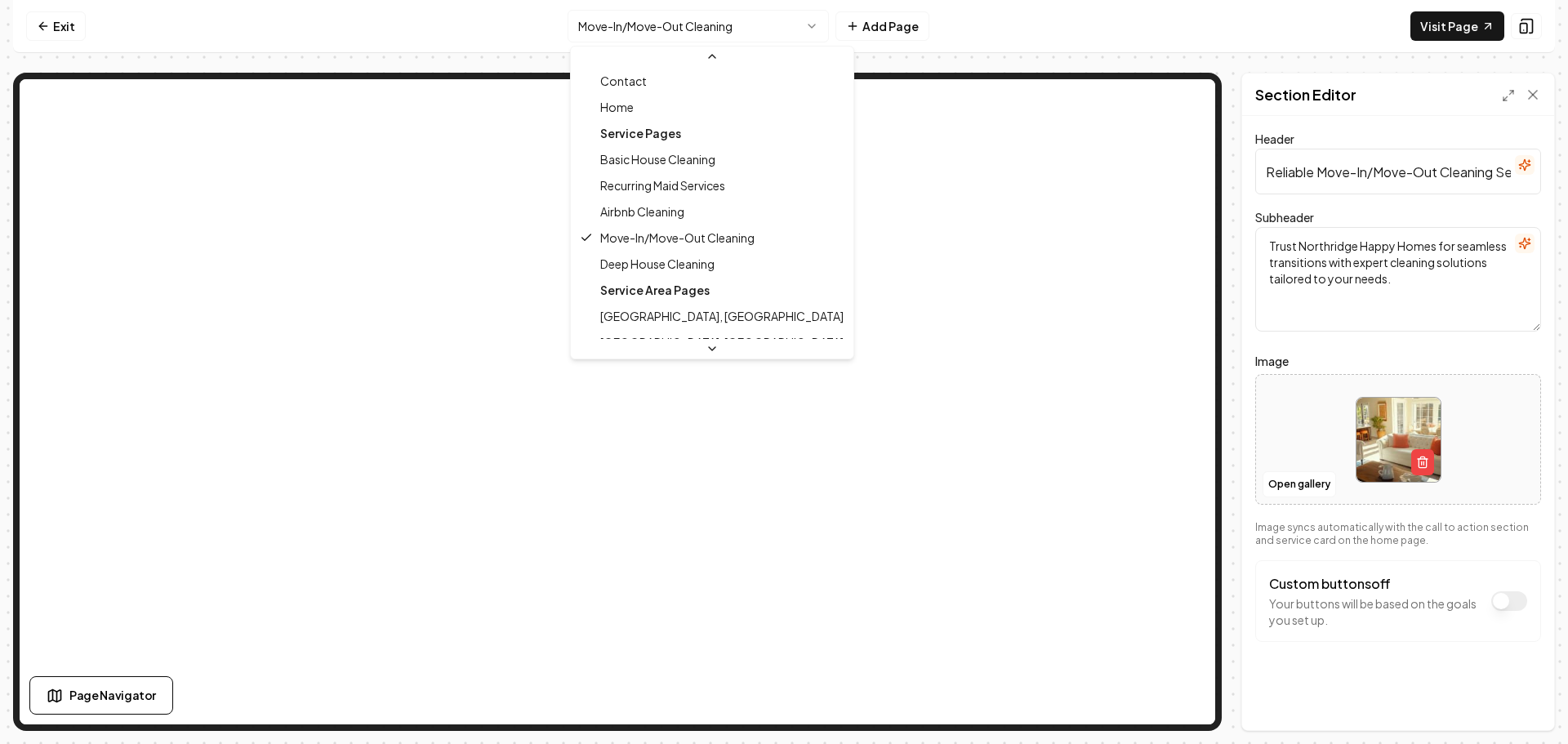
scroll to position [81, 0]
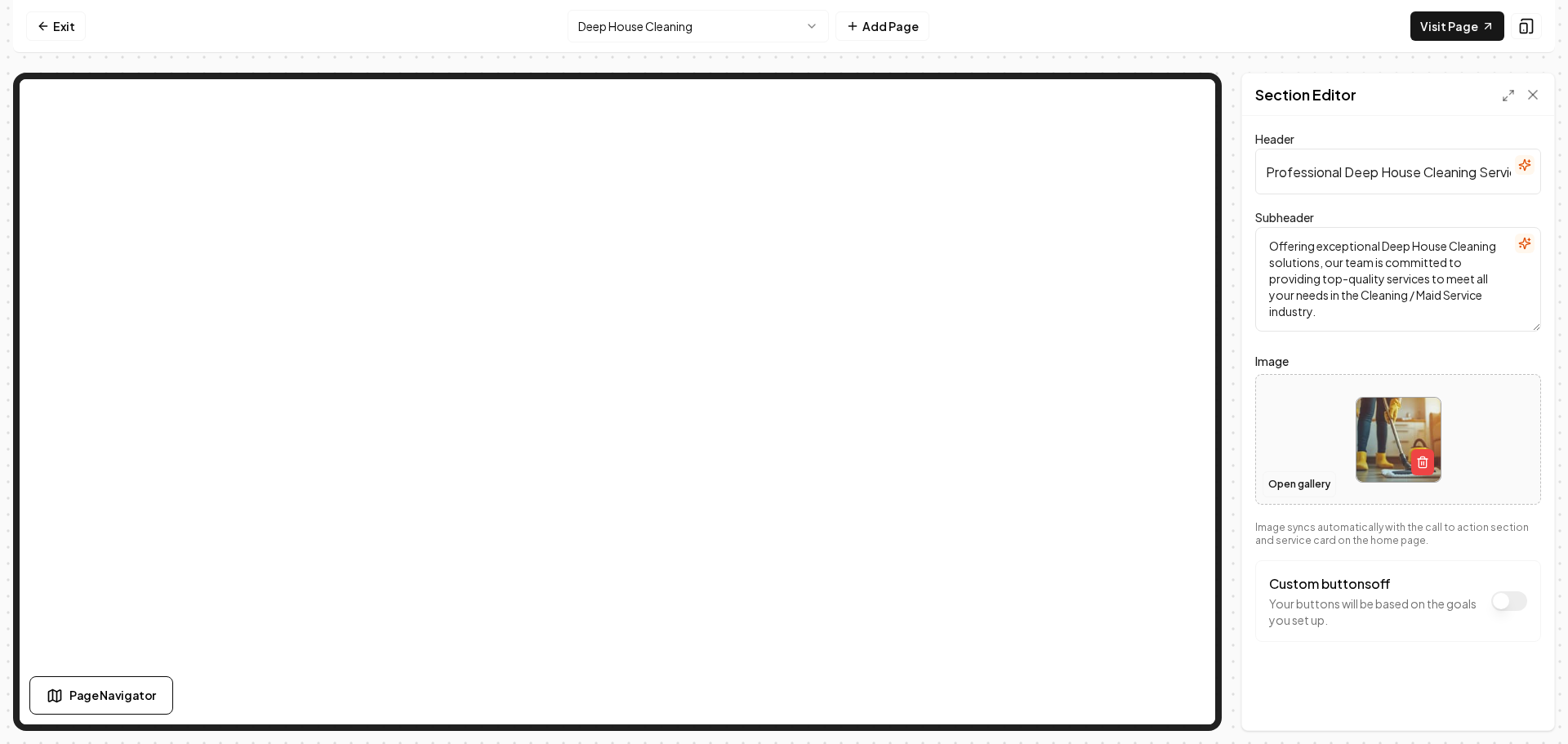
click at [1290, 481] on button "Open gallery" at bounding box center [1300, 484] width 73 height 26
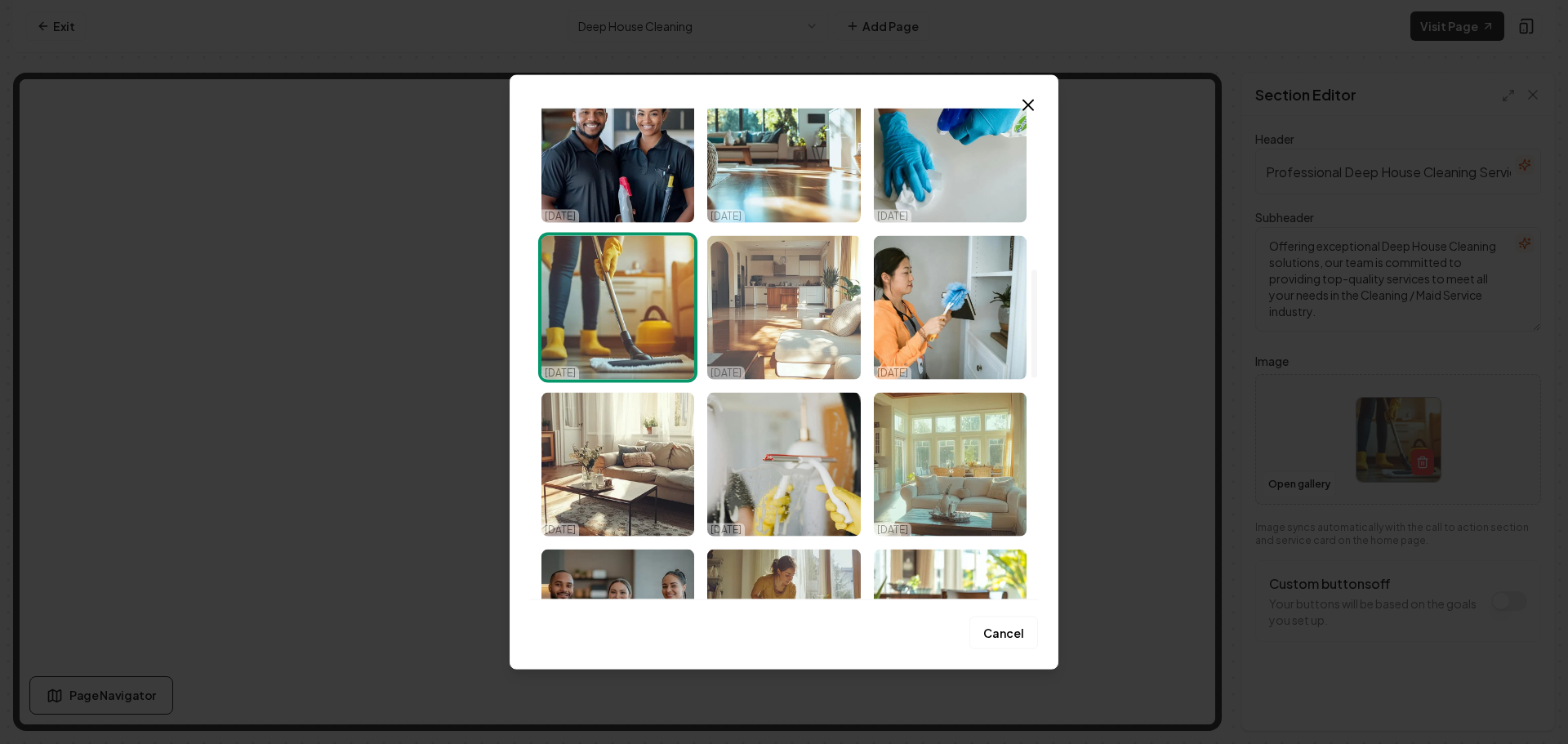
scroll to position [735, 0]
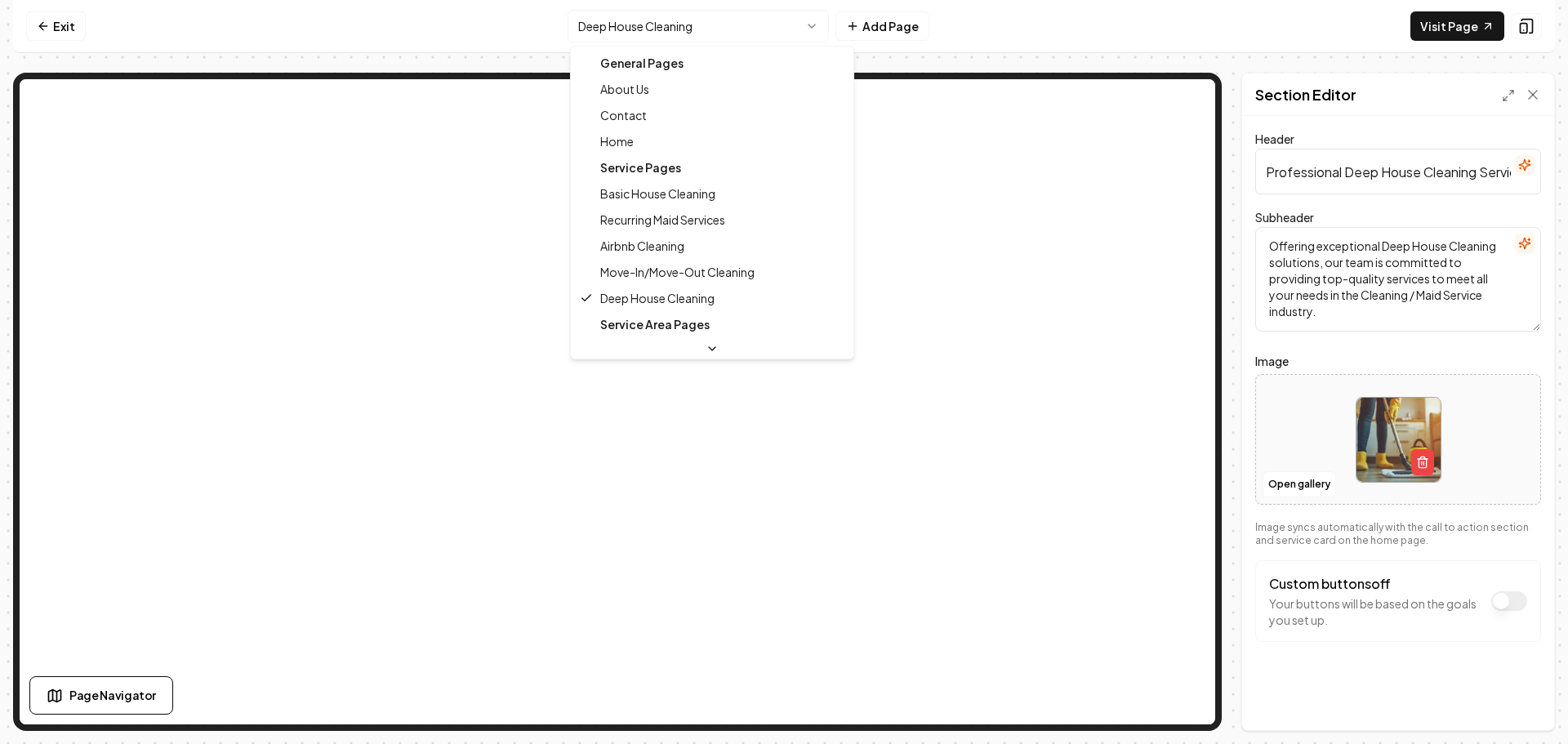
click at [718, 33] on html "Computer Required This feature is only available on a computer. Please switch t…" at bounding box center [784, 372] width 1568 height 744
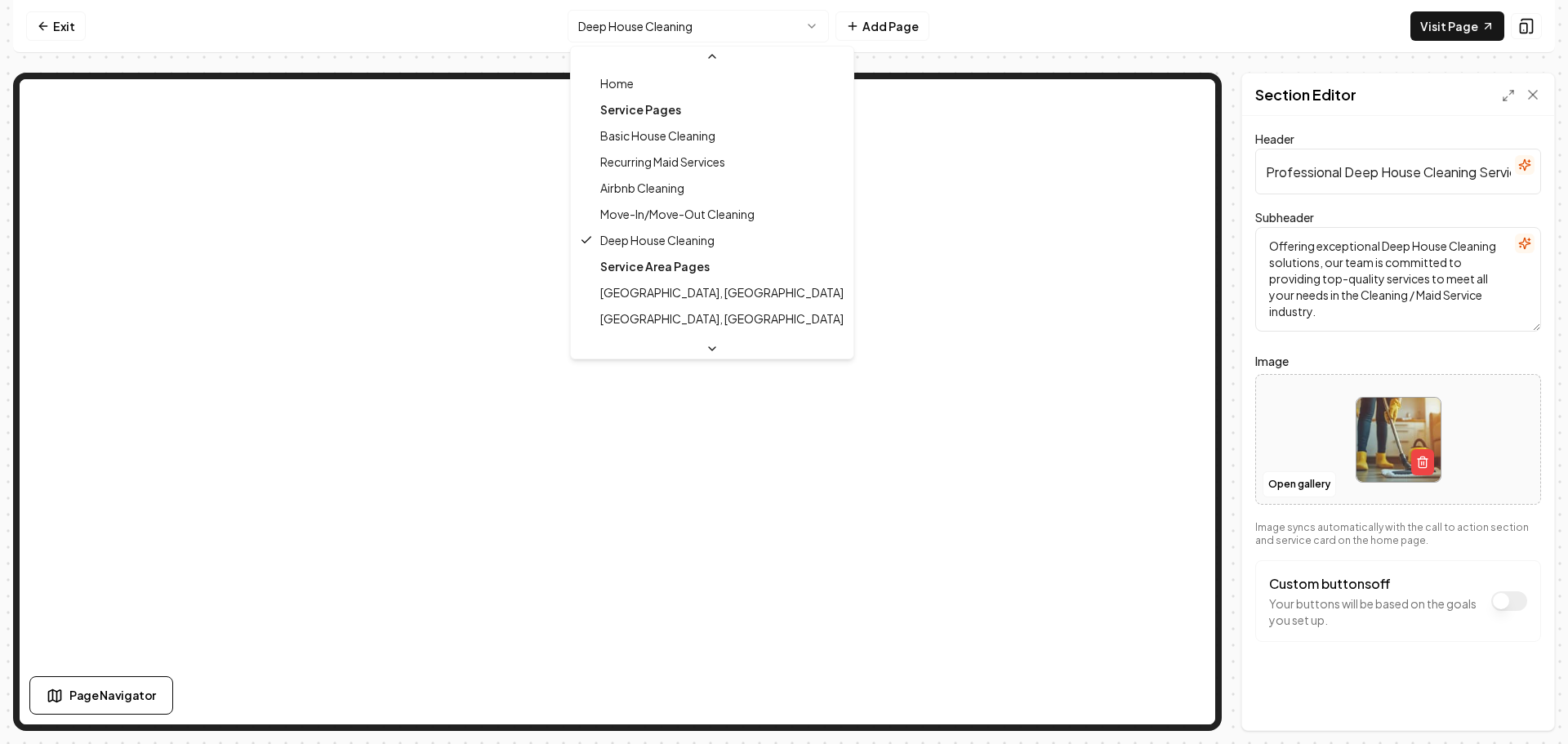
scroll to position [0, 0]
